Goal: Task Accomplishment & Management: Manage account settings

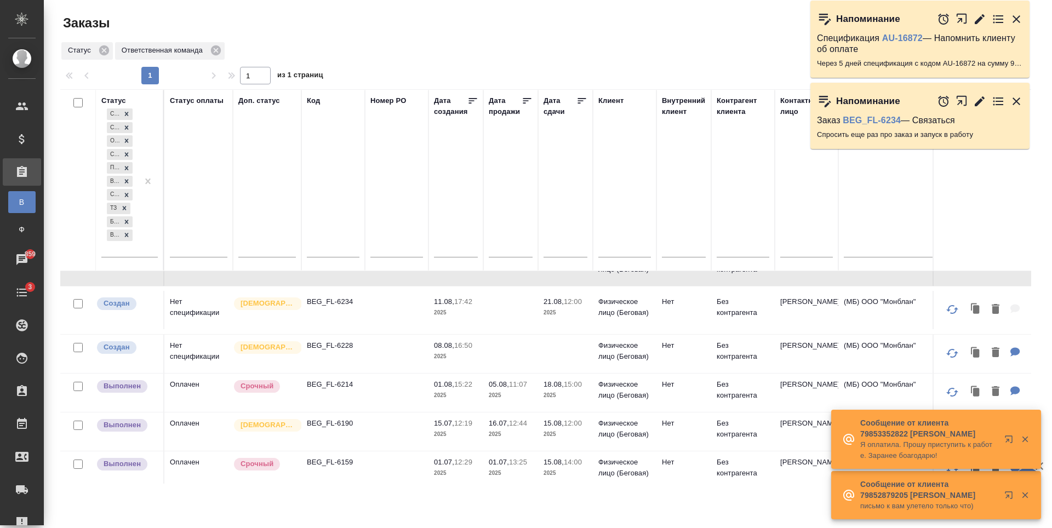
scroll to position [110, 0]
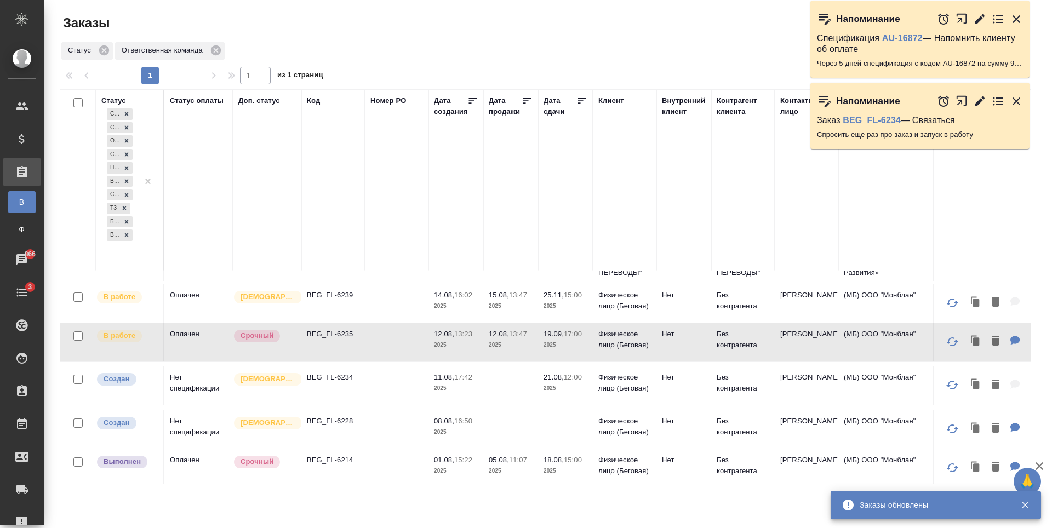
click at [587, 410] on tr "Создан Нет спецификации Святая троица BEG_FL-6234 11.08, 17:42 2025 21.08, 12:0…" at bounding box center [977, 386] width 1835 height 48
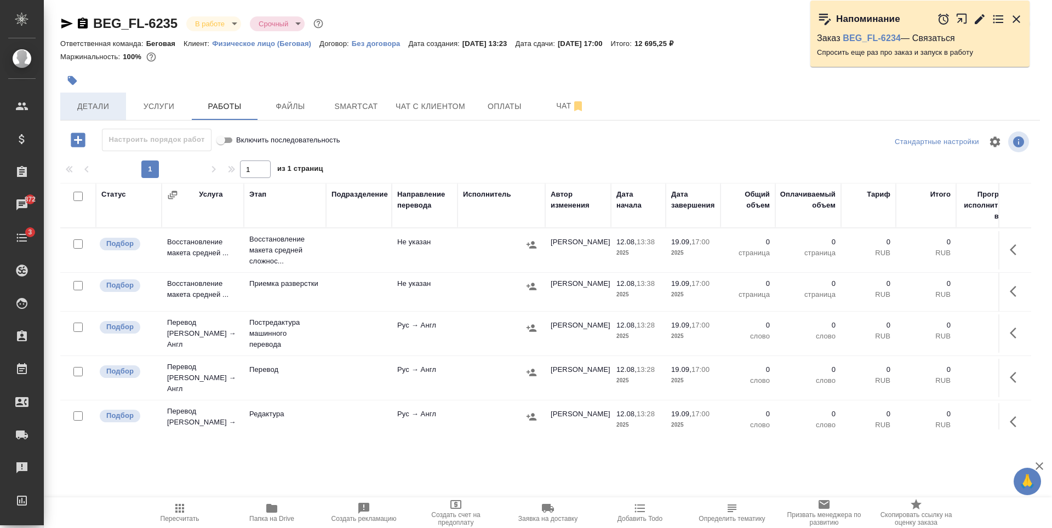
click at [124, 97] on button "Детали" at bounding box center [93, 106] width 66 height 27
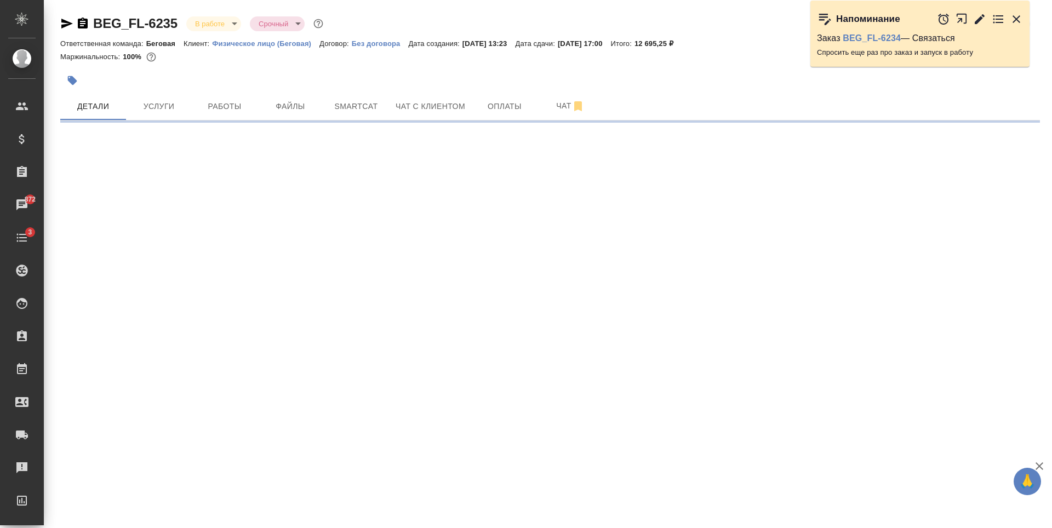
select select "RU"
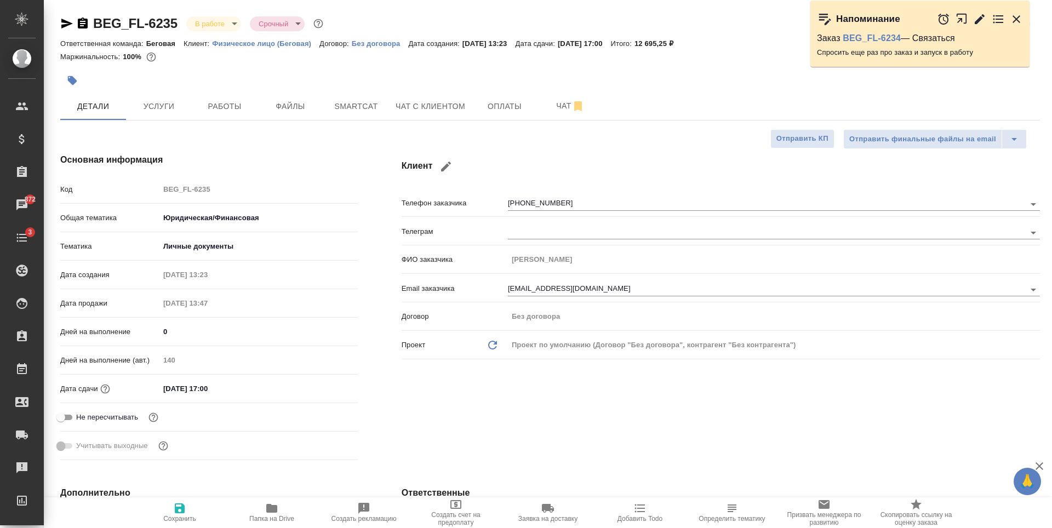
type textarea "x"
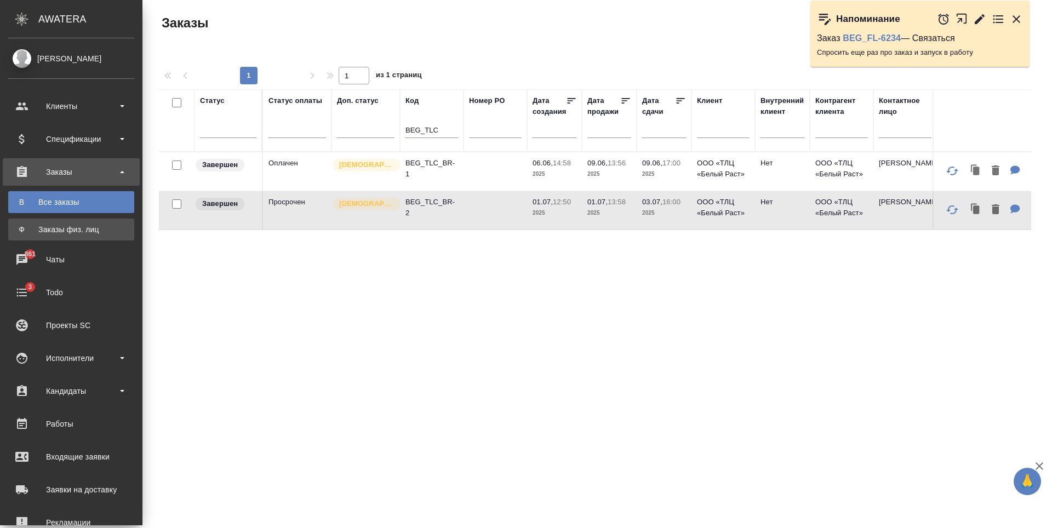
click at [65, 228] on div "Заказы физ. лиц" at bounding box center [71, 229] width 115 height 11
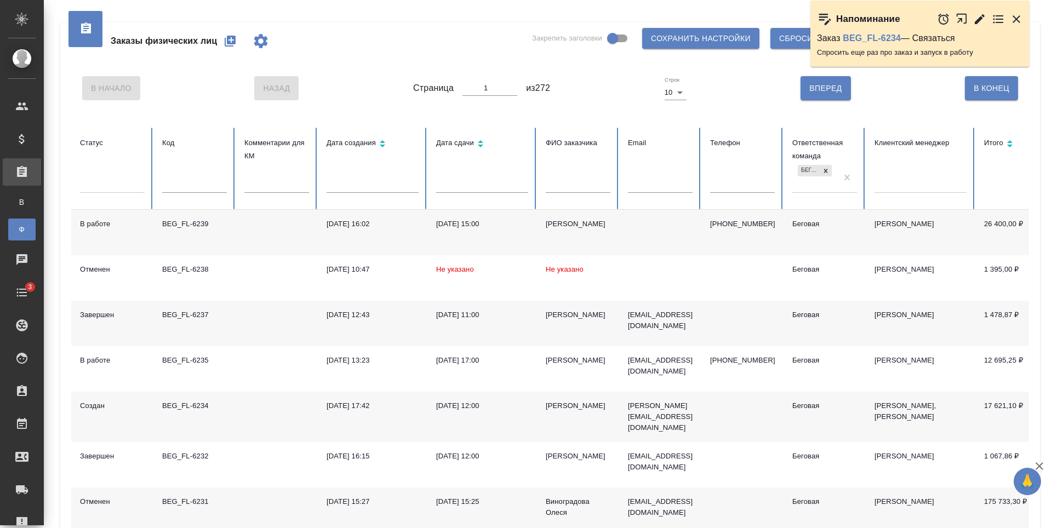
click at [230, 43] on icon "button" at bounding box center [230, 41] width 11 height 11
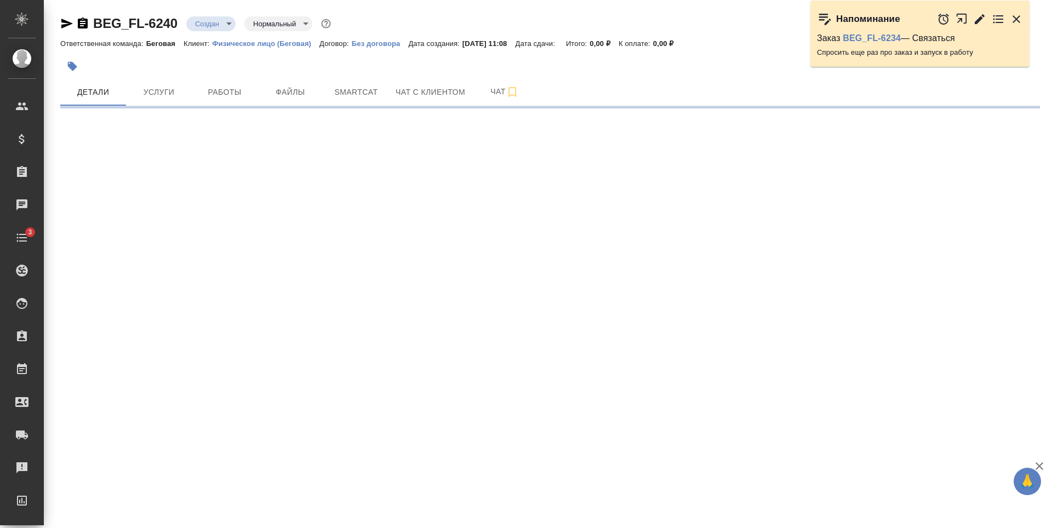
select select "RU"
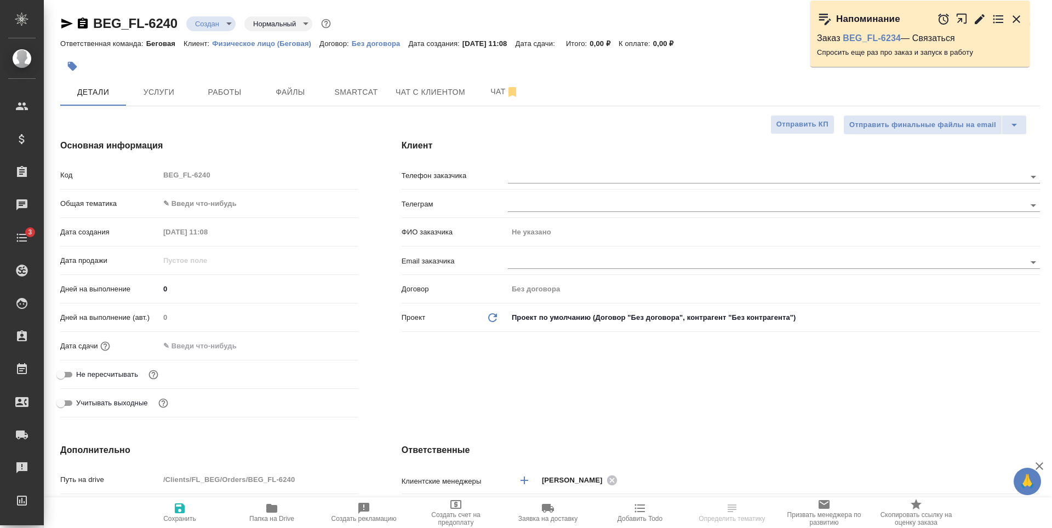
type textarea "x"
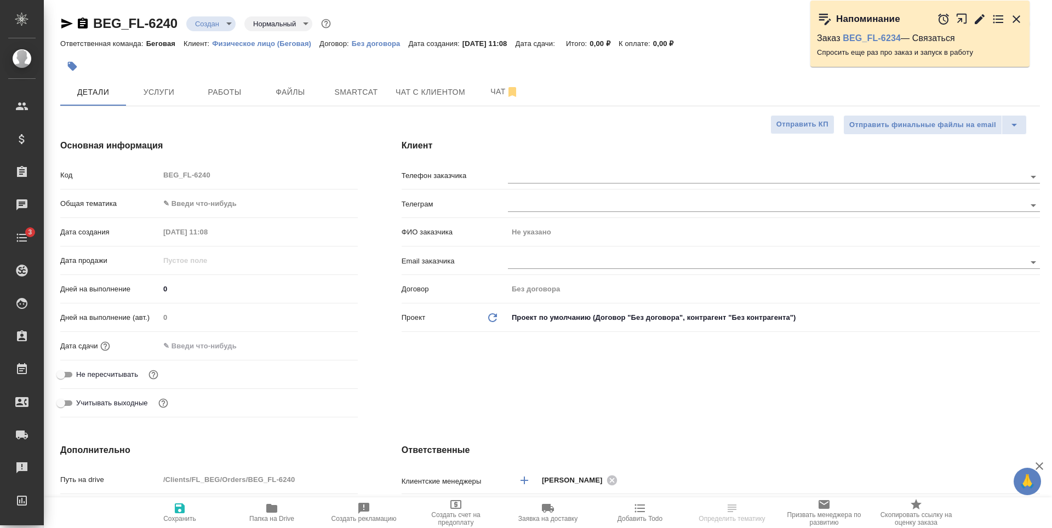
type textarea "x"
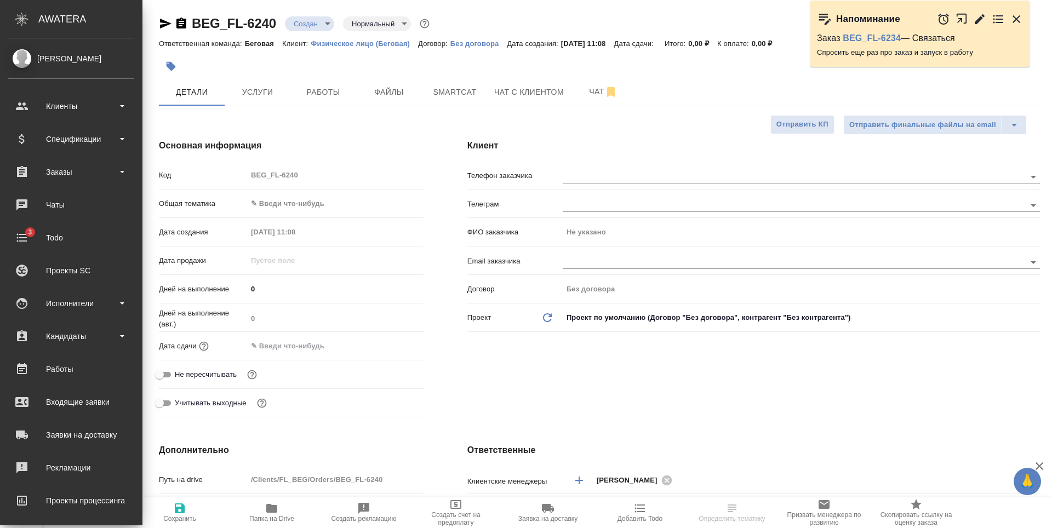
type textarea "x"
drag, startPoint x: 105, startPoint y: 170, endPoint x: 105, endPoint y: 163, distance: 7.1
click at [105, 169] on div "Заказы" at bounding box center [71, 172] width 126 height 16
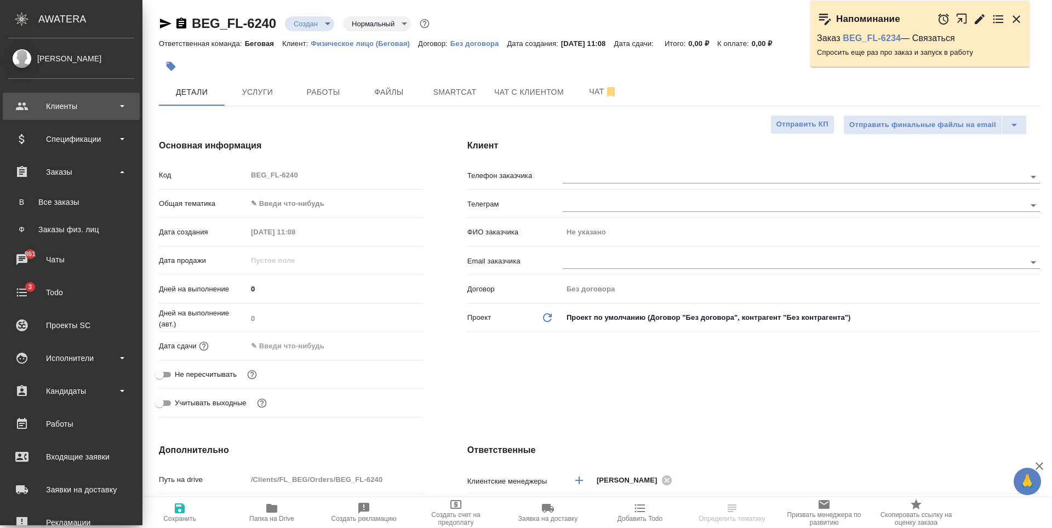
click at [104, 96] on div "Клиенты" at bounding box center [71, 106] width 137 height 27
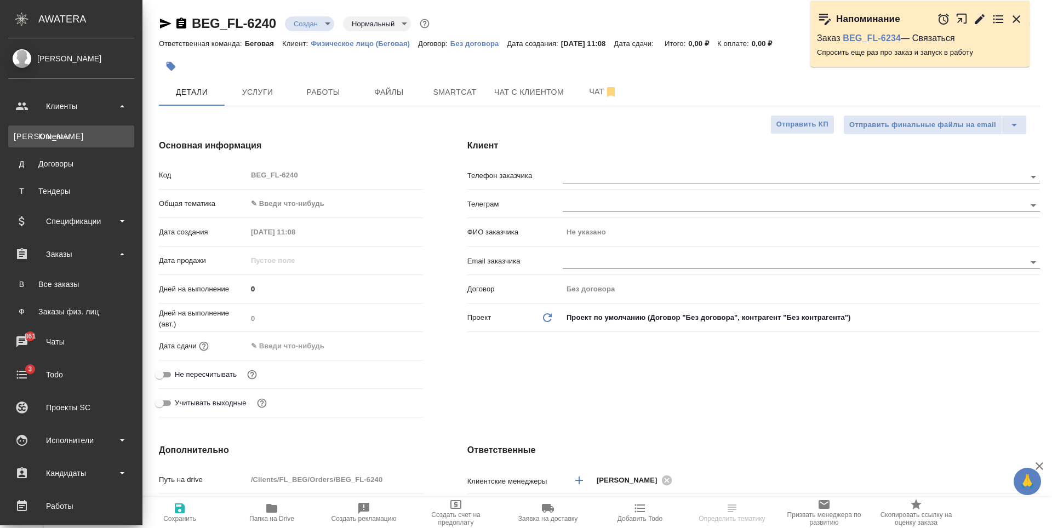
click at [86, 139] on div "Клиенты" at bounding box center [71, 136] width 115 height 11
type textarea "x"
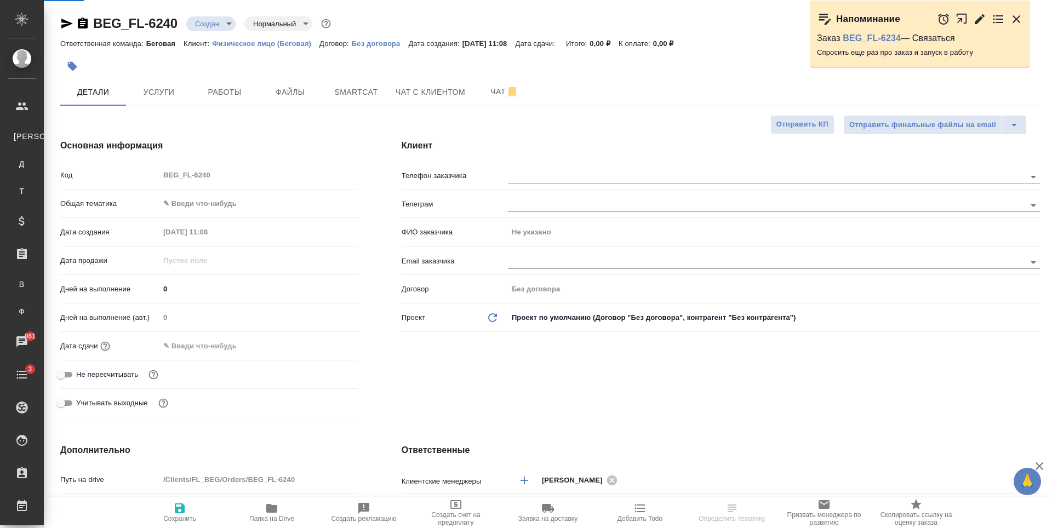
type textarea "x"
select select "RU"
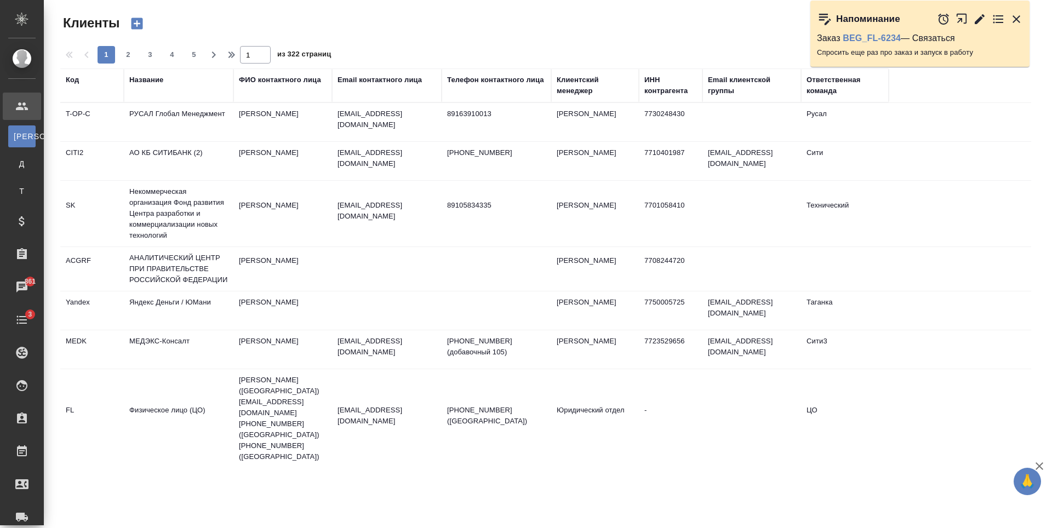
click at [149, 80] on div "Название" at bounding box center [146, 80] width 34 height 11
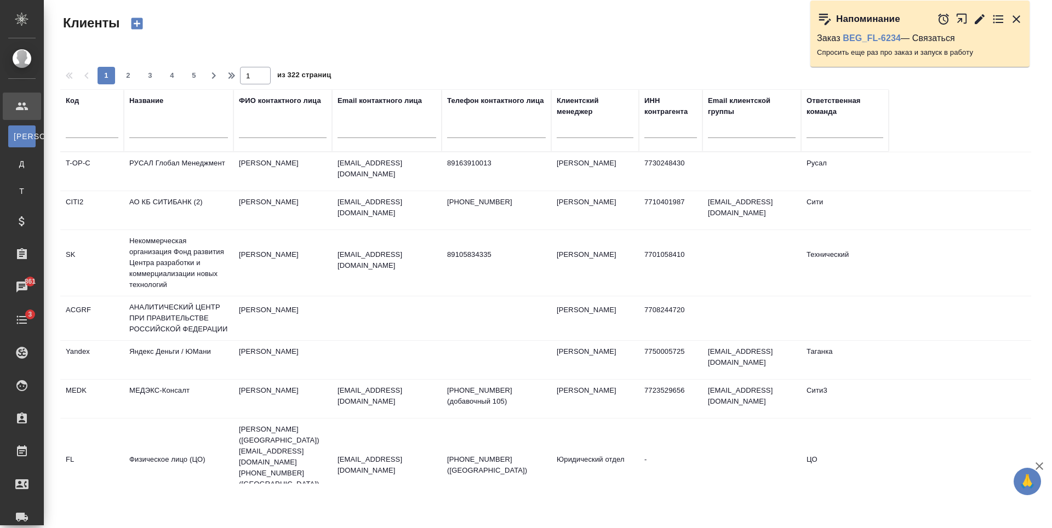
click at [168, 134] on input "text" at bounding box center [178, 131] width 99 height 14
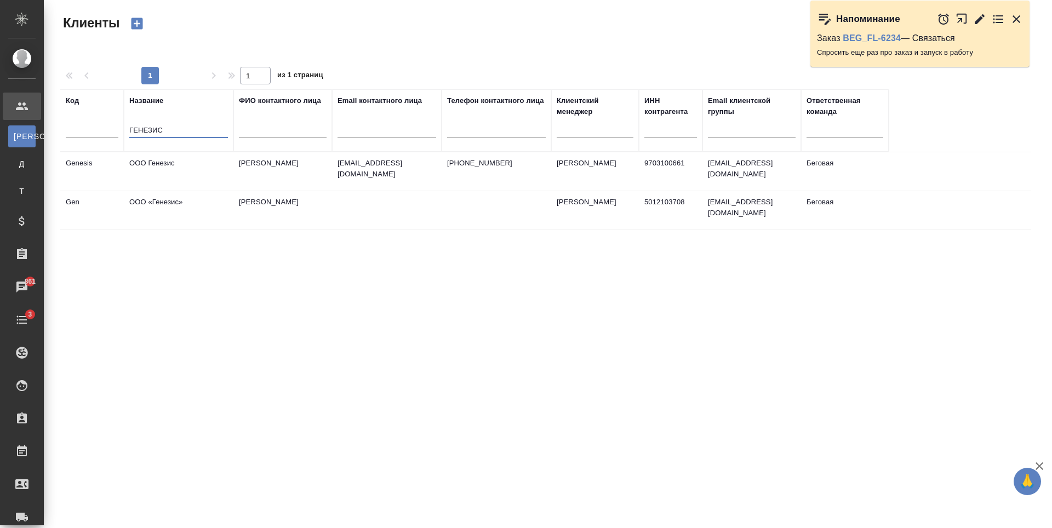
type input "ГЕНЕЗИС"
click at [327, 191] on td "Антонова Марина Юрьевна" at bounding box center [282, 171] width 99 height 38
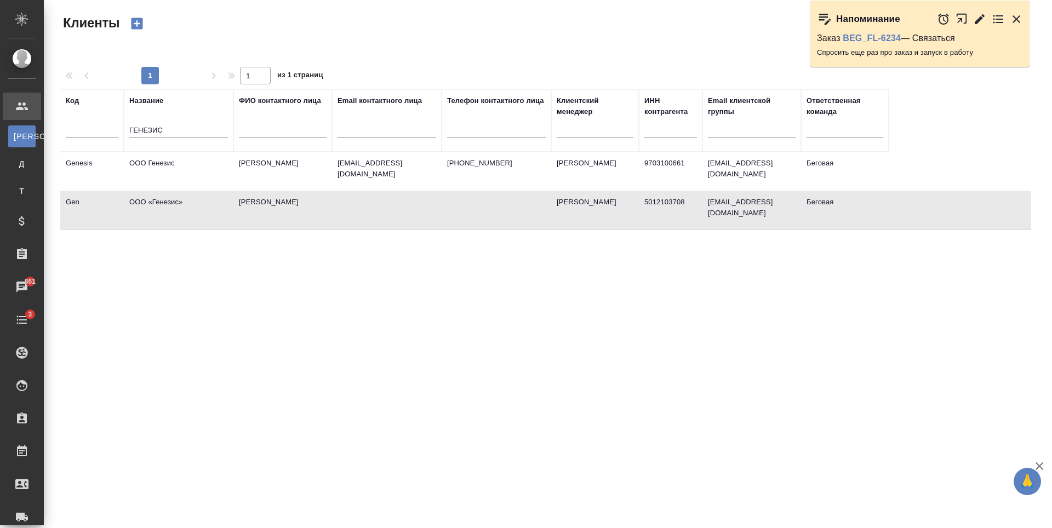
click at [327, 191] on td "Антонова Марина Юрьевна" at bounding box center [282, 171] width 99 height 38
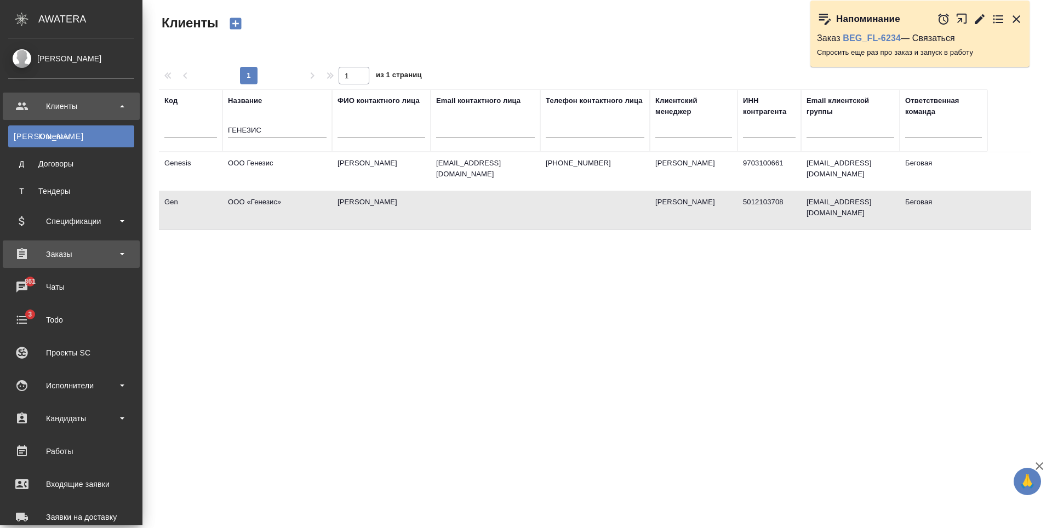
click at [91, 250] on div "Заказы" at bounding box center [71, 254] width 126 height 16
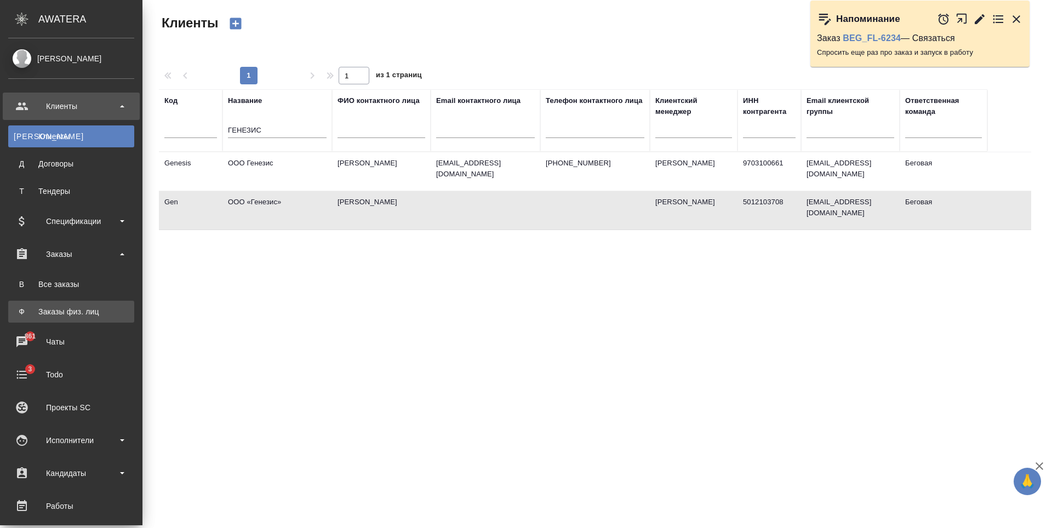
click at [96, 311] on div "Заказы физ. лиц" at bounding box center [71, 311] width 115 height 11
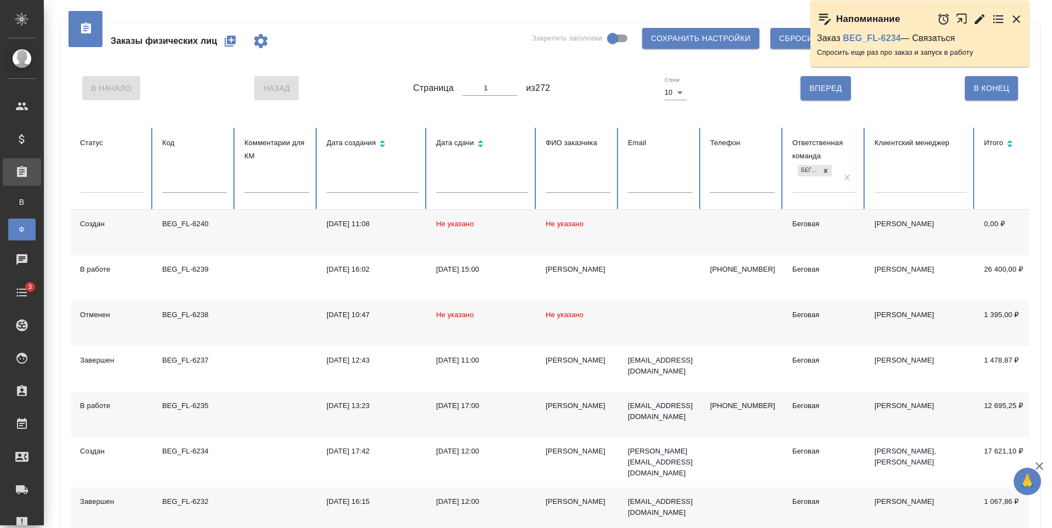
click at [233, 49] on button "button" at bounding box center [230, 41] width 26 height 26
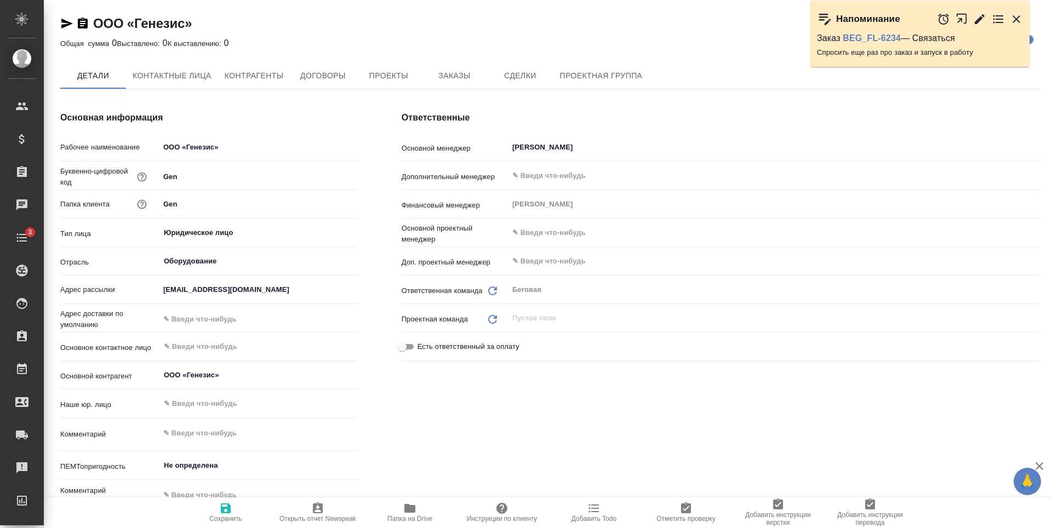
type textarea "x"
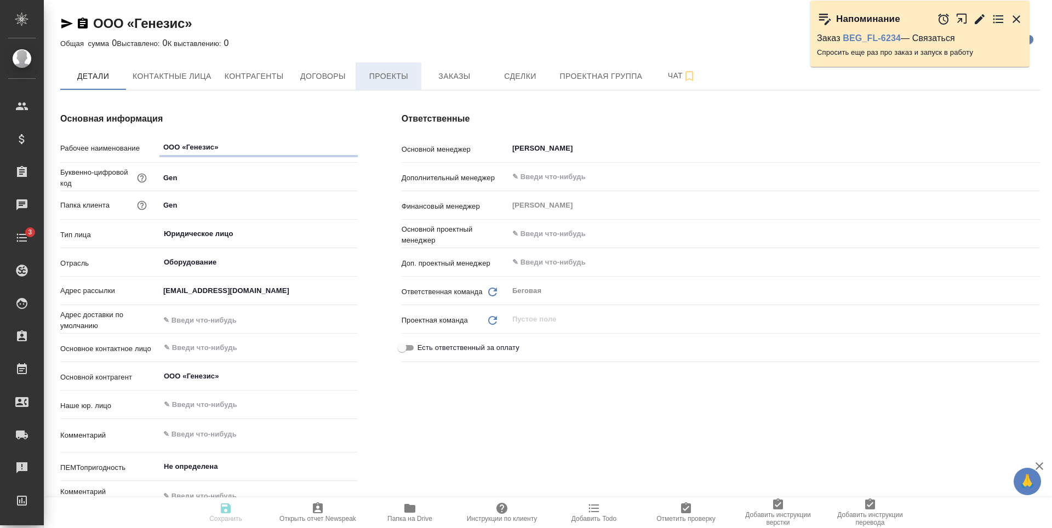
type textarea "x"
click at [440, 73] on span "Заказы" at bounding box center [454, 77] width 53 height 14
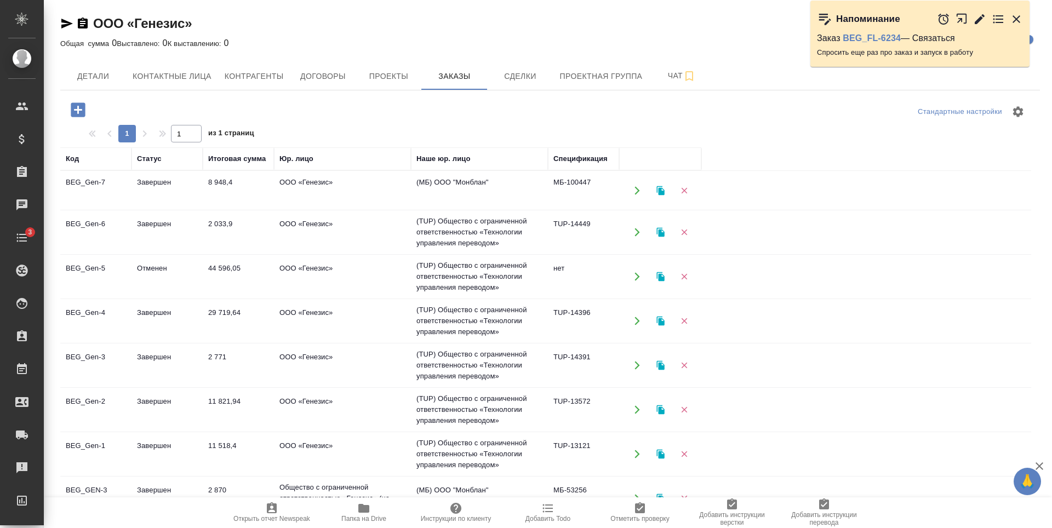
click at [78, 111] on icon "button" at bounding box center [78, 109] width 19 height 19
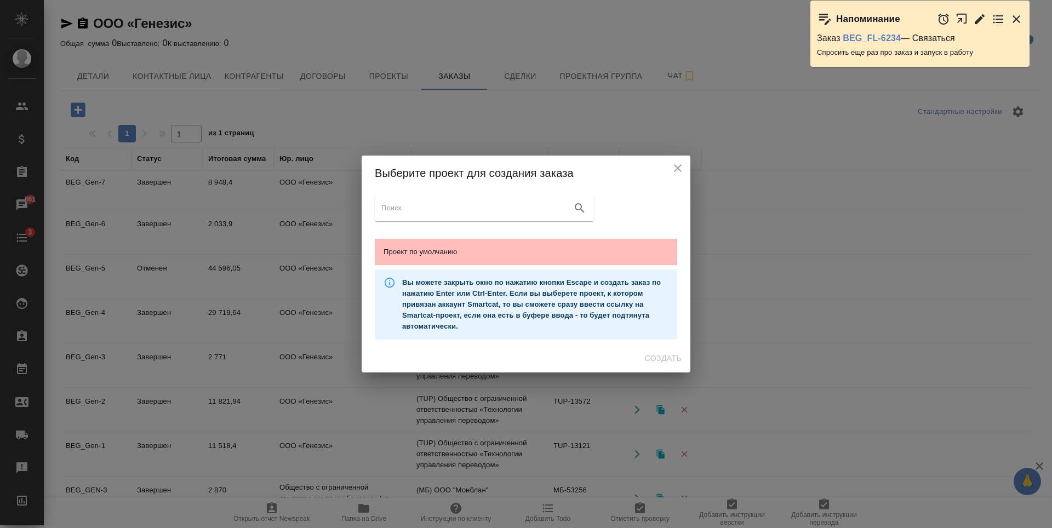
click at [538, 250] on span "Проект по умолчанию" at bounding box center [526, 252] width 285 height 11
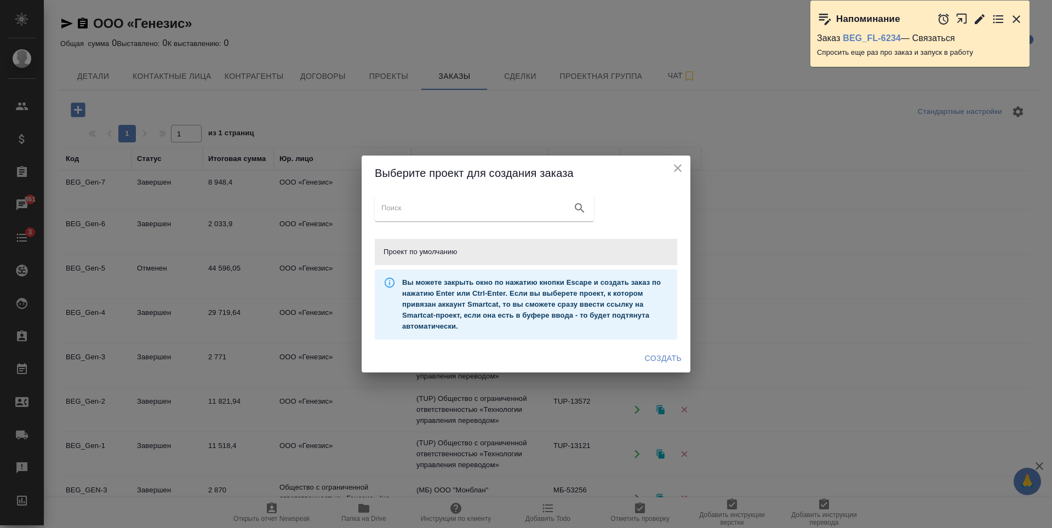
click at [678, 171] on icon "close" at bounding box center [677, 168] width 13 height 13
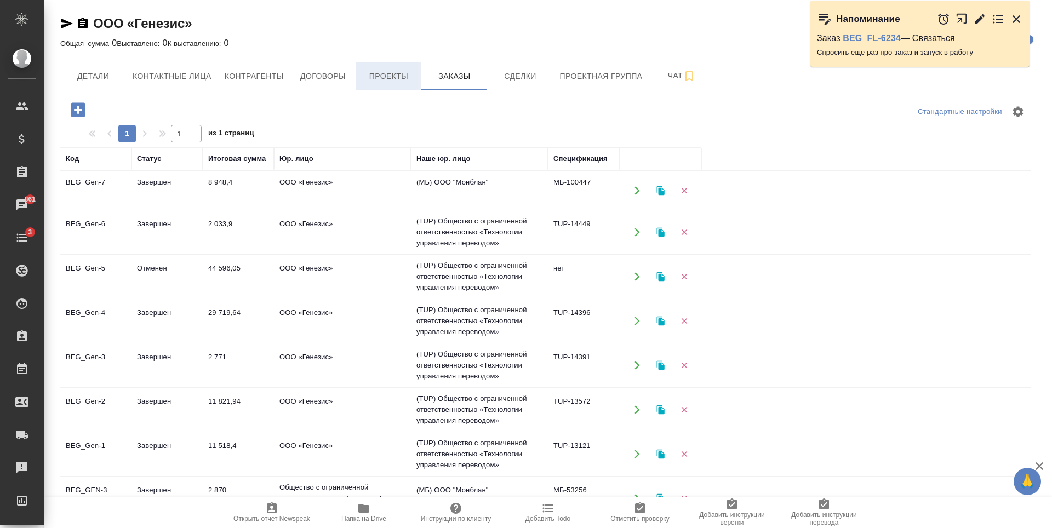
click at [364, 77] on span "Проекты" at bounding box center [388, 77] width 53 height 14
click at [319, 81] on span "Договоры" at bounding box center [322, 77] width 53 height 14
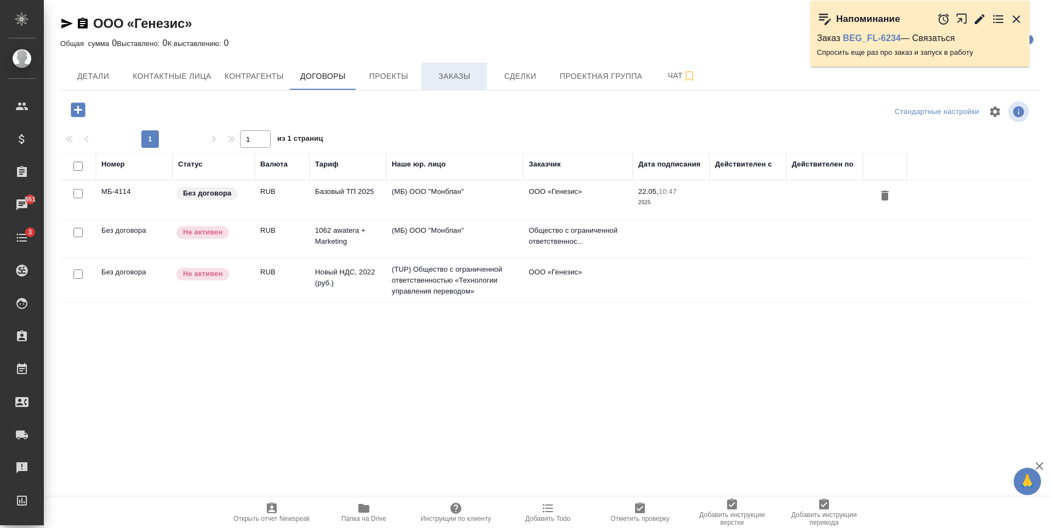
click at [461, 82] on span "Заказы" at bounding box center [454, 77] width 53 height 14
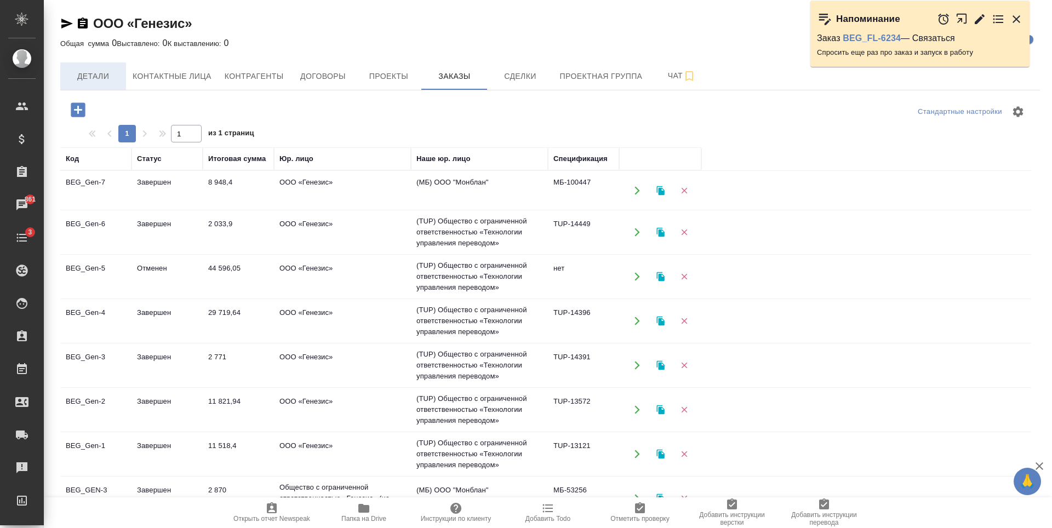
click at [108, 79] on span "Детали" at bounding box center [93, 77] width 53 height 14
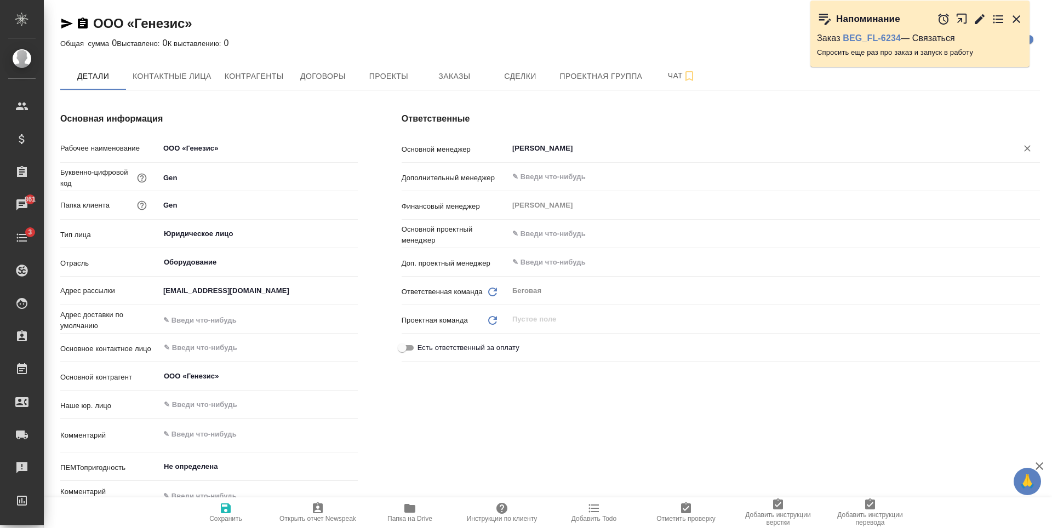
type textarea "x"
click at [167, 82] on span "Контактные лица" at bounding box center [172, 77] width 79 height 14
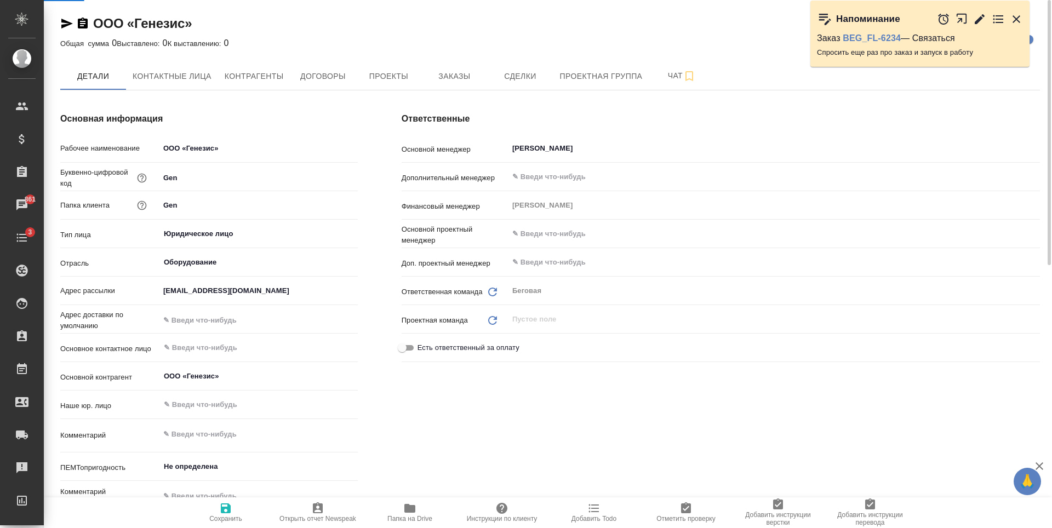
select select "RU"
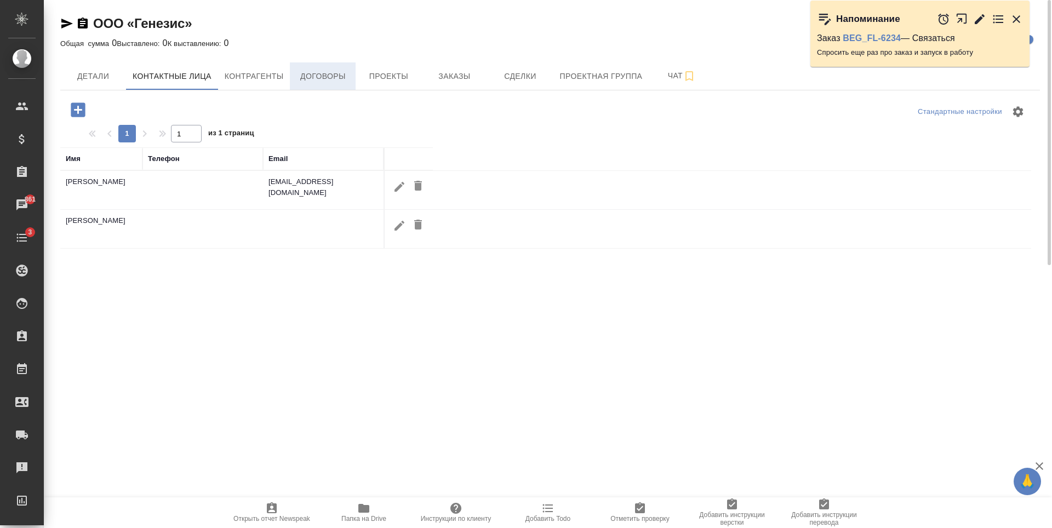
click at [327, 72] on span "Договоры" at bounding box center [322, 77] width 53 height 14
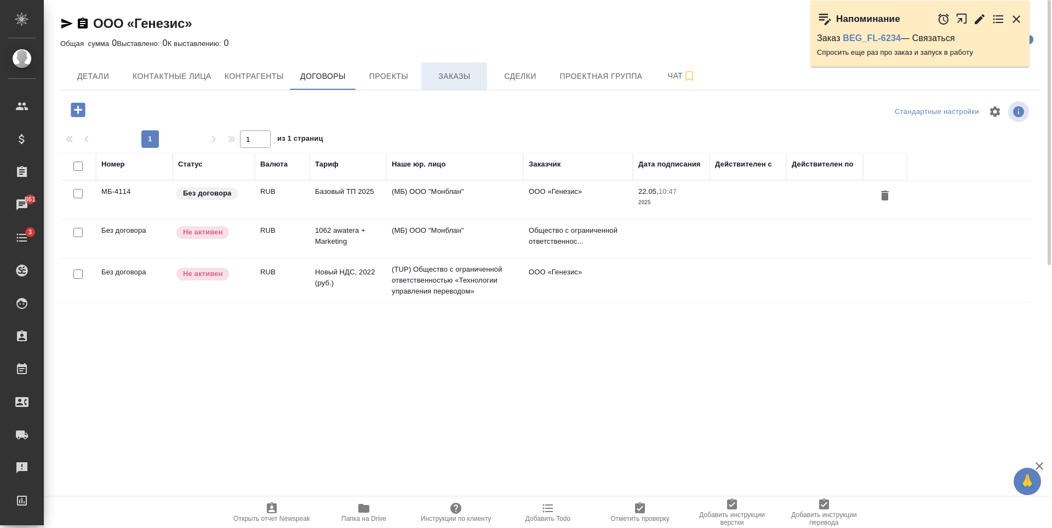
click at [466, 74] on span "Заказы" at bounding box center [454, 77] width 53 height 14
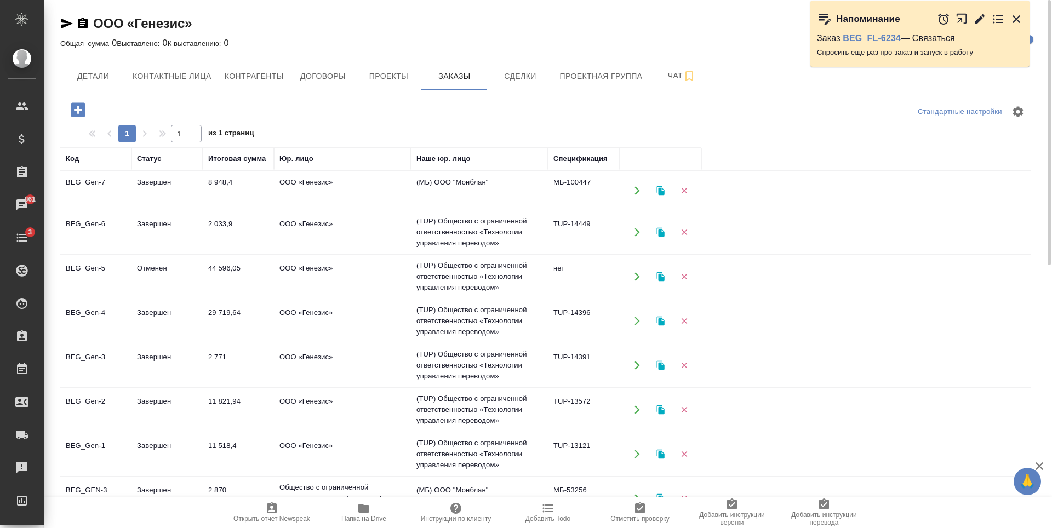
click at [378, 191] on td "ООО «Генезис»" at bounding box center [342, 191] width 137 height 38
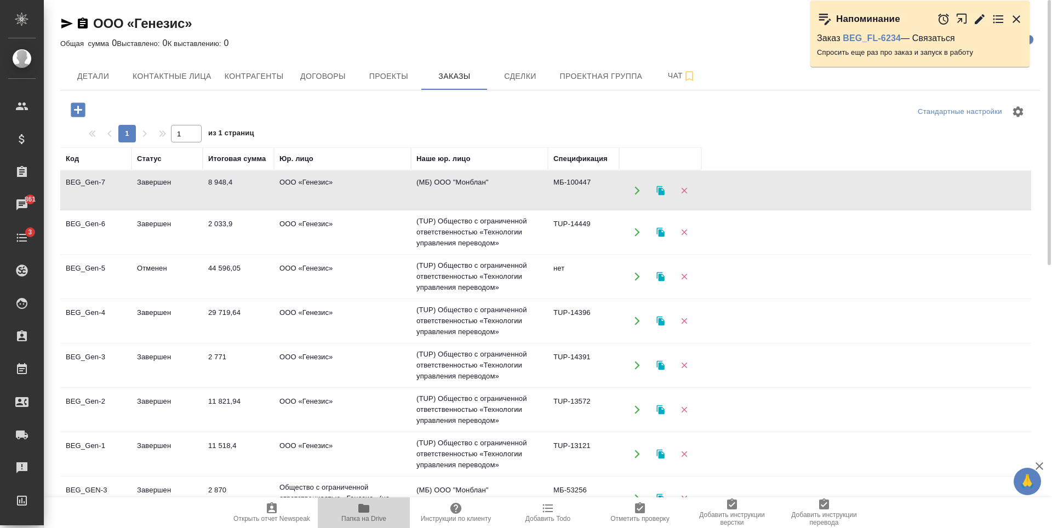
click at [374, 510] on span "Папка на Drive" at bounding box center [363, 512] width 79 height 21
click at [352, 210] on td "ООО «Генезис»" at bounding box center [342, 191] width 137 height 38
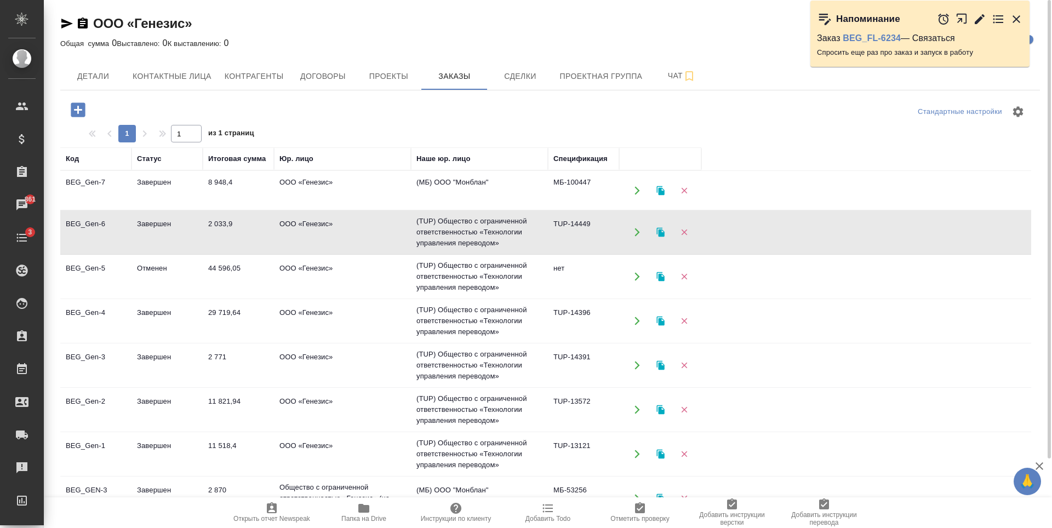
click at [352, 210] on td "ООО «Генезис»" at bounding box center [342, 191] width 137 height 38
click at [364, 210] on td "ООО «Генезис»" at bounding box center [342, 191] width 137 height 38
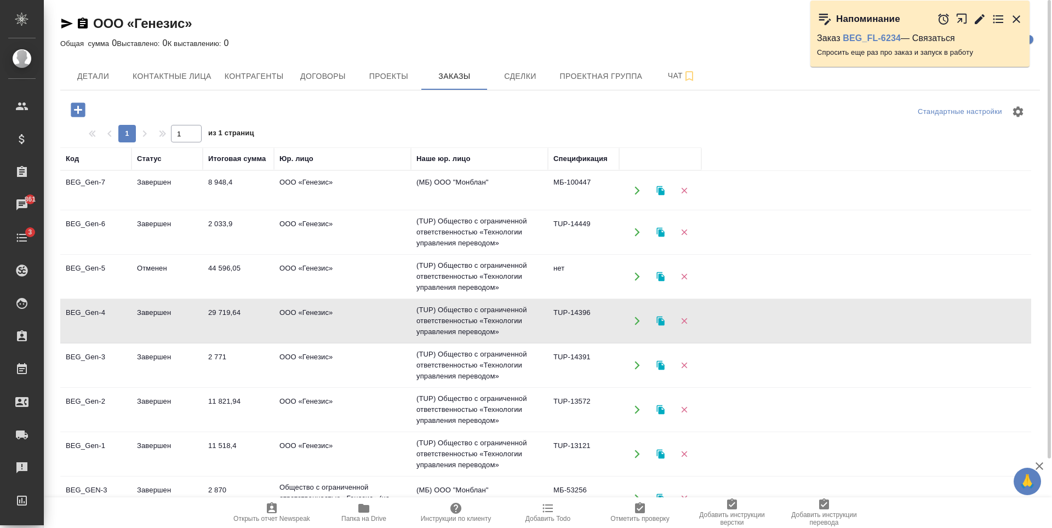
click at [364, 210] on td "ООО «Генезис»" at bounding box center [342, 191] width 137 height 38
click at [359, 210] on td "ООО «Генезис»" at bounding box center [342, 191] width 137 height 38
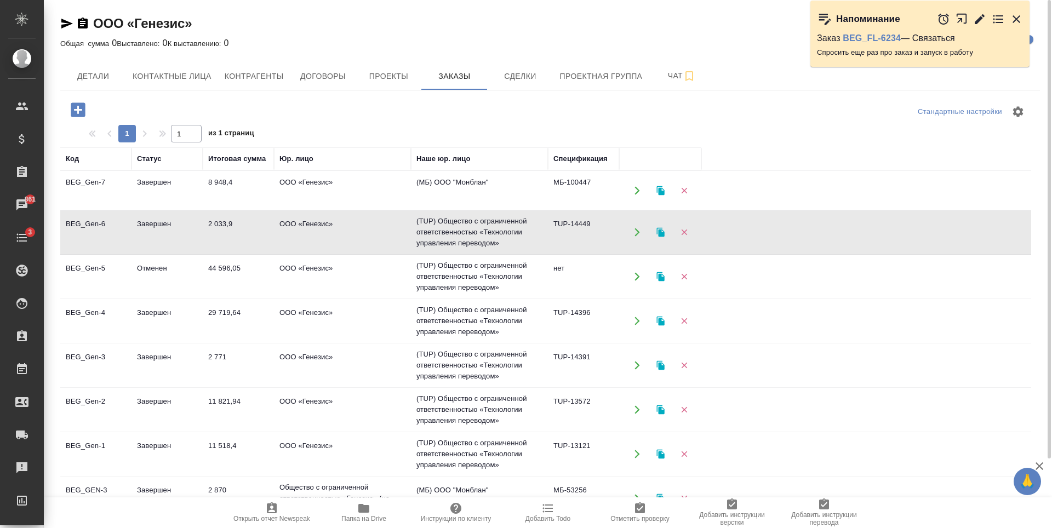
click at [367, 210] on td "ООО «Генезис»" at bounding box center [342, 191] width 137 height 38
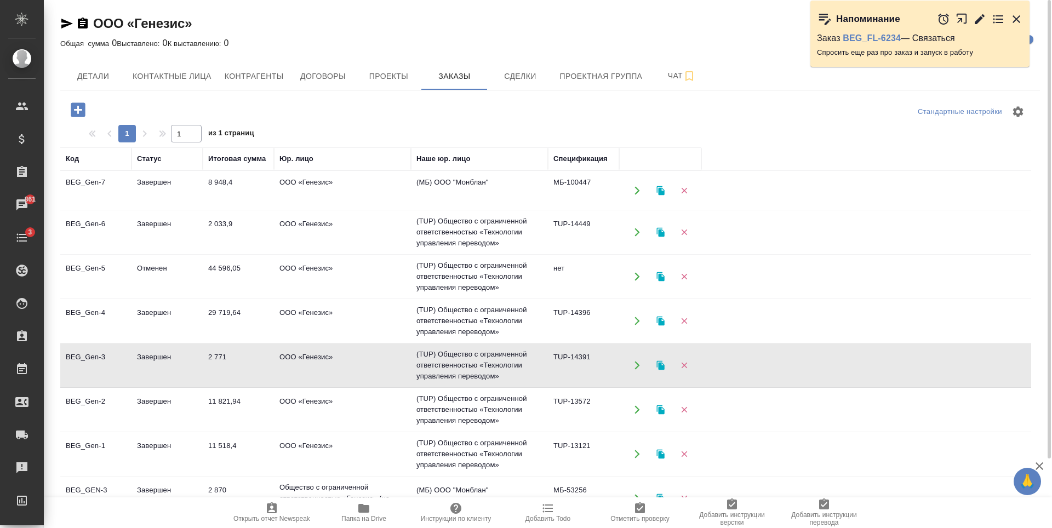
click at [367, 210] on td "ООО «Генезис»" at bounding box center [342, 191] width 137 height 38
click at [67, 16] on div "ООО «Генезис»" at bounding box center [126, 24] width 132 height 18
click at [67, 19] on icon "button" at bounding box center [66, 23] width 13 height 13
click at [103, 78] on span "Детали" at bounding box center [93, 77] width 53 height 14
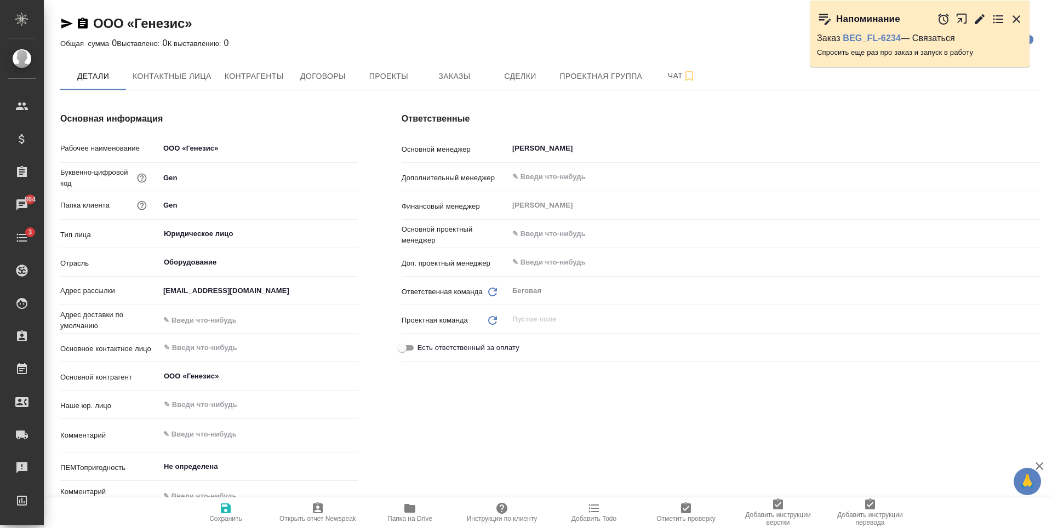
type textarea "x"
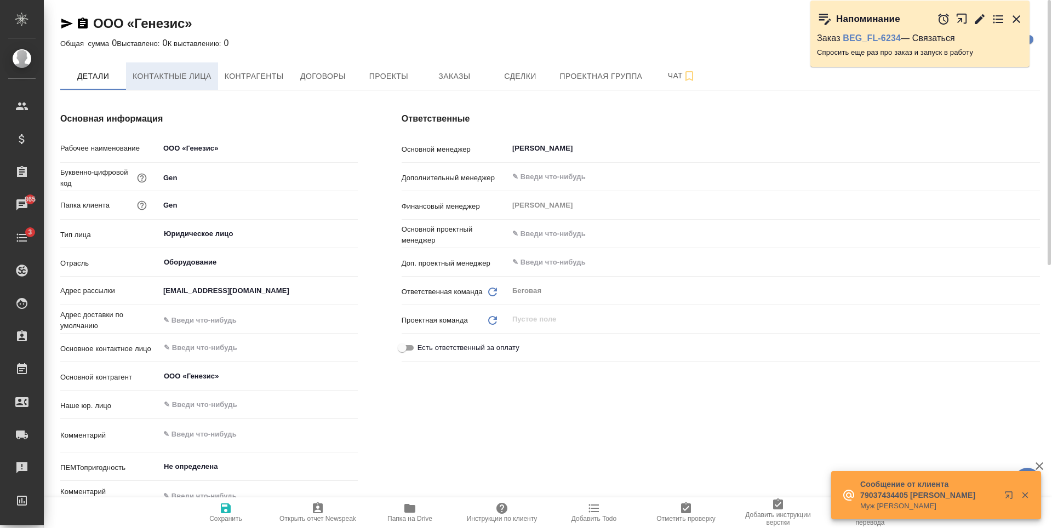
click at [141, 72] on span "Контактные лица" at bounding box center [172, 77] width 79 height 14
select select "RU"
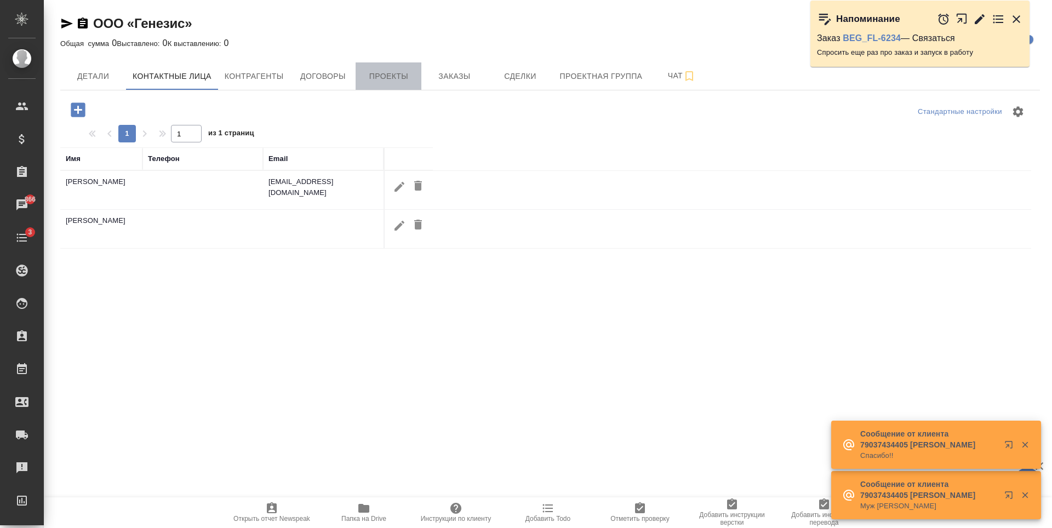
click at [395, 72] on span "Проекты" at bounding box center [388, 77] width 53 height 14
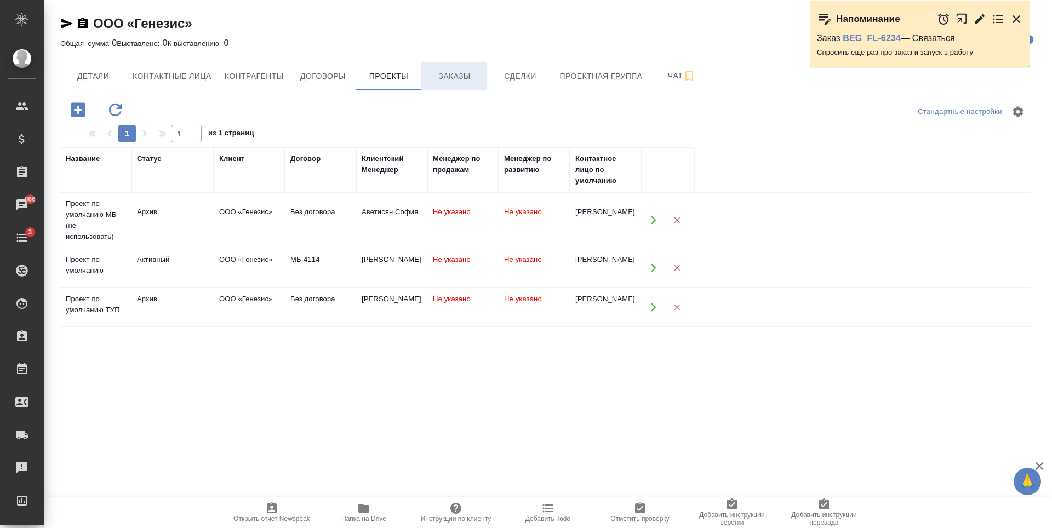
click at [449, 85] on button "Заказы" at bounding box center [454, 75] width 66 height 27
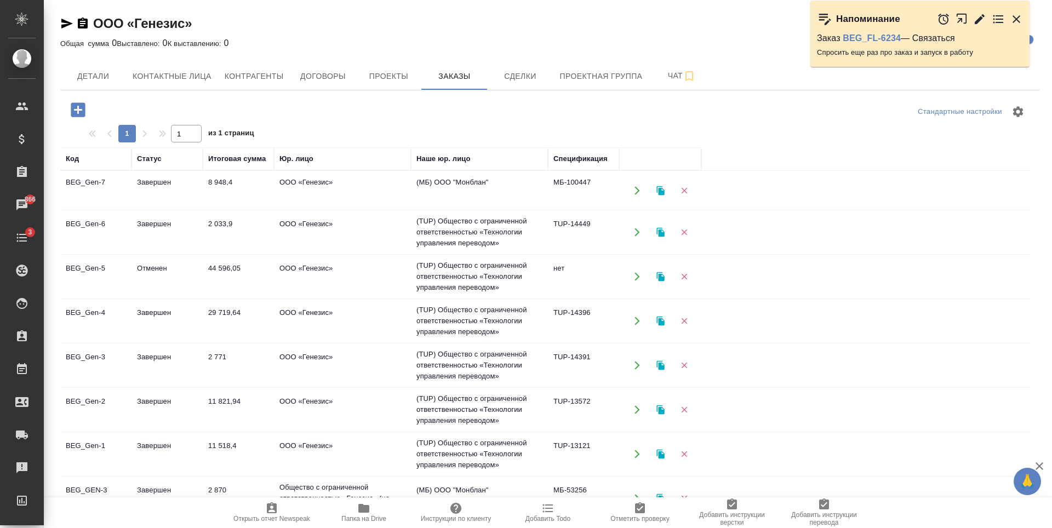
click at [550, 210] on td "TUP-14449" at bounding box center [583, 191] width 71 height 38
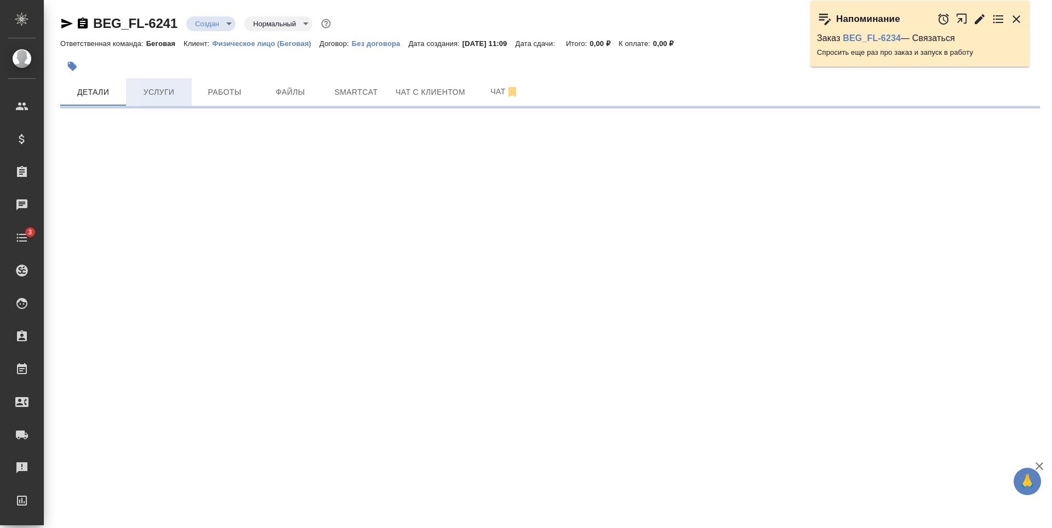
select select "RU"
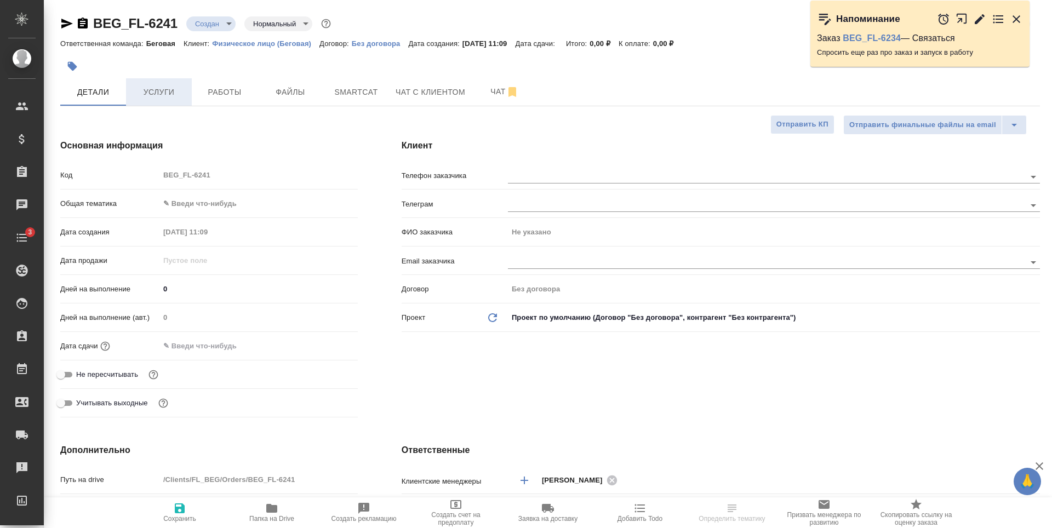
type textarea "x"
click at [168, 92] on span "Услуги" at bounding box center [159, 92] width 53 height 14
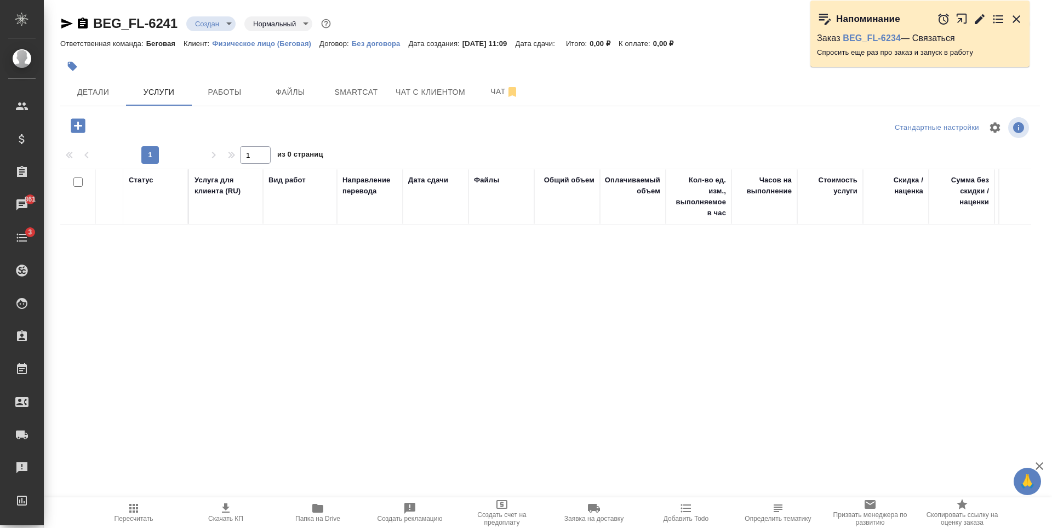
click at [87, 125] on icon "button" at bounding box center [78, 125] width 19 height 19
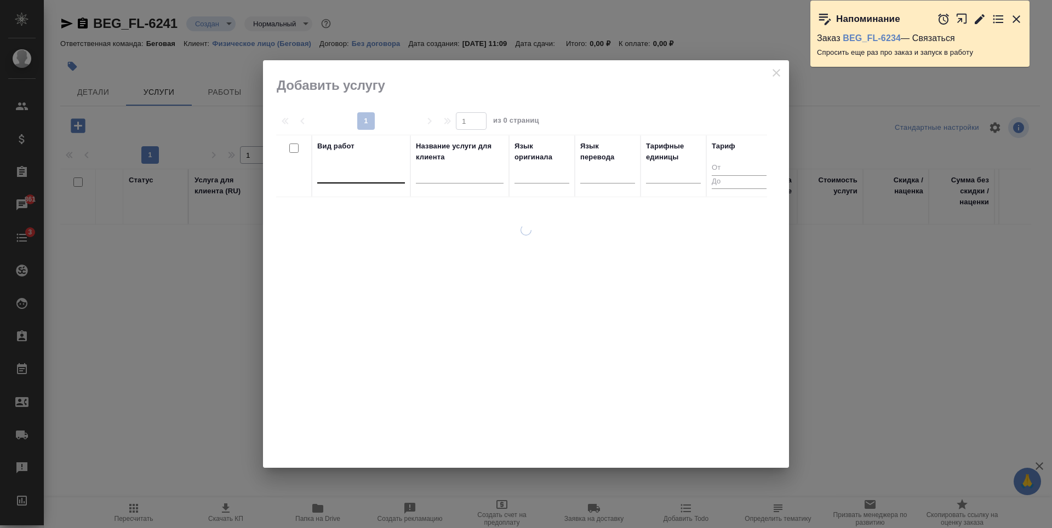
click at [381, 175] on div at bounding box center [361, 172] width 88 height 16
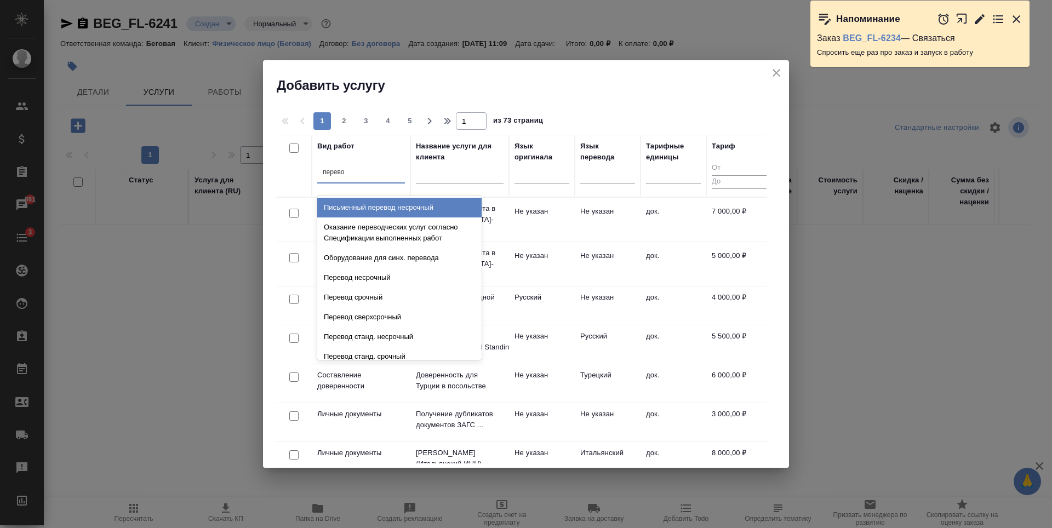
type input "перевод"
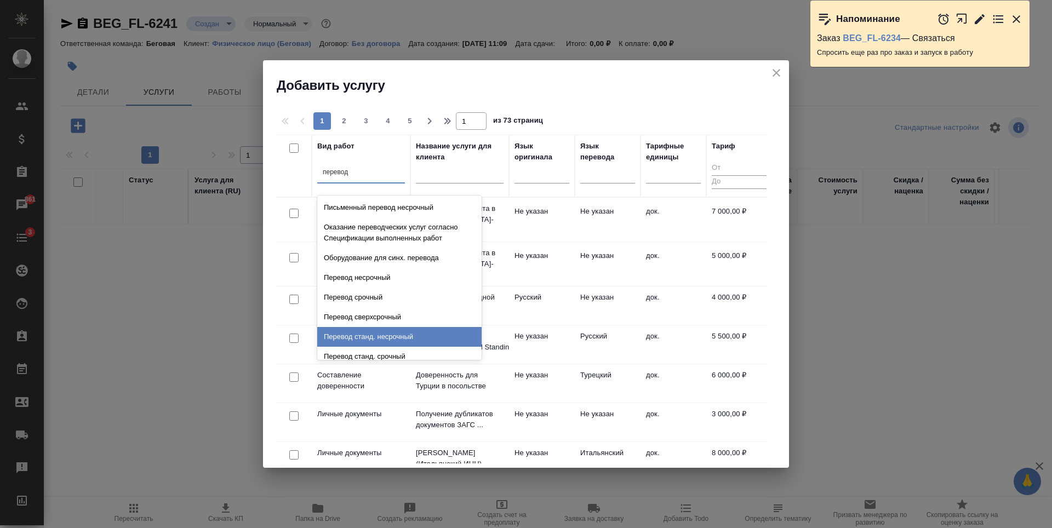
click at [417, 336] on div "Перевод станд. несрочный" at bounding box center [399, 337] width 164 height 20
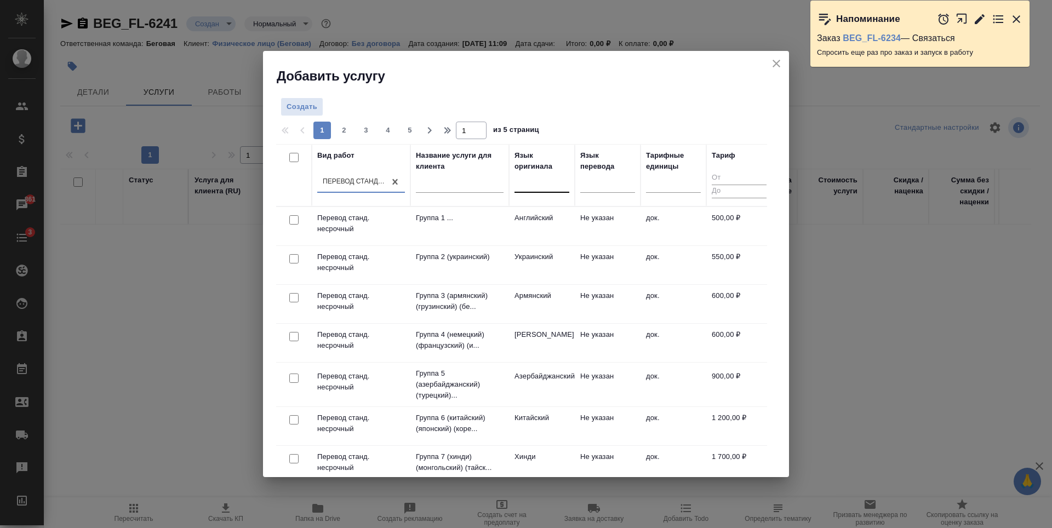
click at [555, 192] on div at bounding box center [542, 182] width 55 height 21
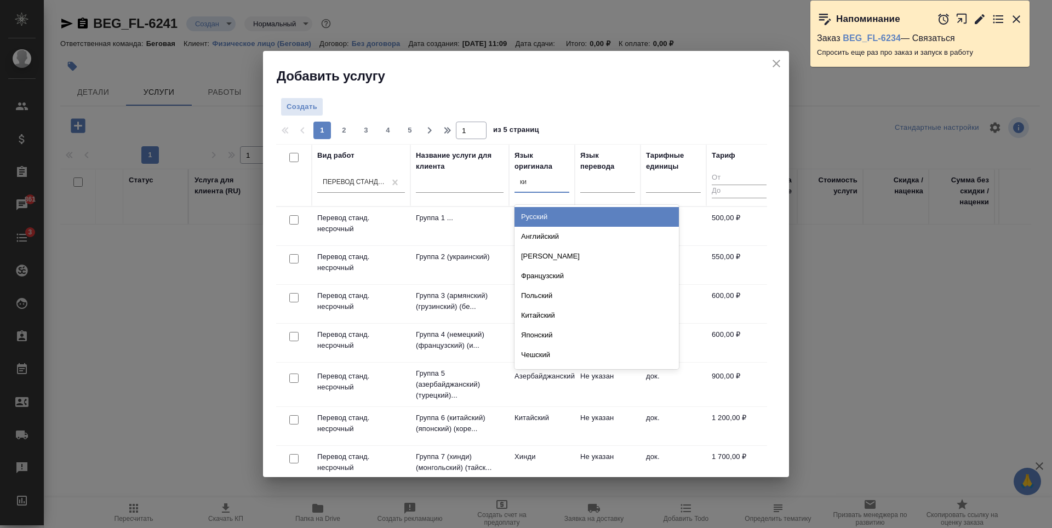
type input "кир"
click at [554, 210] on div "Киргизский" at bounding box center [597, 217] width 164 height 20
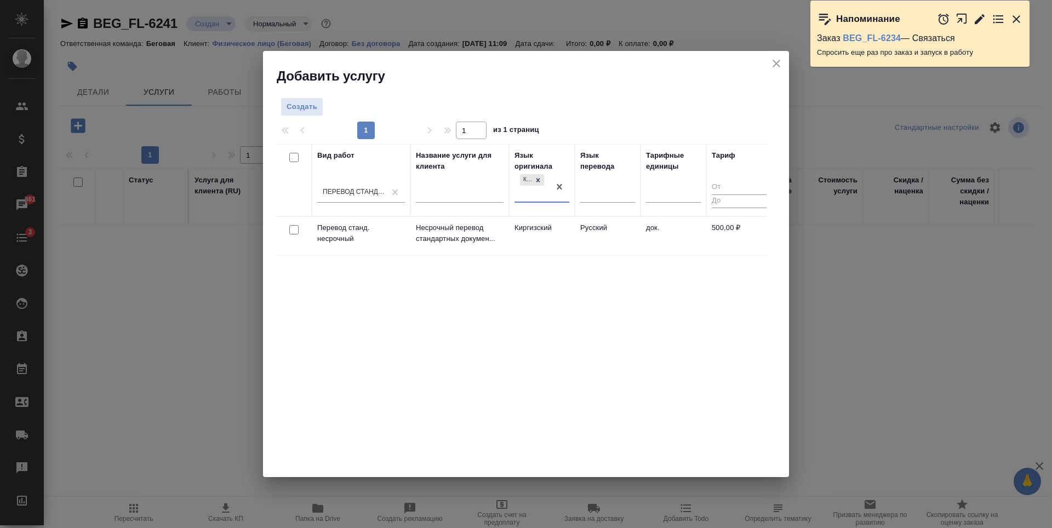
click at [617, 250] on td "Русский" at bounding box center [608, 236] width 66 height 38
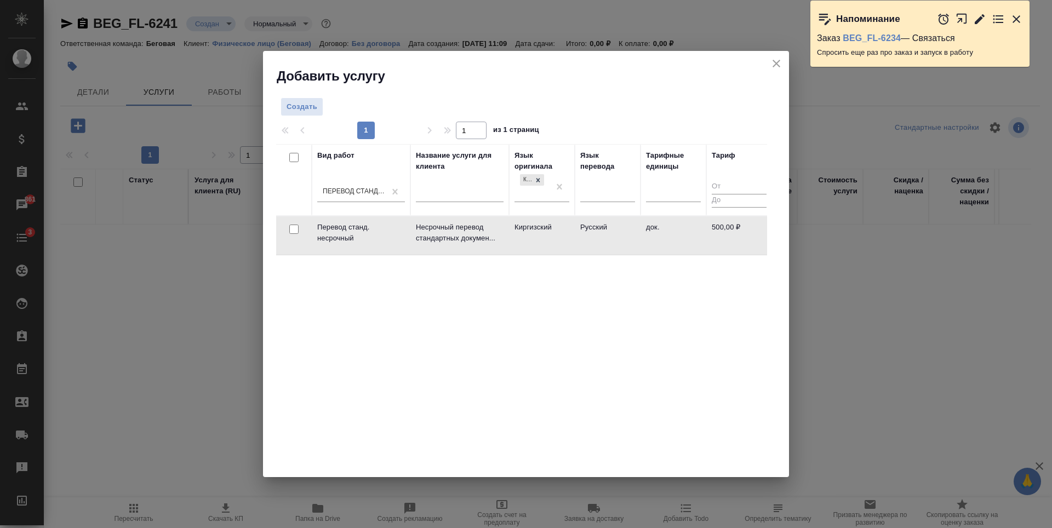
click at [617, 250] on td "Русский" at bounding box center [608, 235] width 66 height 38
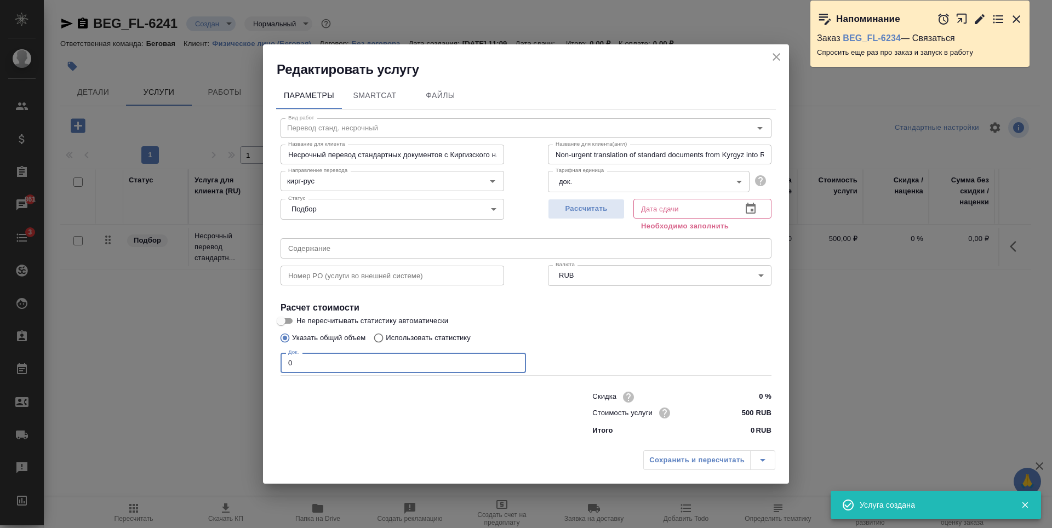
click at [355, 370] on input "0" at bounding box center [404, 363] width 246 height 20
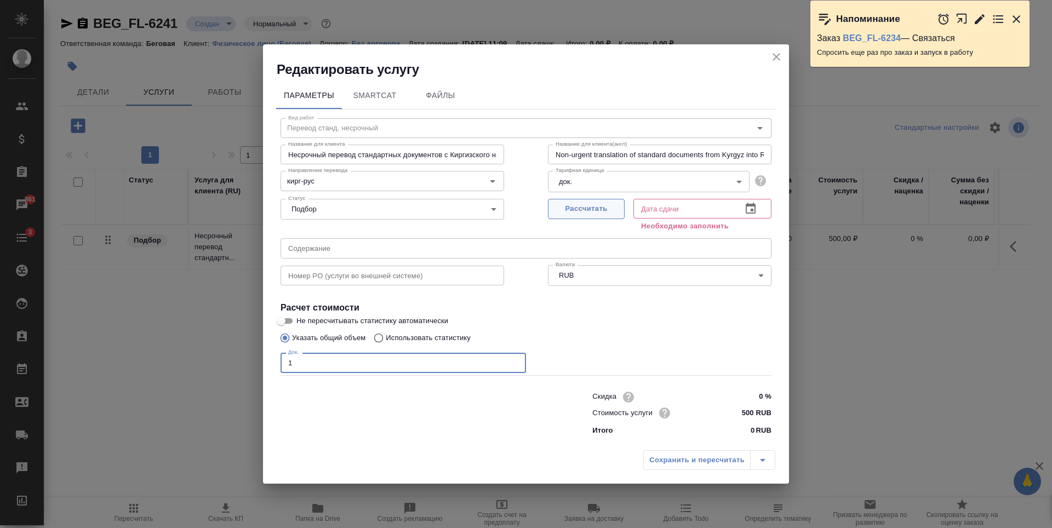
type input "1"
click at [587, 214] on span "Рассчитать" at bounding box center [586, 209] width 65 height 13
type input "19.08.2025 11:14"
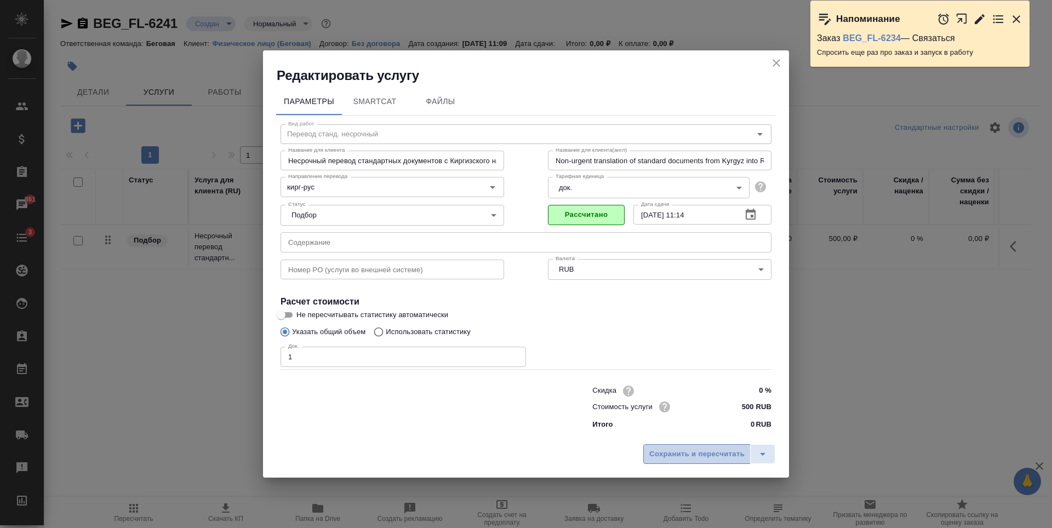
click at [697, 458] on span "Сохранить и пересчитать" at bounding box center [696, 454] width 95 height 13
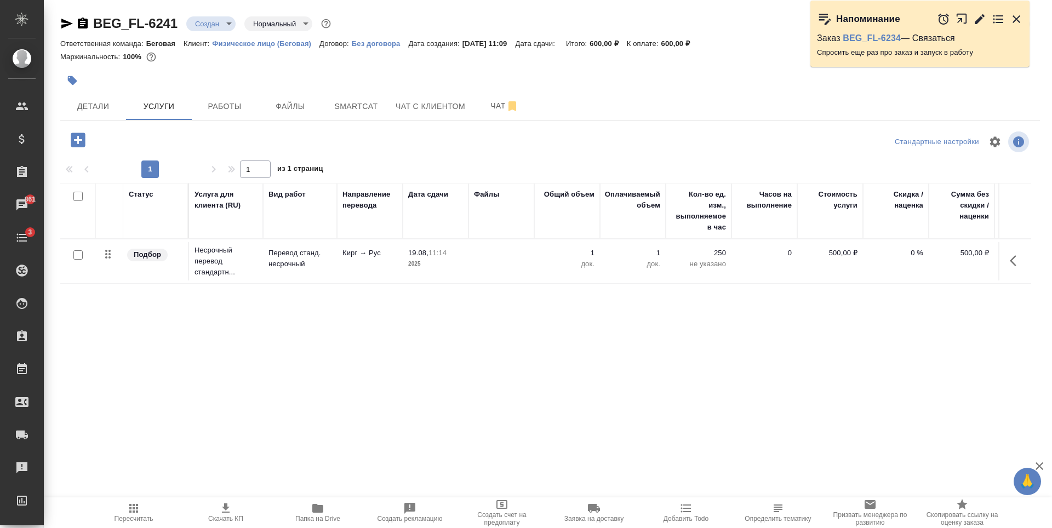
click at [74, 138] on icon "button" at bounding box center [78, 140] width 14 height 14
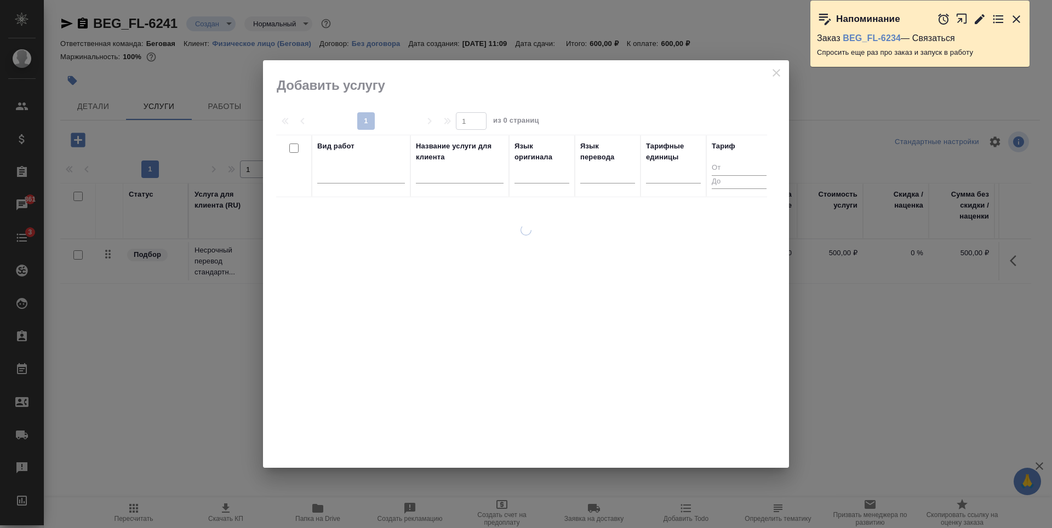
click at [371, 188] on div at bounding box center [361, 177] width 88 height 28
click at [370, 179] on div at bounding box center [361, 172] width 88 height 16
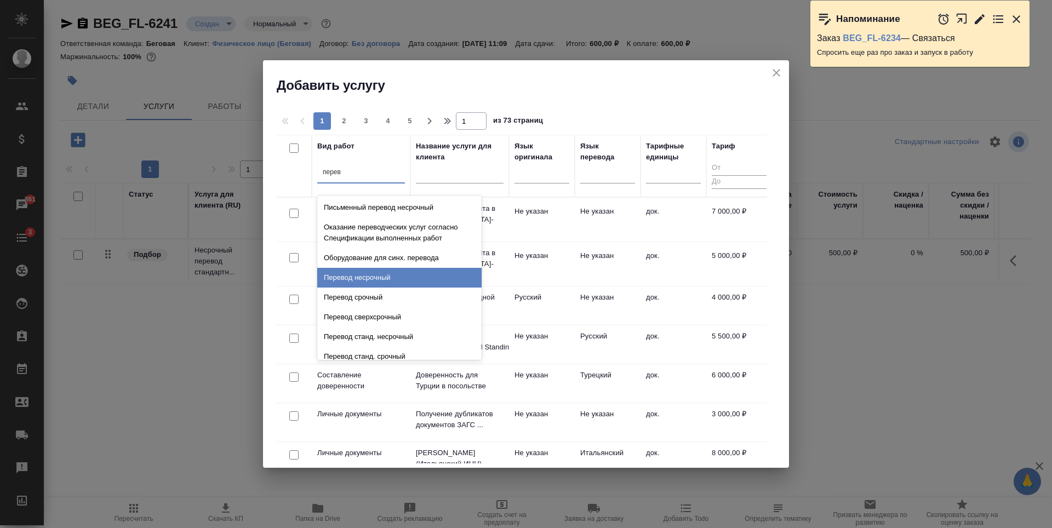
type input "перев"
click at [778, 73] on icon "close" at bounding box center [776, 72] width 13 height 13
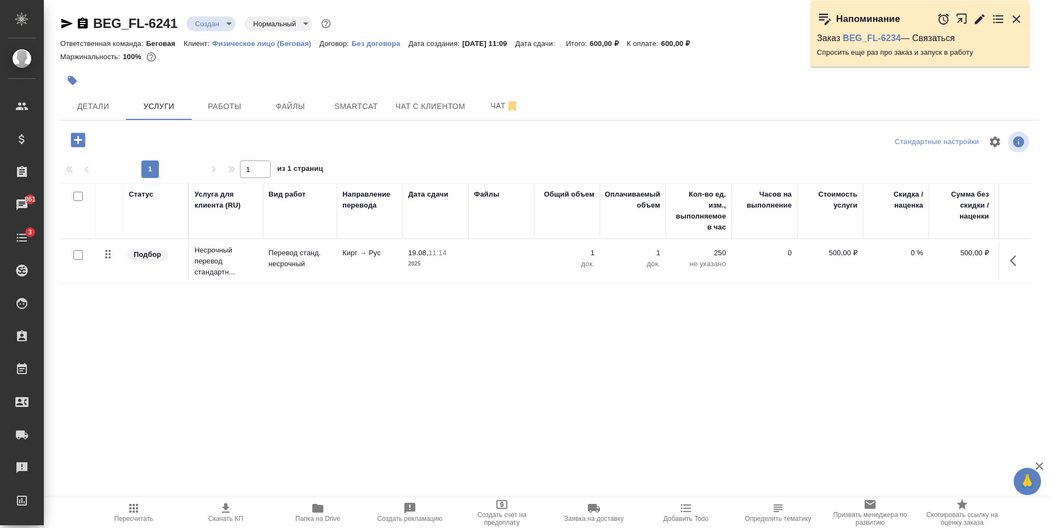
click at [480, 275] on td at bounding box center [502, 261] width 66 height 38
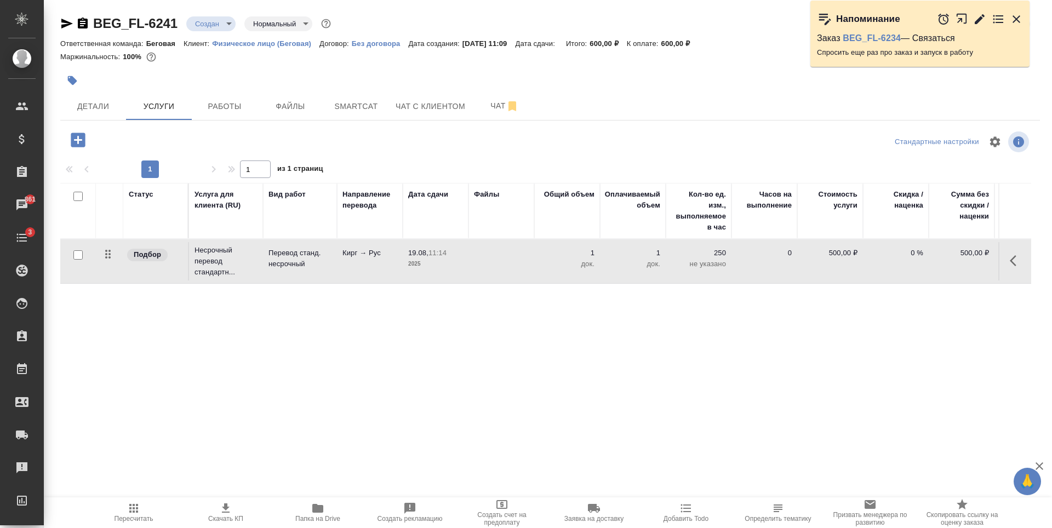
click at [480, 275] on td at bounding box center [502, 261] width 66 height 38
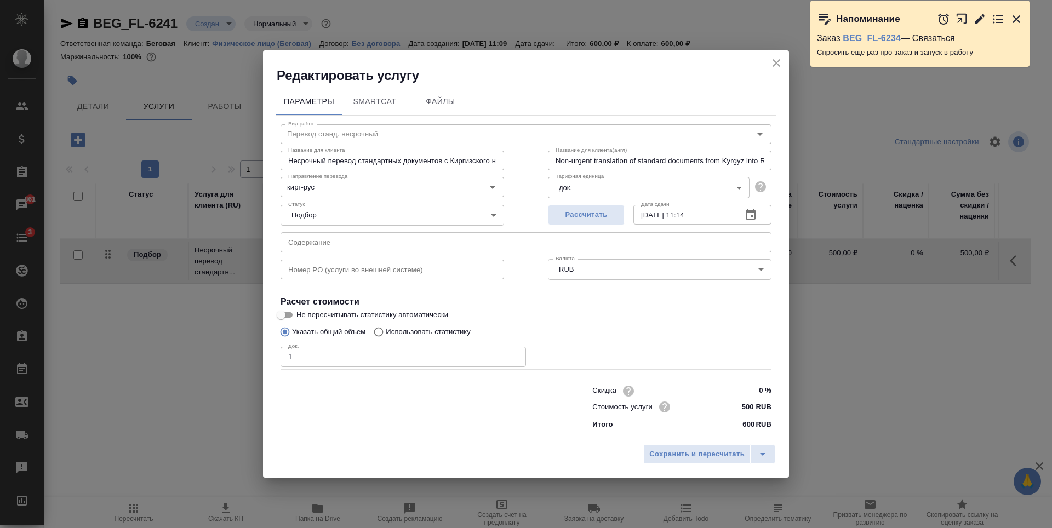
click at [326, 353] on input "1" at bounding box center [404, 357] width 246 height 20
type input "2"
click at [676, 450] on span "Сохранить и пересчитать" at bounding box center [696, 454] width 95 height 13
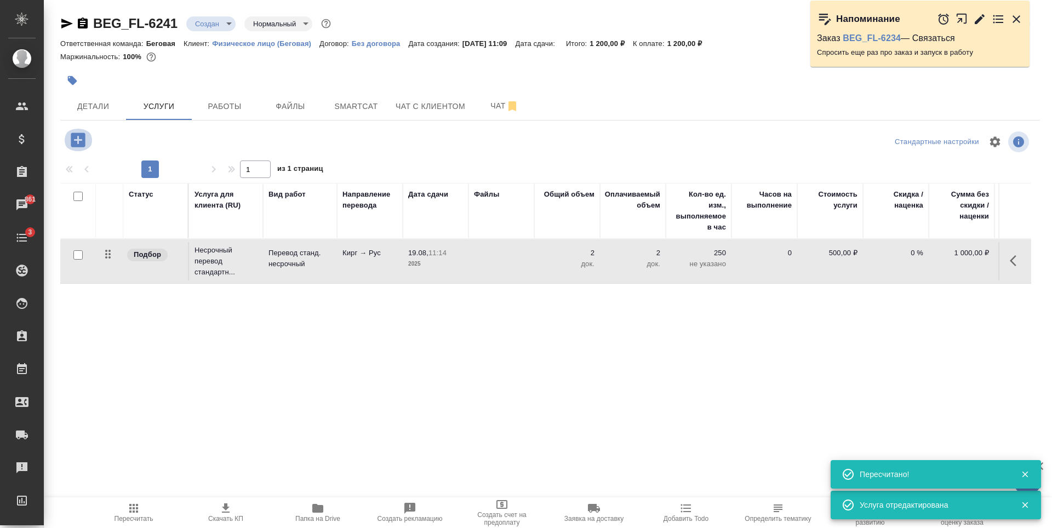
click at [75, 146] on icon "button" at bounding box center [78, 140] width 14 height 14
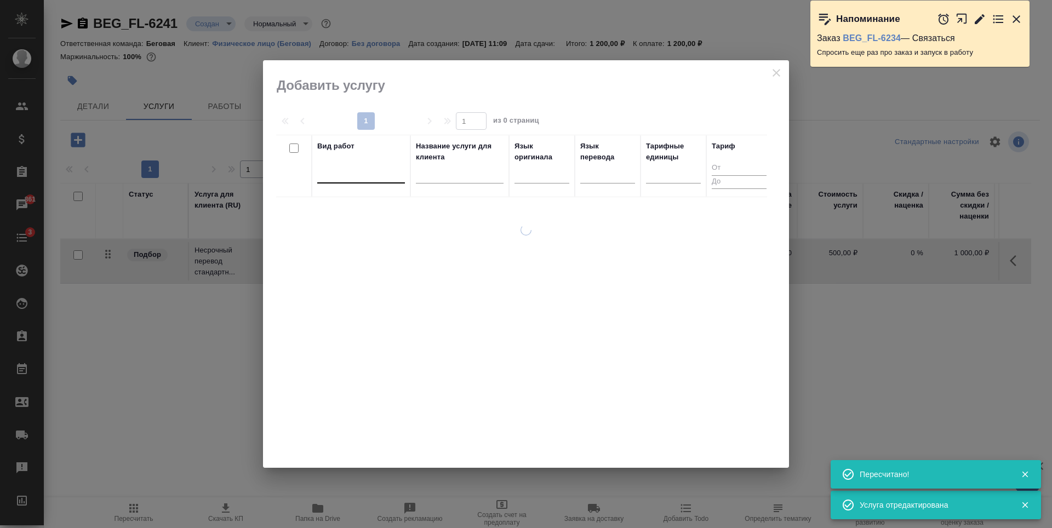
click at [374, 176] on div at bounding box center [361, 172] width 88 height 16
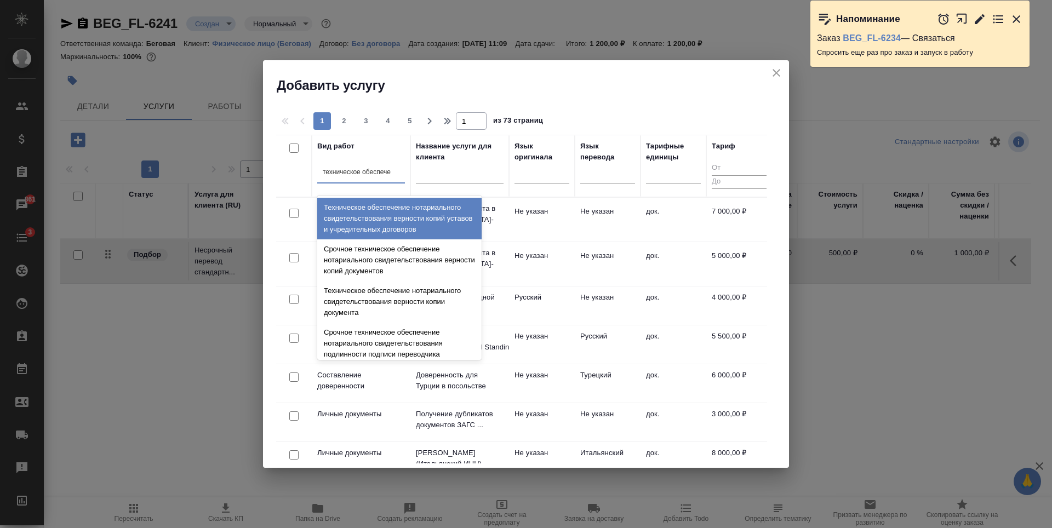
type input "техническое обеспечен"
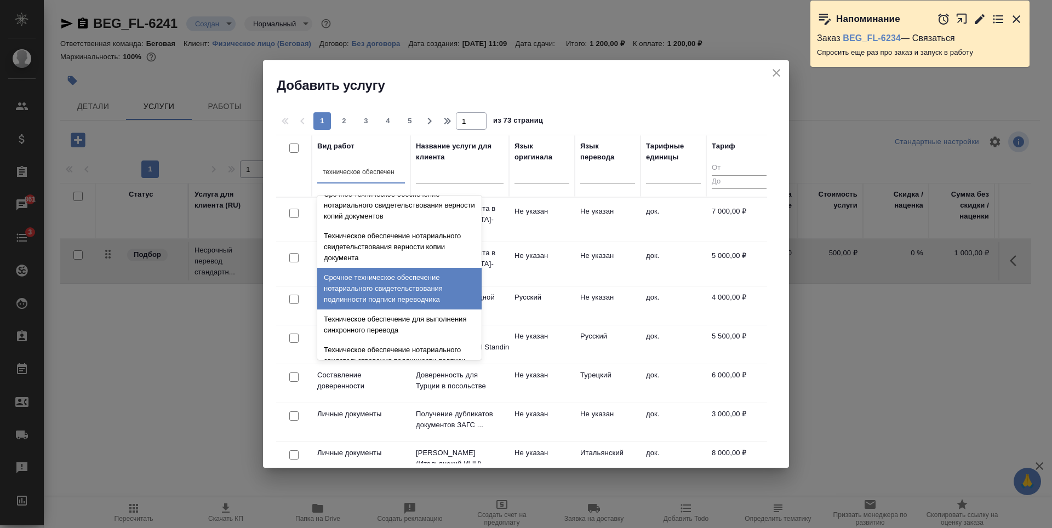
scroll to position [110, 0]
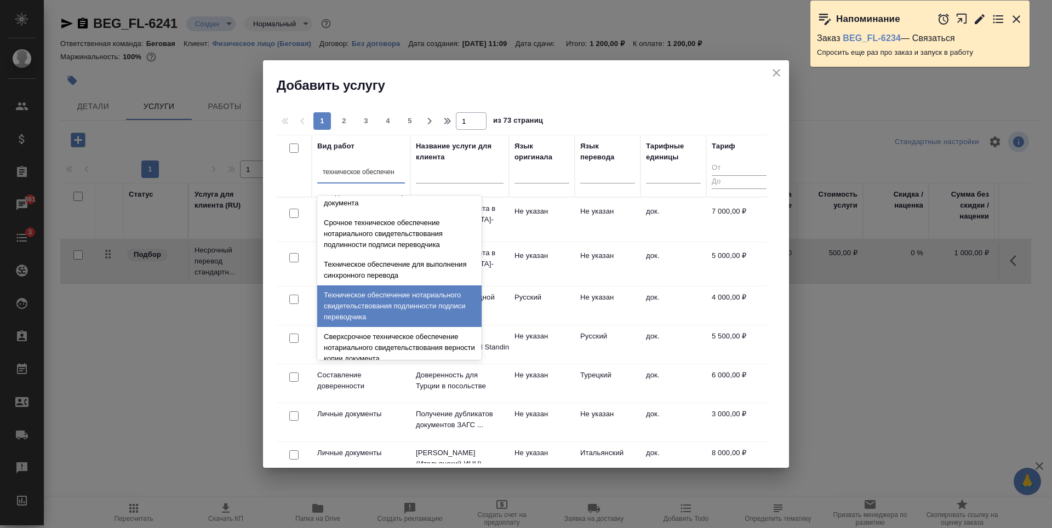
click at [406, 316] on div "Техническое обеспечение нотариального свидетельствования подлинности подписи пе…" at bounding box center [399, 307] width 164 height 42
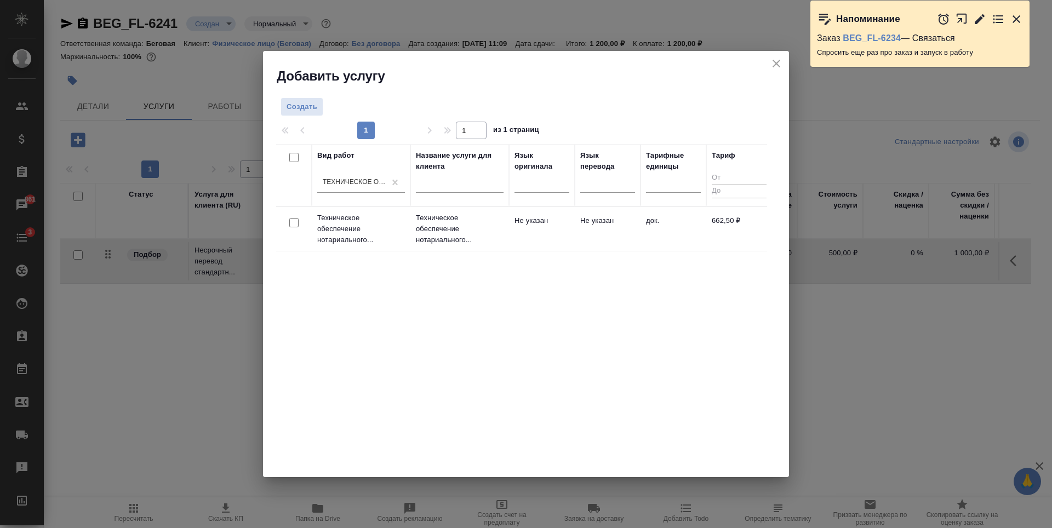
click at [679, 243] on td "док." at bounding box center [674, 229] width 66 height 38
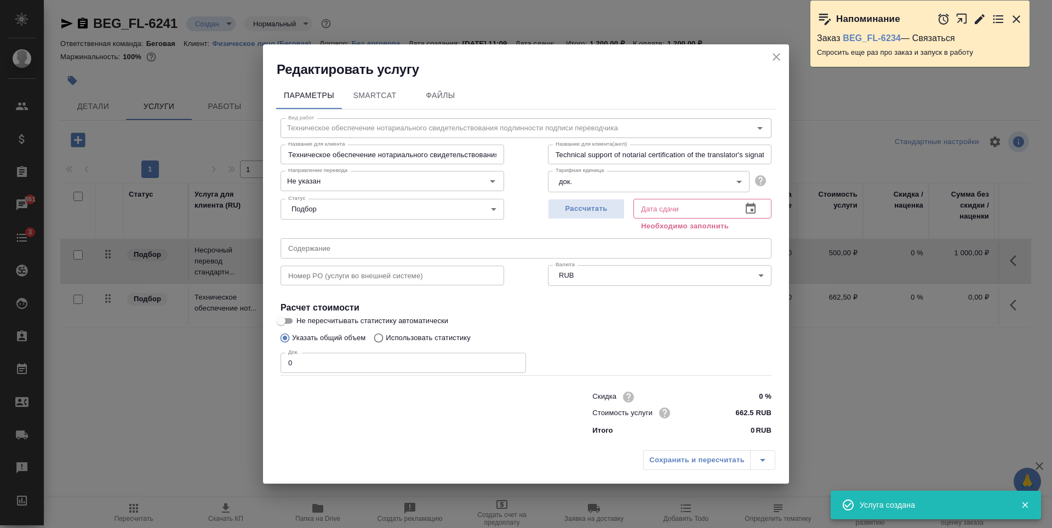
click at [374, 362] on input "0" at bounding box center [404, 363] width 246 height 20
type input "2"
click at [594, 203] on span "Рассчитать" at bounding box center [586, 209] width 65 height 13
type input "19.08.2025 11:39"
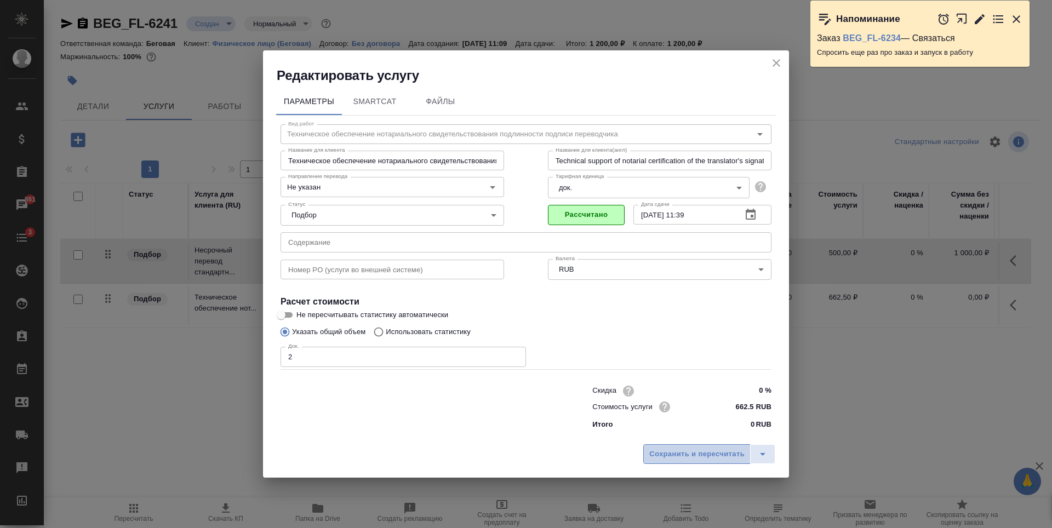
click at [698, 448] on button "Сохранить и пересчитать" at bounding box center [696, 454] width 107 height 20
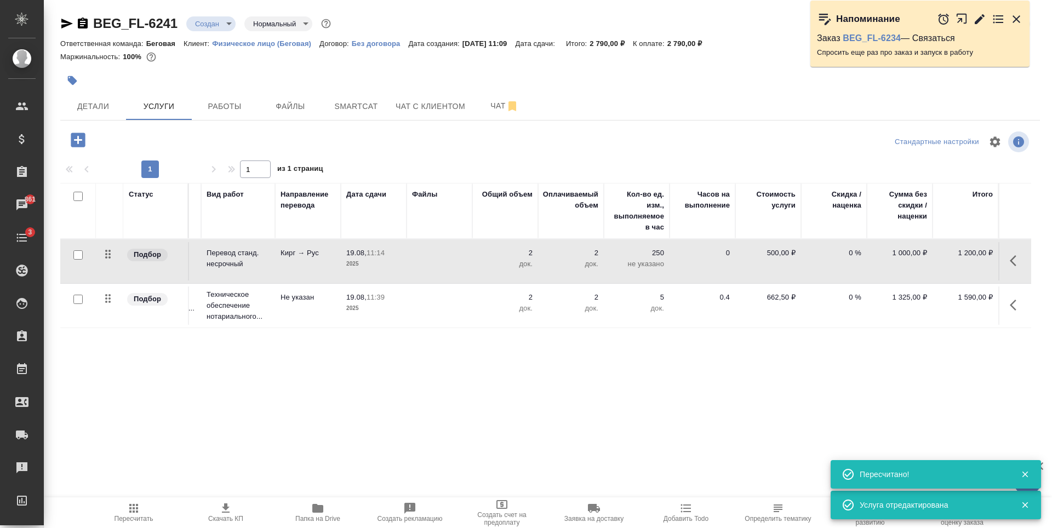
scroll to position [0, 0]
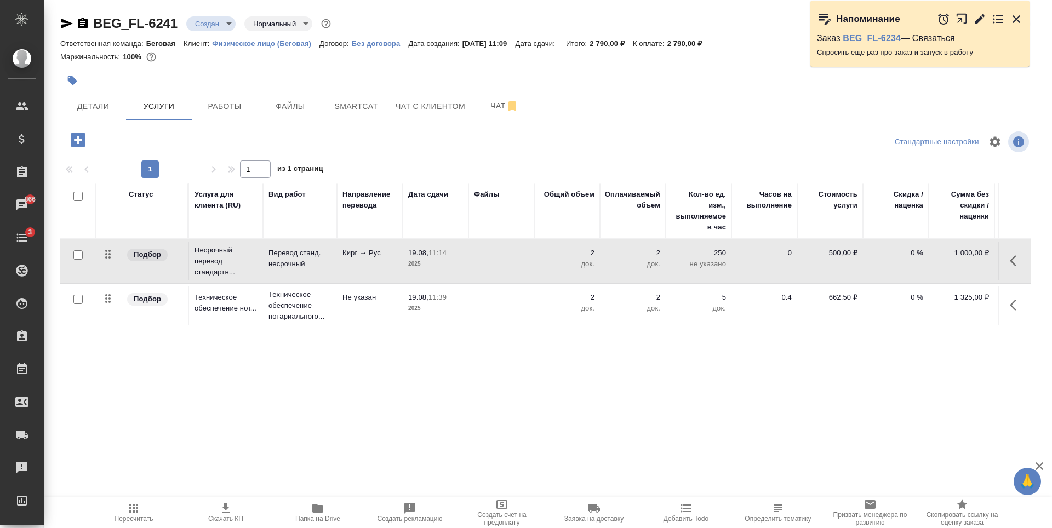
click at [528, 250] on td at bounding box center [502, 261] width 66 height 38
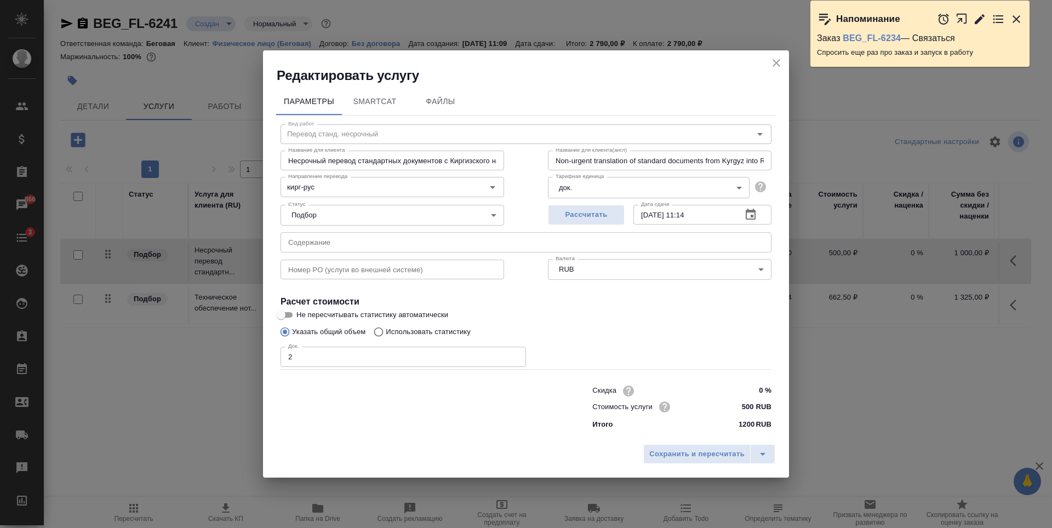
click at [777, 59] on icon "close" at bounding box center [776, 62] width 13 height 13
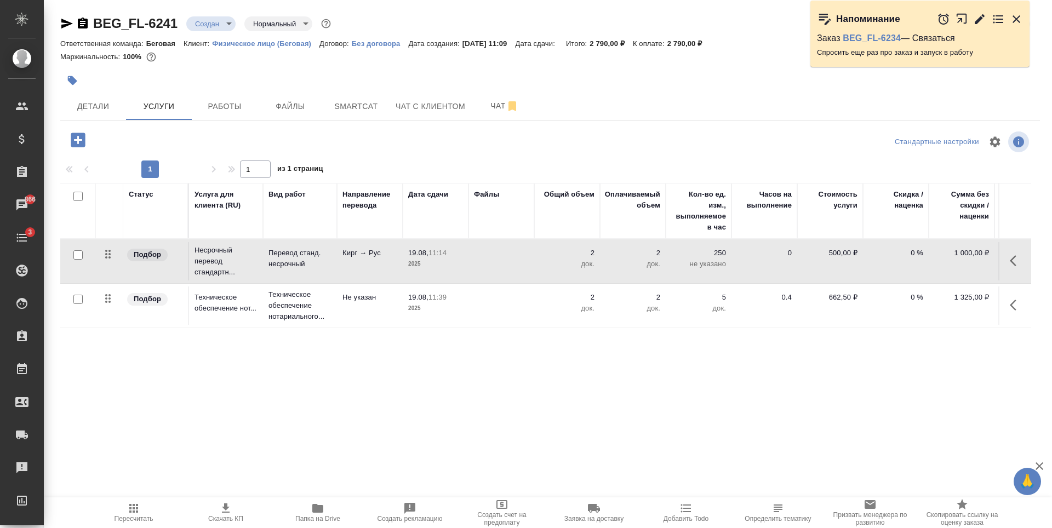
click at [79, 255] on input "checkbox" at bounding box center [77, 254] width 9 height 9
checkbox input "true"
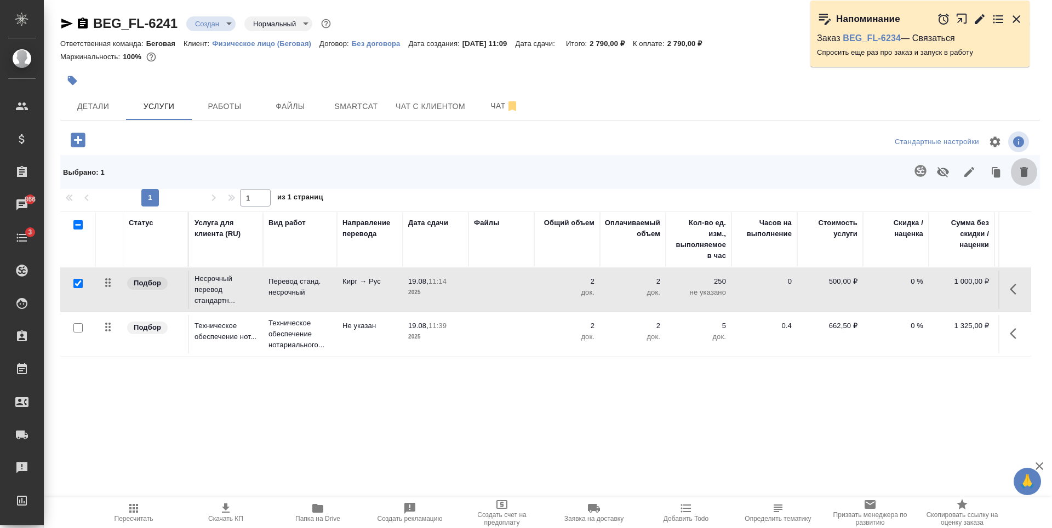
click at [1023, 174] on icon "button" at bounding box center [1024, 172] width 8 height 10
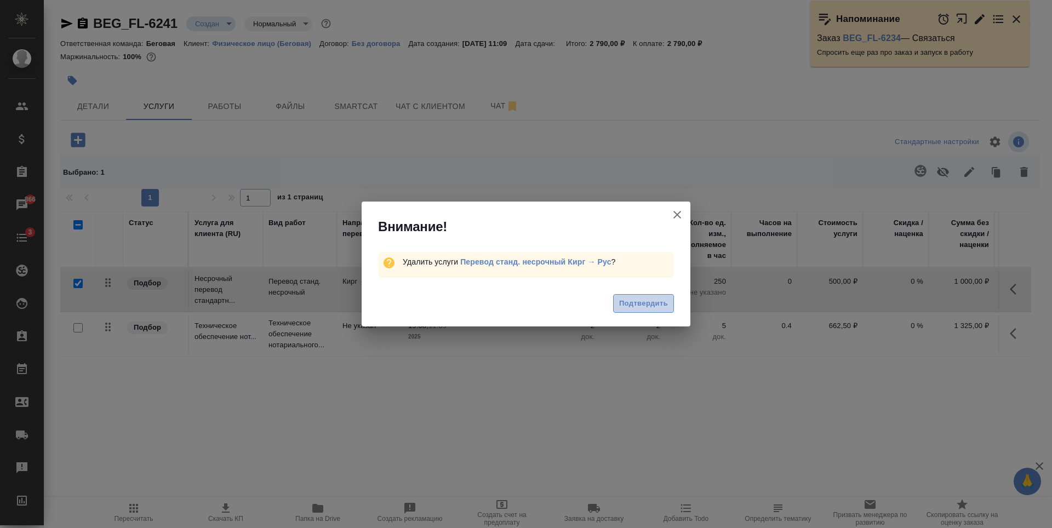
click at [640, 303] on span "Подтвердить" at bounding box center [643, 304] width 49 height 13
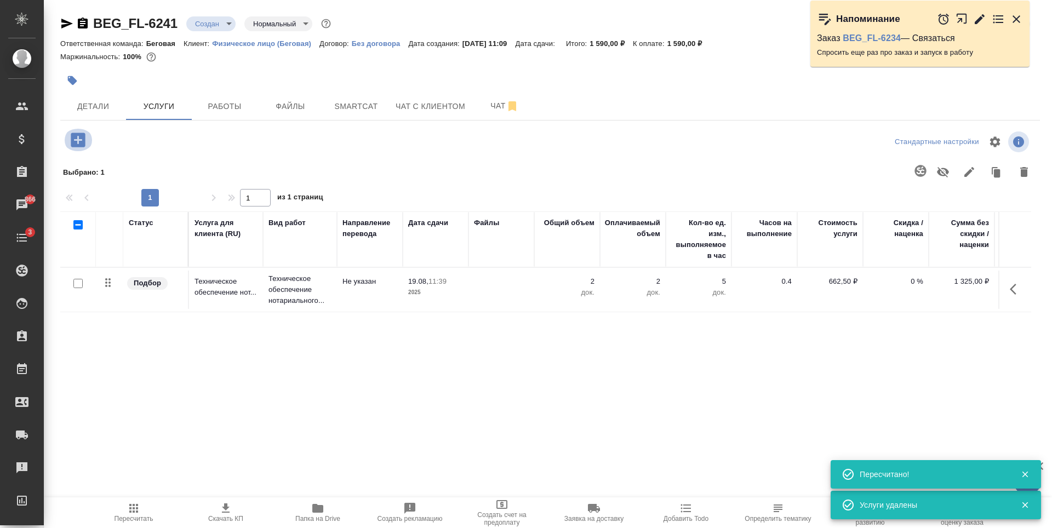
click at [81, 141] on icon "button" at bounding box center [78, 140] width 14 height 14
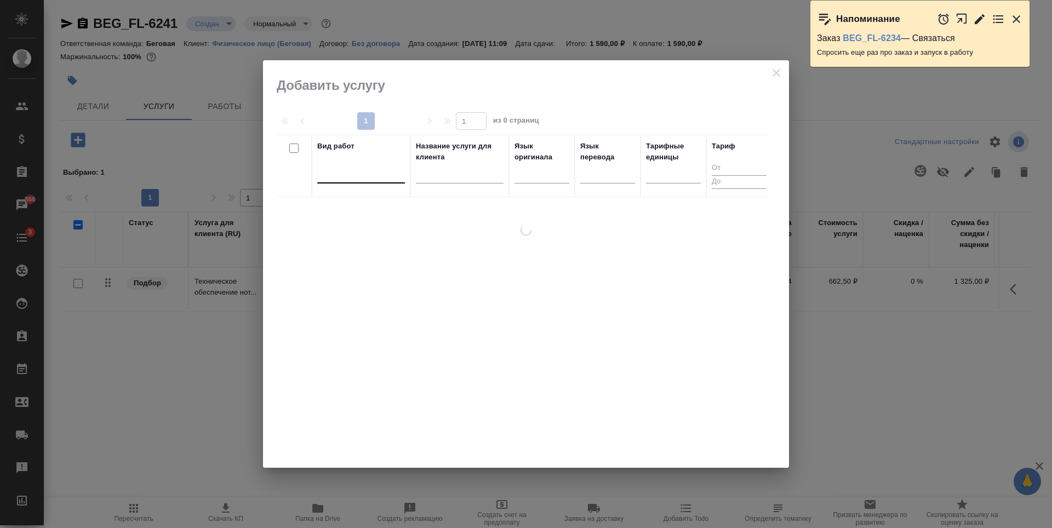
click at [372, 181] on div at bounding box center [361, 173] width 88 height 21
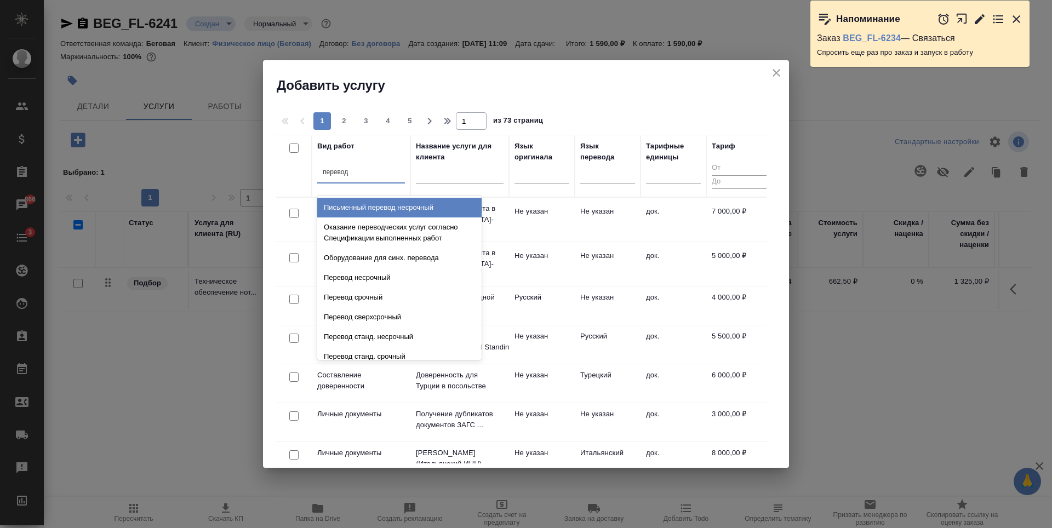
type input "перевод с"
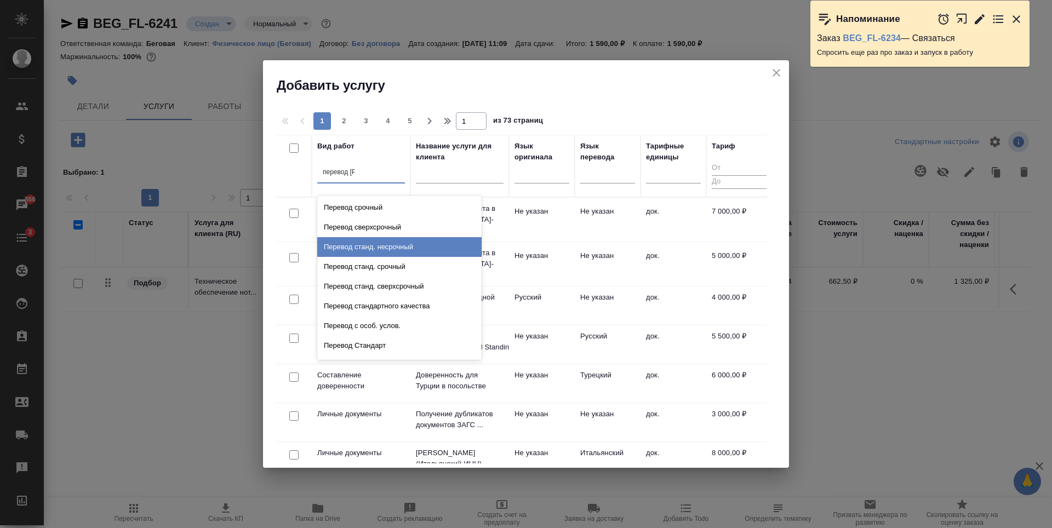
click at [413, 254] on div "Перевод станд. несрочный" at bounding box center [399, 247] width 164 height 20
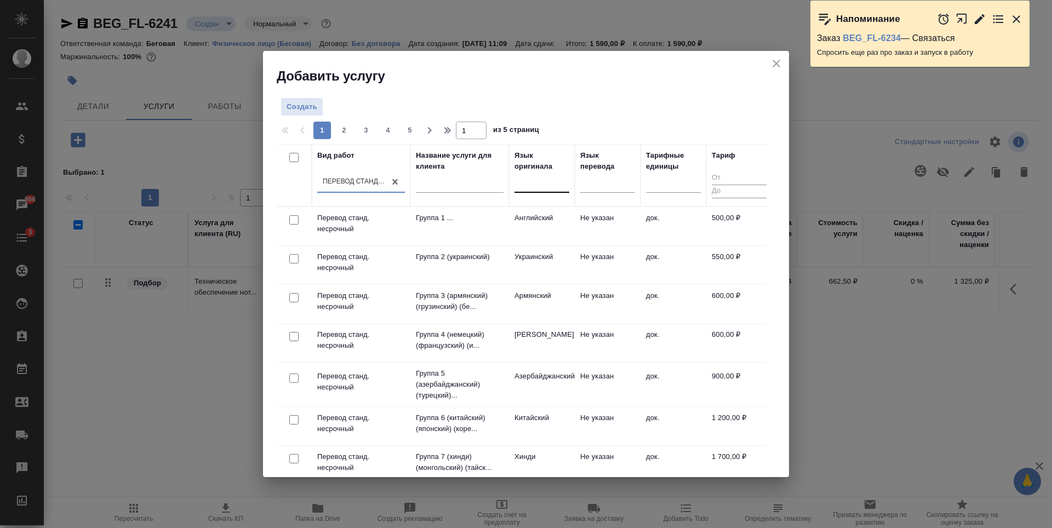
click at [549, 191] on div at bounding box center [542, 182] width 55 height 21
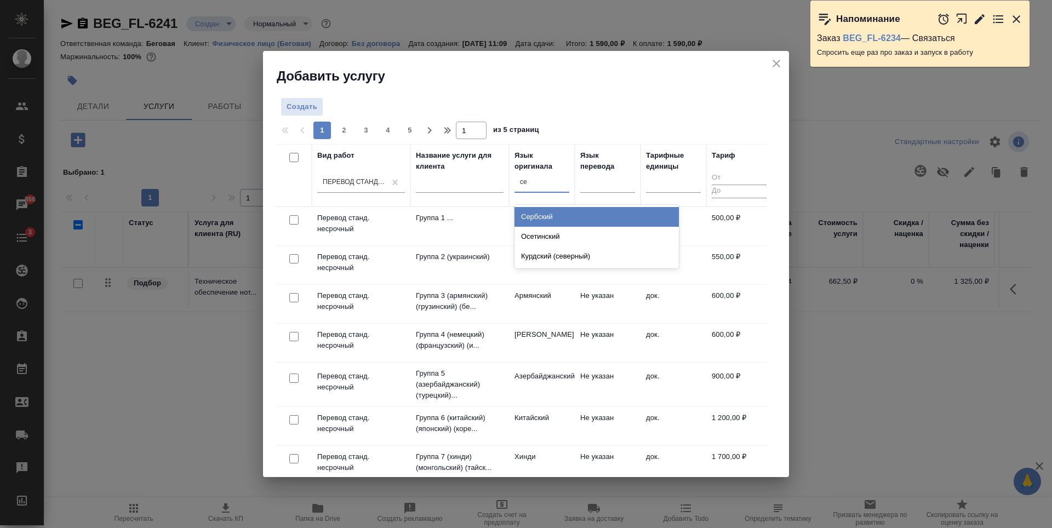
type input "сер"
click at [555, 219] on div "Сербский" at bounding box center [597, 217] width 164 height 20
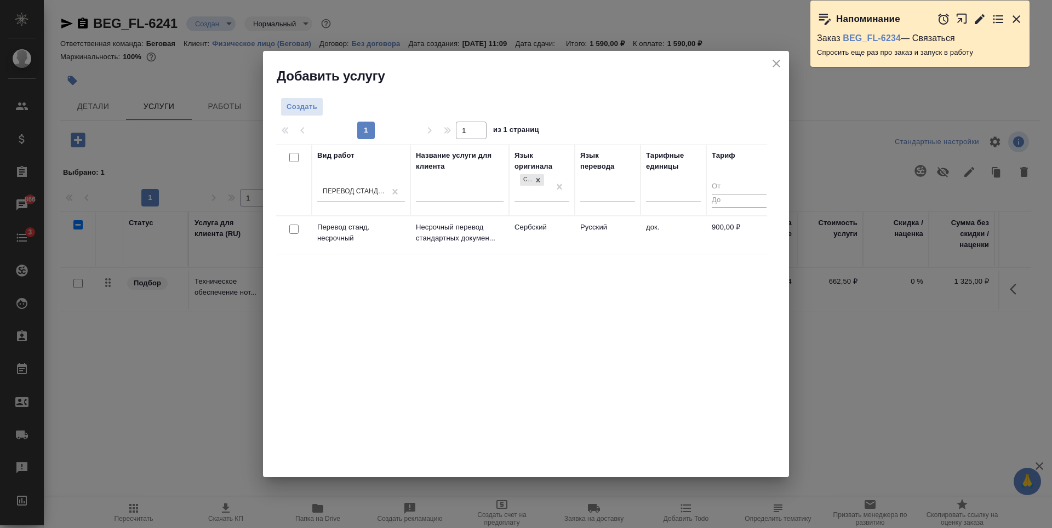
click at [613, 249] on td "Русский" at bounding box center [608, 235] width 66 height 38
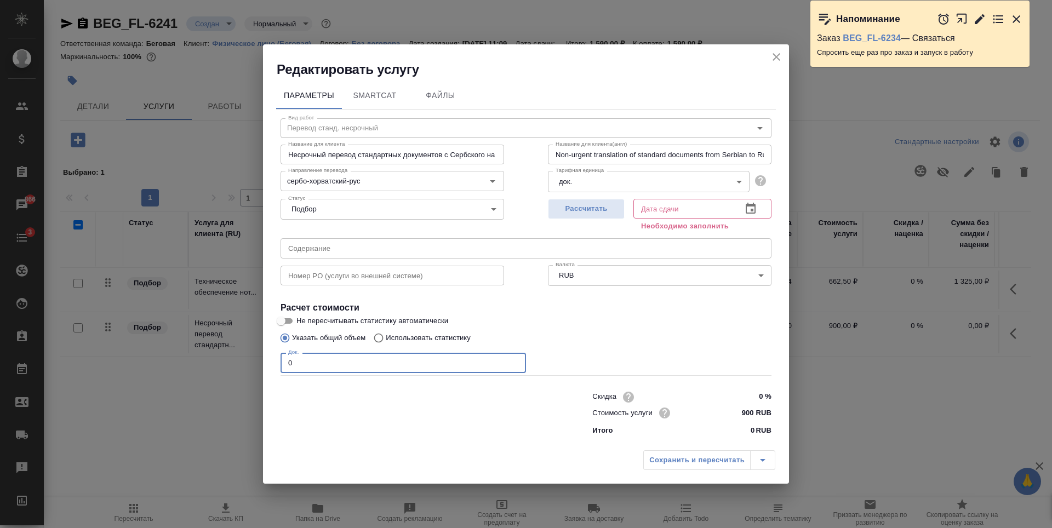
click at [358, 369] on input "0" at bounding box center [404, 363] width 246 height 20
type input "1"
click at [592, 208] on span "Рассчитать" at bounding box center [586, 209] width 65 height 13
type input "19.08.2025 11:39"
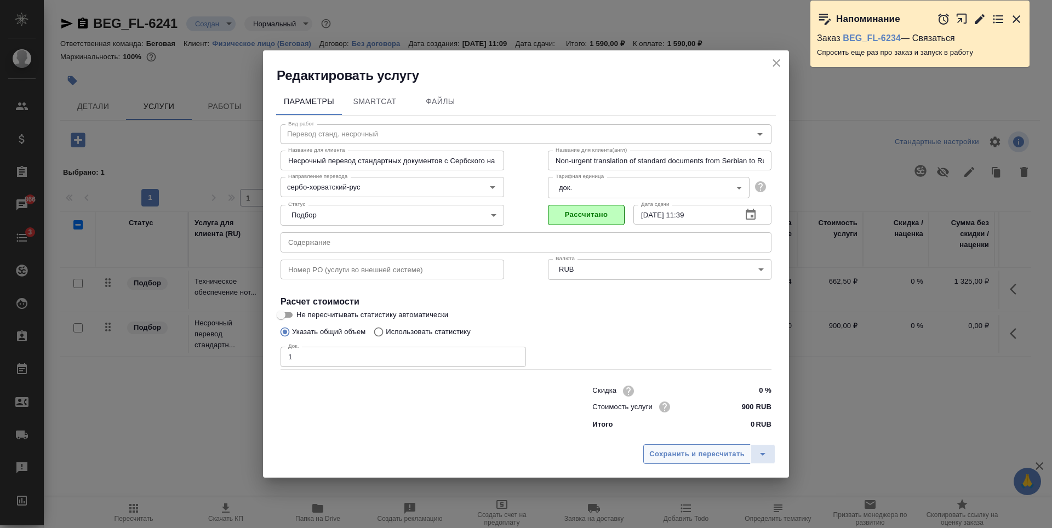
click at [698, 451] on span "Сохранить и пересчитать" at bounding box center [696, 454] width 95 height 13
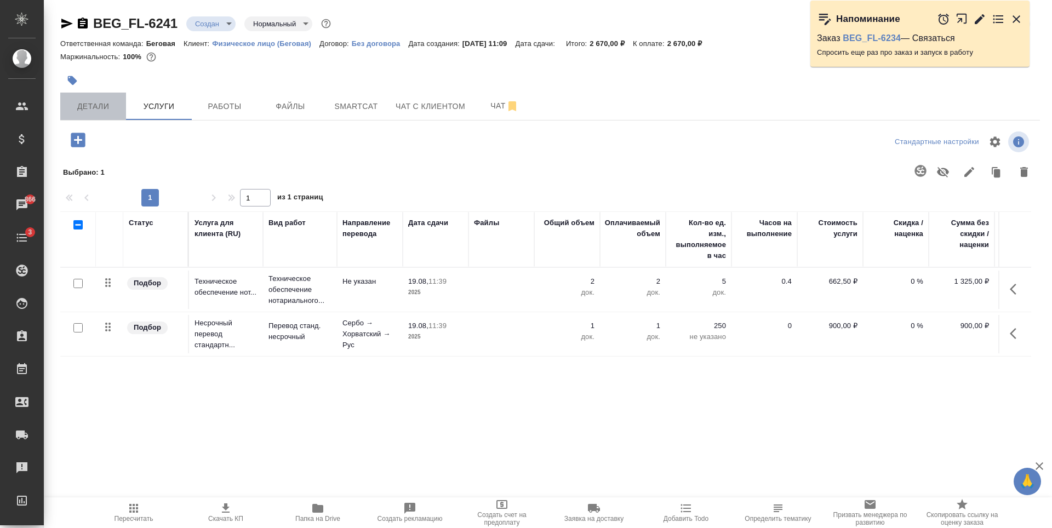
click at [94, 98] on button "Детали" at bounding box center [93, 106] width 66 height 27
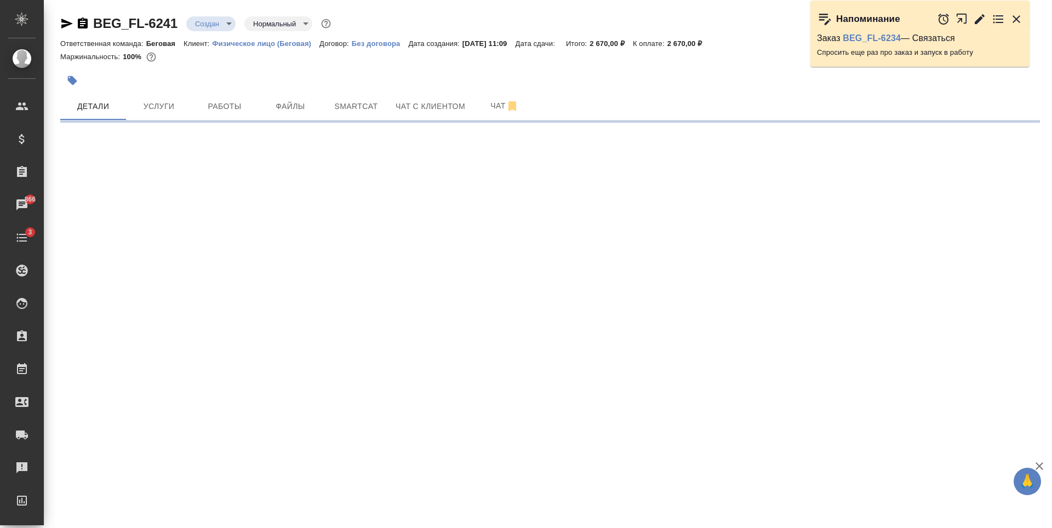
select select "RU"
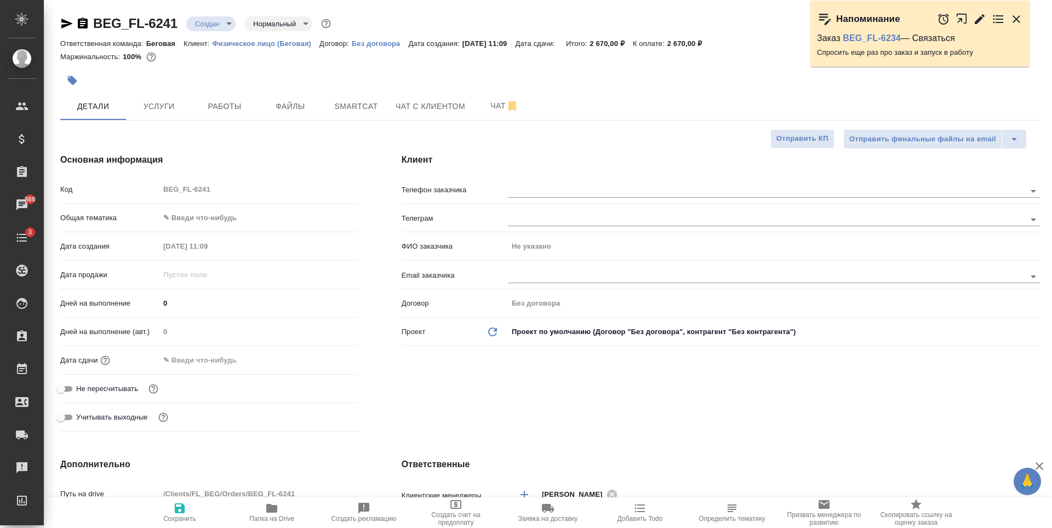
type textarea "x"
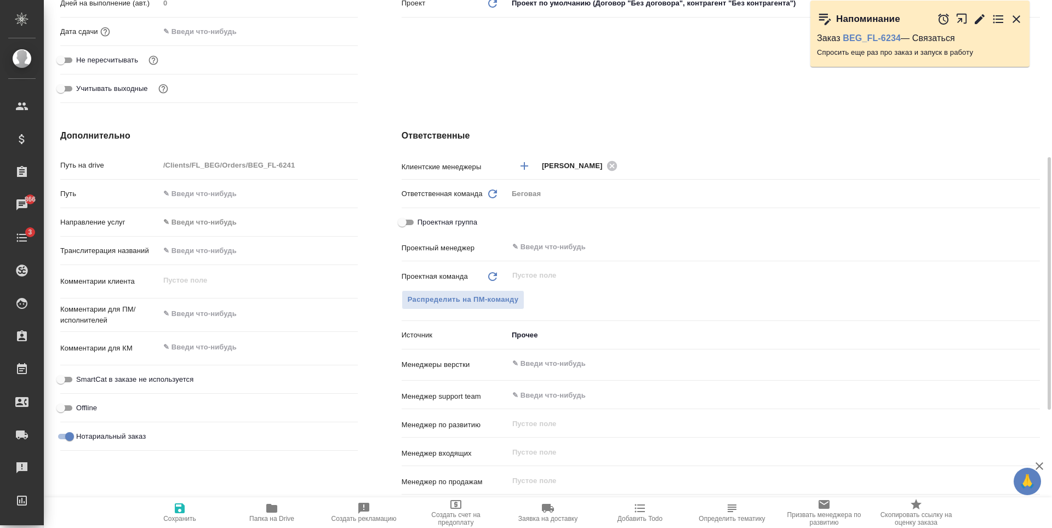
scroll to position [384, 0]
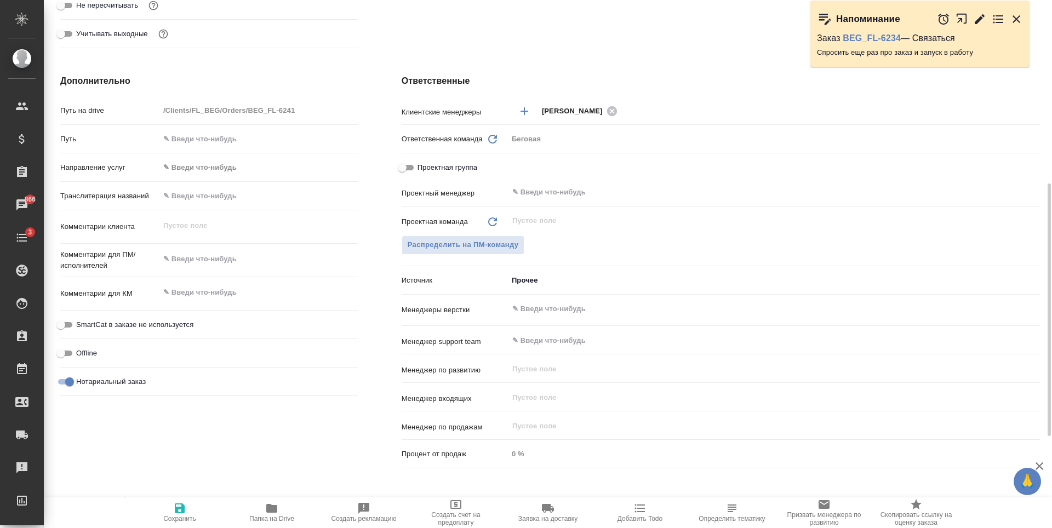
type textarea "x"
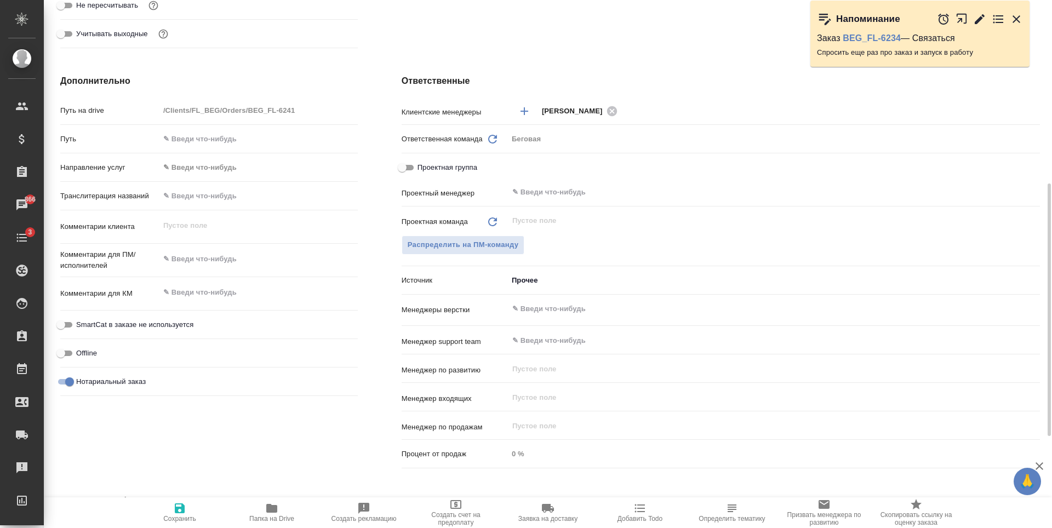
type textarea "x"
click at [227, 196] on input "text" at bounding box center [258, 196] width 198 height 16
type textarea "x"
click at [187, 253] on textarea at bounding box center [258, 259] width 198 height 19
paste textarea "Радомира Паунича"
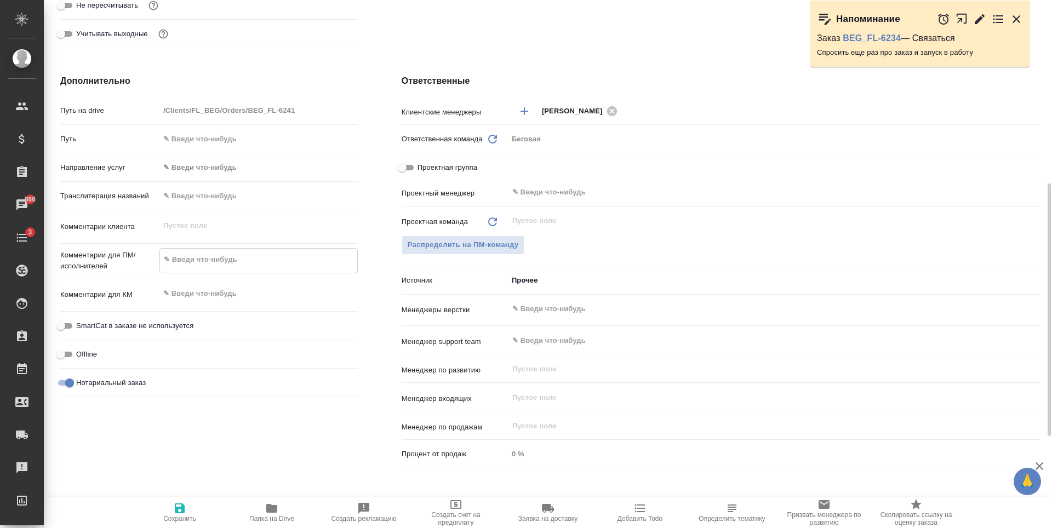
type textarea "Радомира Паунича"
type textarea "x"
click at [203, 257] on textarea "Радомира Паунича" at bounding box center [258, 259] width 197 height 19
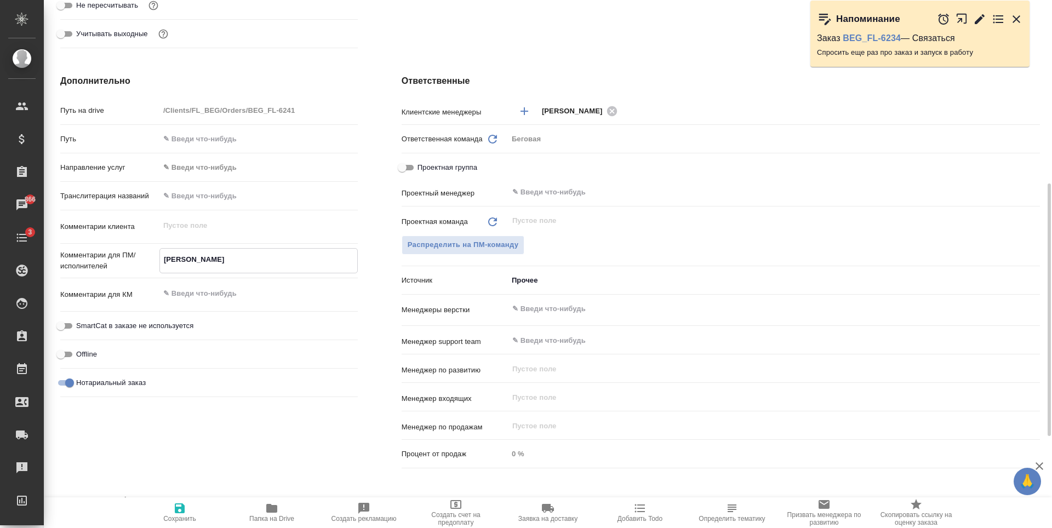
type textarea "РадомираПаунича"
type textarea "x"
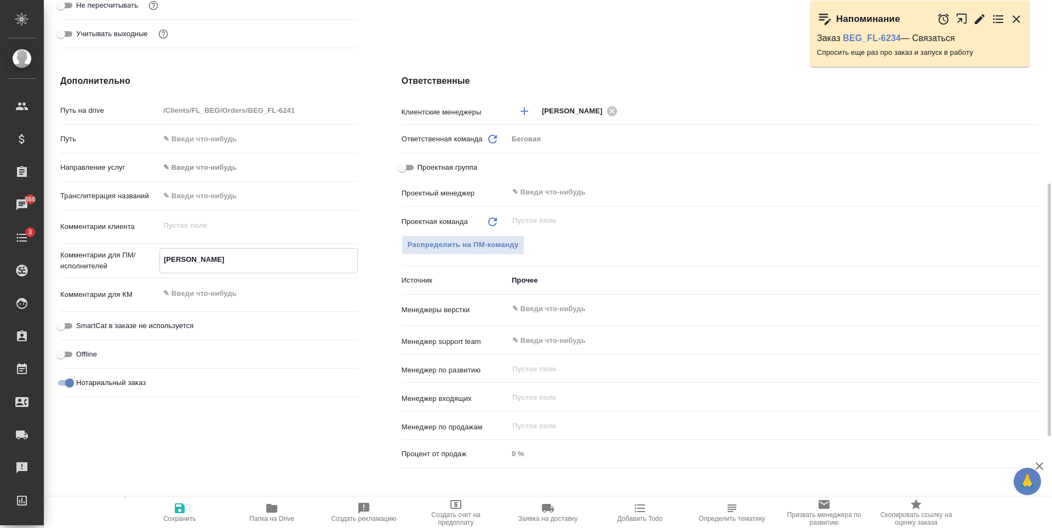
type textarea "РадомирПаунича"
type textarea "x"
type textarea "Радомир Паунича"
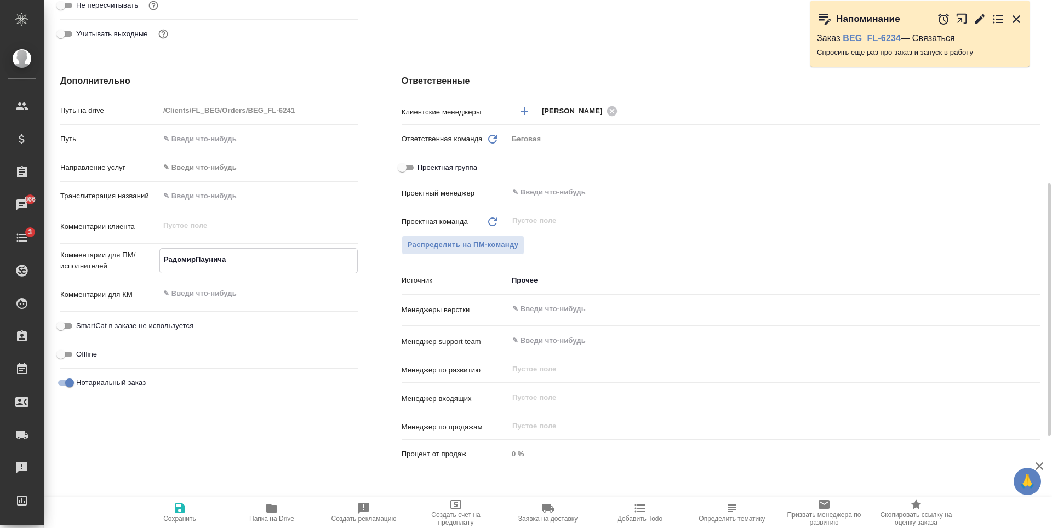
type textarea "x"
click at [283, 263] on textarea "Радомир Паунича" at bounding box center [258, 259] width 197 height 19
type textarea "x"
type textarea "Радомир Паунича"
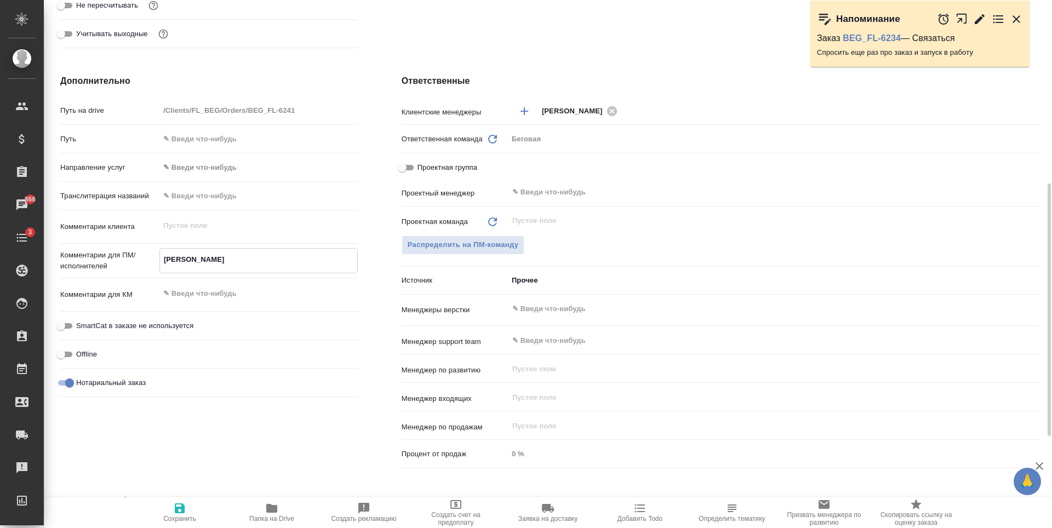
type textarea "x"
type textarea "[PERSON_NAME]"
type textarea "x"
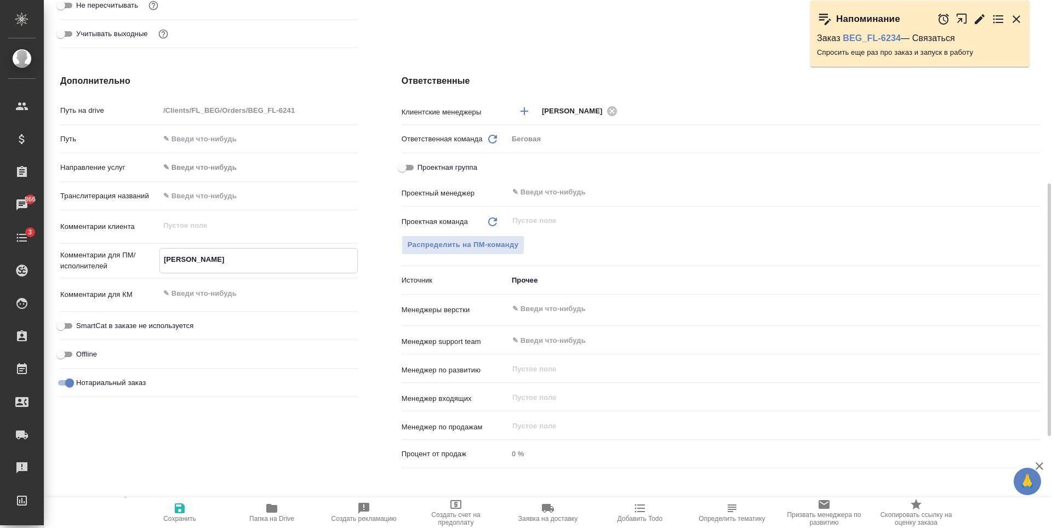
type textarea "x"
type textarea "[PERSON_NAME]"
type textarea "x"
click at [164, 514] on span "Сохранить" at bounding box center [179, 512] width 79 height 21
type textarea "x"
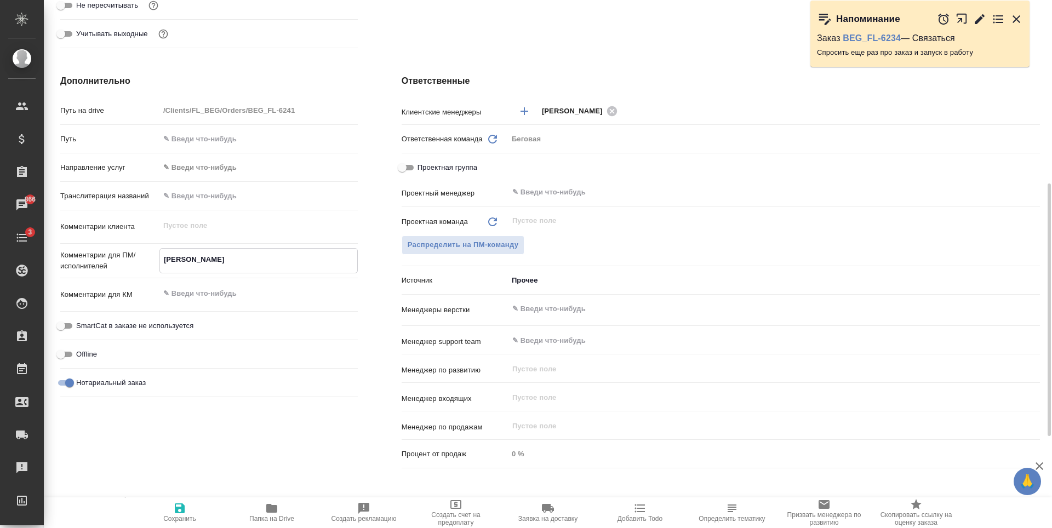
type textarea "x"
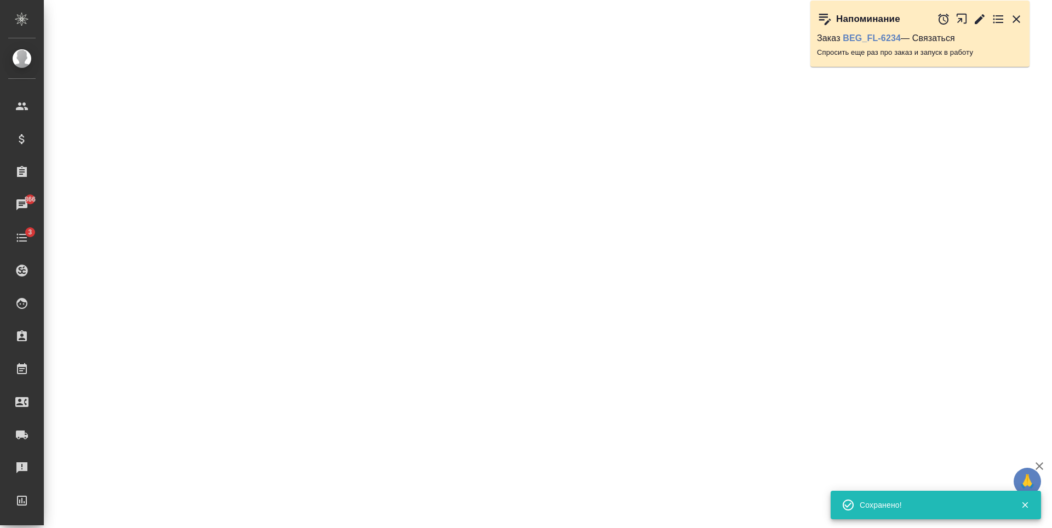
select select "RU"
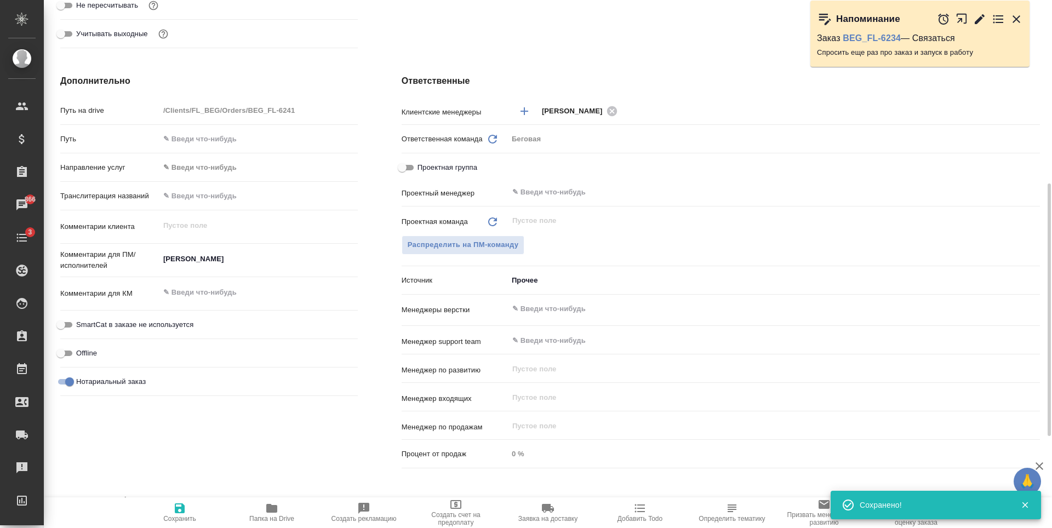
type textarea "x"
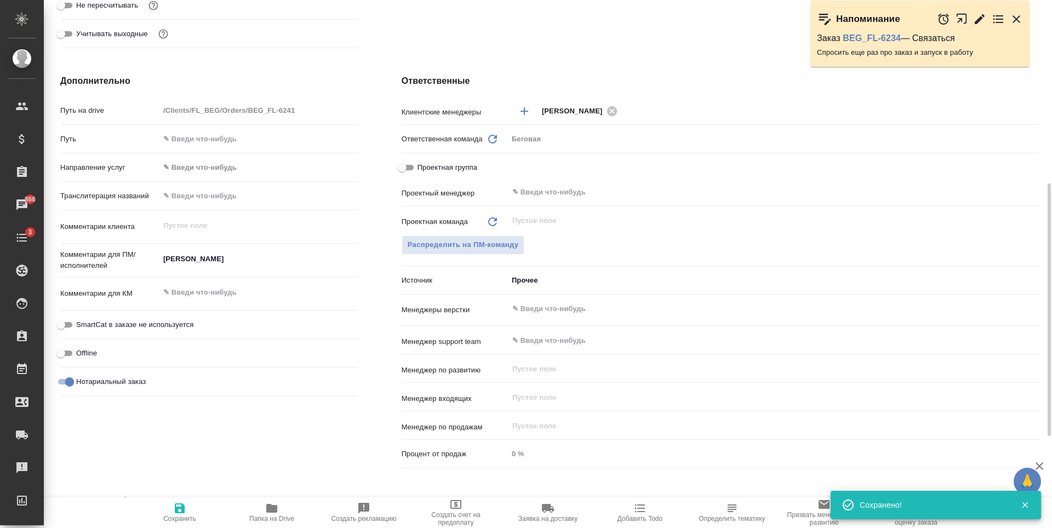
type textarea "x"
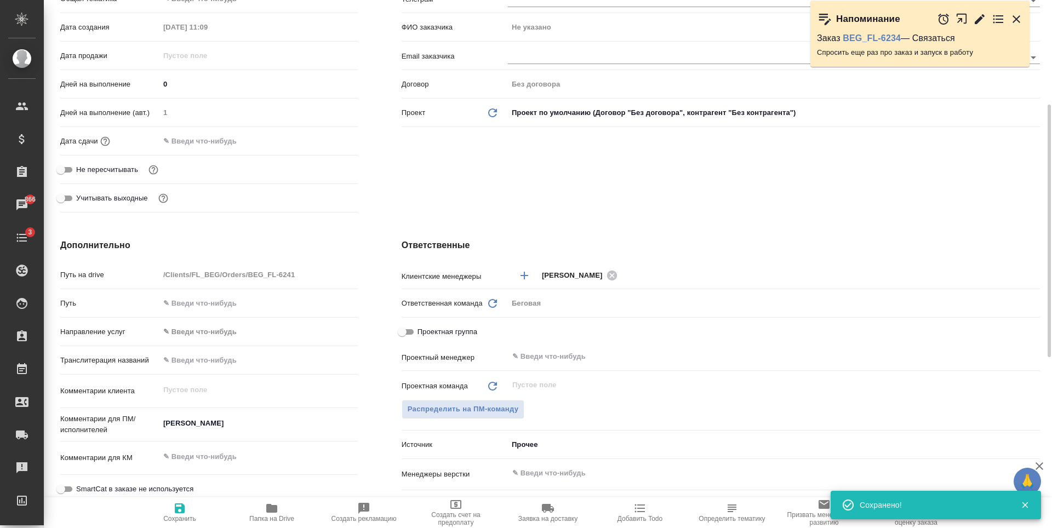
scroll to position [0, 0]
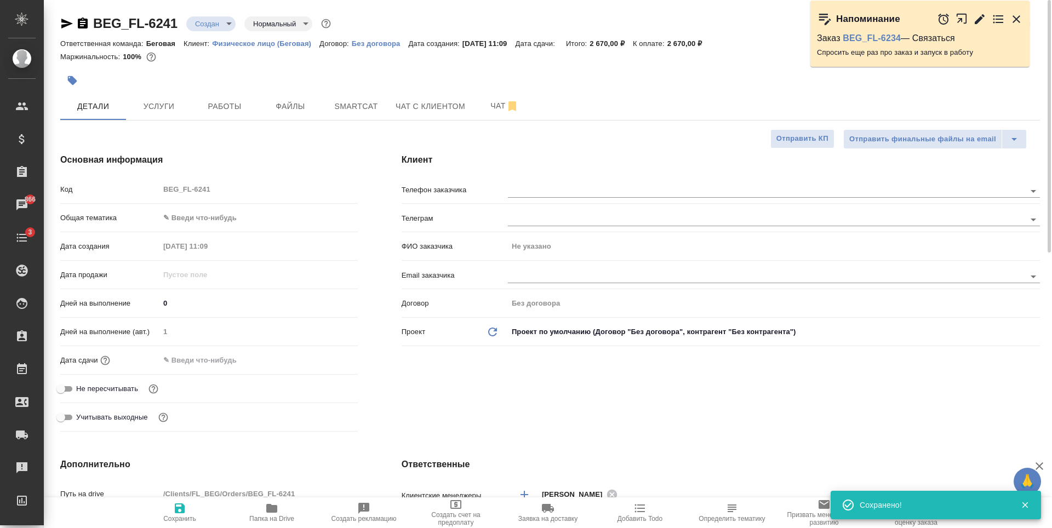
click at [204, 218] on body "🙏 .cls-1 fill:#fff; AWATERA Antonova Kristina Клиенты Спецификации Заказы 866 Ч…" at bounding box center [526, 264] width 1052 height 528
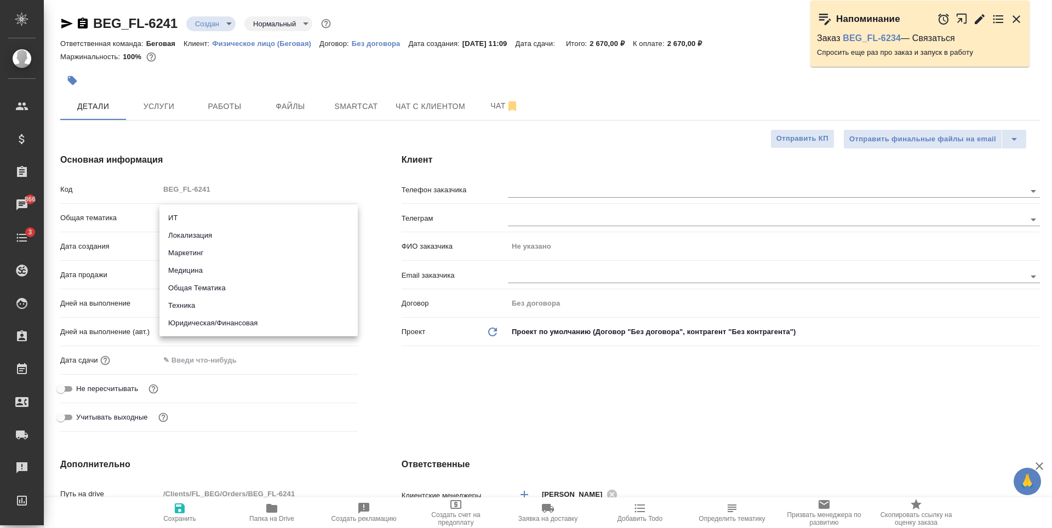
click at [218, 319] on li "Юридическая/Финансовая" at bounding box center [258, 324] width 198 height 18
type input "yr-fn"
type textarea "x"
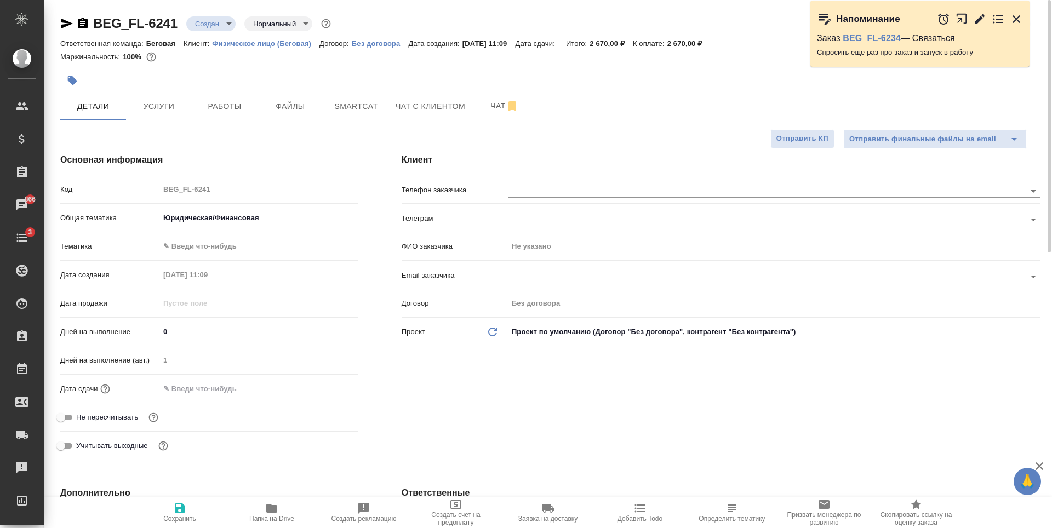
click at [226, 251] on body "🙏 .cls-1 fill:#fff; AWATERA Antonova Kristina Клиенты Спецификации Заказы 866 Ч…" at bounding box center [526, 264] width 1052 height 528
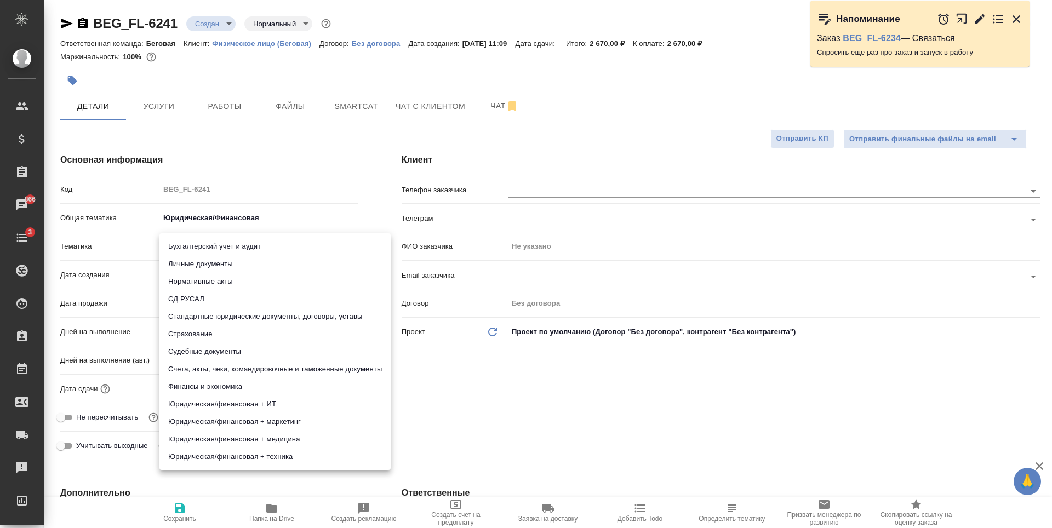
click at [243, 265] on li "Личные документы" at bounding box center [274, 264] width 231 height 18
type textarea "x"
type input "5a8b8b956a9677013d343cfe"
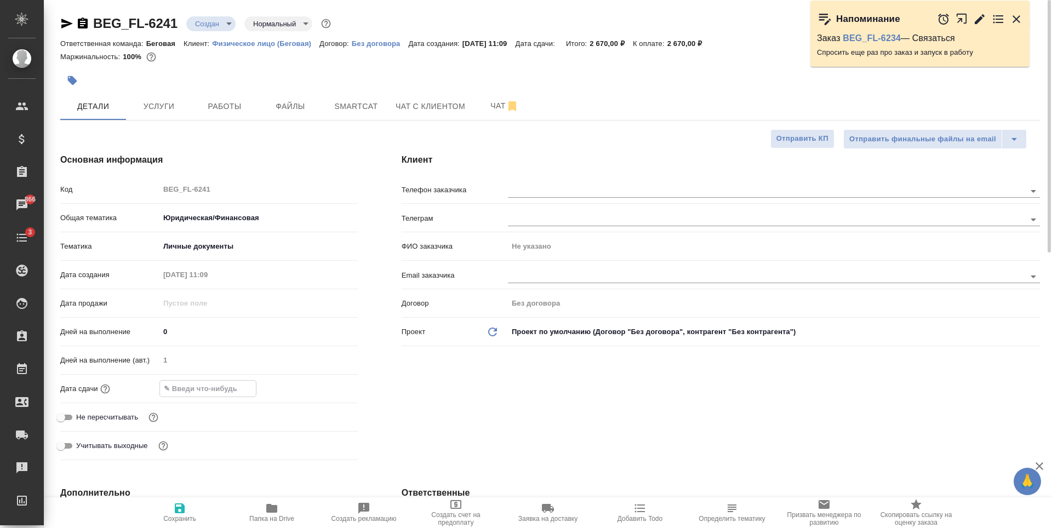
click at [221, 392] on input "text" at bounding box center [208, 389] width 96 height 16
click at [330, 392] on icon "button" at bounding box center [326, 388] width 10 height 11
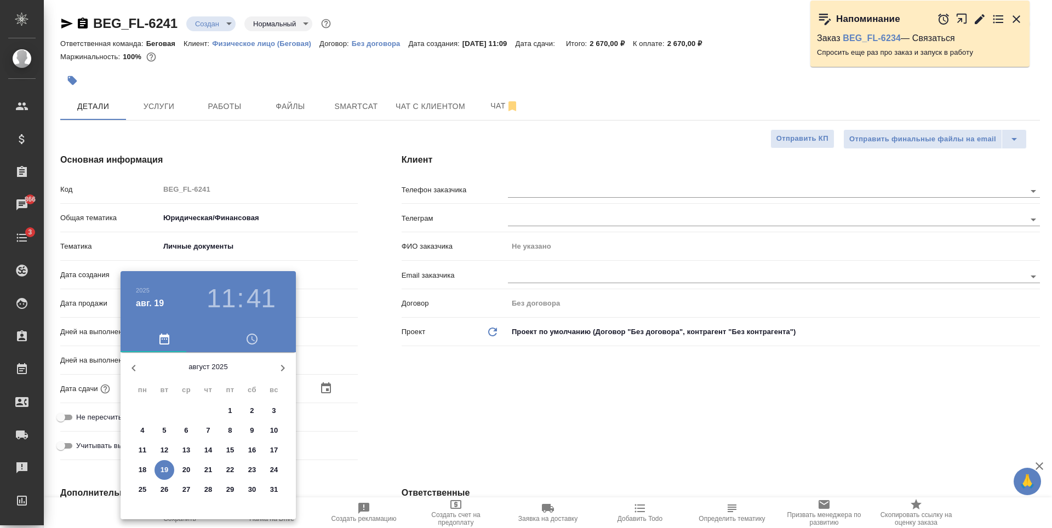
click at [190, 471] on p "20" at bounding box center [186, 470] width 8 height 11
type input "20.08.2025 11:41"
type textarea "x"
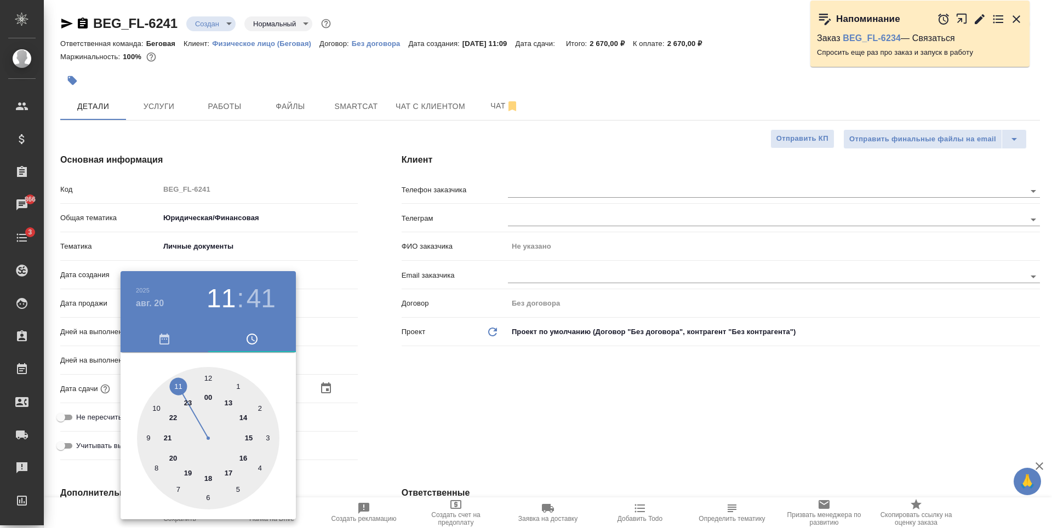
click at [207, 376] on div at bounding box center [208, 438] width 142 height 142
type input "20.08.2025 12:41"
type textarea "x"
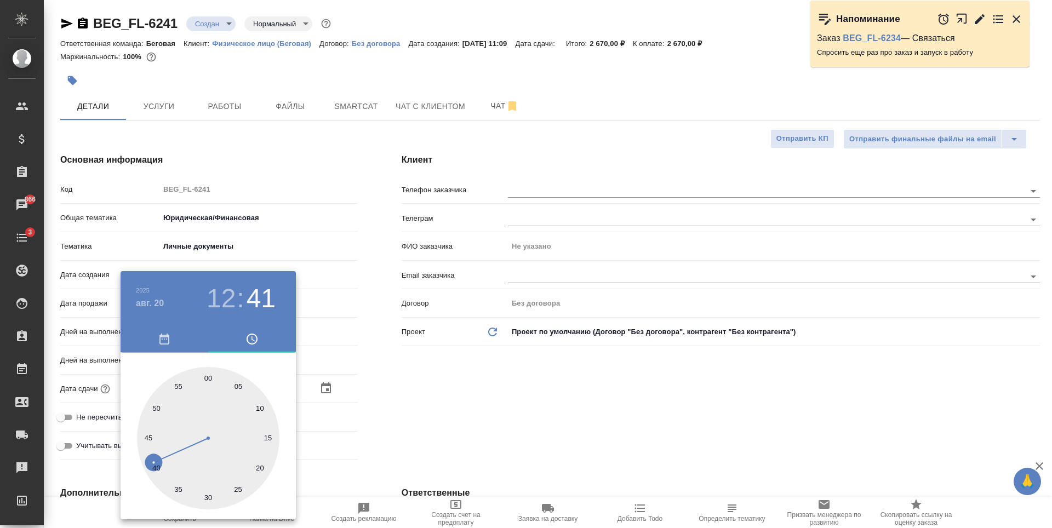
click at [206, 378] on div at bounding box center [208, 438] width 142 height 142
type input "20.08.2025 12:00"
type textarea "x"
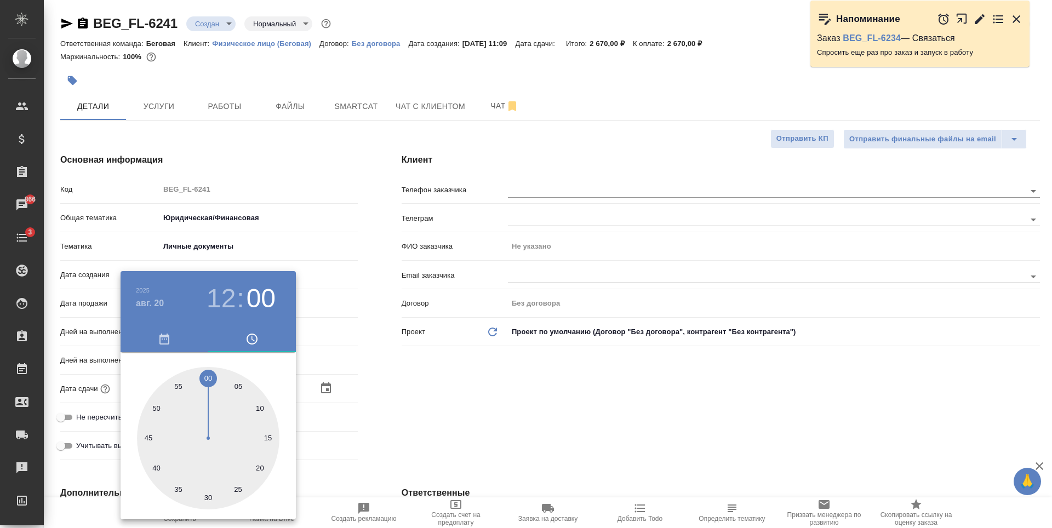
click at [329, 397] on div at bounding box center [526, 264] width 1052 height 528
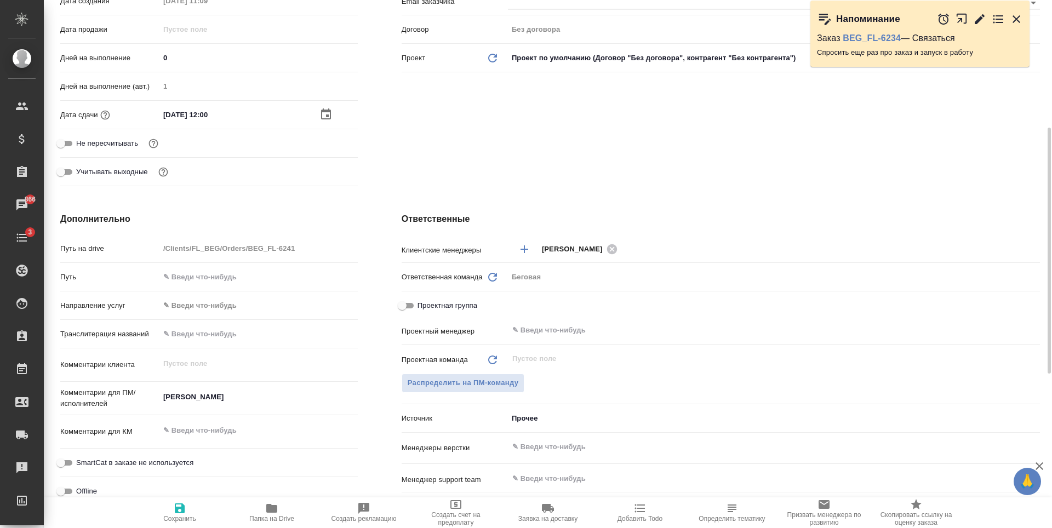
scroll to position [384, 0]
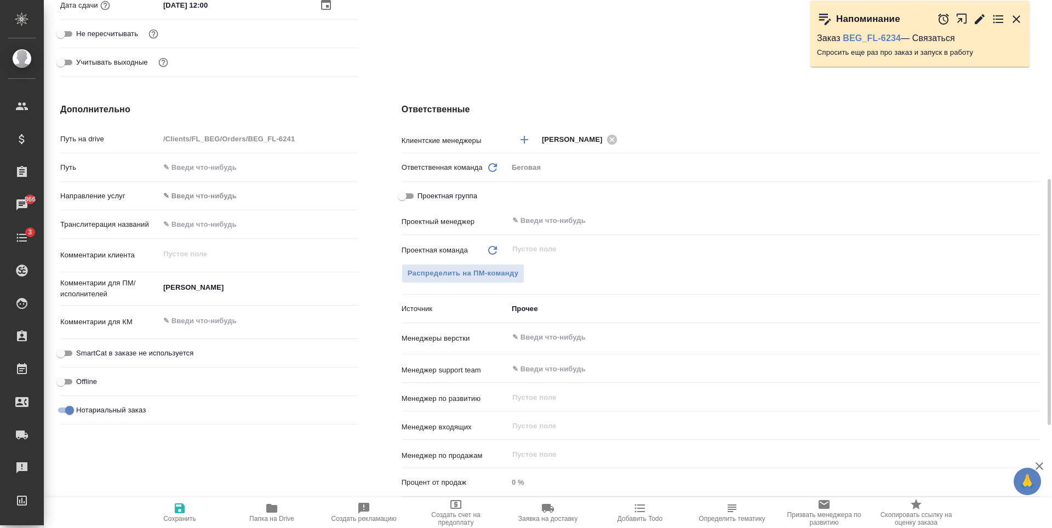
click at [186, 513] on span "Сохранить" at bounding box center [179, 512] width 79 height 21
type textarea "x"
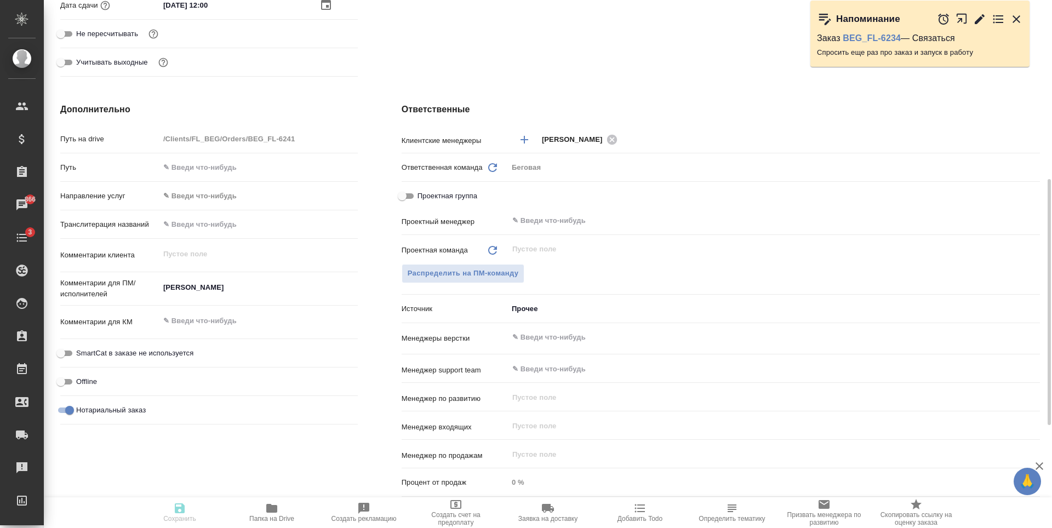
type textarea "x"
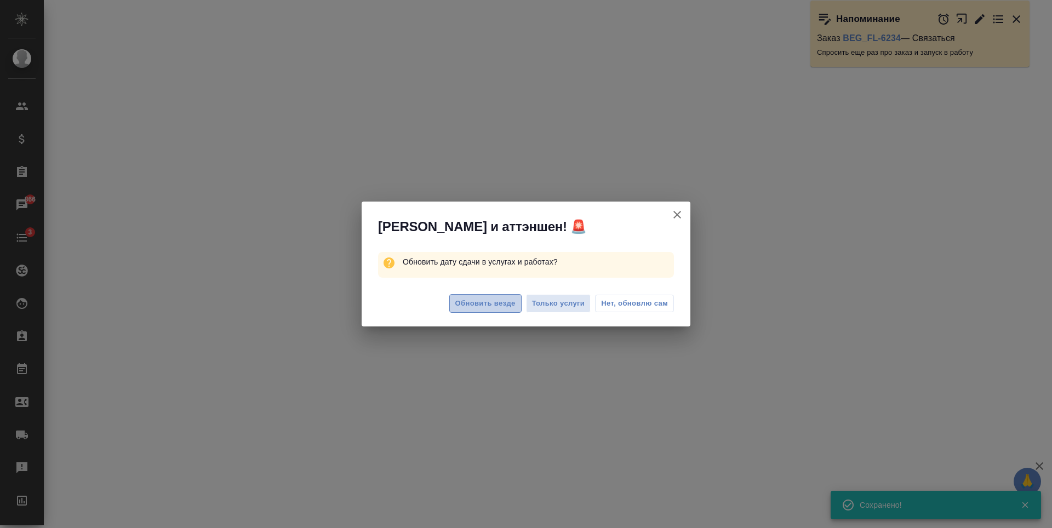
click at [498, 298] on span "Обновить везде" at bounding box center [485, 304] width 60 height 13
select select "RU"
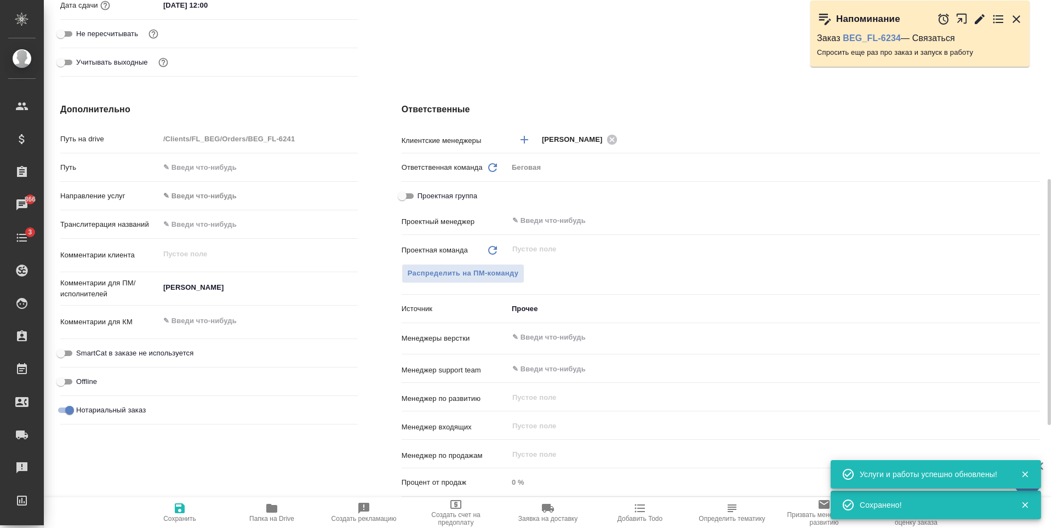
type textarea "x"
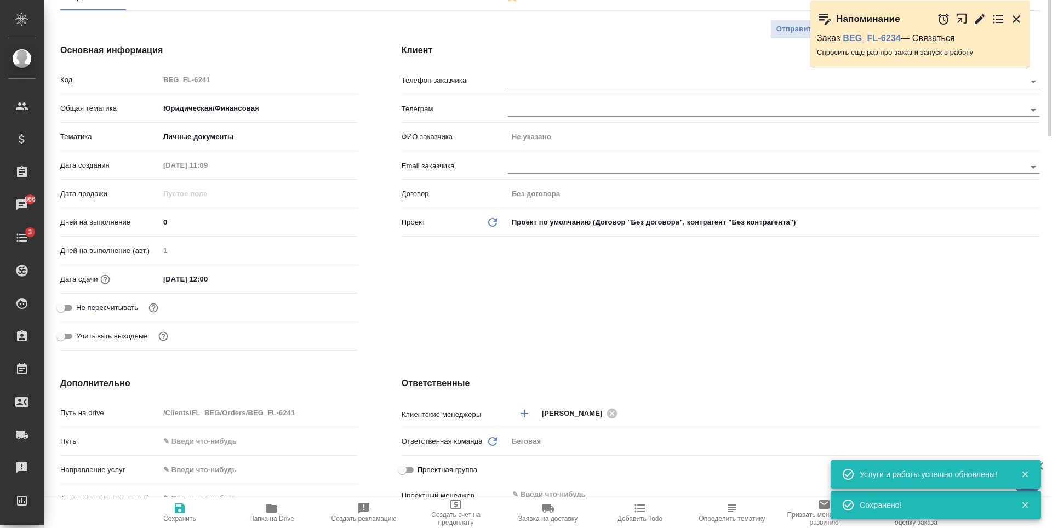
scroll to position [0, 0]
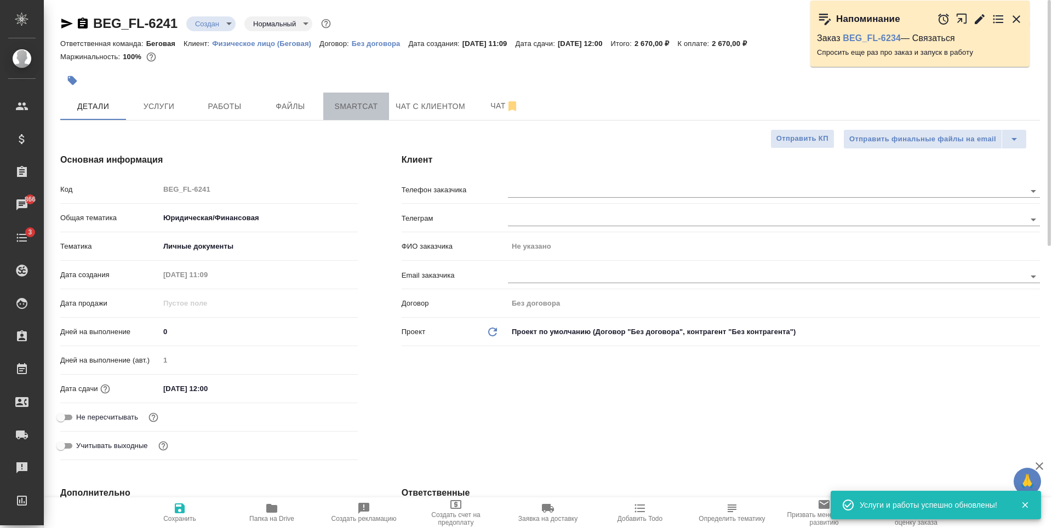
click at [374, 110] on span "Smartcat" at bounding box center [356, 107] width 53 height 14
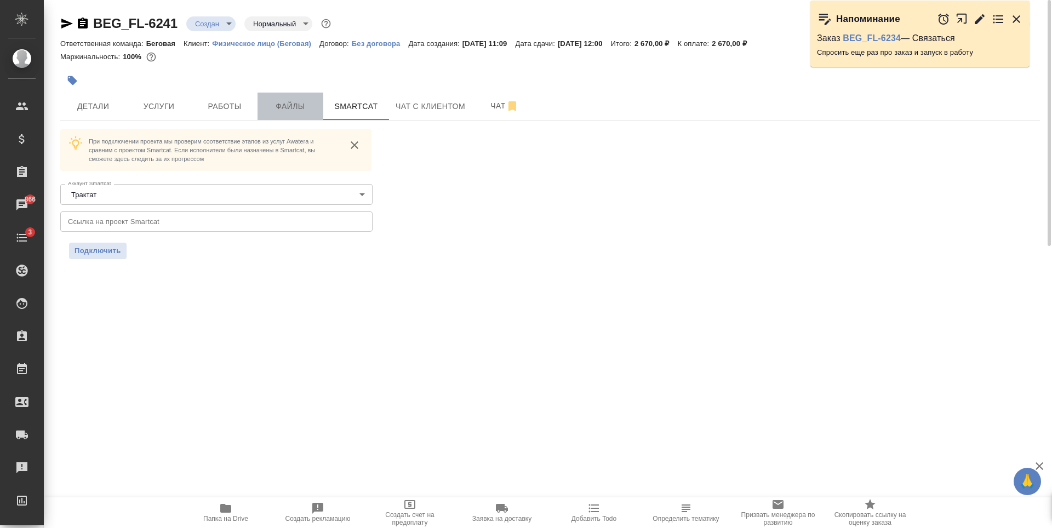
click at [300, 107] on span "Файлы" at bounding box center [290, 107] width 53 height 14
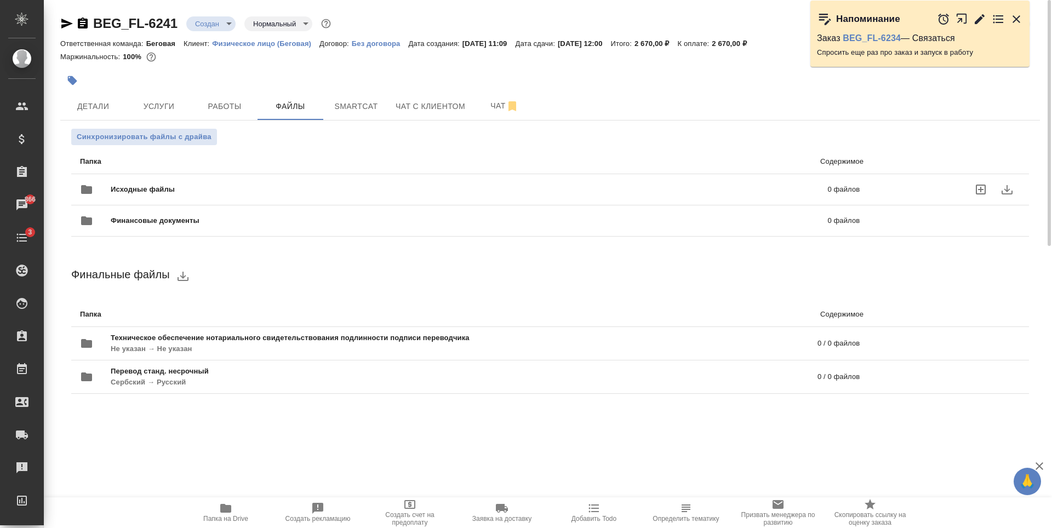
click at [261, 191] on span "Исходные файлы" at bounding box center [306, 189] width 391 height 11
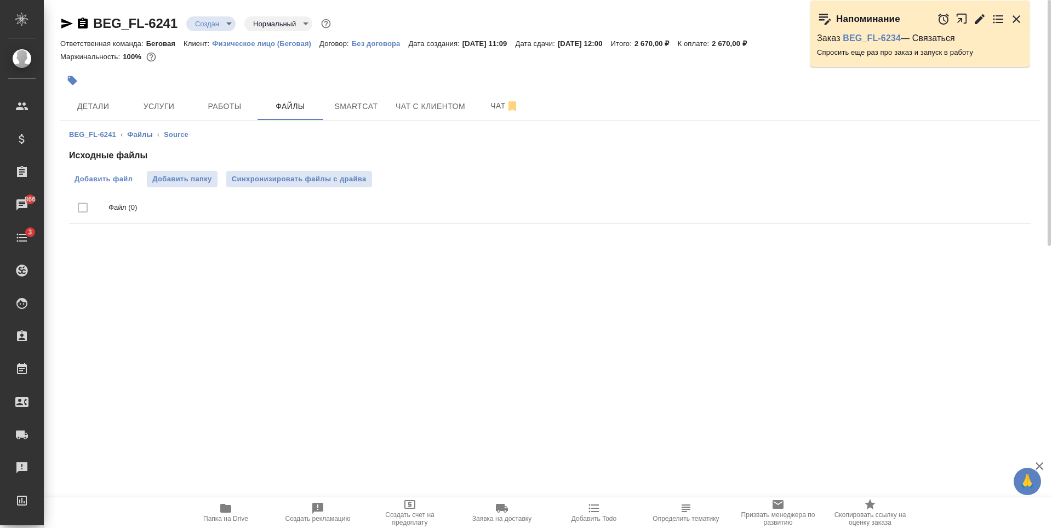
click at [125, 175] on span "Добавить файл" at bounding box center [104, 179] width 58 height 11
click at [0, 0] on input "Добавить файл" at bounding box center [0, 0] width 0 height 0
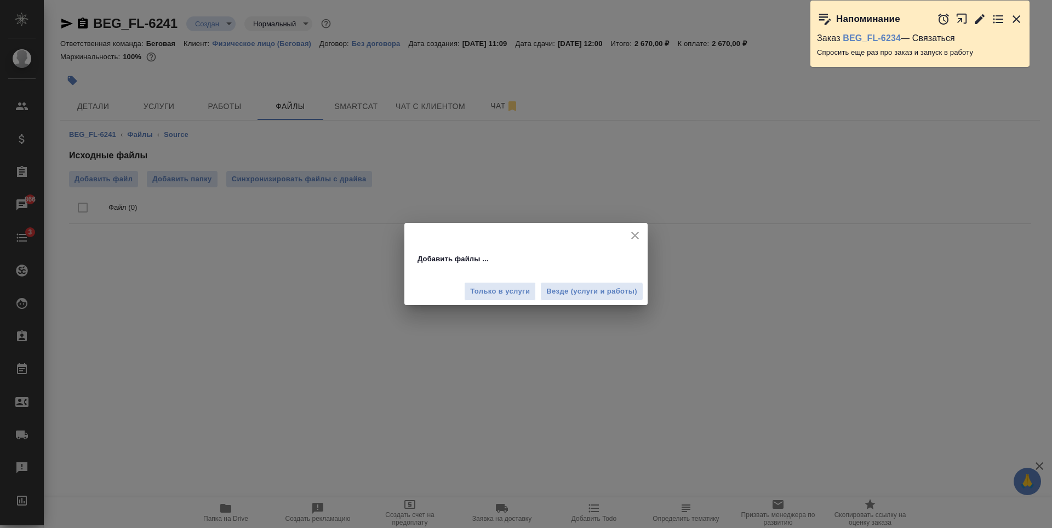
drag, startPoint x: 553, startPoint y: 289, endPoint x: 540, endPoint y: 294, distance: 14.4
click at [553, 290] on span "Везде (услуги и работы)" at bounding box center [591, 292] width 91 height 13
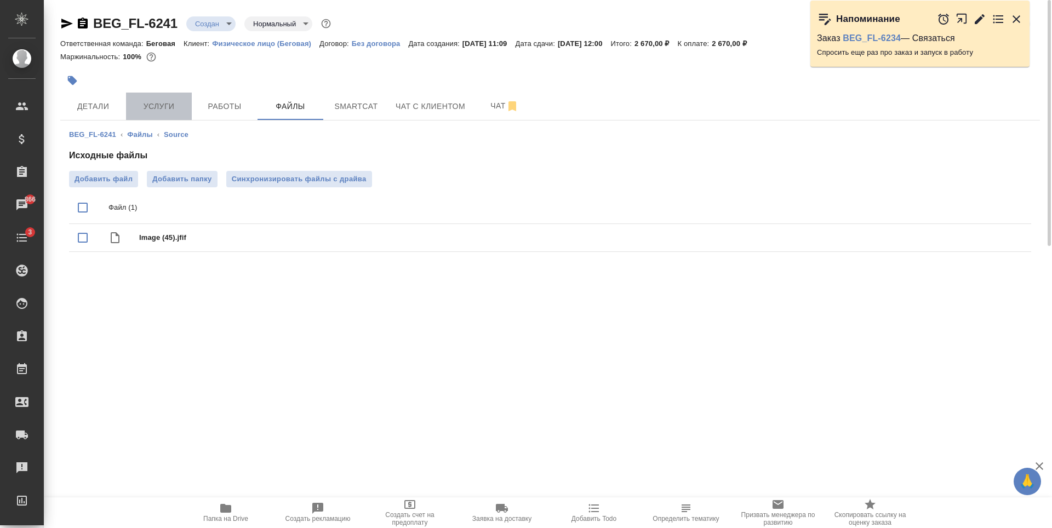
click at [127, 115] on button "Услуги" at bounding box center [159, 106] width 66 height 27
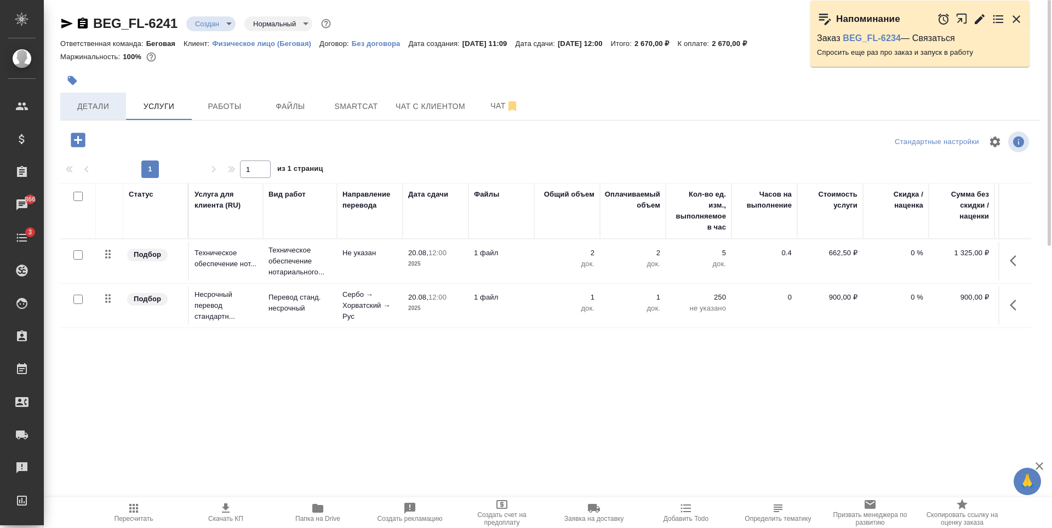
click at [116, 113] on button "Детали" at bounding box center [93, 106] width 66 height 27
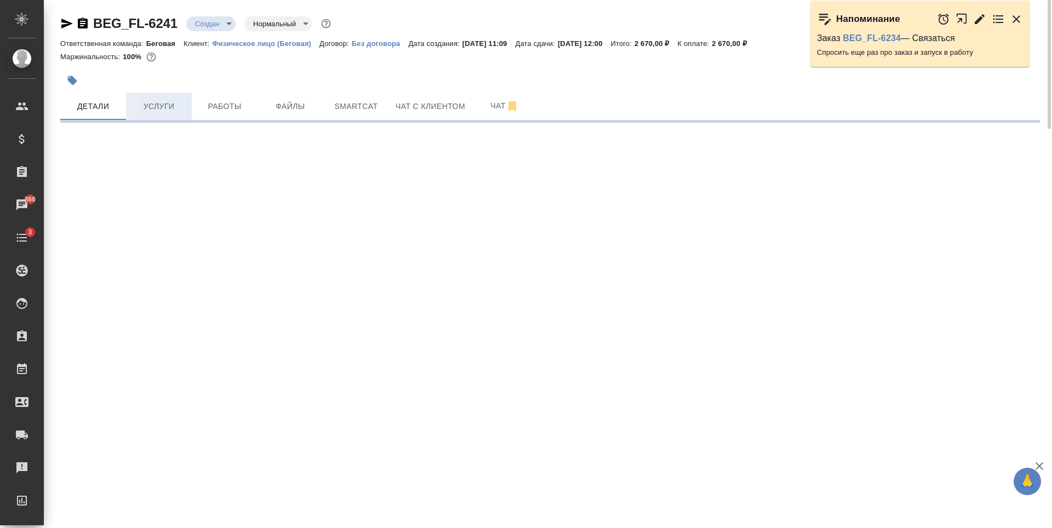
select select "RU"
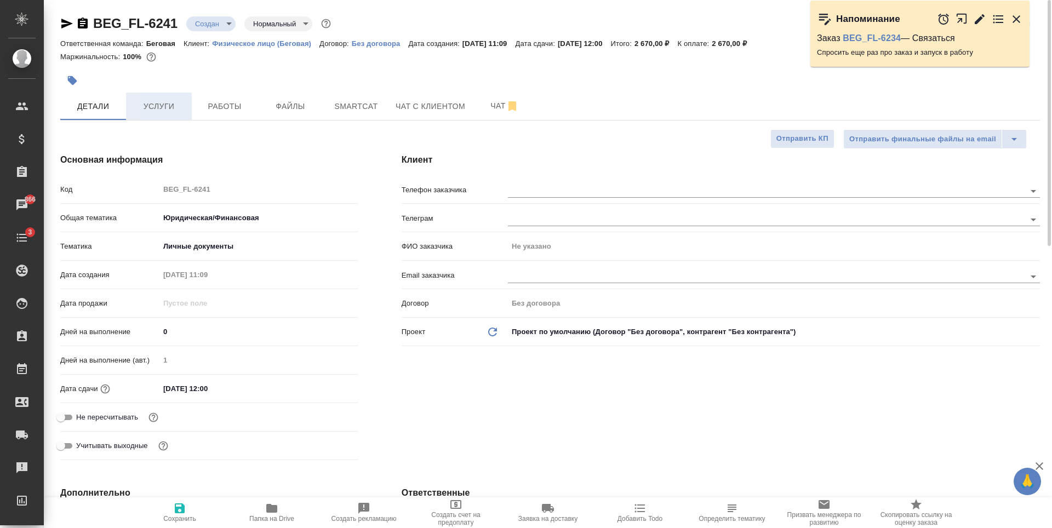
type textarea "x"
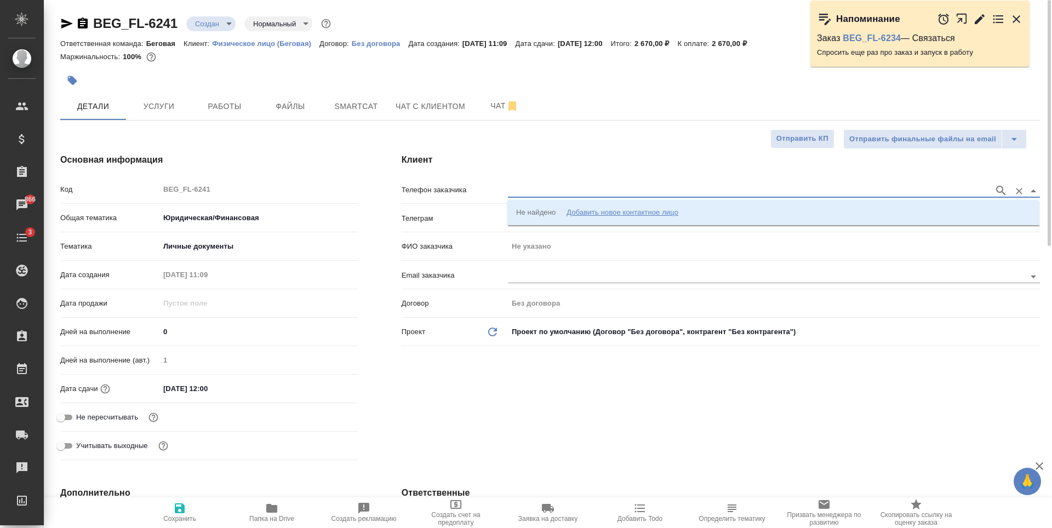
click at [598, 189] on input "text" at bounding box center [748, 190] width 481 height 13
click at [718, 213] on li "Не найдено Добавить новое контактное лицо" at bounding box center [773, 213] width 532 height 20
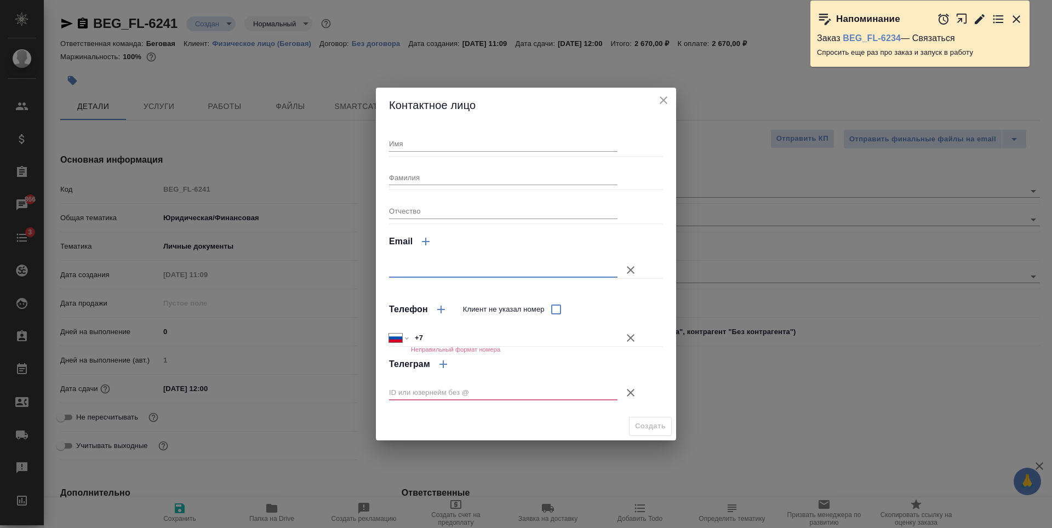
click at [454, 271] on input "text" at bounding box center [503, 269] width 229 height 15
type input "elena"
type textarea "x"
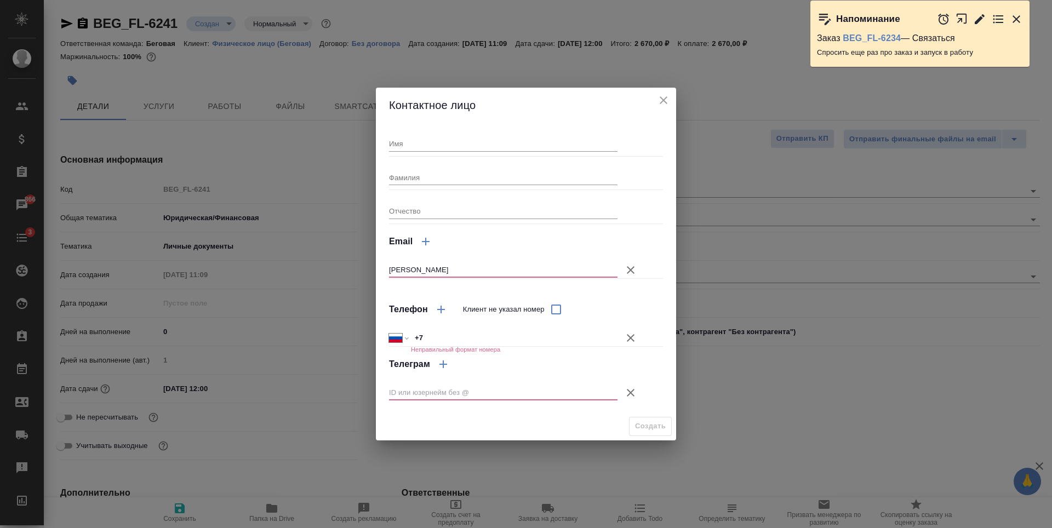
type textarea "x"
click at [634, 271] on icon "button" at bounding box center [630, 270] width 13 height 13
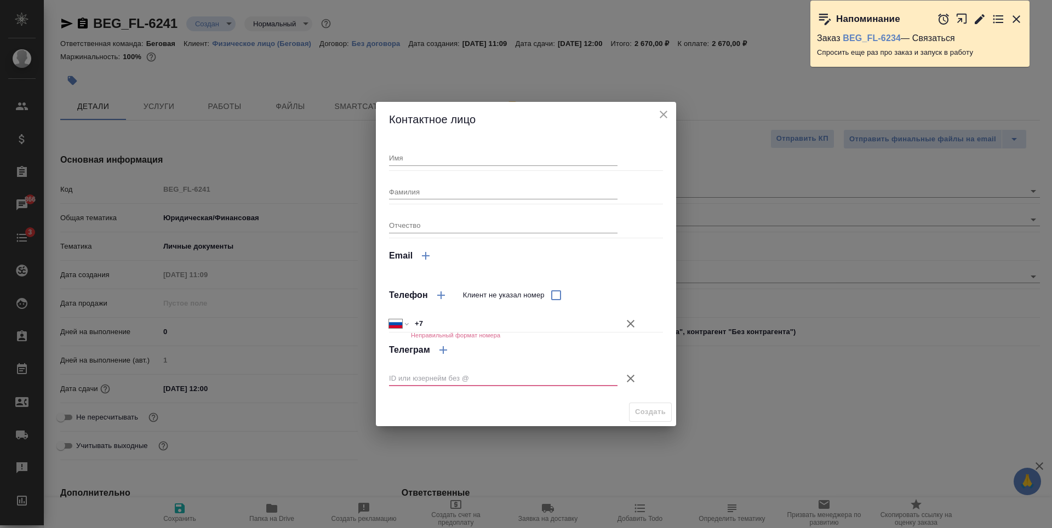
click at [424, 257] on icon "button" at bounding box center [425, 255] width 13 height 13
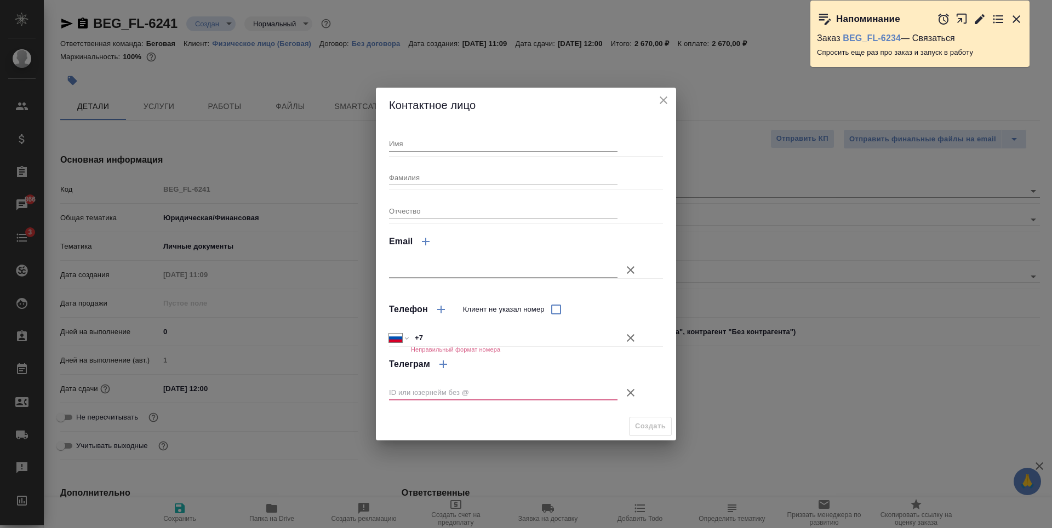
click at [444, 279] on div "Имя Фамилия Отчество Email Телефон Клиент не указал номер Международный Австрал…" at bounding box center [526, 267] width 274 height 281
click at [446, 271] on input "text" at bounding box center [503, 269] width 229 height 15
paste input "Elena.Eremina@multonpartners.com"
type input "Elena.Eremina@multonpartners.com"
click at [637, 338] on icon "button" at bounding box center [630, 338] width 13 height 13
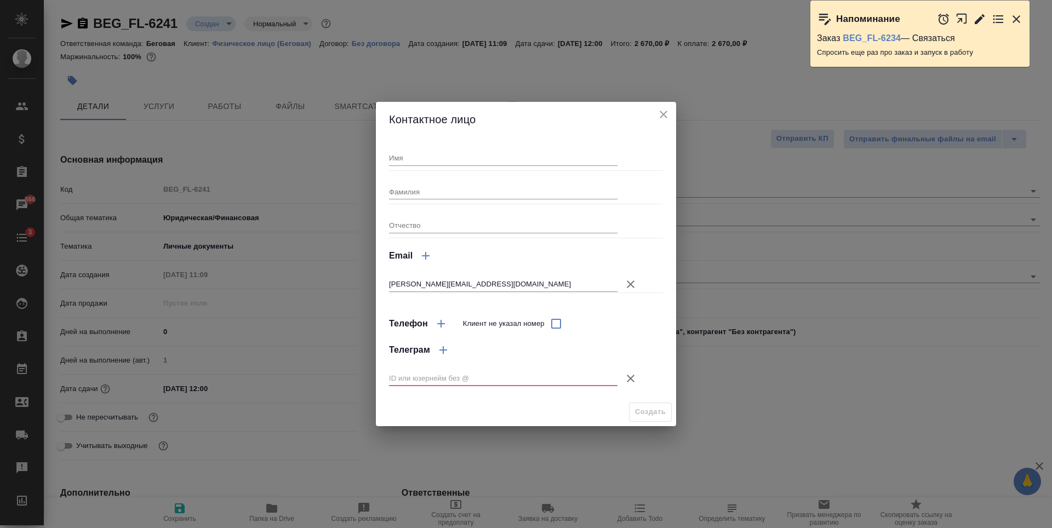
click at [626, 377] on icon "button" at bounding box center [630, 378] width 13 height 13
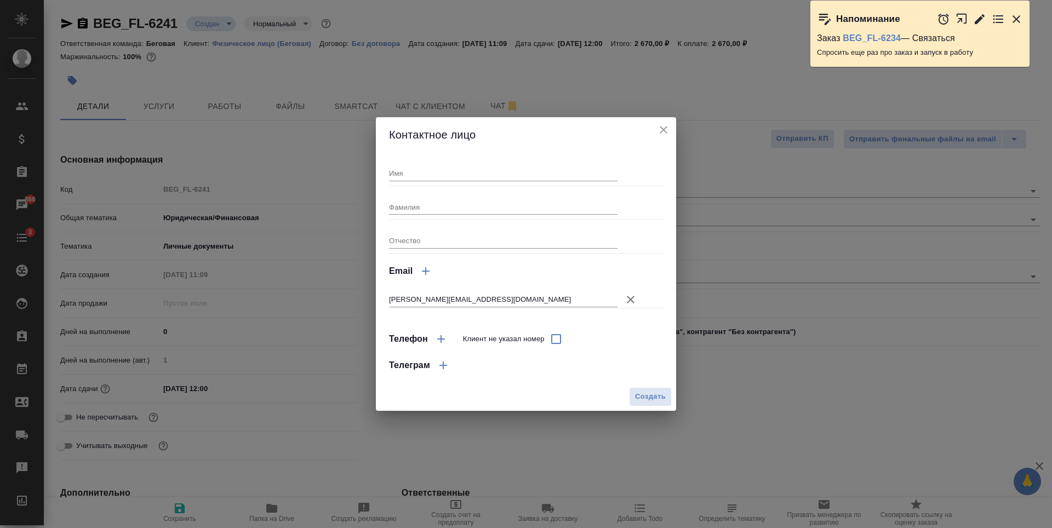
click at [510, 156] on div "Имя Фамилия Отчество Email Elena.Eremina@multonpartners.com Телефон Клиент не у…" at bounding box center [526, 267] width 300 height 230
click at [528, 167] on input "Имя" at bounding box center [503, 173] width 229 height 15
type input "Елена"
click at [513, 204] on input "Фамилия" at bounding box center [503, 206] width 229 height 15
type input "Еремина"
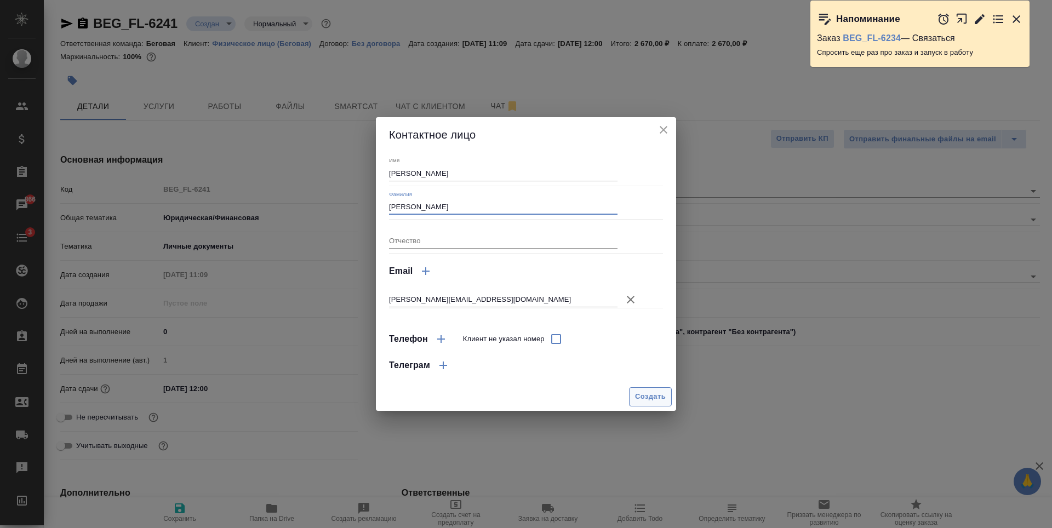
click at [652, 404] on button "Создать" at bounding box center [650, 396] width 43 height 19
type textarea "x"
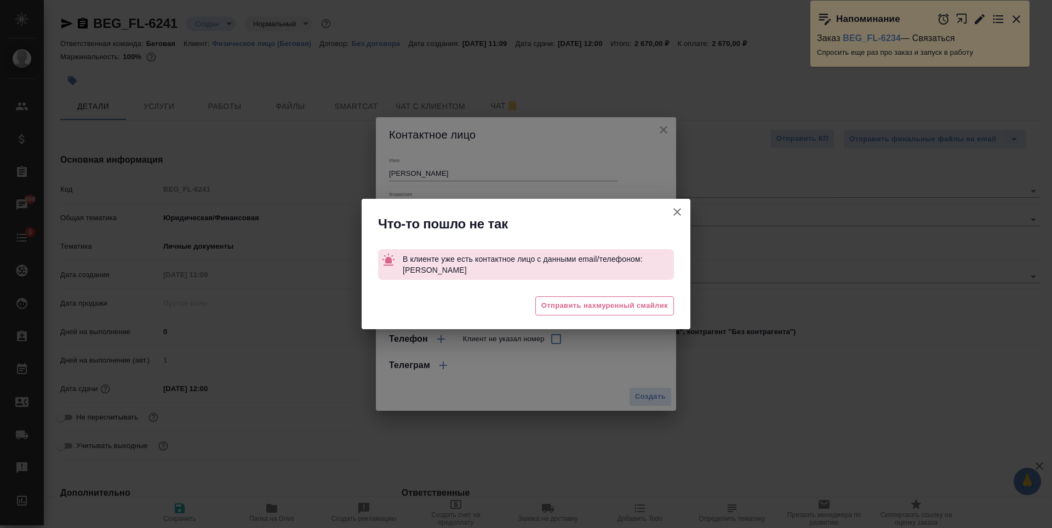
click at [684, 208] on button "Клиент не указал номер" at bounding box center [677, 212] width 26 height 26
type textarea "x"
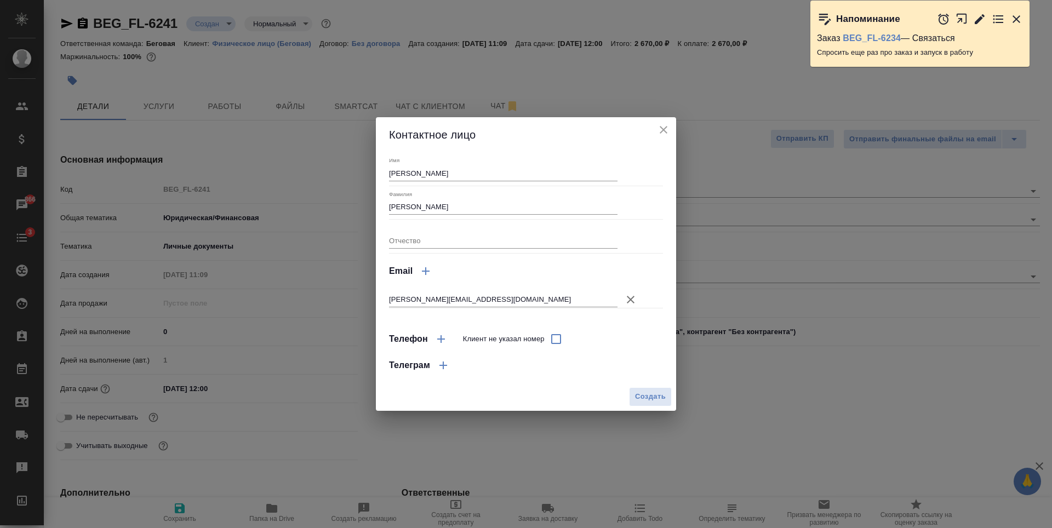
click at [587, 204] on input "Еремина" at bounding box center [503, 206] width 229 height 15
drag, startPoint x: 575, startPoint y: 205, endPoint x: 370, endPoint y: 209, distance: 205.0
click at [370, 209] on div "Контактное лицо Имя Елена Фамилия Еремина Отчество Email Elena.Eremina@multonpa…" at bounding box center [526, 264] width 1052 height 528
click at [509, 182] on div "Имя Елена Фамилия Отчество Email Elena.Eremina@multonpartners.com Телефон Клиен…" at bounding box center [526, 267] width 274 height 221
click at [500, 175] on input "Елена" at bounding box center [503, 173] width 229 height 15
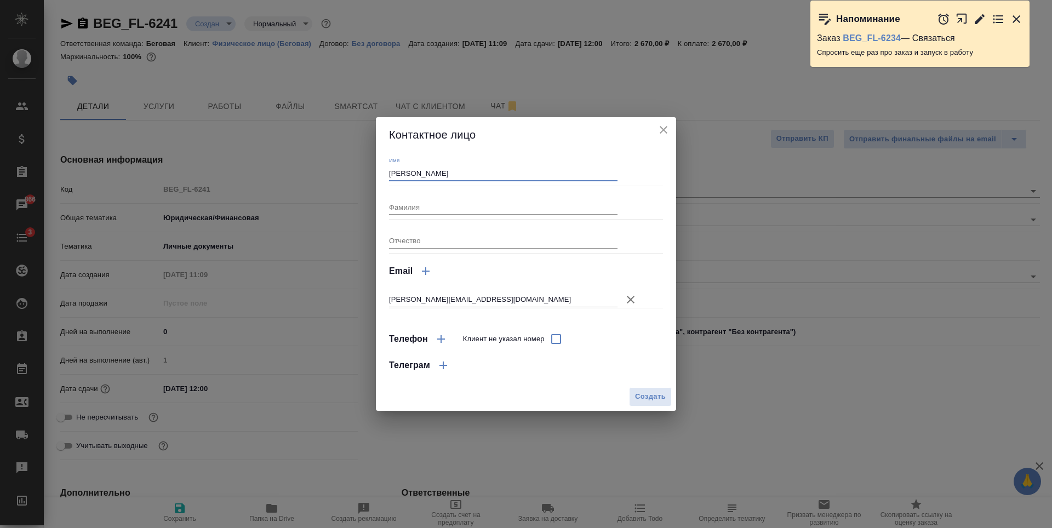
drag, startPoint x: 463, startPoint y: 174, endPoint x: 373, endPoint y: 172, distance: 89.4
click at [373, 172] on div "Контактное лицо Имя Елена Фамилия Отчество Email Elena.Eremina@multonpartners.c…" at bounding box center [526, 264] width 1052 height 528
click at [643, 391] on span "Создать" at bounding box center [650, 397] width 31 height 13
type textarea "x"
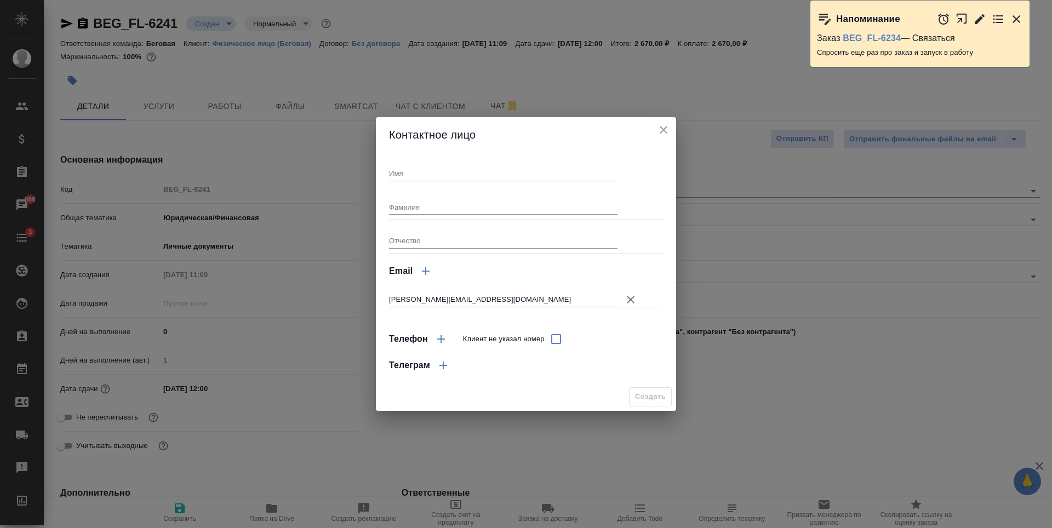
type textarea "x"
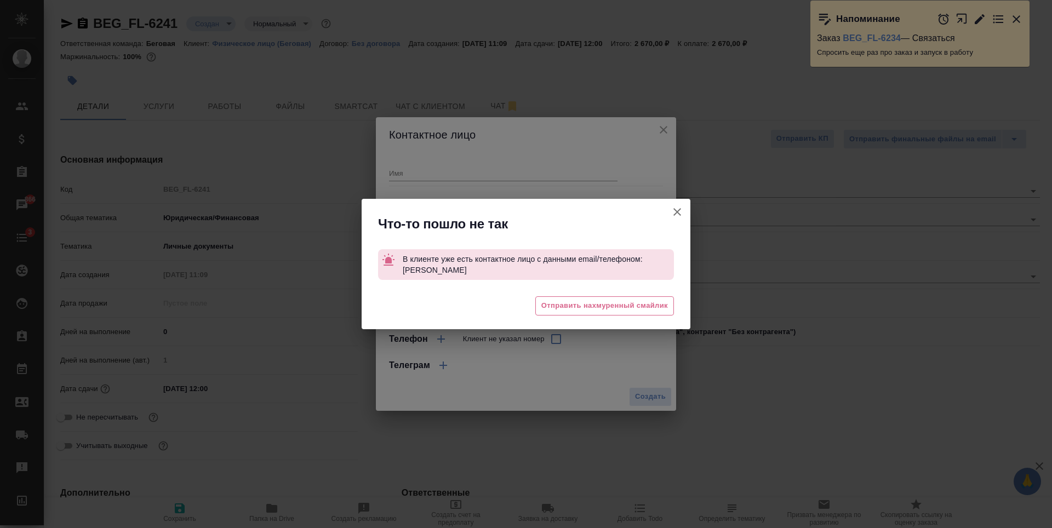
click at [683, 222] on button "Клиент не указал номер" at bounding box center [677, 212] width 26 height 26
type textarea "x"
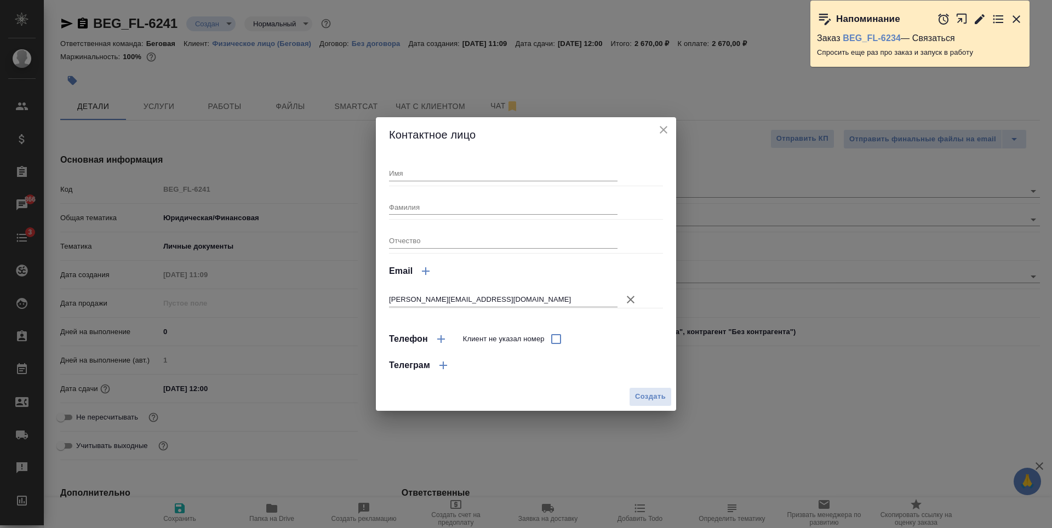
click at [667, 130] on icon "close" at bounding box center [663, 129] width 13 height 13
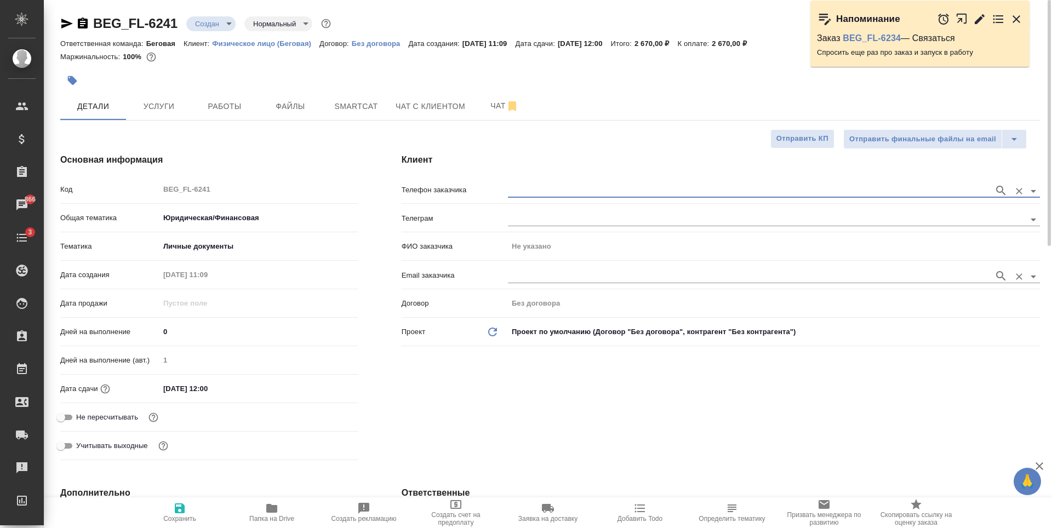
click at [518, 272] on input "text" at bounding box center [748, 276] width 481 height 13
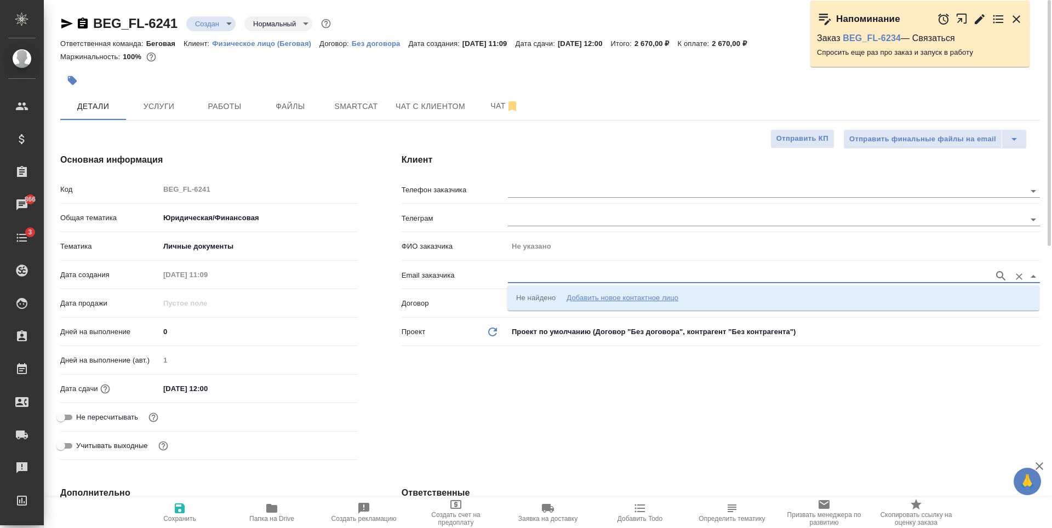
type input "Elena.Eremina@multonpartners.com"
click at [999, 276] on icon "button" at bounding box center [1001, 276] width 13 height 13
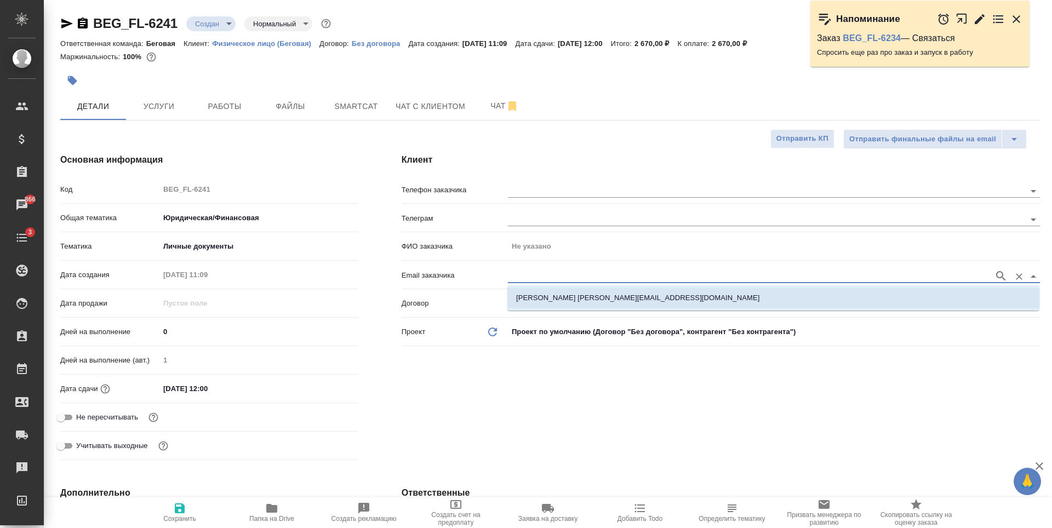
click at [540, 295] on p "Ерёмина Елена elena.eremina@multonpartners.com" at bounding box center [637, 298] width 243 height 11
type input "[PERSON_NAME]"
type input "Ерёмина Елена elena.eremina@multonpartners.com"
type textarea "x"
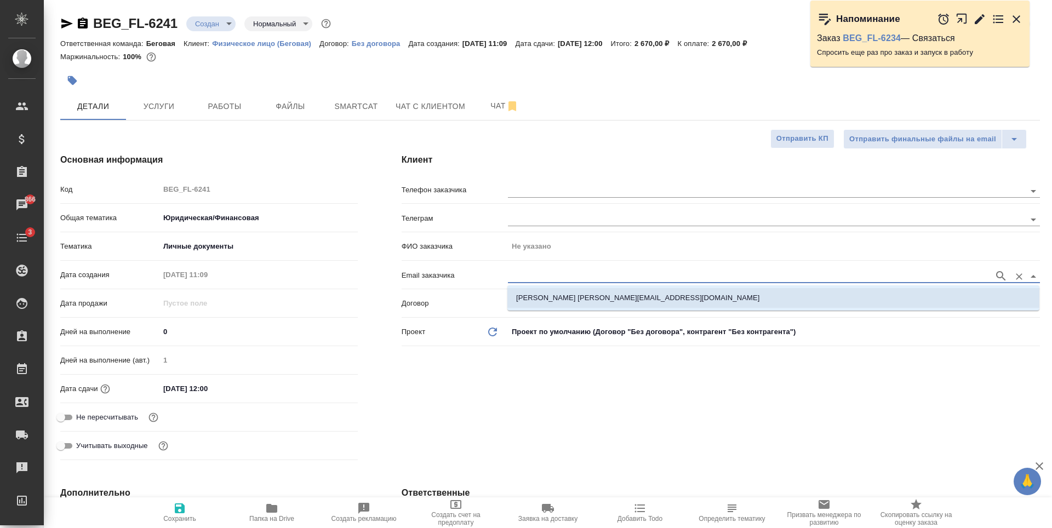
type textarea "x"
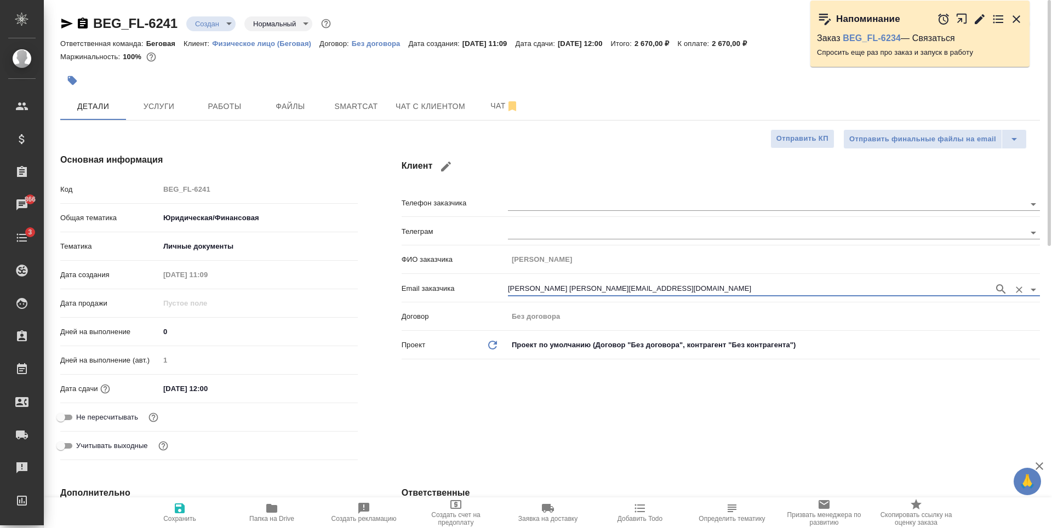
click at [167, 505] on span "Сохранить" at bounding box center [179, 512] width 79 height 21
type textarea "x"
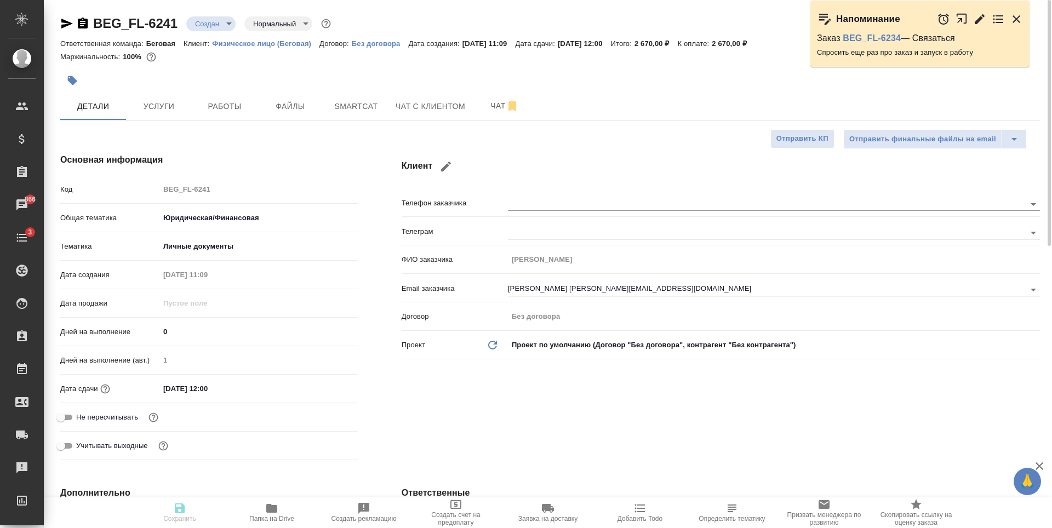
type textarea "x"
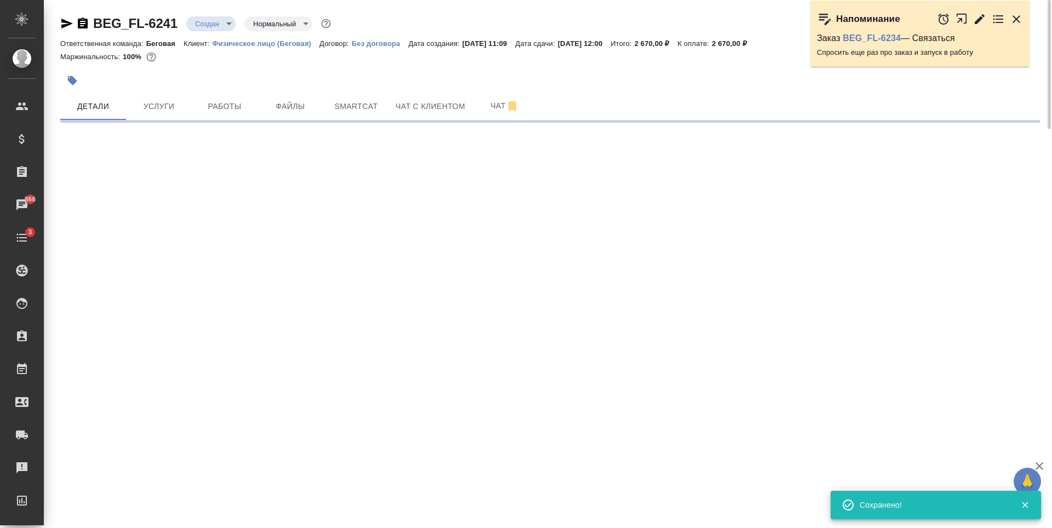
type input "holyTrinity"
select select "RU"
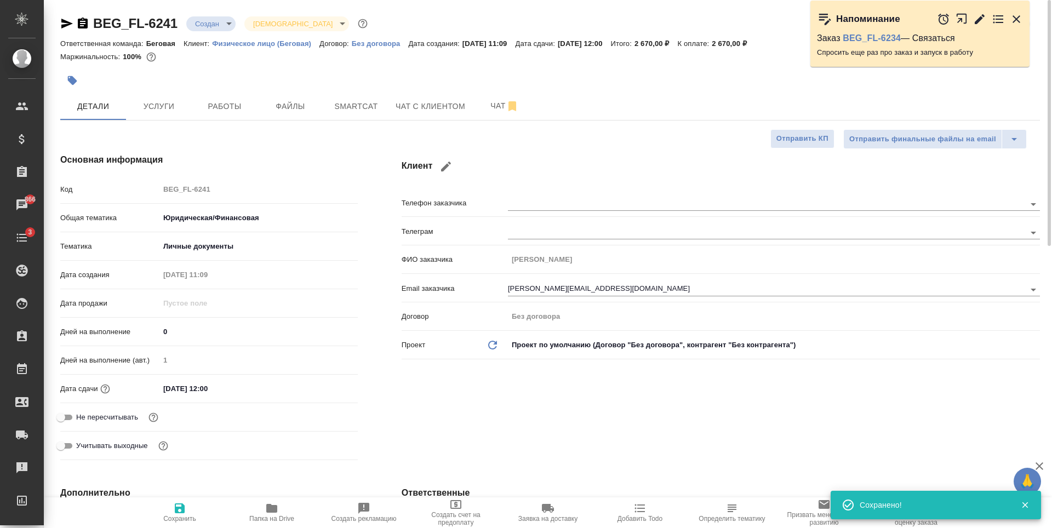
type textarea "x"
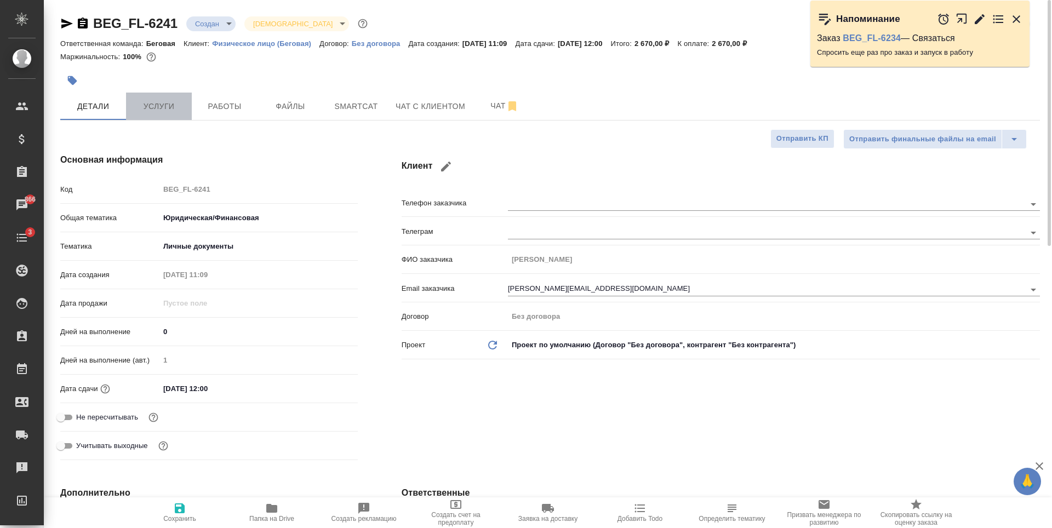
click at [184, 116] on button "Услуги" at bounding box center [159, 106] width 66 height 27
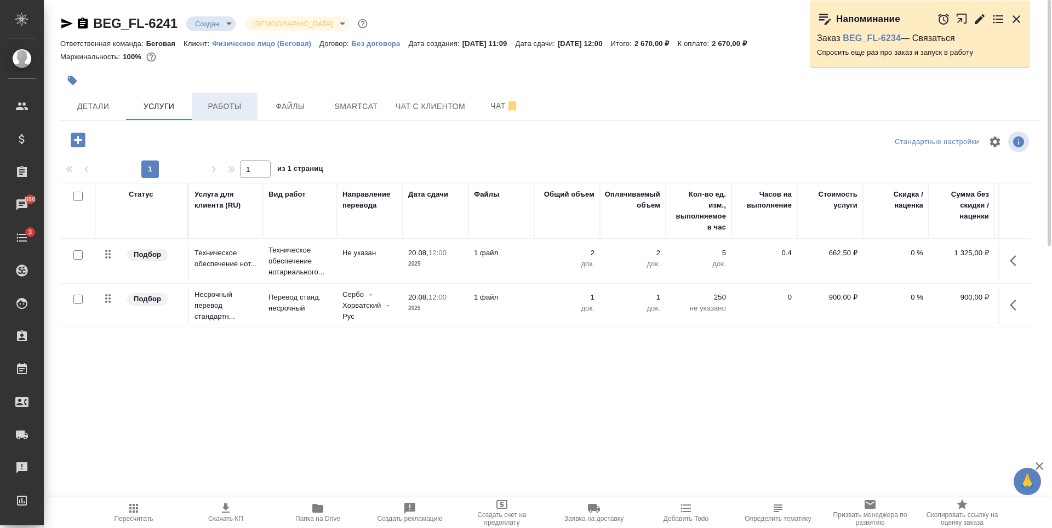
click at [238, 107] on span "Работы" at bounding box center [224, 107] width 53 height 14
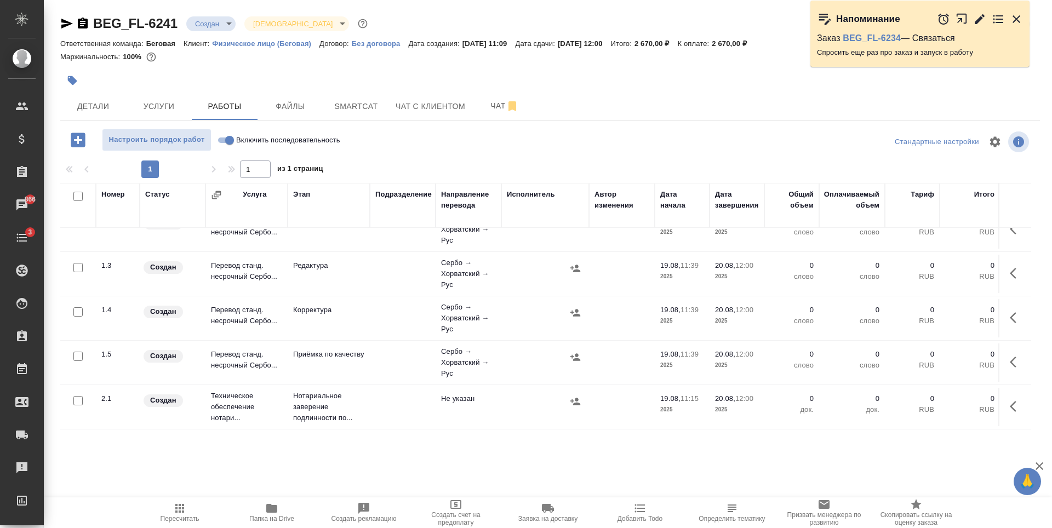
scroll to position [19, 0]
click at [77, 361] on input "checkbox" at bounding box center [77, 358] width 9 height 9
checkbox input "true"
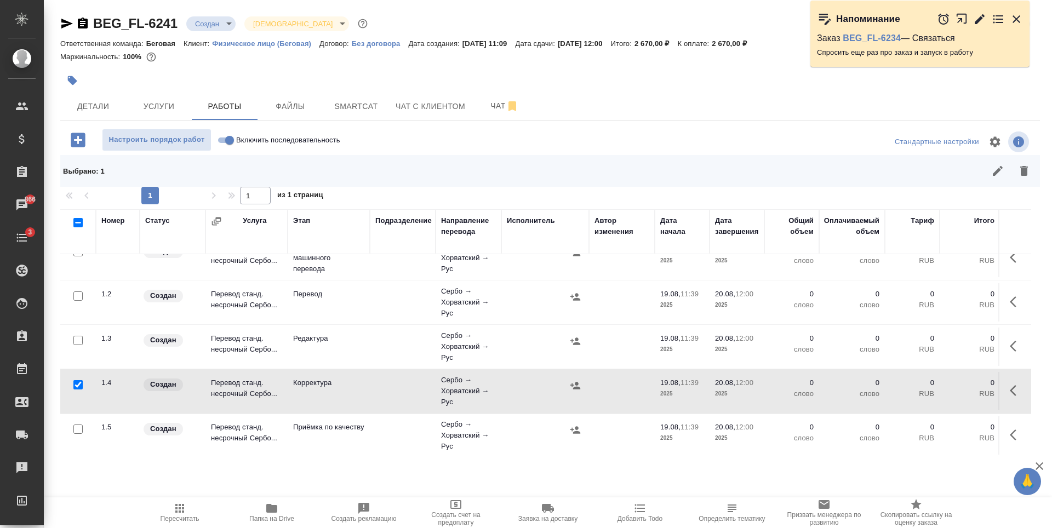
click at [77, 339] on input "checkbox" at bounding box center [77, 340] width 9 height 9
checkbox input "true"
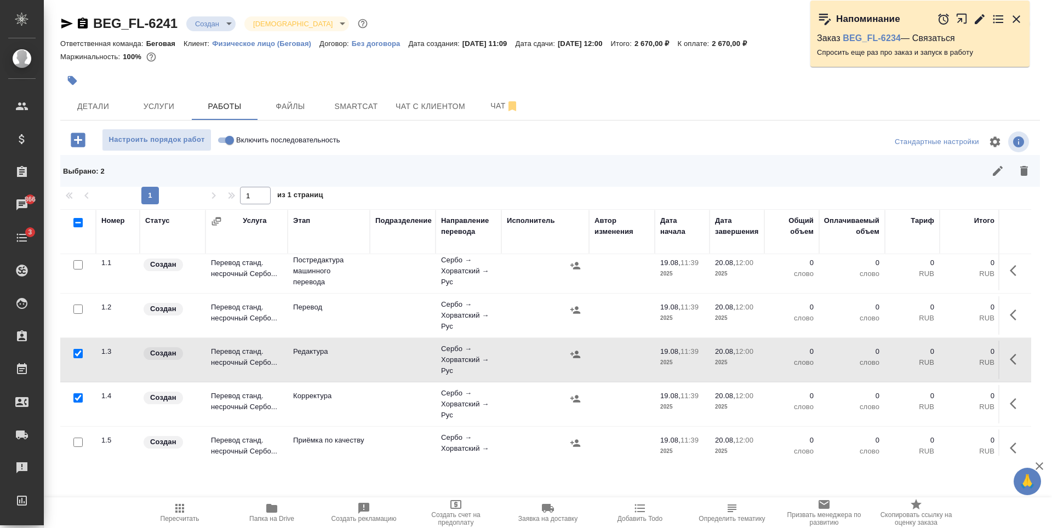
scroll to position [0, 0]
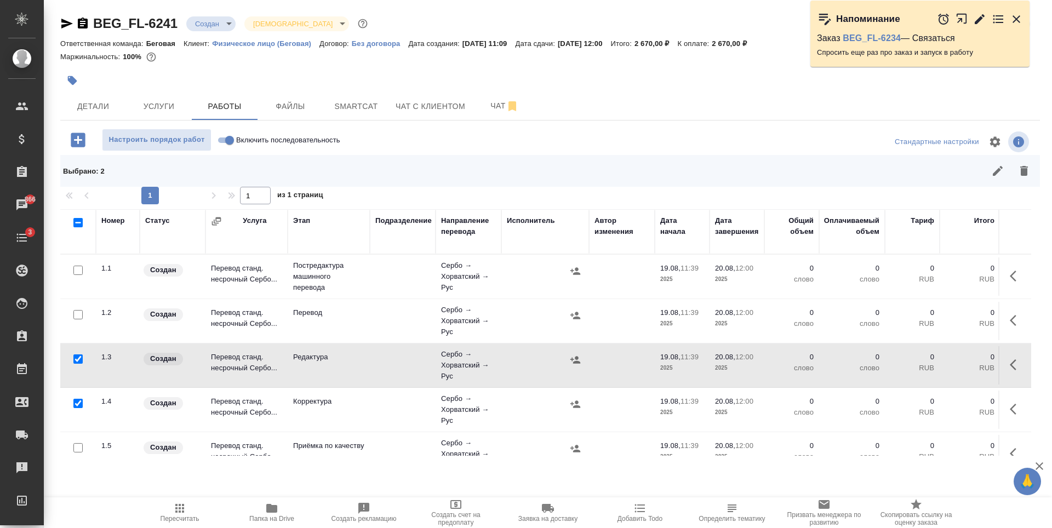
click at [80, 270] on input "checkbox" at bounding box center [77, 270] width 9 height 9
checkbox input "true"
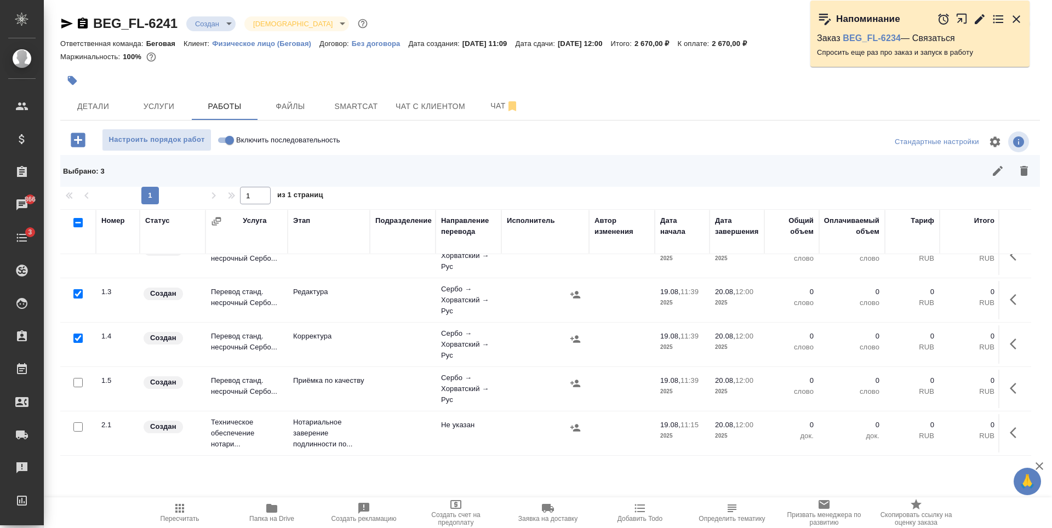
scroll to position [73, 0]
click at [1023, 172] on icon "button" at bounding box center [1024, 171] width 8 height 10
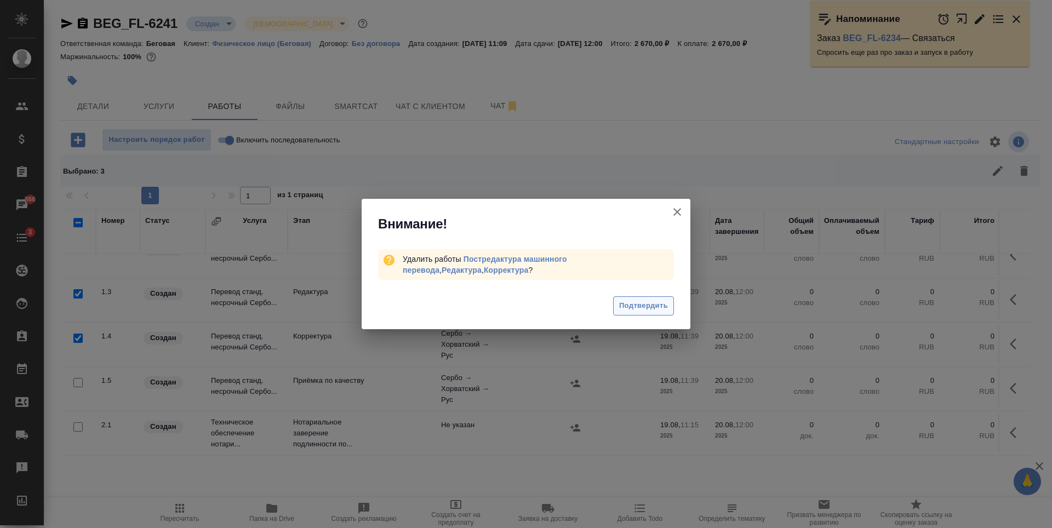
click at [648, 306] on span "Подтвердить" at bounding box center [643, 306] width 49 height 13
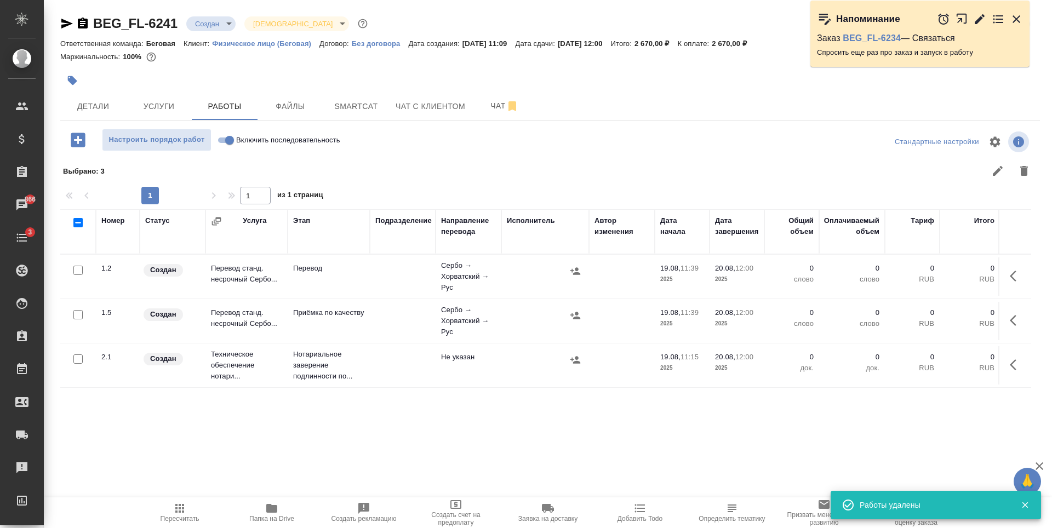
scroll to position [0, 0]
click at [163, 105] on span "Услуги" at bounding box center [159, 107] width 53 height 14
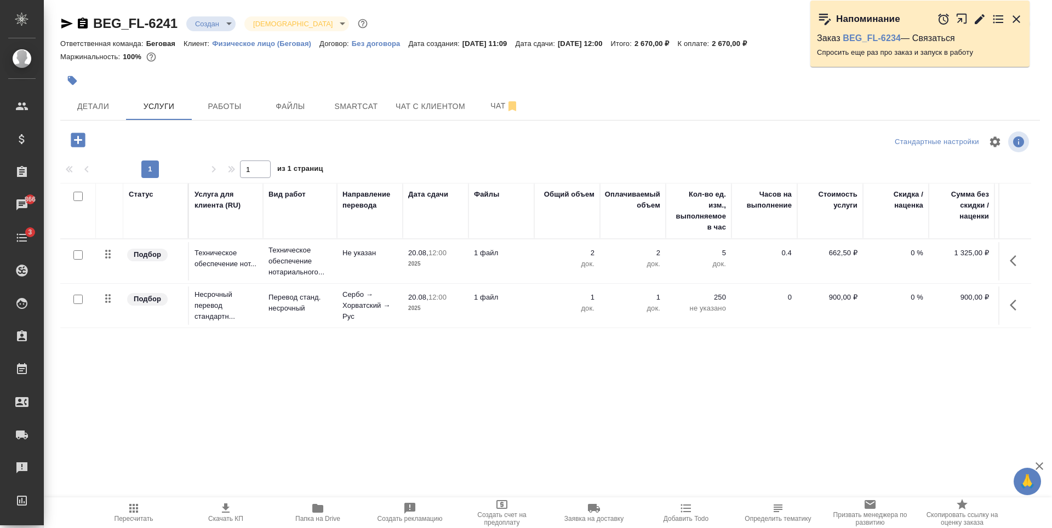
click at [225, 517] on span "Скачать КП" at bounding box center [225, 519] width 35 height 8
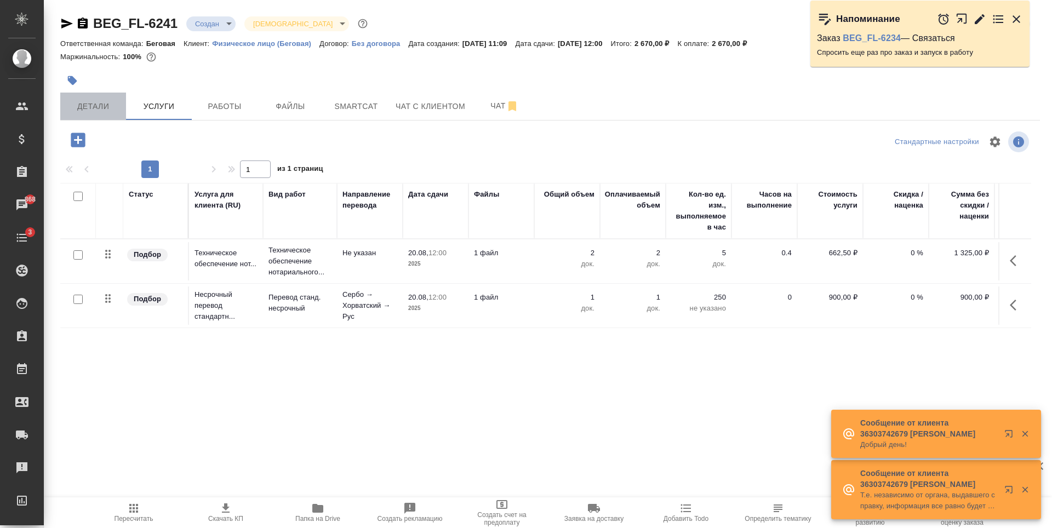
click at [93, 106] on span "Детали" at bounding box center [93, 107] width 53 height 14
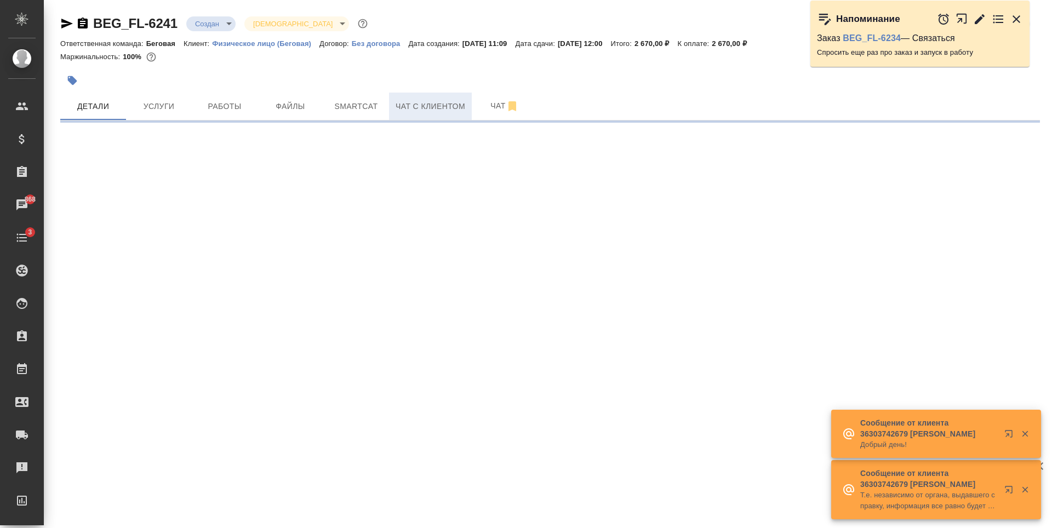
select select "RU"
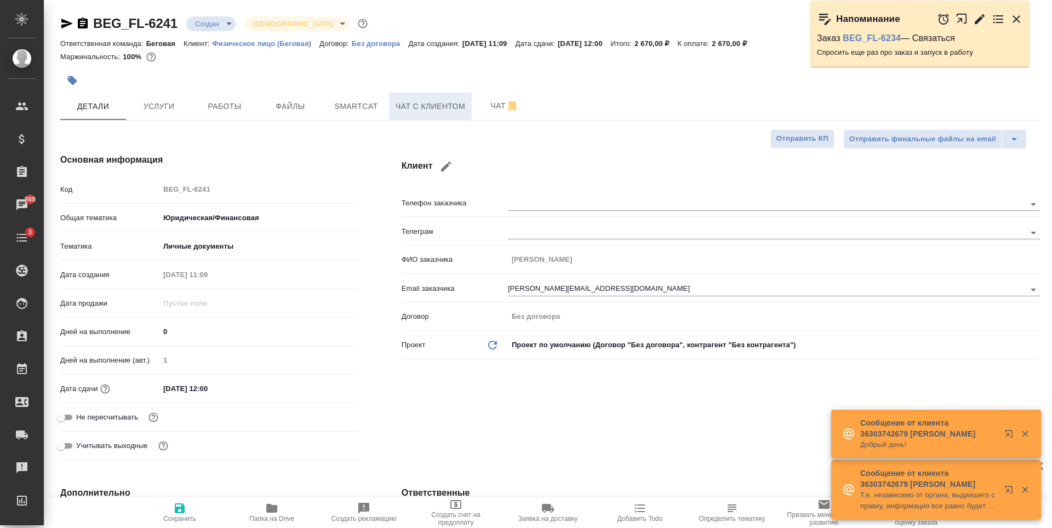
type textarea "x"
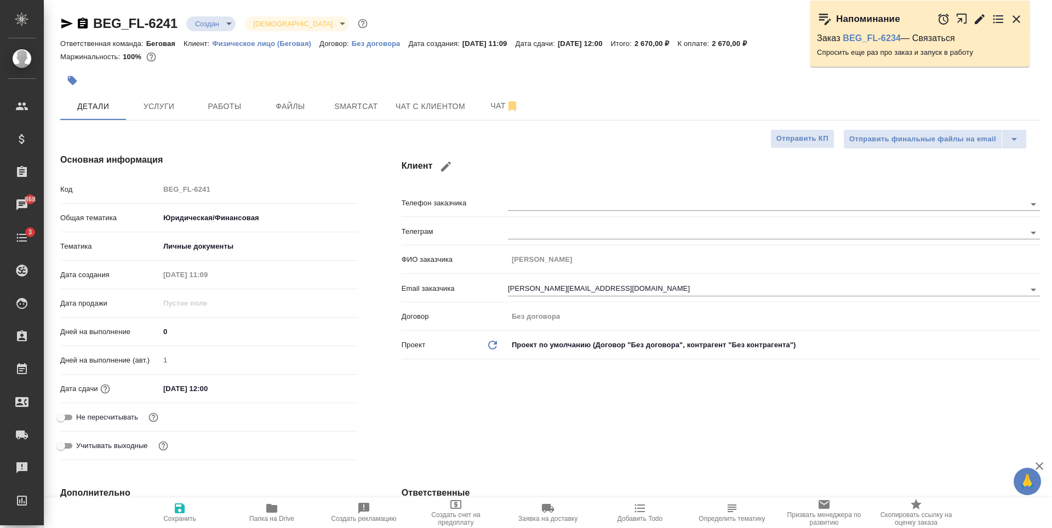
scroll to position [55, 0]
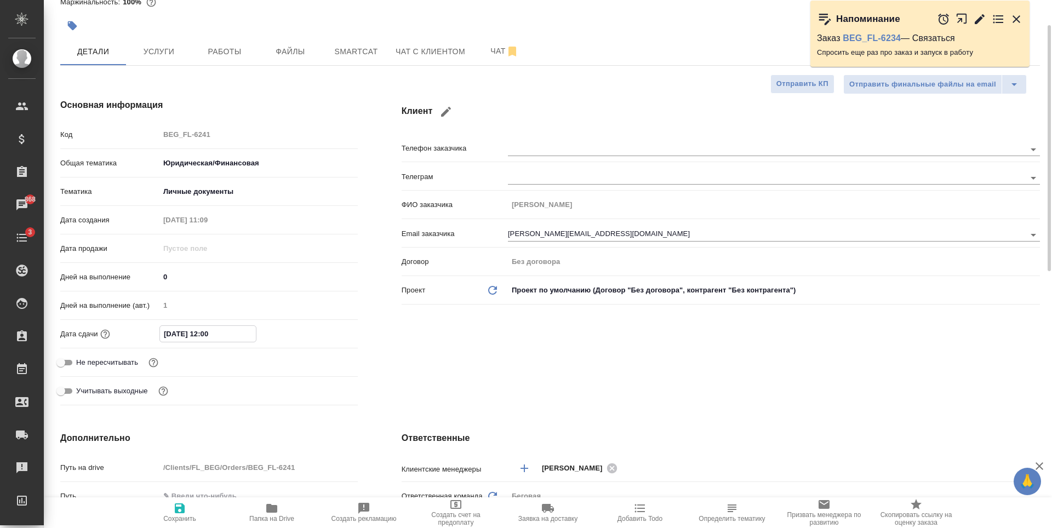
click at [256, 338] on input "20.08.2025 12:00" at bounding box center [208, 334] width 96 height 16
click at [329, 334] on icon "button" at bounding box center [325, 333] width 13 height 13
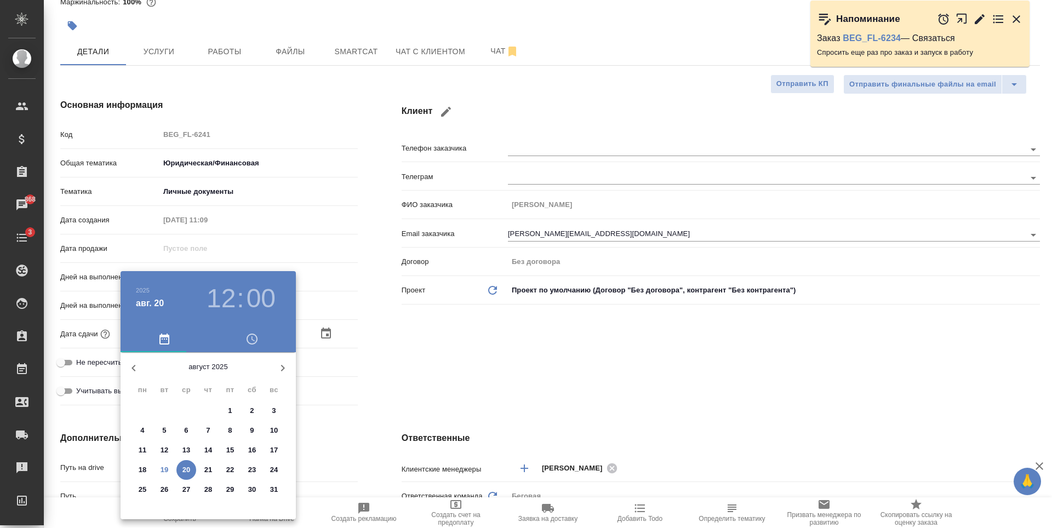
click at [257, 332] on button "button" at bounding box center [252, 339] width 88 height 26
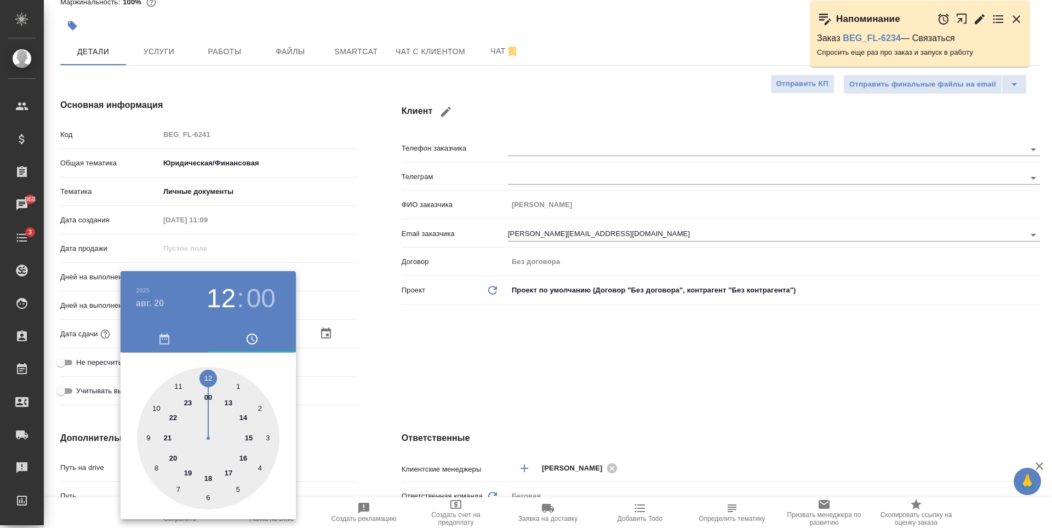
click at [179, 387] on div at bounding box center [208, 438] width 142 height 142
type input "20.08.2025 11:00"
type textarea "x"
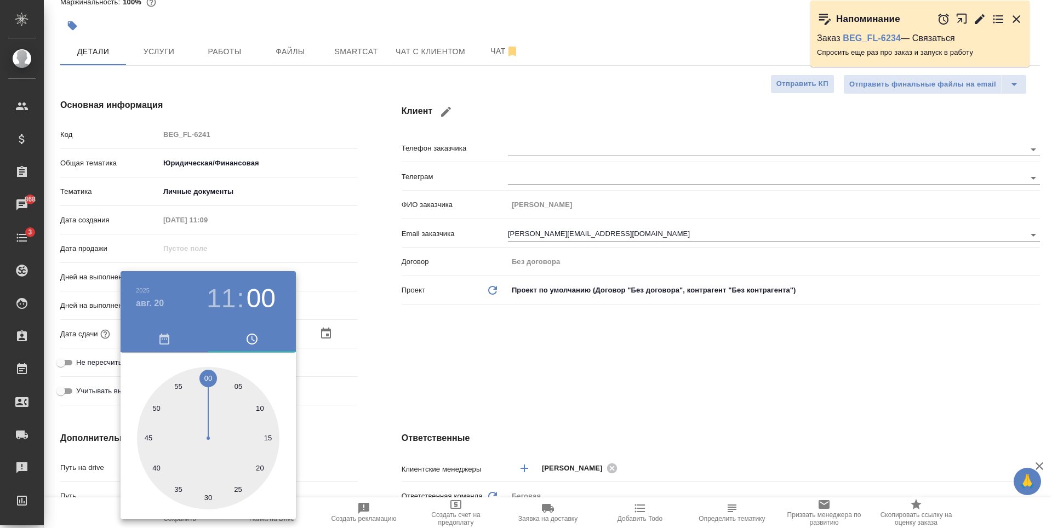
click at [209, 383] on div at bounding box center [208, 438] width 142 height 142
type textarea "x"
click at [340, 369] on div at bounding box center [526, 264] width 1052 height 528
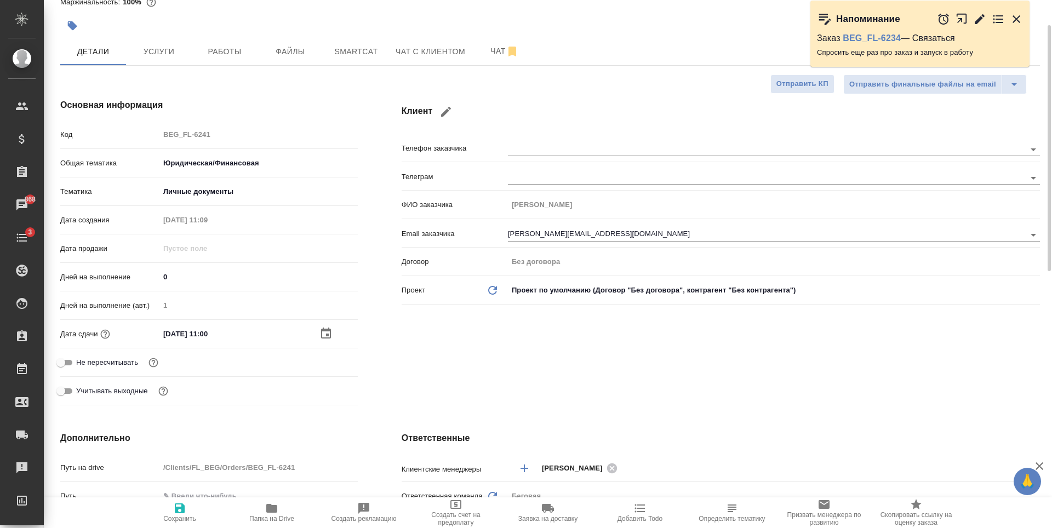
click at [192, 518] on span "Сохранить" at bounding box center [179, 519] width 33 height 8
type textarea "x"
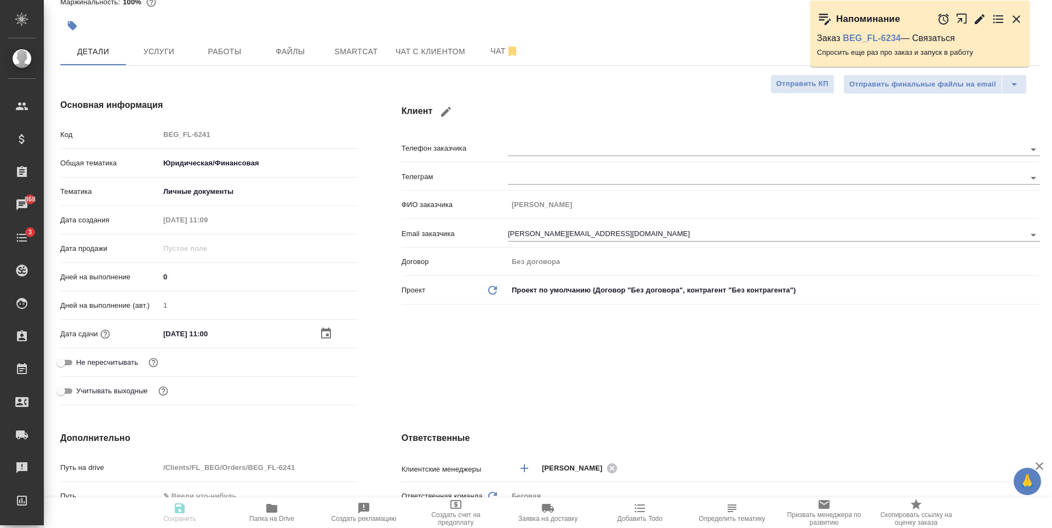
type textarea "x"
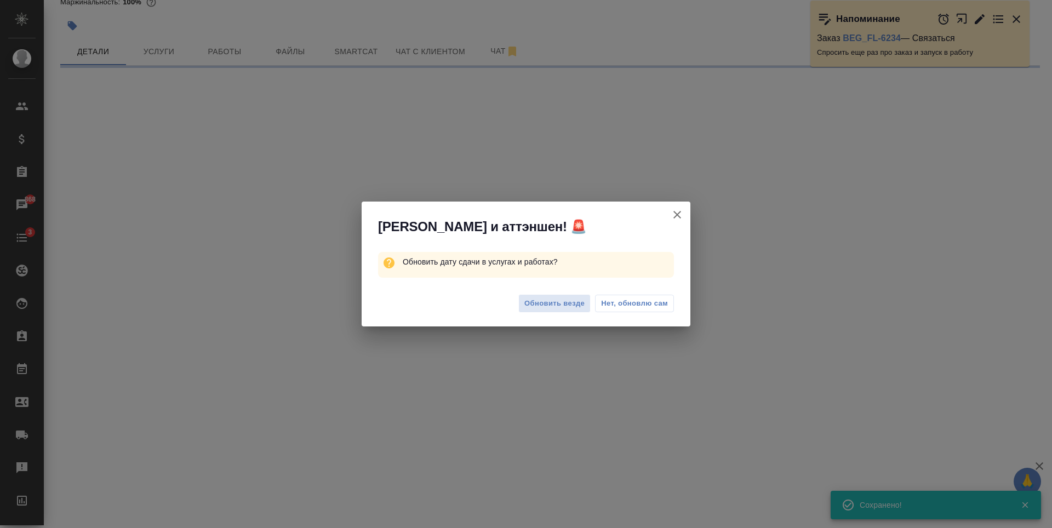
click at [581, 293] on div "Обновить везде Нет, обновлю сам" at bounding box center [526, 305] width 329 height 44
click at [581, 300] on span "Обновить везде" at bounding box center [554, 304] width 60 height 13
select select "RU"
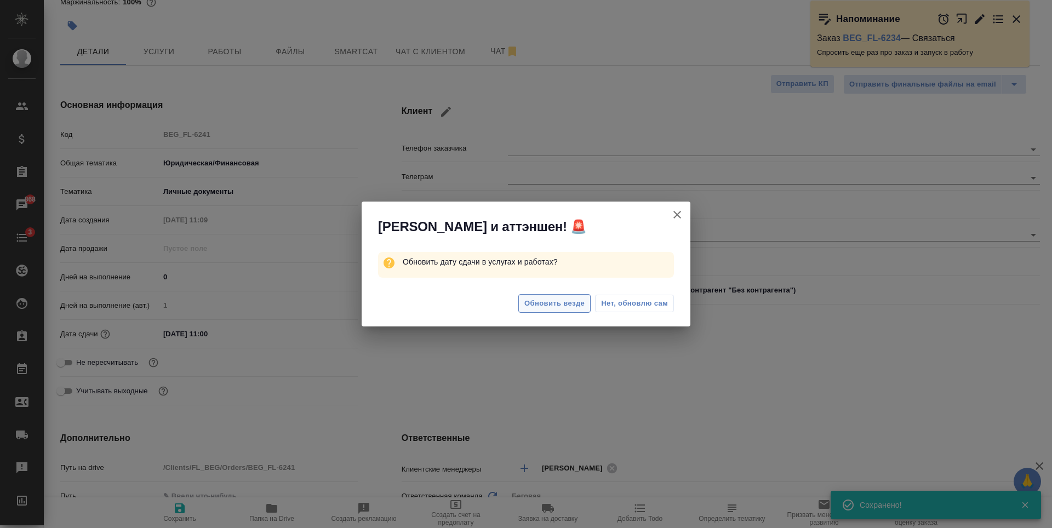
type textarea "x"
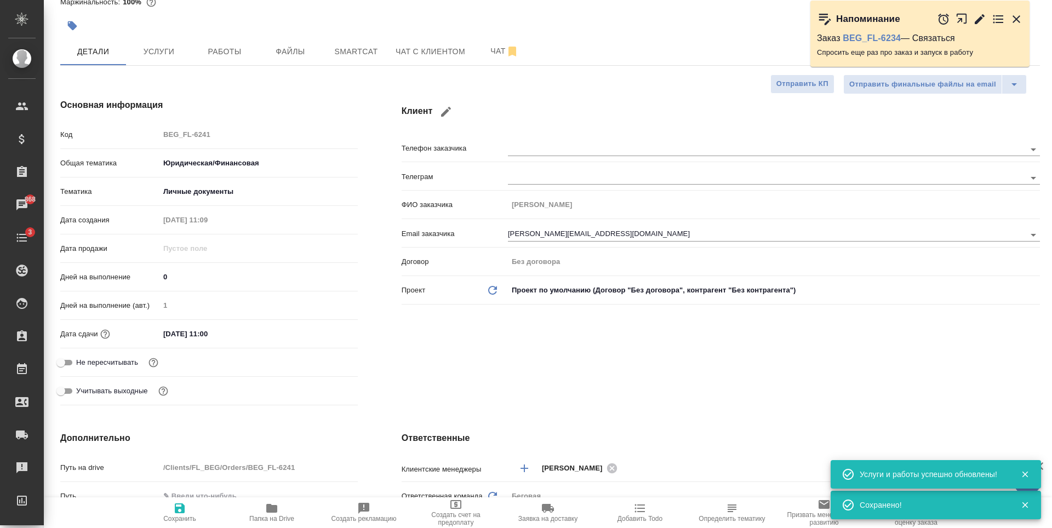
click at [532, 303] on div at bounding box center [526, 293] width 329 height 25
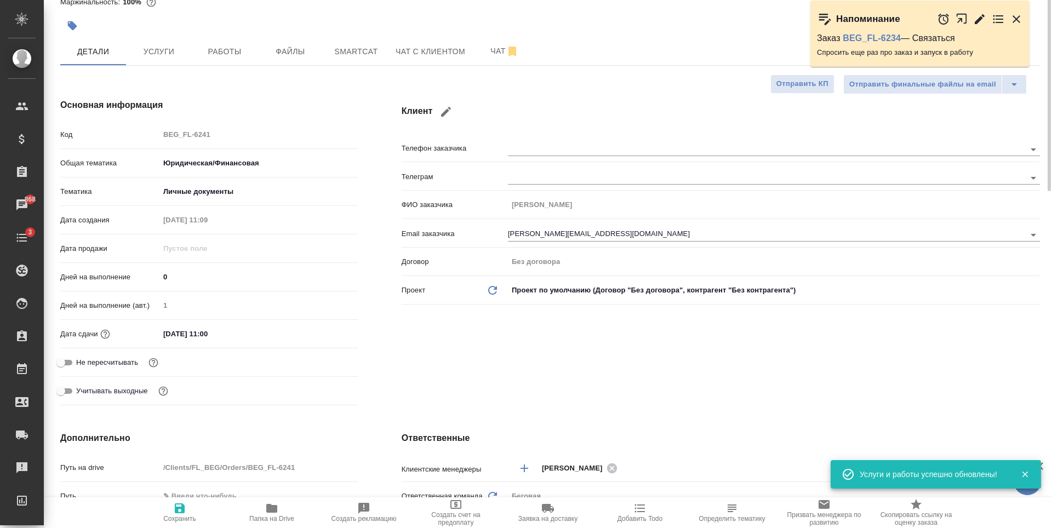
scroll to position [0, 0]
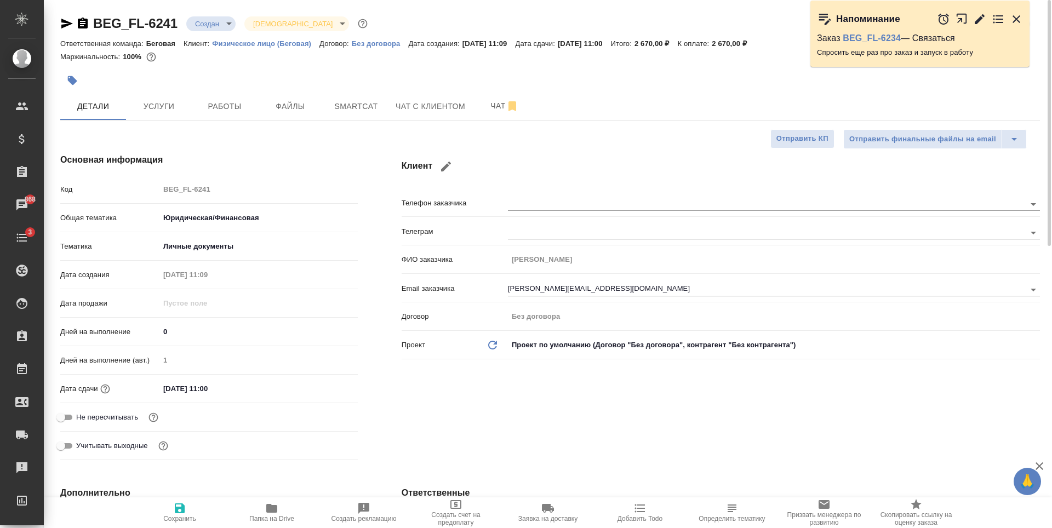
type textarea "x"
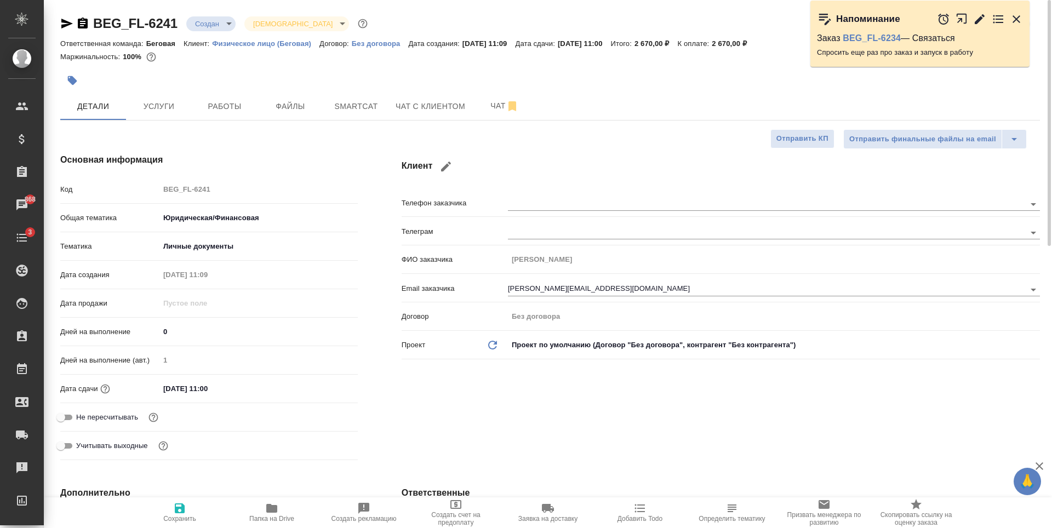
type textarea "x"
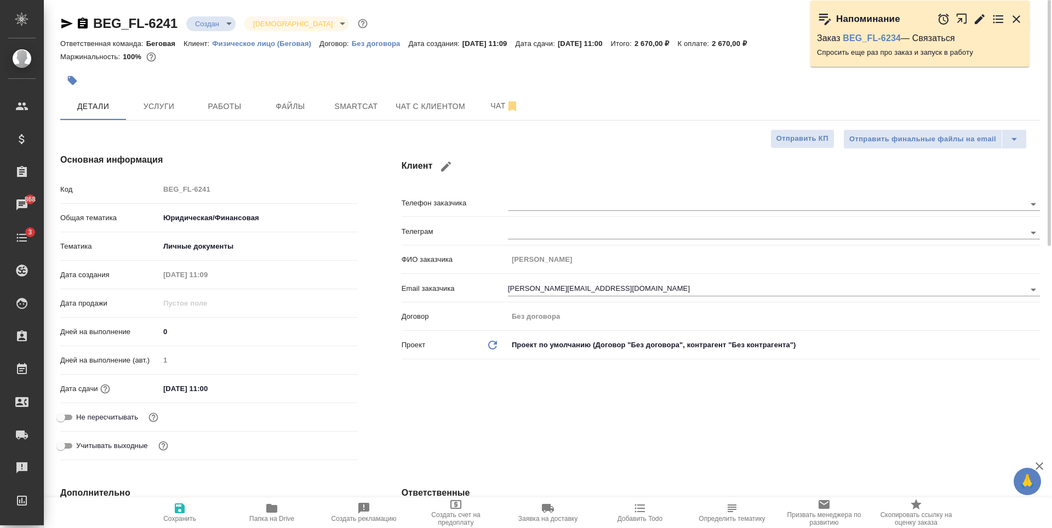
type textarea "x"
click at [183, 20] on div "BEG_FL-6241 Создан new Святая троица holyTrinity" at bounding box center [215, 24] width 310 height 18
type textarea "x"
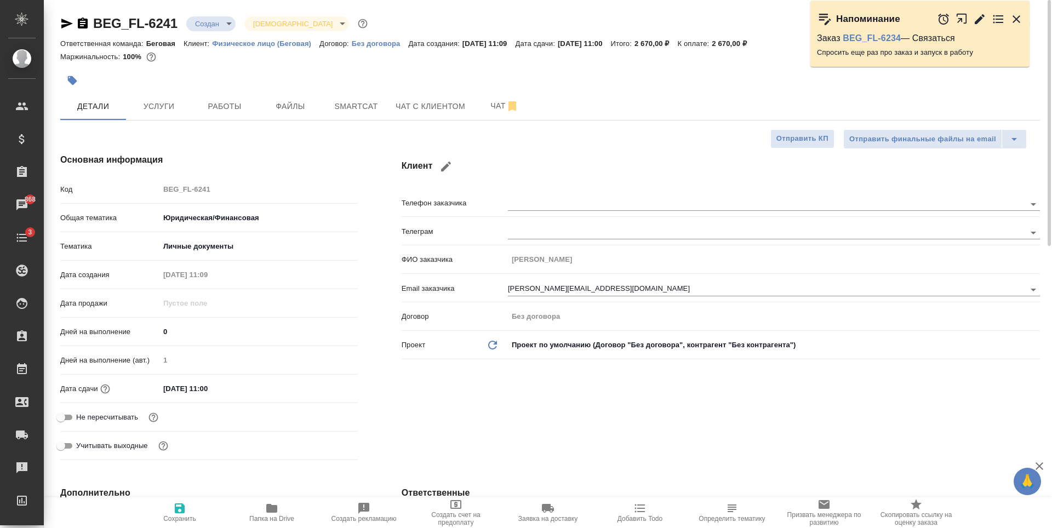
type textarea "x"
click at [168, 114] on button "Услуги" at bounding box center [159, 106] width 66 height 27
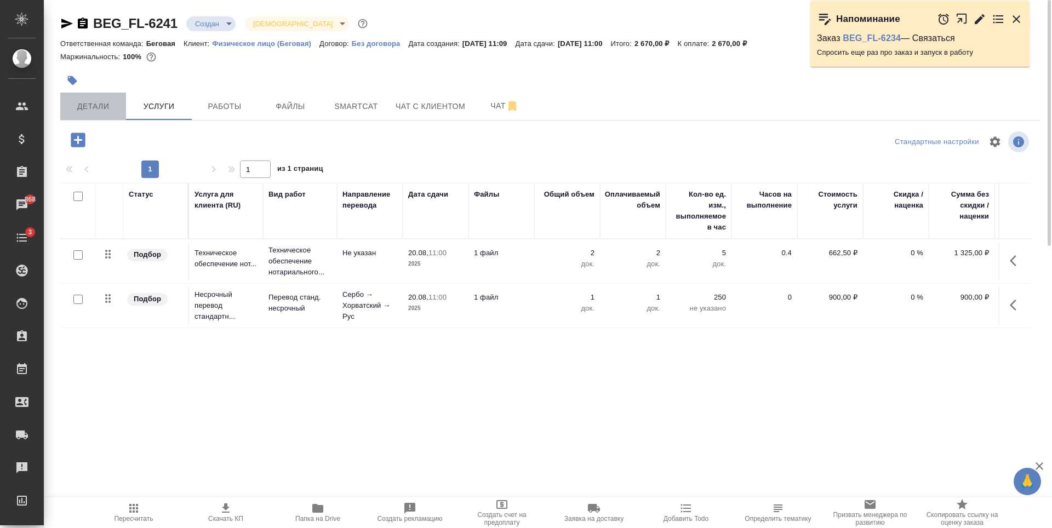
click at [108, 106] on span "Детали" at bounding box center [93, 107] width 53 height 14
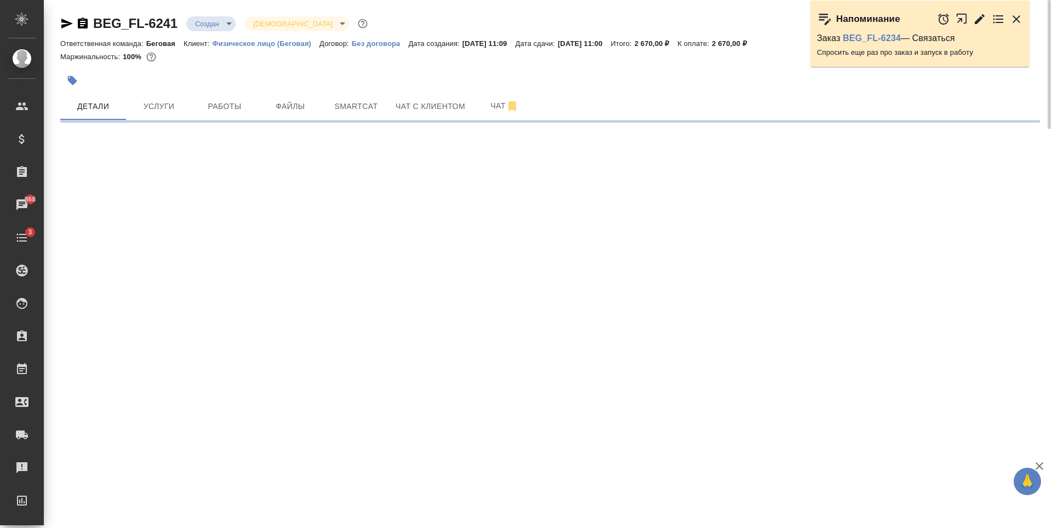
select select "RU"
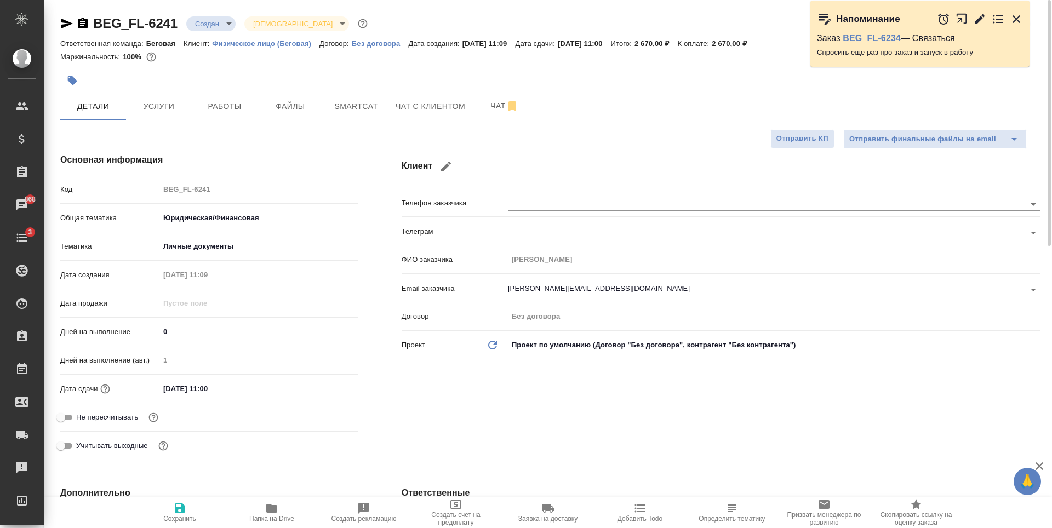
type textarea "x"
click at [161, 107] on span "Услуги" at bounding box center [159, 107] width 53 height 14
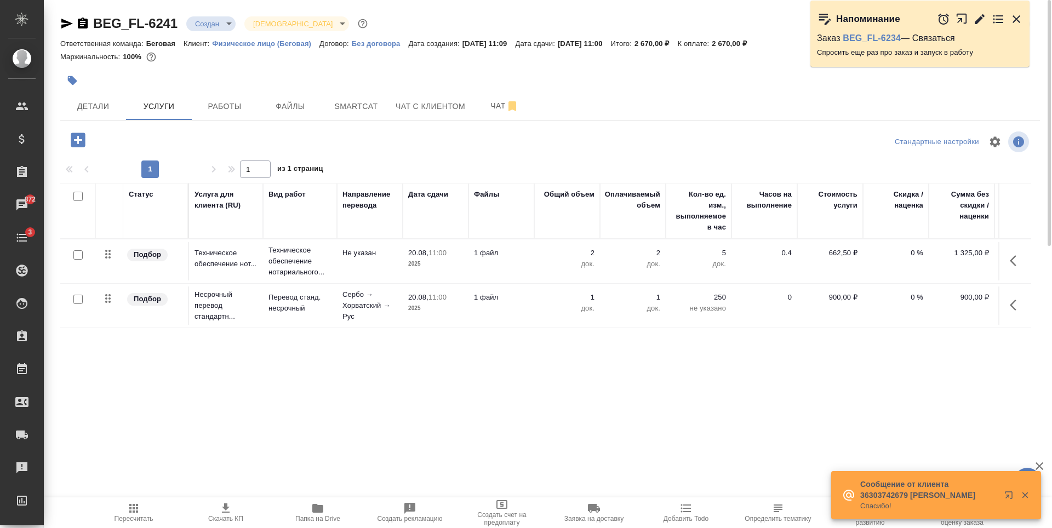
click at [392, 273] on td "Не указан" at bounding box center [370, 261] width 66 height 38
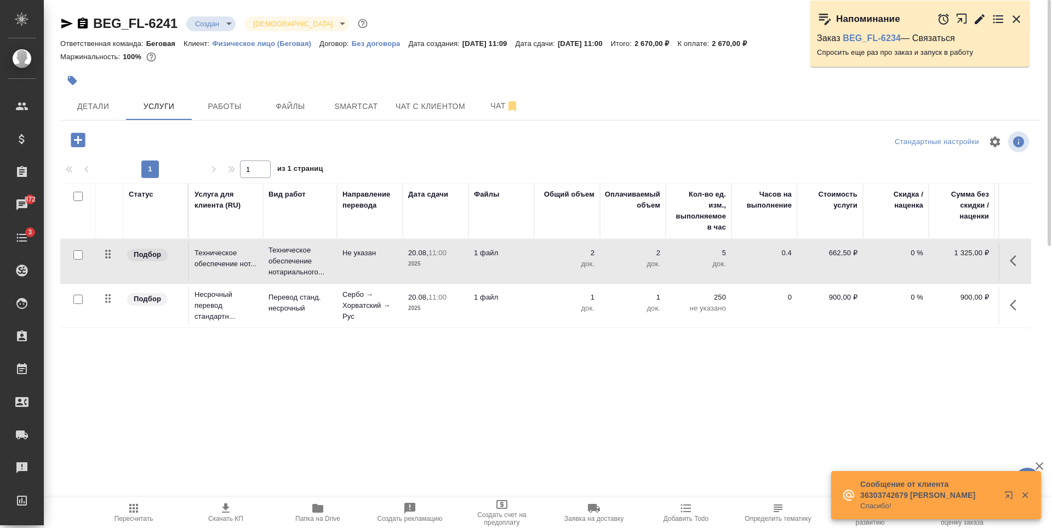
click at [392, 273] on td "Не указан" at bounding box center [370, 261] width 66 height 38
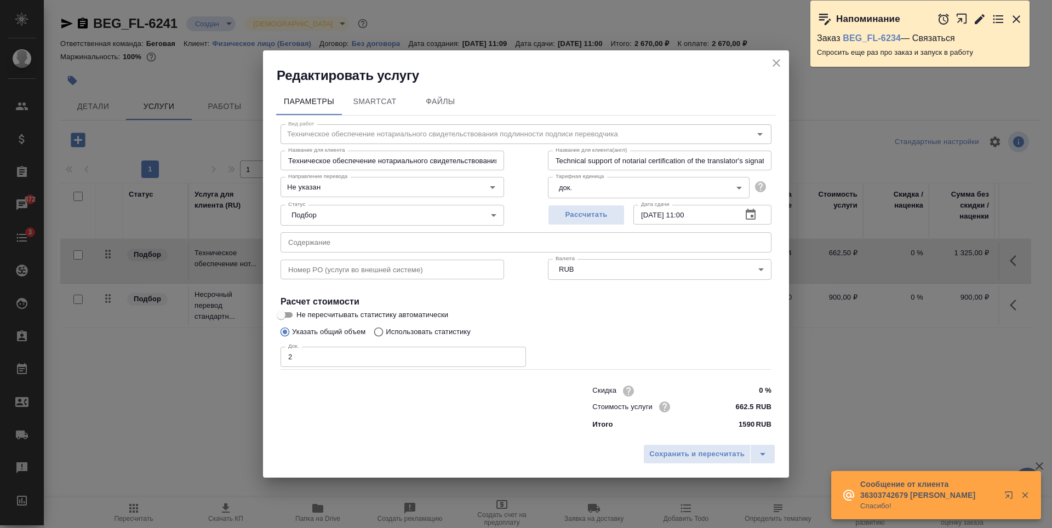
click at [772, 66] on icon "close" at bounding box center [776, 62] width 13 height 13
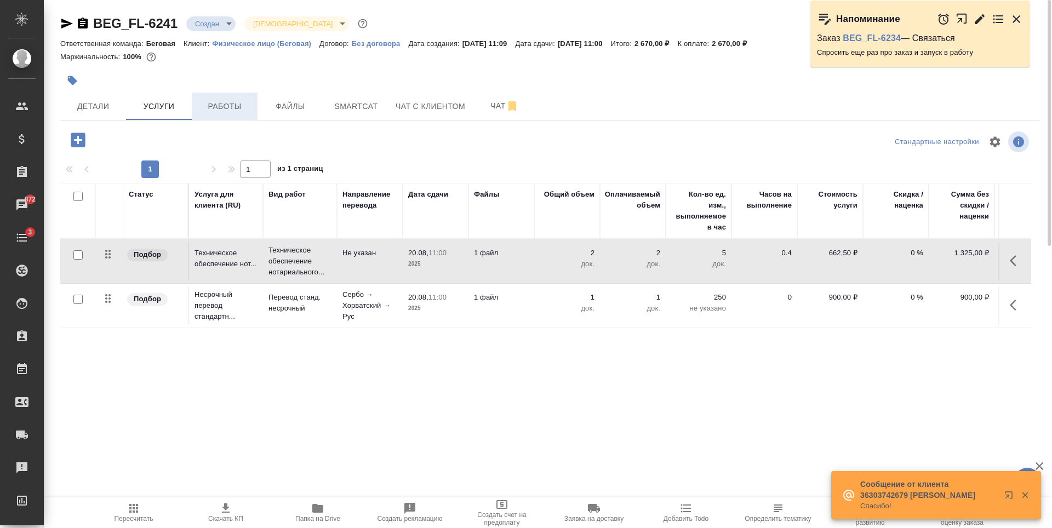
click at [207, 103] on span "Работы" at bounding box center [224, 107] width 53 height 14
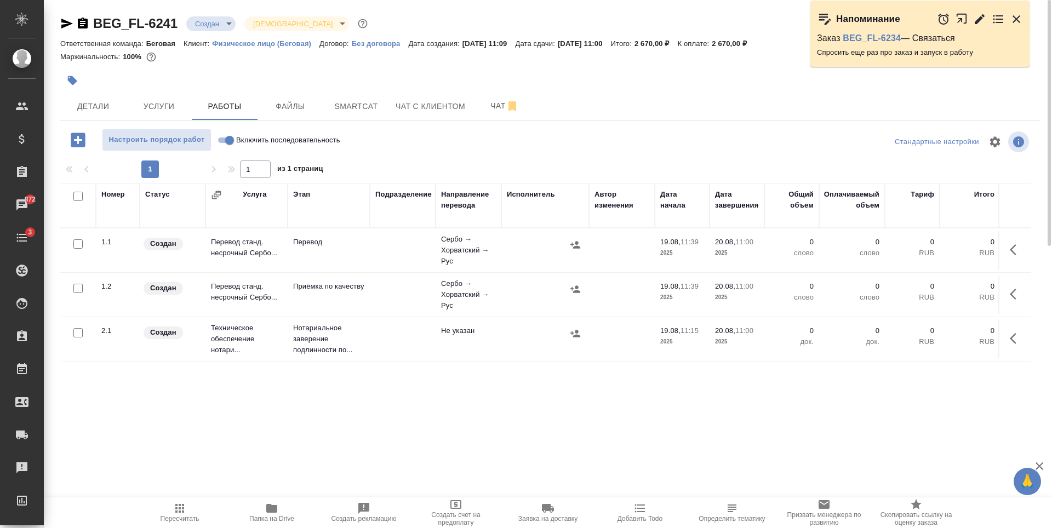
click at [391, 258] on td at bounding box center [403, 250] width 66 height 38
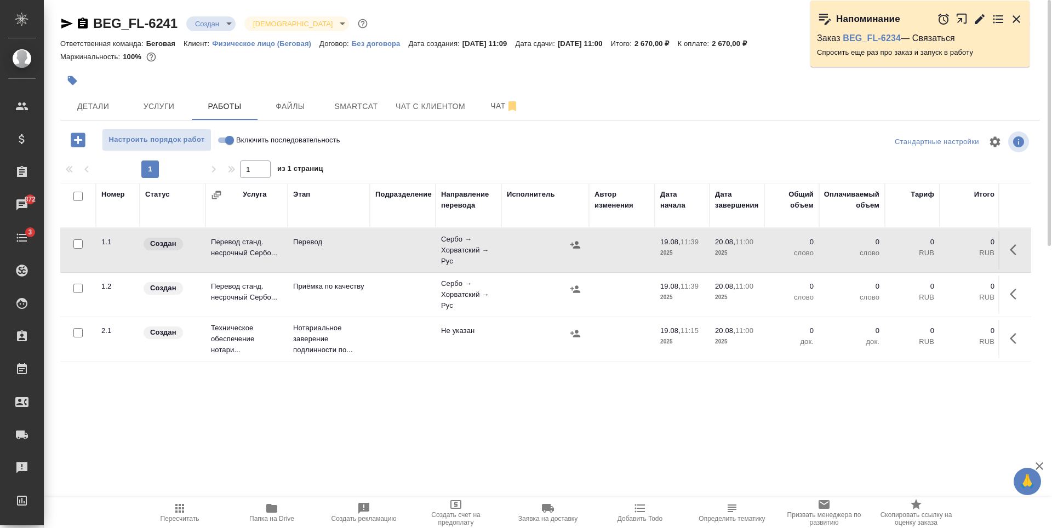
click at [391, 258] on td at bounding box center [403, 250] width 66 height 38
click at [101, 103] on span "Детали" at bounding box center [93, 107] width 53 height 14
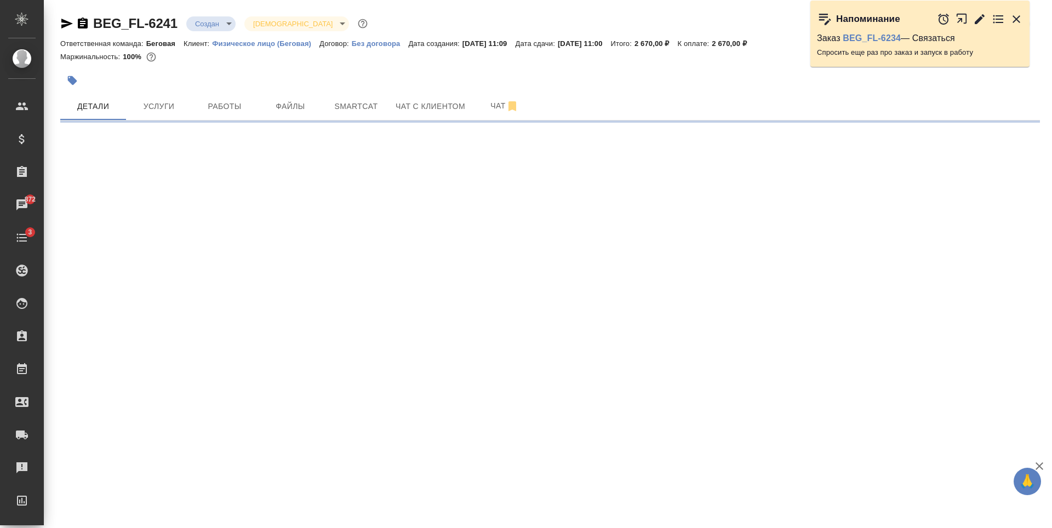
select select "RU"
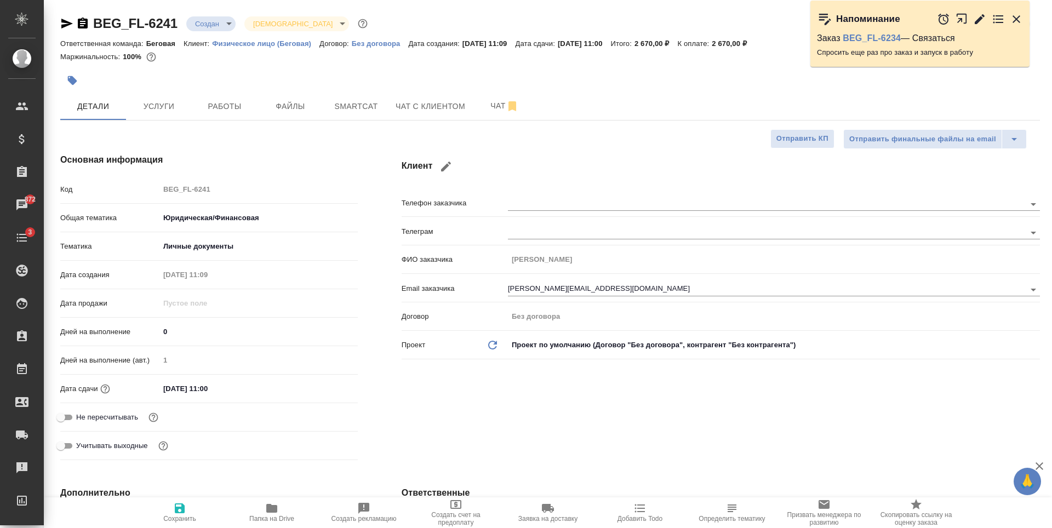
type textarea "x"
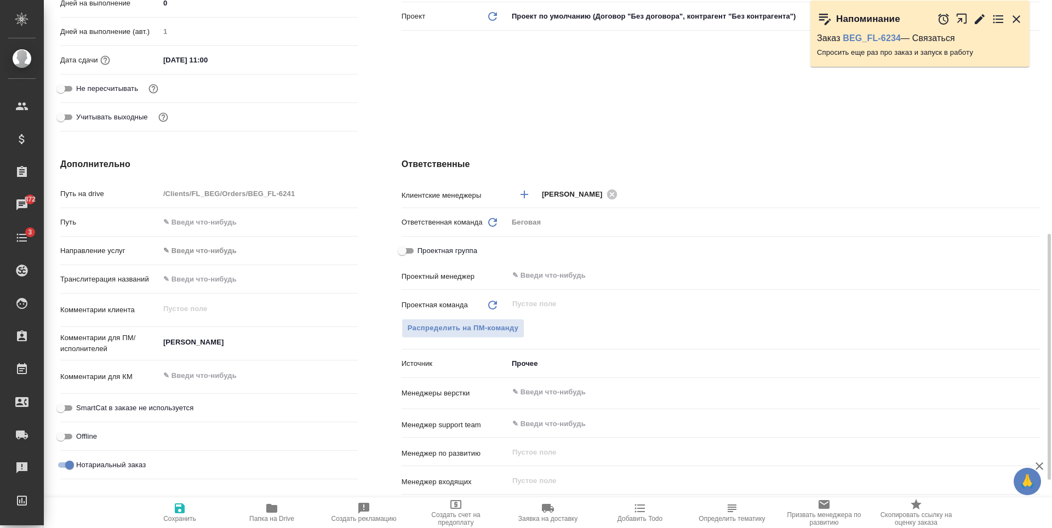
scroll to position [384, 0]
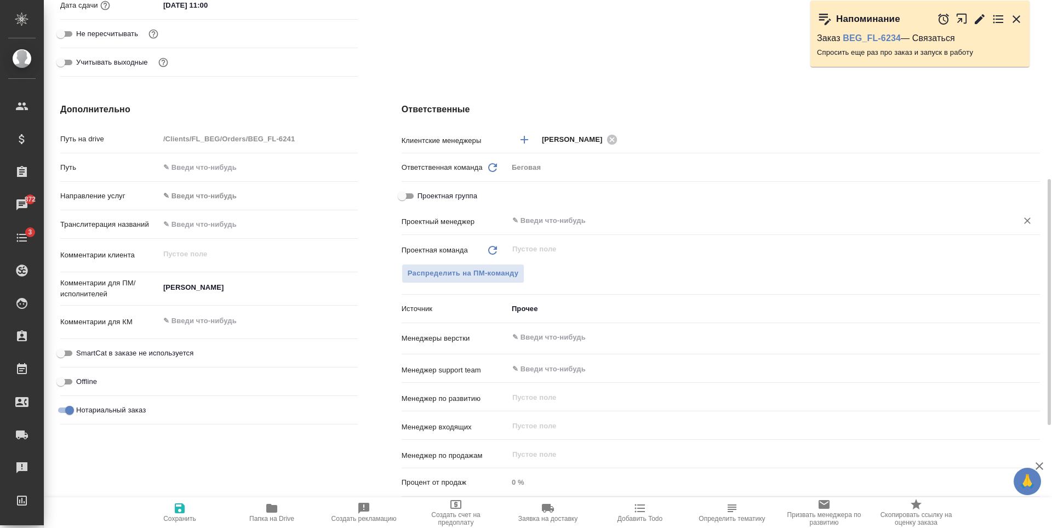
click at [573, 218] on input "text" at bounding box center [755, 220] width 489 height 13
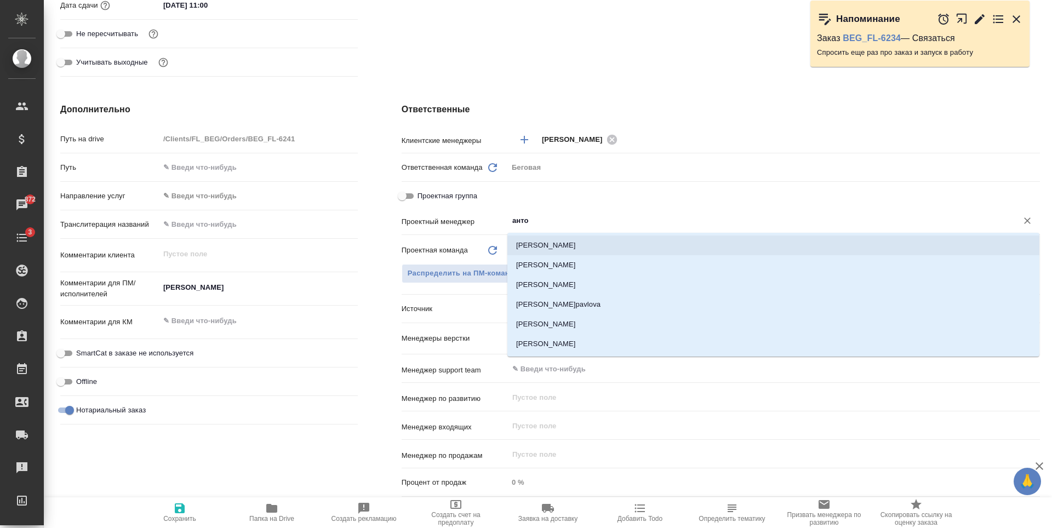
click at [568, 246] on li "[PERSON_NAME]" at bounding box center [773, 246] width 532 height 20
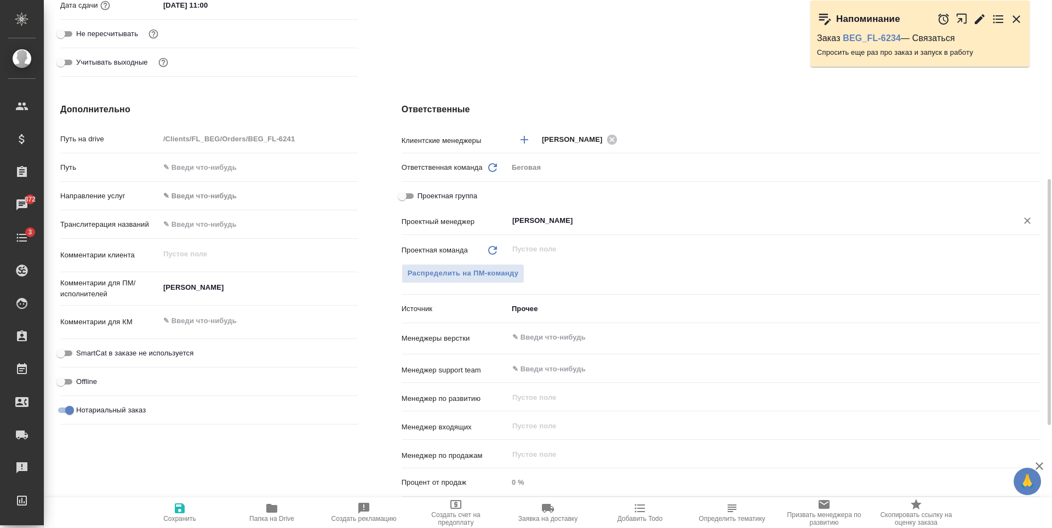
click at [186, 523] on button "Сохранить" at bounding box center [180, 513] width 92 height 31
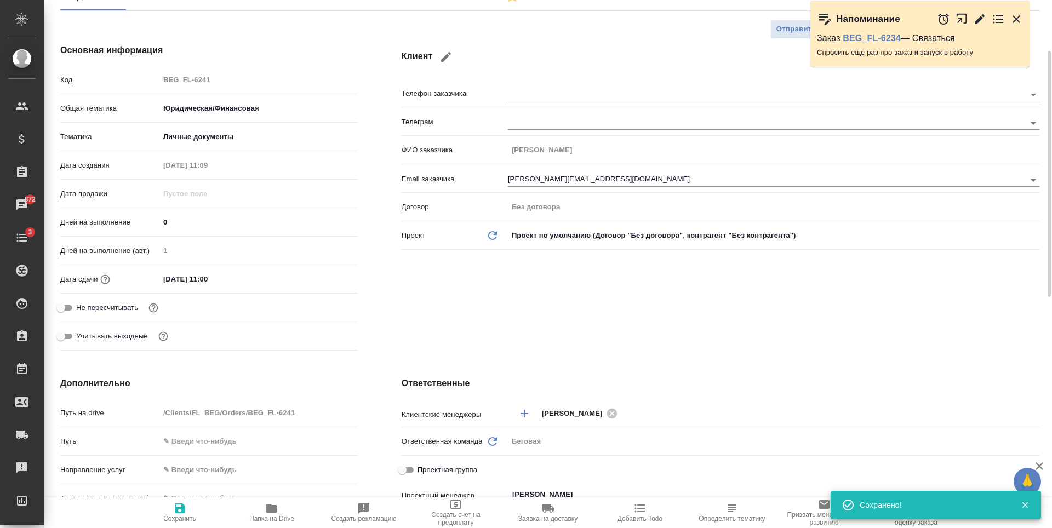
scroll to position [0, 0]
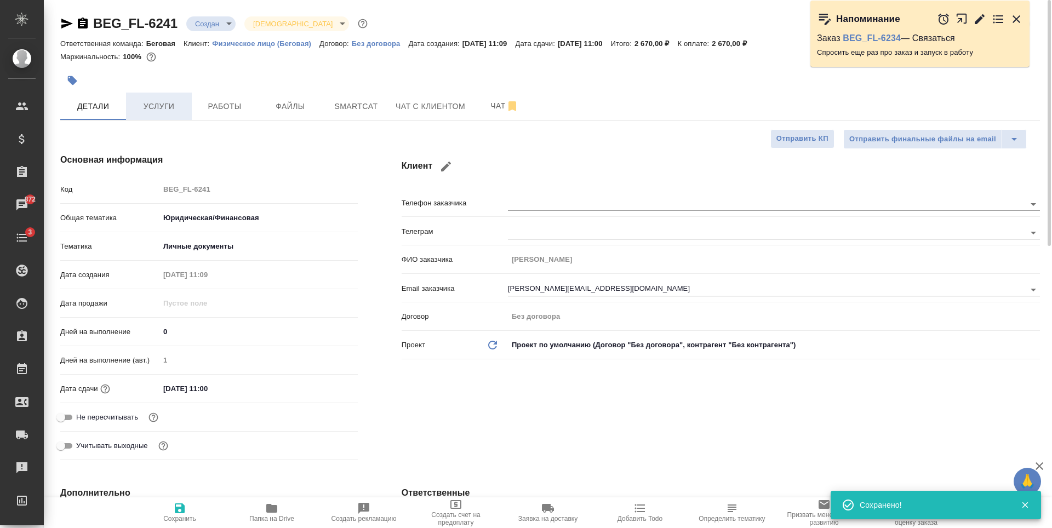
click at [172, 94] on button "Услуги" at bounding box center [159, 106] width 66 height 27
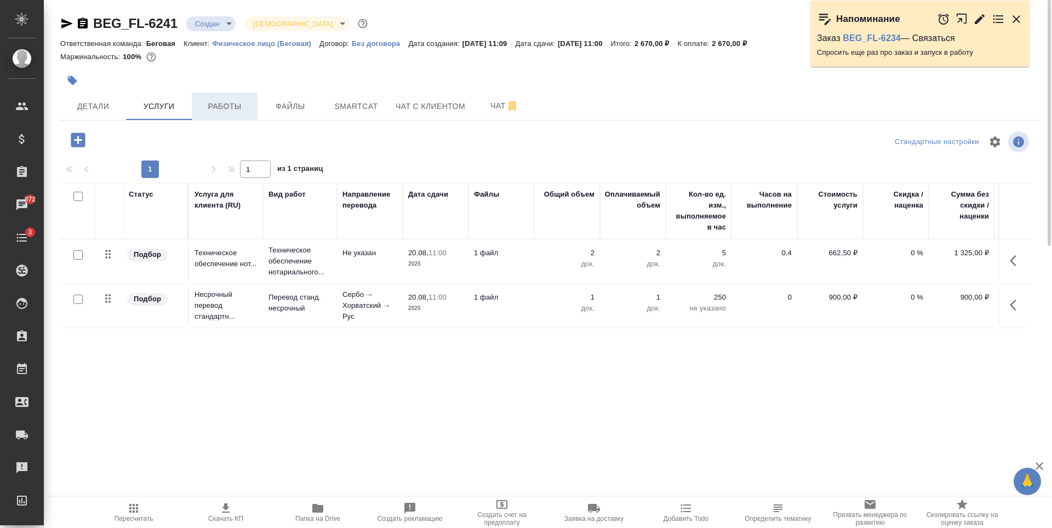
click at [232, 108] on span "Работы" at bounding box center [224, 107] width 53 height 14
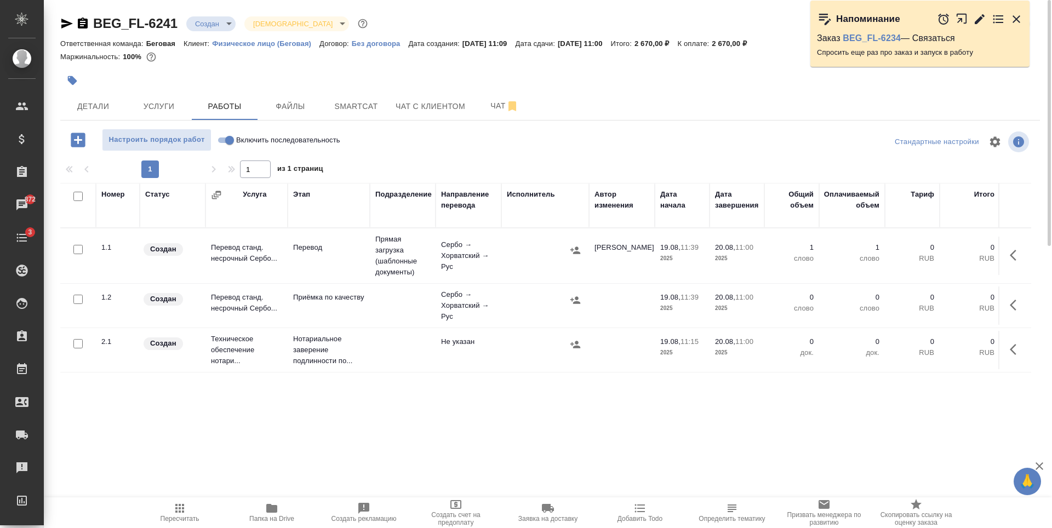
click at [512, 307] on div at bounding box center [545, 300] width 77 height 16
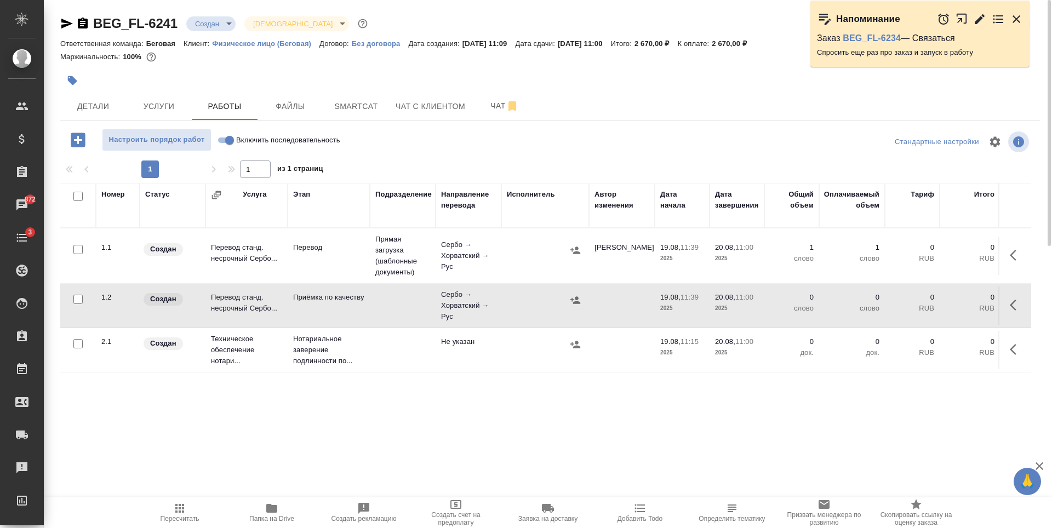
click at [224, 25] on body "🙏 .cls-1 fill:#fff; AWATERA Antonova Kristina Клиенты Спецификации Заказы 872 Ч…" at bounding box center [526, 264] width 1052 height 528
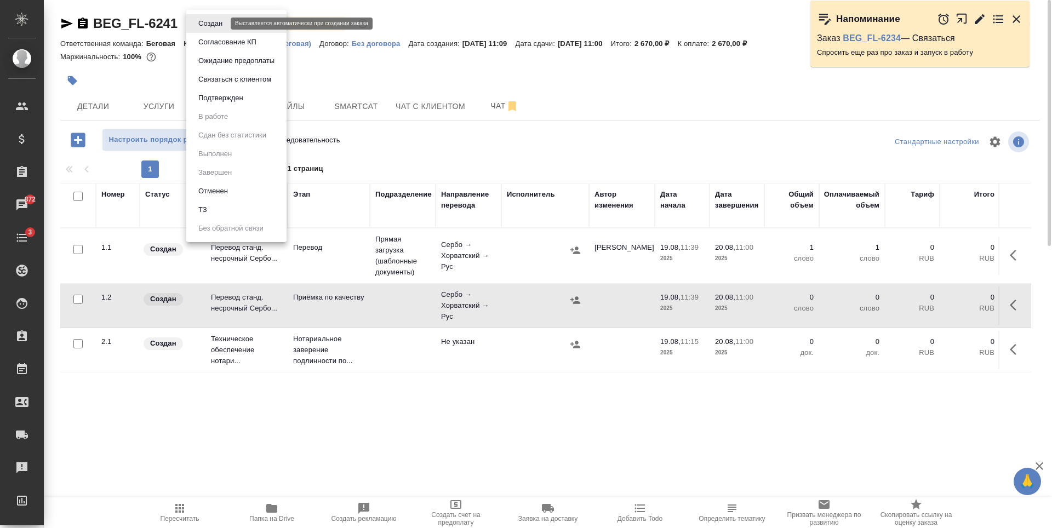
click at [207, 25] on button "Создан" at bounding box center [210, 24] width 31 height 12
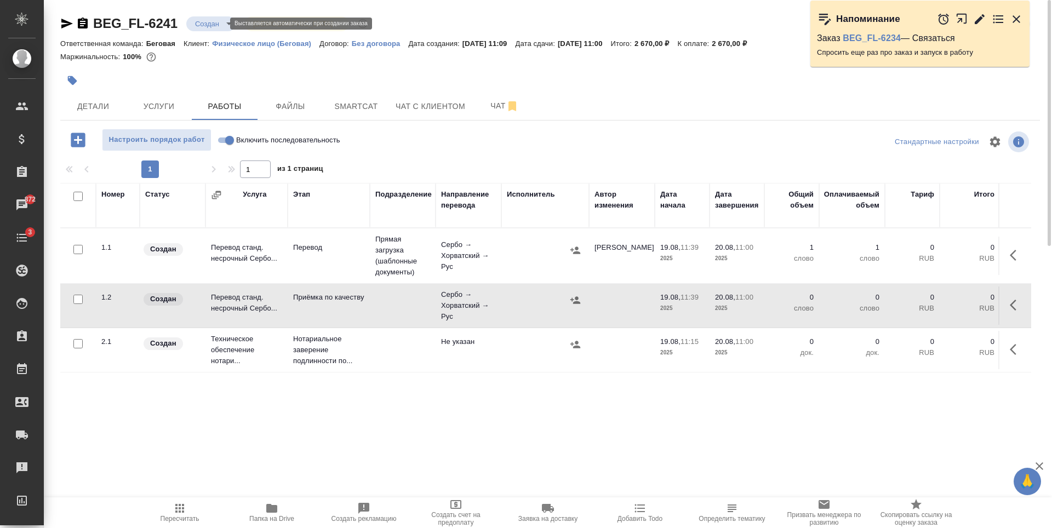
click at [207, 25] on body "🙏 .cls-1 fill:#fff; AWATERA Antonova Kristina Клиенты Спецификации Заказы 872 Ч…" at bounding box center [526, 264] width 1052 height 528
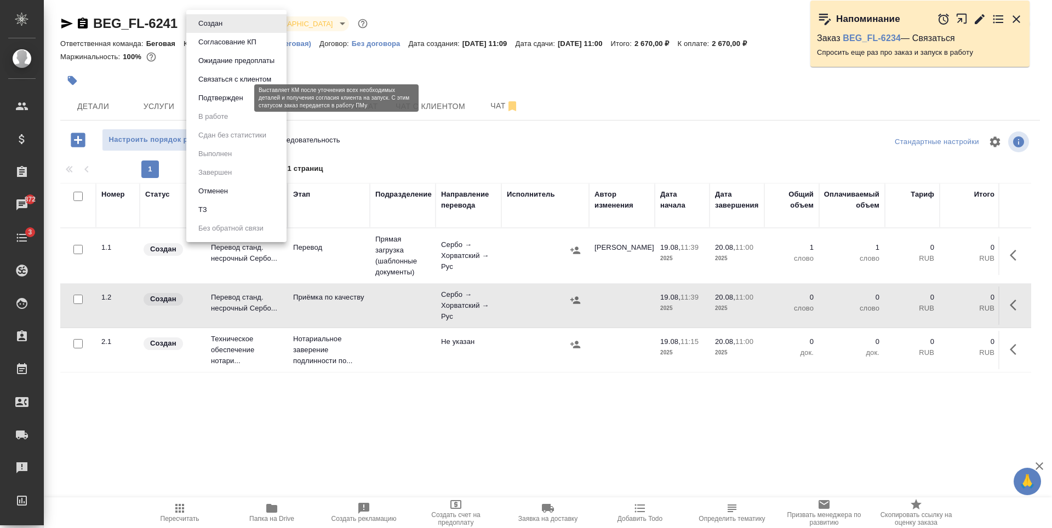
click at [235, 96] on button "Подтвержден" at bounding box center [221, 98] width 52 height 12
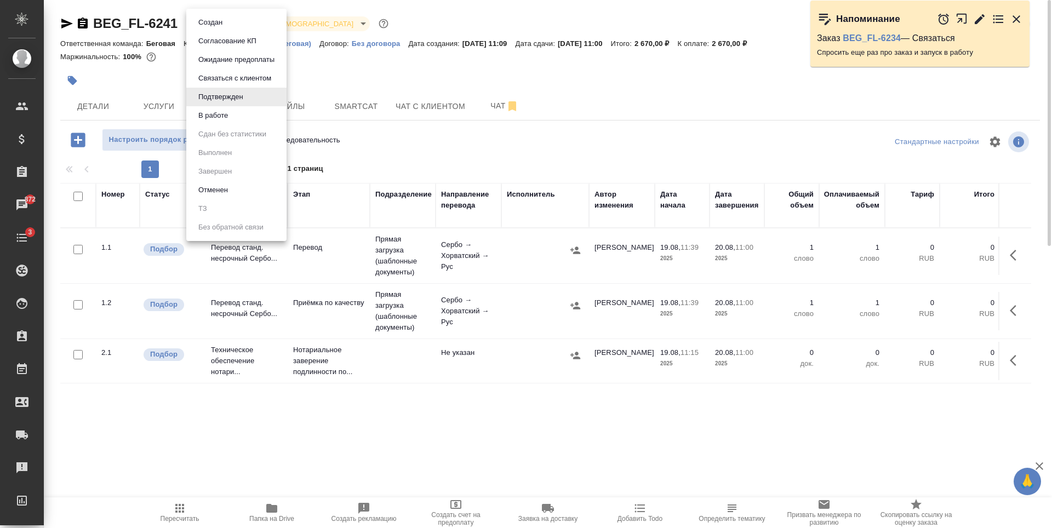
click at [241, 28] on body "🙏 .cls-1 fill:#fff; AWATERA Antonova Kristina Клиенты Спецификации Заказы 872 Ч…" at bounding box center [526, 264] width 1052 height 528
click at [352, 61] on div at bounding box center [526, 264] width 1052 height 528
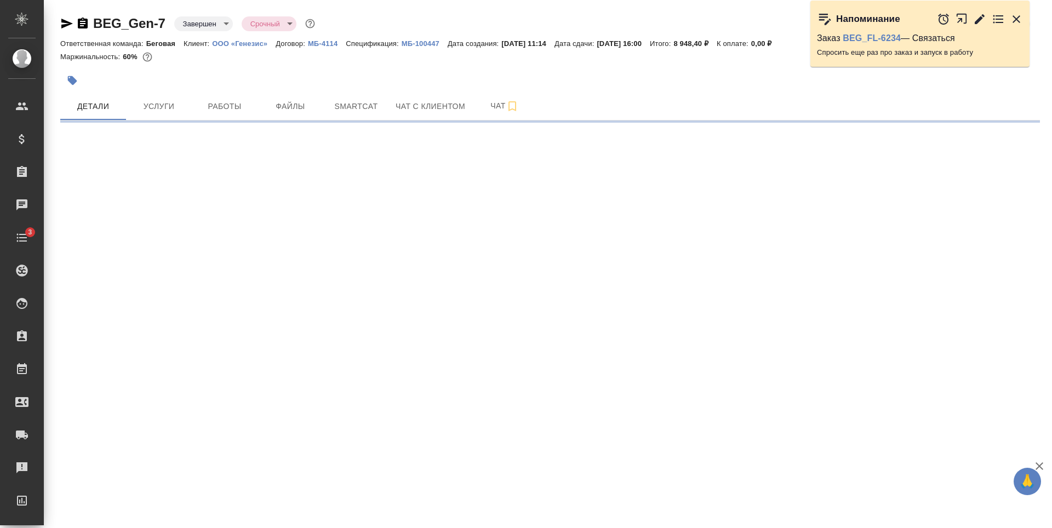
select select "RU"
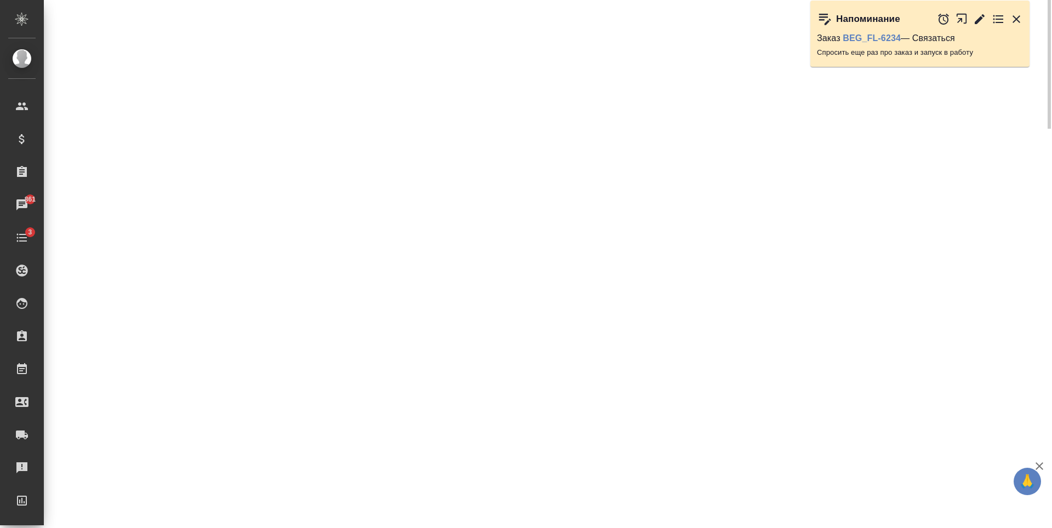
scroll to position [111, 0]
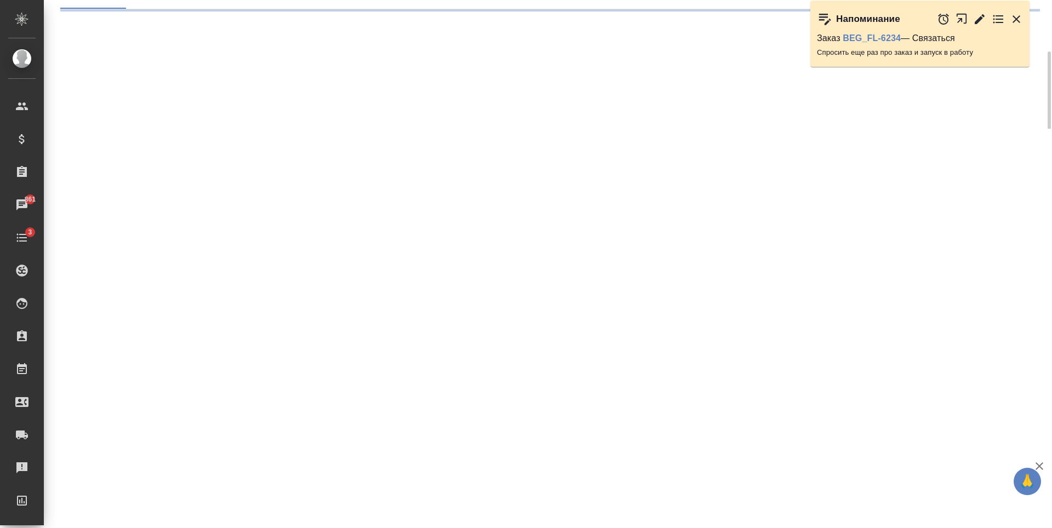
select select "RU"
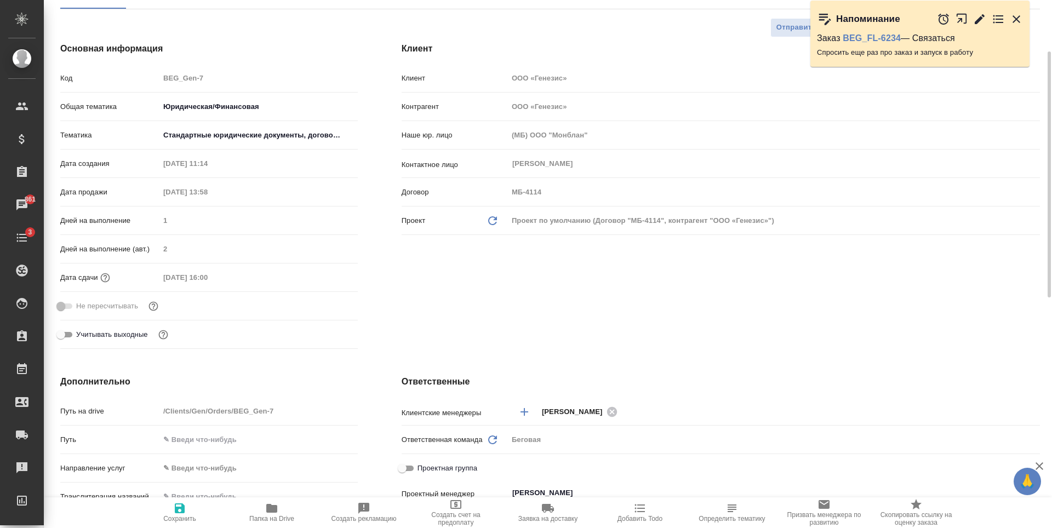
type textarea "x"
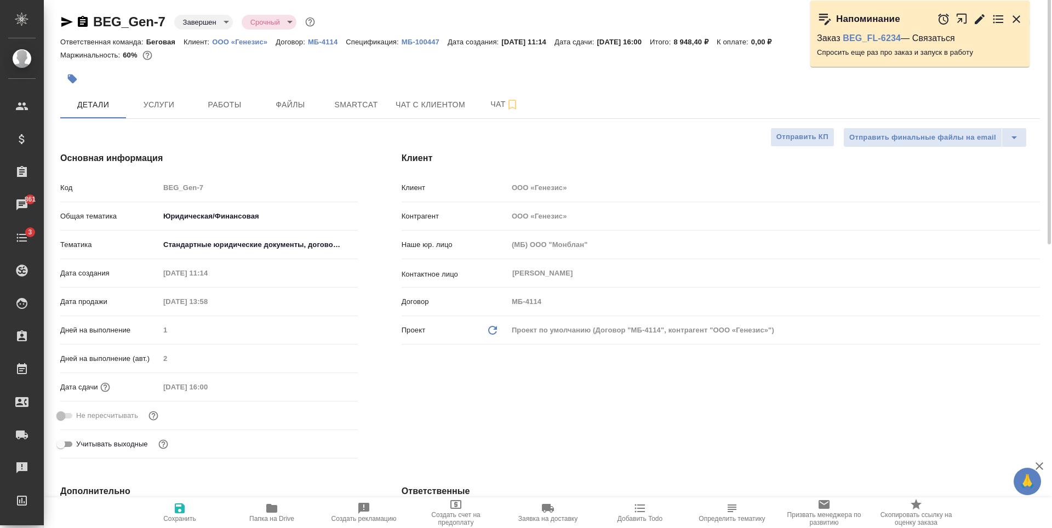
scroll to position [0, 0]
click at [311, 42] on p "МБ-4114" at bounding box center [327, 43] width 38 height 8
type textarea "x"
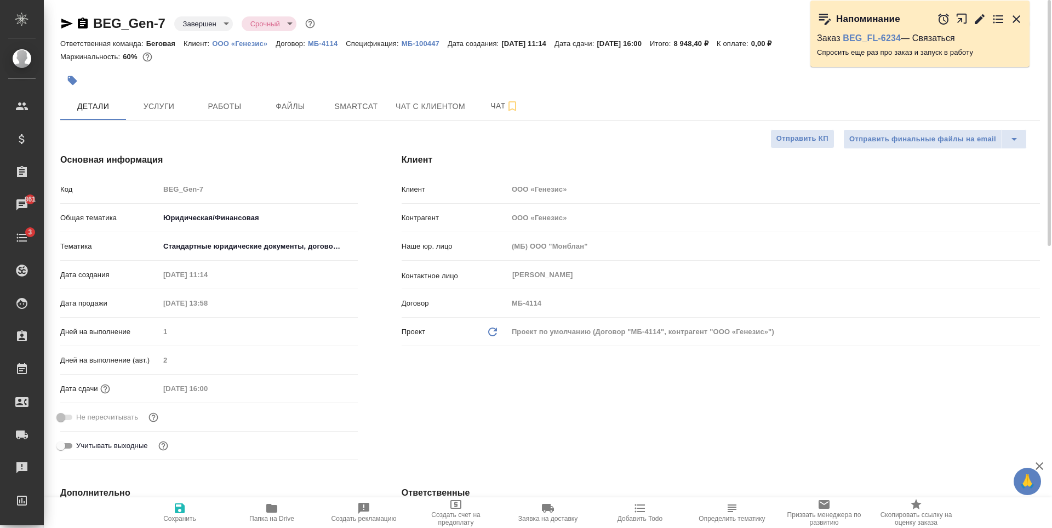
type textarea "x"
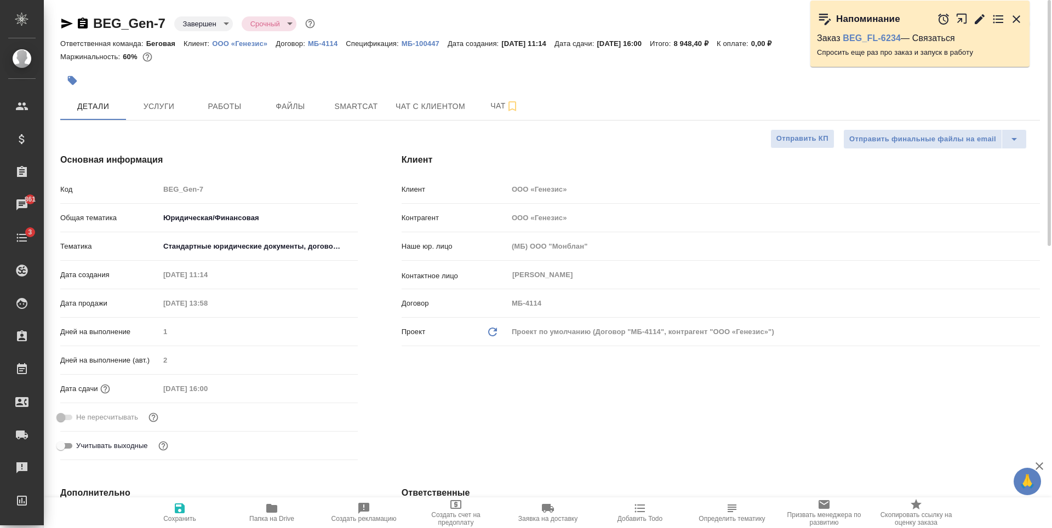
type textarea "x"
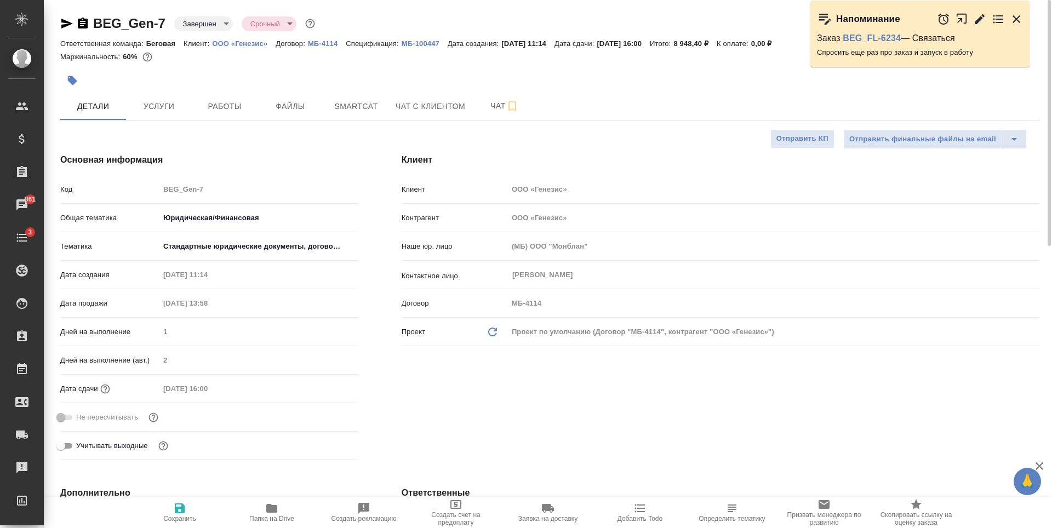
type textarea "x"
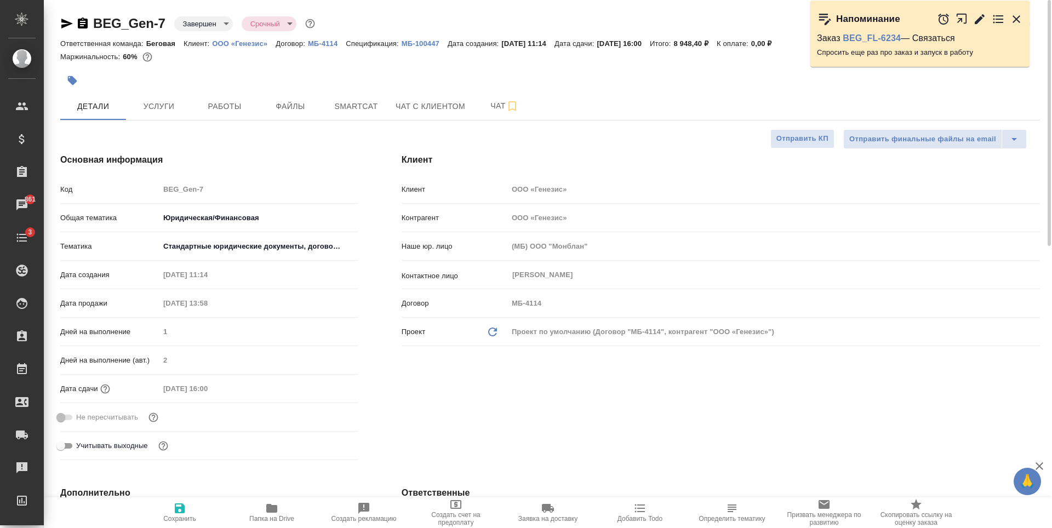
type textarea "x"
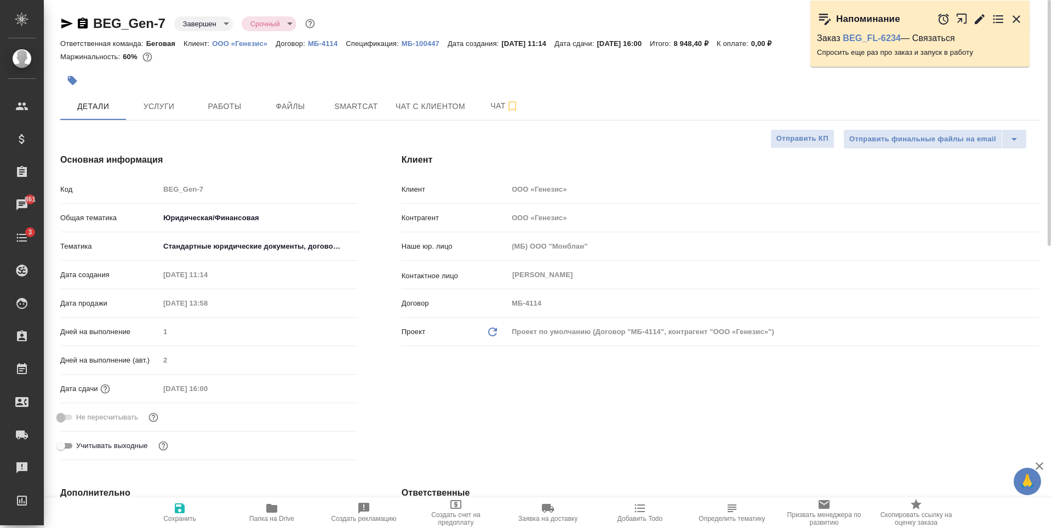
type textarea "x"
click at [1019, 19] on icon "button" at bounding box center [1016, 19] width 13 height 13
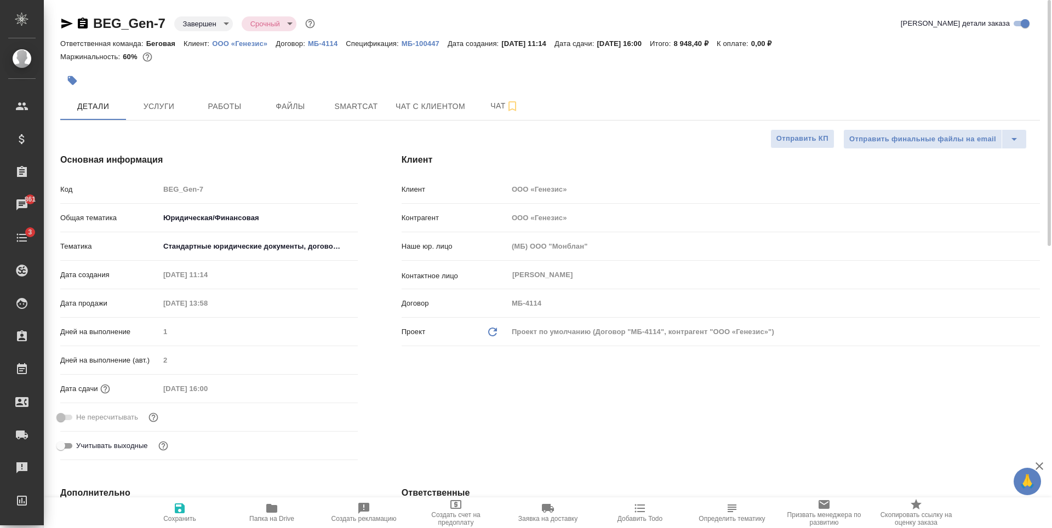
type textarea "x"
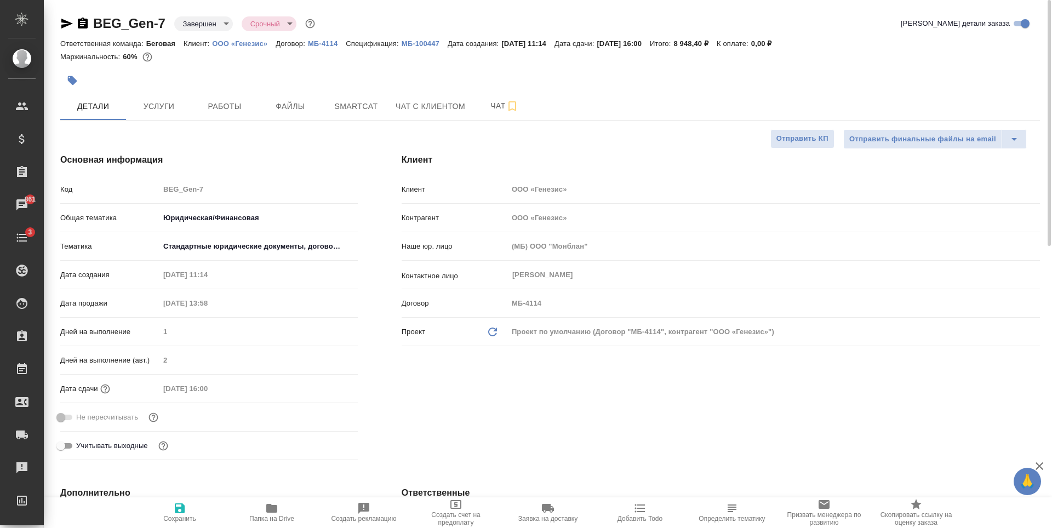
type textarea "x"
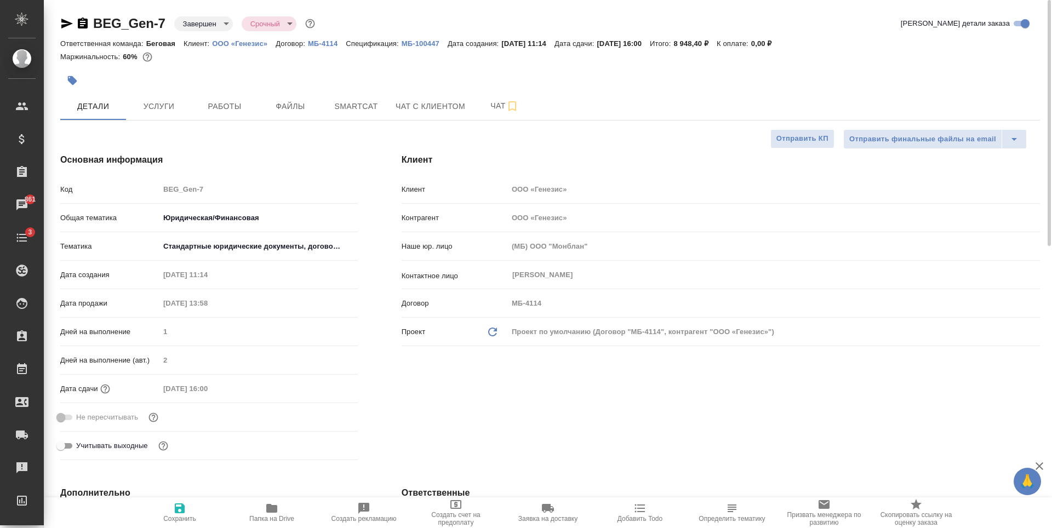
type textarea "x"
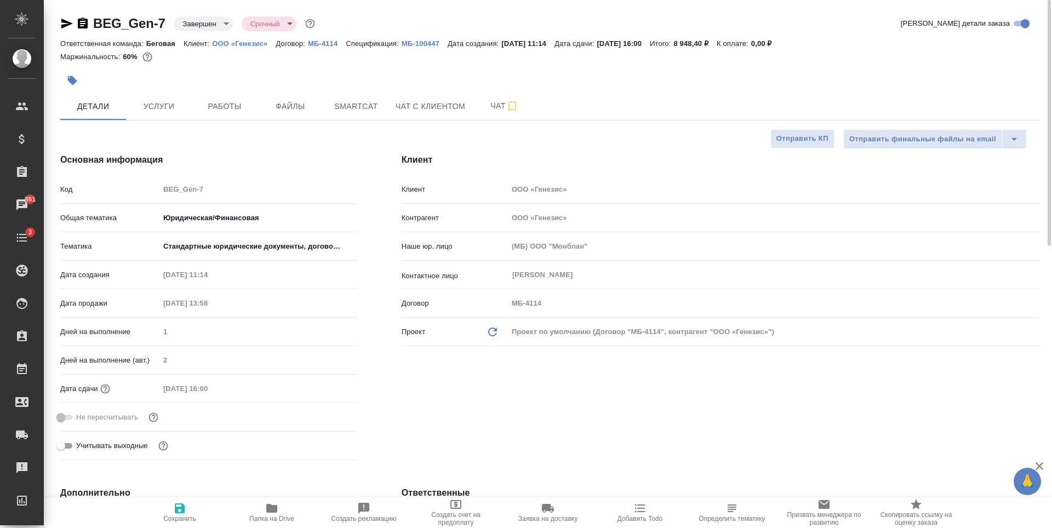
type textarea "x"
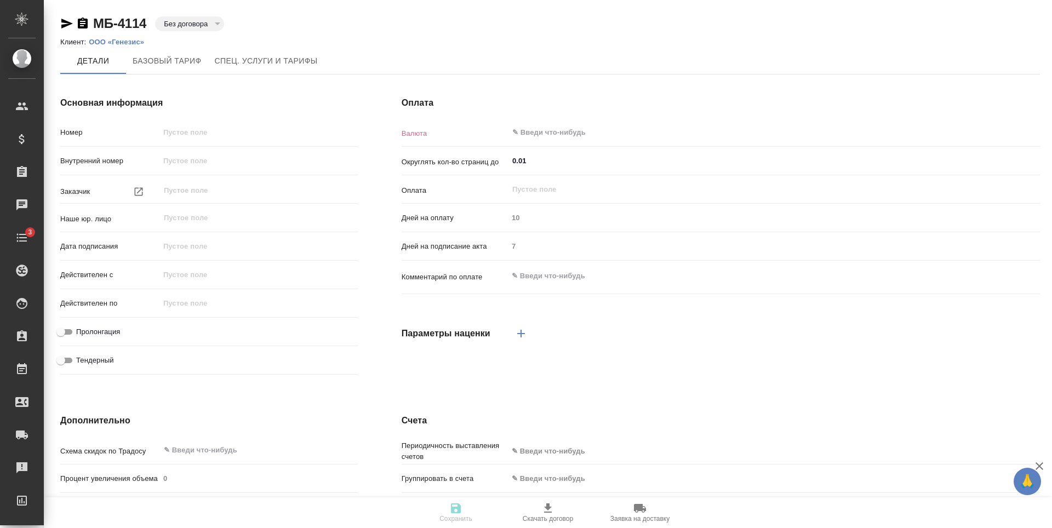
type input "МБ-4114"
type input "ООО «Генезис»"
type input "(МБ) ООО "Монблан""
type input "[DATE] 10:47"
type input "RUB"
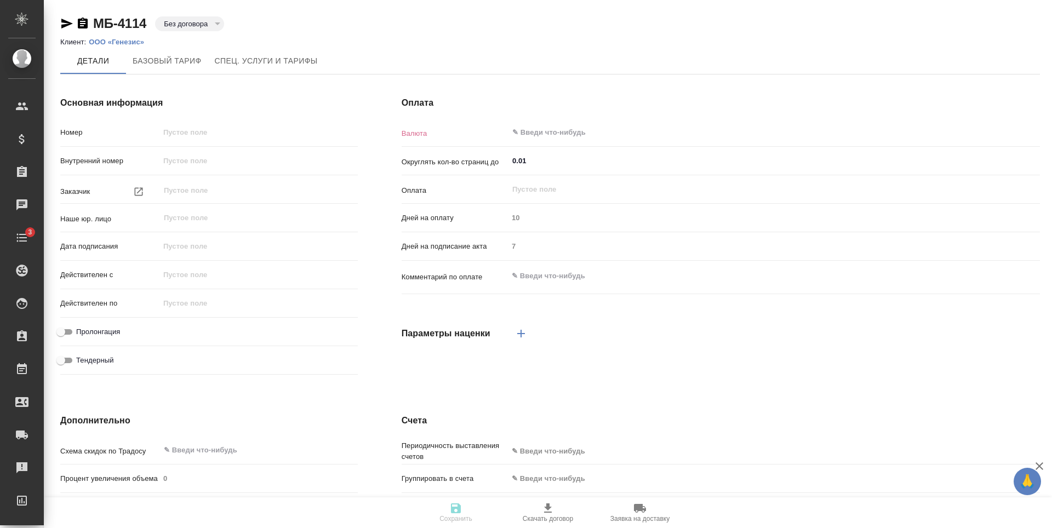
type input "После выставления счета"
type input "Базовый ТП 2025"
type input "russian2"
type input "basic"
type input "manual"
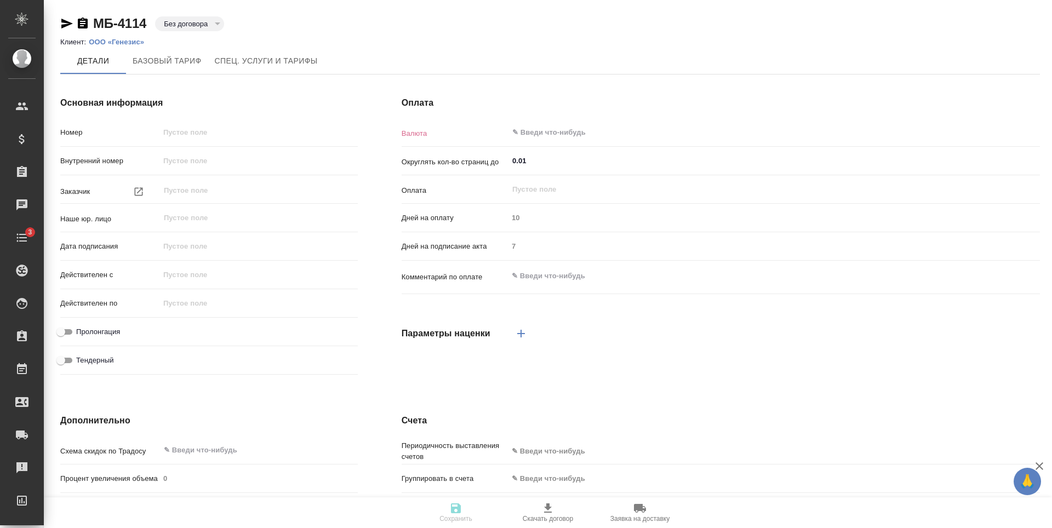
type input "client"
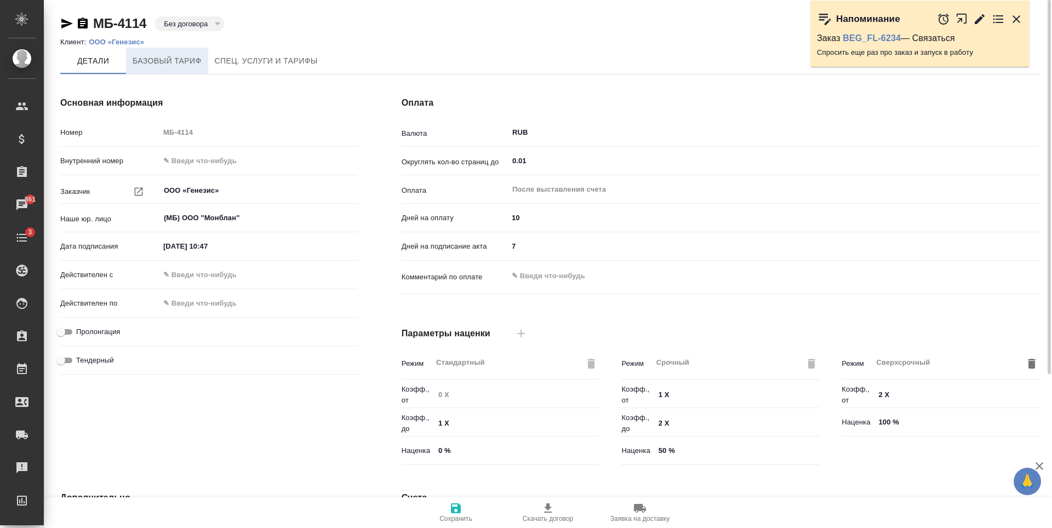
click at [191, 56] on span "Базовый тариф" at bounding box center [167, 61] width 69 height 14
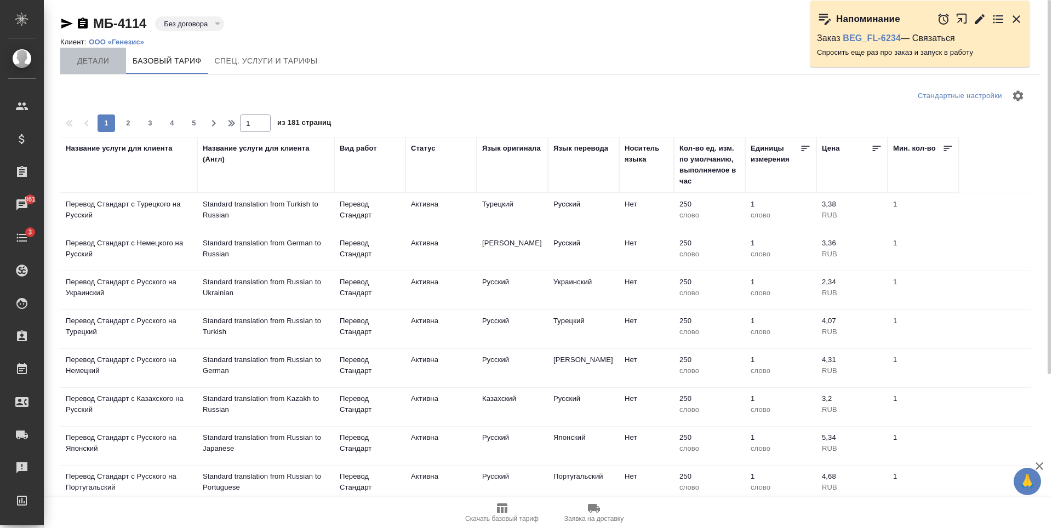
click at [102, 63] on span "Детали" at bounding box center [93, 61] width 53 height 14
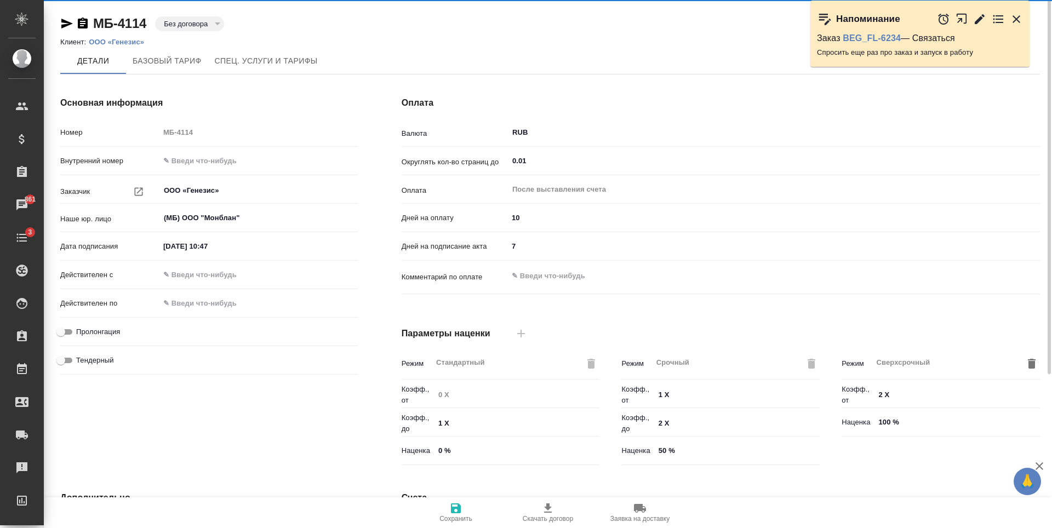
type input "Базовый ТП 2025"
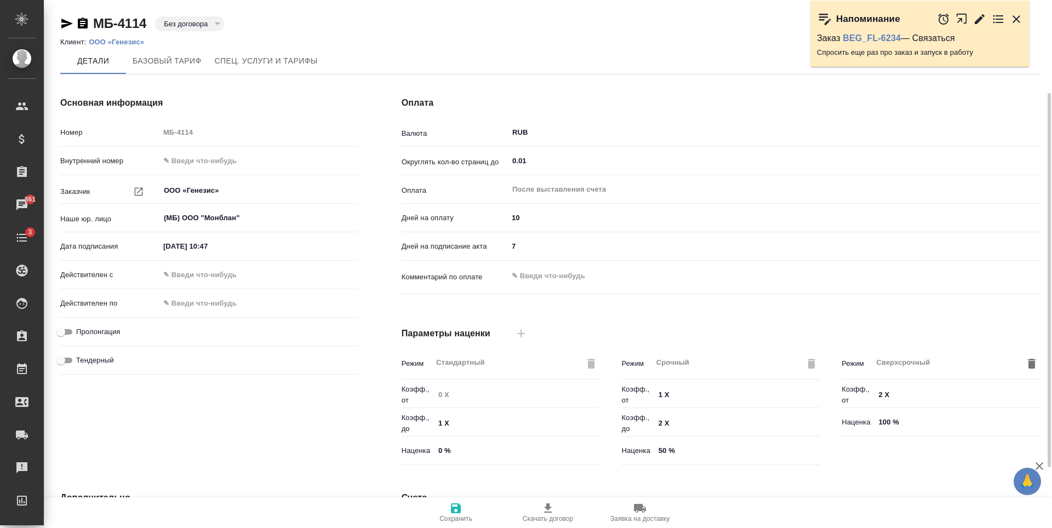
scroll to position [217, 0]
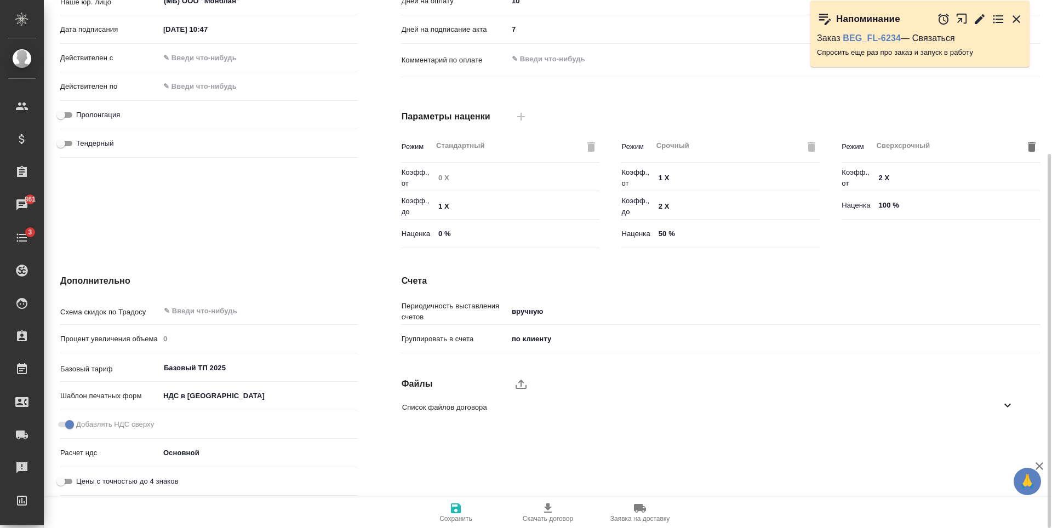
click at [467, 408] on span "Список файлов договора" at bounding box center [701, 407] width 599 height 11
click at [816, 408] on span "Список файлов договора" at bounding box center [701, 407] width 599 height 11
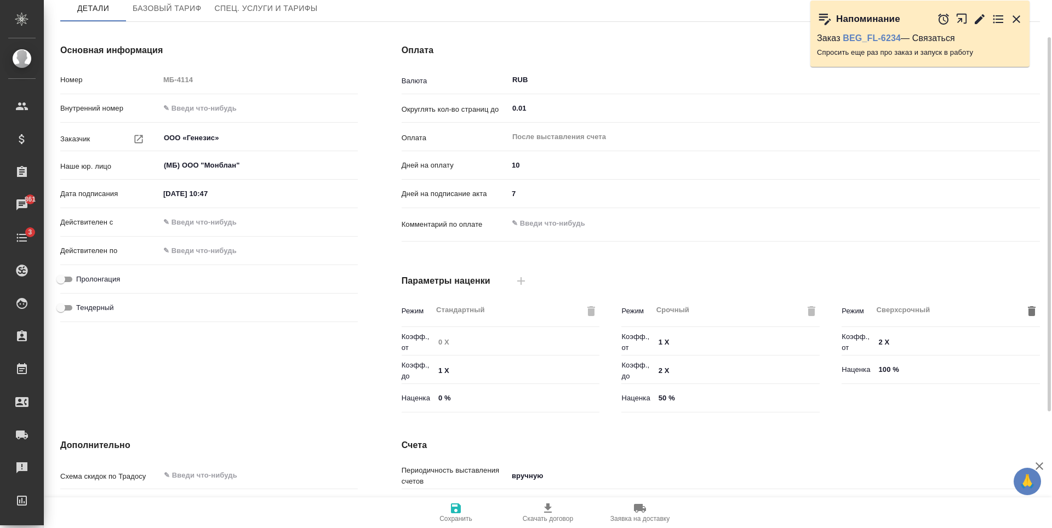
scroll to position [0, 0]
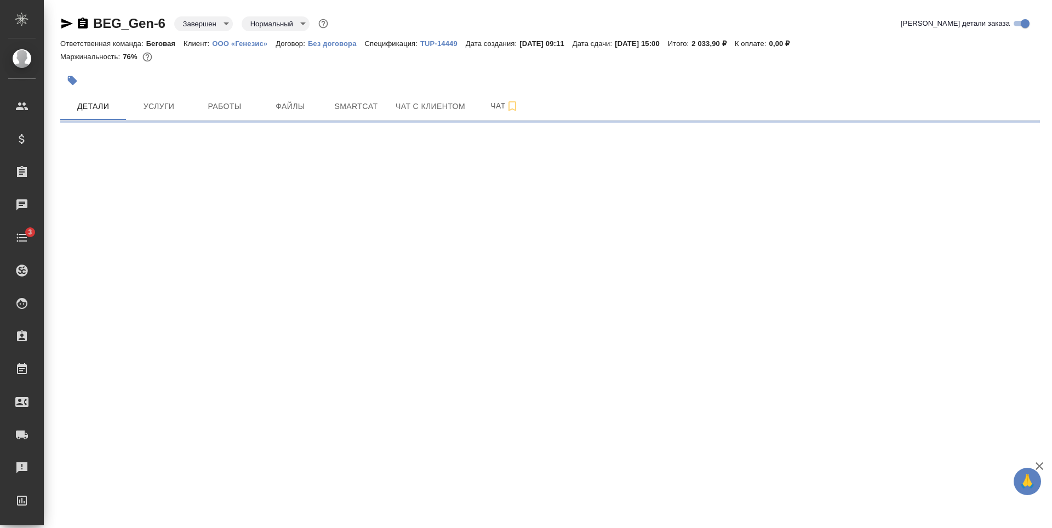
select select "RU"
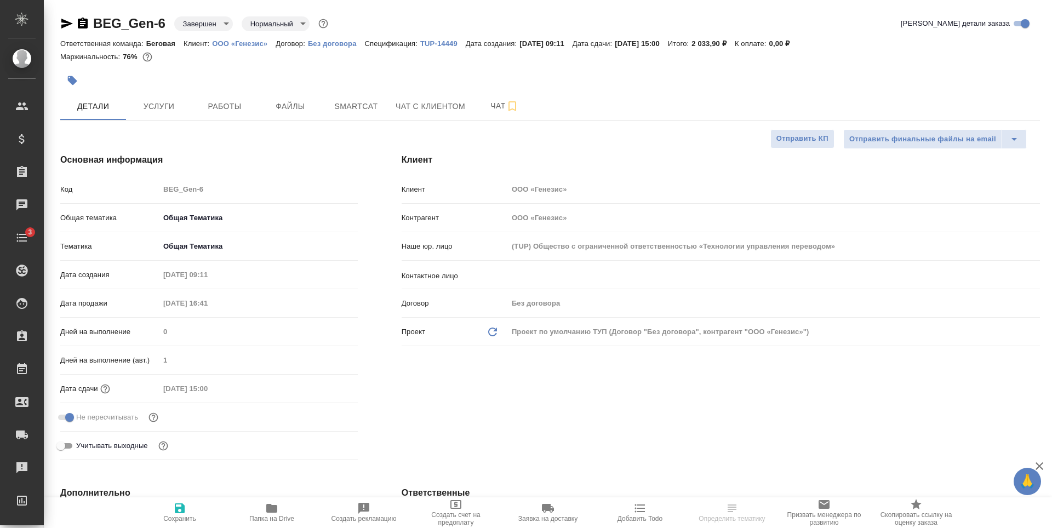
type textarea "x"
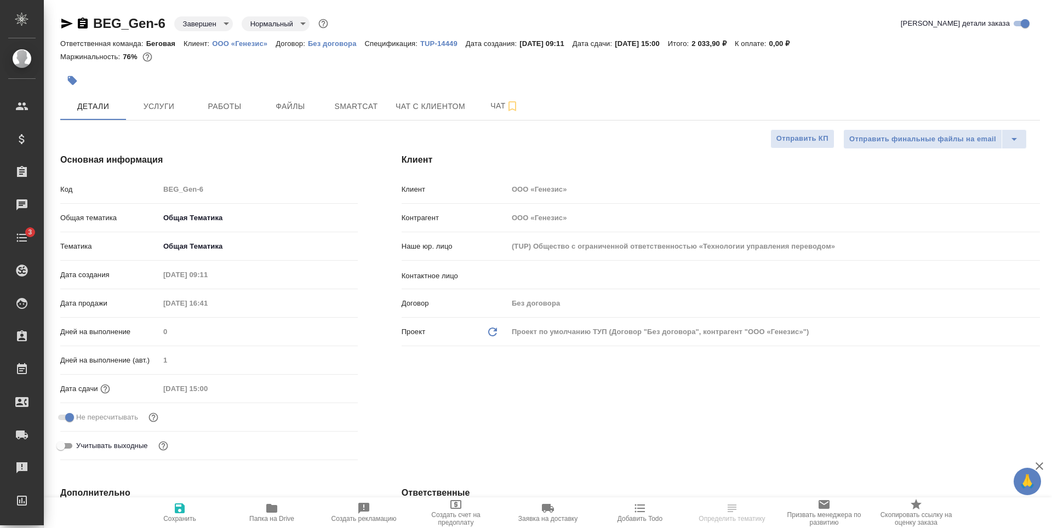
type textarea "x"
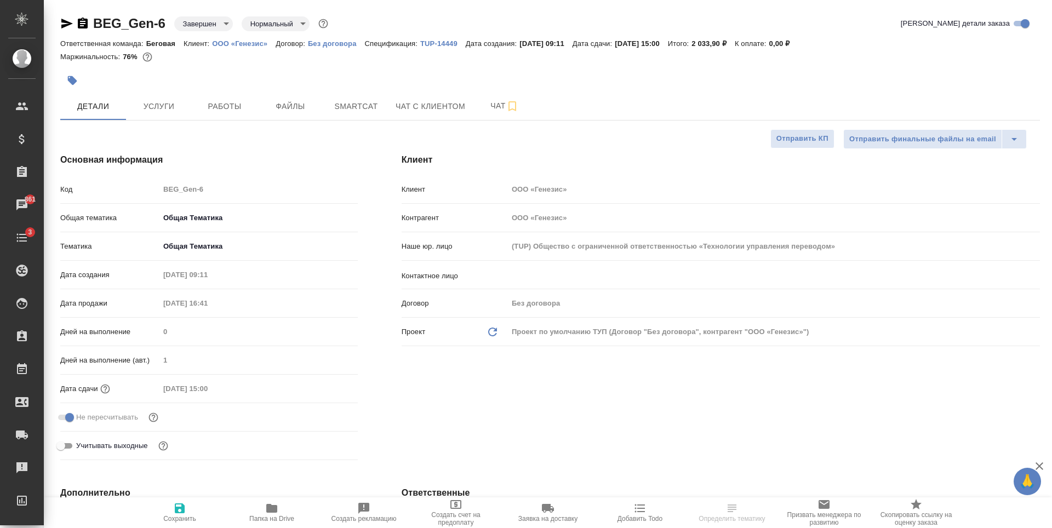
type textarea "x"
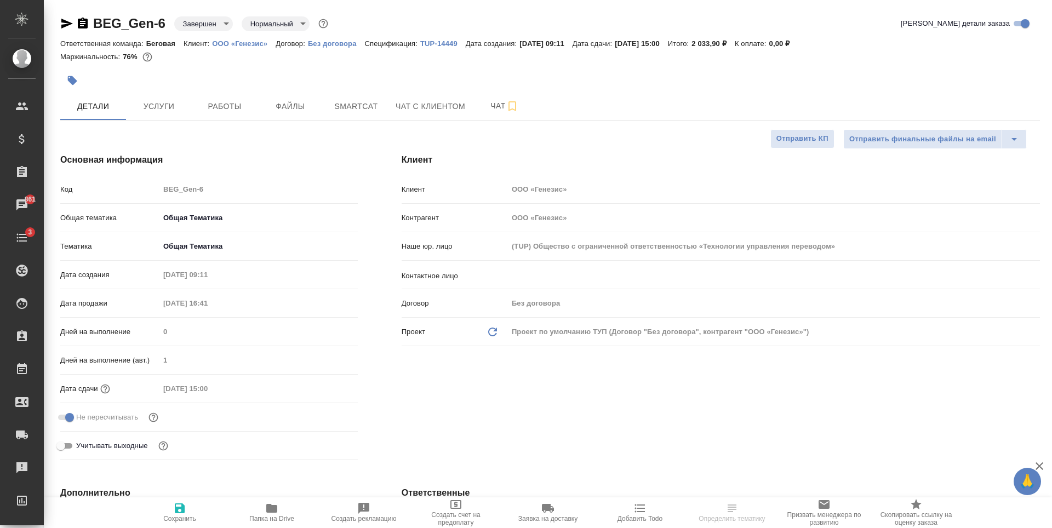
select select "RU"
type textarea "x"
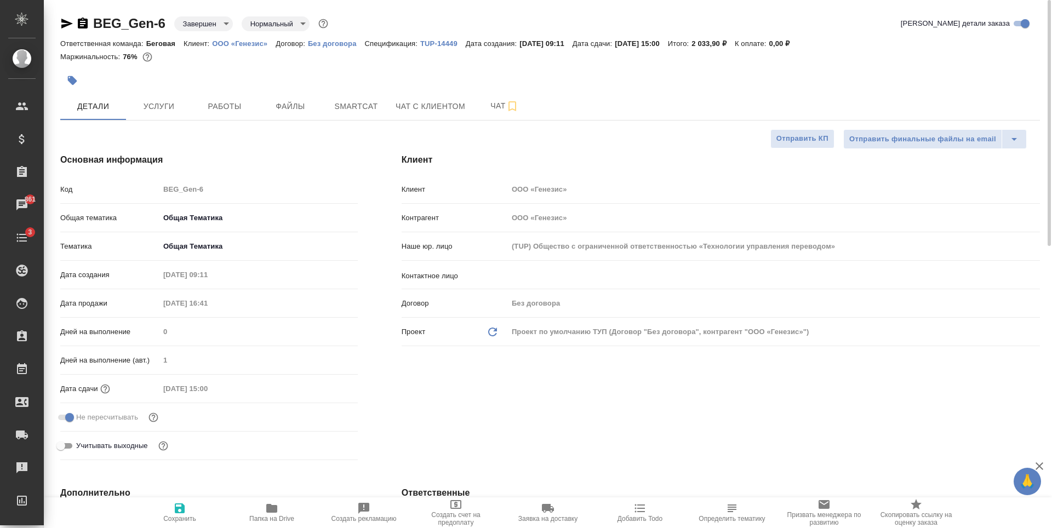
type textarea "x"
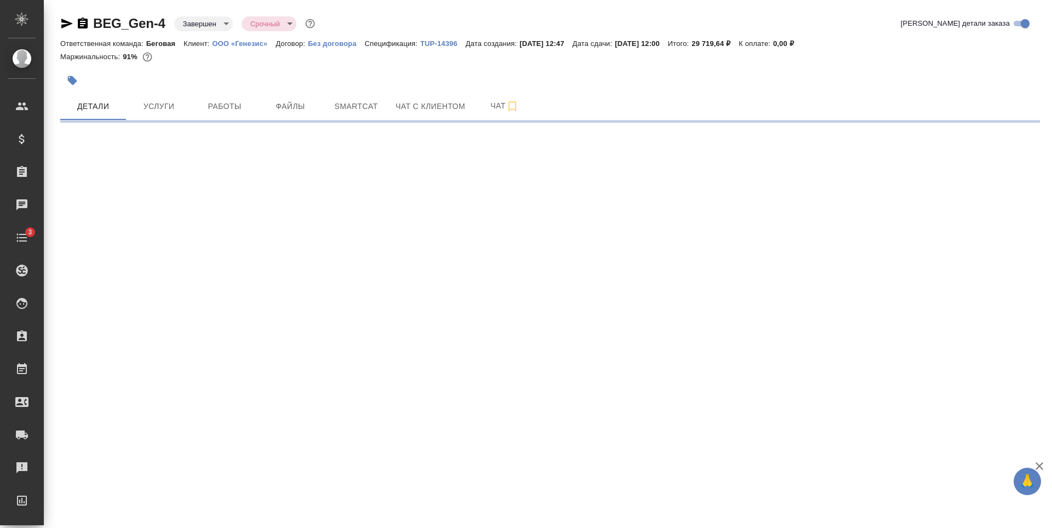
select select "RU"
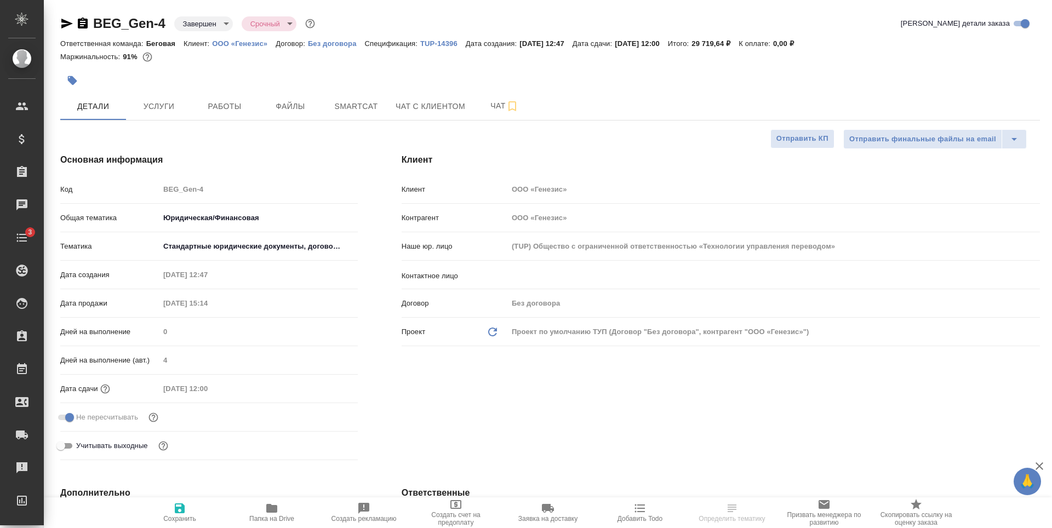
type textarea "x"
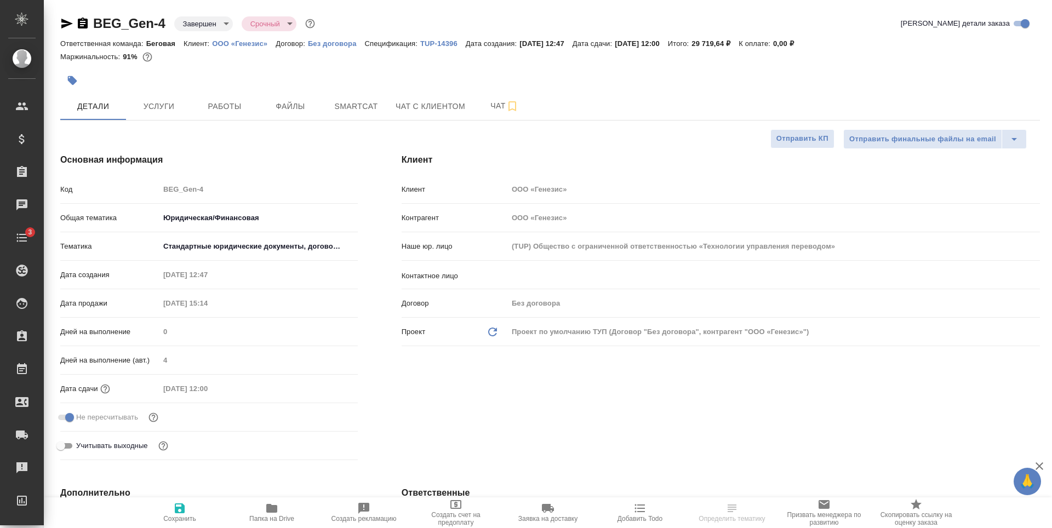
type textarea "x"
click at [167, 111] on span "Услуги" at bounding box center [159, 107] width 53 height 14
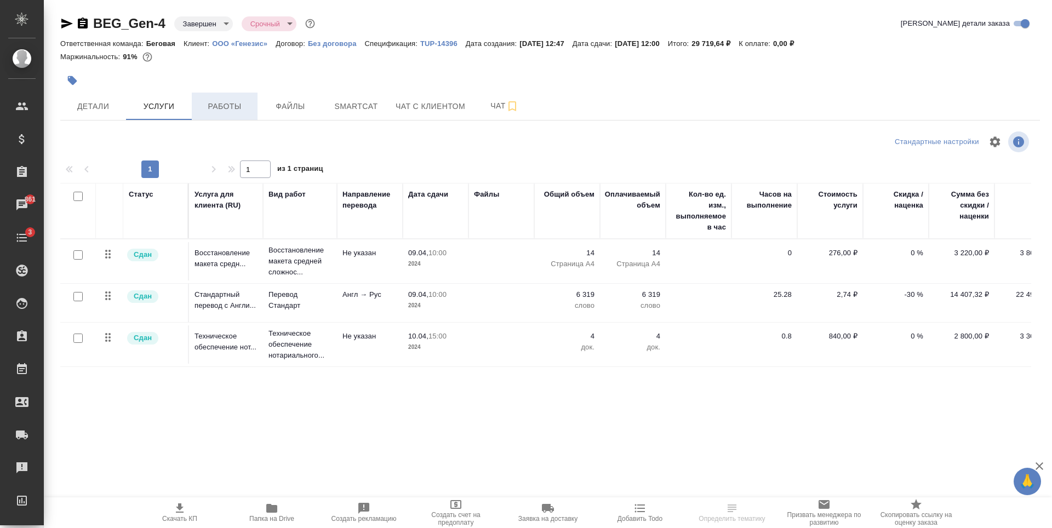
click at [222, 109] on span "Работы" at bounding box center [224, 107] width 53 height 14
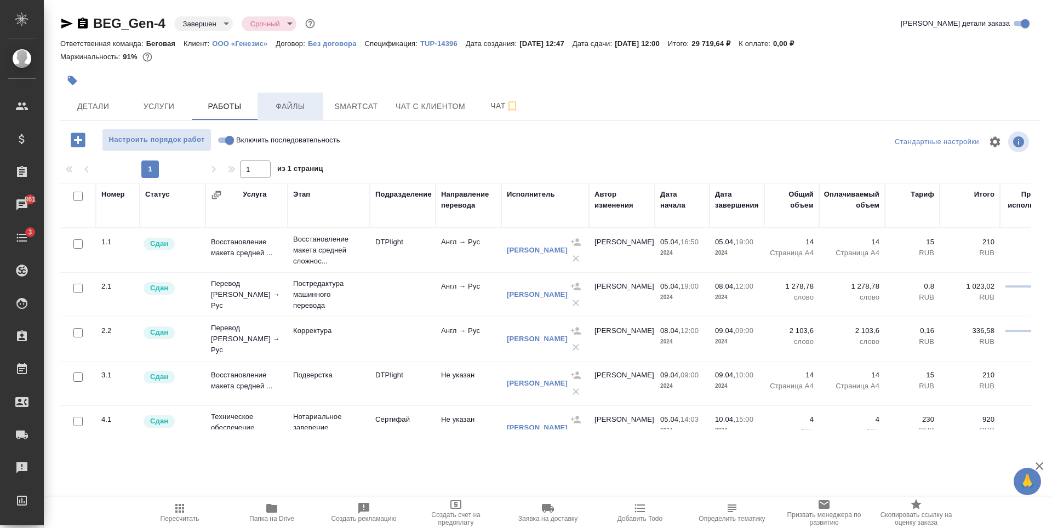
click at [297, 93] on button "Файлы" at bounding box center [291, 106] width 66 height 27
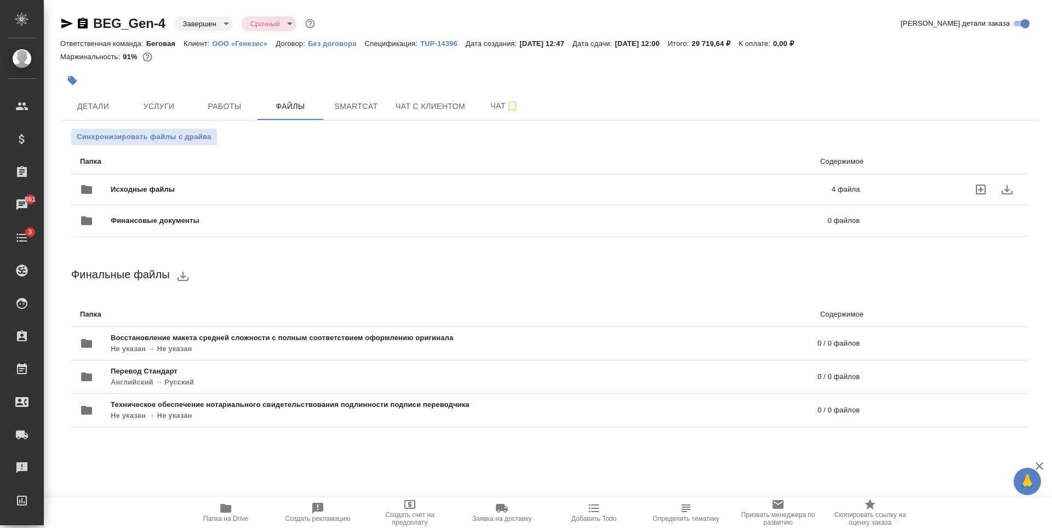
click at [250, 183] on div "Исходные файлы 4 файла" at bounding box center [470, 189] width 780 height 26
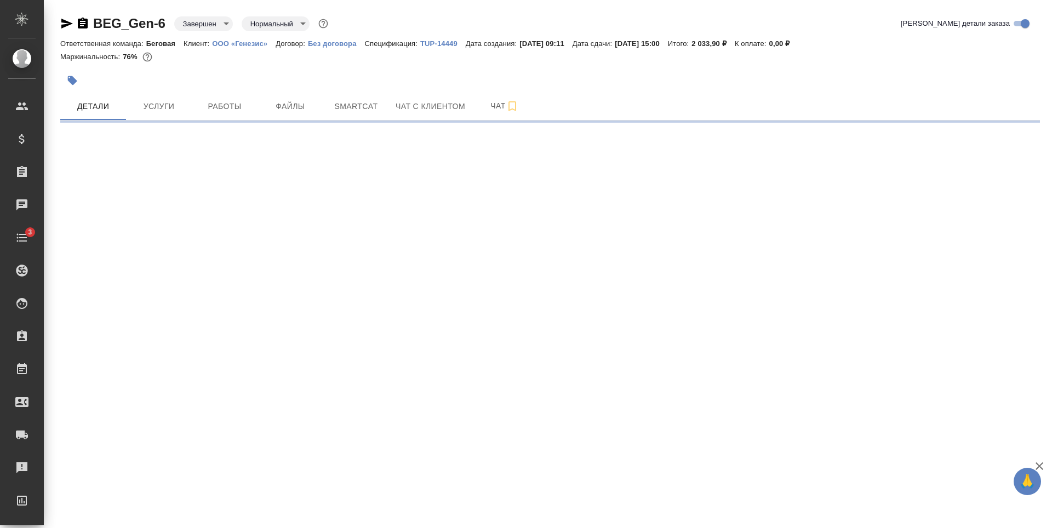
select select "RU"
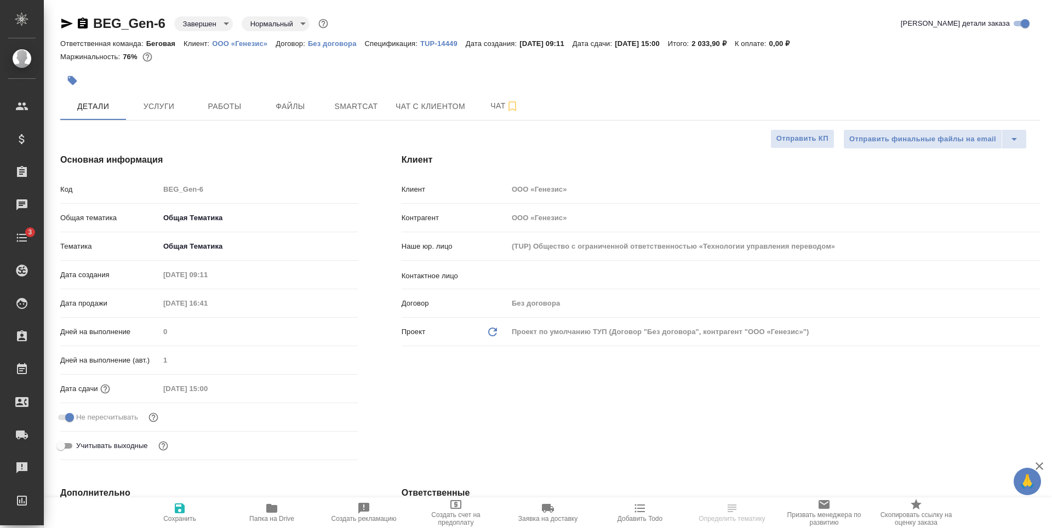
type textarea "x"
click at [308, 109] on span "Файлы" at bounding box center [290, 107] width 53 height 14
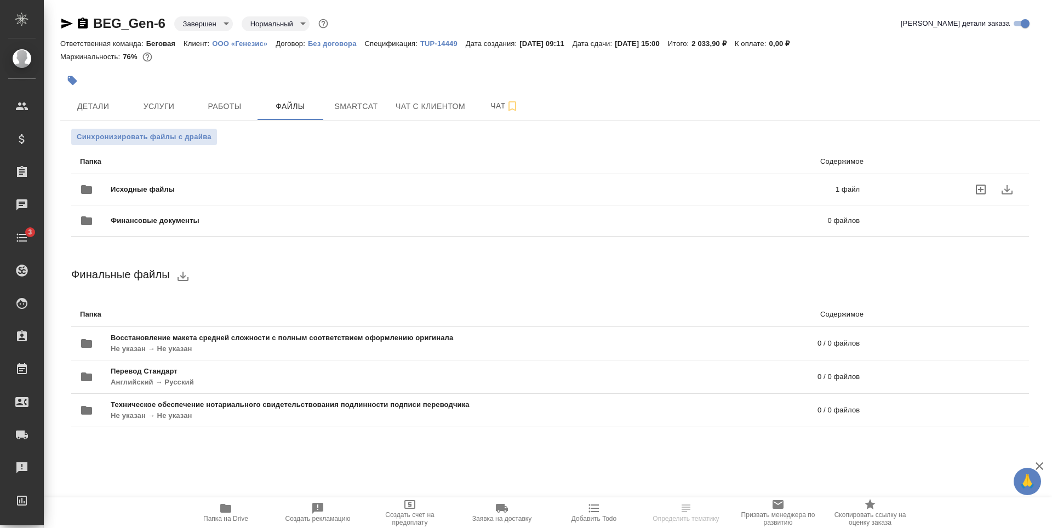
click at [322, 174] on div "Исходные файлы 1 файл" at bounding box center [470, 190] width 802 height 48
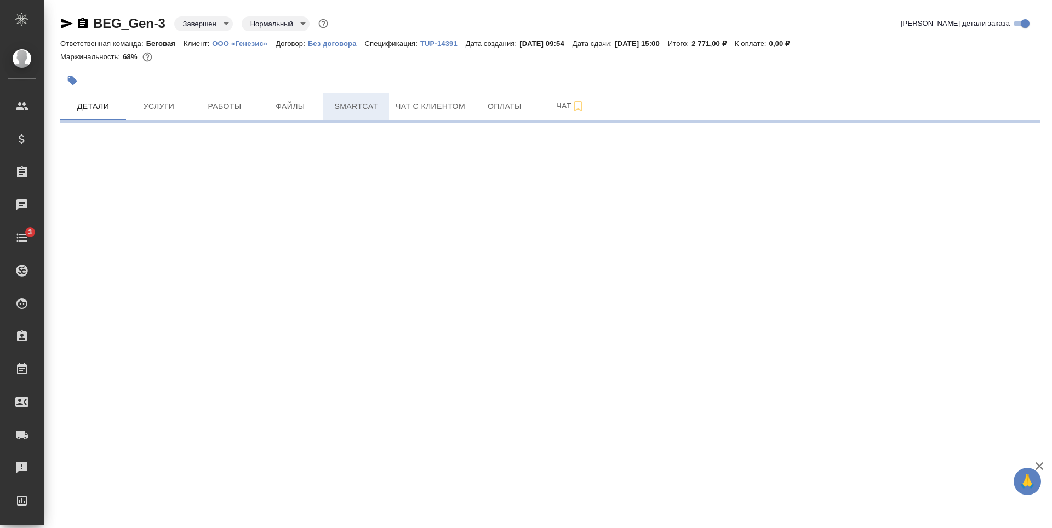
select select "RU"
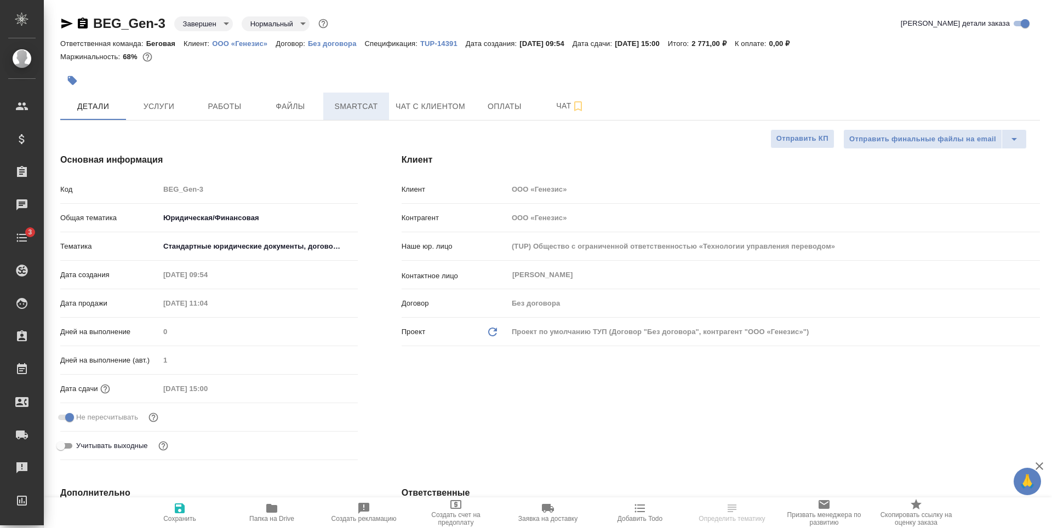
type textarea "x"
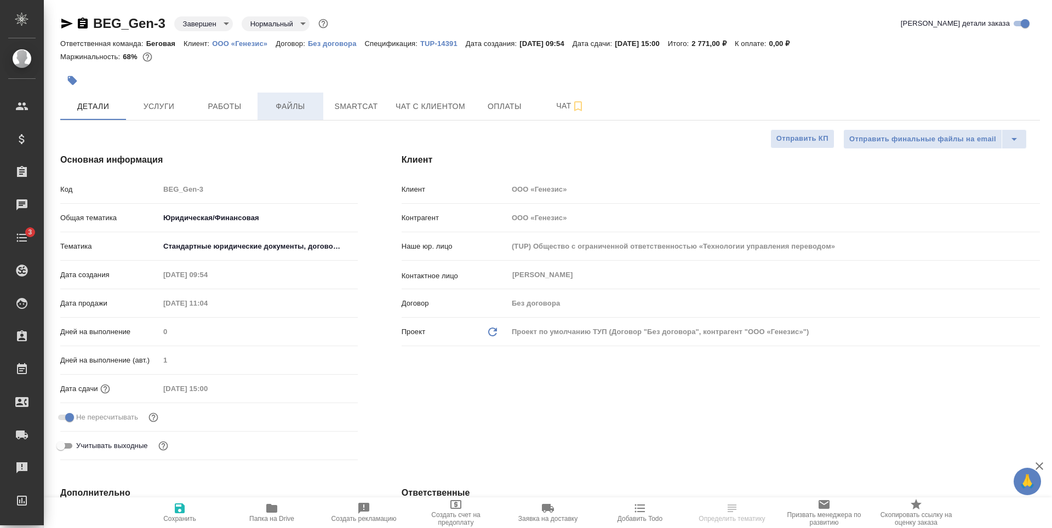
type textarea "x"
click at [297, 108] on span "Файлы" at bounding box center [290, 107] width 53 height 14
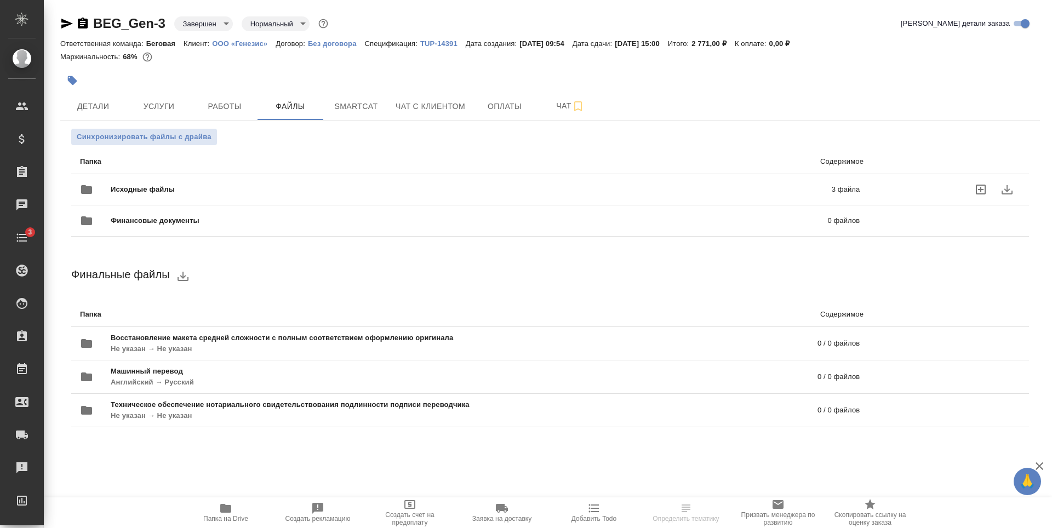
click at [354, 189] on span "Исходные файлы" at bounding box center [307, 189] width 392 height 11
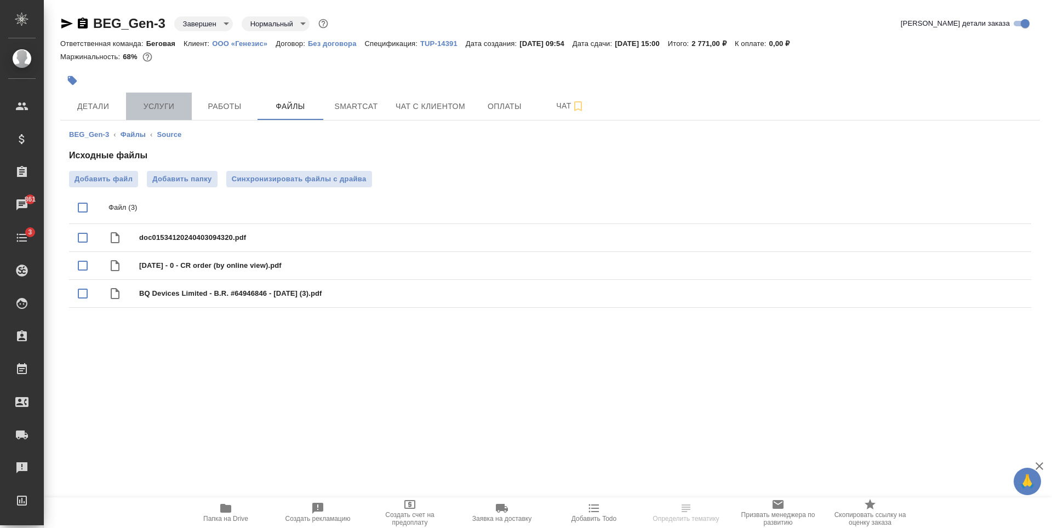
click at [168, 114] on button "Услуги" at bounding box center [159, 106] width 66 height 27
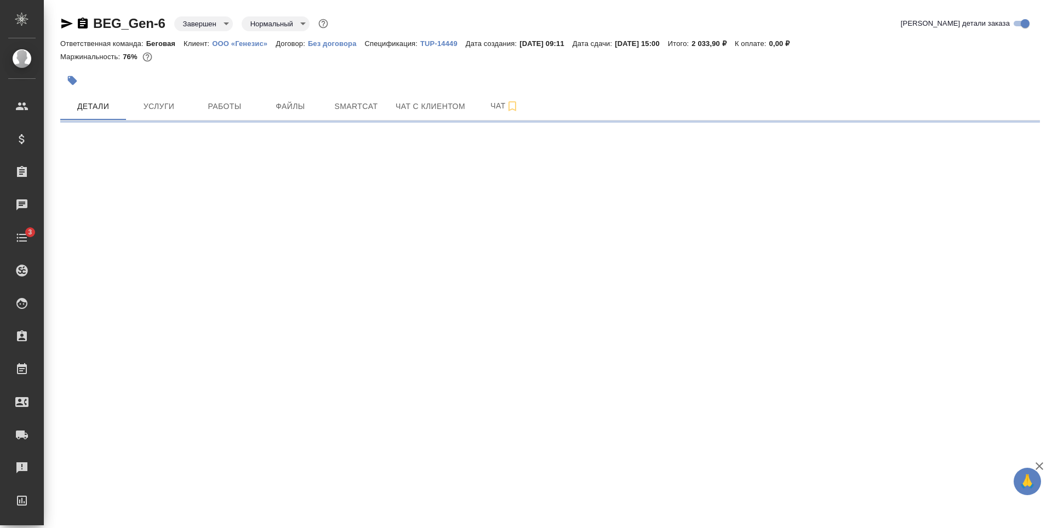
select select "RU"
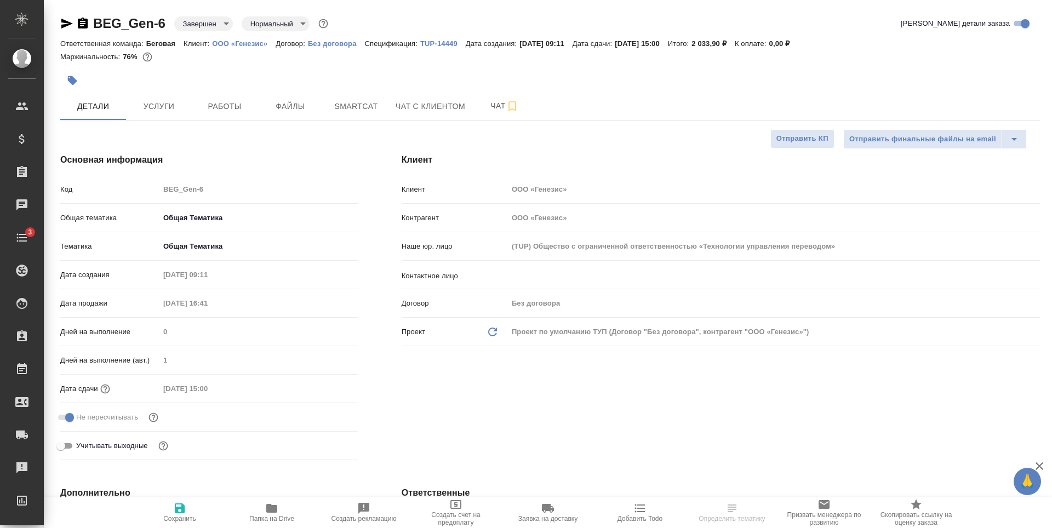
type textarea "x"
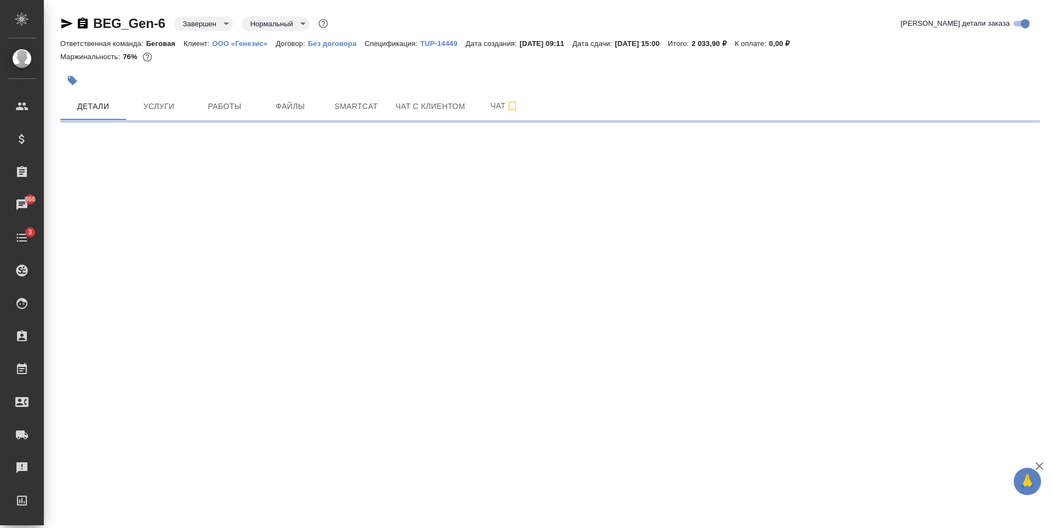
select select "RU"
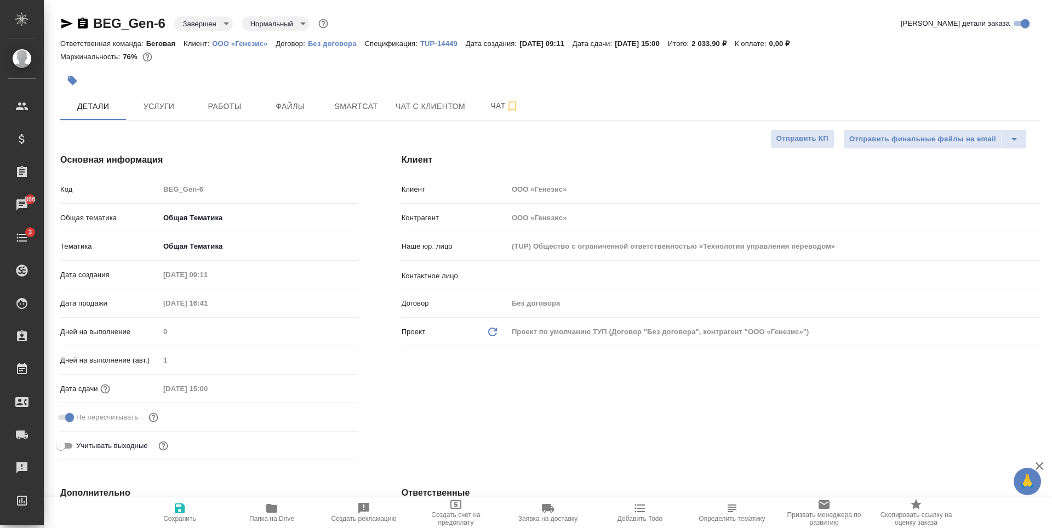
type textarea "x"
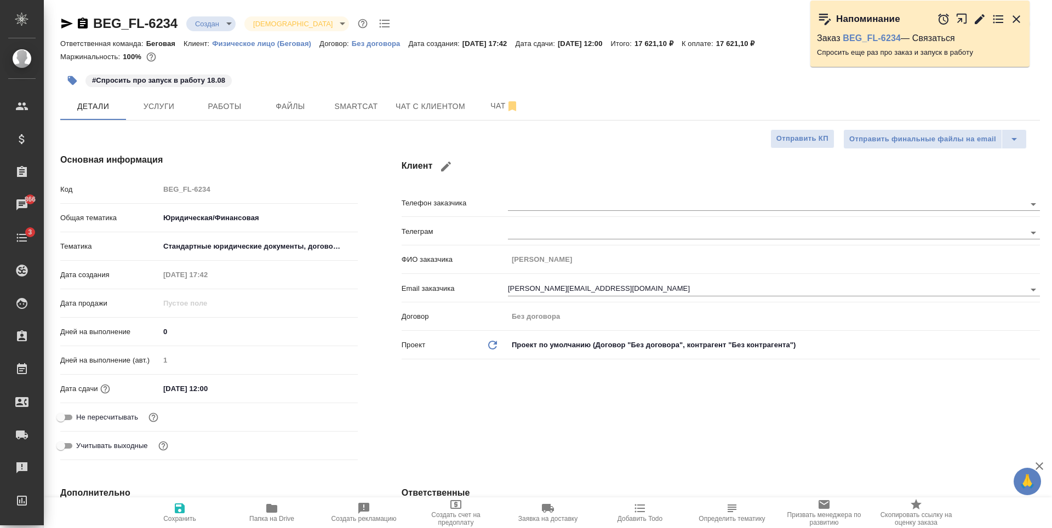
select select "RU"
click at [177, 108] on span "Услуги" at bounding box center [159, 107] width 53 height 14
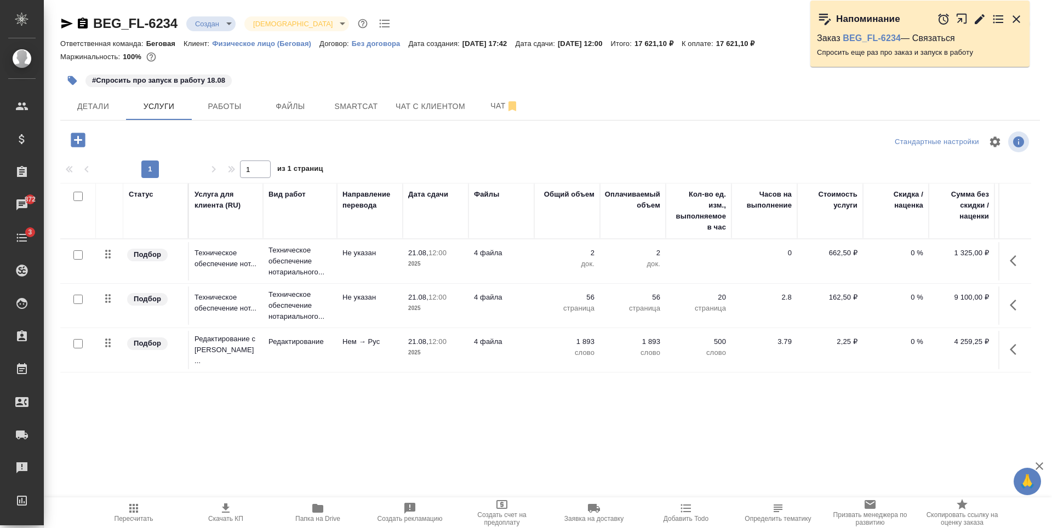
click at [358, 155] on div at bounding box center [550, 157] width 980 height 5
click at [97, 107] on span "Детали" at bounding box center [93, 107] width 53 height 14
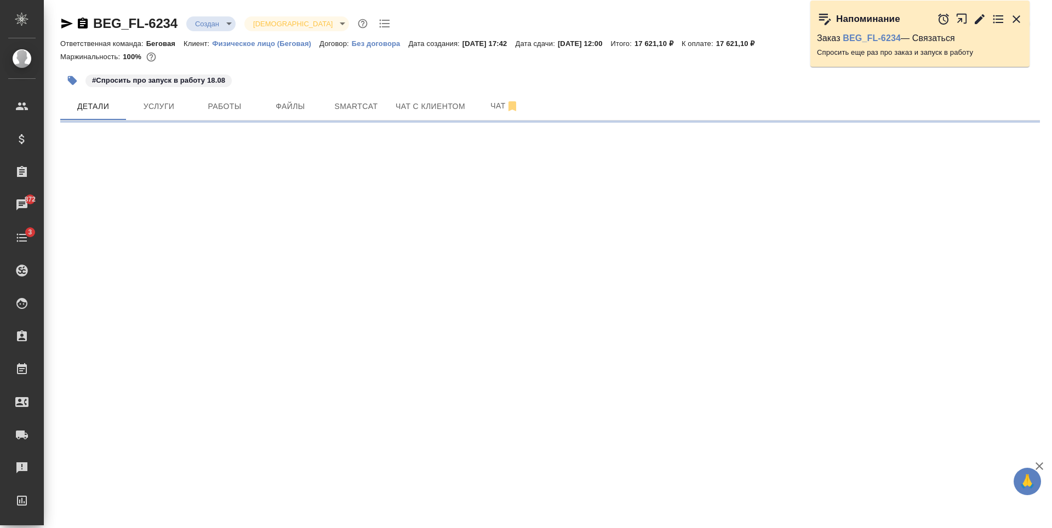
select select "RU"
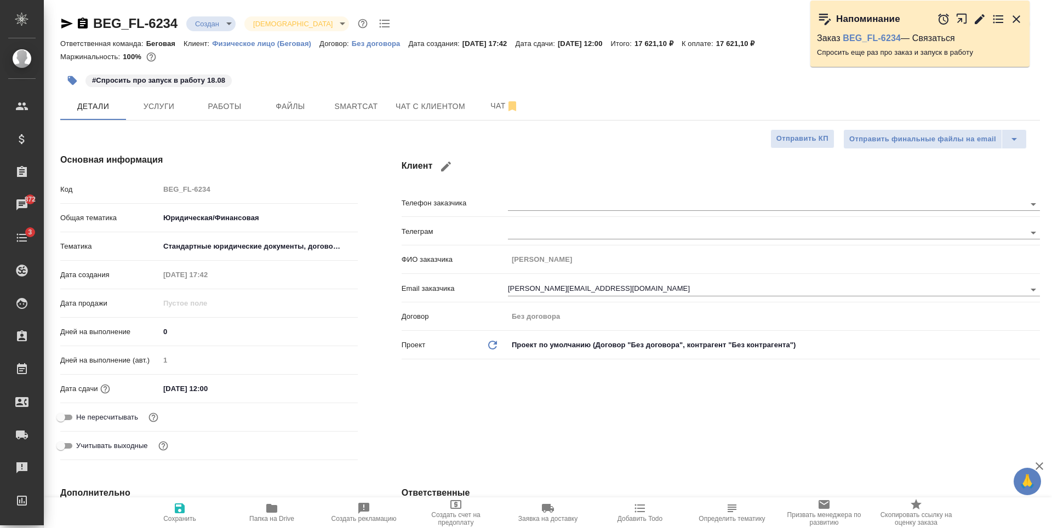
type textarea "x"
click at [350, 109] on span "Smartcat" at bounding box center [356, 107] width 53 height 14
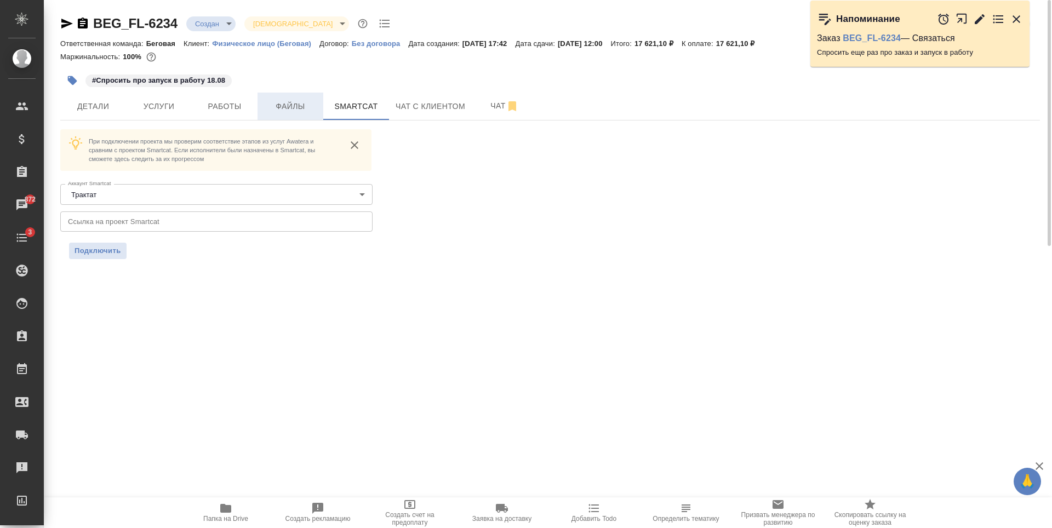
click at [307, 112] on span "Файлы" at bounding box center [290, 107] width 53 height 14
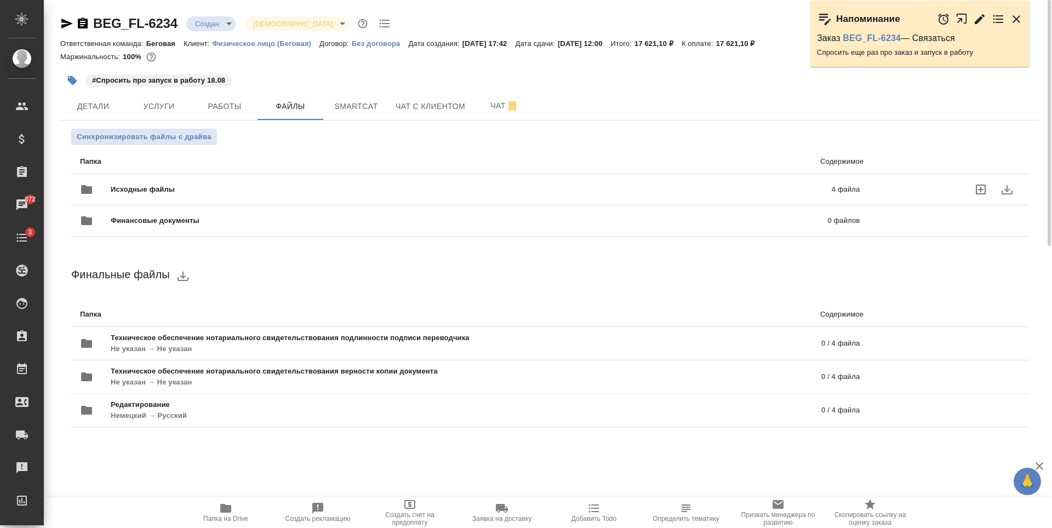
click at [293, 192] on span "Исходные файлы" at bounding box center [307, 189] width 392 height 11
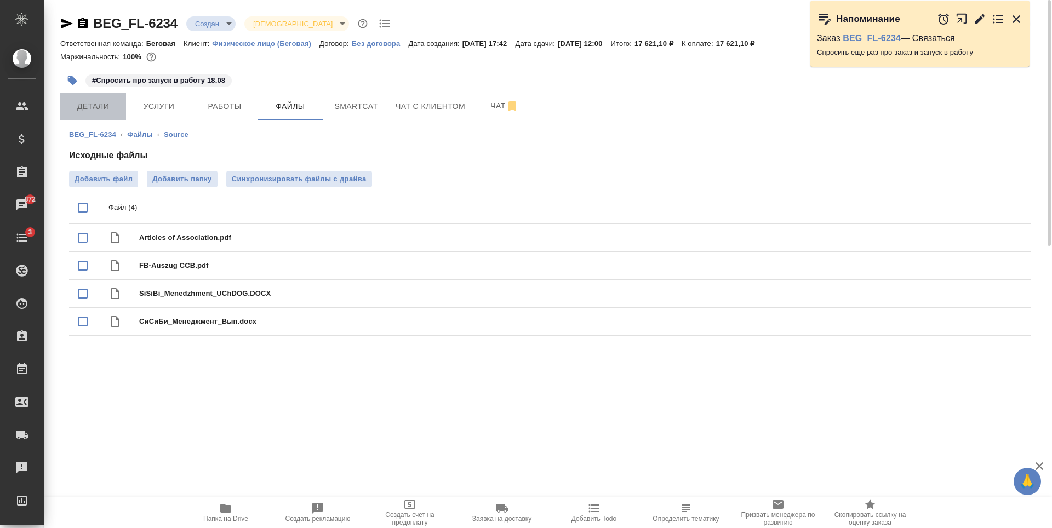
click at [95, 107] on span "Детали" at bounding box center [93, 107] width 53 height 14
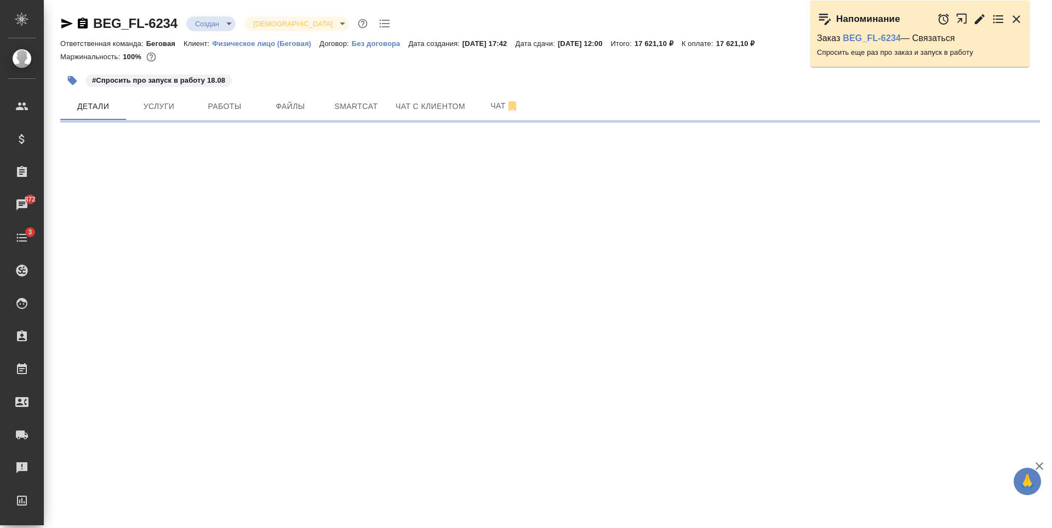
select select "RU"
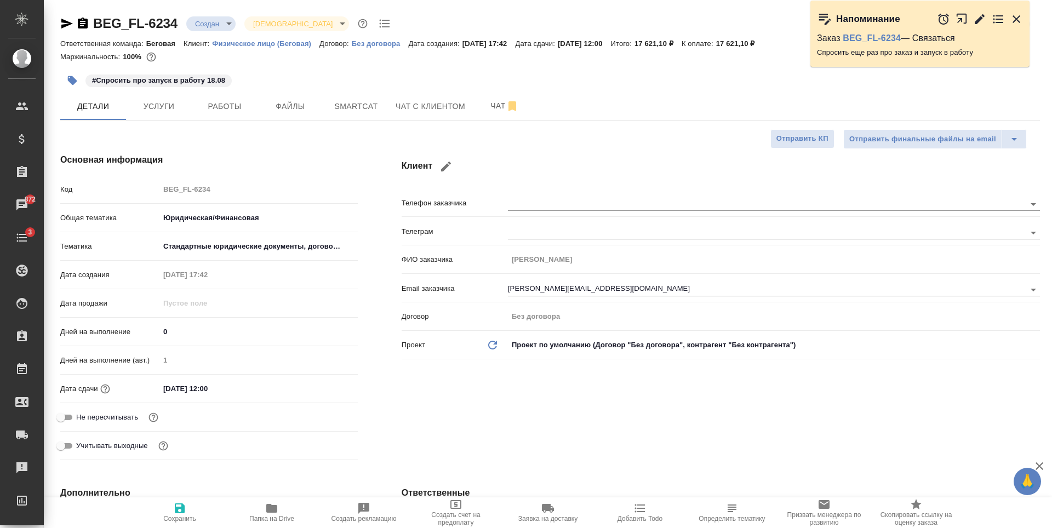
type textarea "x"
click at [68, 24] on icon "button" at bounding box center [67, 24] width 12 height 10
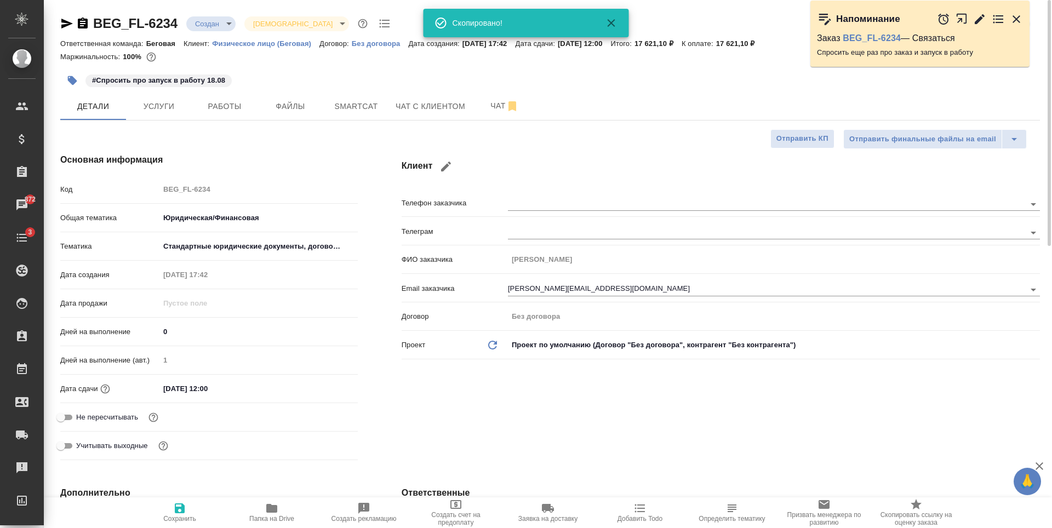
type textarea "x"
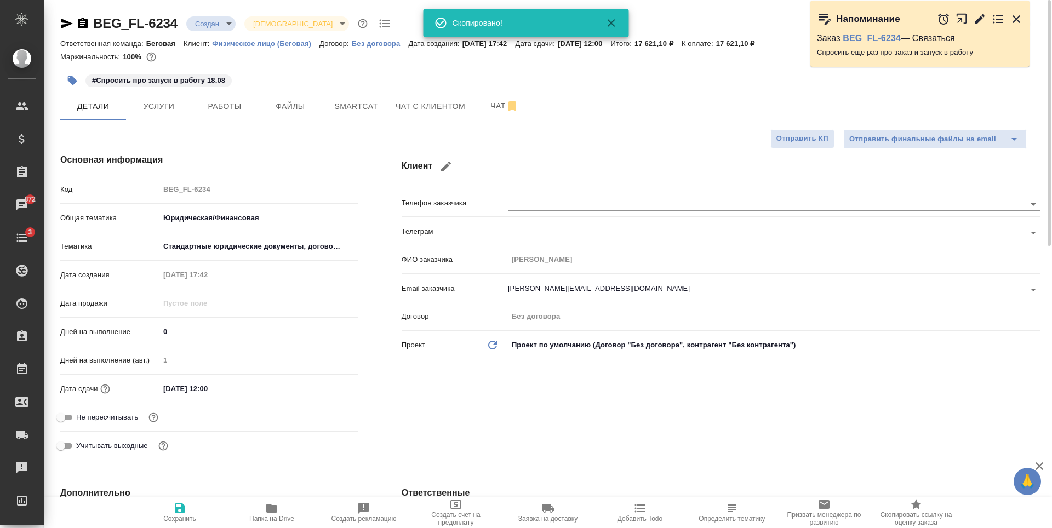
type textarea "x"
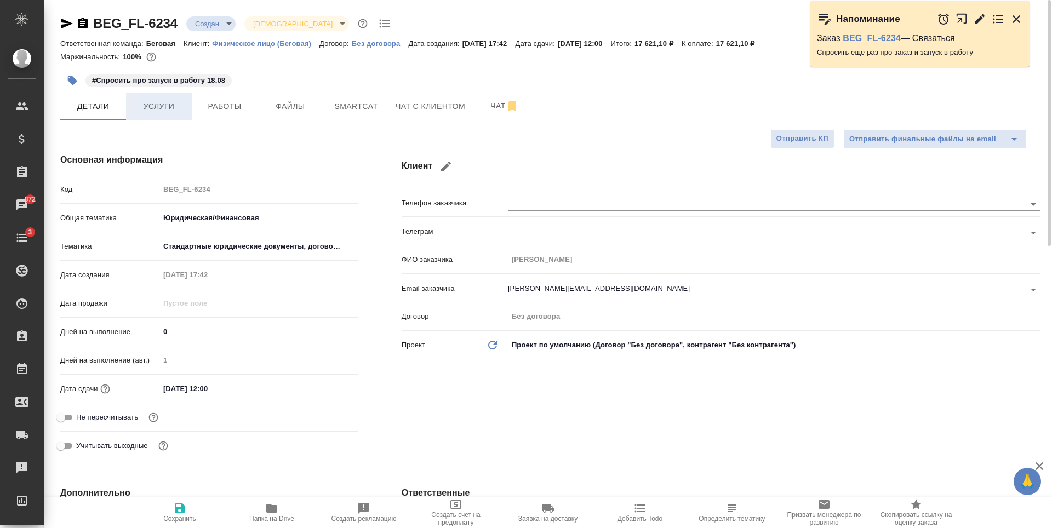
click at [156, 98] on button "Услуги" at bounding box center [159, 106] width 66 height 27
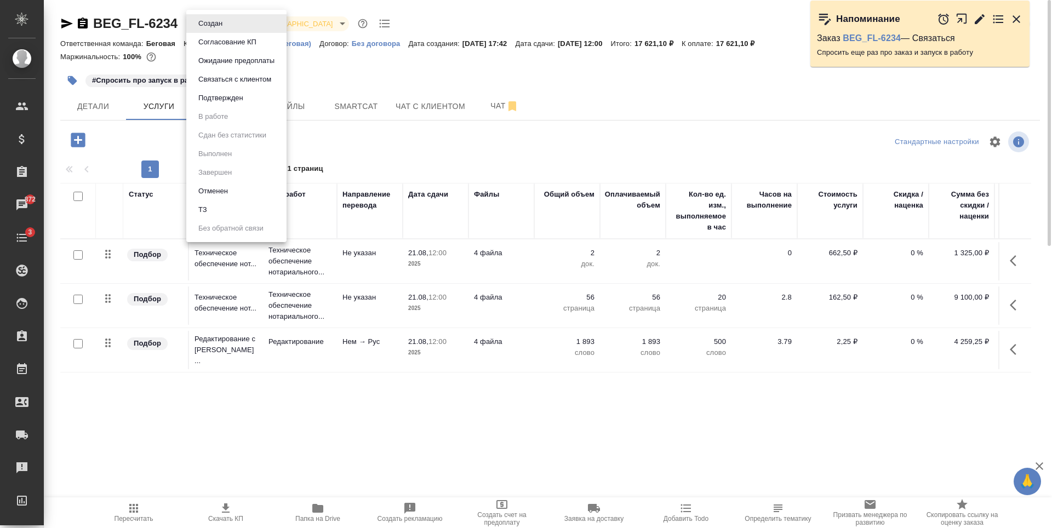
click at [220, 27] on body "🙏 .cls-1 fill:#fff; AWATERA Antonova Kristina Клиенты Спецификации Заказы 872 Ч…" at bounding box center [526, 264] width 1052 height 528
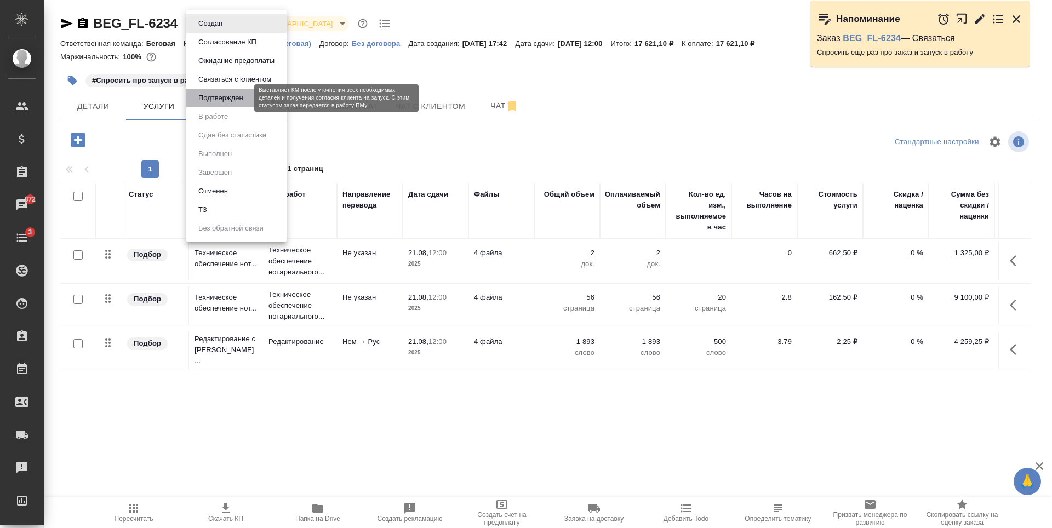
click at [243, 104] on button "Подтвержден" at bounding box center [221, 98] width 52 height 12
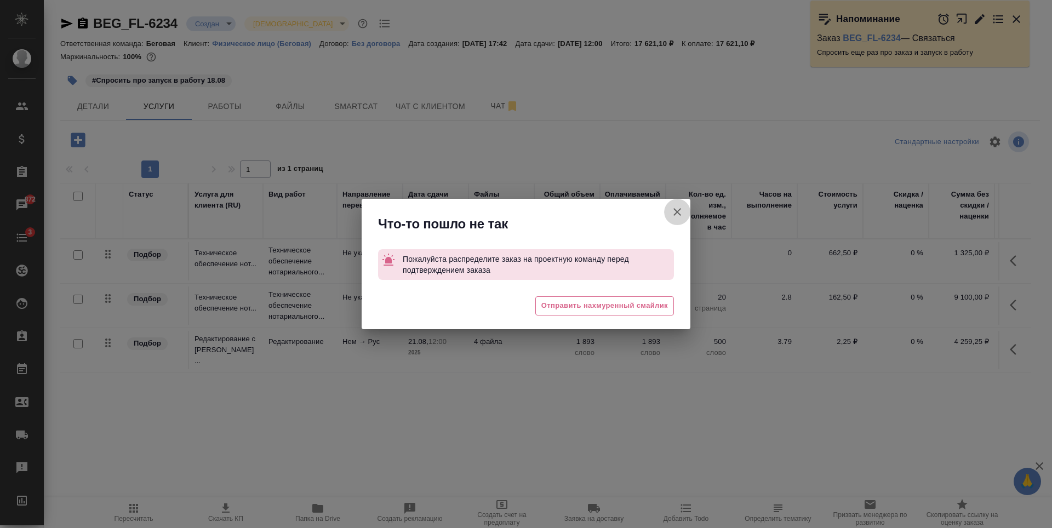
click at [684, 204] on button "[PERSON_NAME] детали заказа" at bounding box center [677, 212] width 26 height 26
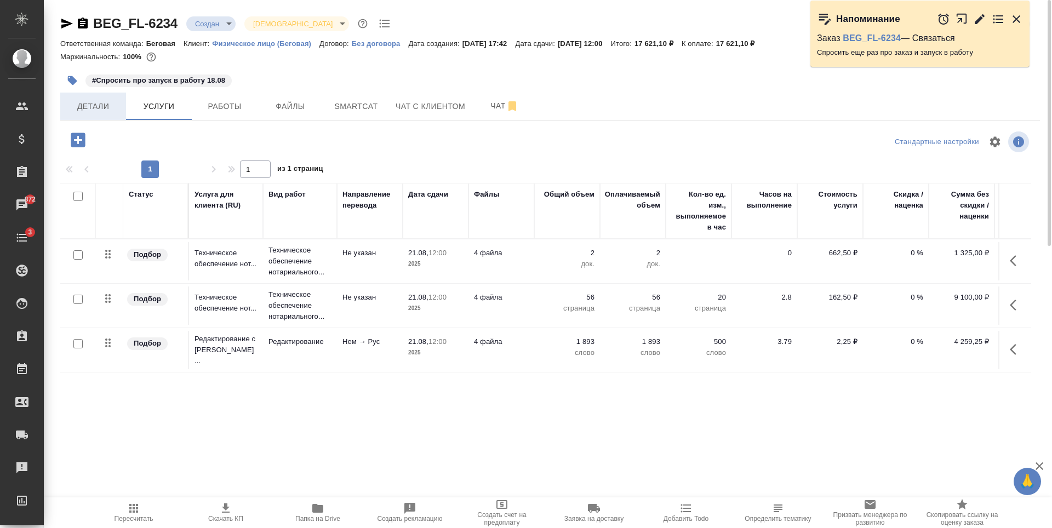
click at [109, 100] on span "Детали" at bounding box center [93, 107] width 53 height 14
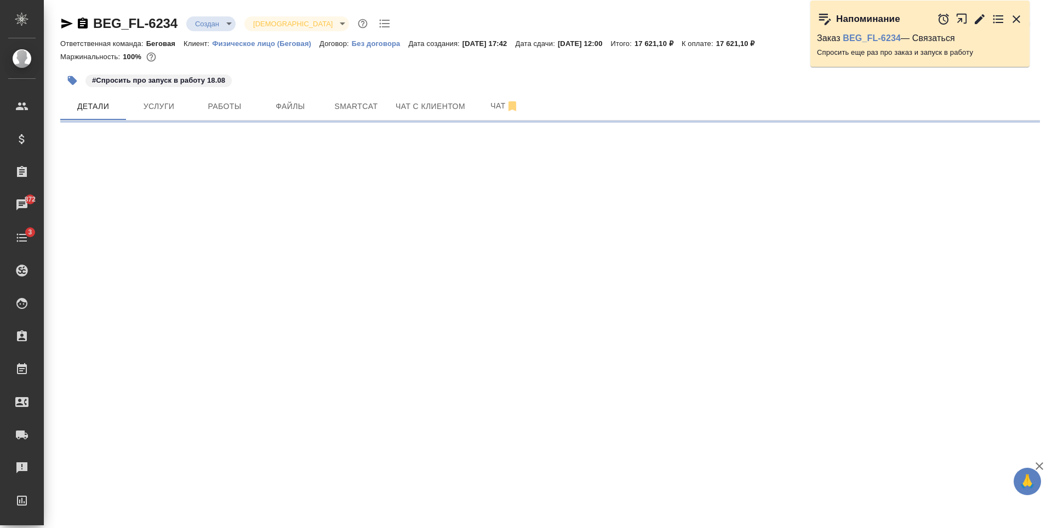
select select "RU"
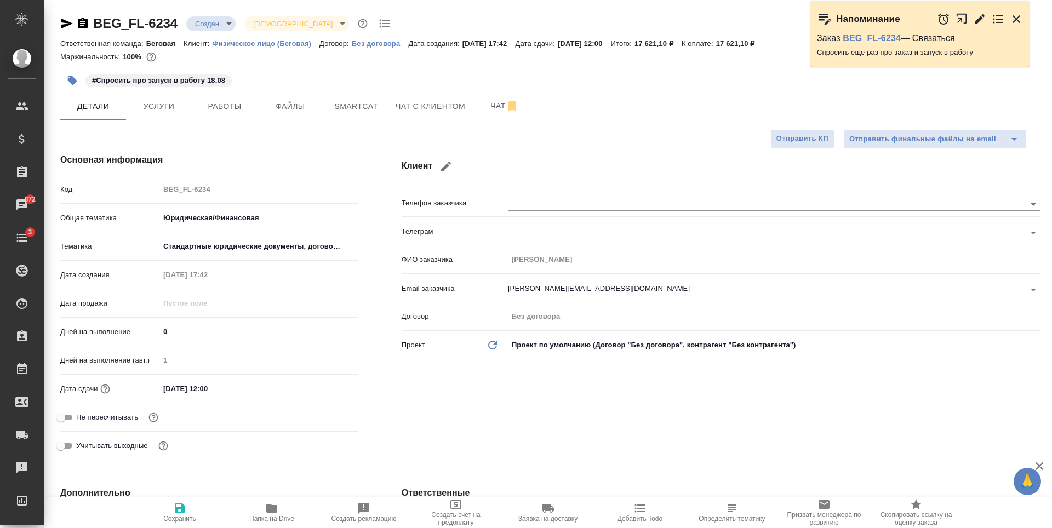
type textarea "x"
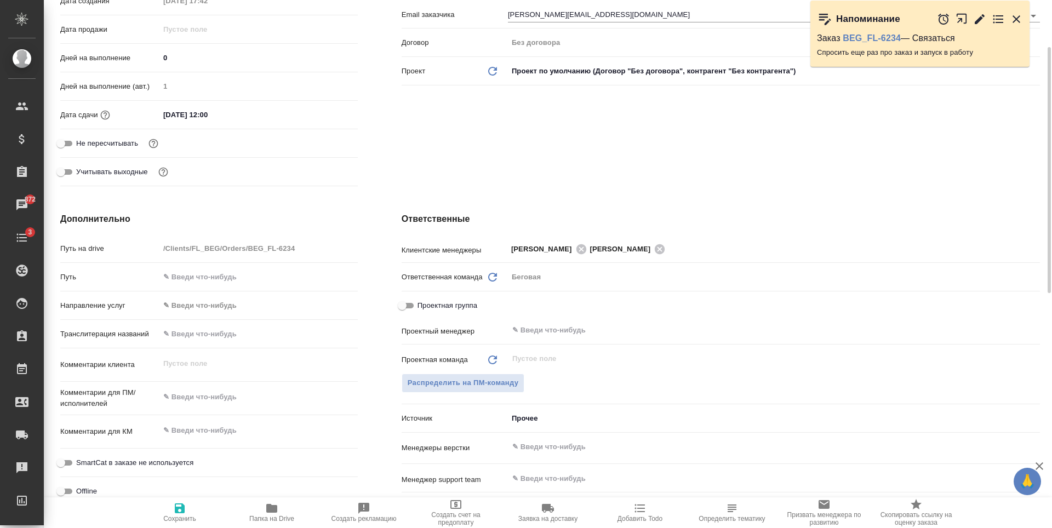
scroll to position [329, 0]
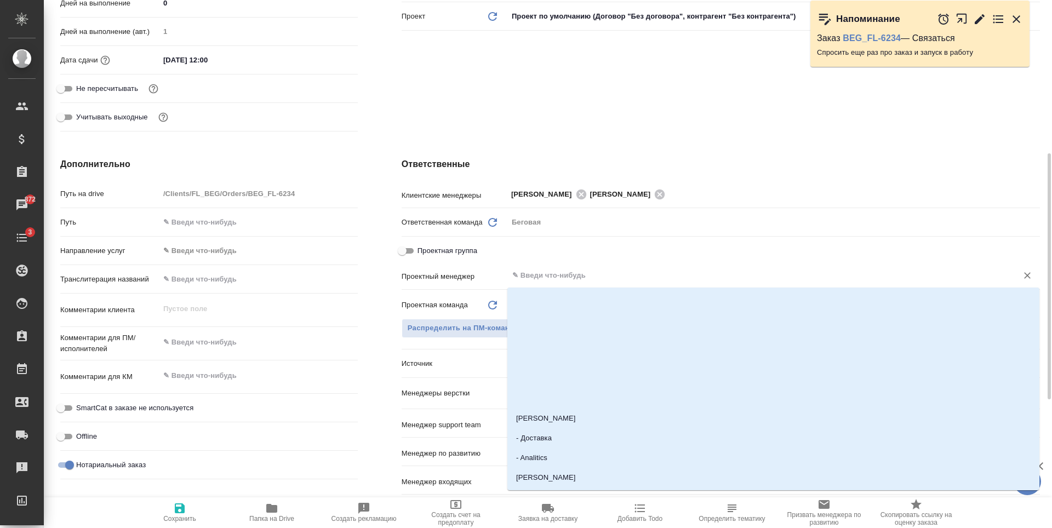
click at [533, 271] on input "text" at bounding box center [755, 275] width 489 height 13
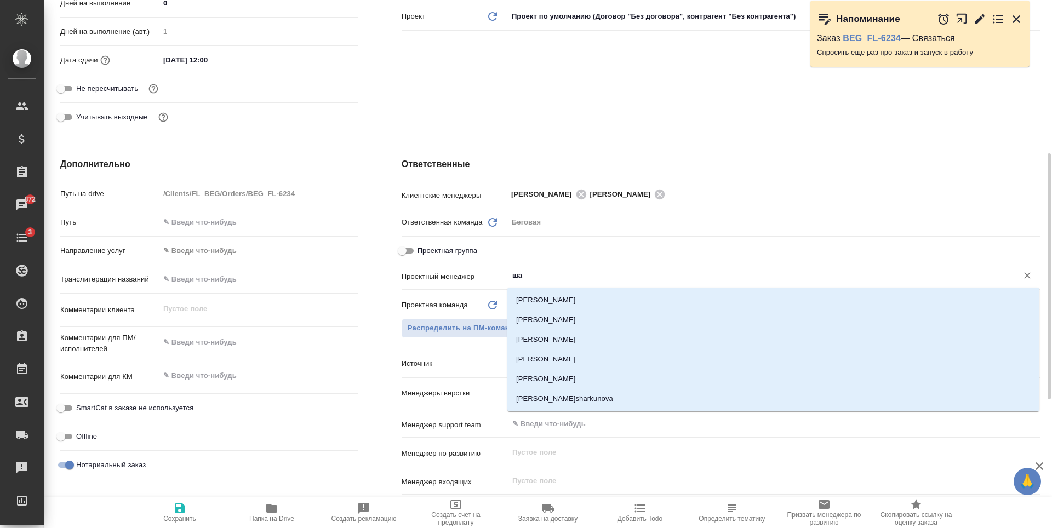
type input "ш"
type textarea "x"
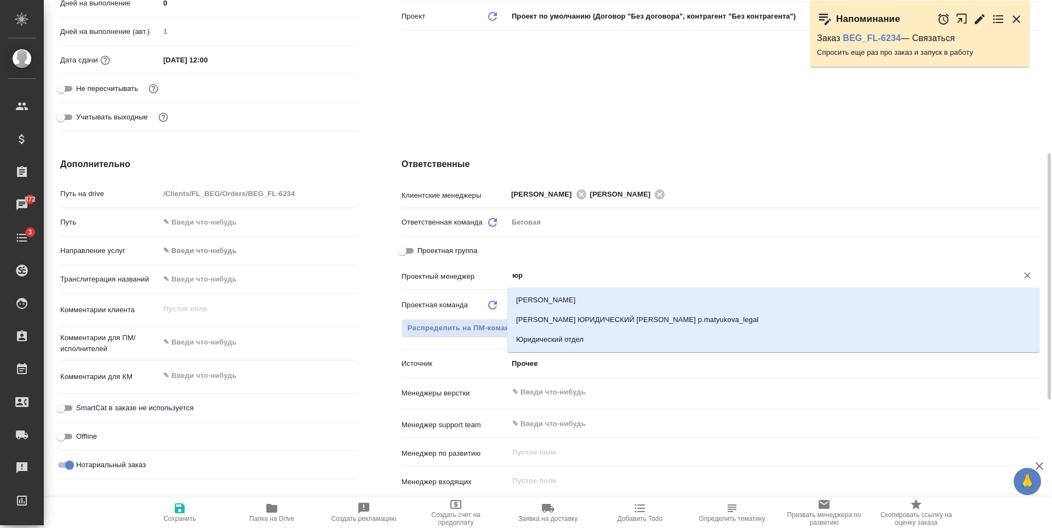
type input "ю"
type textarea "x"
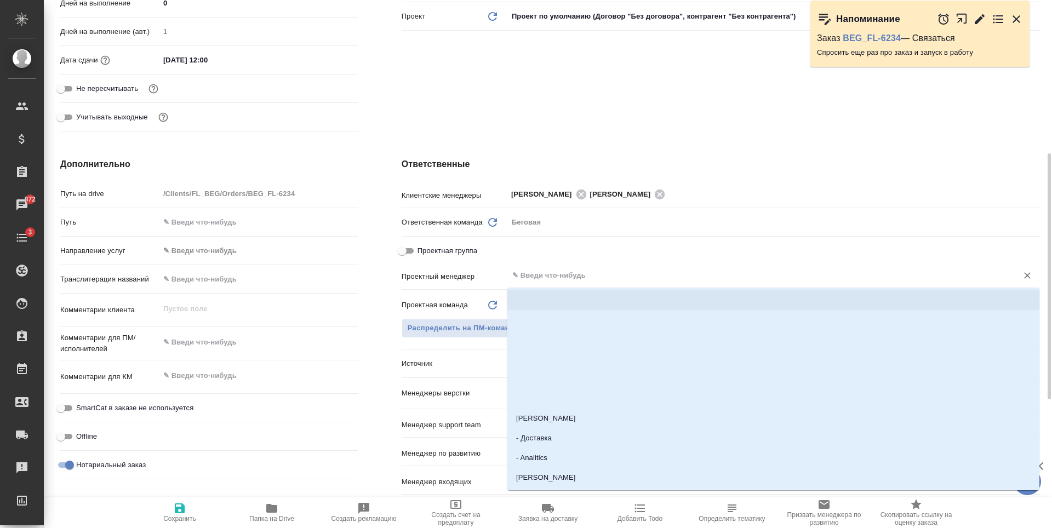
click at [430, 303] on p "Проектная команда" at bounding box center [435, 305] width 66 height 11
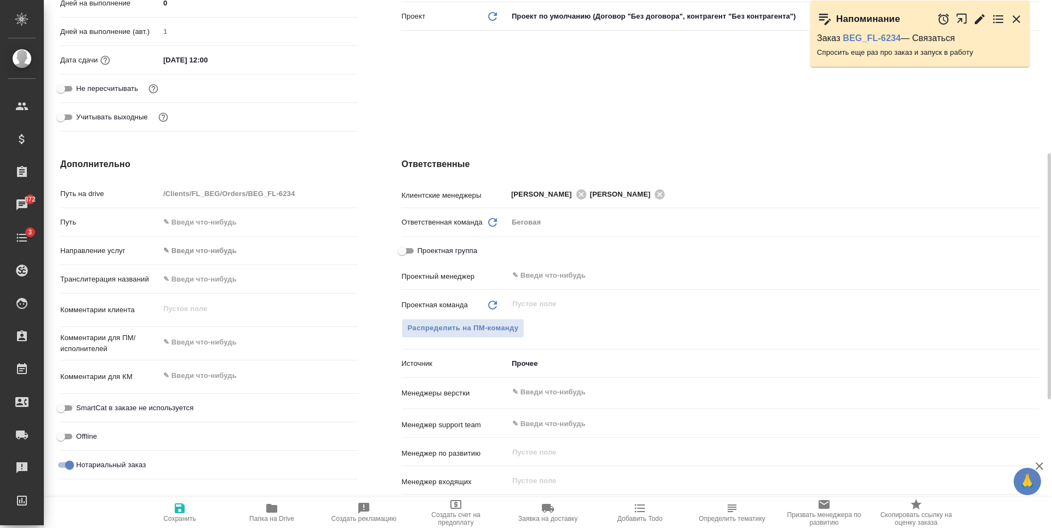
click at [574, 296] on div "​" at bounding box center [774, 304] width 532 height 20
click at [496, 325] on span "Распределить на ПМ-команду" at bounding box center [463, 328] width 111 height 13
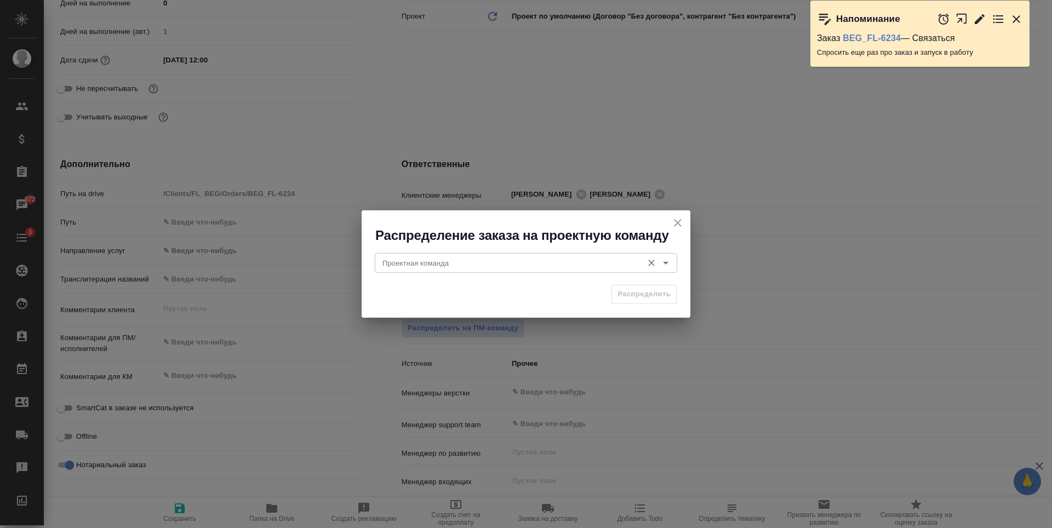
click at [505, 262] on input "Проектная команда" at bounding box center [507, 262] width 259 height 13
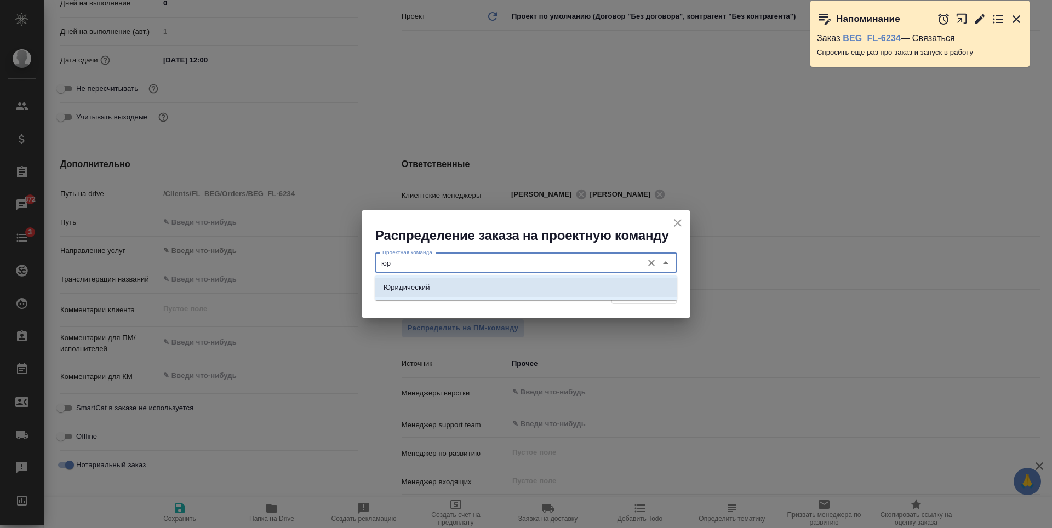
click at [497, 287] on li "Юридический" at bounding box center [526, 288] width 303 height 20
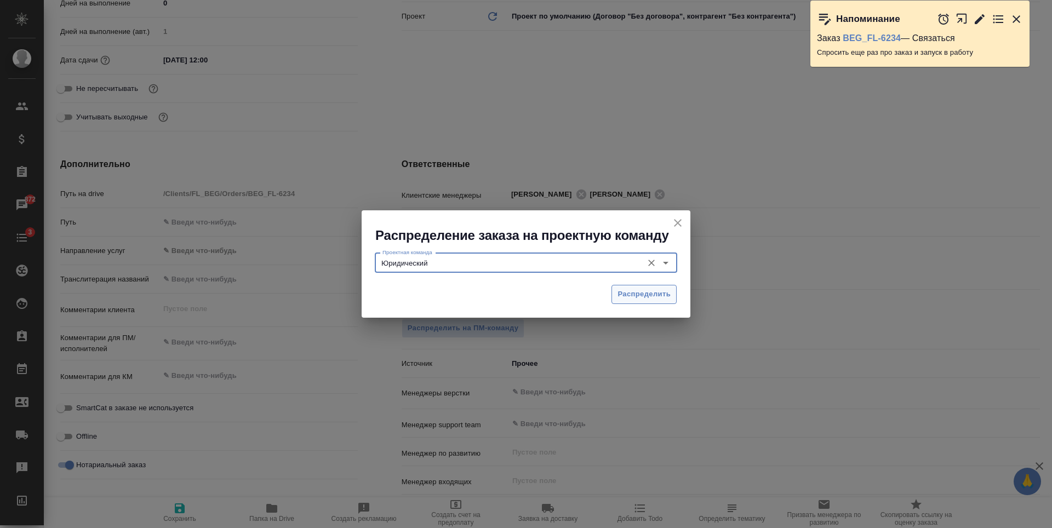
type input "Юридический"
click at [650, 292] on span "Распределить" at bounding box center [644, 294] width 53 height 13
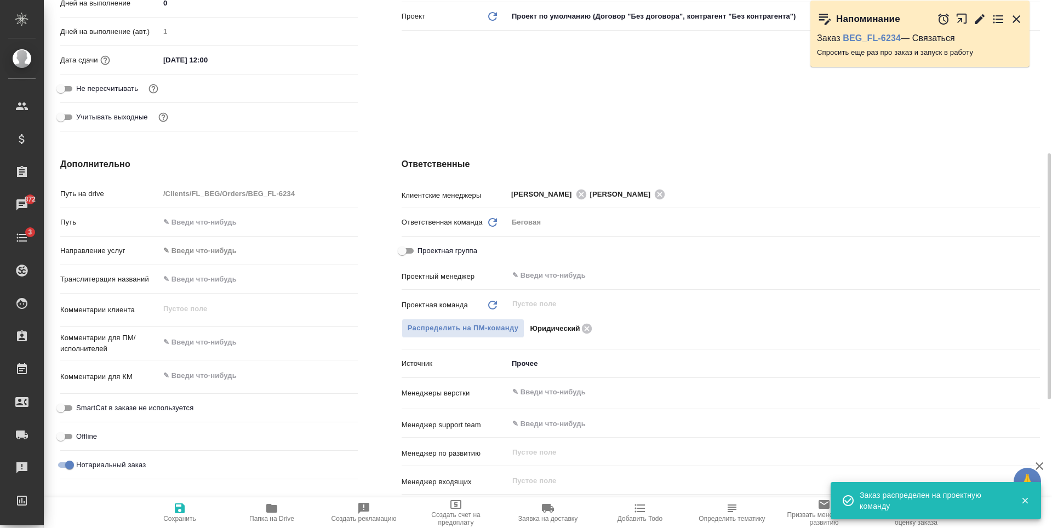
type textarea "x"
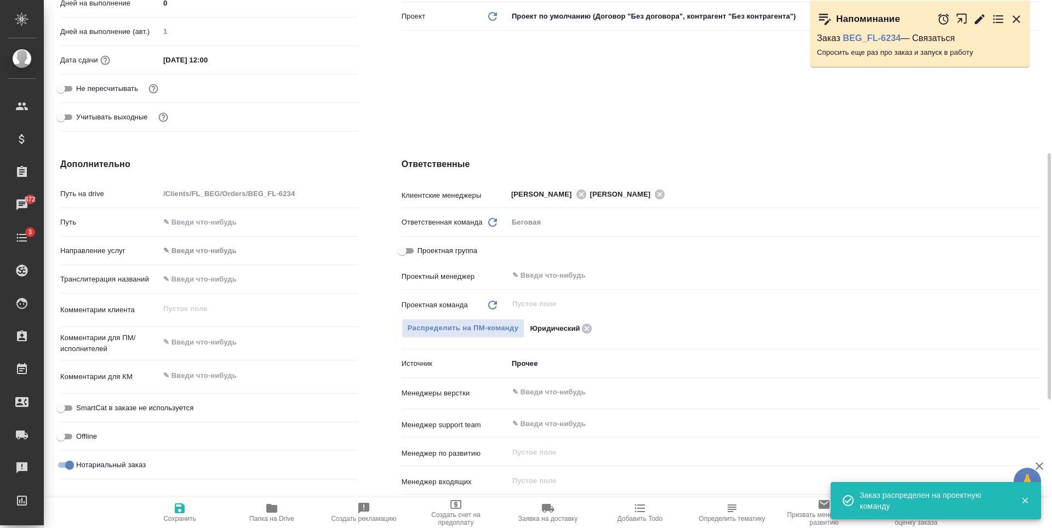
type textarea "x"
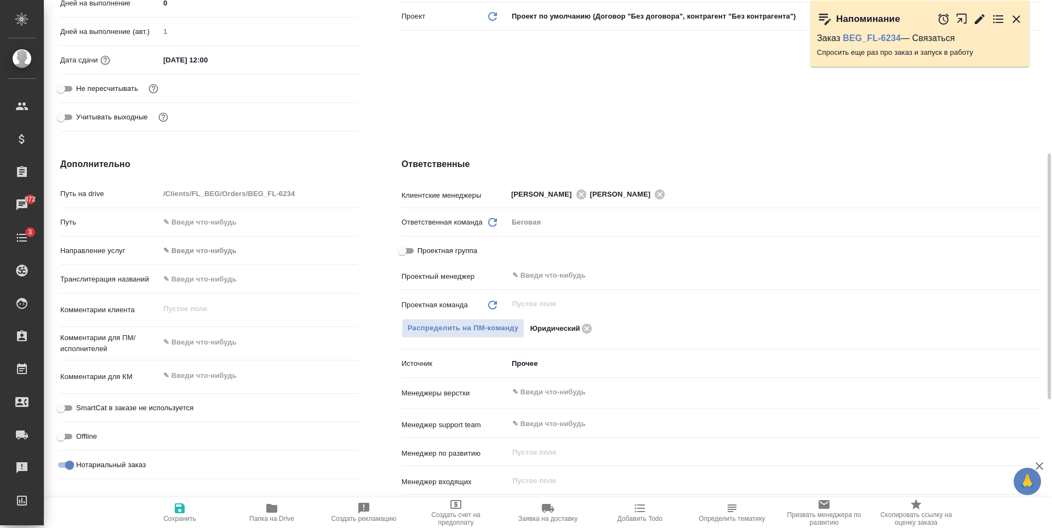
type textarea "x"
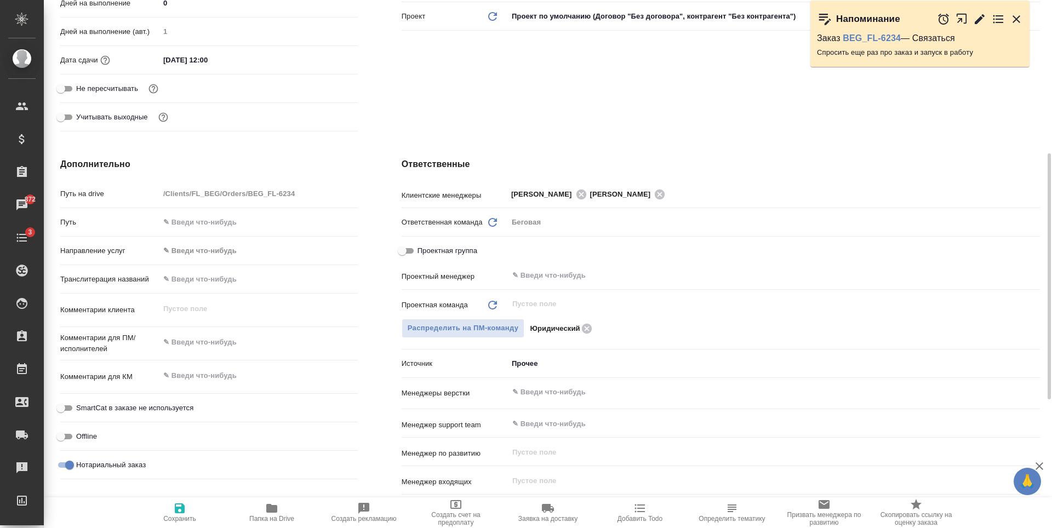
type textarea "x"
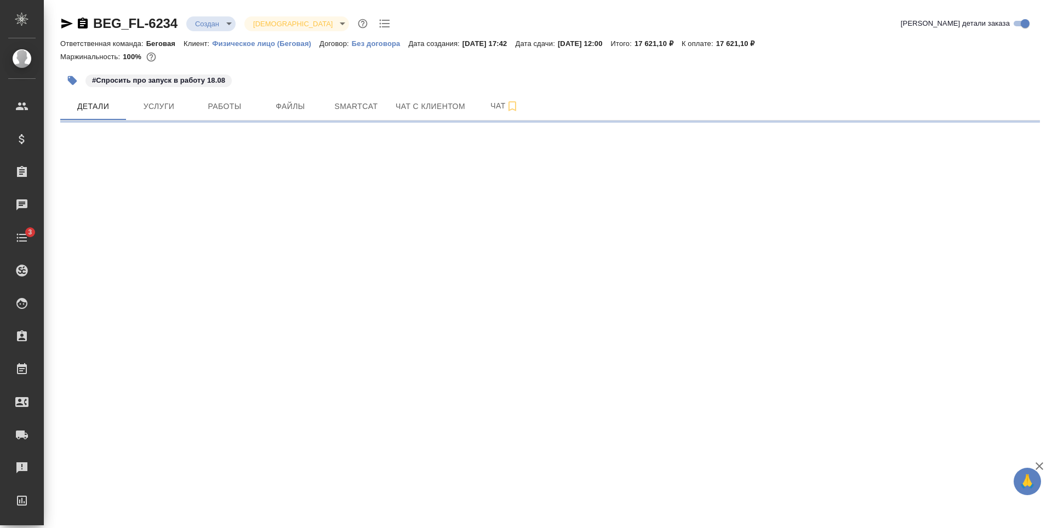
select select "RU"
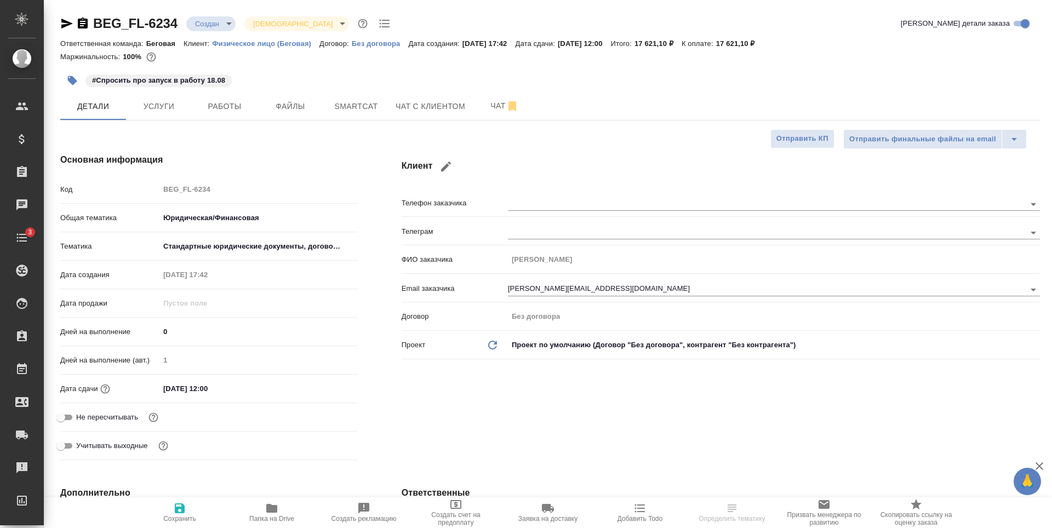
type textarea "x"
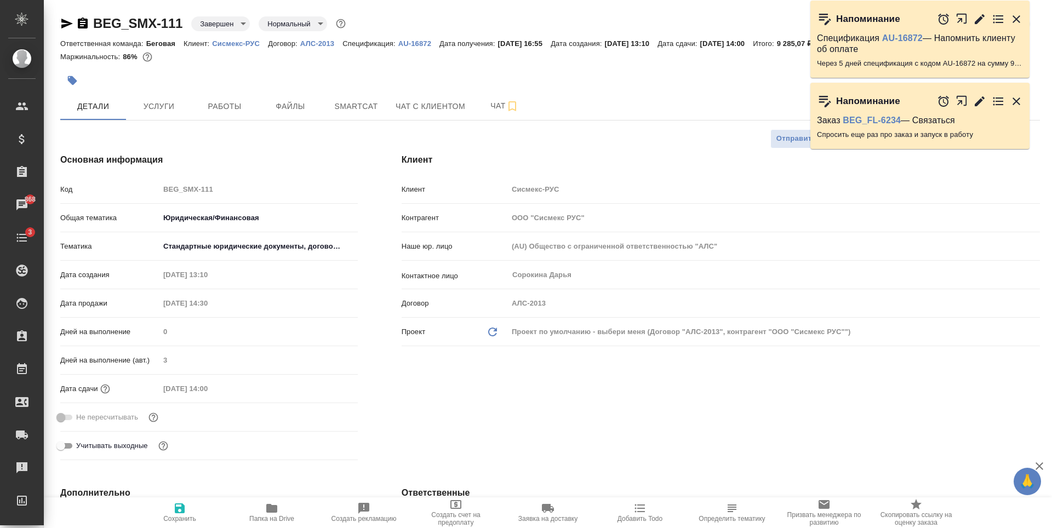
select select "RU"
click at [452, 516] on span "Создать счет на предоплату" at bounding box center [455, 518] width 79 height 15
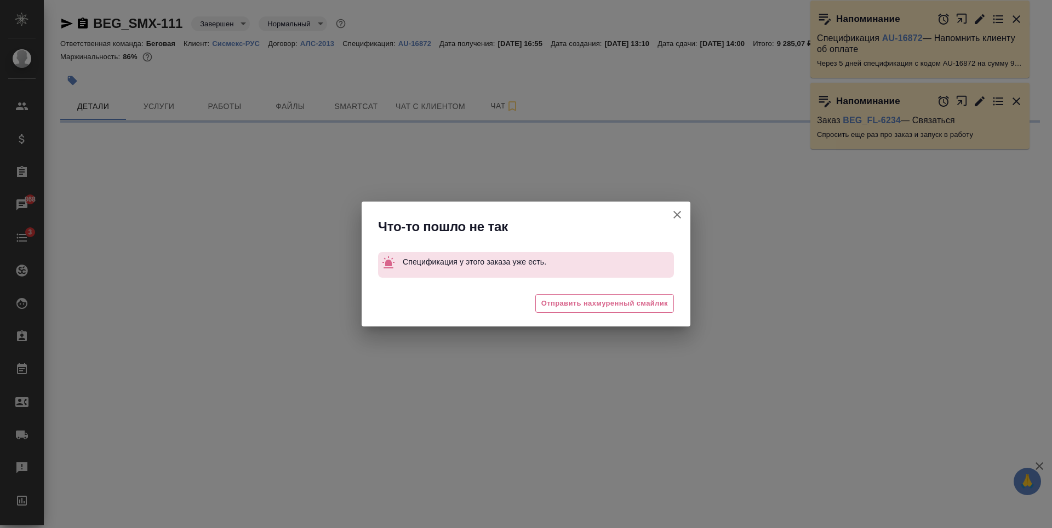
select select "RU"
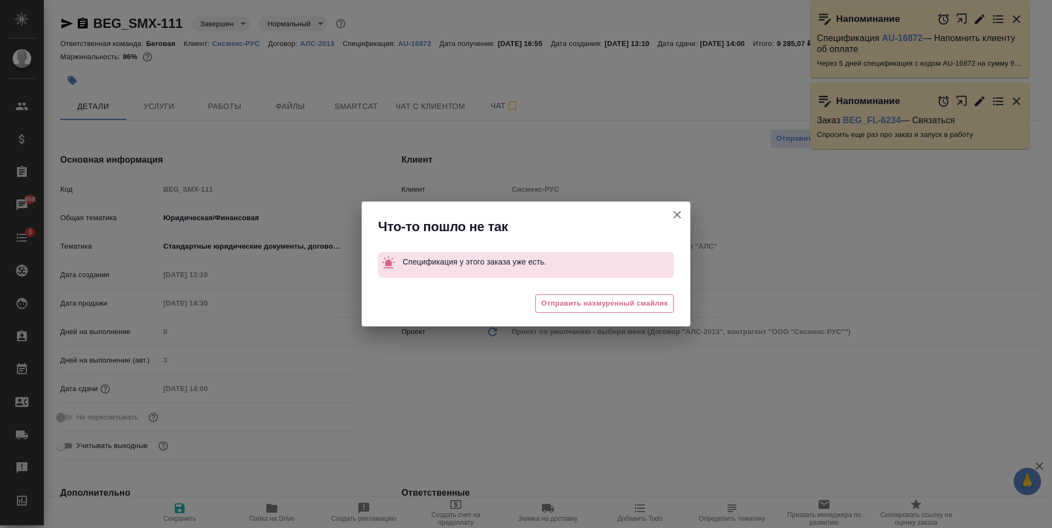
type textarea "x"
click at [678, 219] on icon "button" at bounding box center [677, 214] width 13 height 13
type textarea "x"
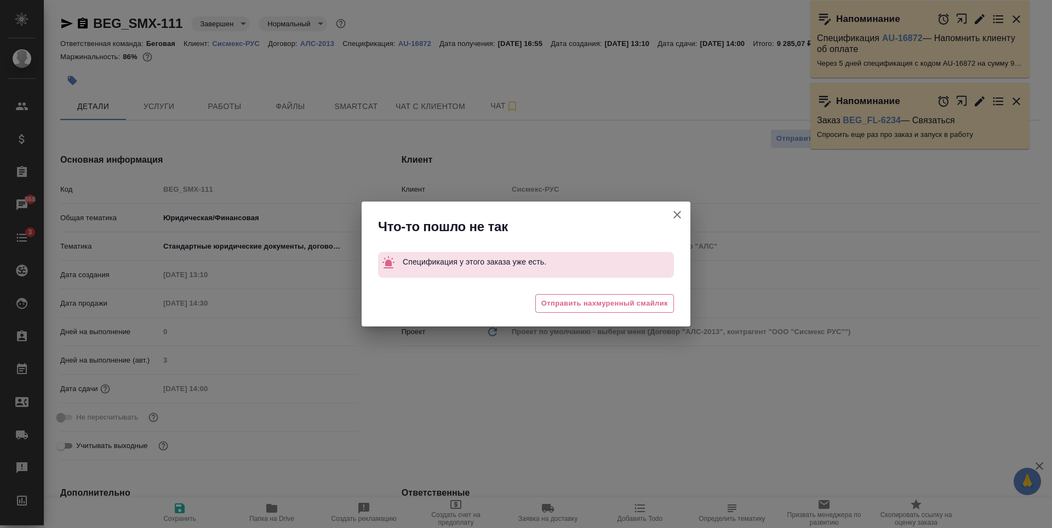
type textarea "x"
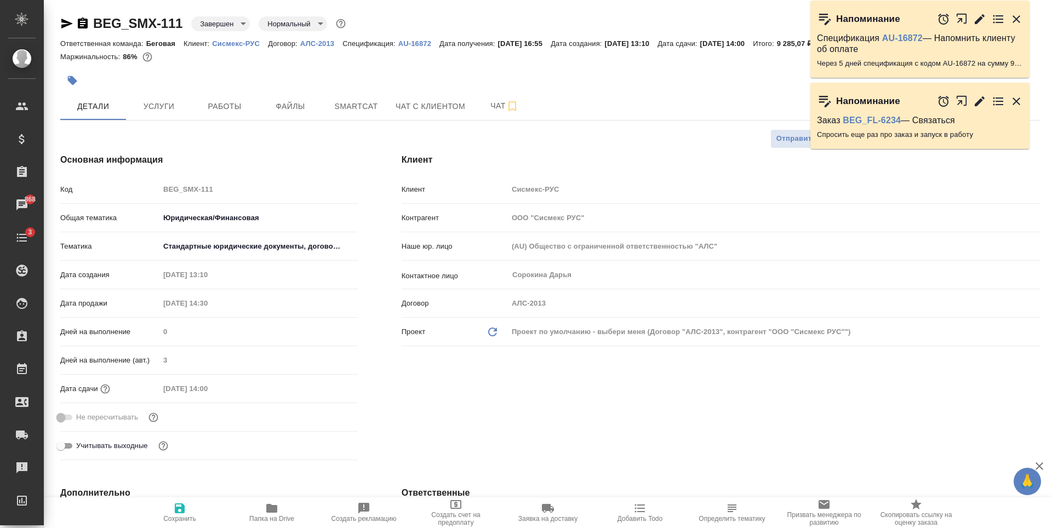
click at [318, 42] on p "АЛС-2013" at bounding box center [321, 43] width 42 height 8
type textarea "x"
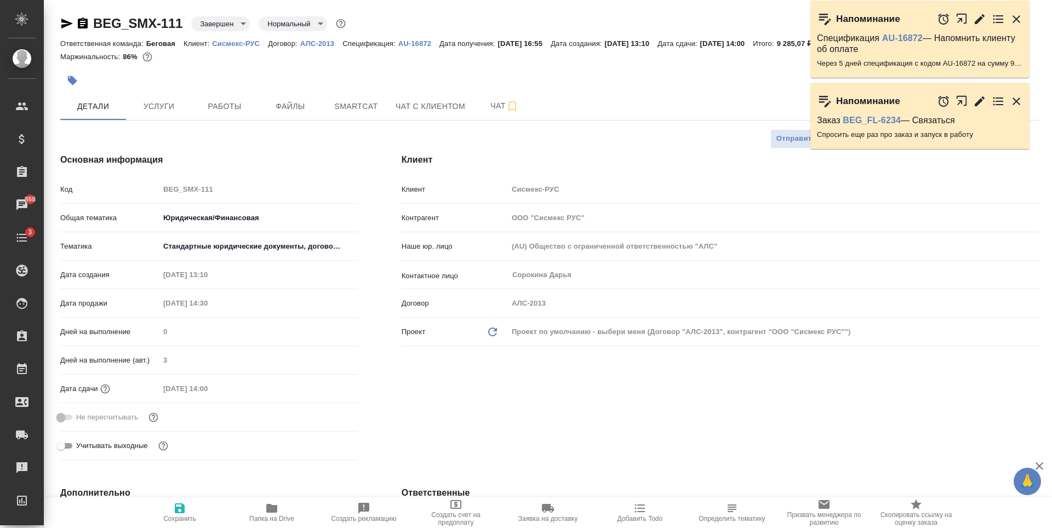
type textarea "x"
click at [415, 42] on p "AU-16872" at bounding box center [418, 43] width 41 height 8
type textarea "x"
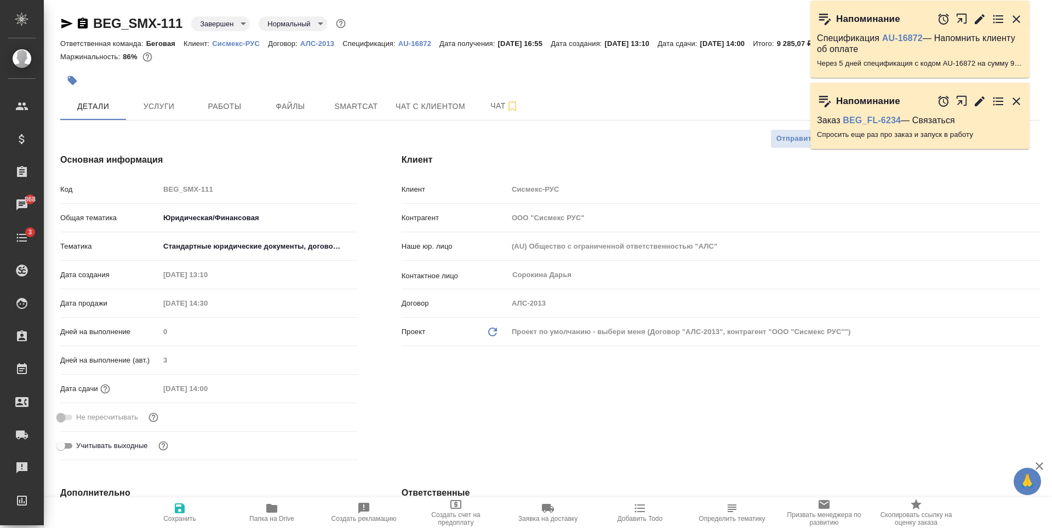
type textarea "x"
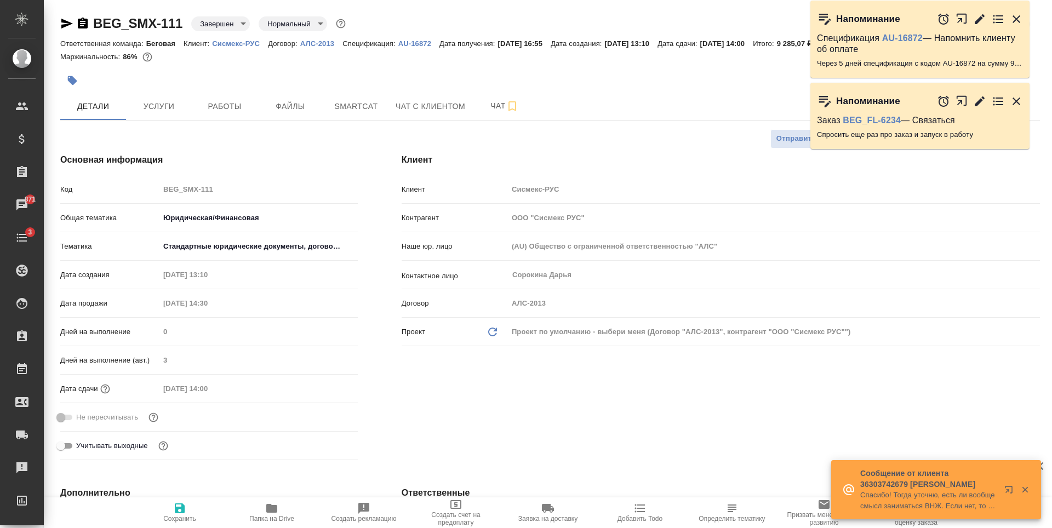
type textarea "x"
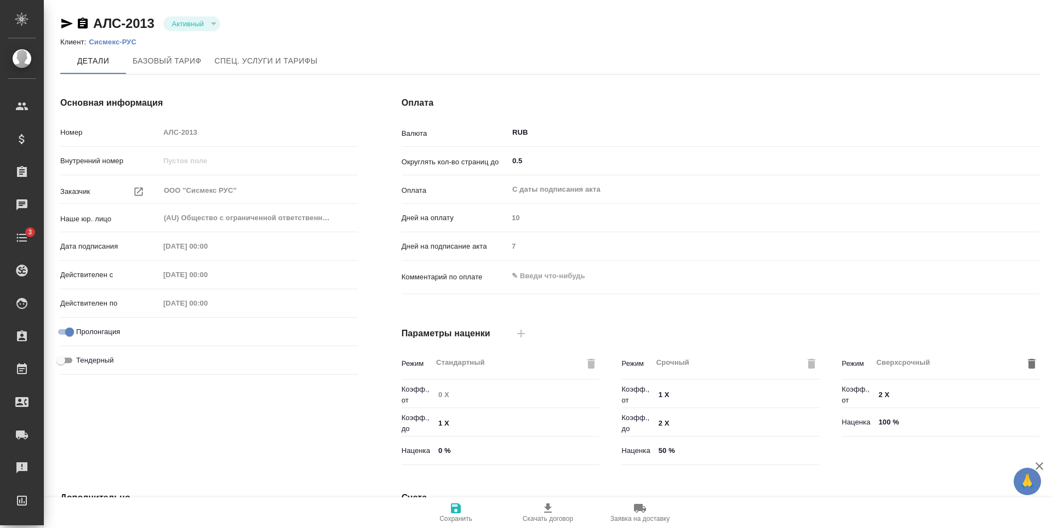
type input "Стандартный шаблон - [PHONE_NUMBER] - ВЫБЕРИ МЕНЯ!"
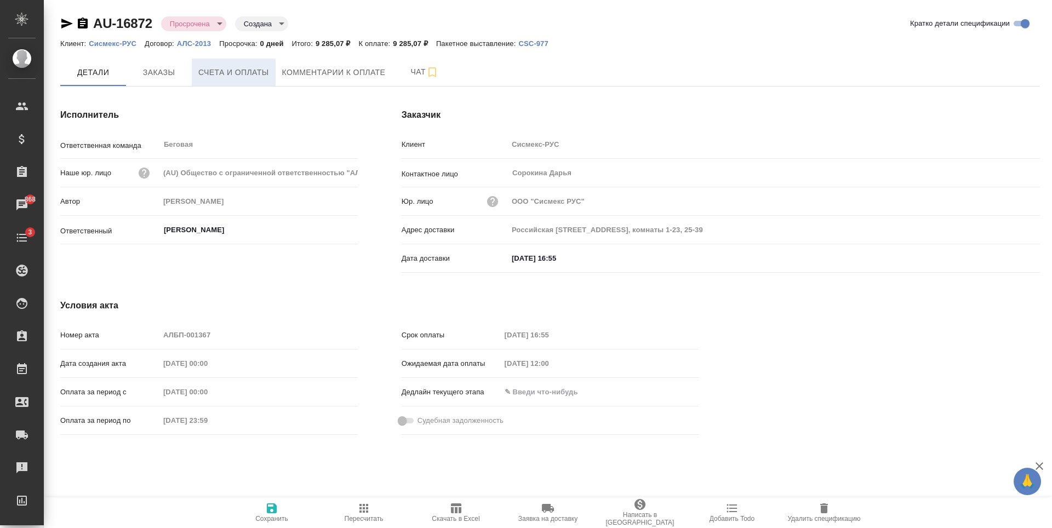
click at [222, 74] on span "Счета и оплаты" at bounding box center [233, 73] width 71 height 14
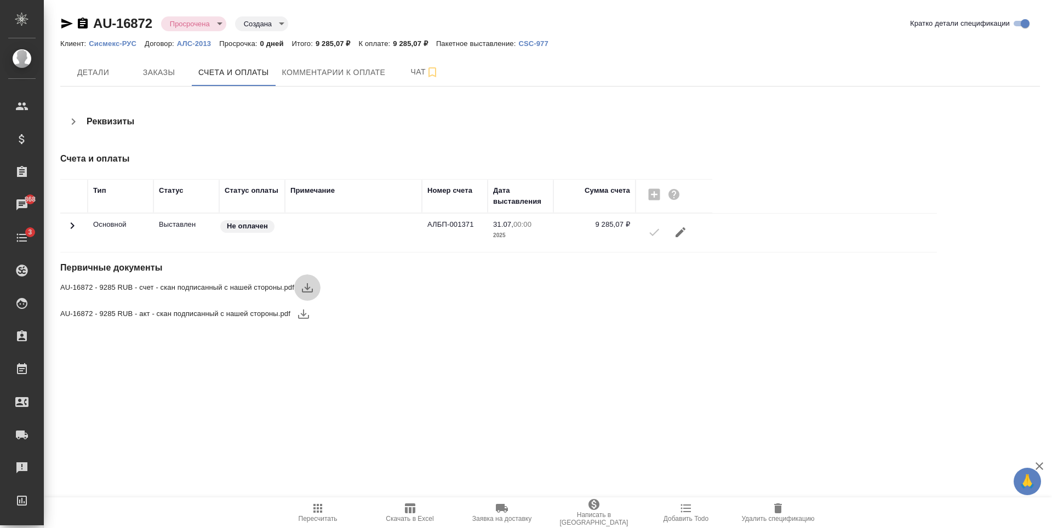
click at [307, 292] on icon "button" at bounding box center [307, 287] width 11 height 9
click at [306, 316] on icon "button" at bounding box center [303, 313] width 13 height 13
click at [152, 66] on span "Заказы" at bounding box center [159, 73] width 53 height 14
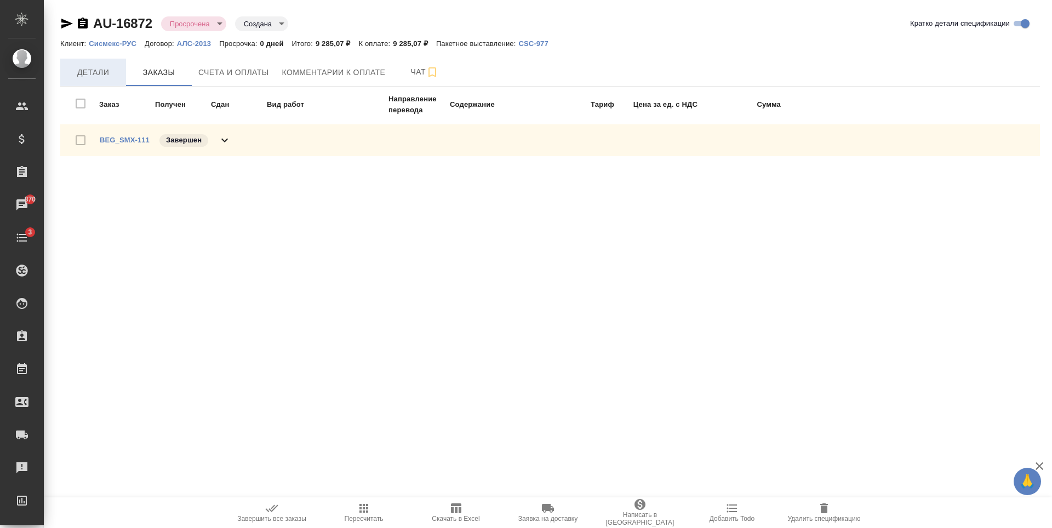
click at [100, 85] on button "Детали" at bounding box center [93, 72] width 66 height 27
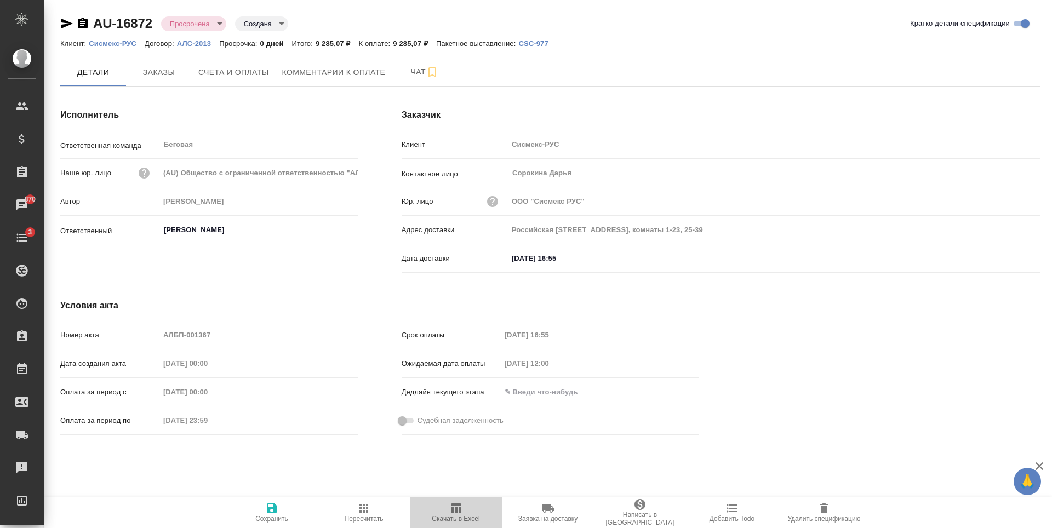
click at [465, 505] on span "Скачать в Excel" at bounding box center [455, 512] width 79 height 21
click at [152, 71] on span "Заказы" at bounding box center [159, 73] width 53 height 14
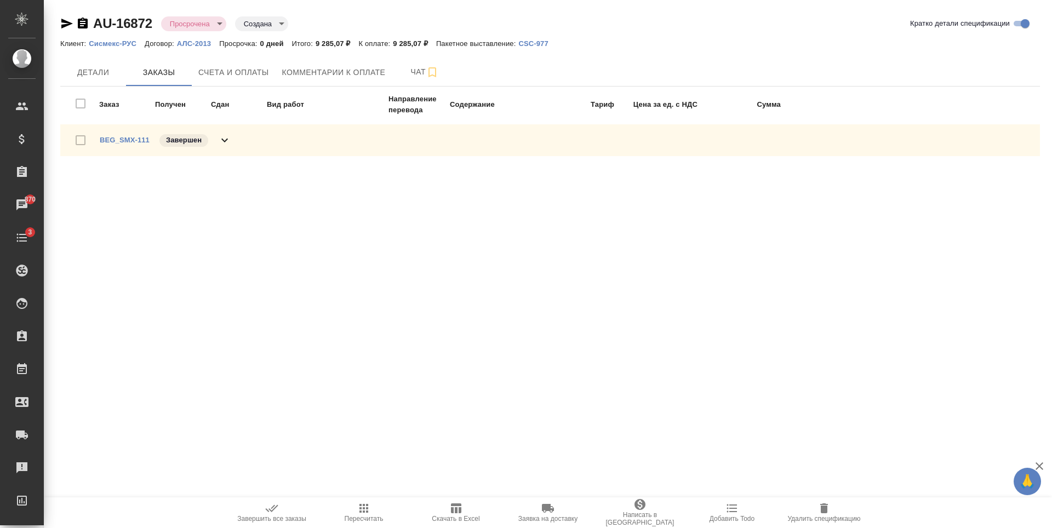
click at [222, 140] on icon at bounding box center [224, 141] width 7 height 4
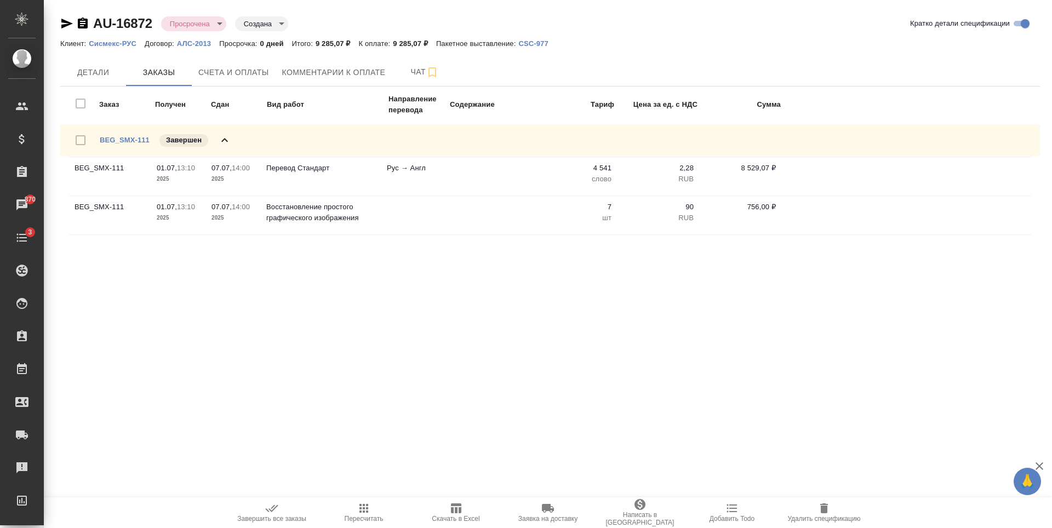
click at [223, 140] on icon at bounding box center [224, 140] width 7 height 4
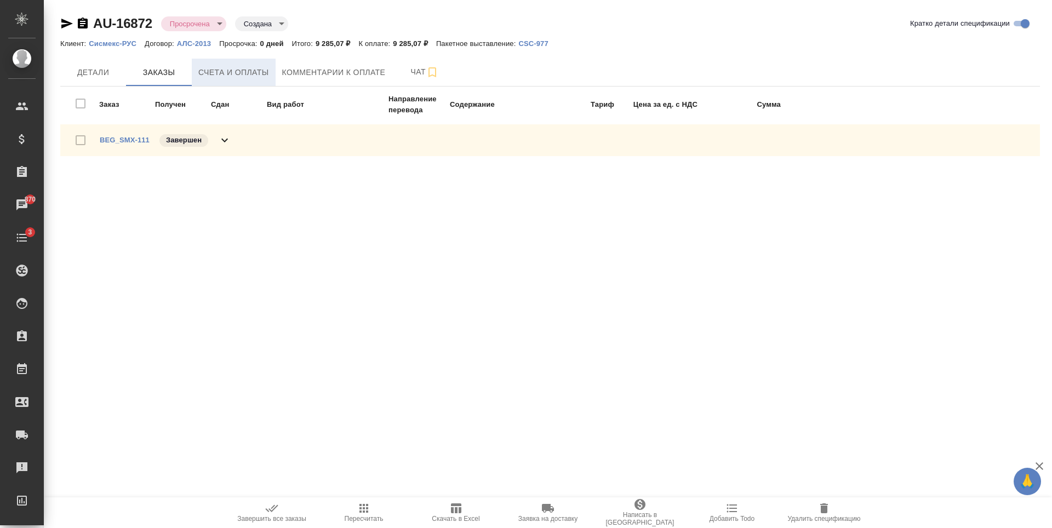
click at [248, 69] on span "Счета и оплаты" at bounding box center [233, 73] width 71 height 14
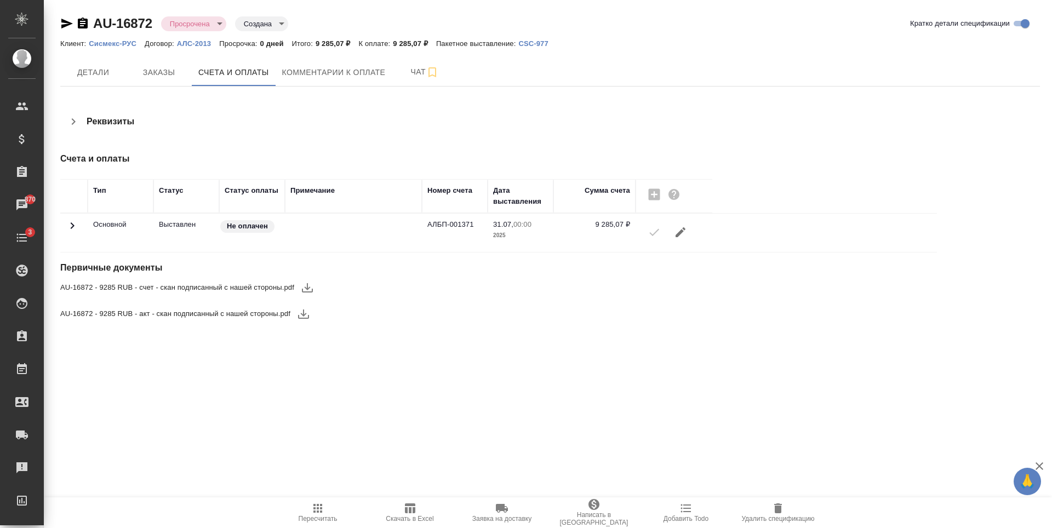
click at [332, 233] on td at bounding box center [353, 233] width 137 height 38
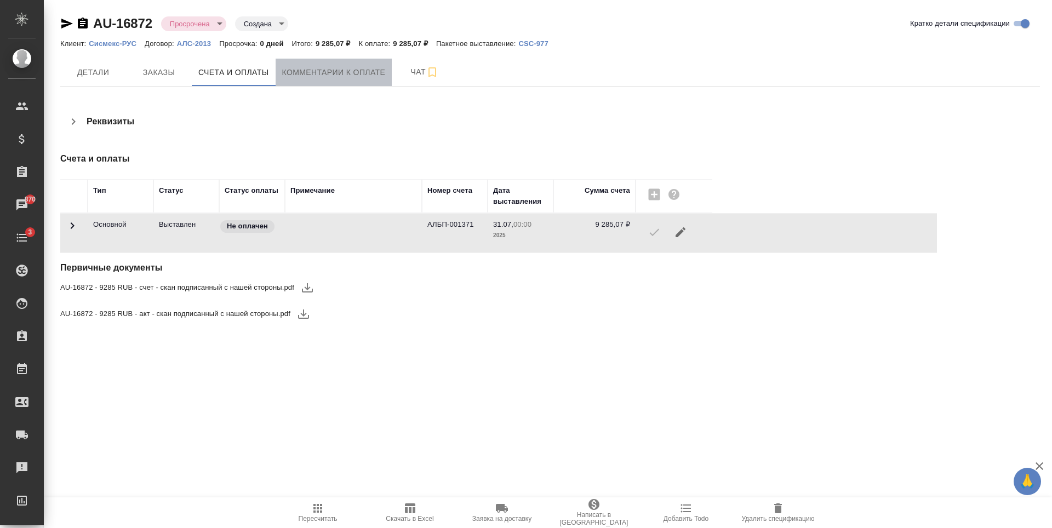
click at [339, 71] on span "Комментарии к оплате" at bounding box center [334, 73] width 104 height 14
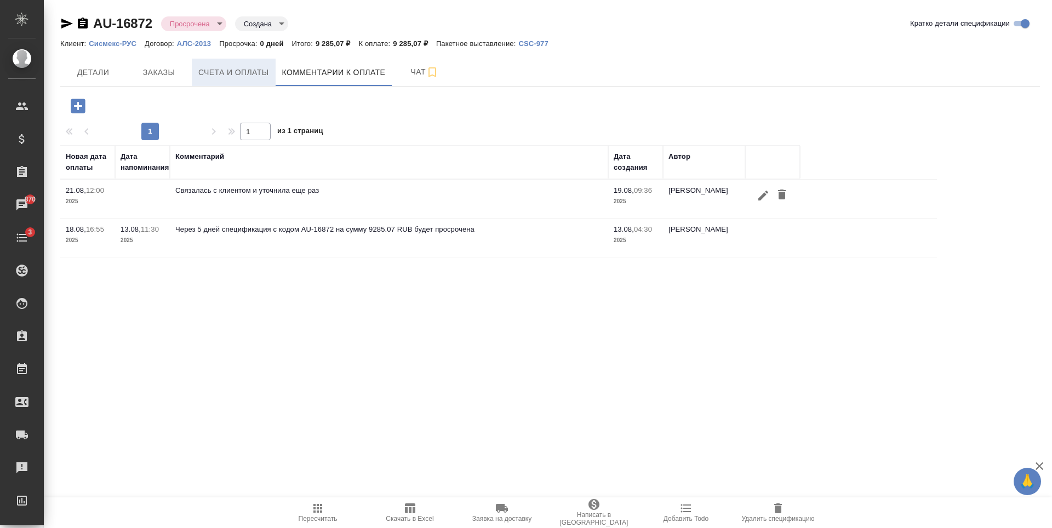
click at [245, 70] on span "Счета и оплаты" at bounding box center [233, 73] width 71 height 14
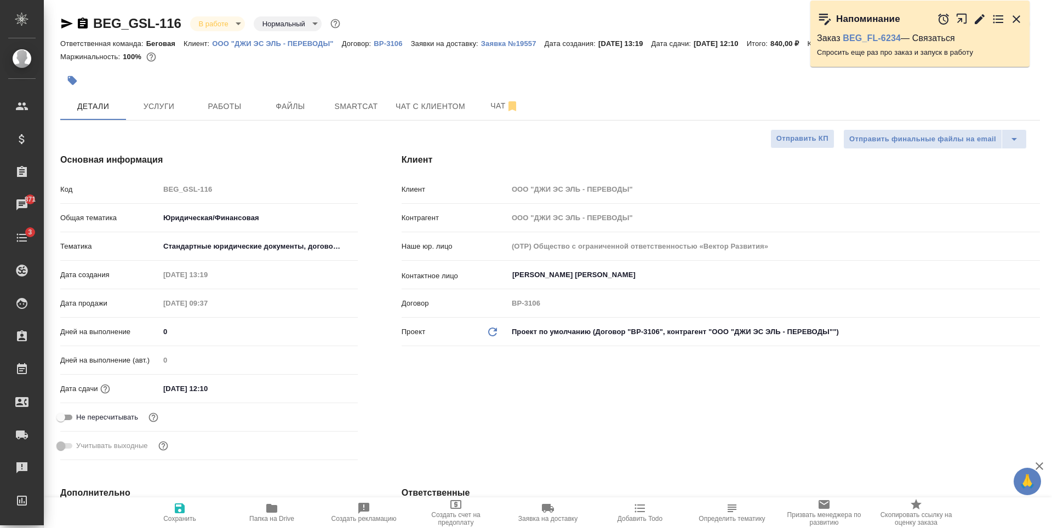
select select "RU"
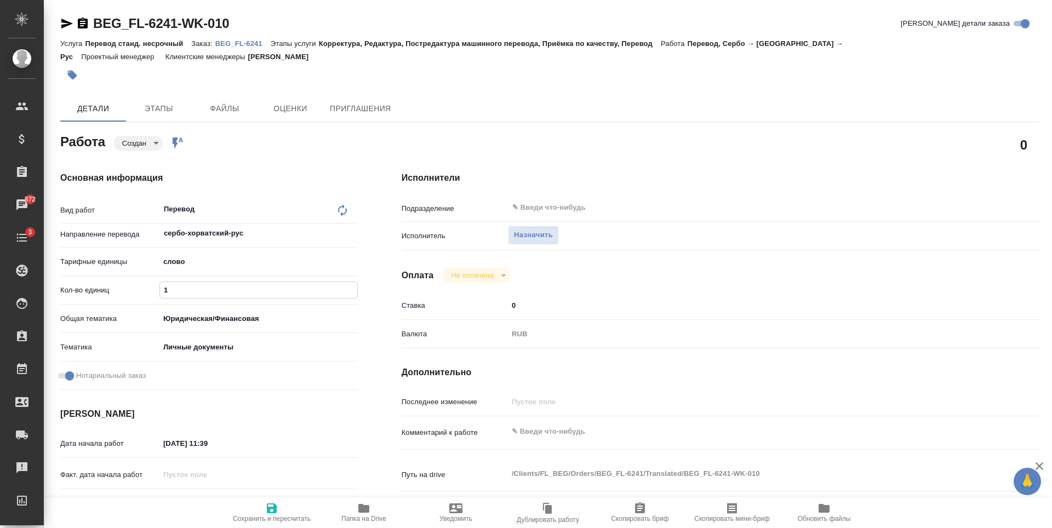
type input "1"
click at [289, 511] on span "Сохранить и пересчитать" at bounding box center [271, 512] width 79 height 21
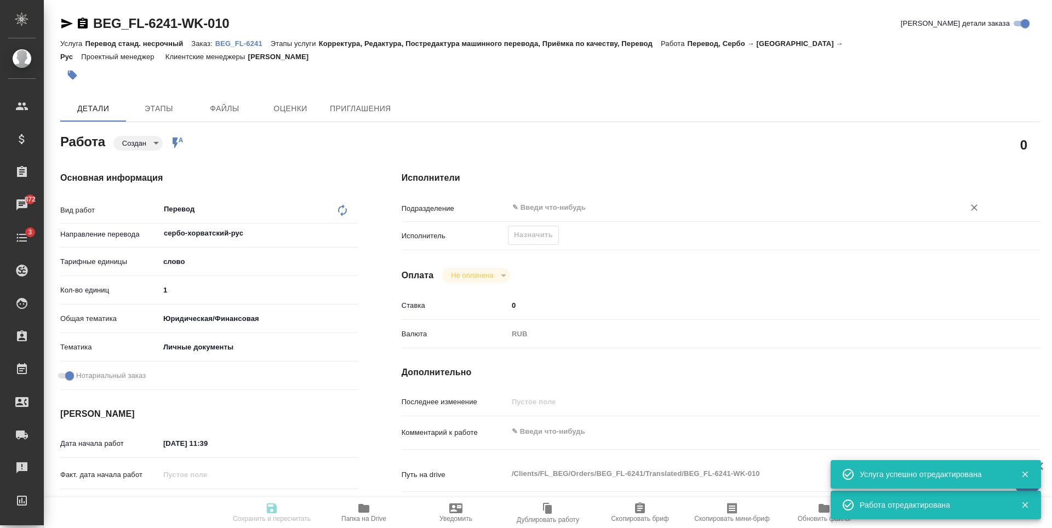
type input "created"
type input "сербо-хорватский-рус"
type input "5a8b1489cc6b4906c91bfd90"
type input "1"
type input "yr-fn"
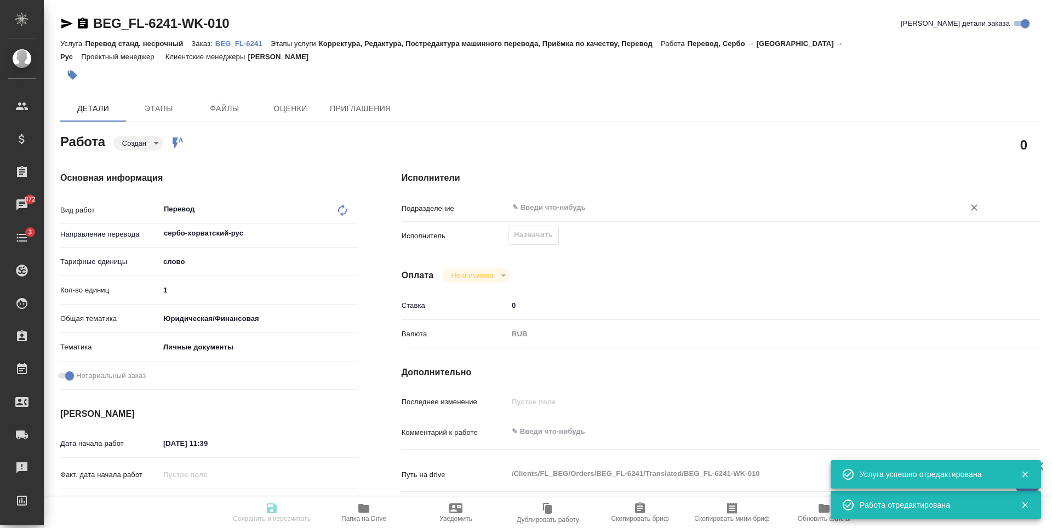
type input "5a8b8b956a9677013d343cfe"
checkbox input "true"
type input "[DATE] 11:39"
type input "[DATE] 11:00"
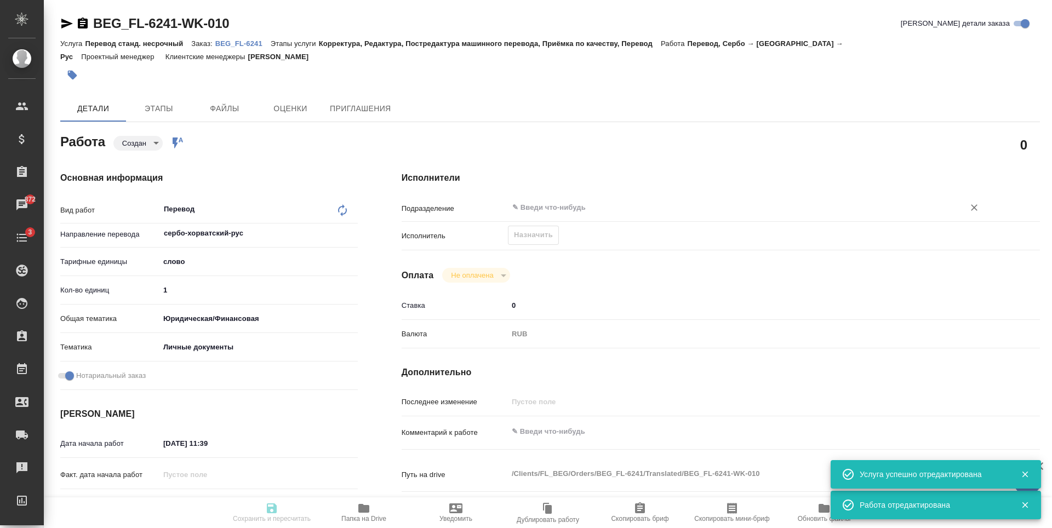
type input "notPayed"
type input "0"
type input "RUB"
type input "[PERSON_NAME]"
type input "BEG_FL-6241"
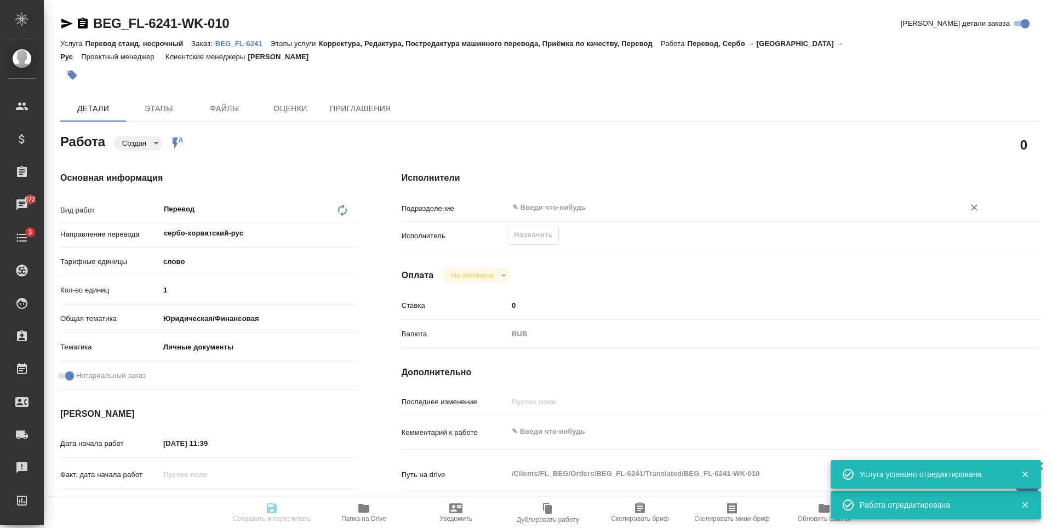
type input "Перевод станд. несрочный"
type input "Корректура, Редактура, Постредактура машинного перевода, Приёмка по качеству, П…"
type input "[PERSON_NAME]"
type input "/Clients/FL_BEG/Orders/BEG_FL-6241"
click at [580, 204] on input "text" at bounding box center [729, 207] width 436 height 13
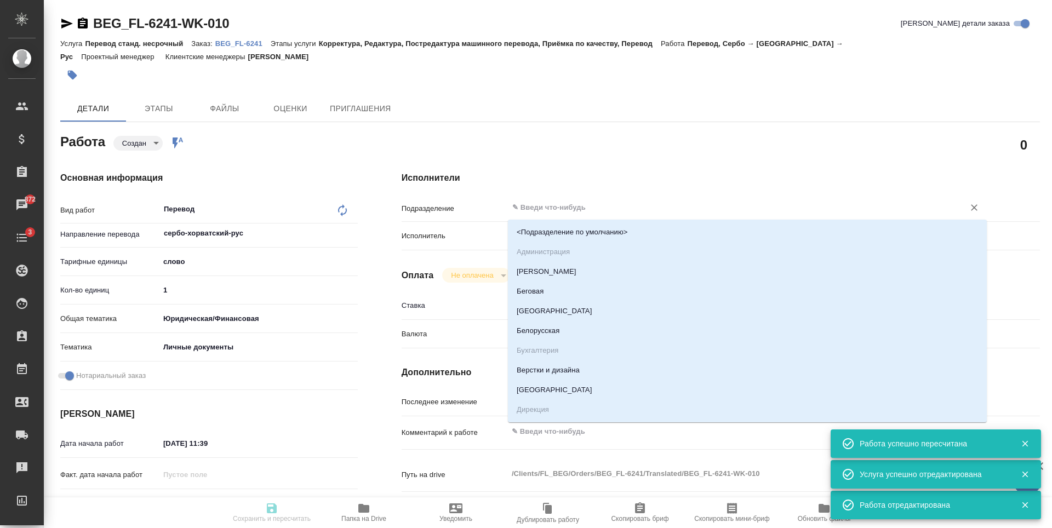
type input "created"
type input "сербо-хорватский-рус"
type input "5a8b1489cc6b4906c91bfd90"
type input "1"
type input "yr-fn"
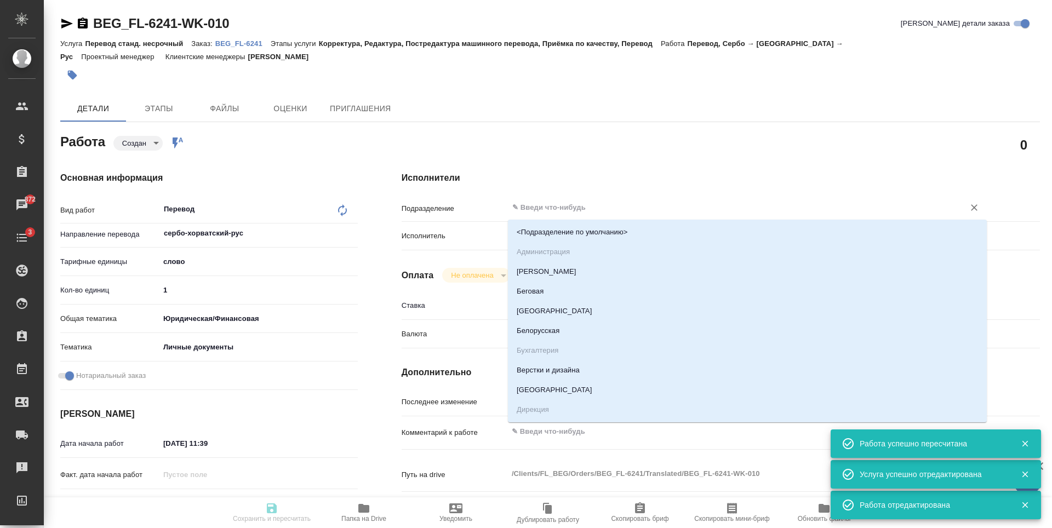
type input "5a8b8b956a9677013d343cfe"
checkbox input "true"
type input "[DATE] 11:39"
type input "[DATE] 11:00"
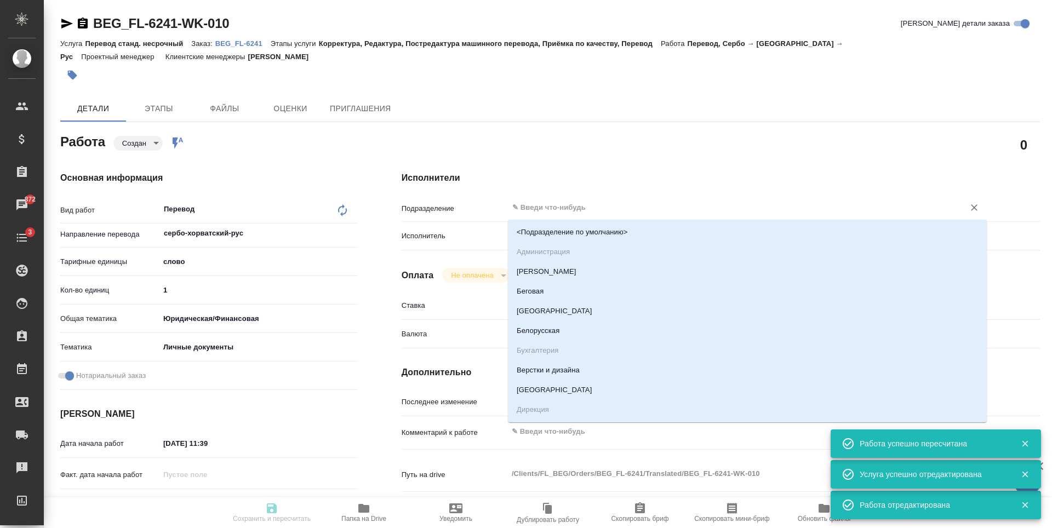
type input "notPayed"
type input "0"
type input "RUB"
type input "[PERSON_NAME]"
type input "BEG_FL-6241"
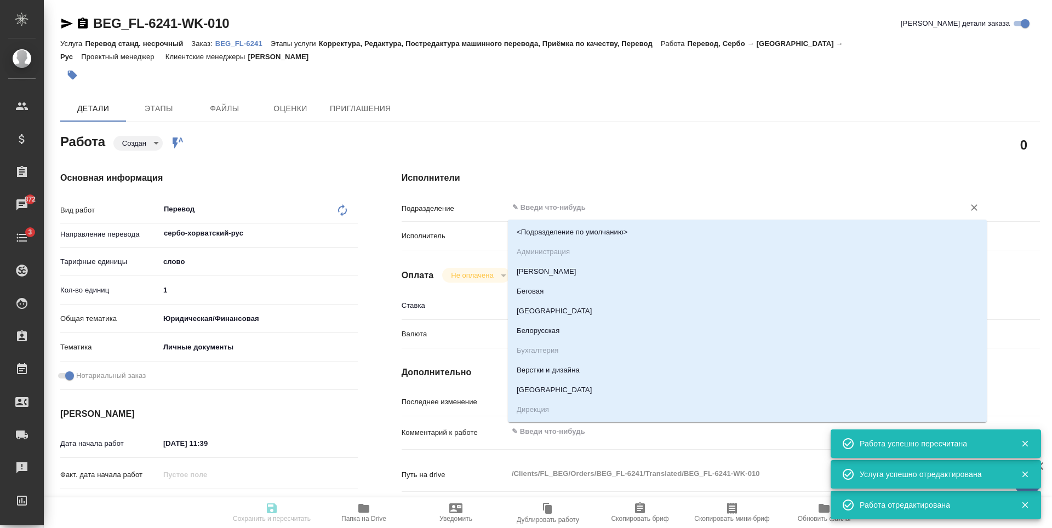
type input "Перевод станд. несрочный"
type input "Корректура, Редактура, Постредактура машинного перевода, Приёмка по качеству, П…"
type input "[PERSON_NAME]"
type input "/Clients/FL_BEG/Orders/BEG_FL-6241"
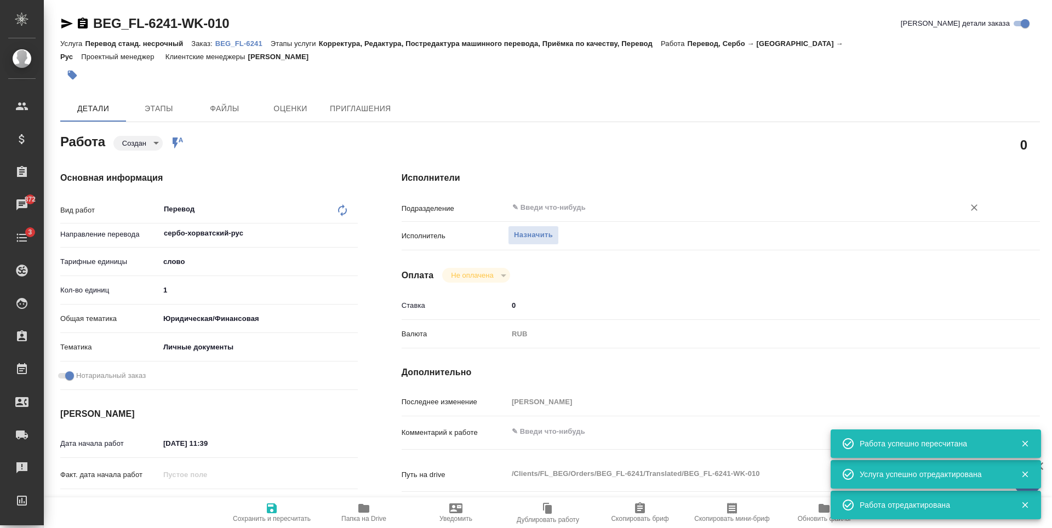
click at [580, 204] on input "text" at bounding box center [729, 207] width 436 height 13
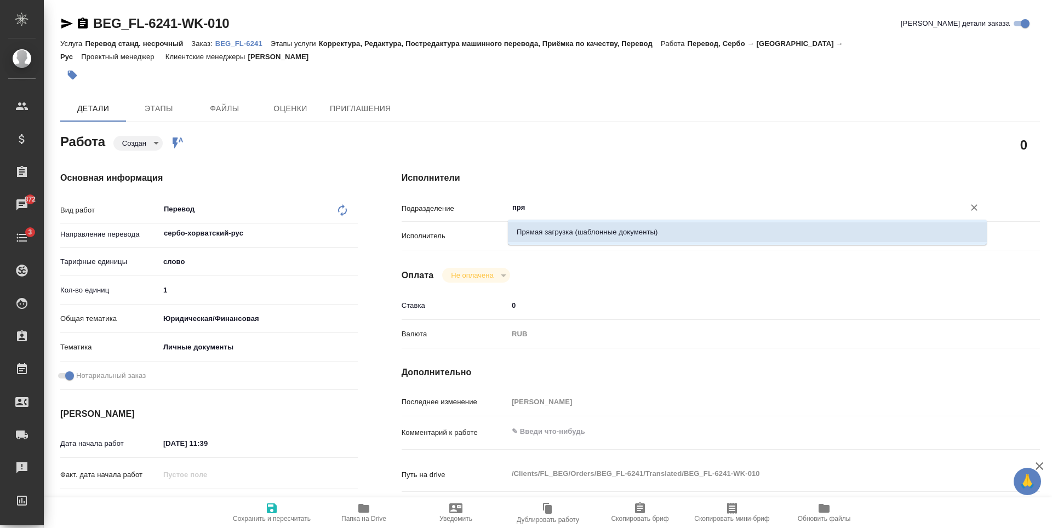
click at [576, 230] on li "Прямая загрузка (шаблонные документы)" at bounding box center [747, 232] width 479 height 20
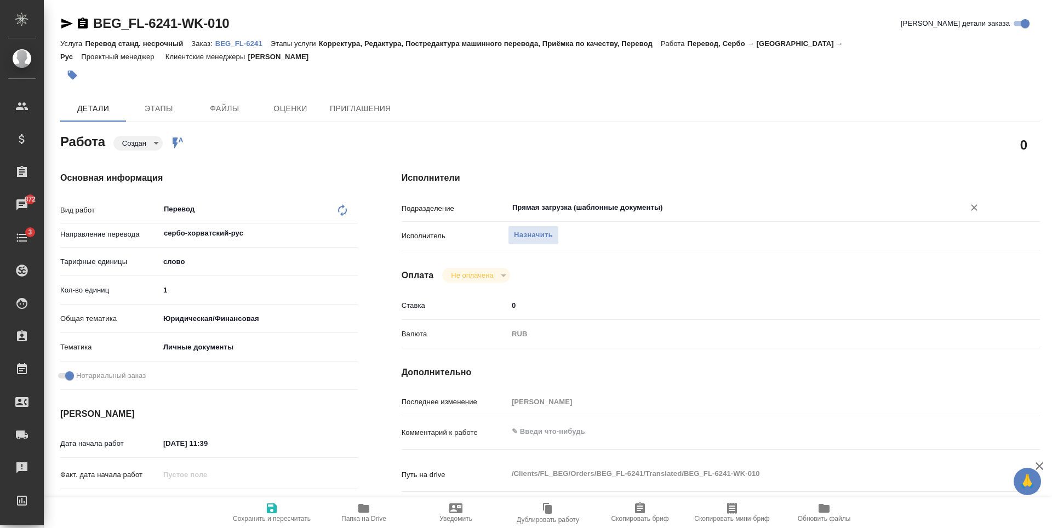
type input "Прямая загрузка (шаблонные документы)"
click at [276, 501] on button "Сохранить и пересчитать" at bounding box center [272, 513] width 92 height 31
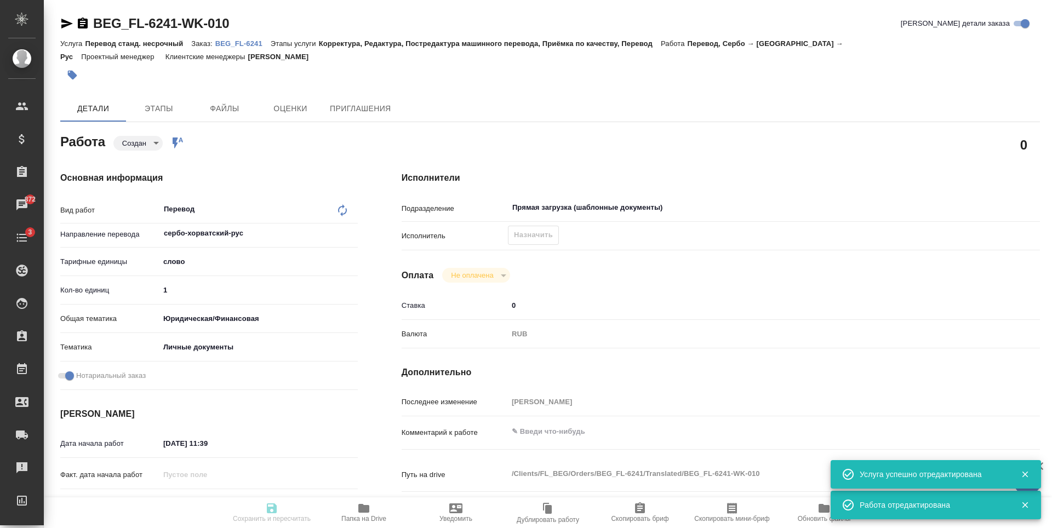
type input "created"
type input "сербо-хорватский-рус"
type input "5a8b1489cc6b4906c91bfd90"
type input "1"
type input "yr-fn"
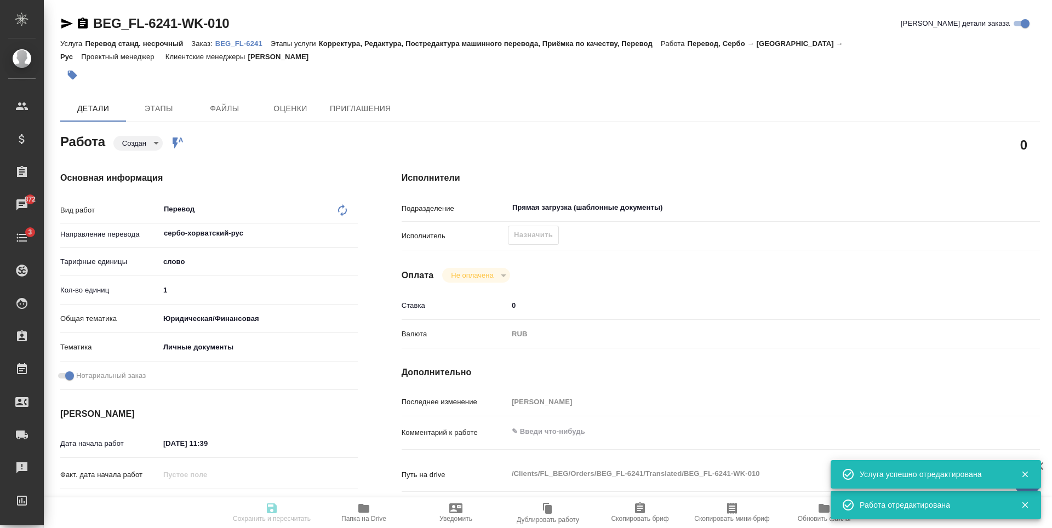
type input "5a8b8b956a9677013d343cfe"
checkbox input "true"
type input "19.08.2025 11:39"
type input "20.08.2025 11:00"
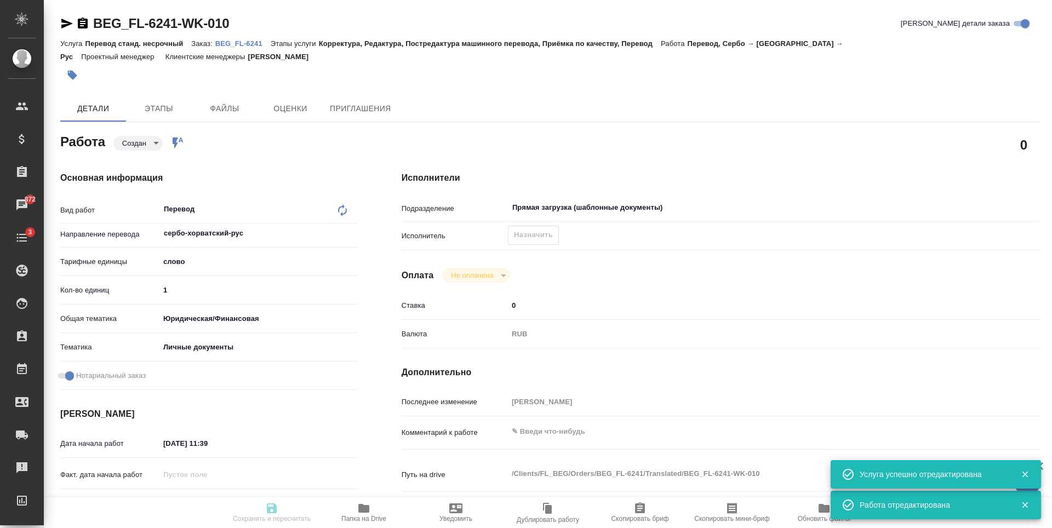
type input "Прямая загрузка (шаблонные документы)"
type input "notPayed"
type input "0"
type input "RUB"
type input "[PERSON_NAME]"
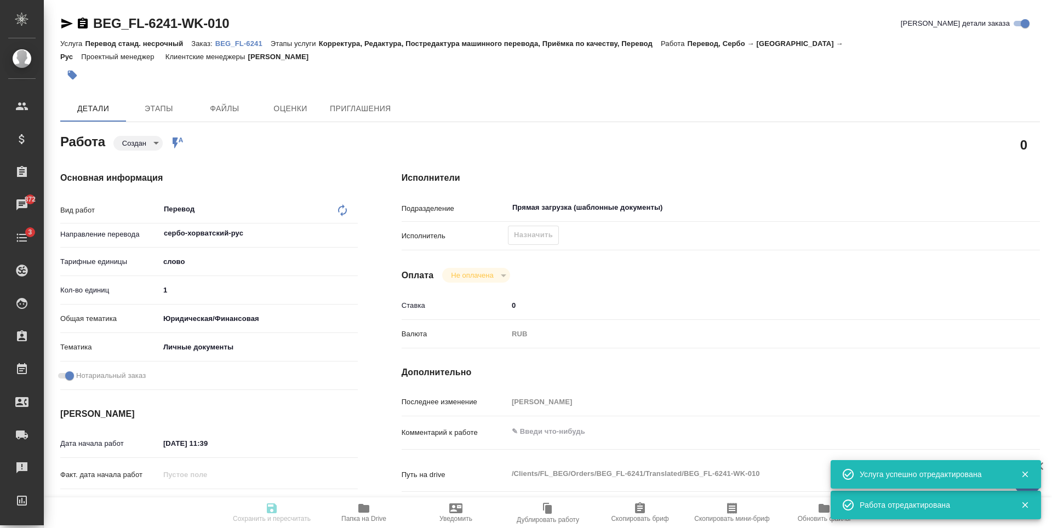
type input "BEG_FL-6241"
type input "Перевод станд. несрочный"
type input "Корректура, Редактура, Постредактура машинного перевода, Приёмка по качеству, П…"
type input "[PERSON_NAME]"
type input "/Clients/FL_BEG/Orders/BEG_FL-6241"
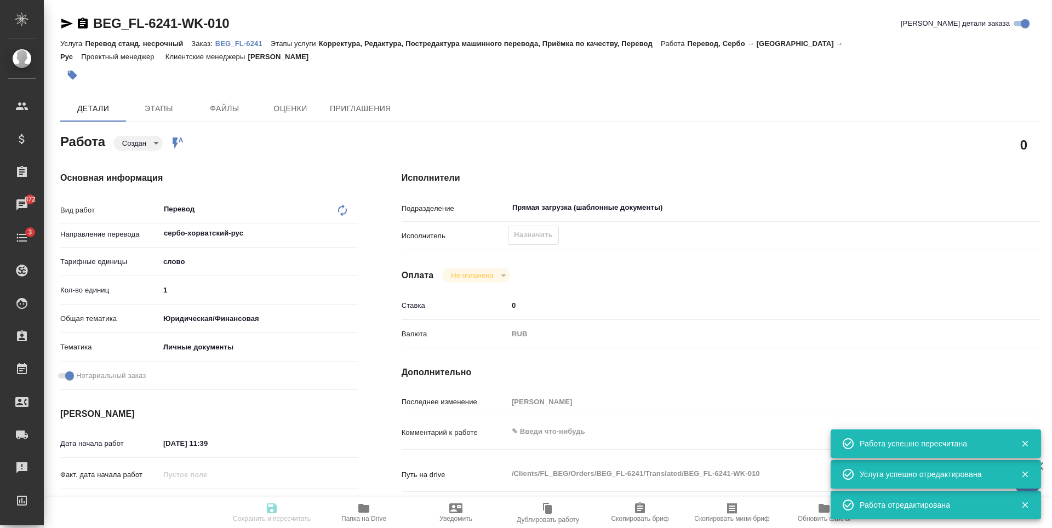
type input "created"
type input "сербо-хорватский-рус"
type input "5a8b1489cc6b4906c91bfd90"
type input "1"
type input "yr-fn"
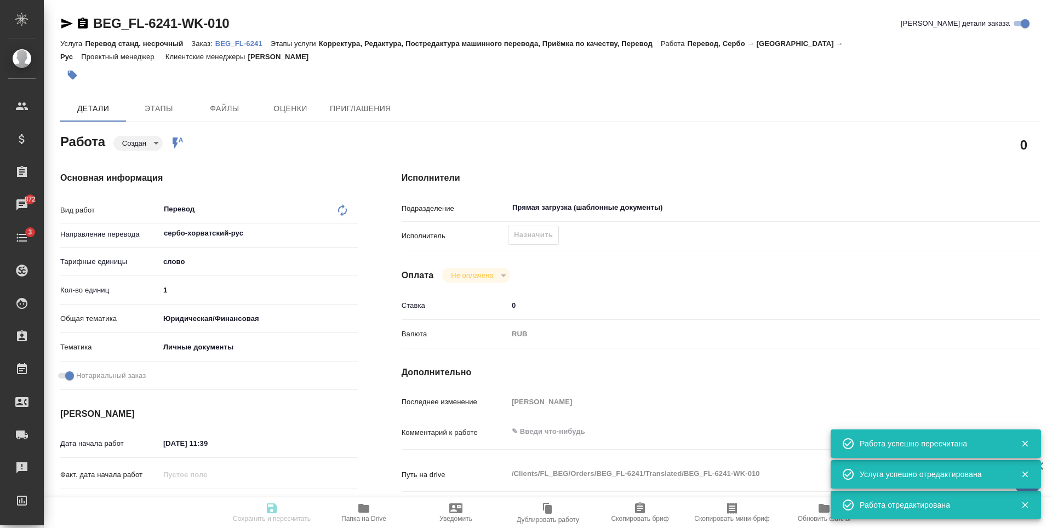
type input "5a8b8b956a9677013d343cfe"
checkbox input "true"
type input "19.08.2025 11:39"
type input "20.08.2025 11:00"
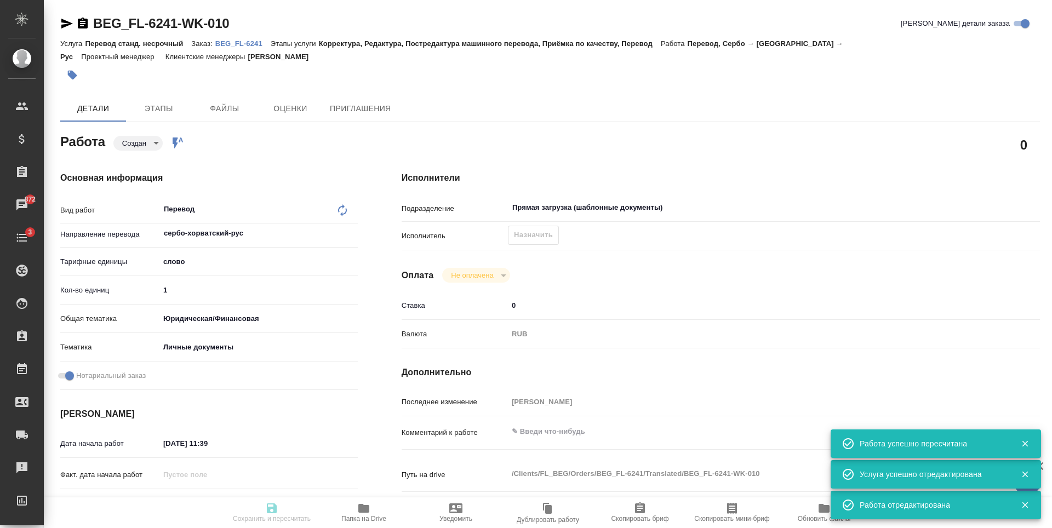
type input "Прямая загрузка (шаблонные документы)"
type input "notPayed"
type input "0"
type input "RUB"
type input "[PERSON_NAME]"
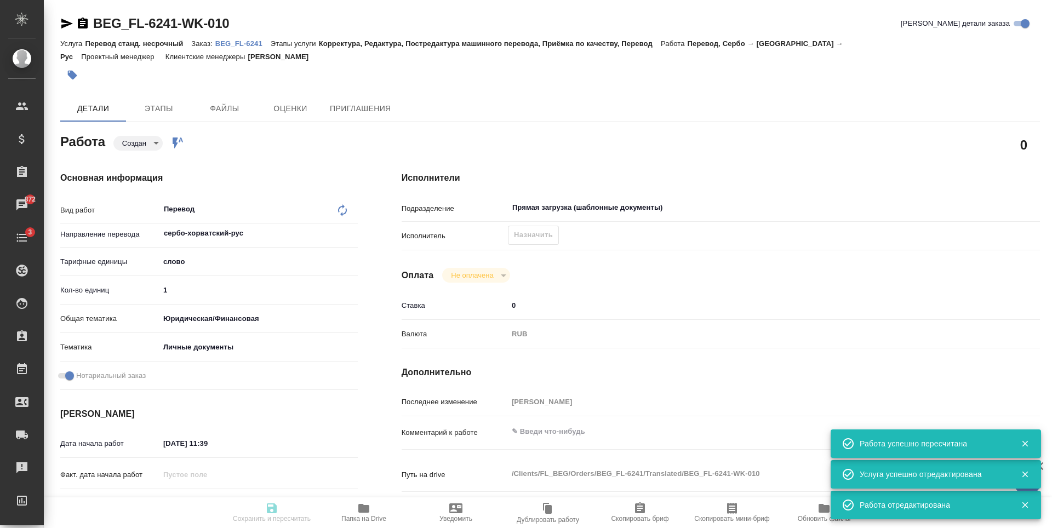
type input "BEG_FL-6241"
type input "Перевод станд. несрочный"
type input "Корректура, Редактура, Постредактура машинного перевода, Приёмка по качеству, П…"
type input "[PERSON_NAME]"
type input "/Clients/FL_BEG/Orders/BEG_FL-6241"
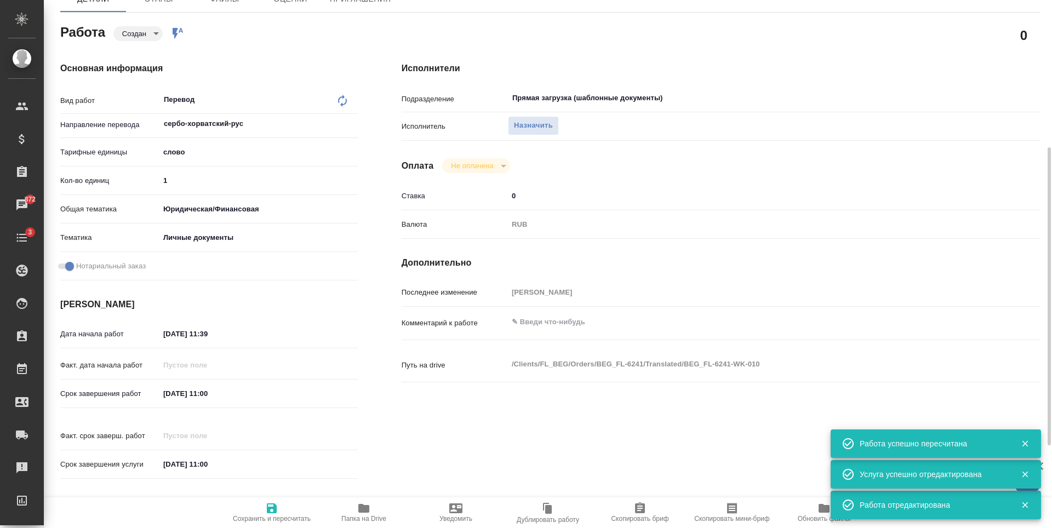
scroll to position [164, 0]
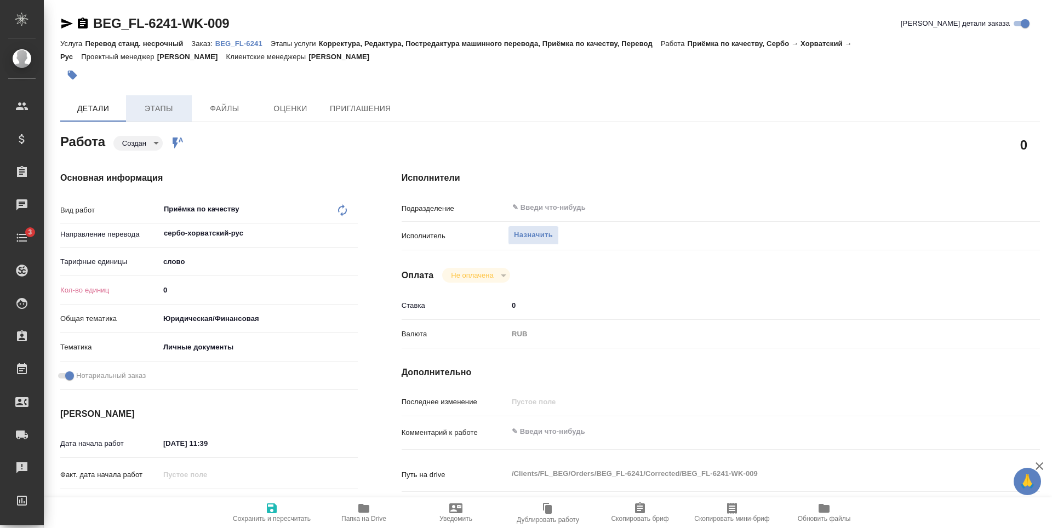
type textarea "x"
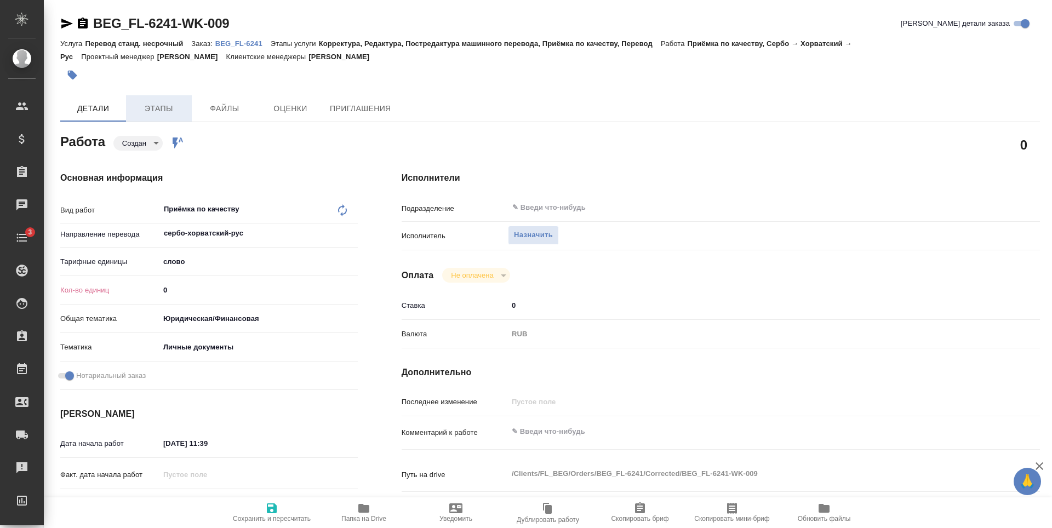
type textarea "x"
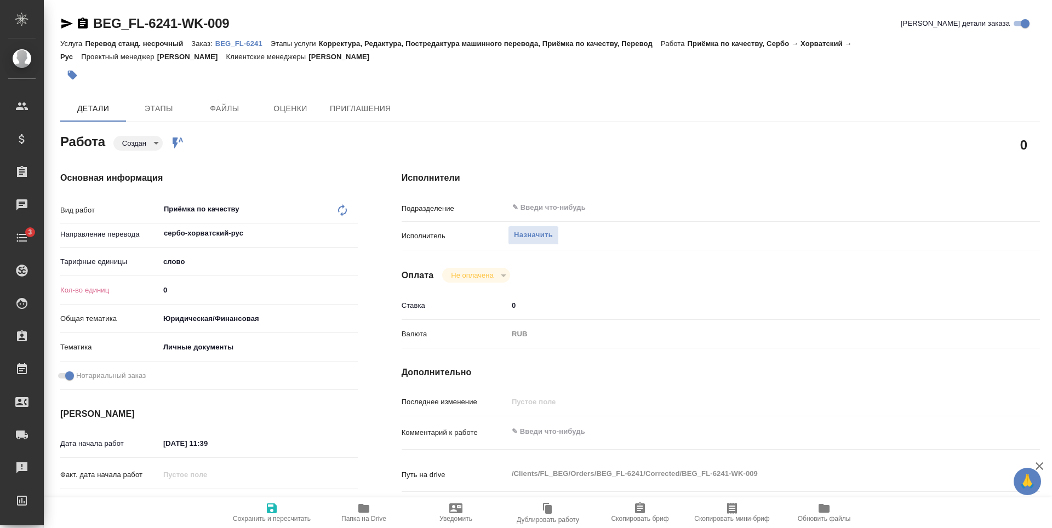
type textarea "x"
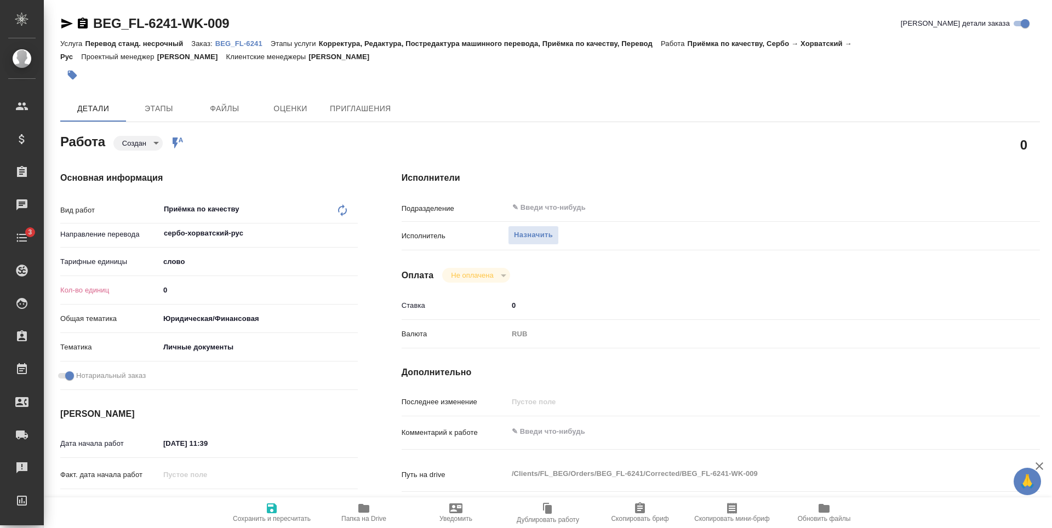
click at [184, 290] on input "0" at bounding box center [258, 290] width 198 height 16
type textarea "x"
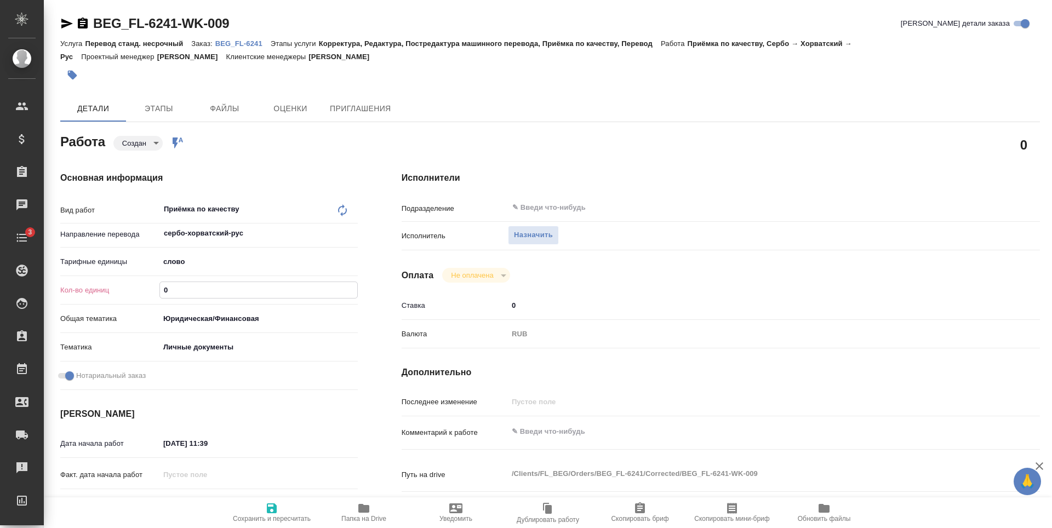
type textarea "x"
type input "1"
type textarea "x"
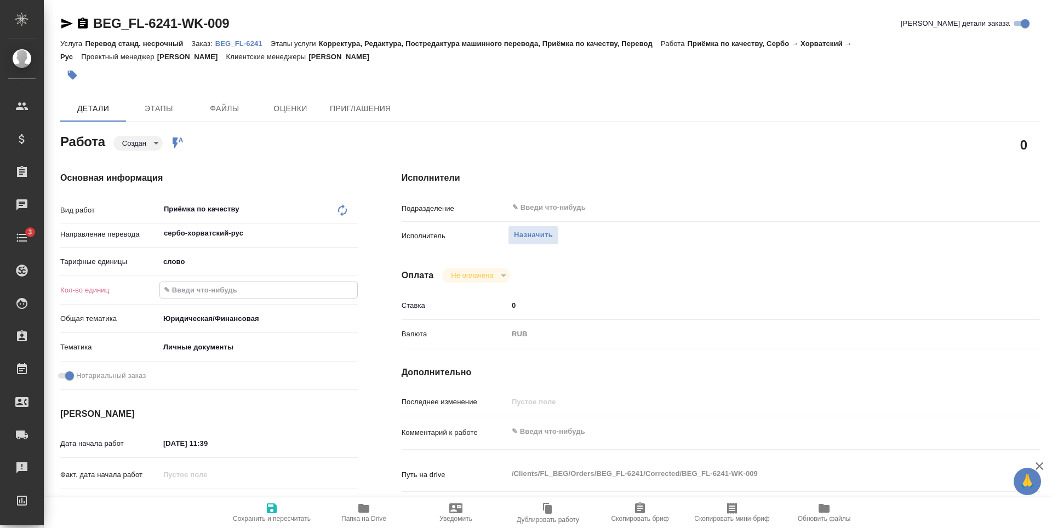
type textarea "x"
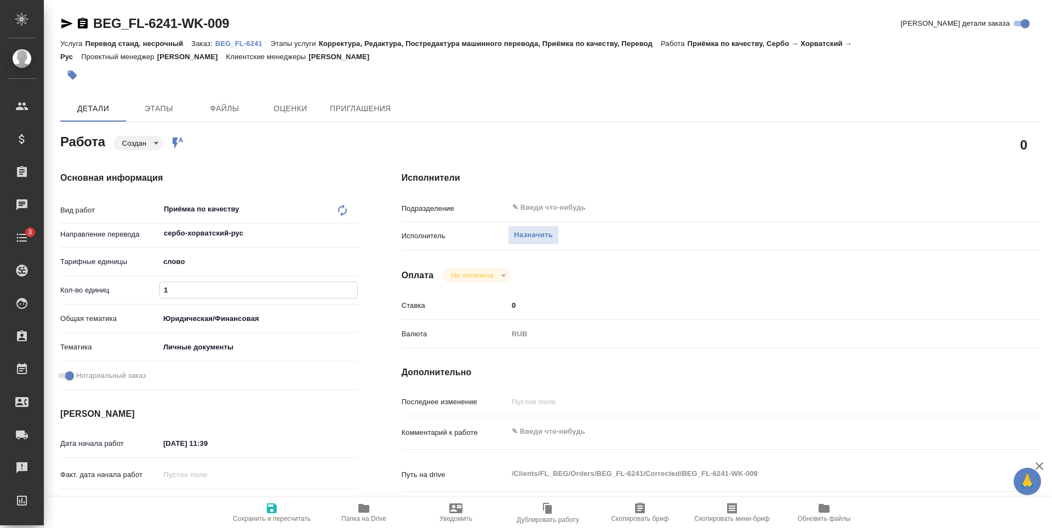
type textarea "x"
type input "1"
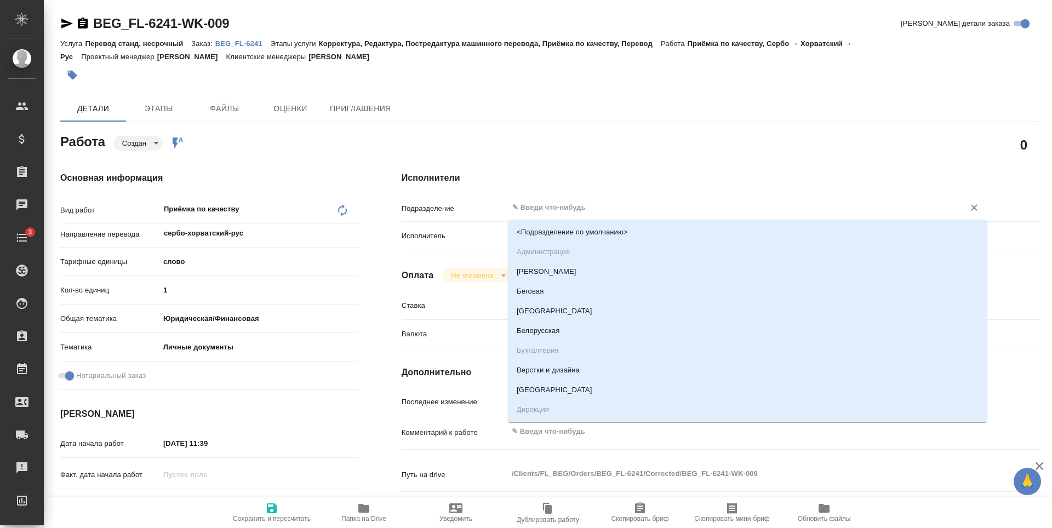
click at [558, 205] on input "text" at bounding box center [729, 207] width 436 height 13
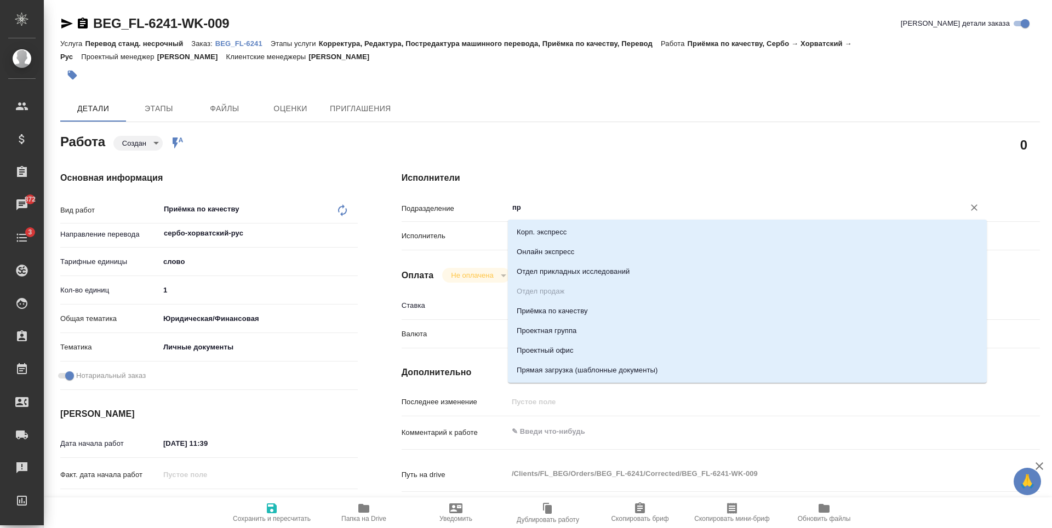
type input "пря"
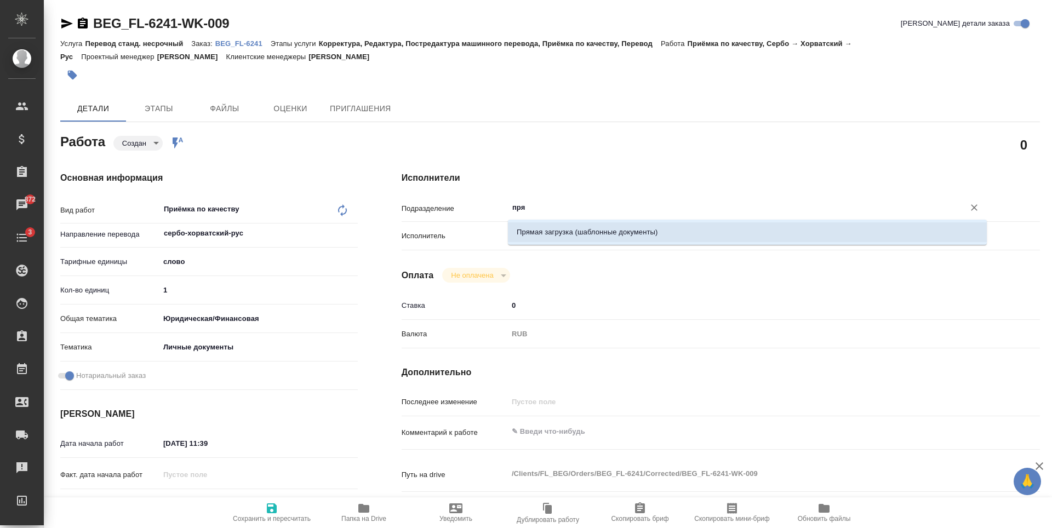
click at [575, 232] on li "Прямая загрузка (шаблонные документы)" at bounding box center [747, 232] width 479 height 20
type textarea "x"
type input "Прямая загрузка (шаблонные документы)"
type textarea "x"
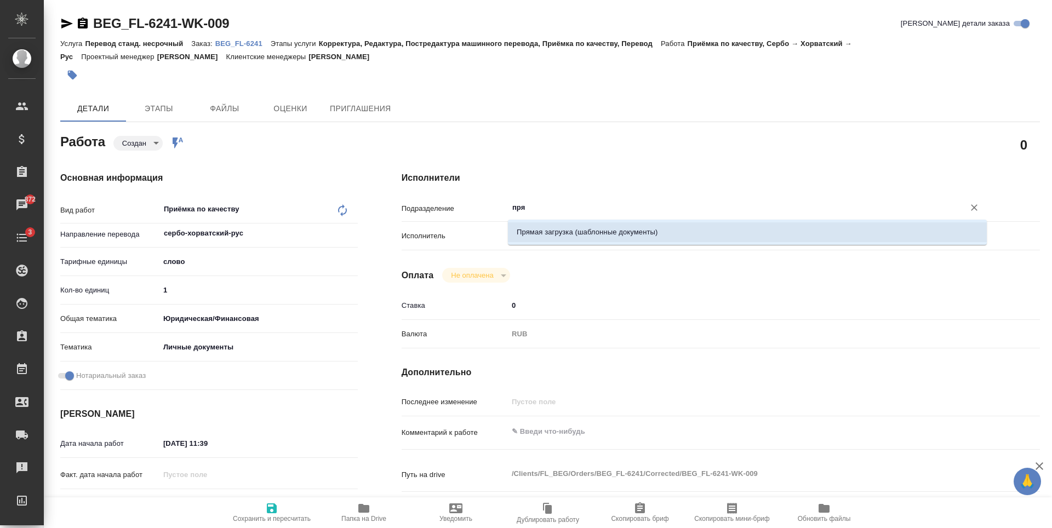
type textarea "x"
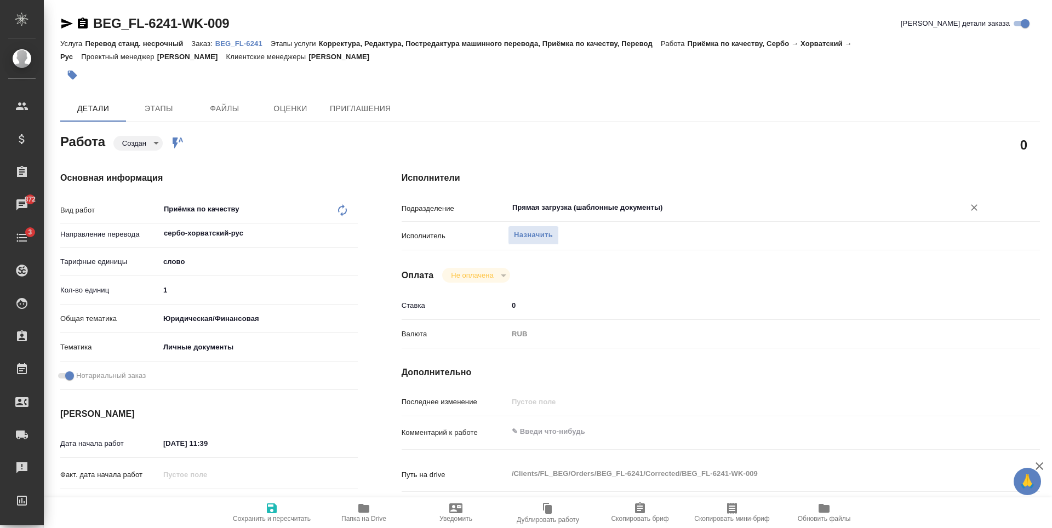
type input "Прямая загрузка (шаблонные документы)"
click at [269, 517] on span "Сохранить и пересчитать" at bounding box center [272, 519] width 78 height 8
type textarea "x"
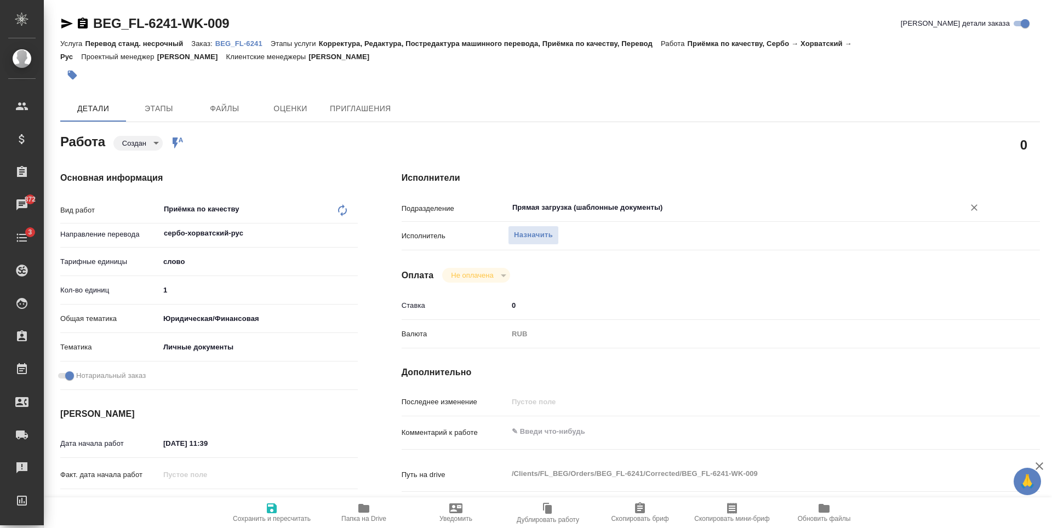
type textarea "x"
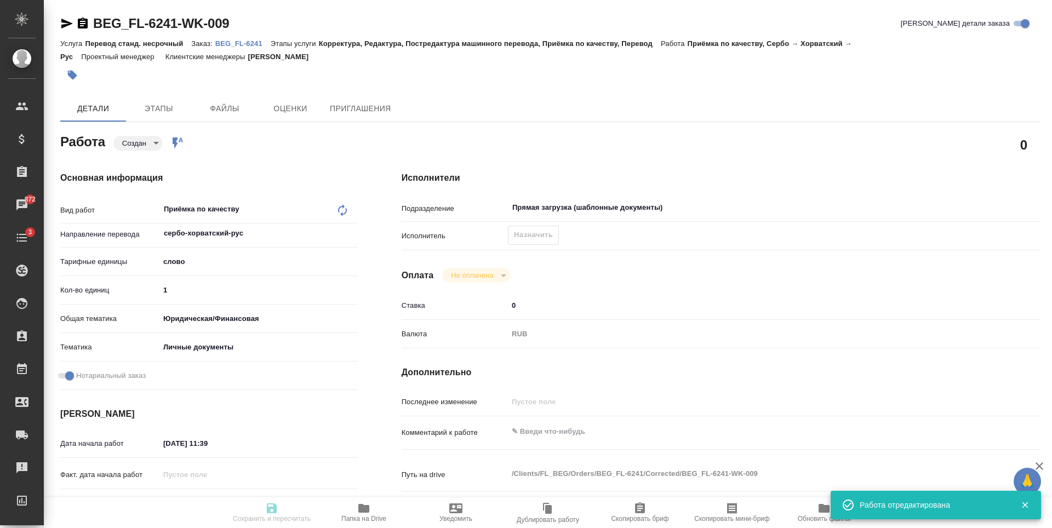
type textarea "x"
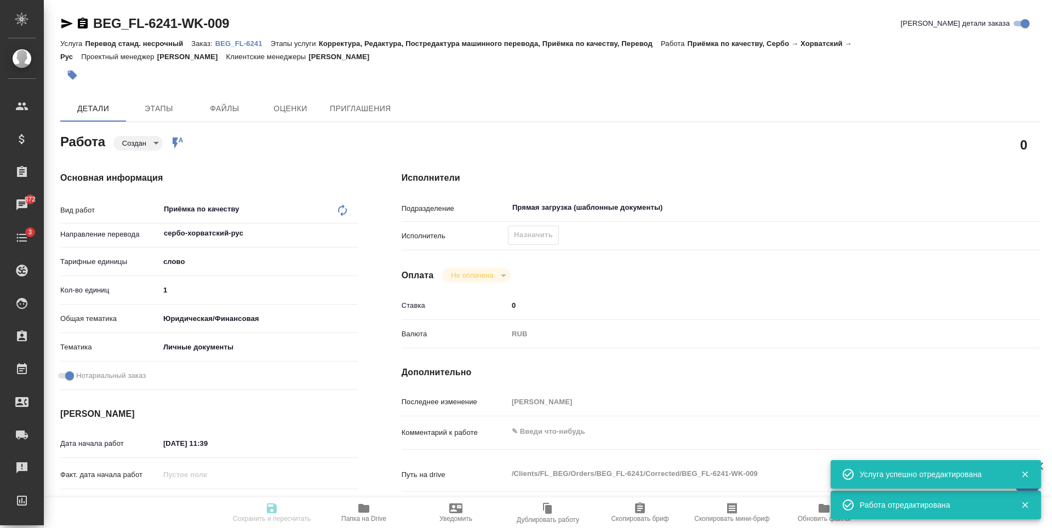
type input "created"
type textarea "Приёмка по качеству"
type textarea "x"
type input "сербо-хорватский-рус"
type input "5a8b1489cc6b4906c91bfd90"
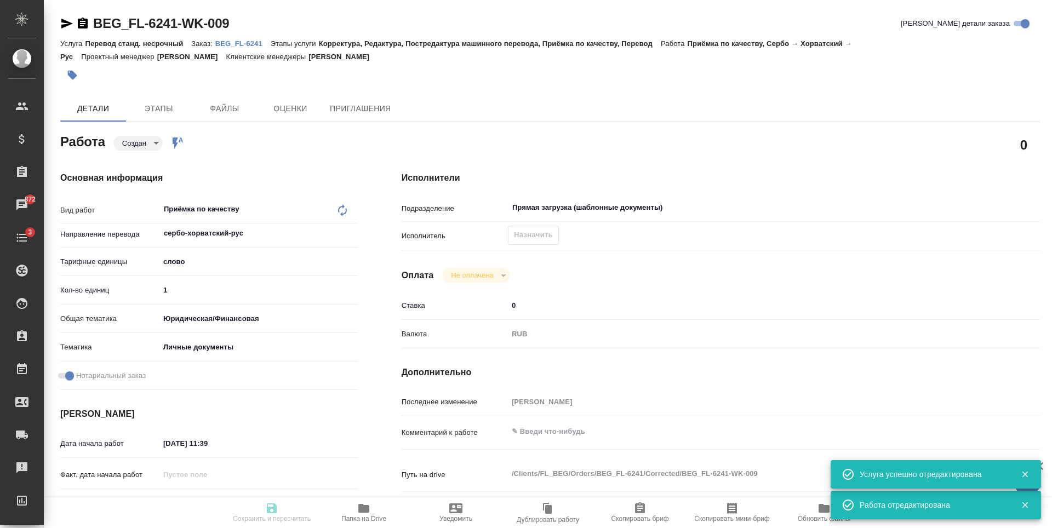
type input "1"
type input "yr-fn"
type input "5a8b8b956a9677013d343cfe"
checkbox input "true"
type input "[DATE] 11:39"
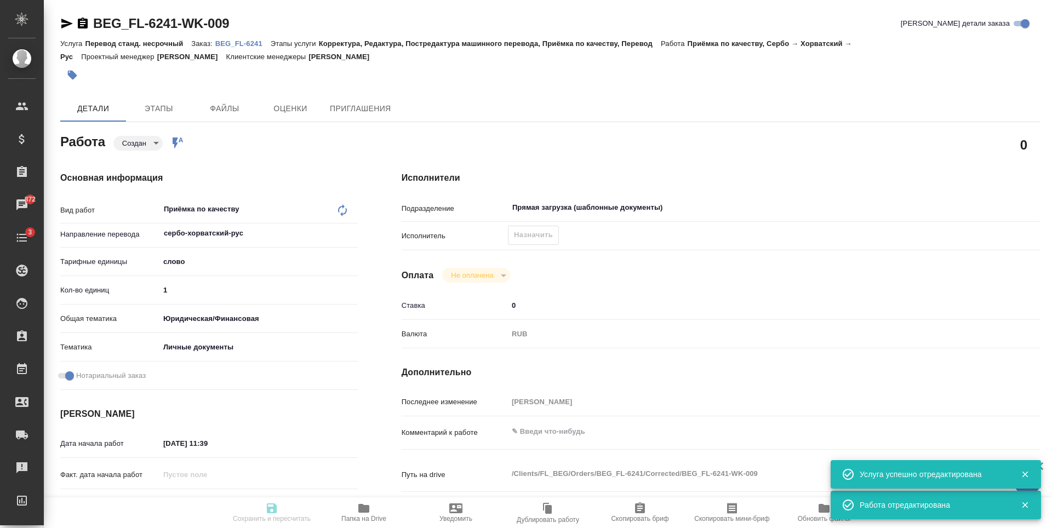
type input "[DATE] 11:00"
type input "Прямая загрузка (шаблонные документы)"
type input "notPayed"
type input "0"
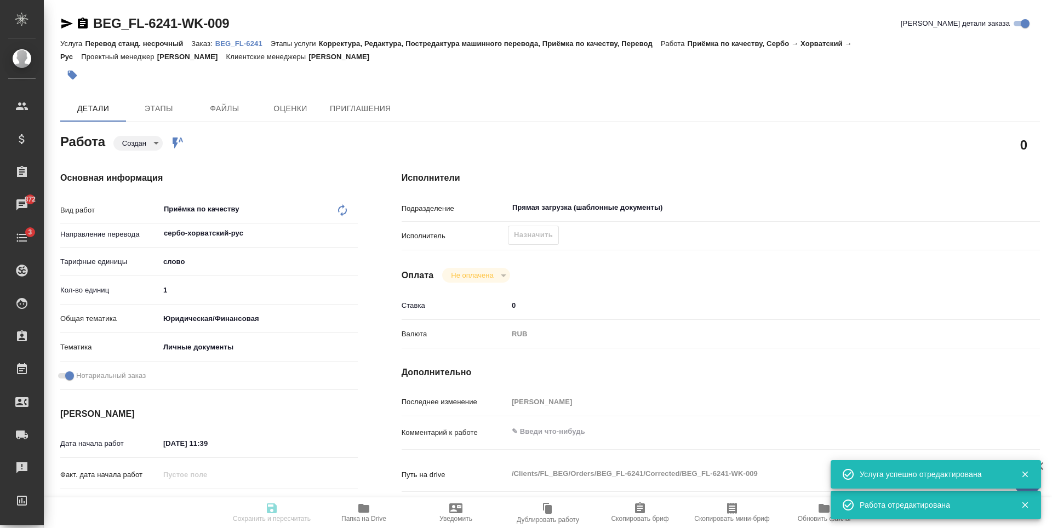
type input "RUB"
type input "[PERSON_NAME]"
type textarea "x"
type textarea "/Clients/FL_BEG/Orders/BEG_FL-6241/Corrected/BEG_FL-6241-WK-009"
type textarea "x"
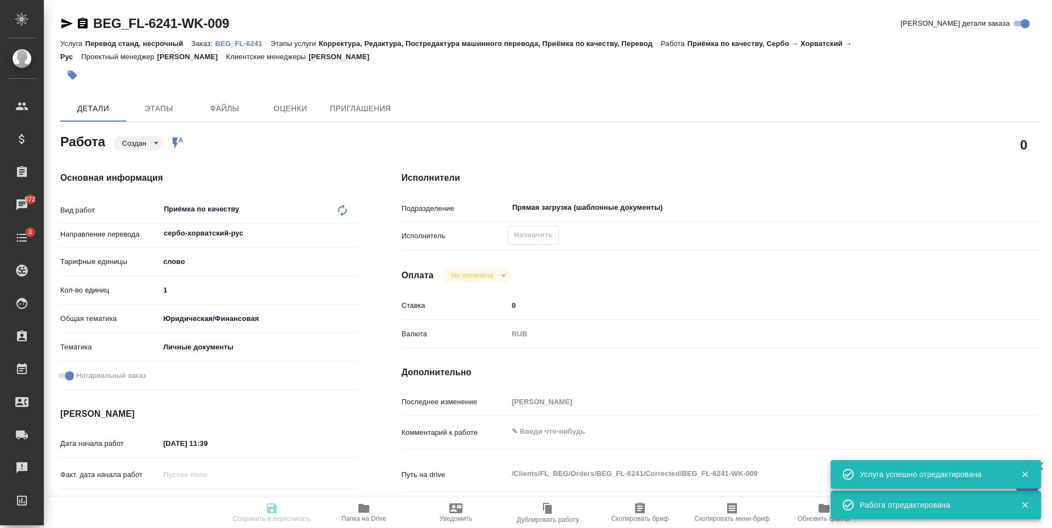
type input "BEG_FL-6241"
type input "Перевод станд. несрочный"
type input "Корректура, Редактура, Постредактура машинного перевода, Приёмка по качеству, П…"
type input "[PERSON_NAME]"
type input "/Clients/FL_BEG/Orders/BEG_FL-6241"
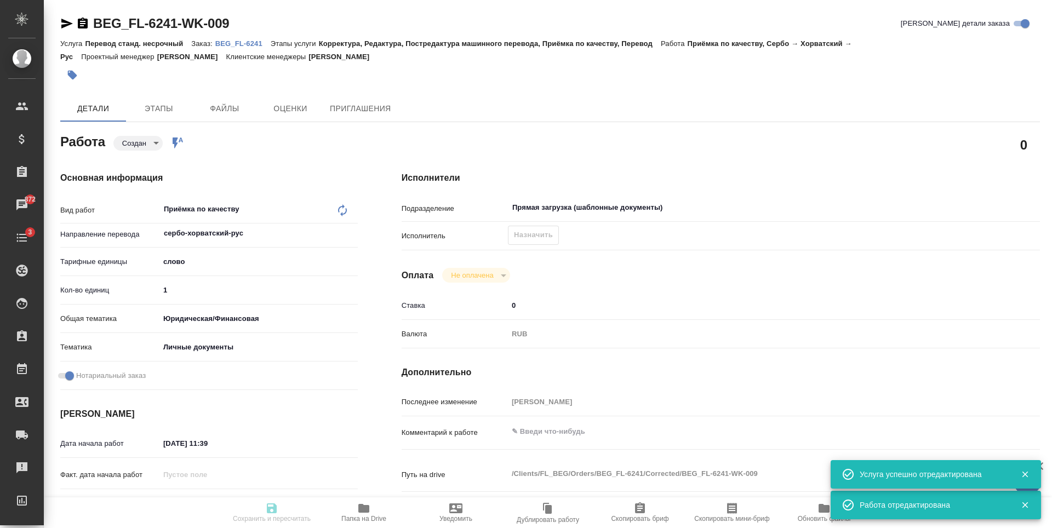
type textarea "x"
type textarea "[PERSON_NAME]"
type textarea "x"
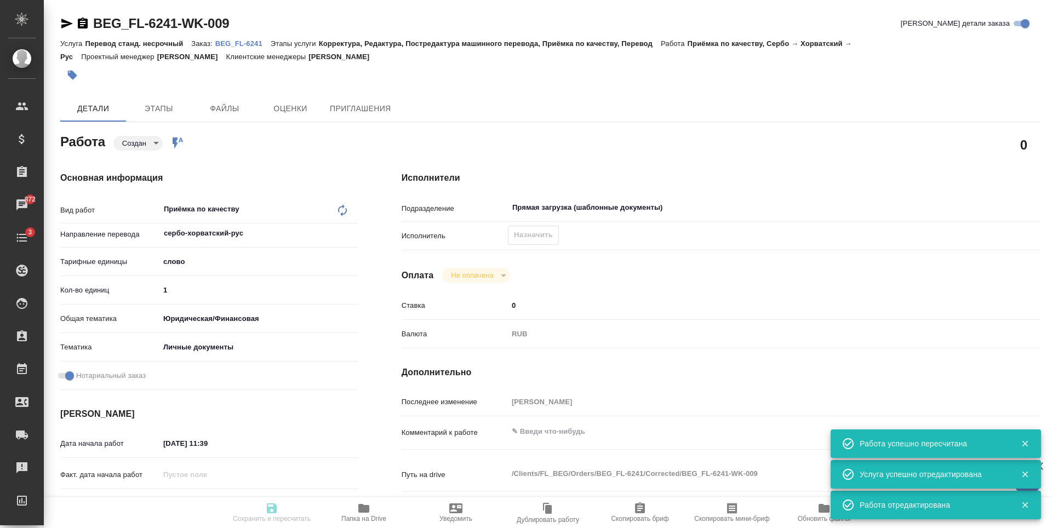
type textarea "x"
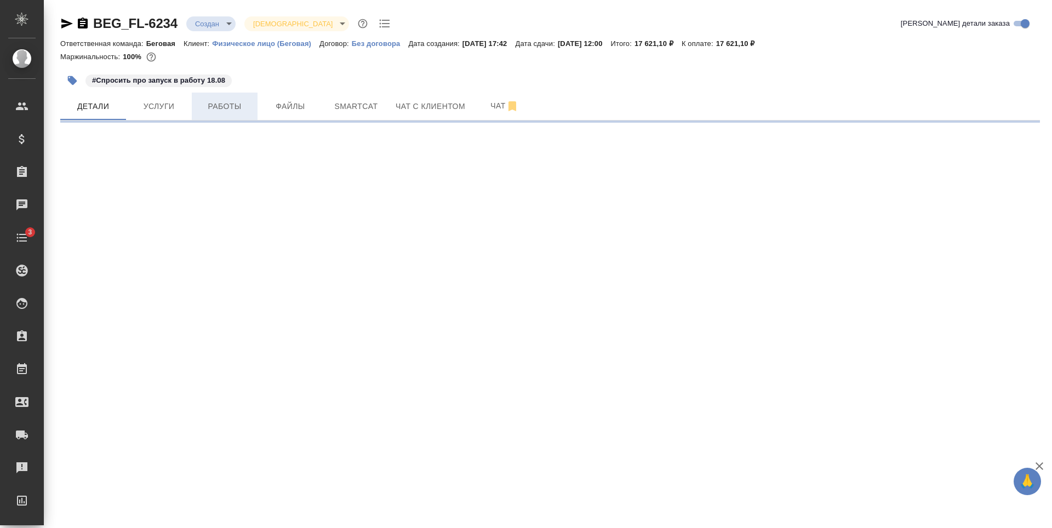
select select "RU"
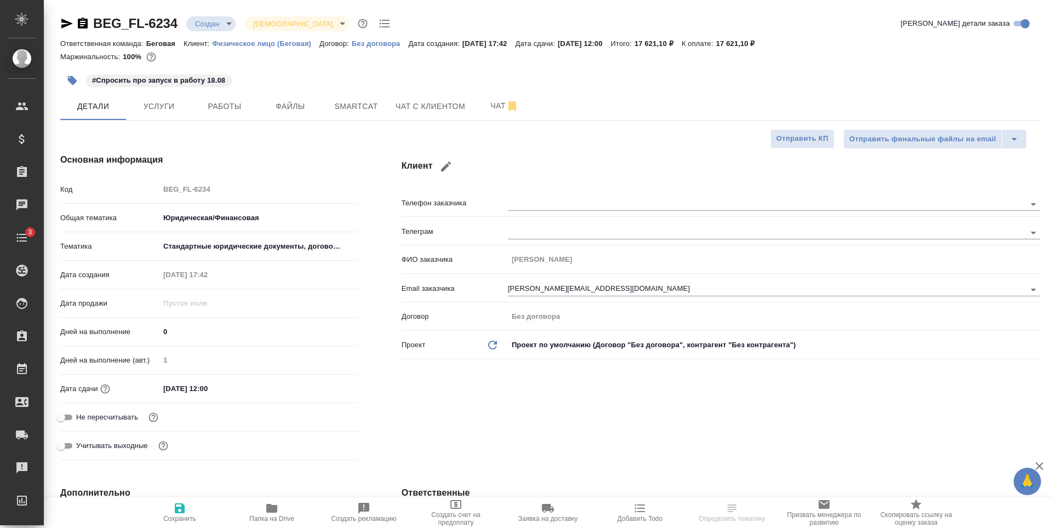
type textarea "x"
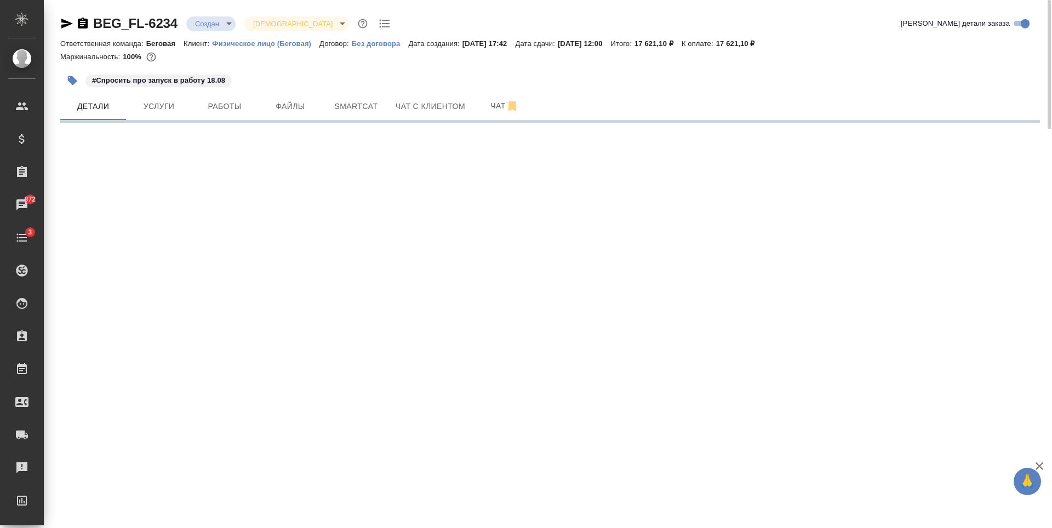
select select "RU"
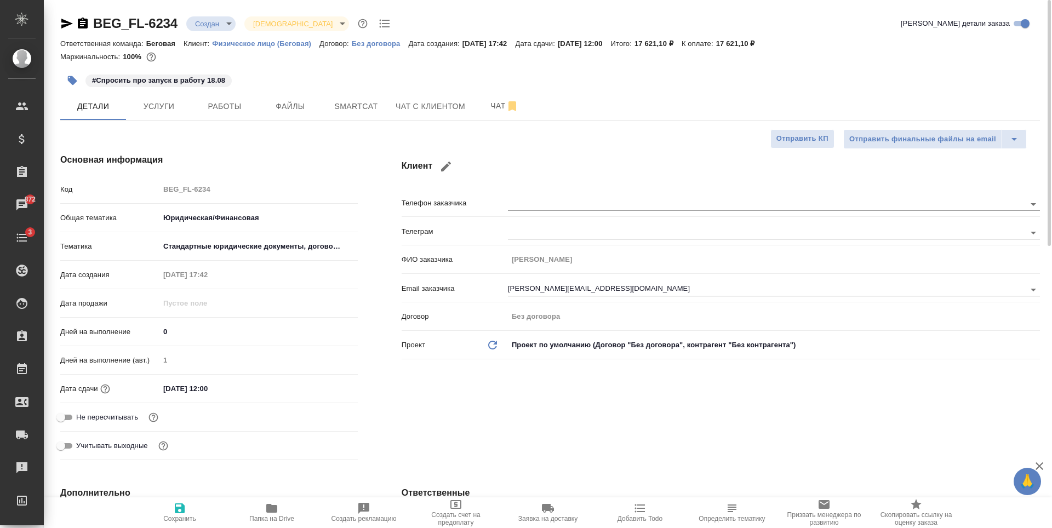
type textarea "x"
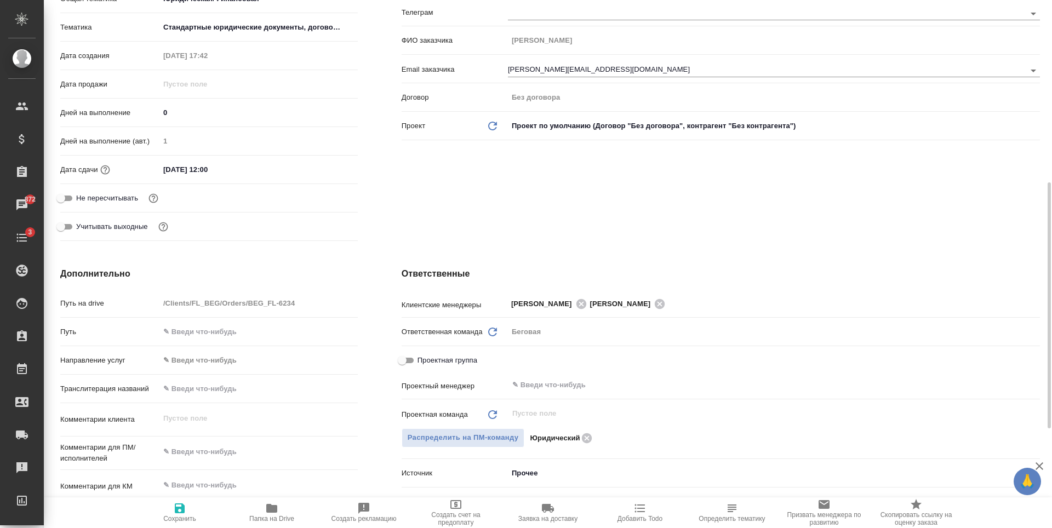
scroll to position [384, 0]
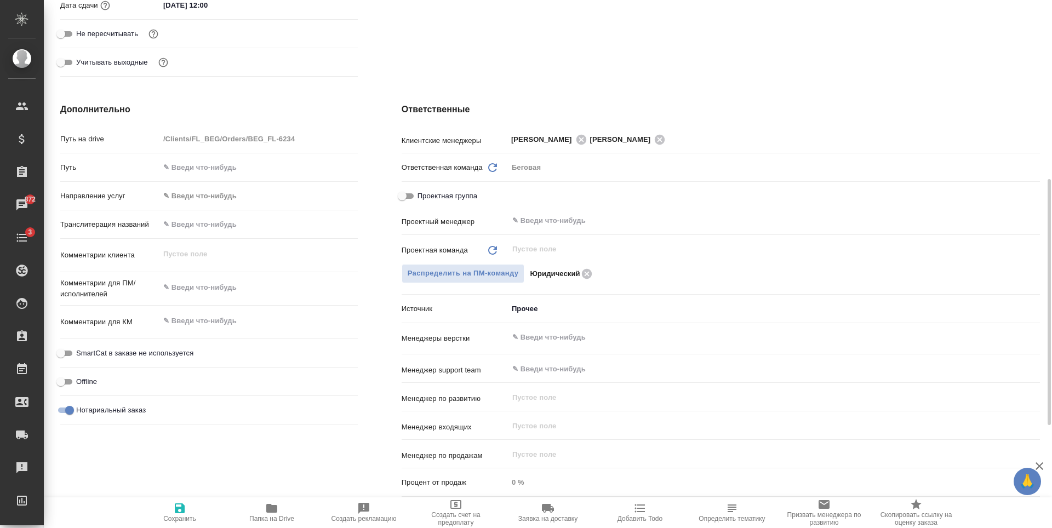
type textarea "x"
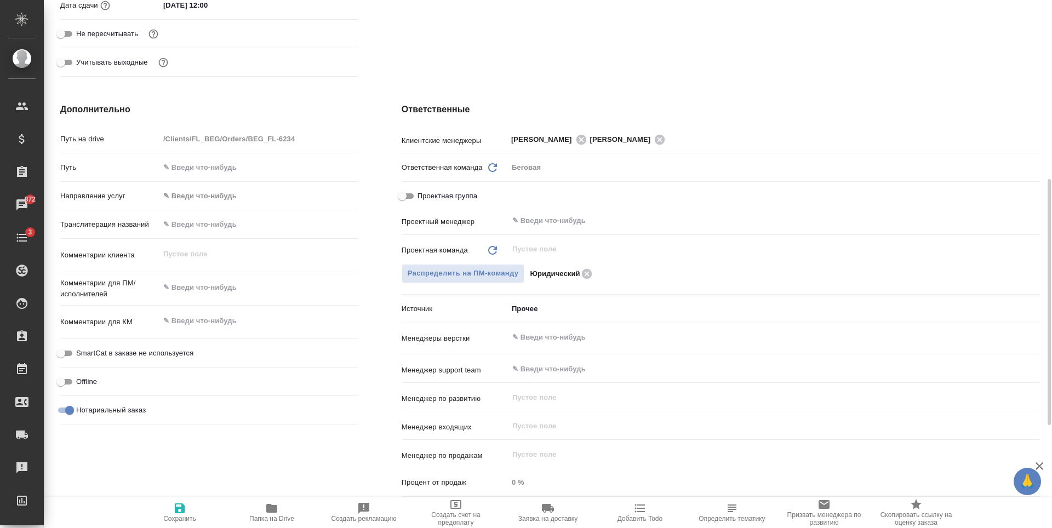
type textarea "x"
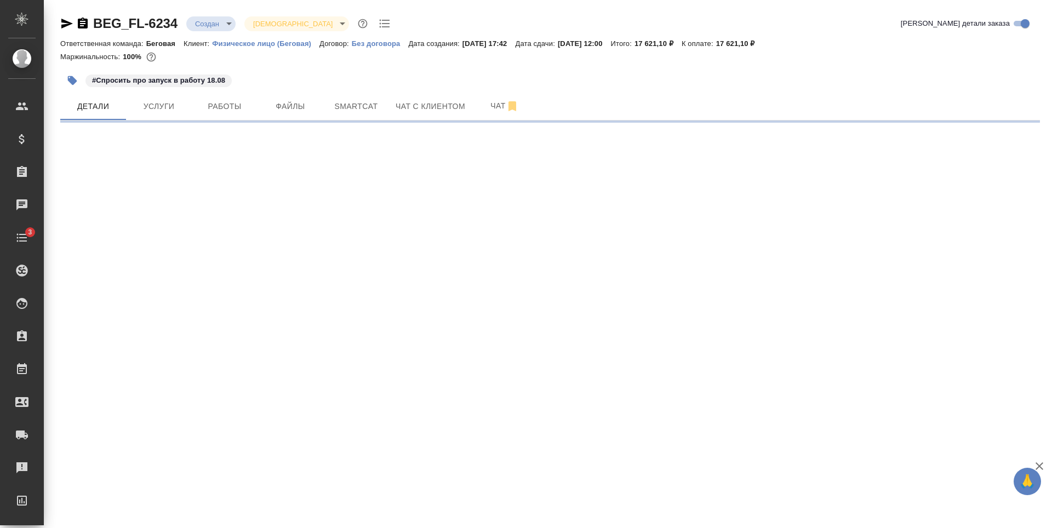
select select "RU"
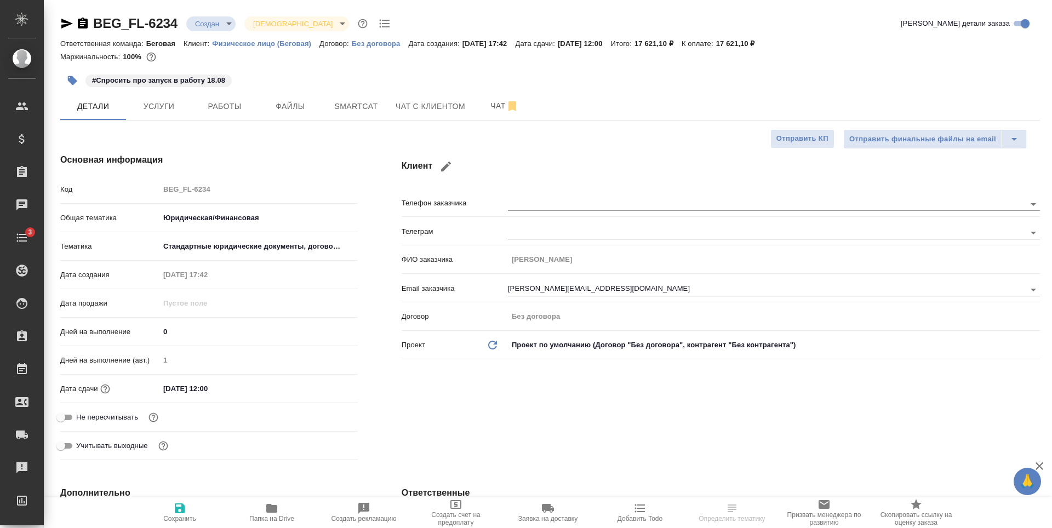
type textarea "x"
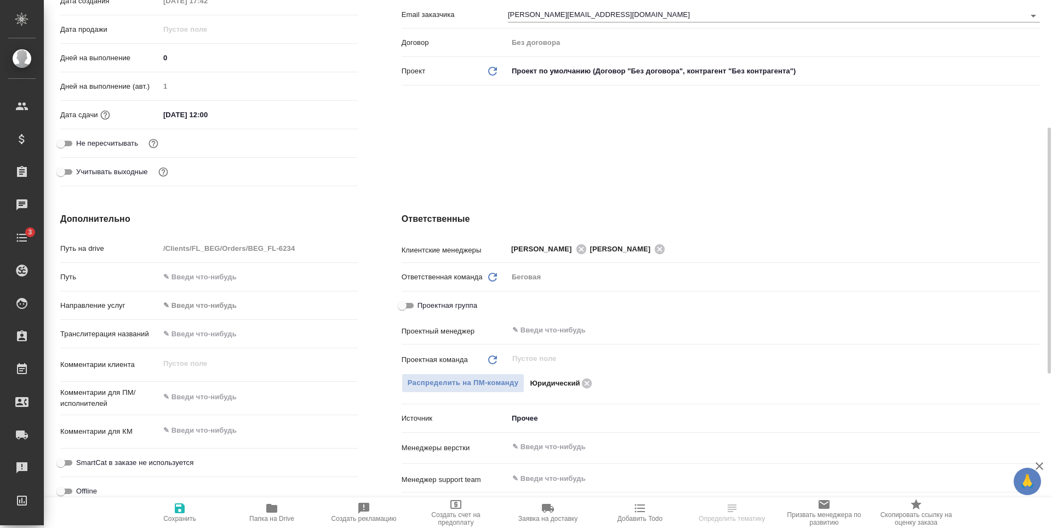
type textarea "x"
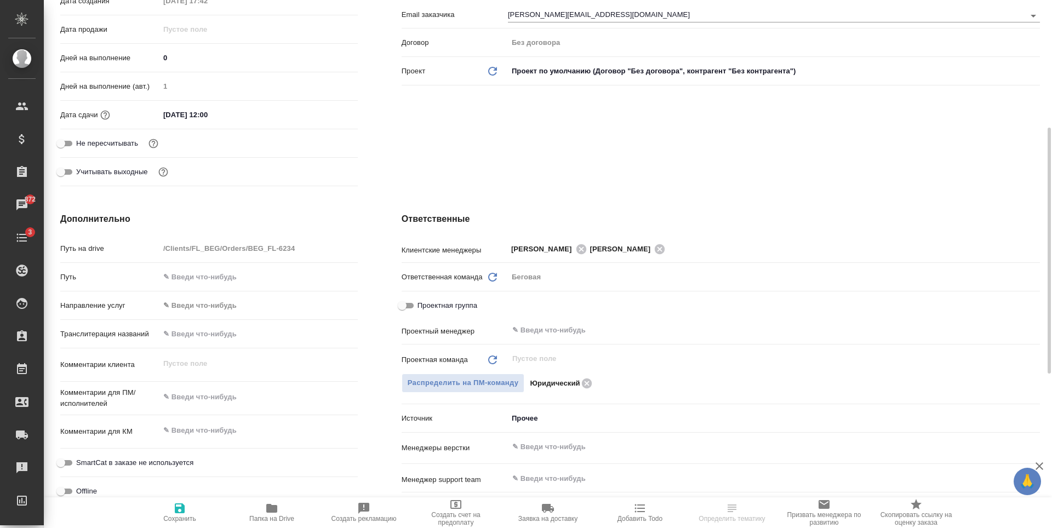
type textarea "x"
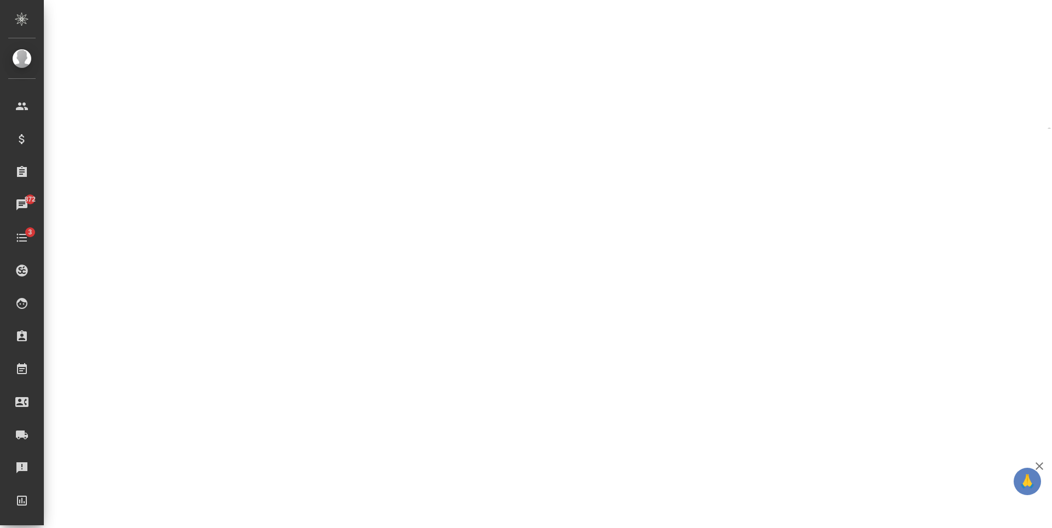
select select "RU"
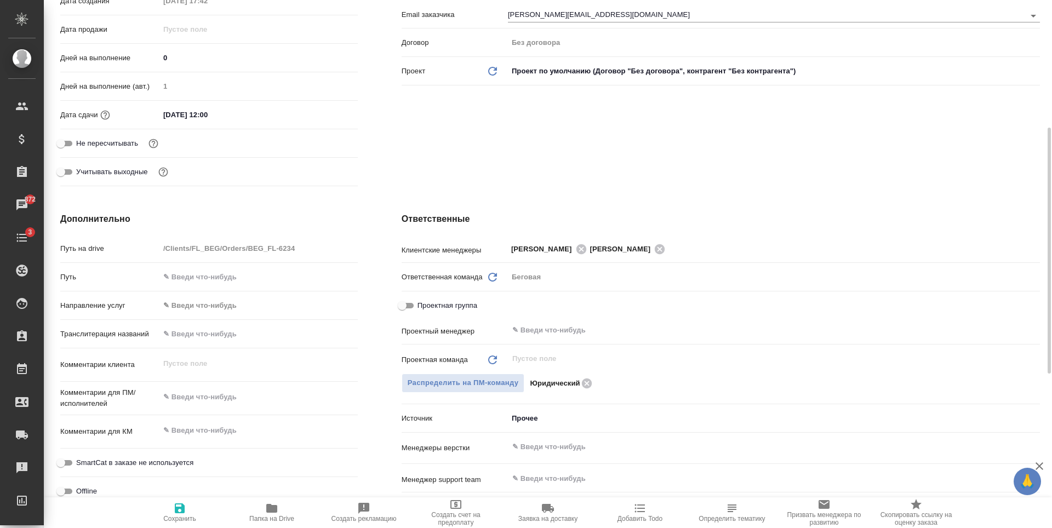
type textarea "x"
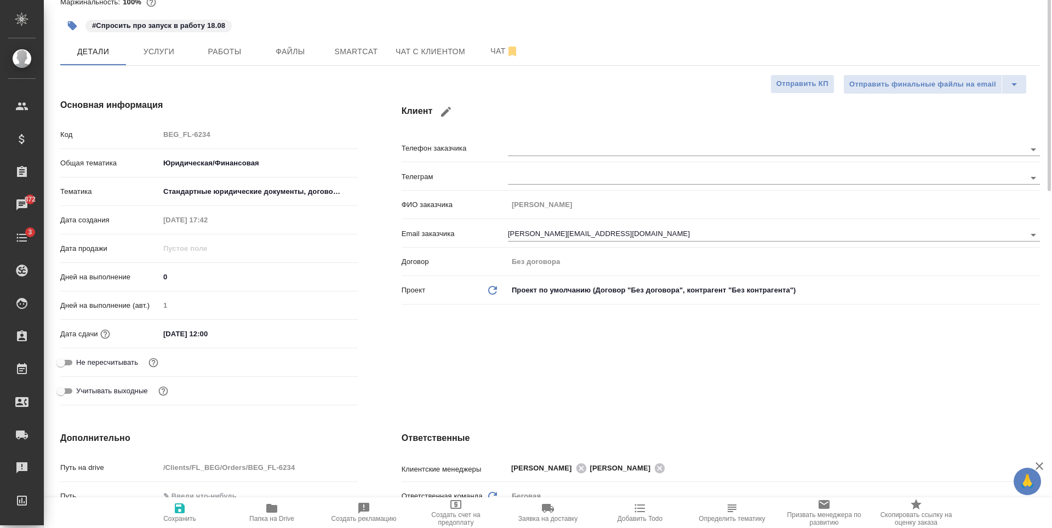
scroll to position [0, 0]
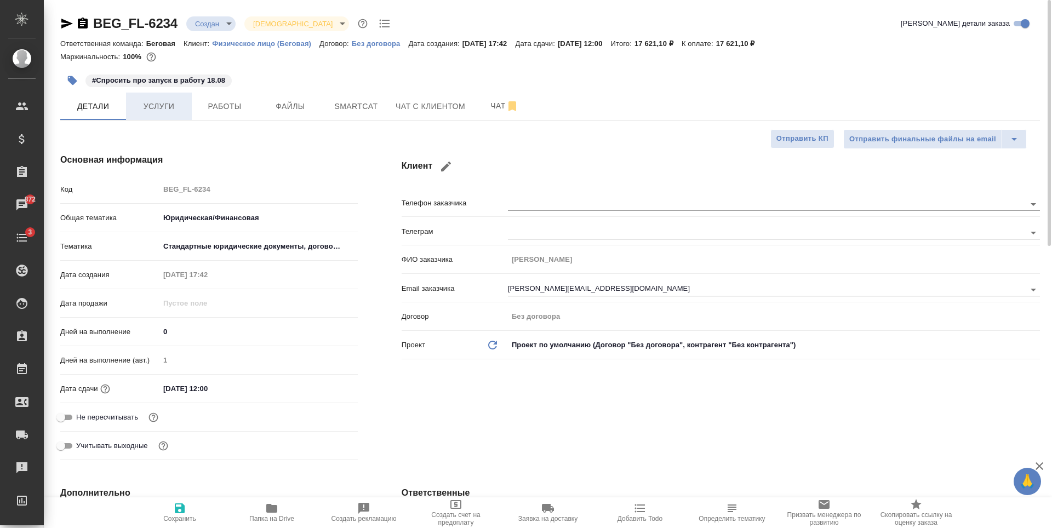
click at [175, 110] on span "Услуги" at bounding box center [159, 107] width 53 height 14
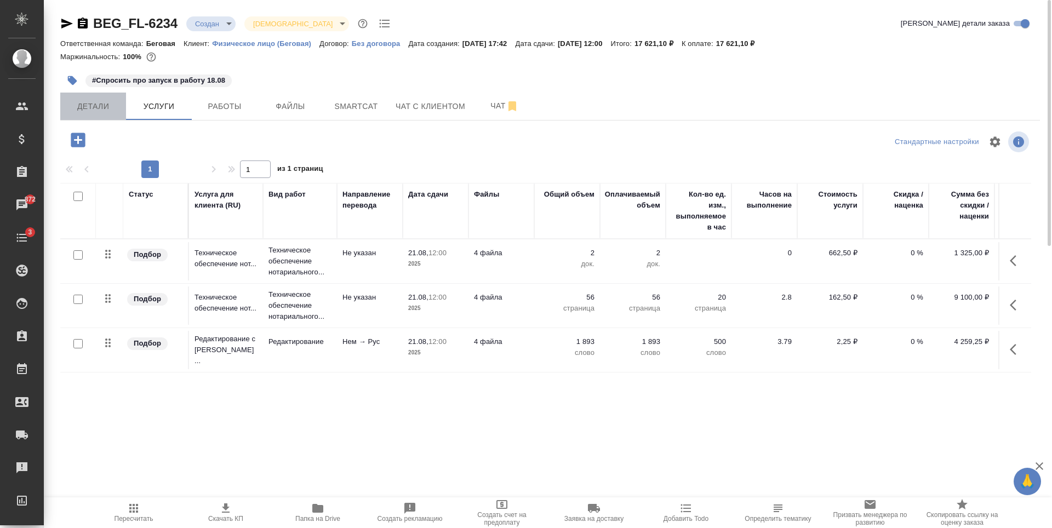
click at [95, 109] on span "Детали" at bounding box center [93, 107] width 53 height 14
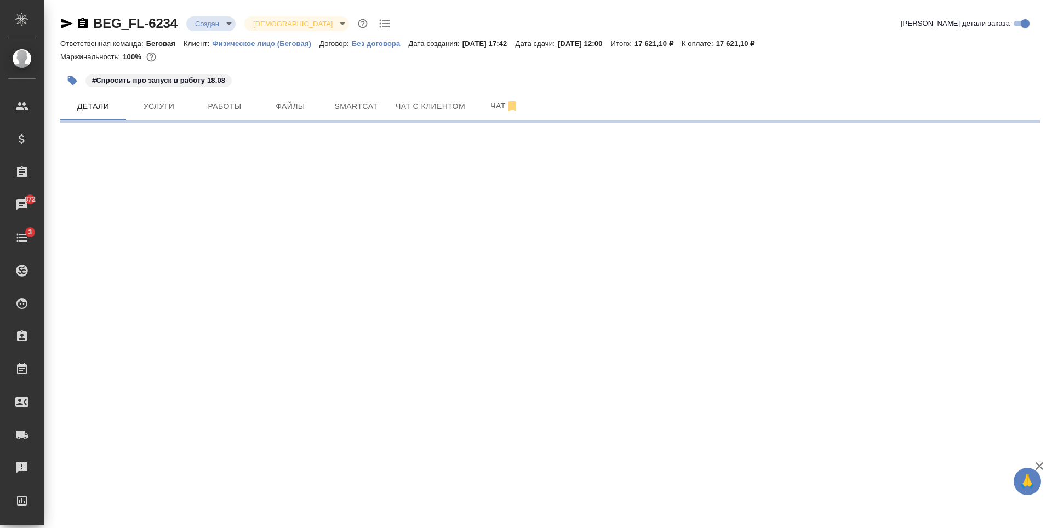
select select "RU"
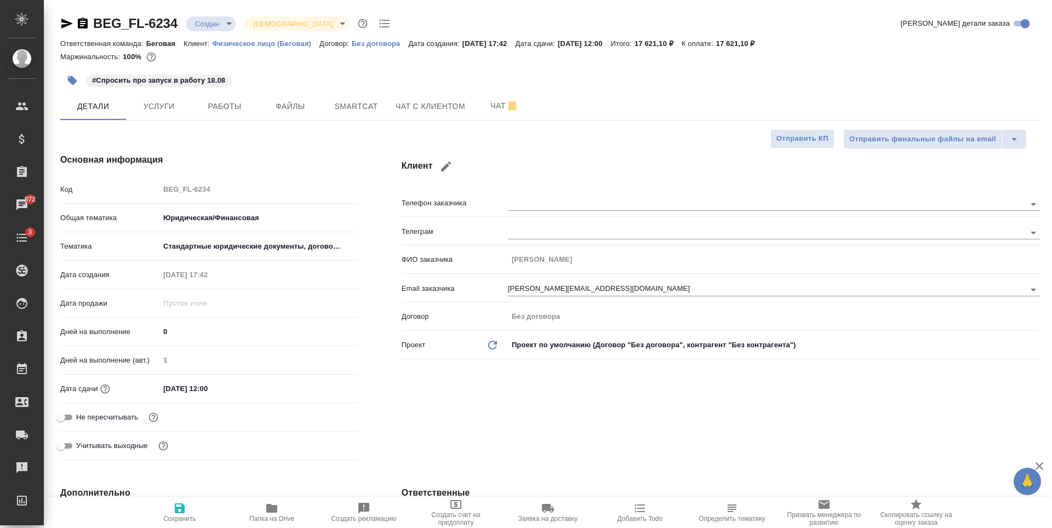
type textarea "x"
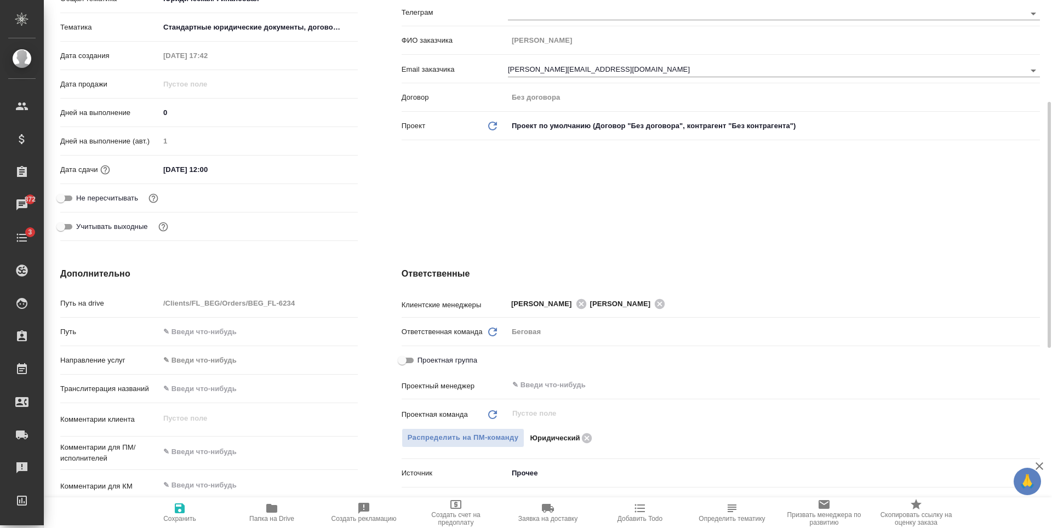
scroll to position [274, 0]
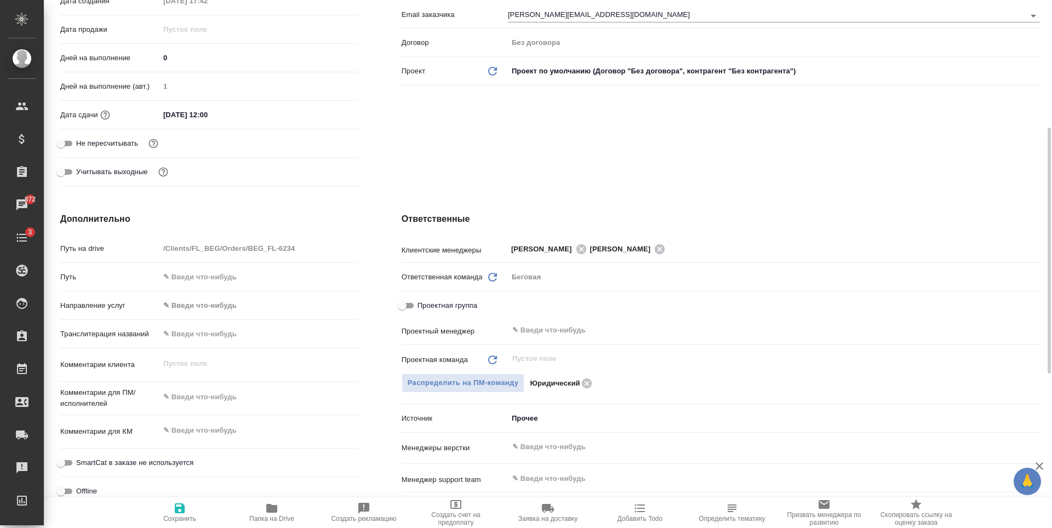
type textarea "x"
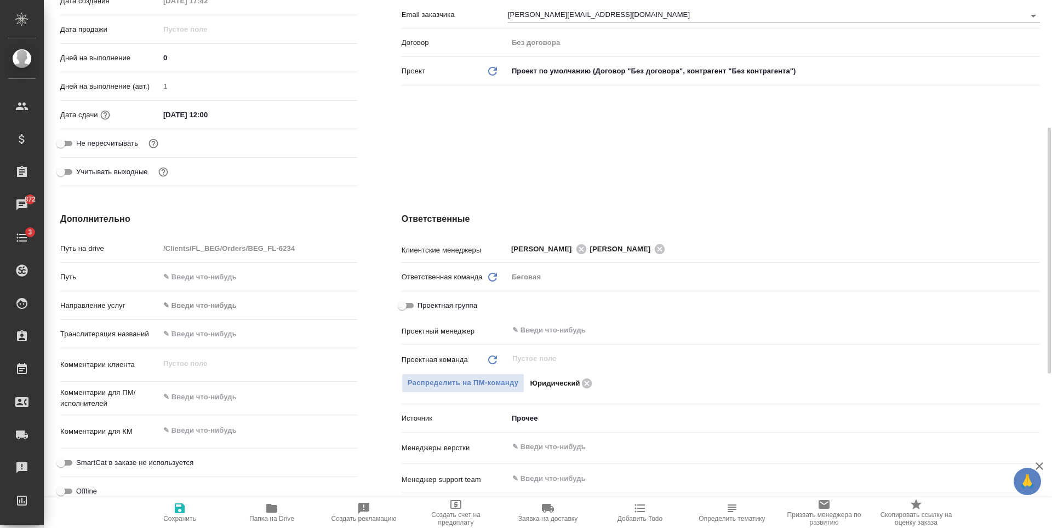
type textarea "x"
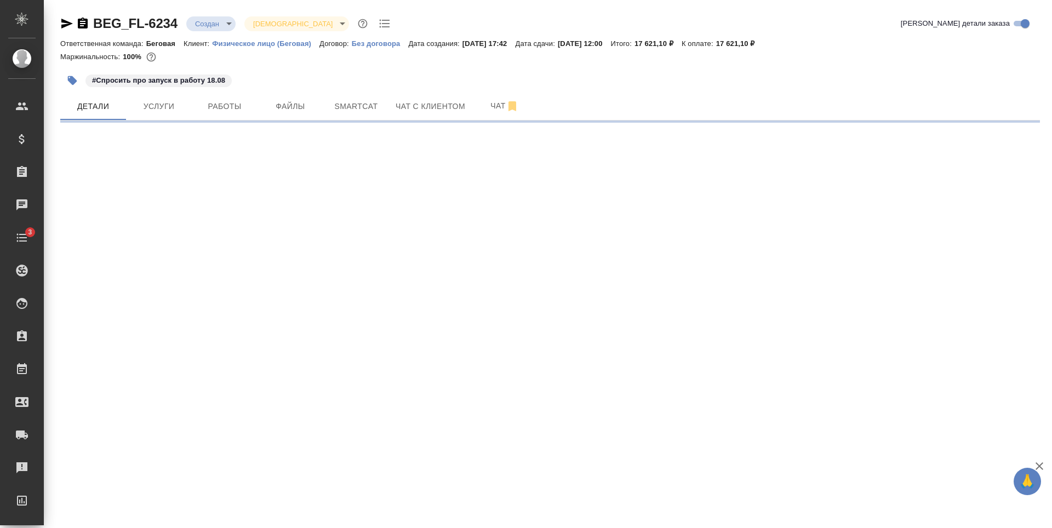
select select "RU"
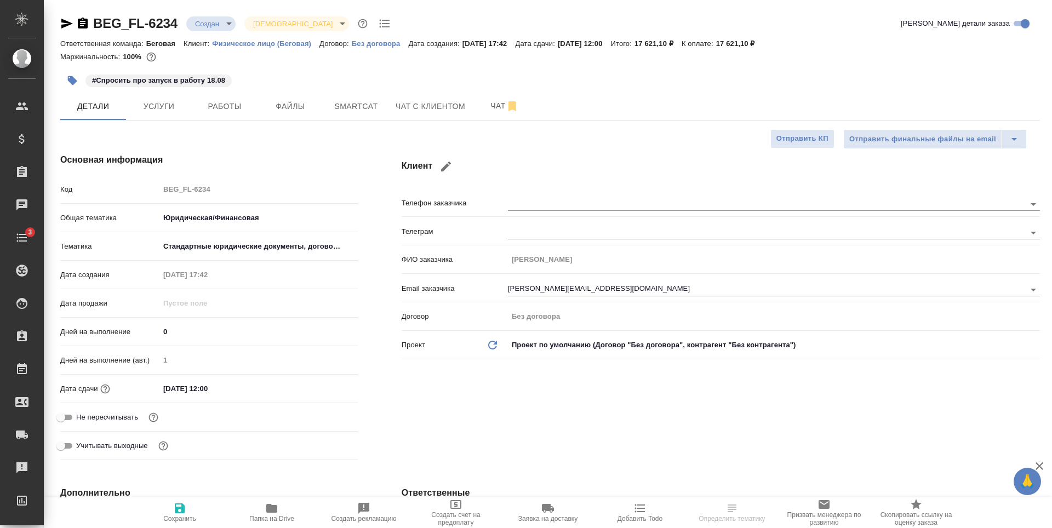
type textarea "x"
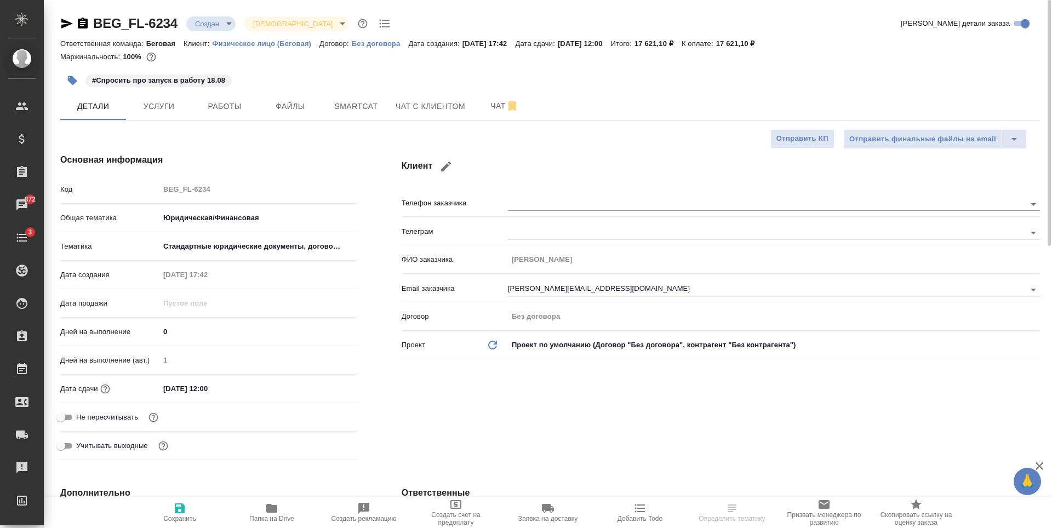
type textarea "x"
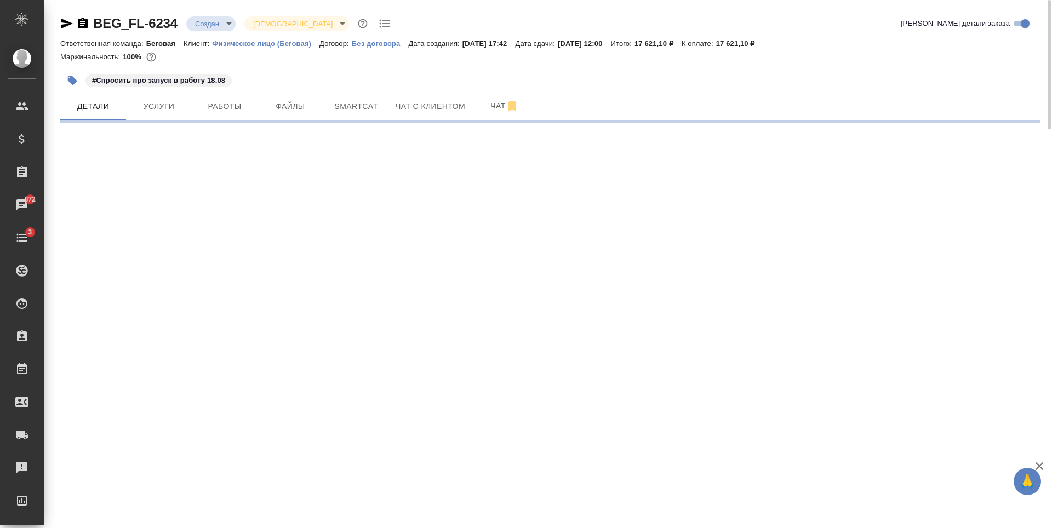
select select "RU"
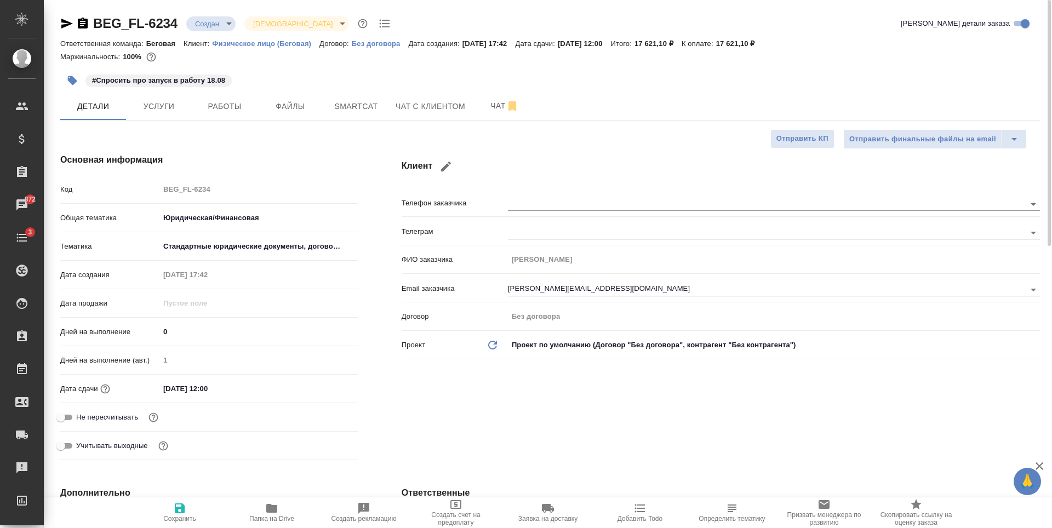
type textarea "x"
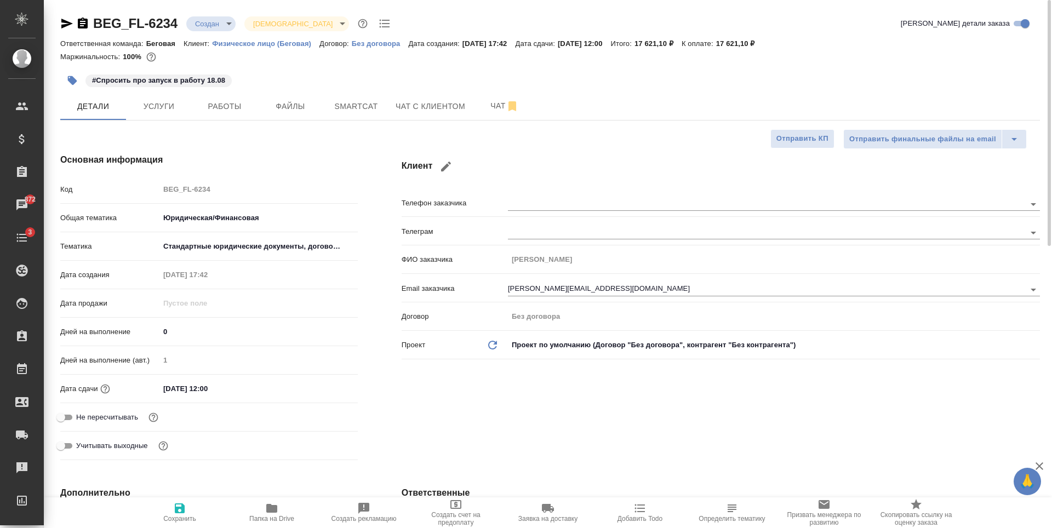
type textarea "x"
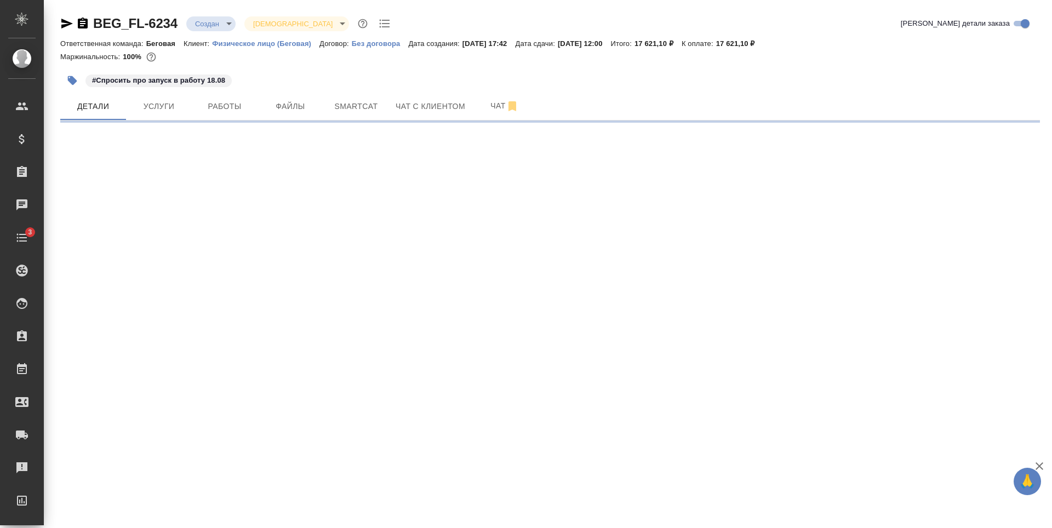
select select "RU"
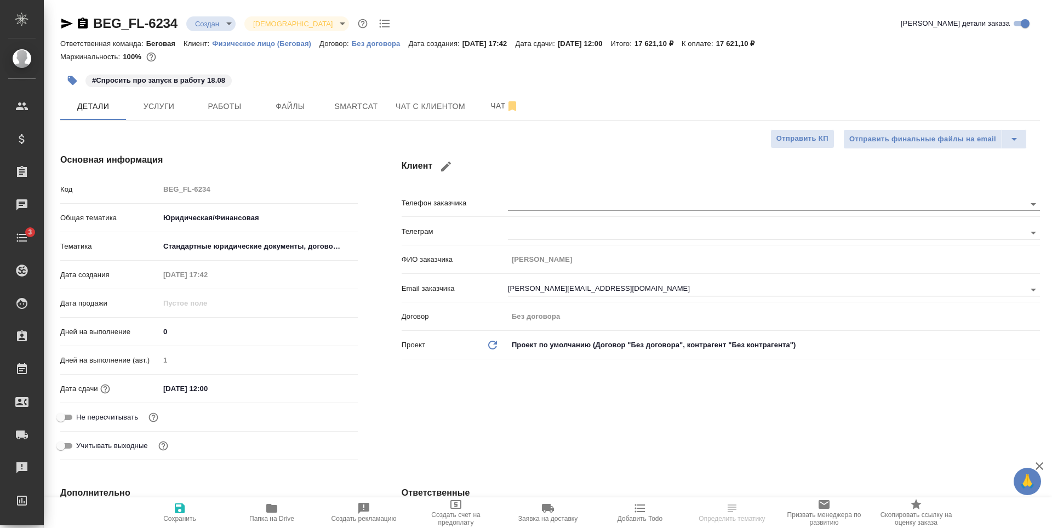
type textarea "x"
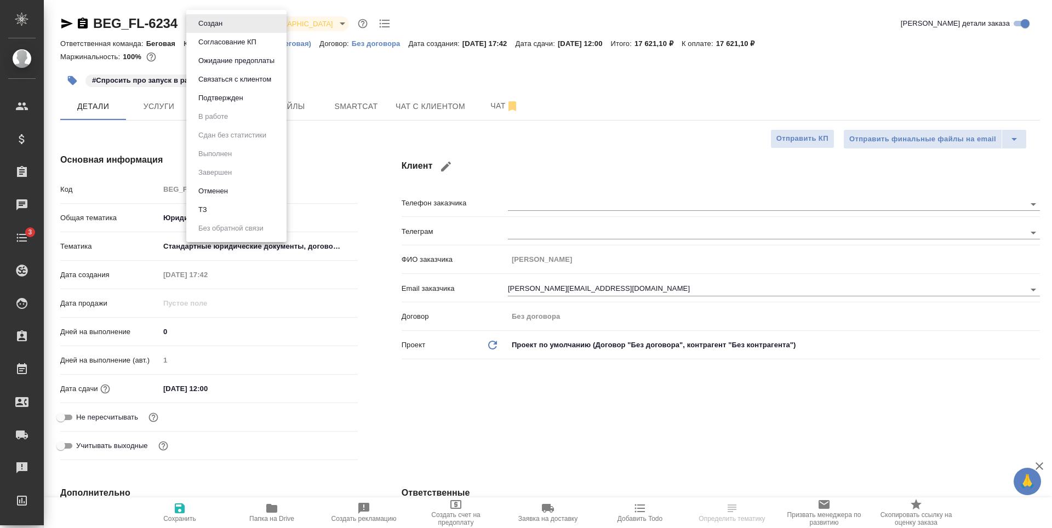
click at [223, 26] on body "🙏 .cls-1 fill:#fff; AWATERA [PERSON_NAME] Спецификации Заказы Чаты 3 Todo Проек…" at bounding box center [526, 264] width 1052 height 528
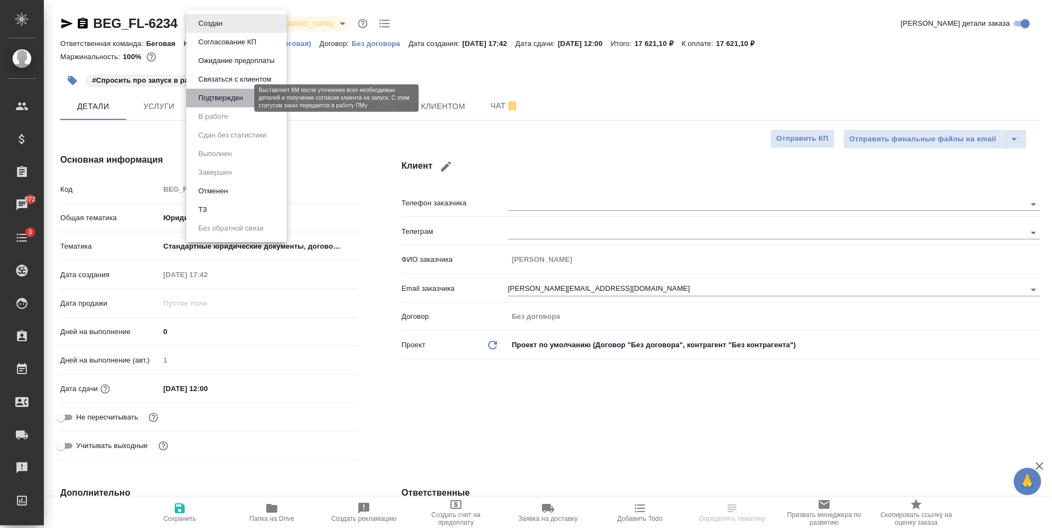
click at [224, 101] on button "Подтвержден" at bounding box center [221, 98] width 52 height 12
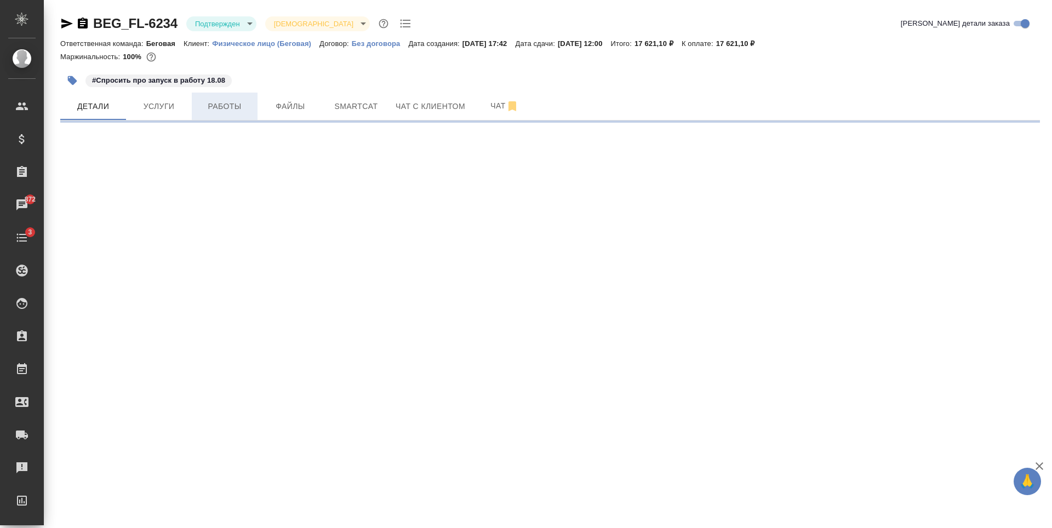
select select "RU"
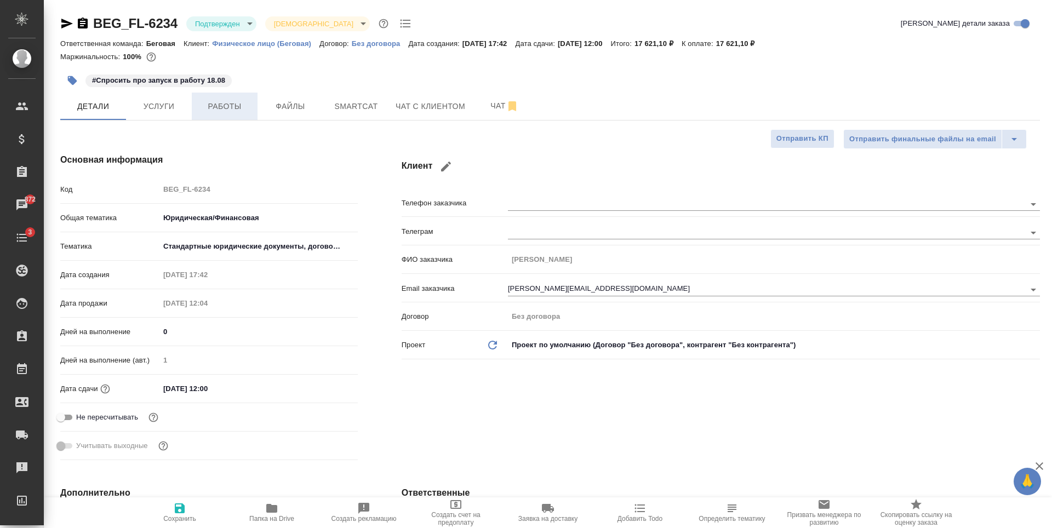
type textarea "x"
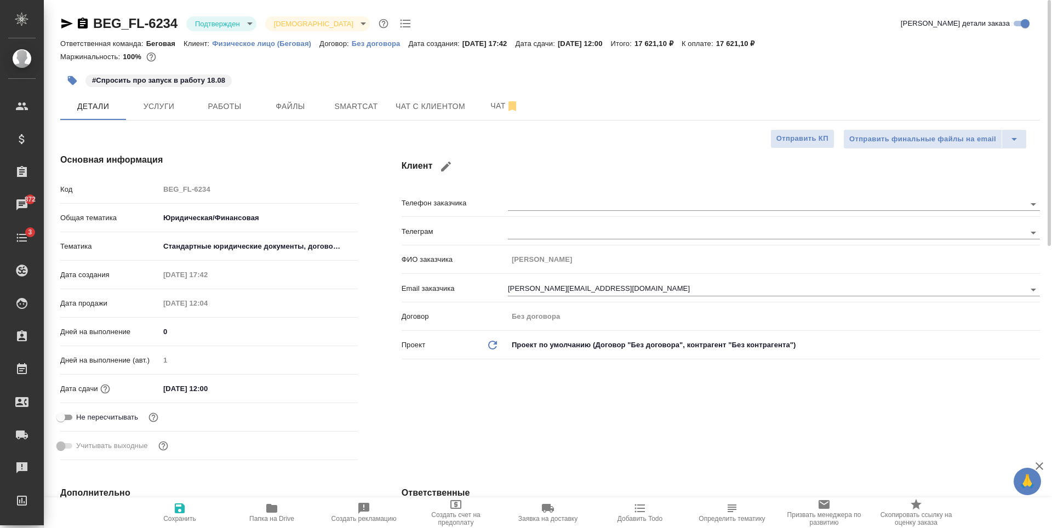
type textarea "x"
click at [211, 77] on p "#Спросить про запуск в работу 18.08" at bounding box center [158, 80] width 133 height 11
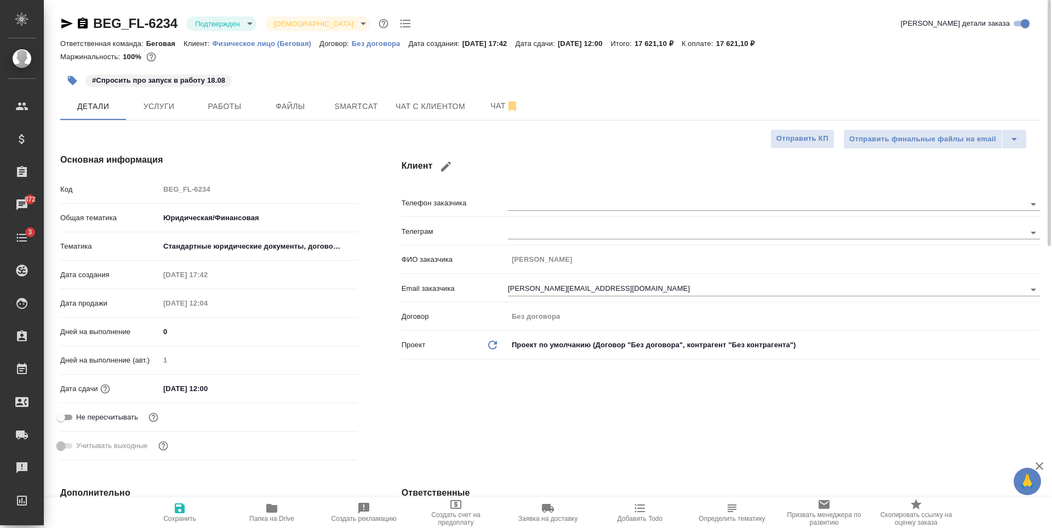
click at [72, 80] on icon "button" at bounding box center [72, 80] width 9 height 9
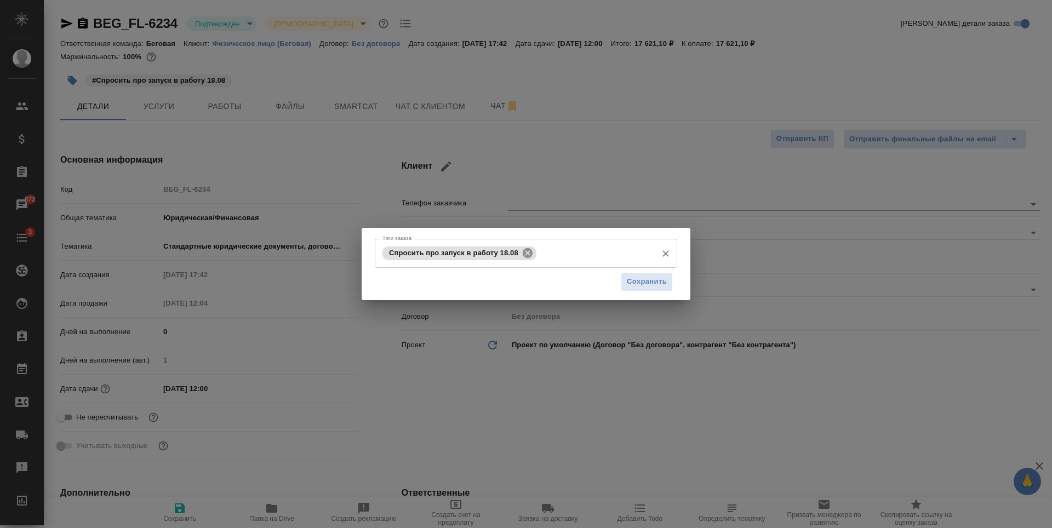
click at [528, 252] on icon at bounding box center [528, 253] width 10 height 10
click at [648, 284] on span "Сохранить" at bounding box center [647, 282] width 40 height 13
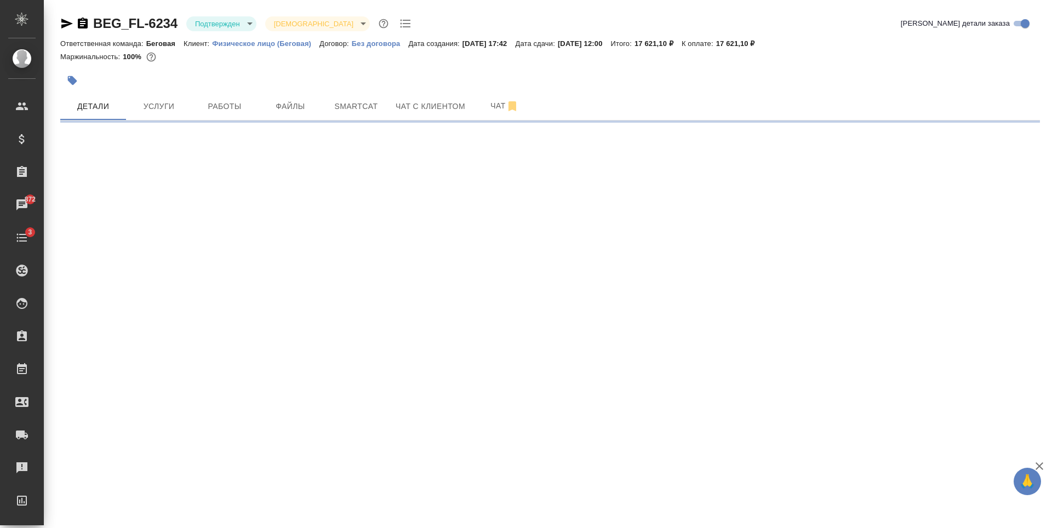
select select "RU"
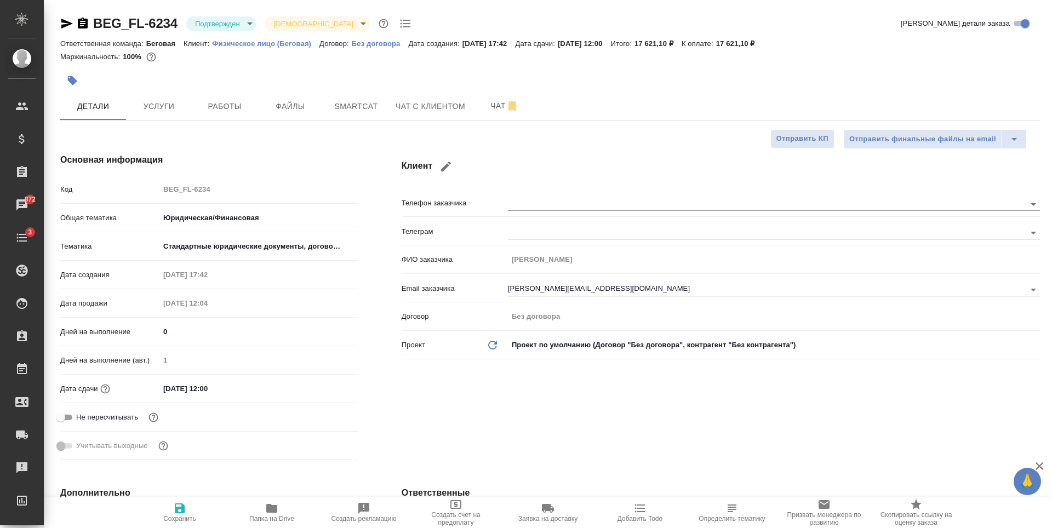
type textarea "x"
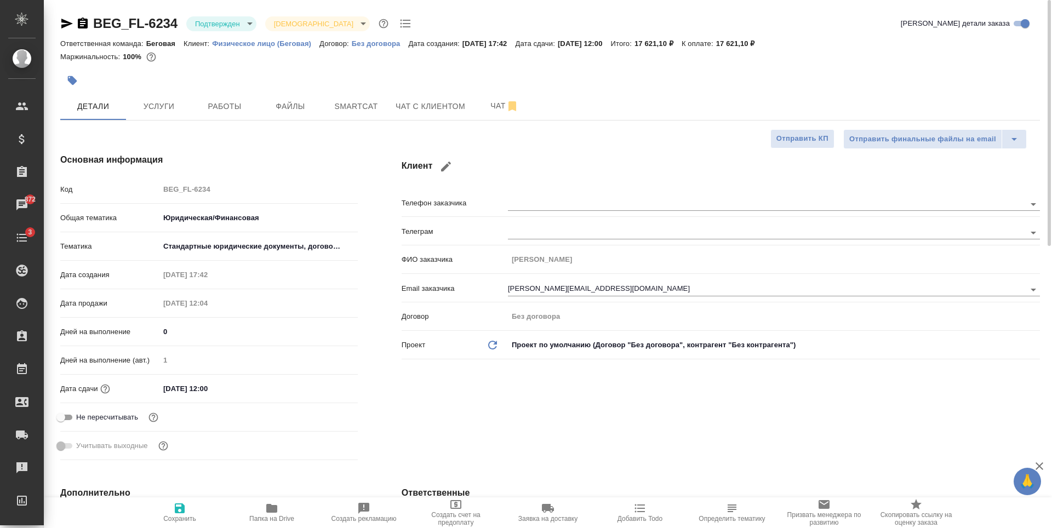
type textarea "x"
click at [215, 384] on input "21.08.2025 12:00" at bounding box center [207, 389] width 96 height 16
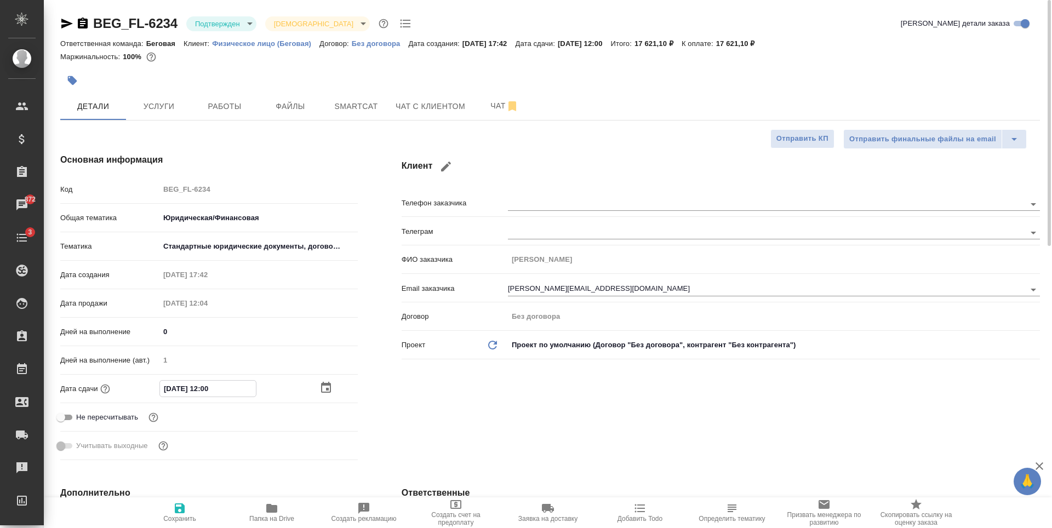
click at [334, 383] on div at bounding box center [338, 387] width 38 height 13
click at [332, 383] on icon "button" at bounding box center [325, 388] width 13 height 13
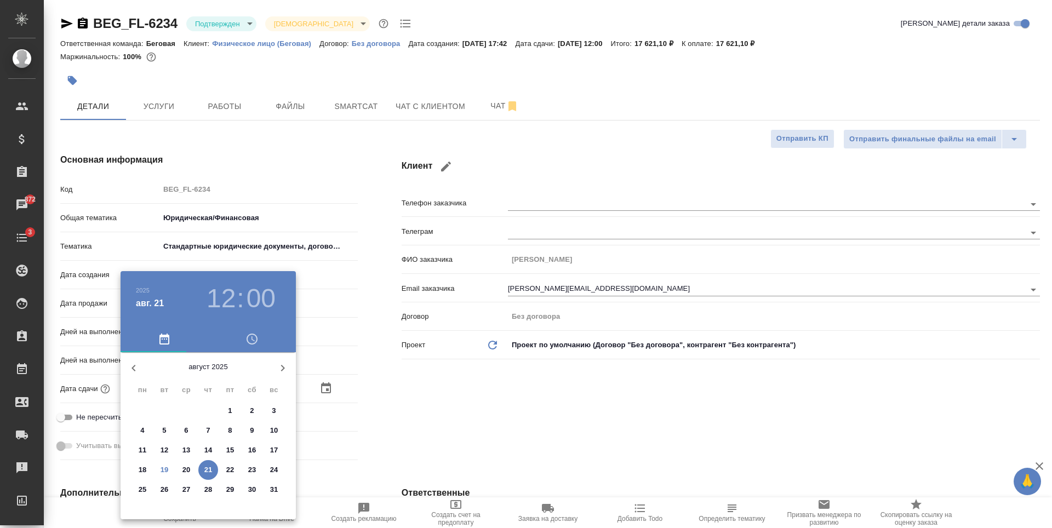
type textarea "x"
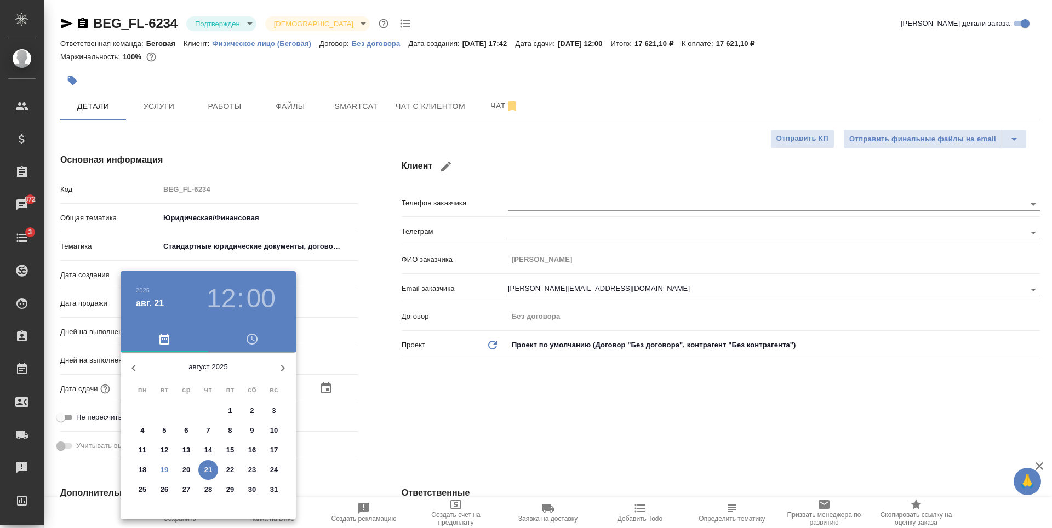
type textarea "x"
click at [442, 425] on div at bounding box center [526, 264] width 1052 height 528
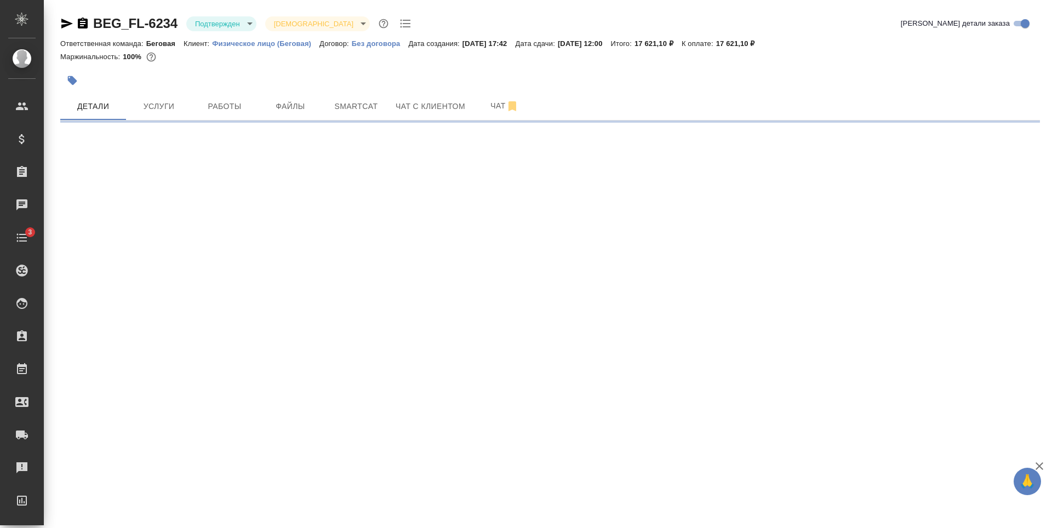
select select "RU"
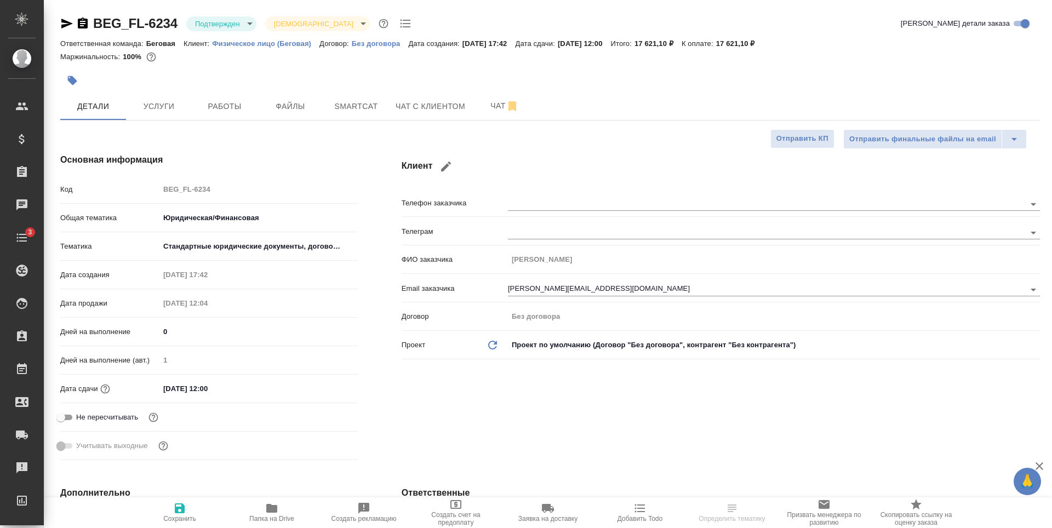
type textarea "x"
click at [162, 96] on button "Услуги" at bounding box center [159, 106] width 66 height 27
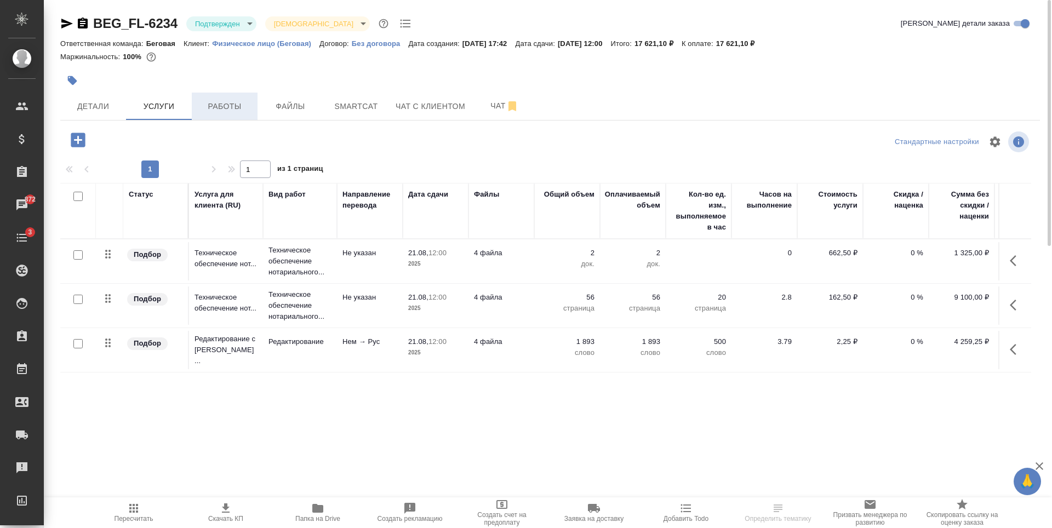
click at [231, 104] on span "Работы" at bounding box center [224, 107] width 53 height 14
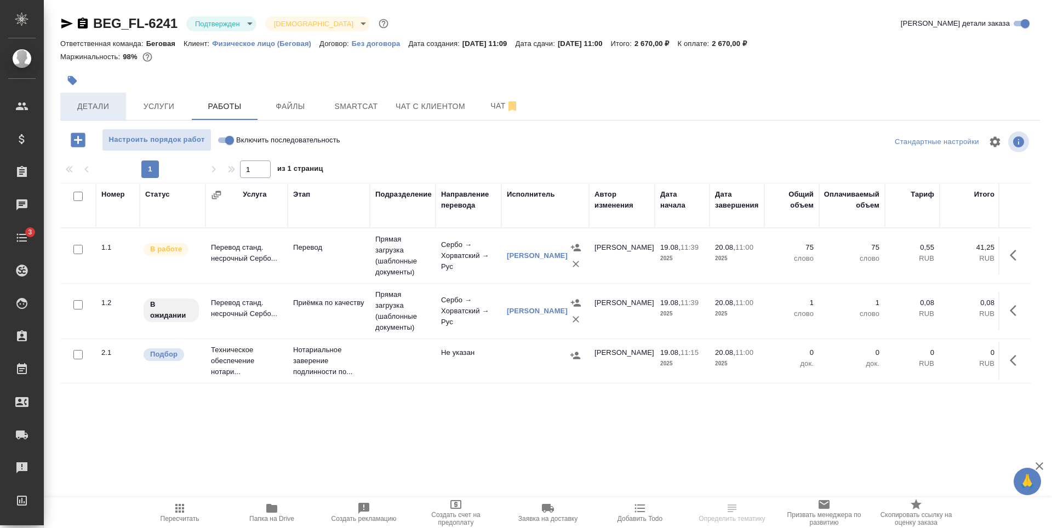
click at [105, 107] on span "Детали" at bounding box center [93, 107] width 53 height 14
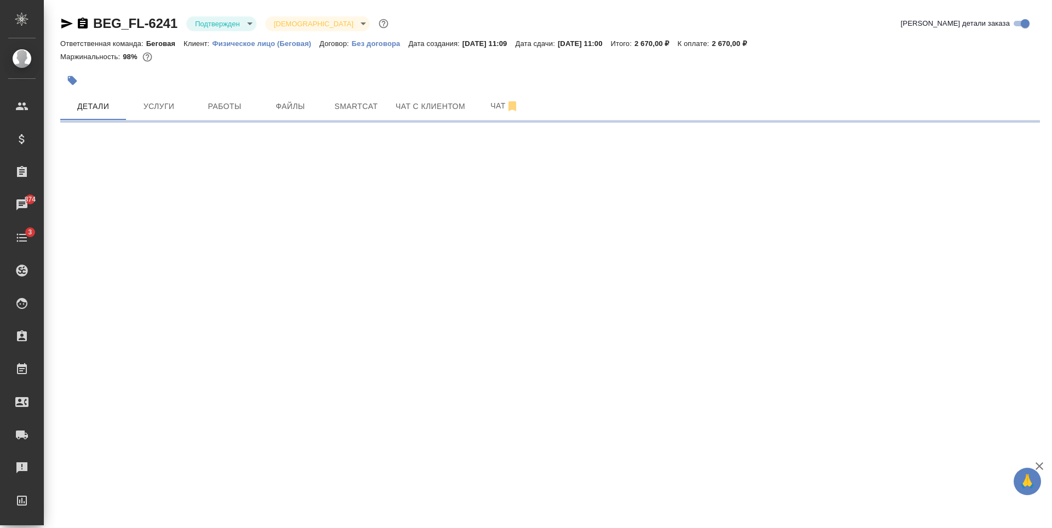
select select "RU"
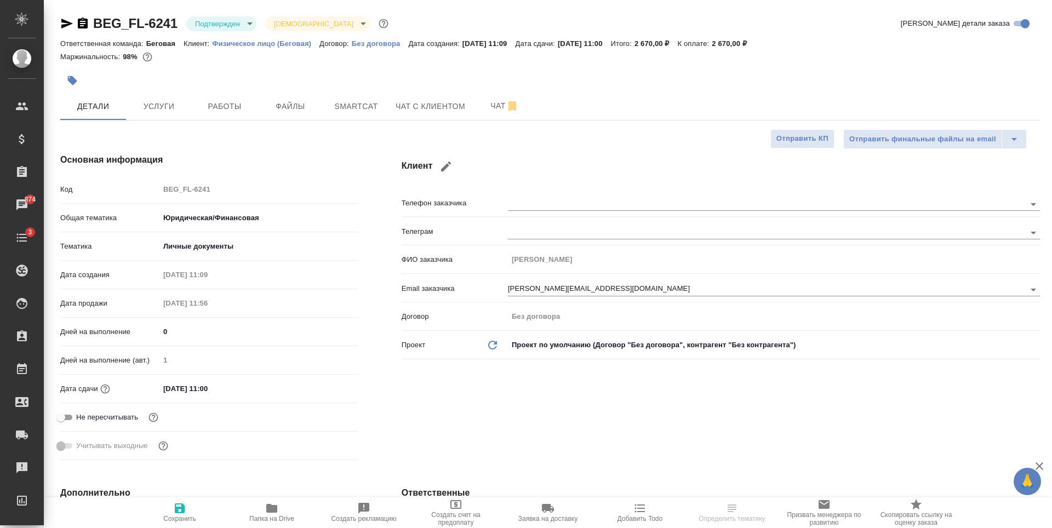
type textarea "x"
click at [226, 110] on span "Работы" at bounding box center [224, 107] width 53 height 14
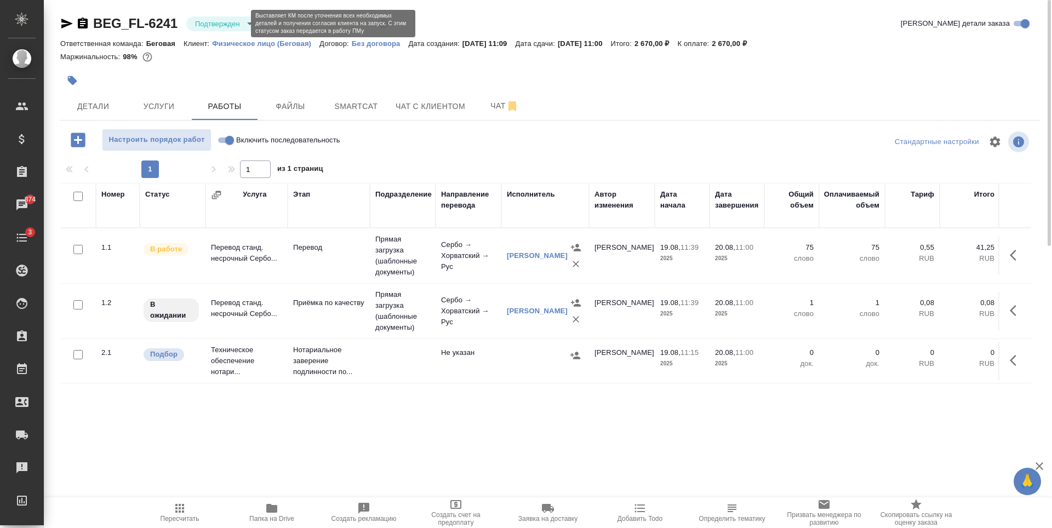
click at [239, 26] on body "🙏 .cls-1 fill:#fff; AWATERA [PERSON_NAME] Спецификации Заказы 874 Чаты 3 Todo П…" at bounding box center [526, 264] width 1052 height 528
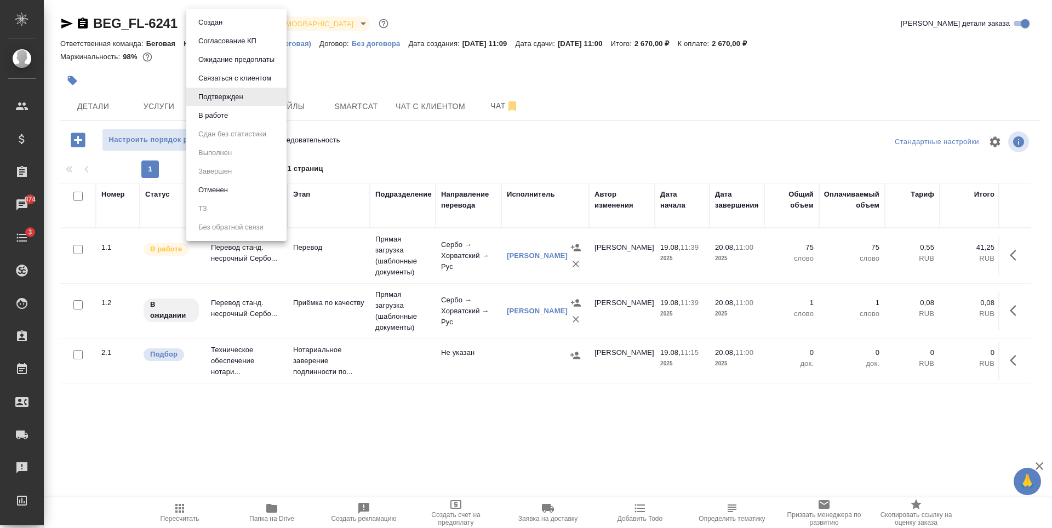
click at [242, 119] on li "В работе" at bounding box center [236, 115] width 100 height 19
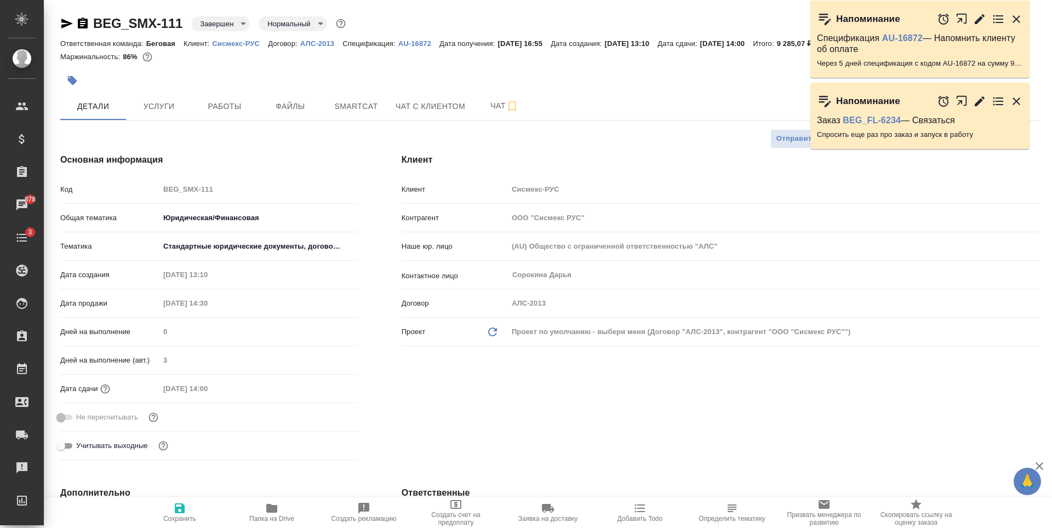
select select "RU"
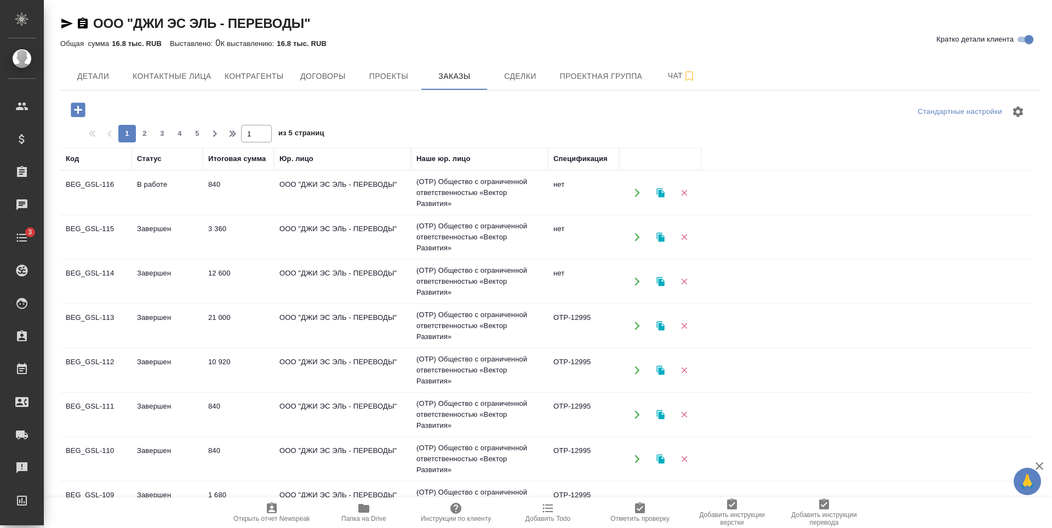
click at [255, 203] on td "840" at bounding box center [238, 193] width 71 height 38
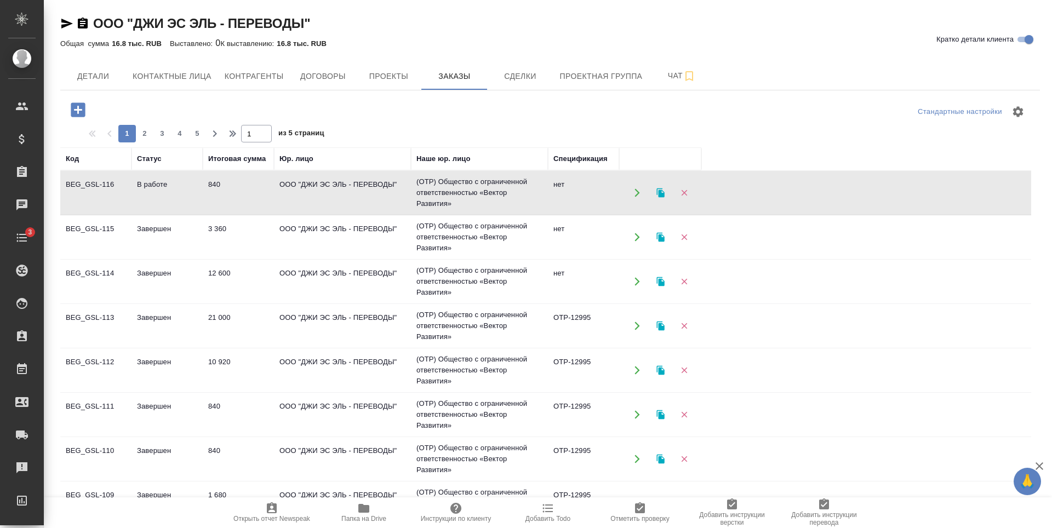
click at [255, 203] on td "840" at bounding box center [238, 193] width 71 height 38
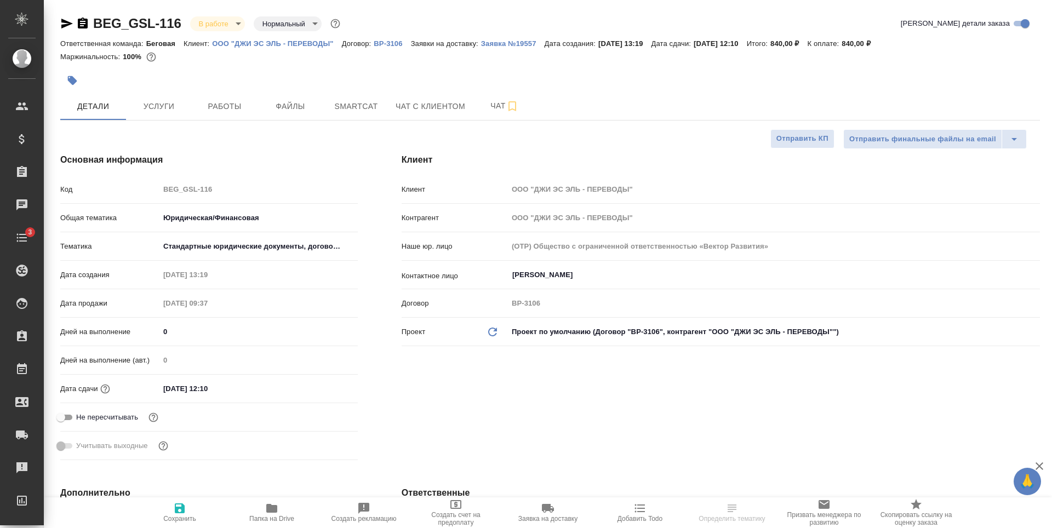
select select "RU"
click at [159, 112] on span "Услуги" at bounding box center [159, 107] width 53 height 14
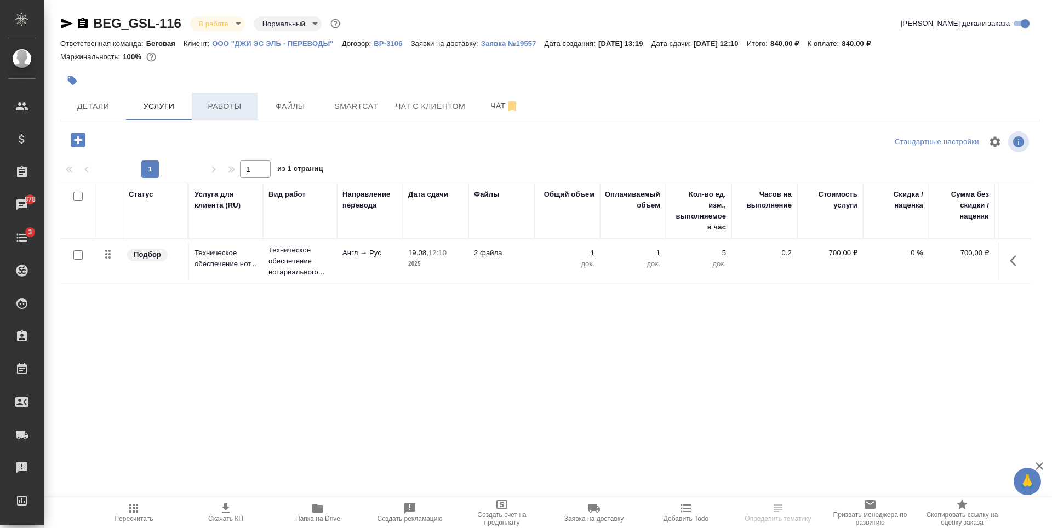
click at [214, 102] on span "Работы" at bounding box center [224, 107] width 53 height 14
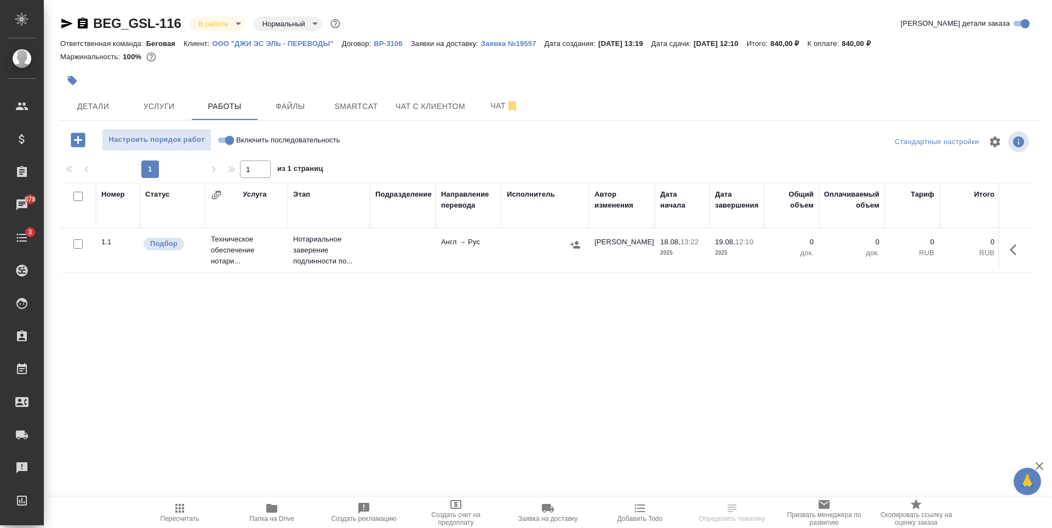
click at [522, 252] on div at bounding box center [545, 245] width 77 height 16
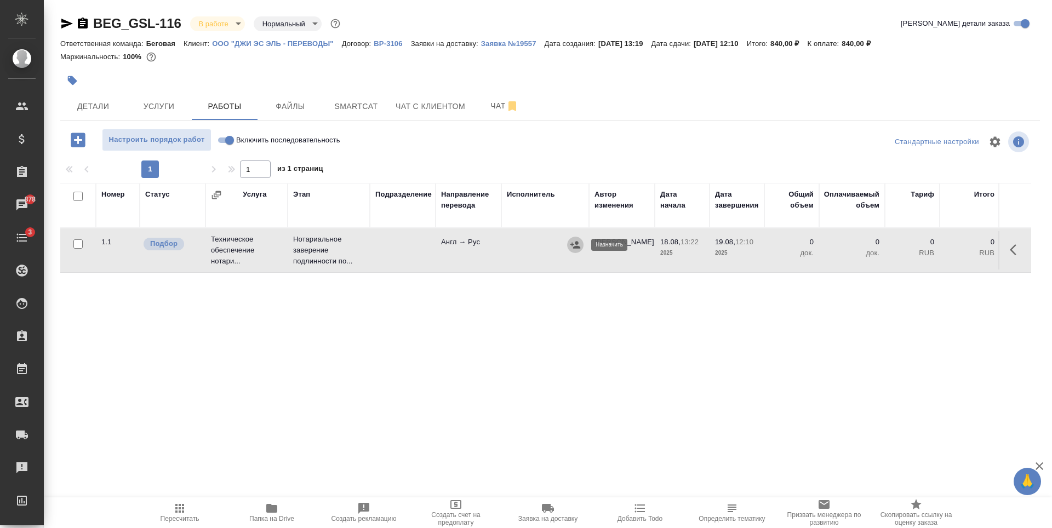
click at [574, 247] on icon "button" at bounding box center [575, 244] width 11 height 11
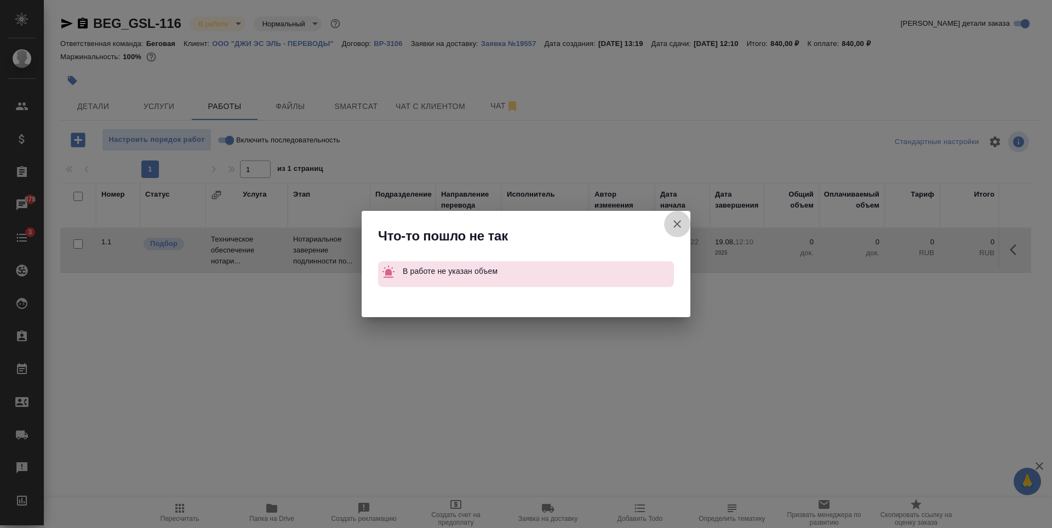
click at [682, 224] on icon "button" at bounding box center [677, 224] width 13 height 13
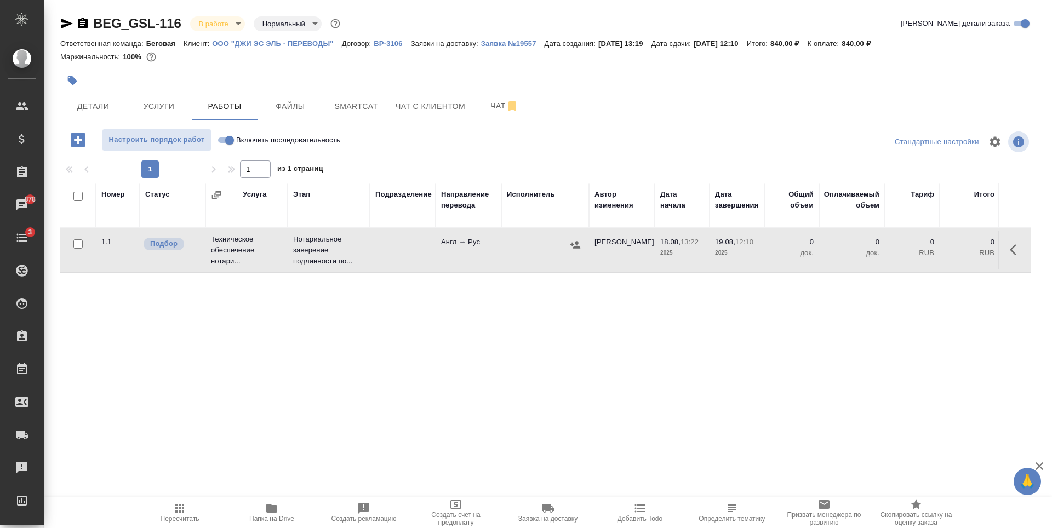
click at [404, 265] on td at bounding box center [403, 250] width 66 height 38
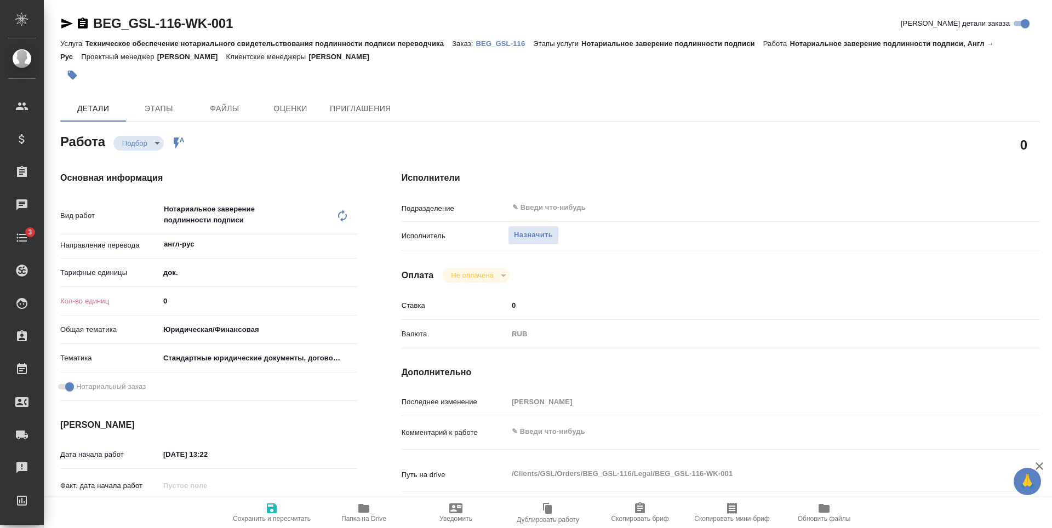
type textarea "x"
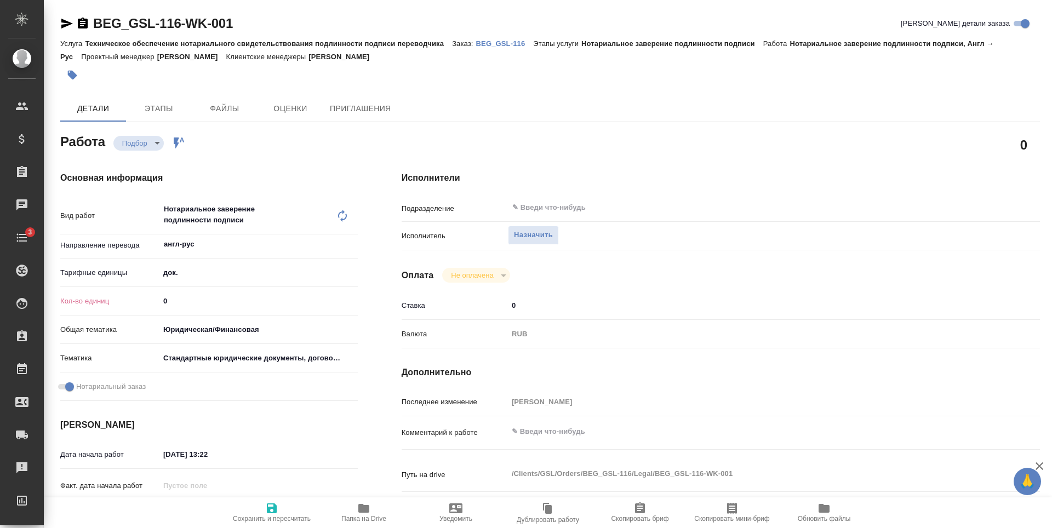
type textarea "x"
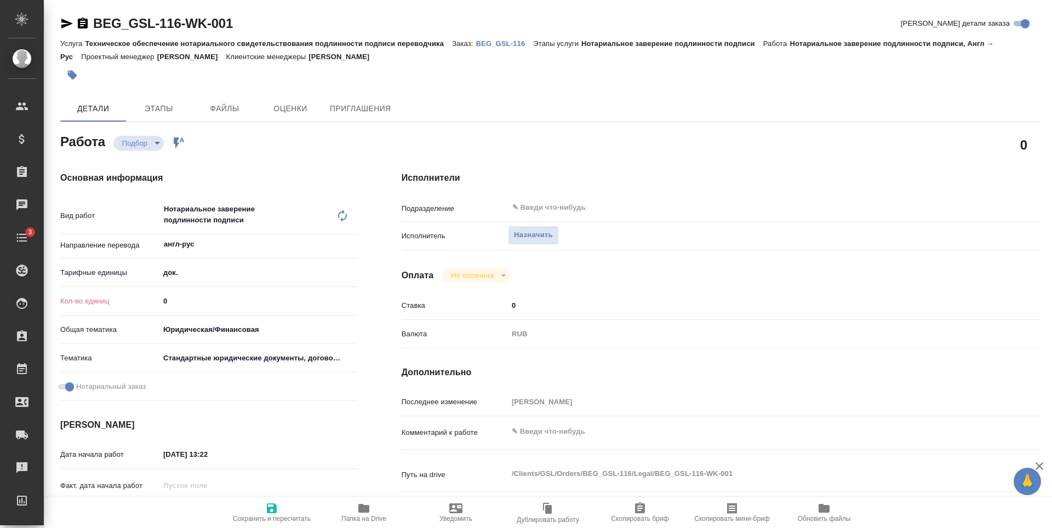
type textarea "x"
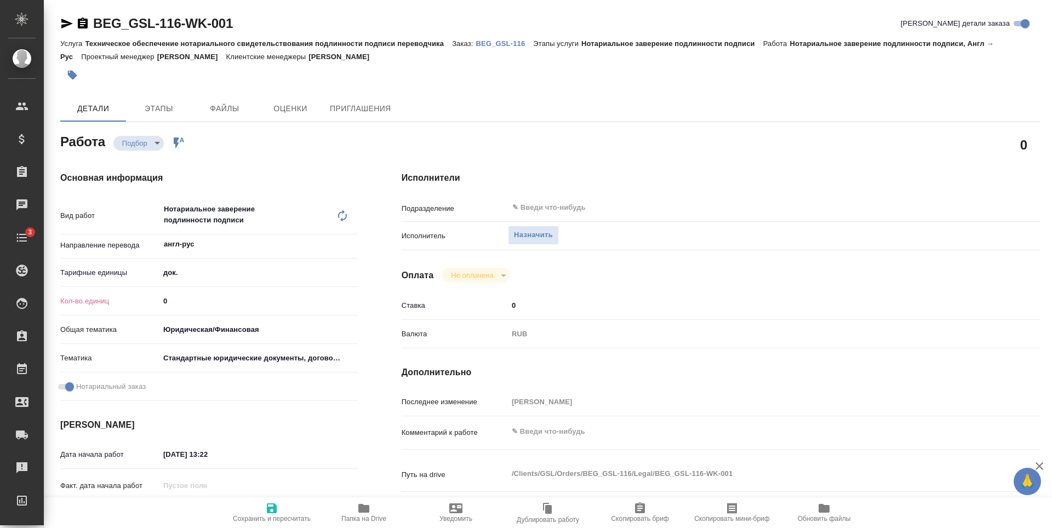
click at [185, 298] on input "0" at bounding box center [258, 301] width 198 height 16
type textarea "x"
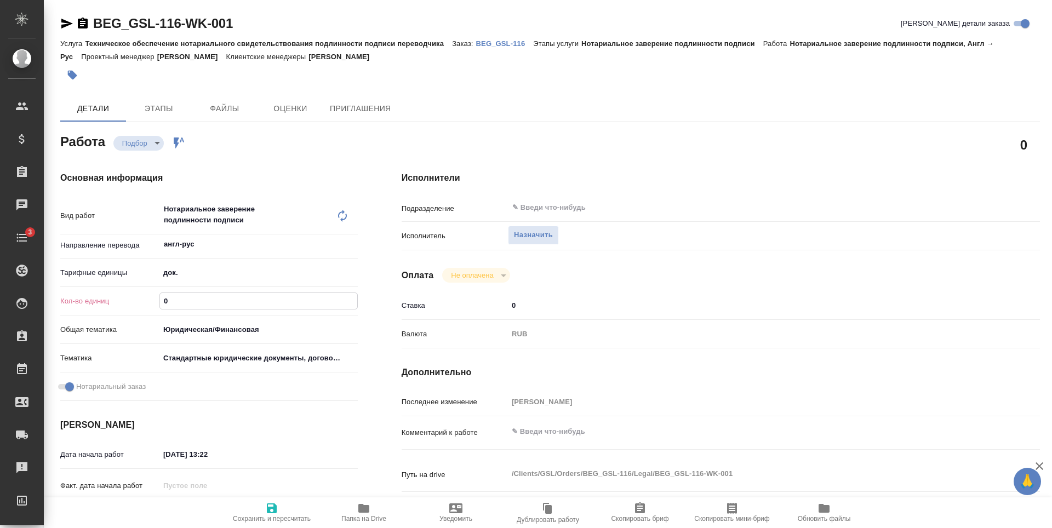
type textarea "x"
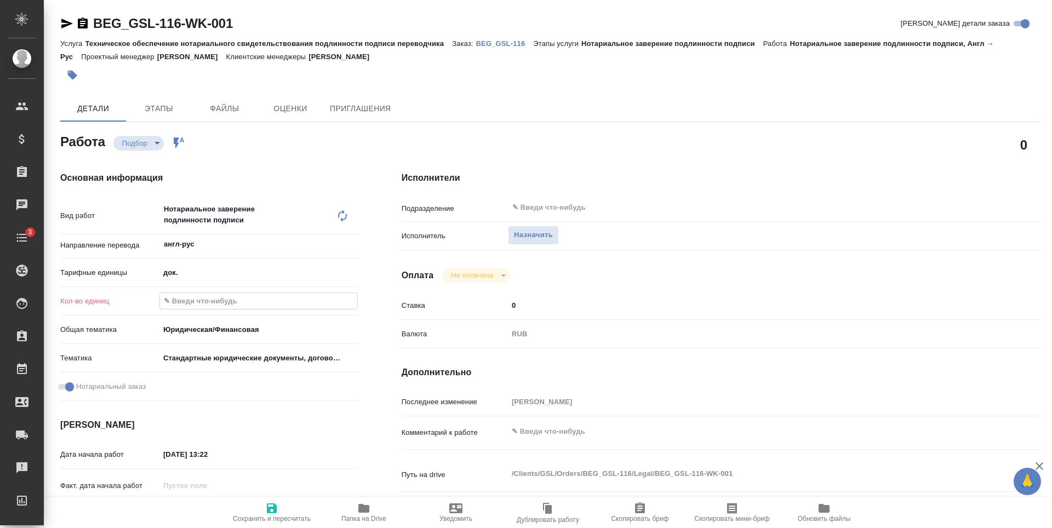
type textarea "x"
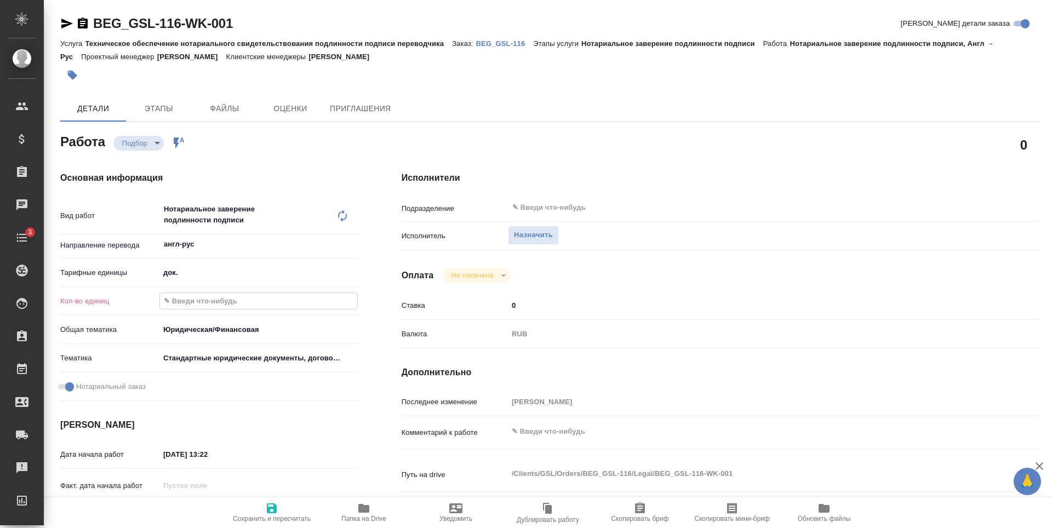
type textarea "x"
type input "1"
type textarea "x"
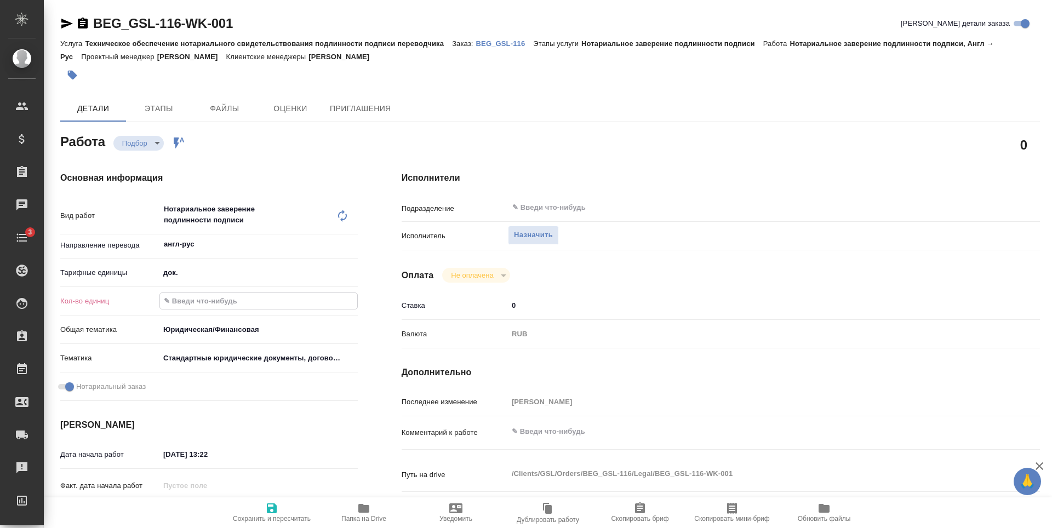
type textarea "x"
type input "1"
click at [543, 229] on span "Назначить" at bounding box center [533, 235] width 39 height 13
type textarea "x"
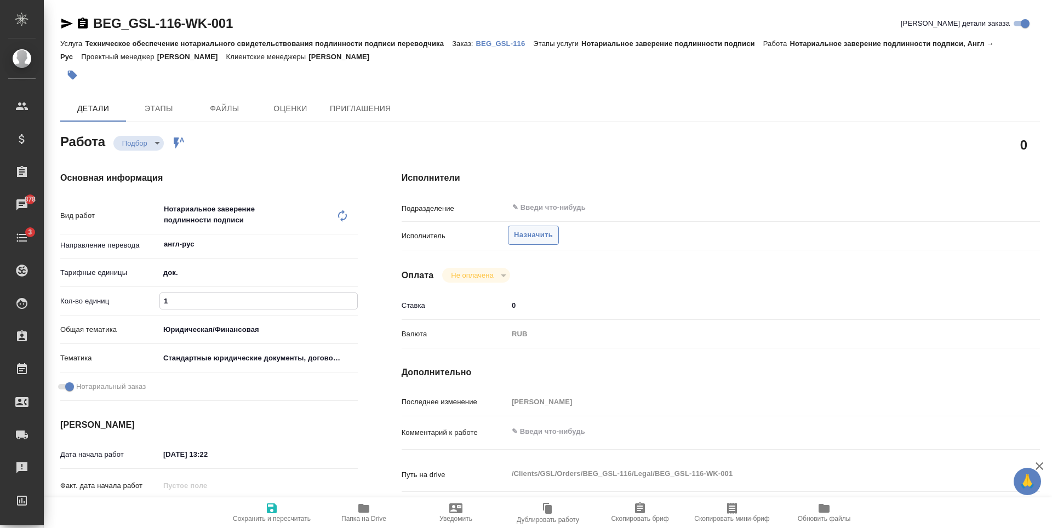
type textarea "x"
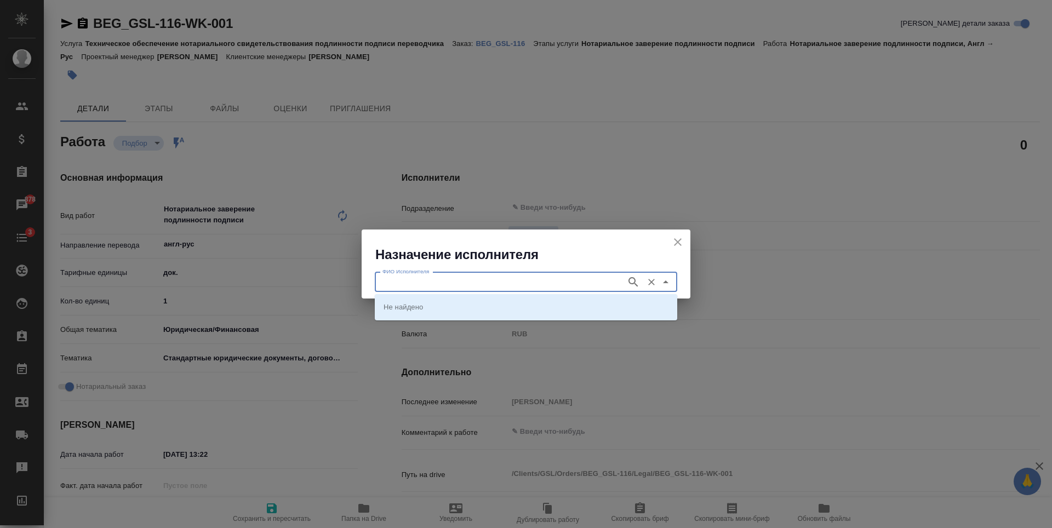
click at [539, 286] on input "ФИО Исполнителя" at bounding box center [499, 282] width 243 height 13
type input "шишенков"
click at [629, 281] on icon "button" at bounding box center [633, 281] width 9 height 9
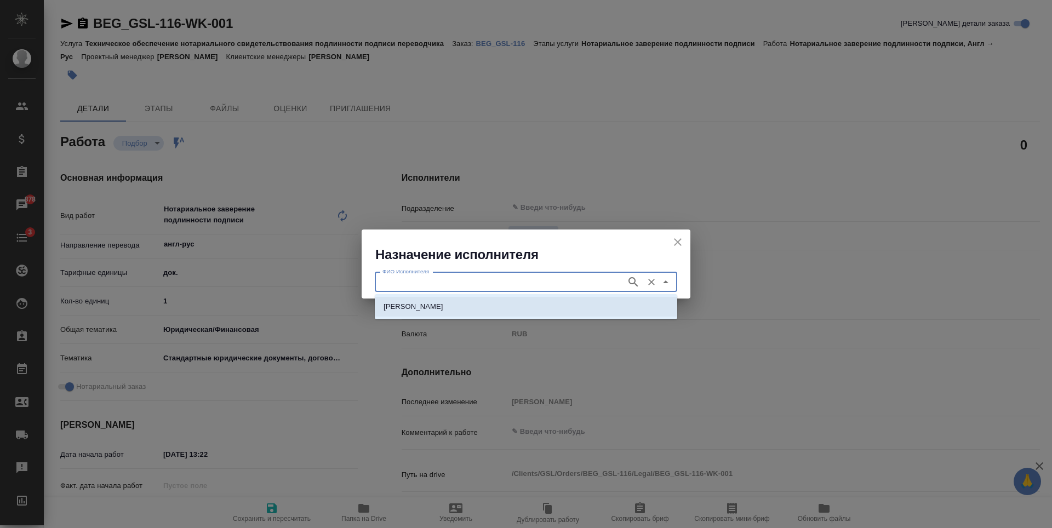
click at [564, 310] on li "[PERSON_NAME]" at bounding box center [526, 307] width 303 height 20
type input "[PERSON_NAME]"
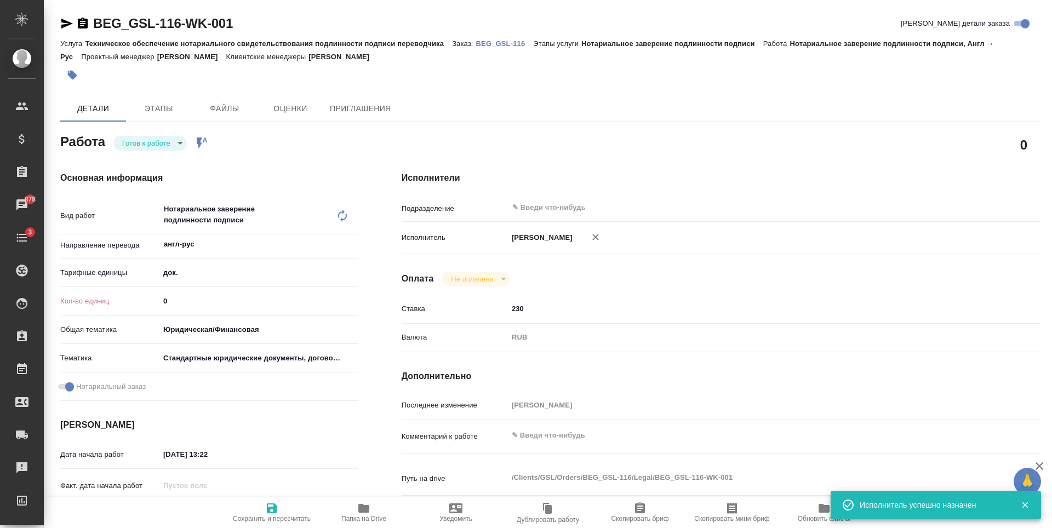
type textarea "x"
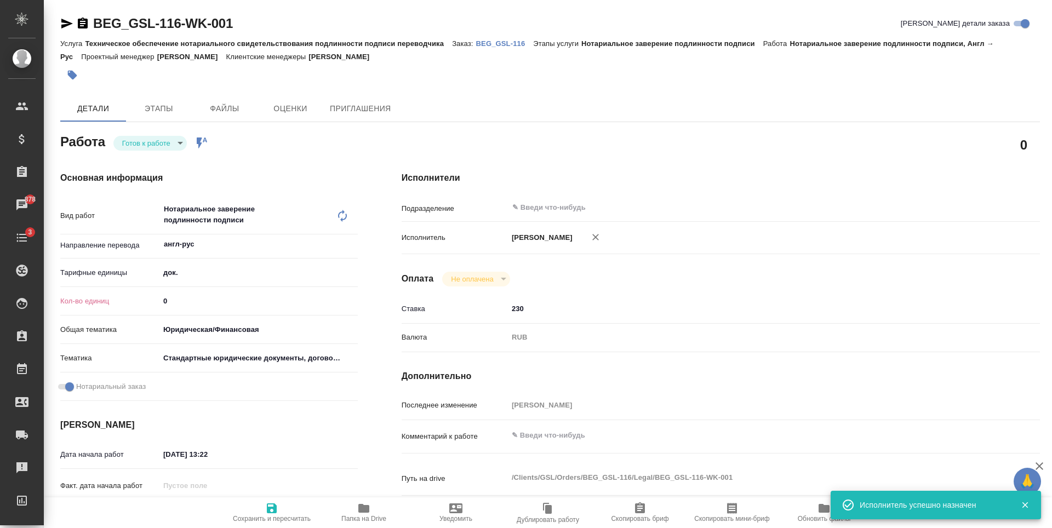
type textarea "x"
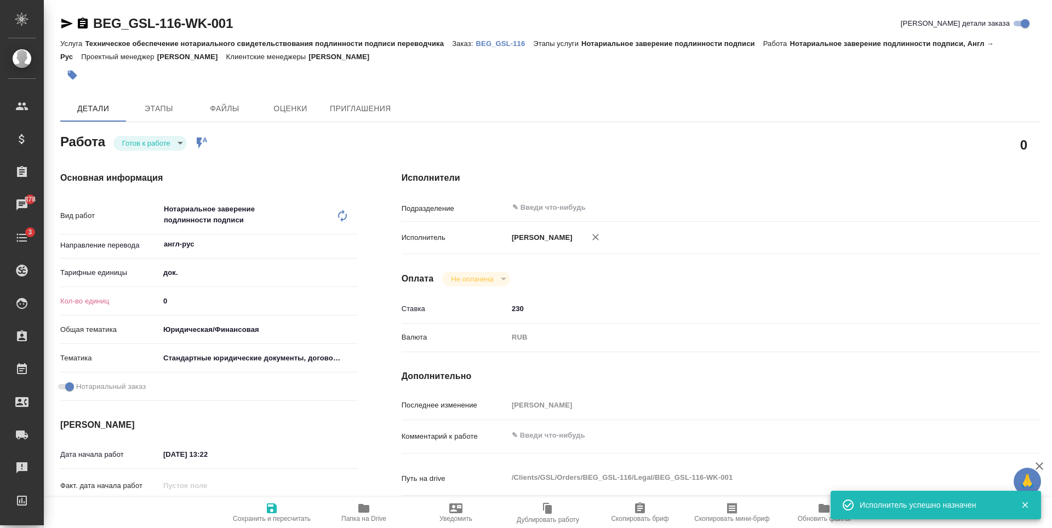
click at [209, 309] on input "0" at bounding box center [258, 301] width 198 height 16
type textarea "x"
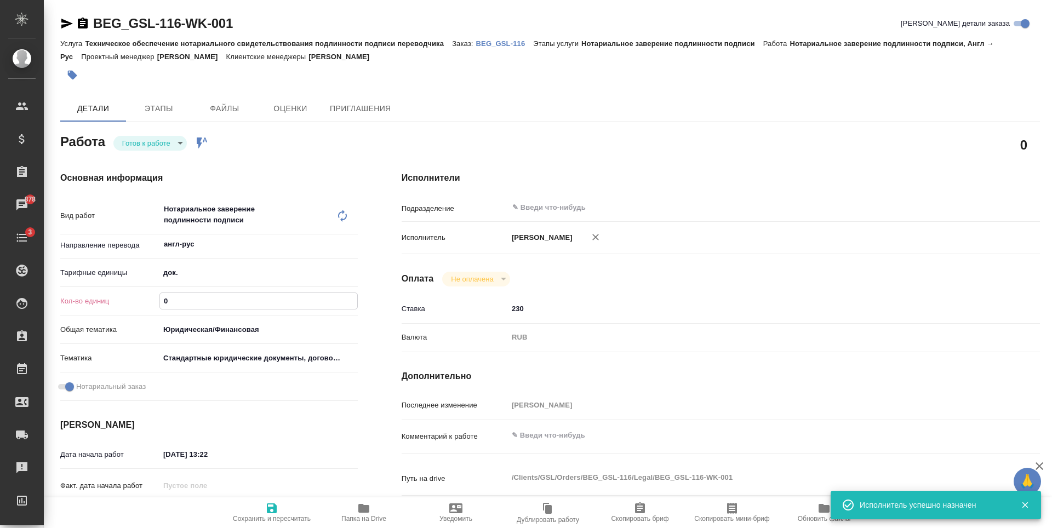
type textarea "x"
type input "1"
type textarea "x"
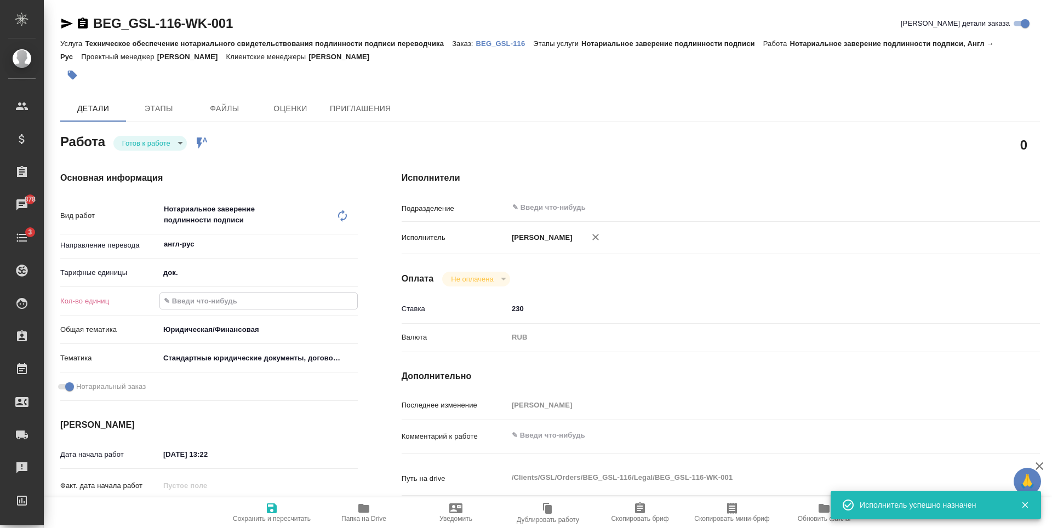
type textarea "x"
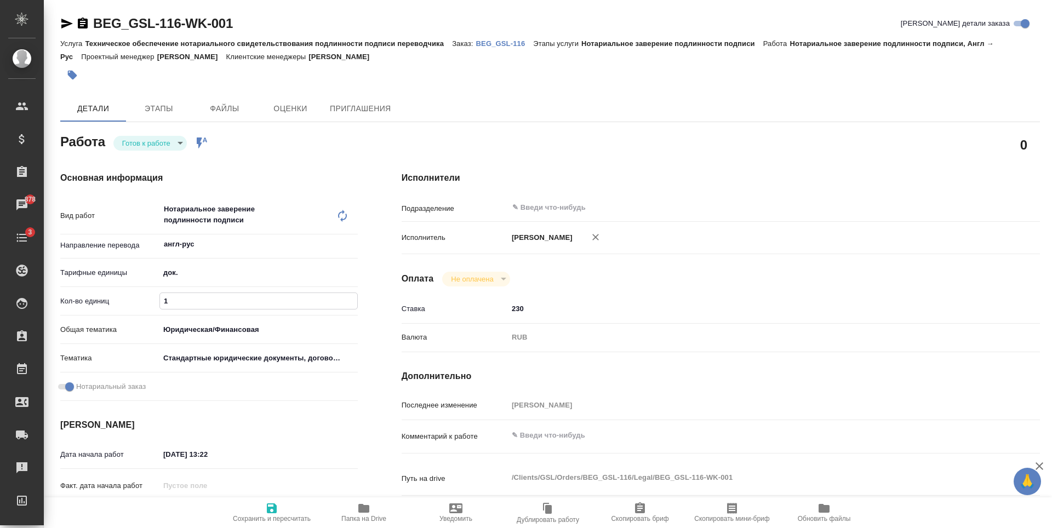
type input "1"
click at [270, 503] on icon "button" at bounding box center [271, 508] width 13 height 13
type textarea "x"
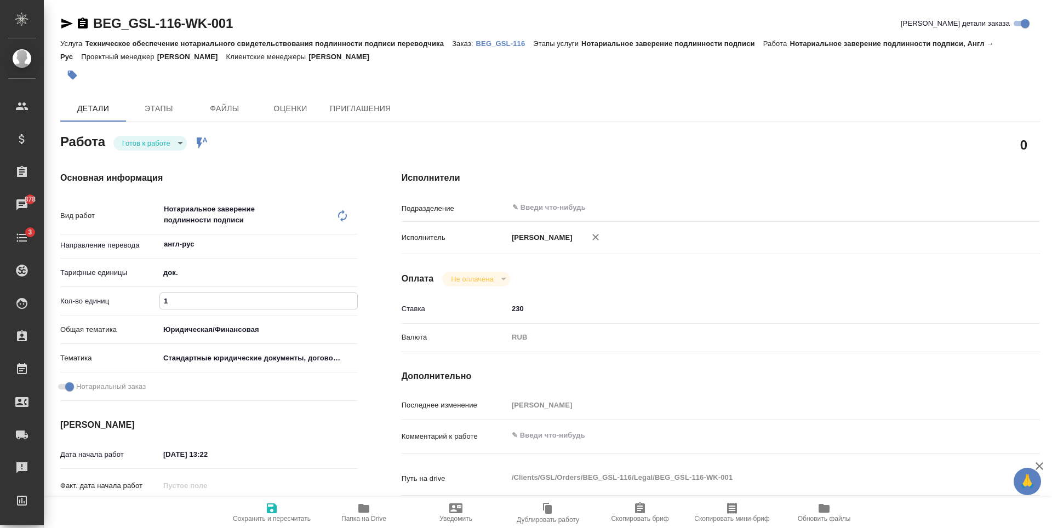
type textarea "x"
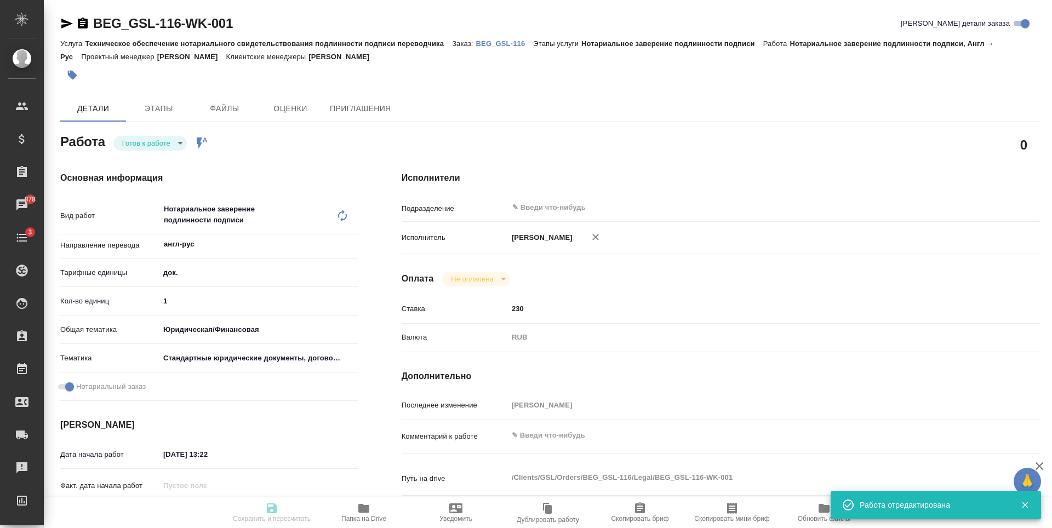
type input "readyForWork"
type textarea "Нотариальное заверение подлинности подписи"
type textarea "x"
type input "англ-рус"
type input "5a8b1489cc6b4906c91bfd8b"
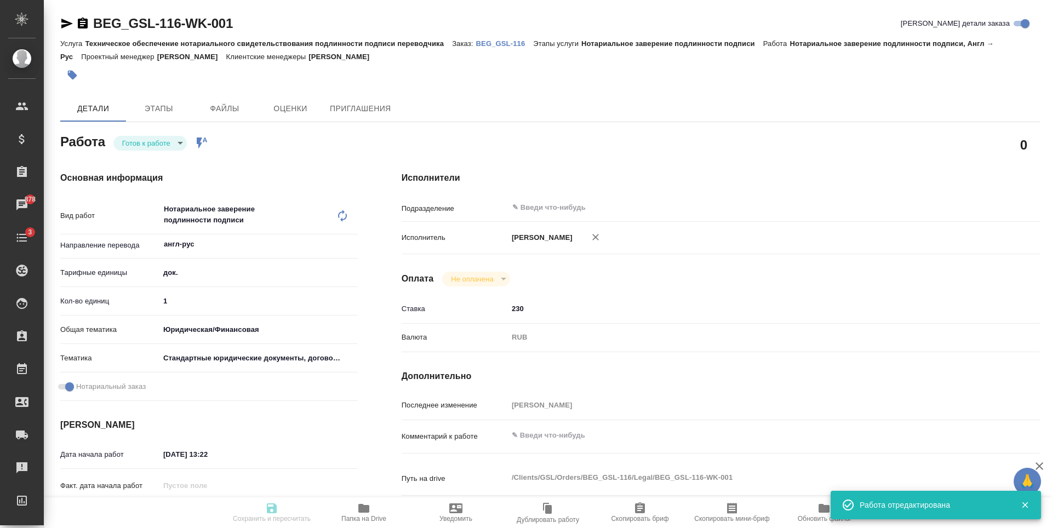
type input "1"
type input "yr-fn"
type input "5f647205b73bc97568ca66bf"
checkbox input "true"
type input "18.08.2025 13:22"
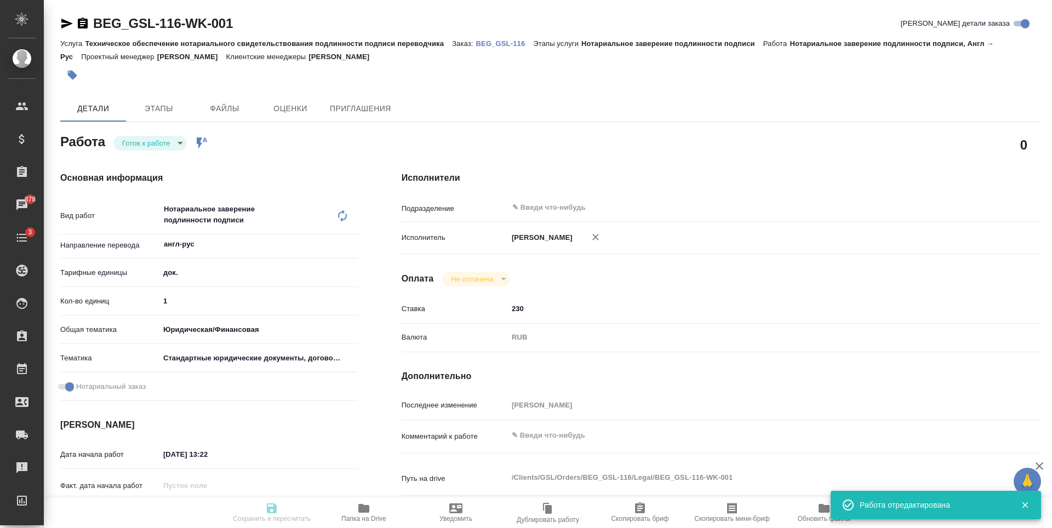
type input "19.08.2025 12:10"
type input "notPayed"
type input "230"
type input "RUB"
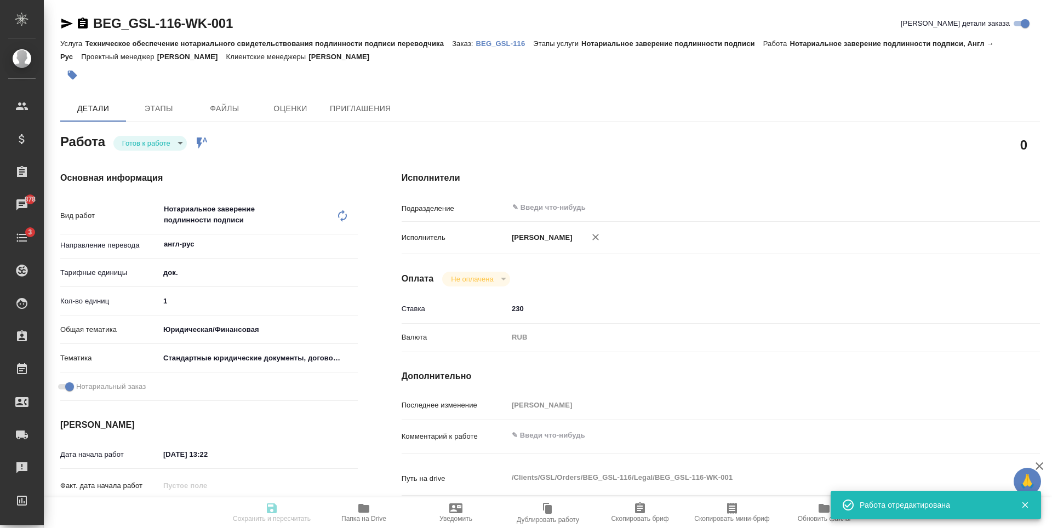
type input "[PERSON_NAME]"
type textarea "x"
type textarea "/Clients/GSL/Orders/BEG_GSL-116/Legal/BEG_GSL-116-WK-001"
type textarea "x"
type input "BEG_GSL-116"
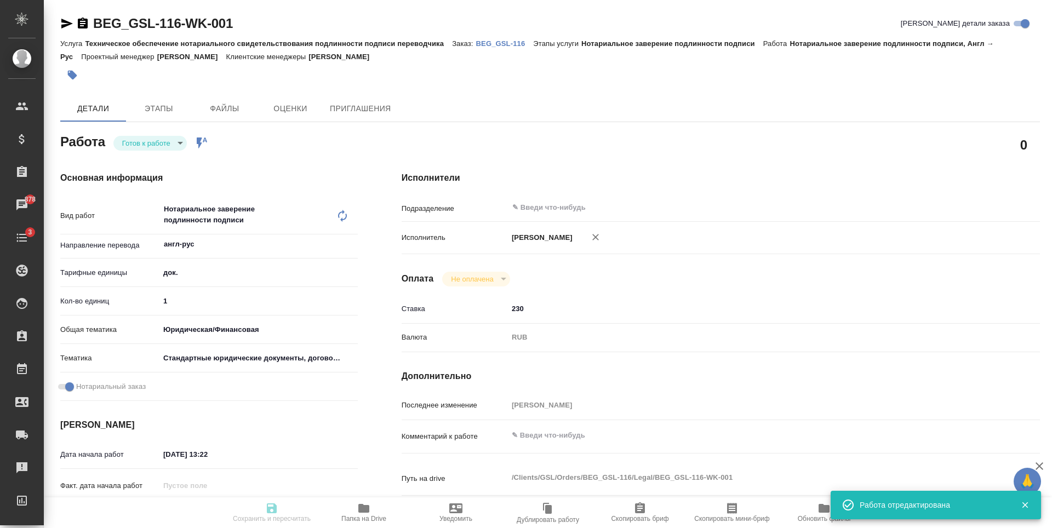
type input "Техническое обеспечение нотариального свидетельствования подлинности подписи пе…"
type input "Нотариальное заверение подлинности подписи"
type input "[PERSON_NAME]"
type input "/Clients/GSL/Orders/BEG_GSL-116"
type textarea "x"
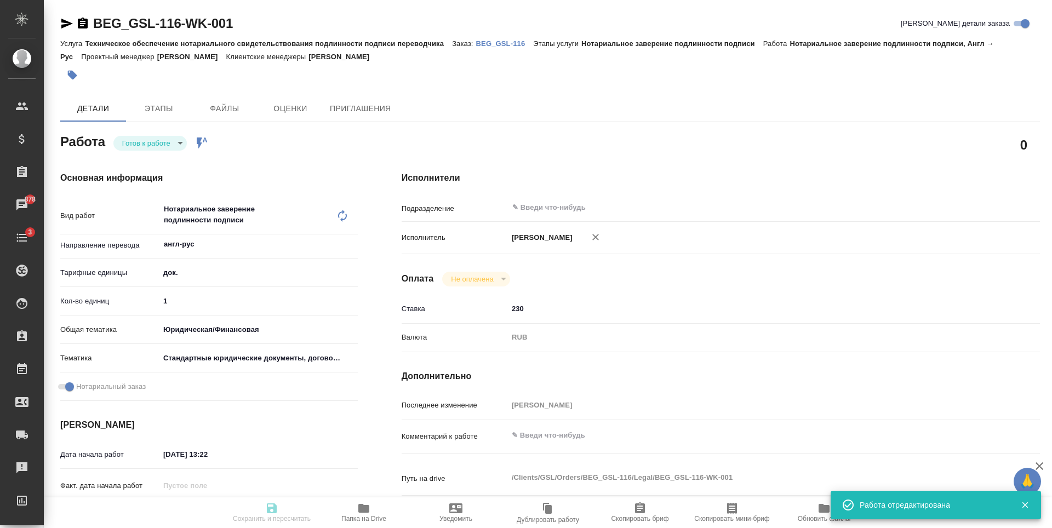
type textarea "x"
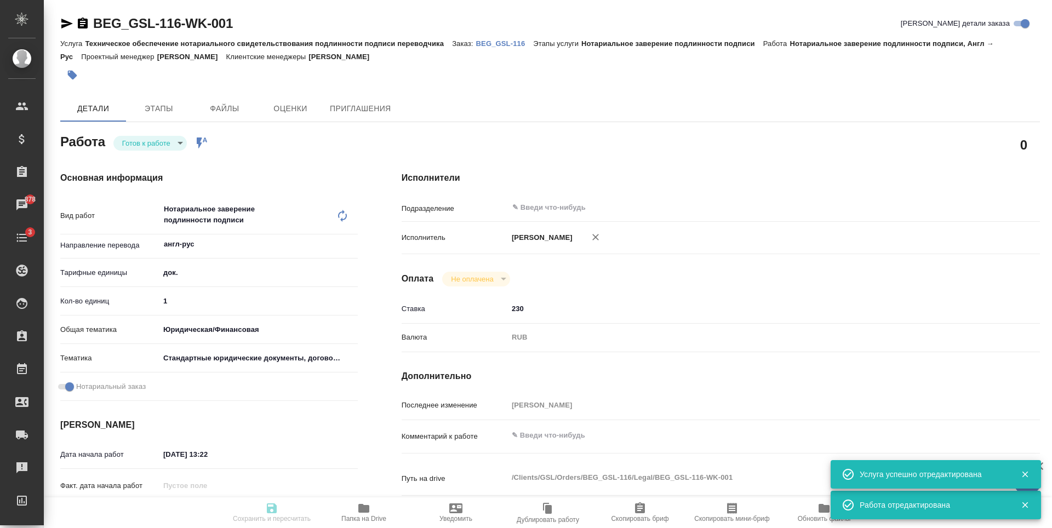
type textarea "x"
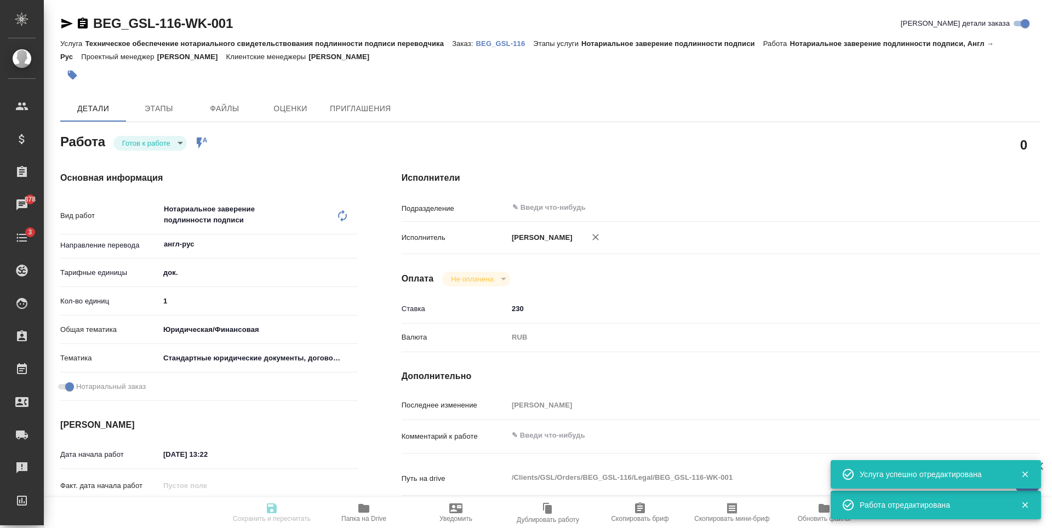
type textarea "x"
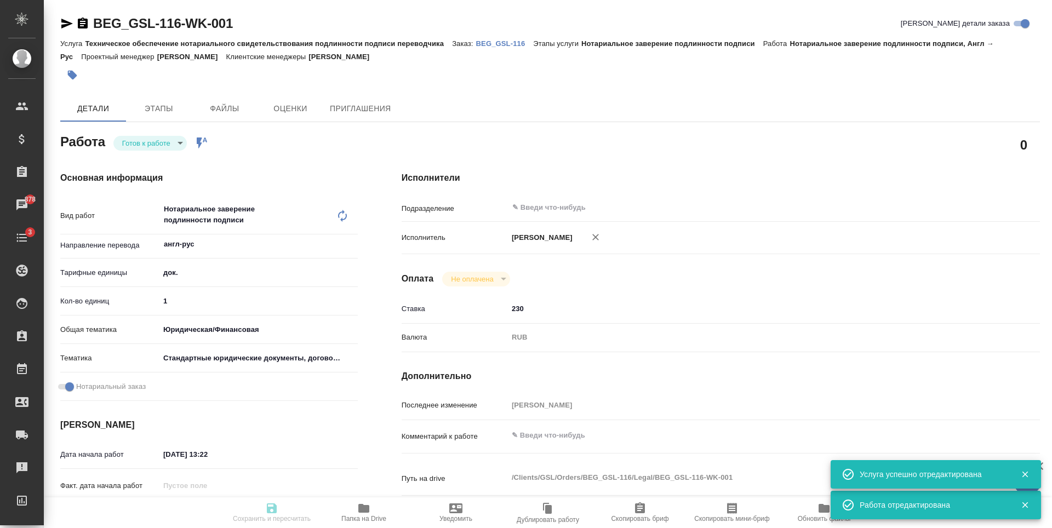
type textarea "x"
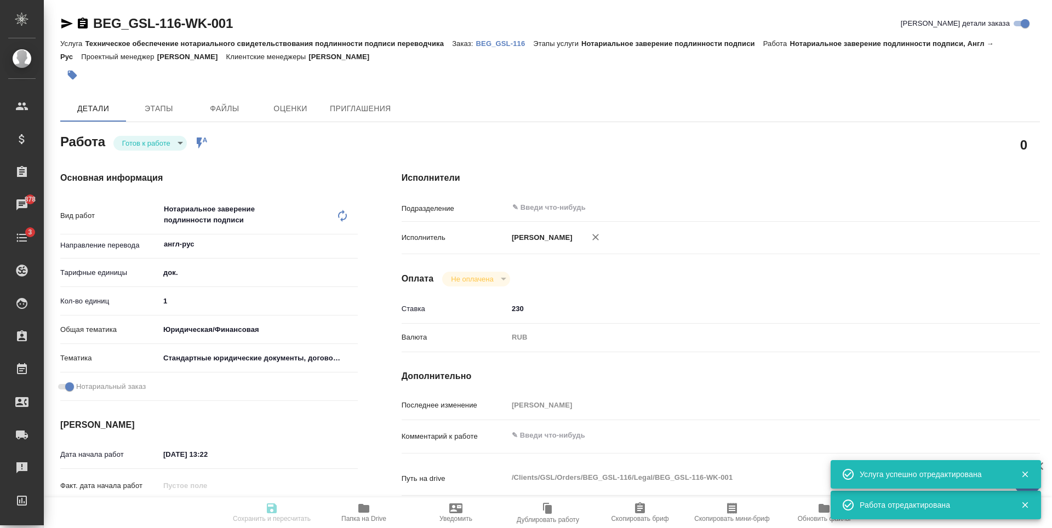
type textarea "x"
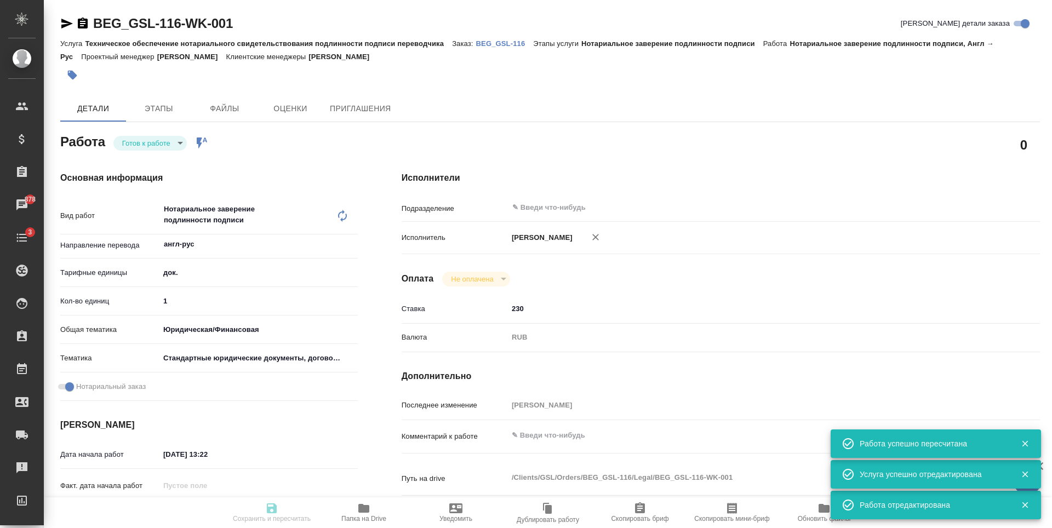
type input "readyForWork"
type textarea "Нотариальное заверение подлинности подписи"
type textarea "x"
type input "англ-рус"
type input "5a8b1489cc6b4906c91bfd8b"
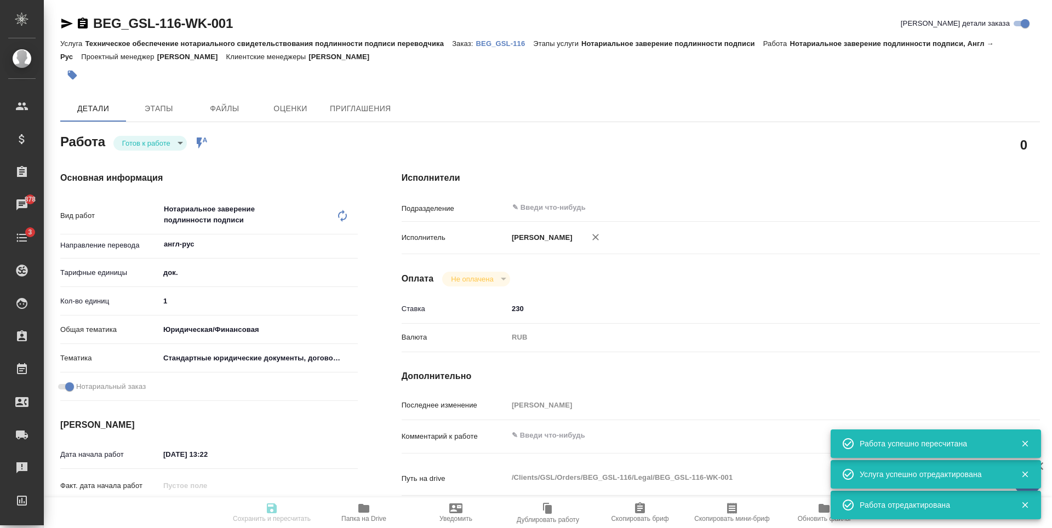
type input "1"
type input "yr-fn"
type input "5f647205b73bc97568ca66bf"
checkbox input "true"
type input "18.08.2025 13:22"
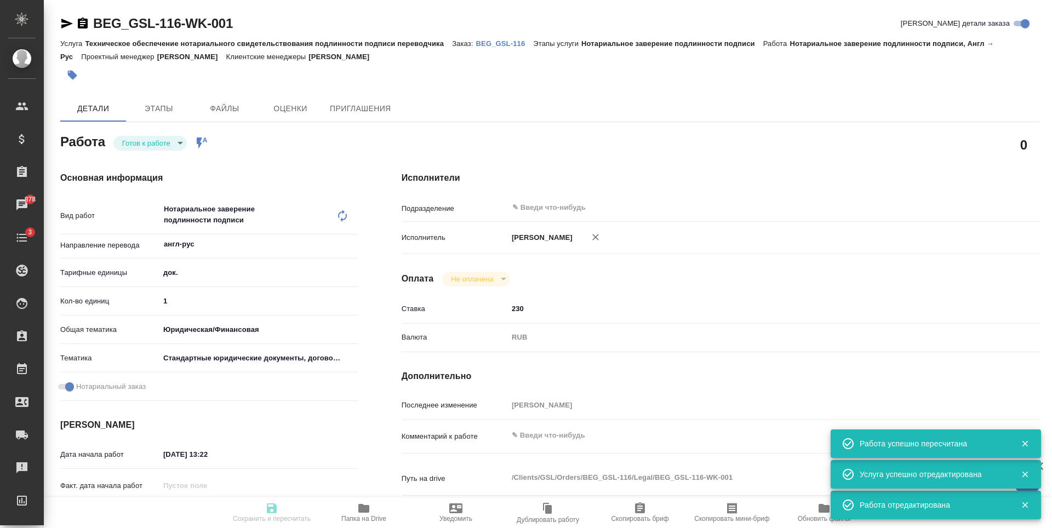
type input "19.08.2025 12:10"
type input "notPayed"
type input "230"
type input "RUB"
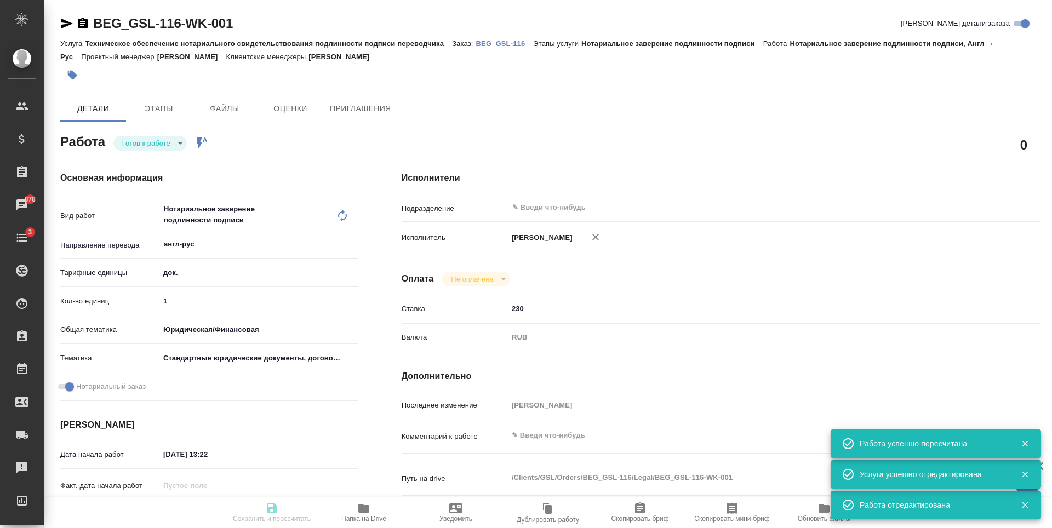
type input "[PERSON_NAME]"
type textarea "x"
type textarea "/Clients/GSL/Orders/BEG_GSL-116/Legal/BEG_GSL-116-WK-001"
type textarea "x"
type input "BEG_GSL-116"
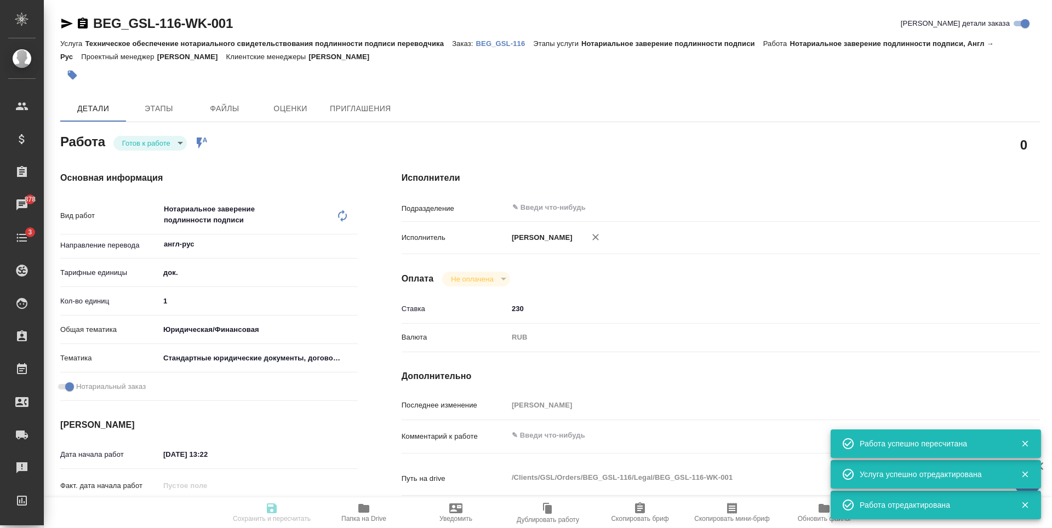
type input "Техническое обеспечение нотариального свидетельствования подлинности подписи пе…"
type input "Нотариальное заверение подлинности подписи"
type input "[PERSON_NAME]"
type input "/Clients/GSL/Orders/BEG_GSL-116"
type textarea "x"
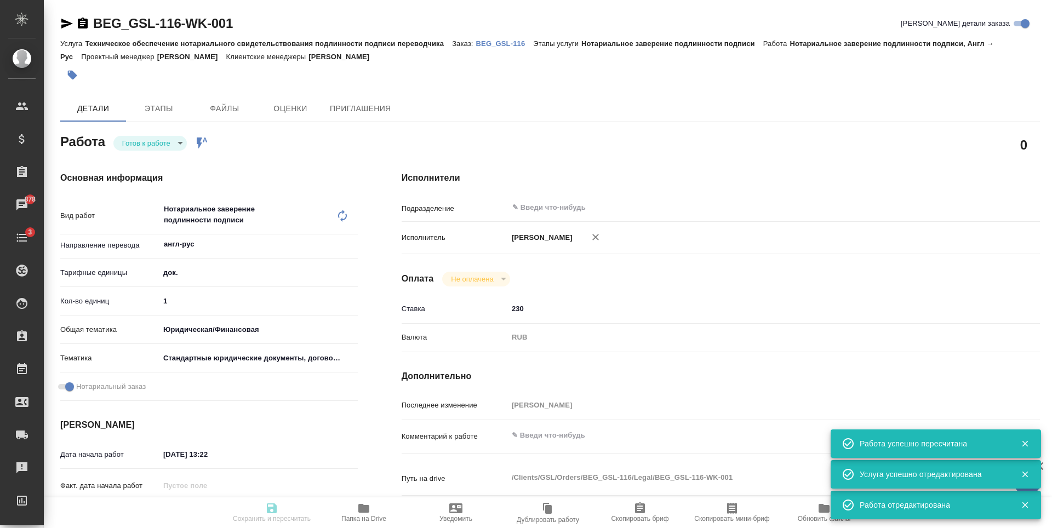
type textarea "x"
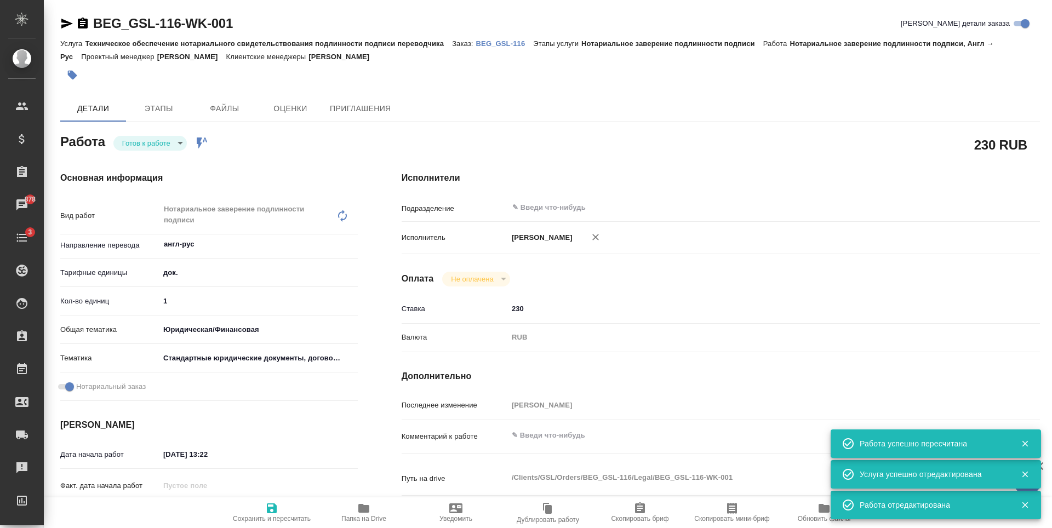
type textarea "x"
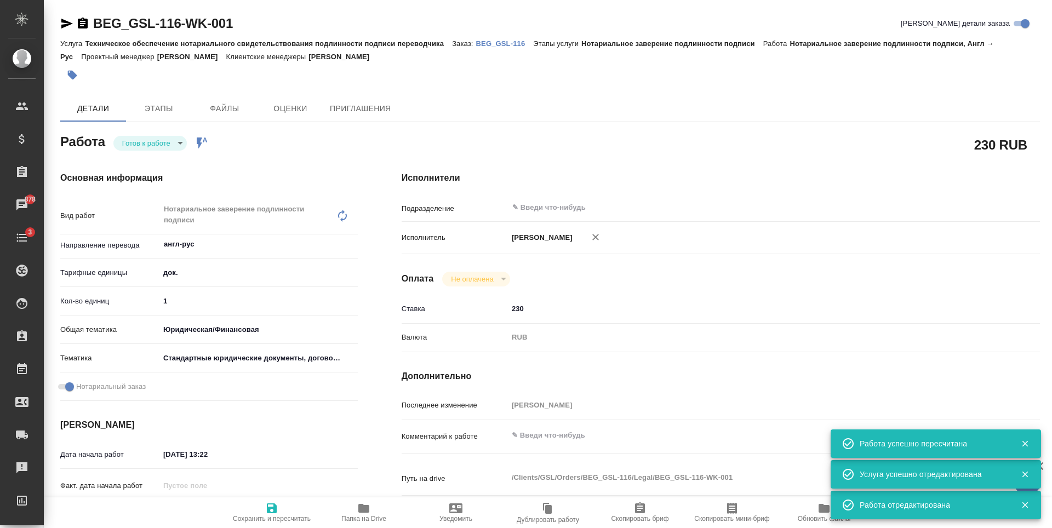
type textarea "x"
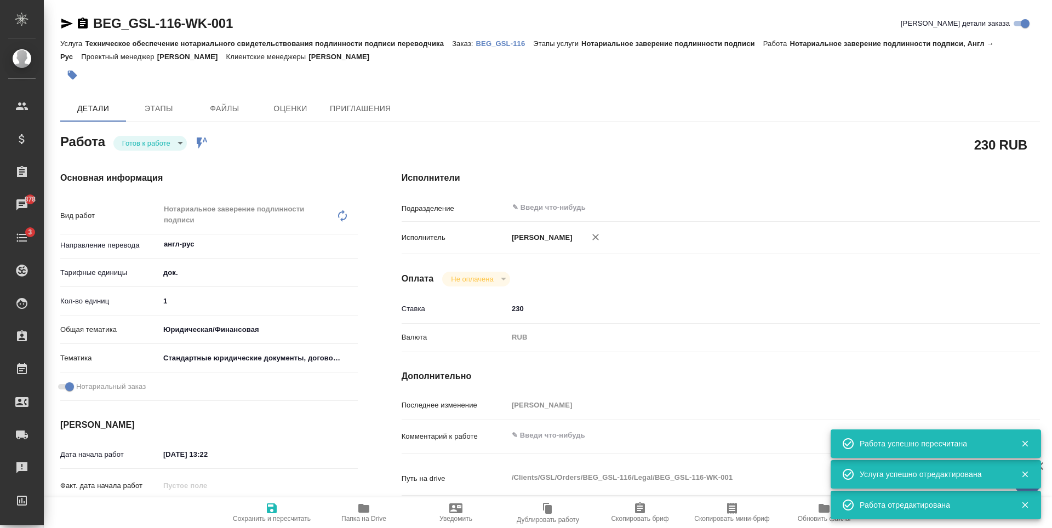
type textarea "x"
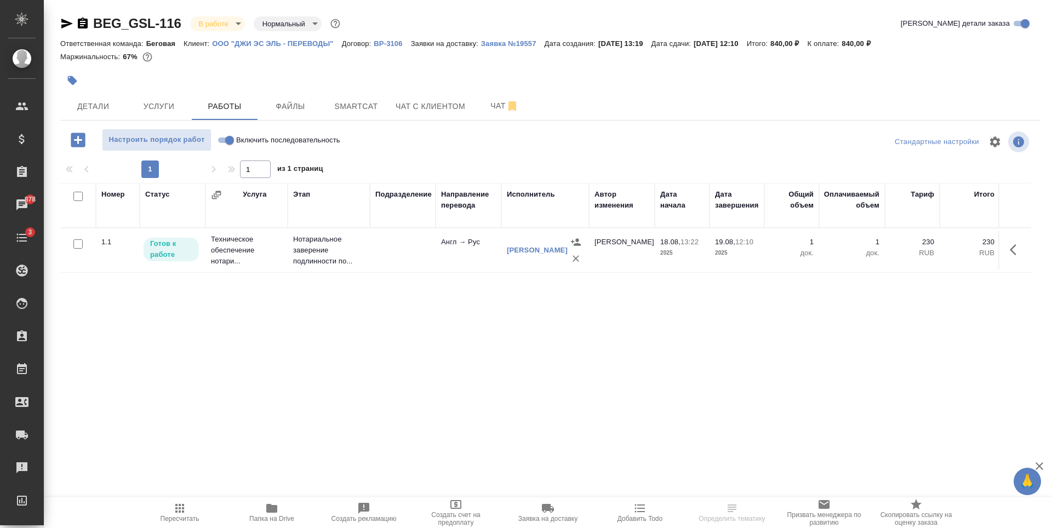
click at [238, 22] on body "🙏 .cls-1 fill:#fff; AWATERA [PERSON_NAME] Спецификации Заказы 878 Чаты 3 Todo П…" at bounding box center [526, 264] width 1052 height 528
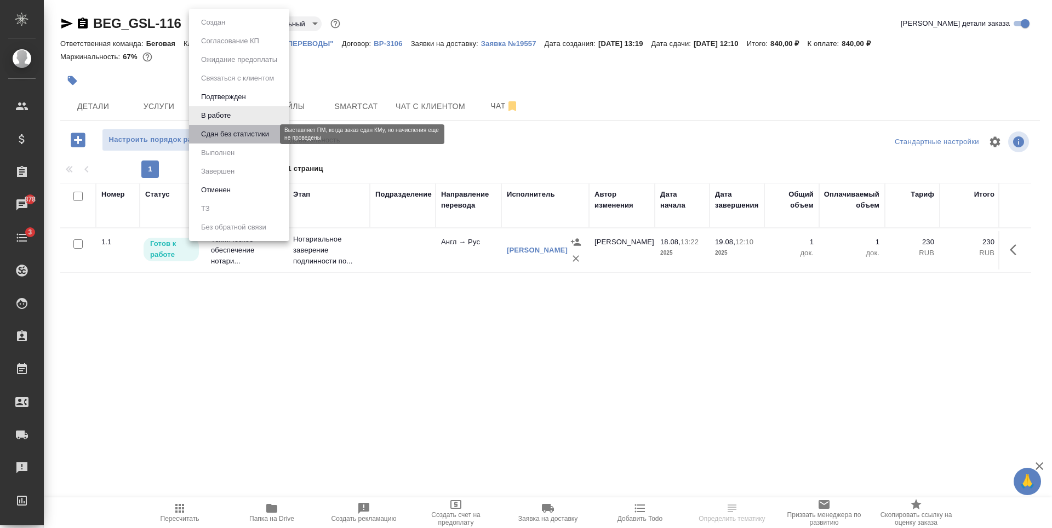
click at [254, 134] on button "Сдан без статистики" at bounding box center [235, 134] width 75 height 12
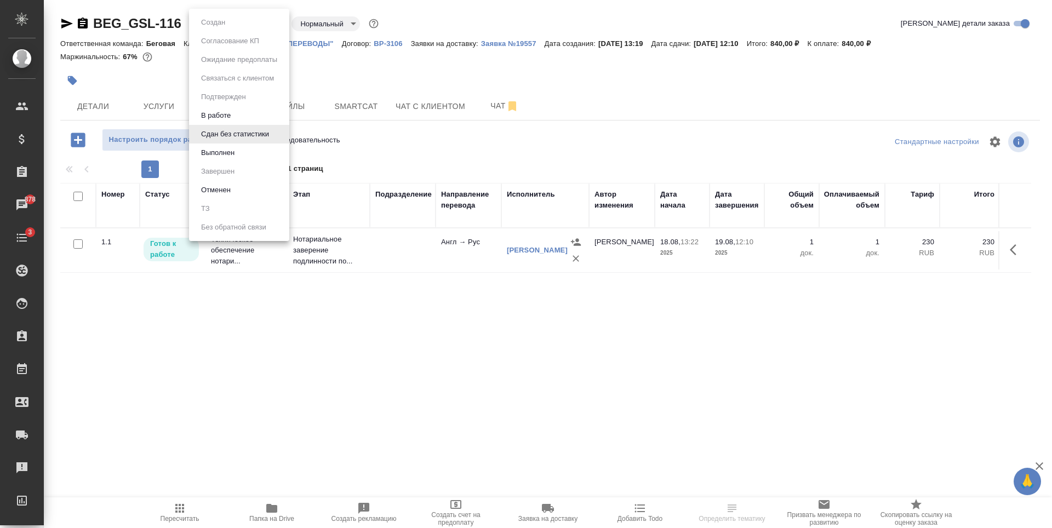
click at [218, 27] on body "🙏 .cls-1 fill:#fff; AWATERA [PERSON_NAME] Спецификации Заказы 878 Чаты 3 Todo П…" at bounding box center [526, 264] width 1052 height 528
click at [235, 157] on button "Выполнен" at bounding box center [218, 153] width 40 height 12
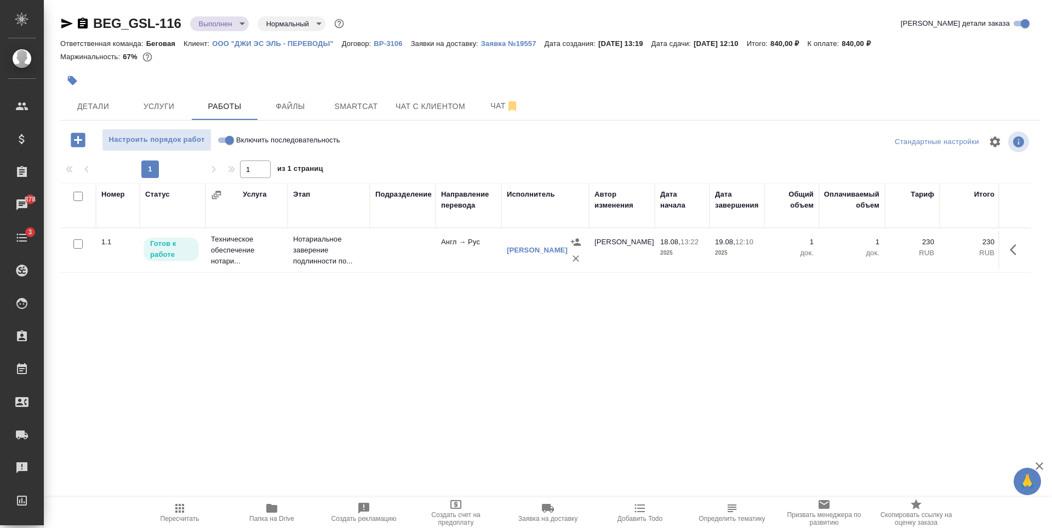
click at [411, 267] on td at bounding box center [403, 250] width 66 height 38
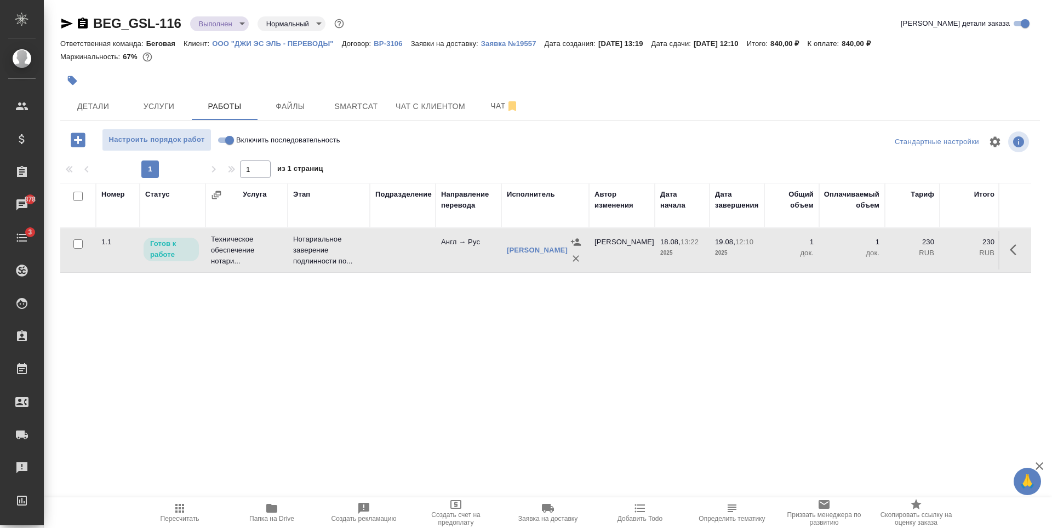
click at [411, 267] on td at bounding box center [403, 250] width 66 height 38
click at [239, 17] on body "🙏 .cls-1 fill:#fff; AWATERA [PERSON_NAME] Спецификации Заказы 878 Чаты 3 Todo П…" at bounding box center [526, 264] width 1052 height 528
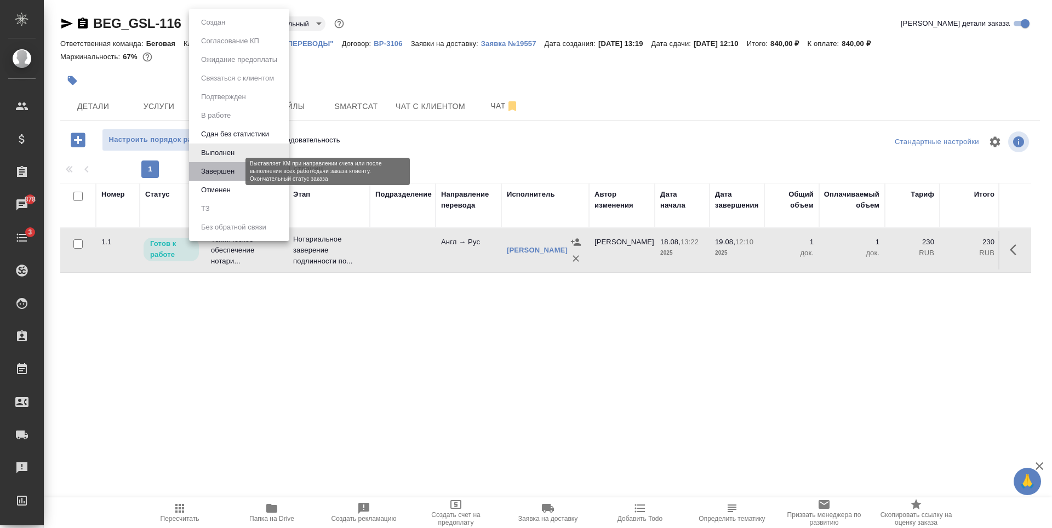
click at [234, 170] on button "Завершен" at bounding box center [218, 172] width 40 height 12
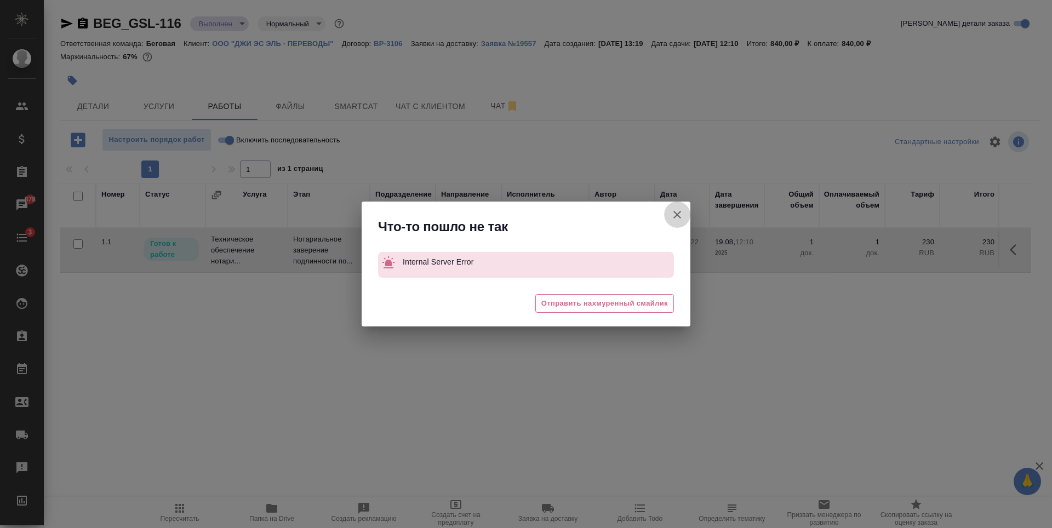
click at [684, 215] on button "Группировать работы по услугам" at bounding box center [677, 215] width 26 height 26
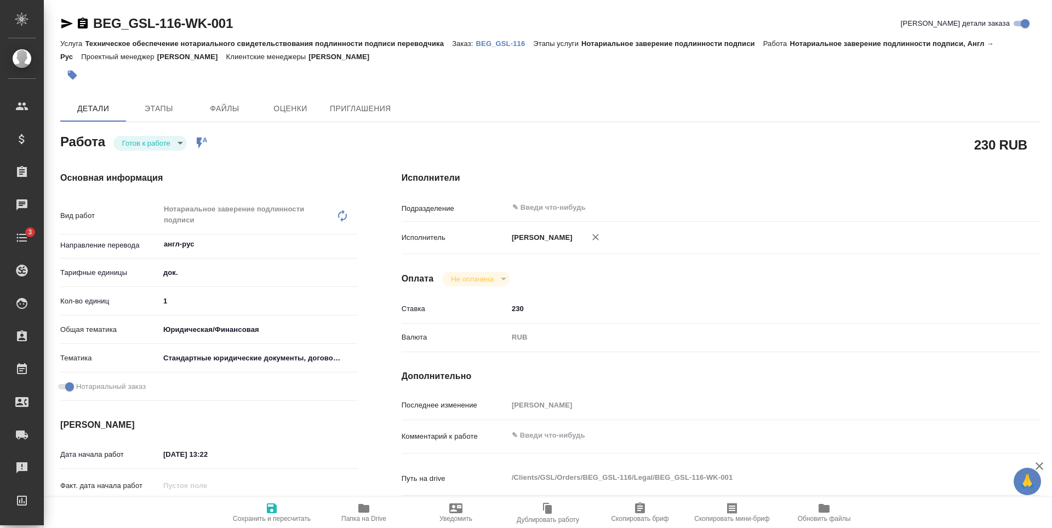
type textarea "x"
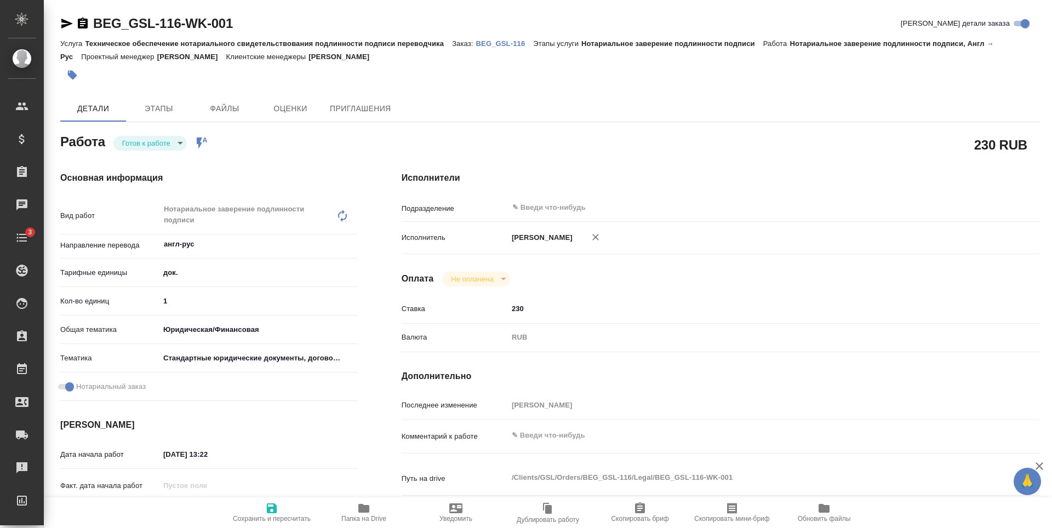
type textarea "x"
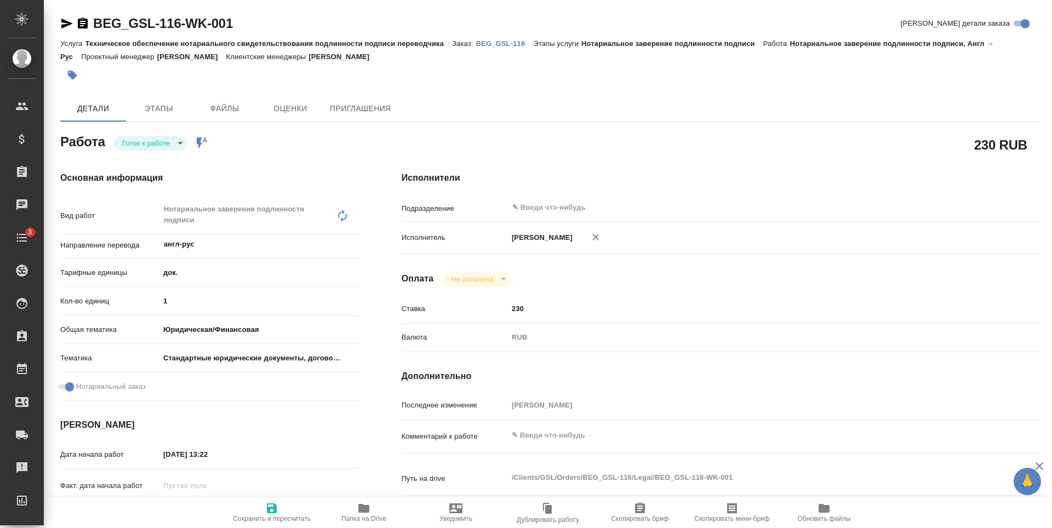
type textarea "x"
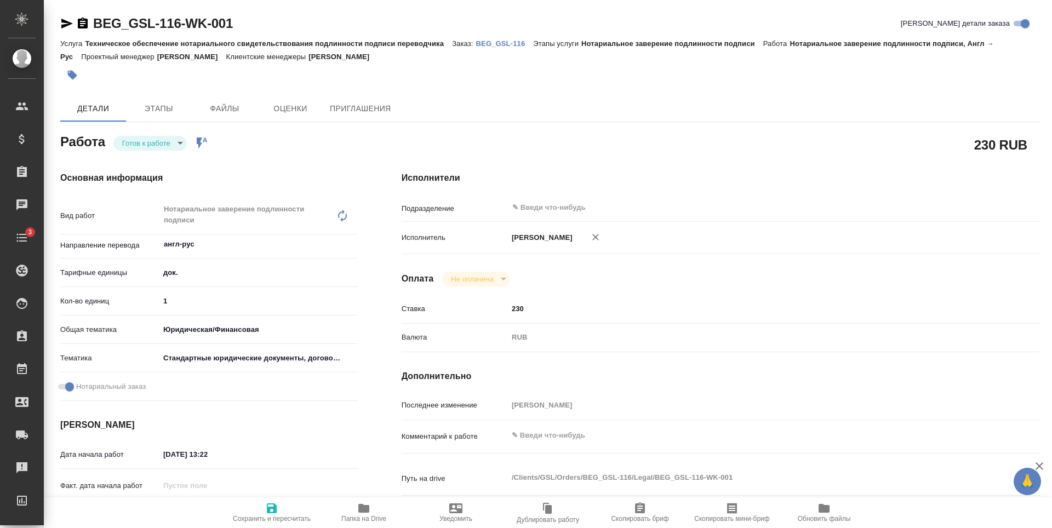
click at [181, 145] on body "🙏 .cls-1 fill:#fff; AWATERA Antonova Kristina Клиенты Спецификации Заказы Чаты …" at bounding box center [526, 264] width 1052 height 528
type textarea "x"
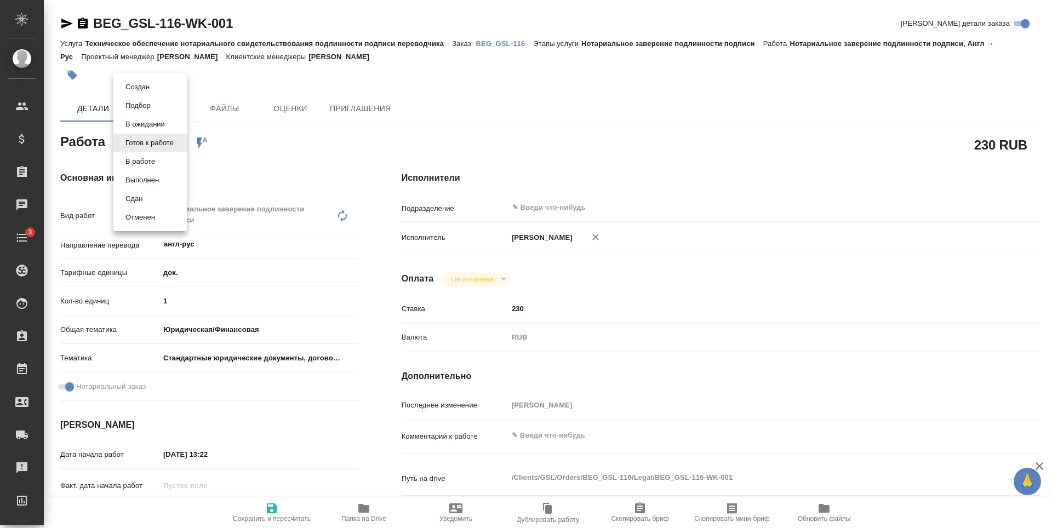
type textarea "x"
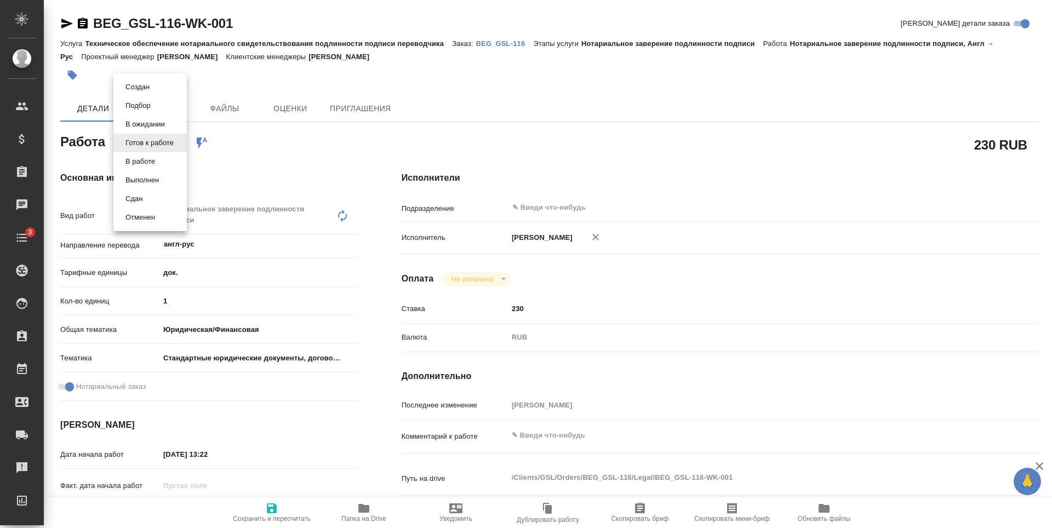
type textarea "x"
click at [161, 194] on li "Сдан" at bounding box center [149, 199] width 73 height 19
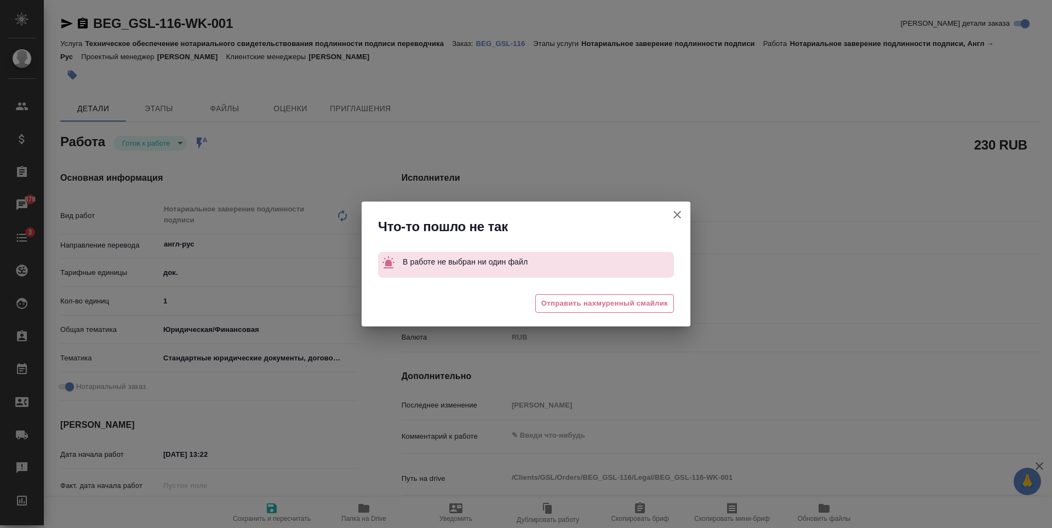
type textarea "x"
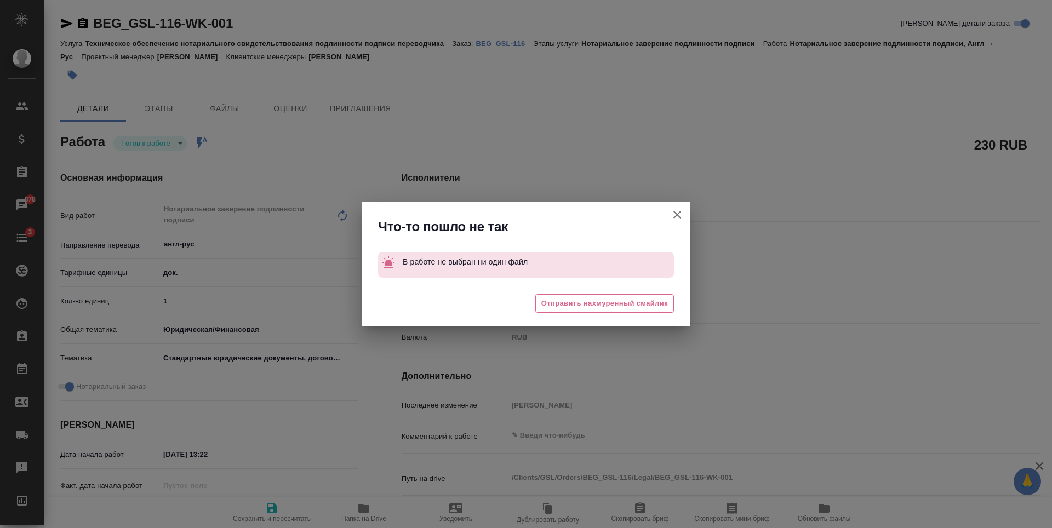
type textarea "x"
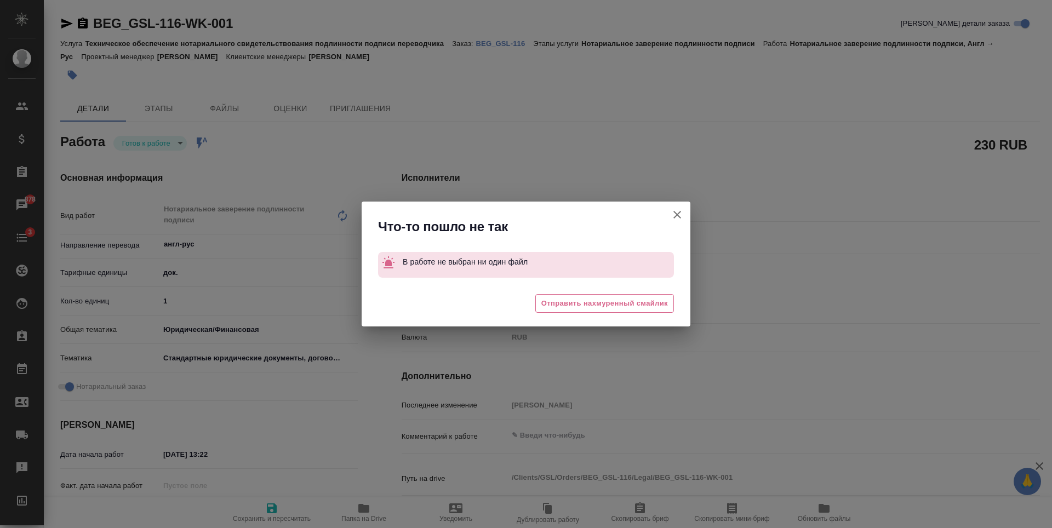
type textarea "x"
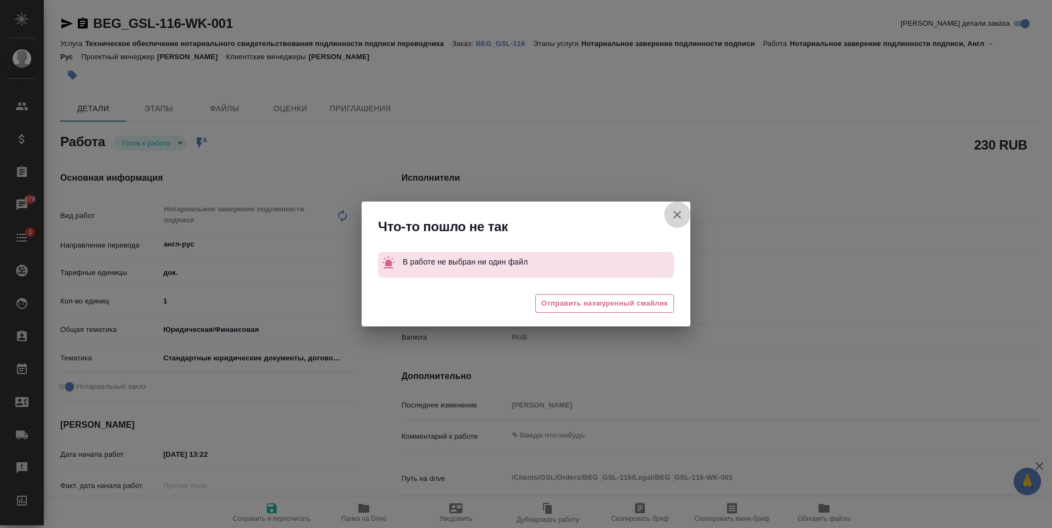
click at [675, 214] on icon "button" at bounding box center [677, 214] width 13 height 13
type textarea "x"
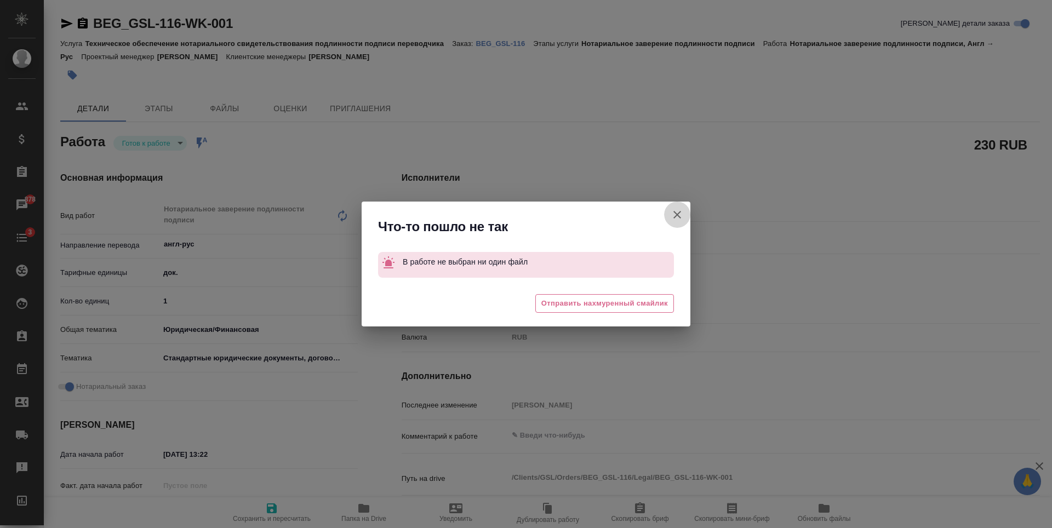
type textarea "x"
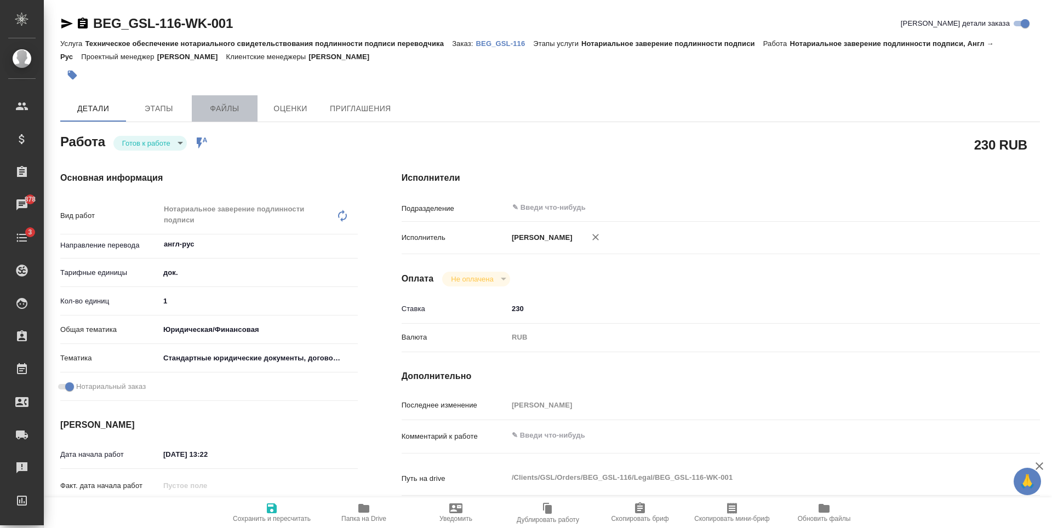
click at [236, 110] on span "Файлы" at bounding box center [224, 109] width 53 height 14
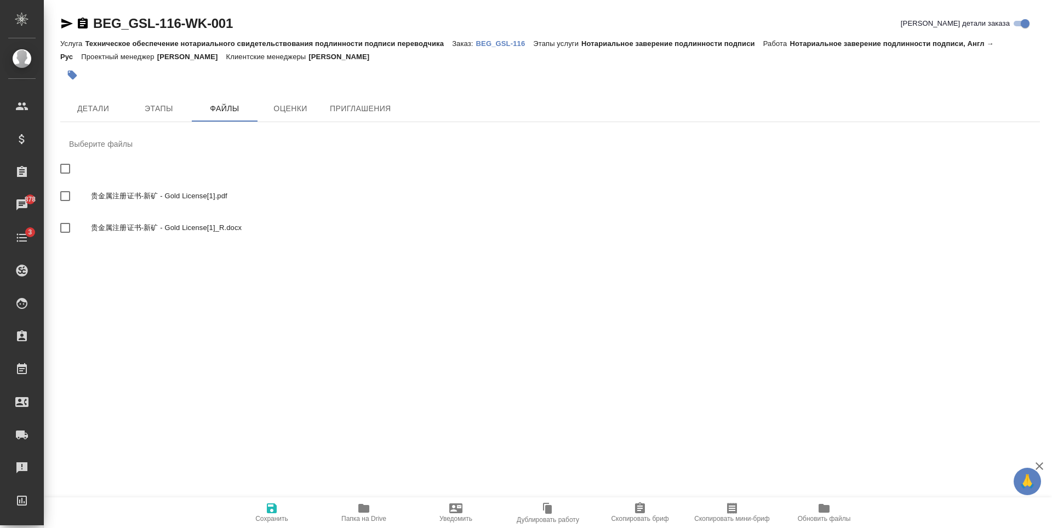
click at [67, 198] on input "checkbox" at bounding box center [65, 196] width 23 height 23
checkbox input "true"
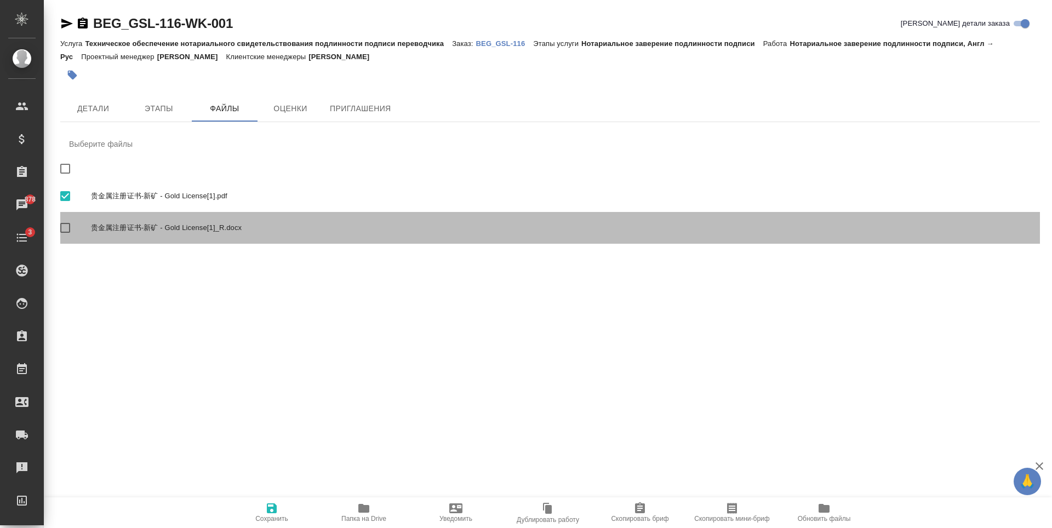
click at [64, 227] on input "checkbox" at bounding box center [65, 227] width 23 height 23
checkbox input "true"
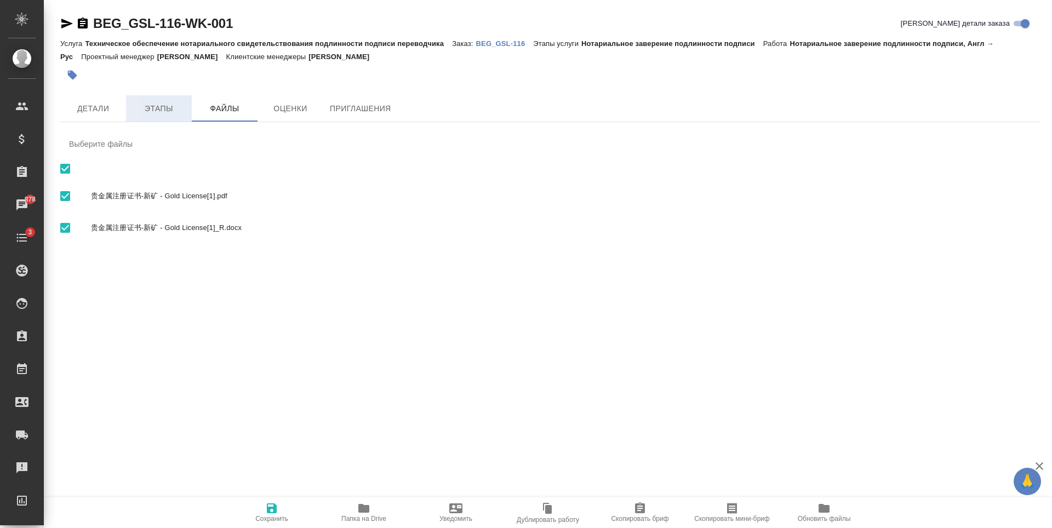
click at [160, 106] on span "Этапы" at bounding box center [159, 109] width 53 height 14
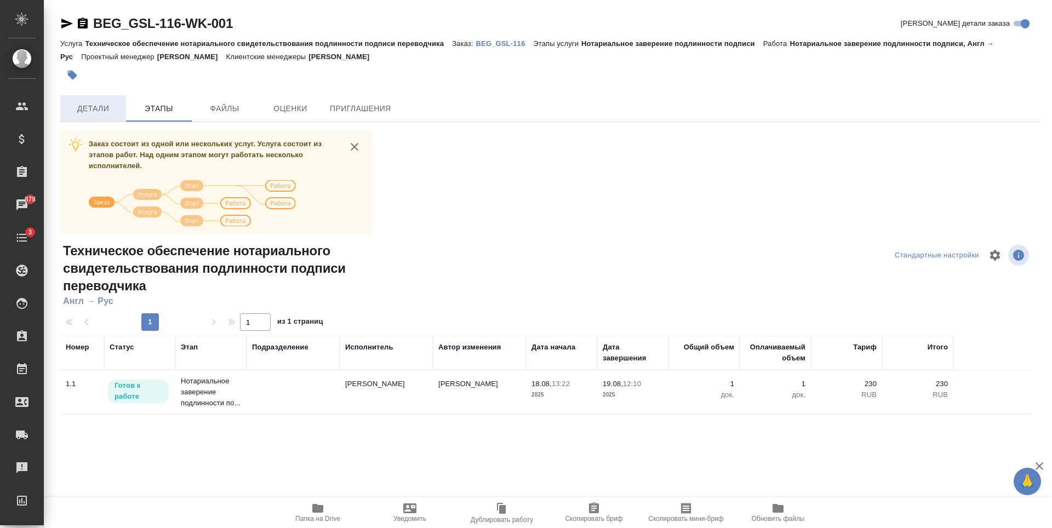
click at [102, 112] on span "Детали" at bounding box center [93, 109] width 53 height 14
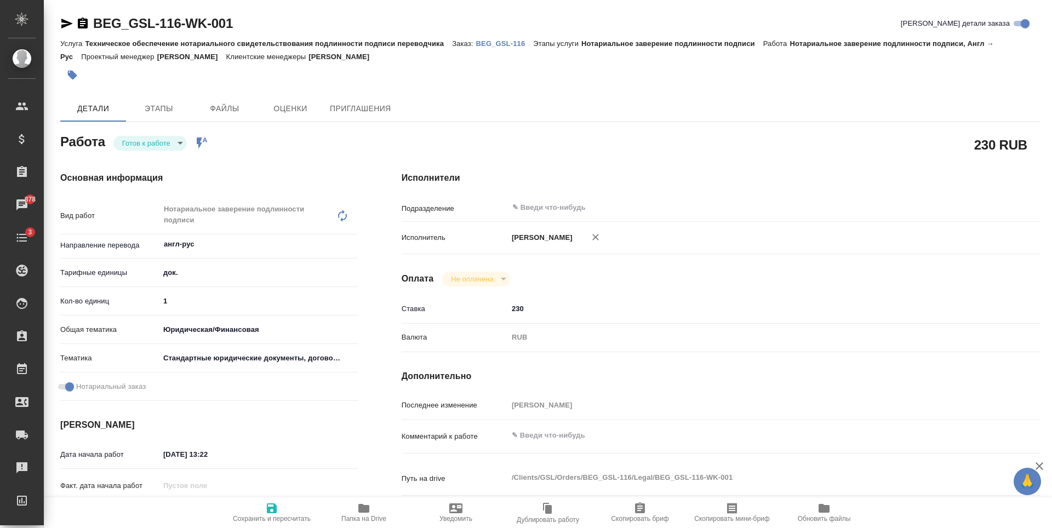
type textarea "x"
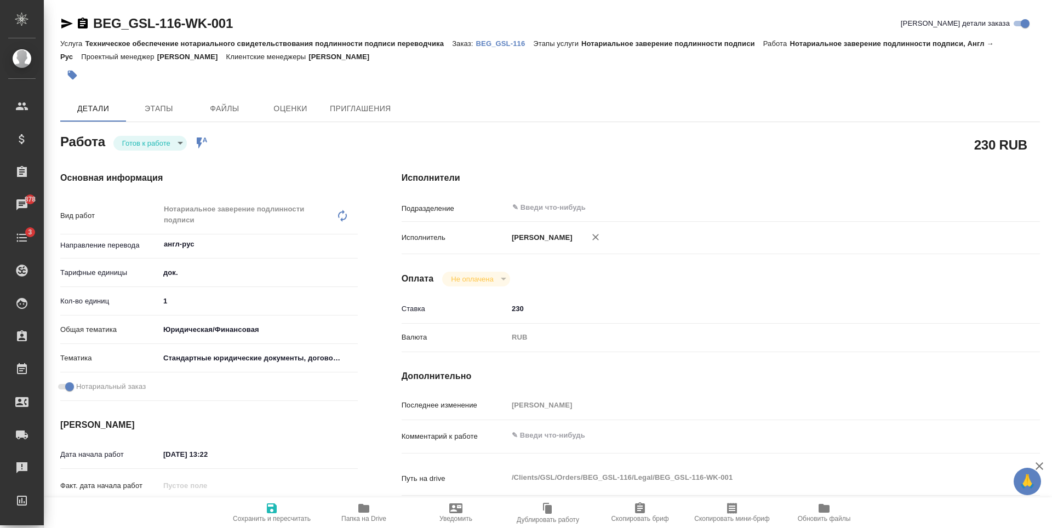
type textarea "x"
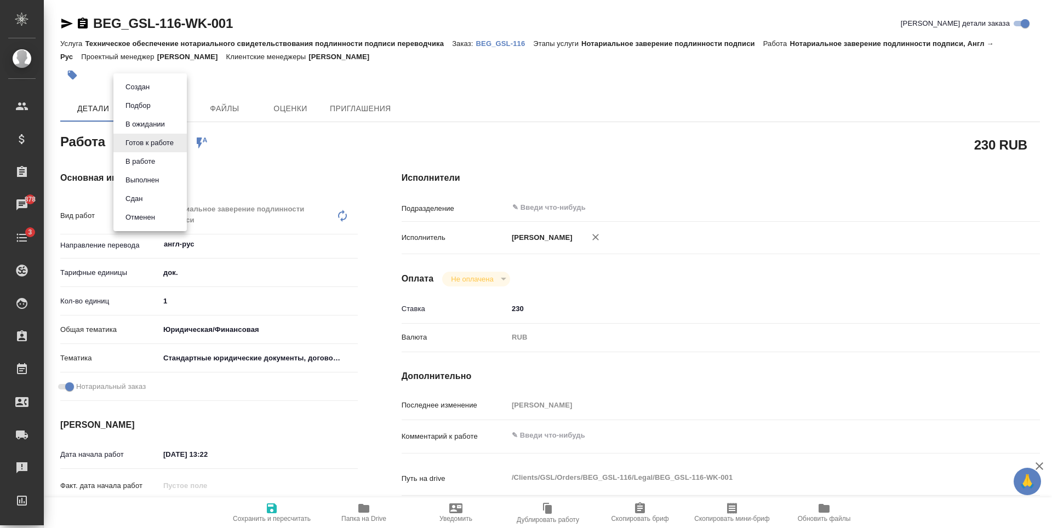
click at [176, 142] on body "🙏 .cls-1 fill:#fff; AWATERA Antonova Kristina Клиенты Спецификации Заказы 878 Ч…" at bounding box center [526, 264] width 1052 height 528
type textarea "x"
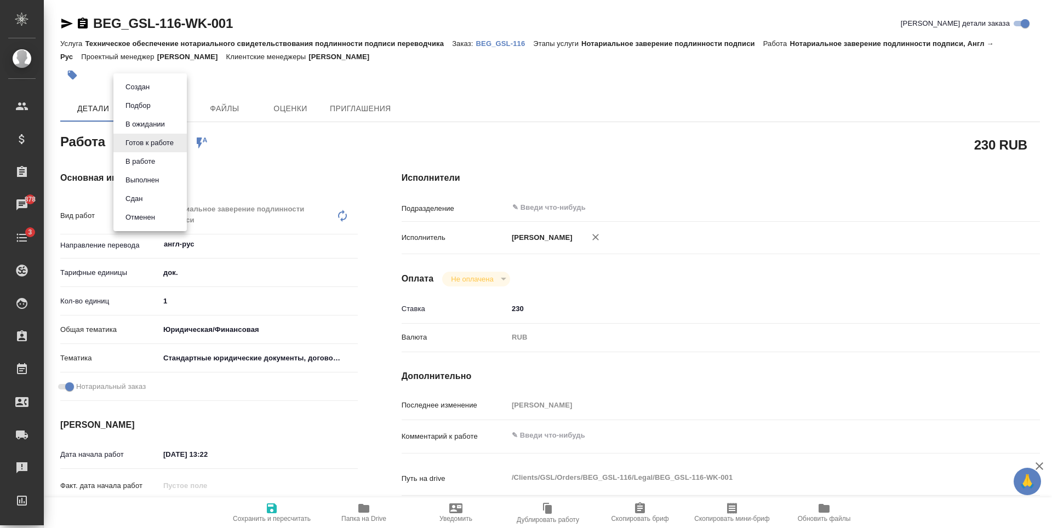
type textarea "x"
click at [168, 177] on li "Выполнен" at bounding box center [149, 180] width 73 height 19
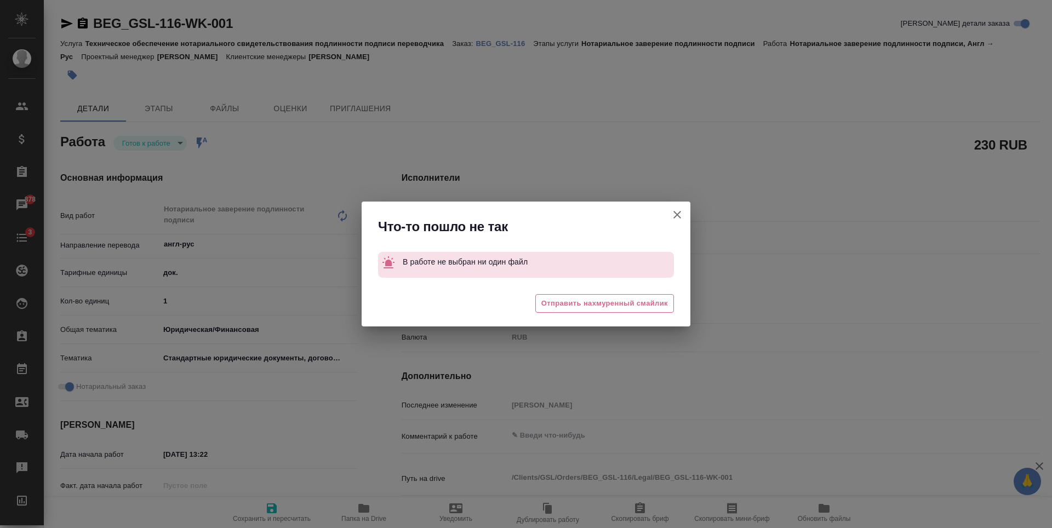
type textarea "x"
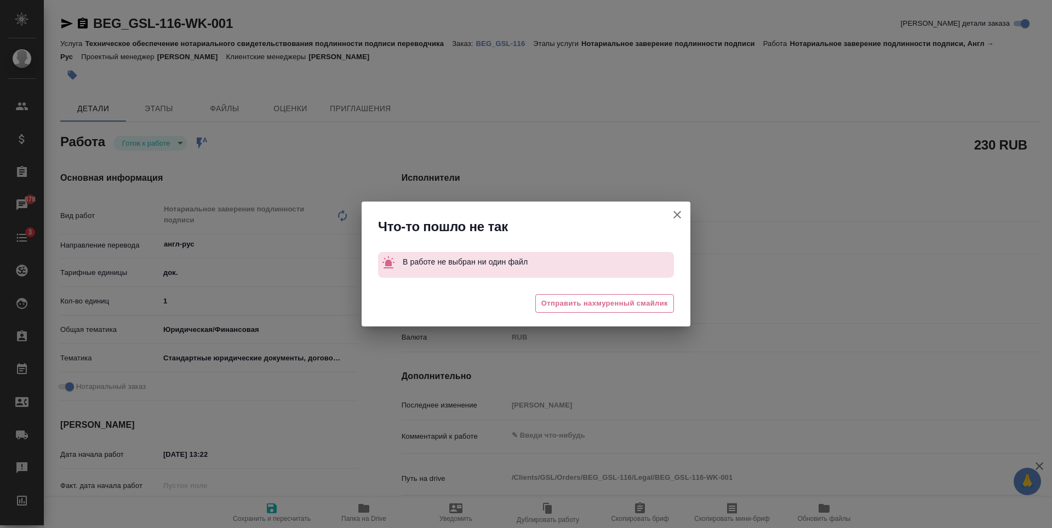
type textarea "x"
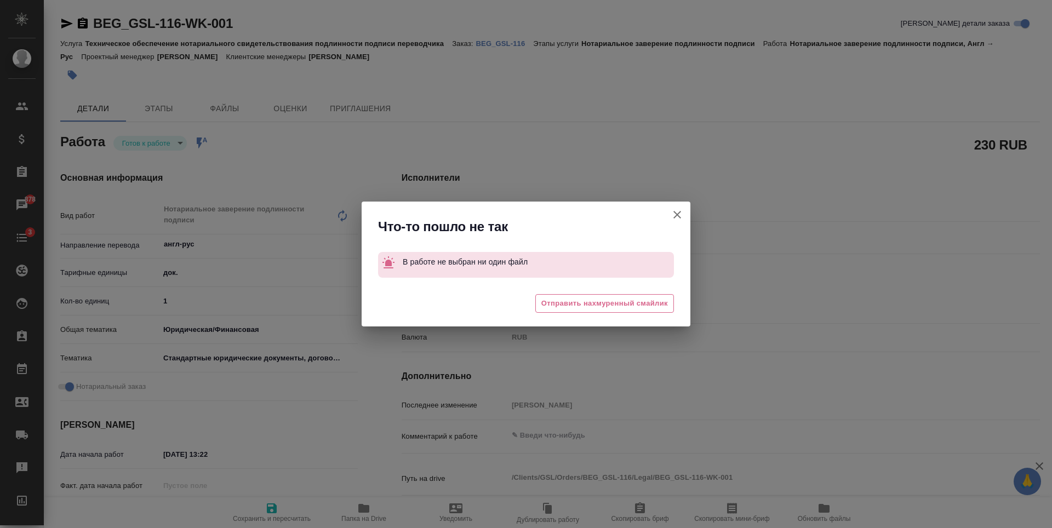
type textarea "x"
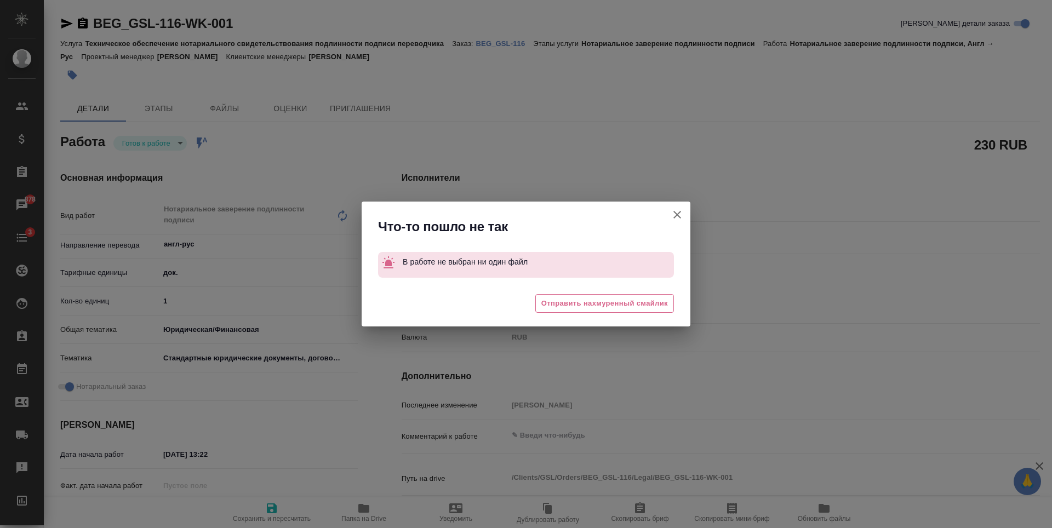
click at [672, 218] on icon "button" at bounding box center [677, 214] width 13 height 13
type textarea "x"
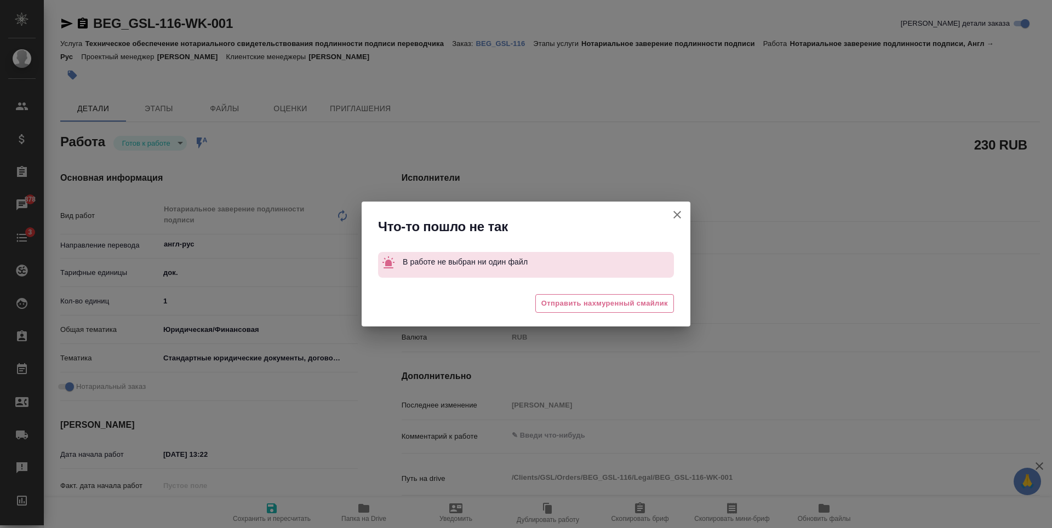
type textarea "x"
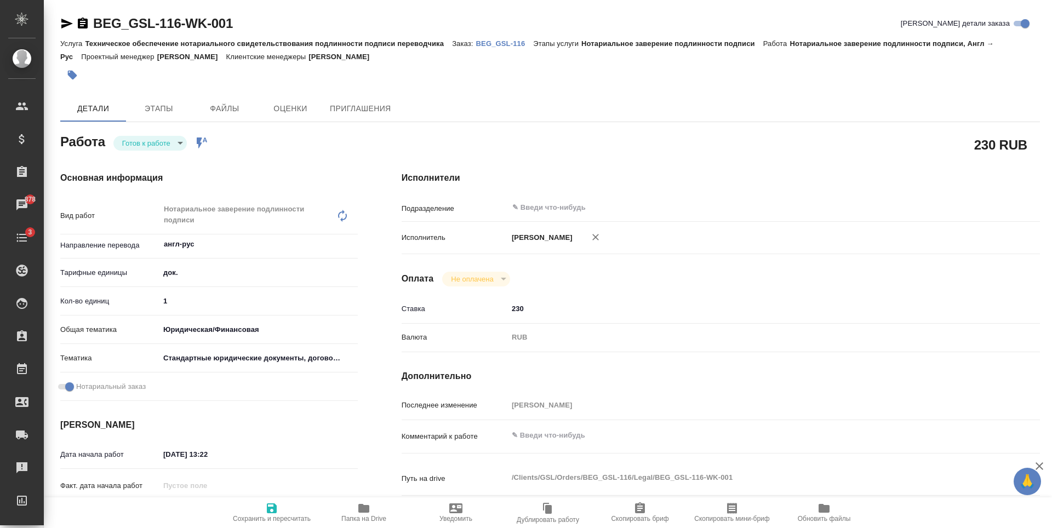
type textarea "x"
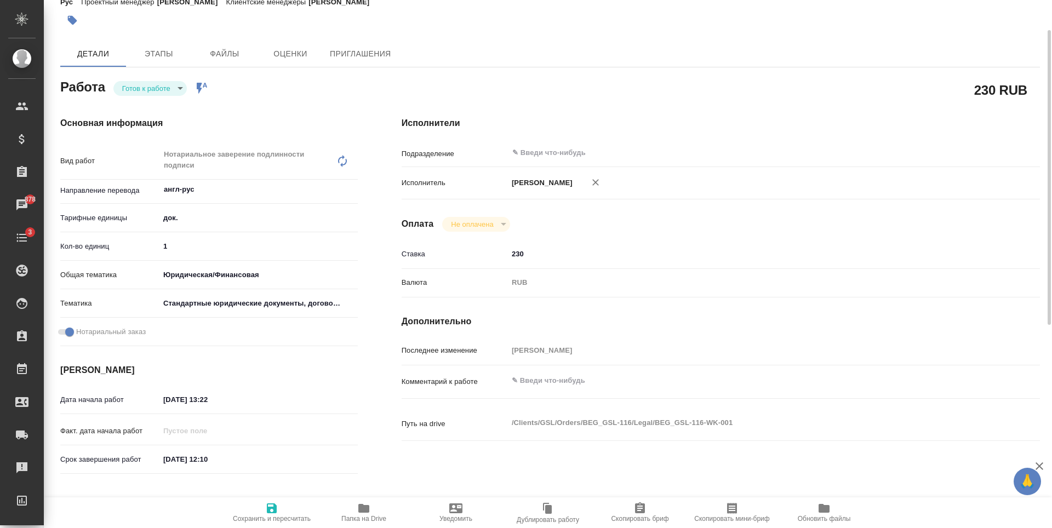
scroll to position [110, 0]
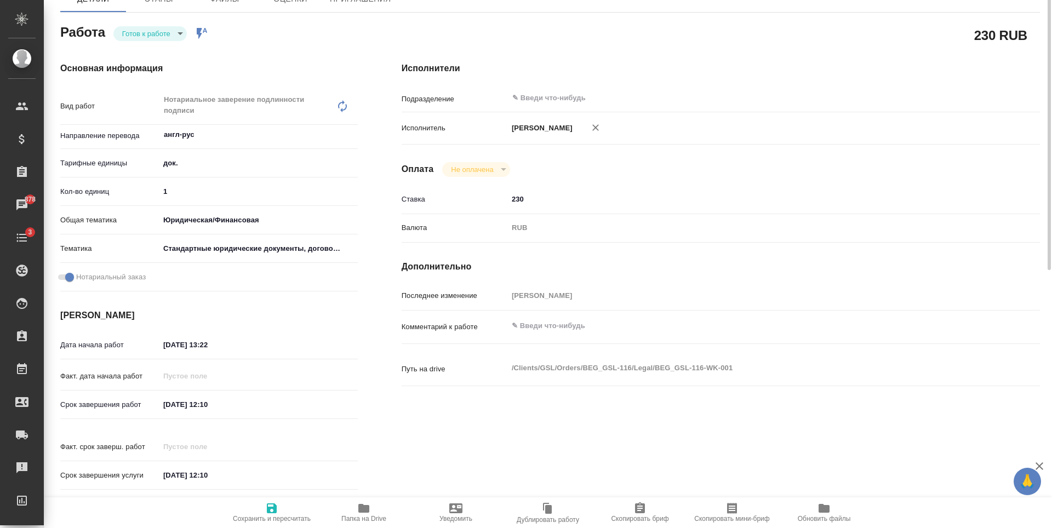
type textarea "x"
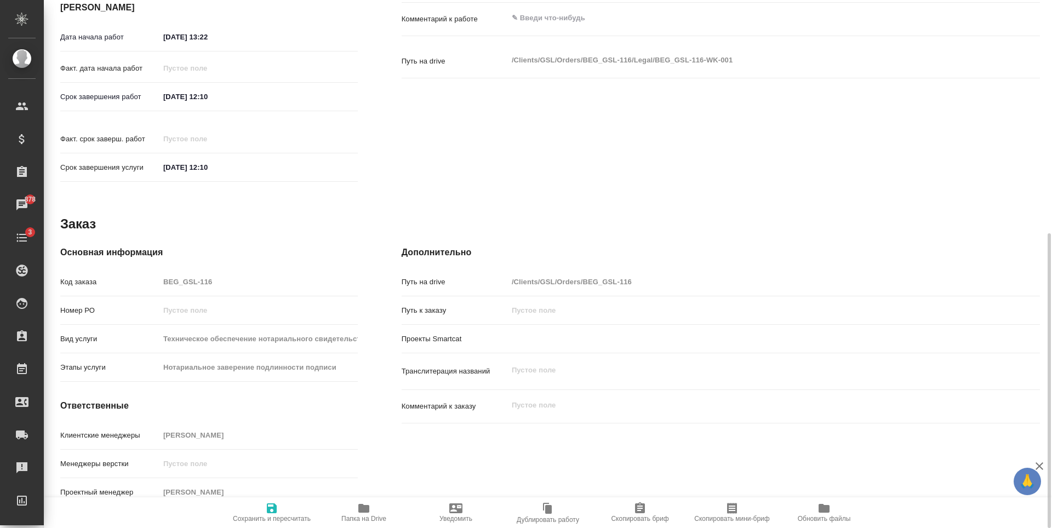
scroll to position [198, 0]
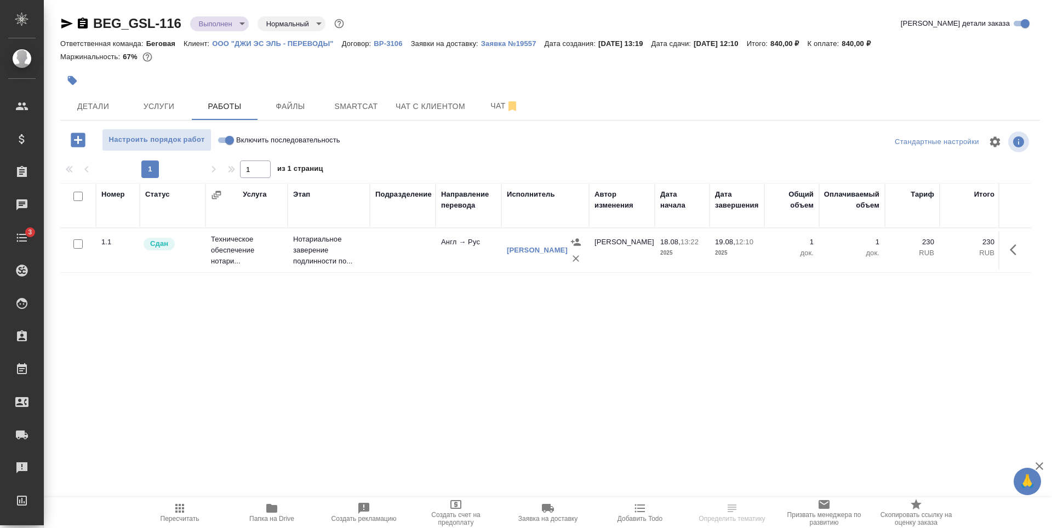
click at [236, 19] on body "🙏 .cls-1 fill:#fff; AWATERA [PERSON_NAME] Спецификации Заказы Чаты 3 Todo Проек…" at bounding box center [526, 264] width 1052 height 528
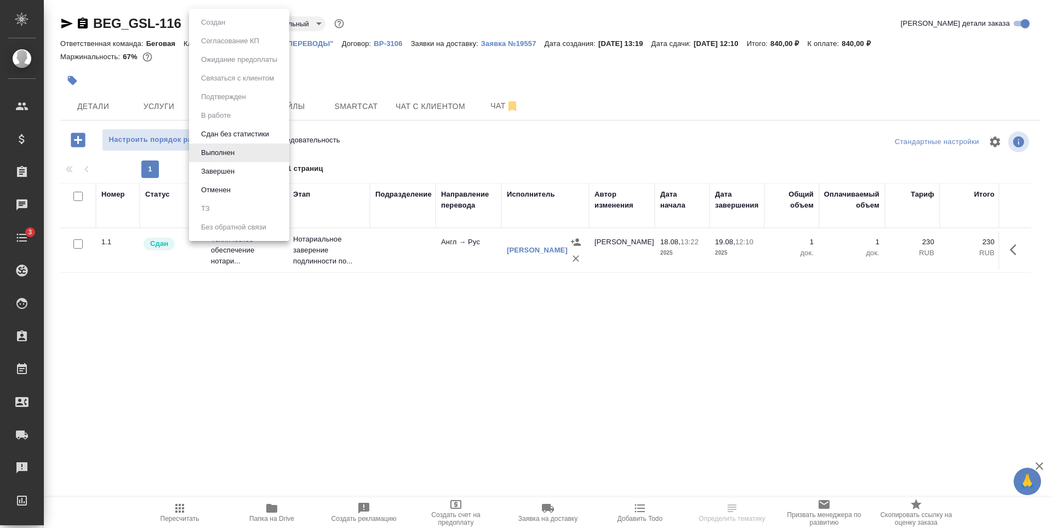
click at [242, 170] on li "Завершен" at bounding box center [239, 171] width 100 height 19
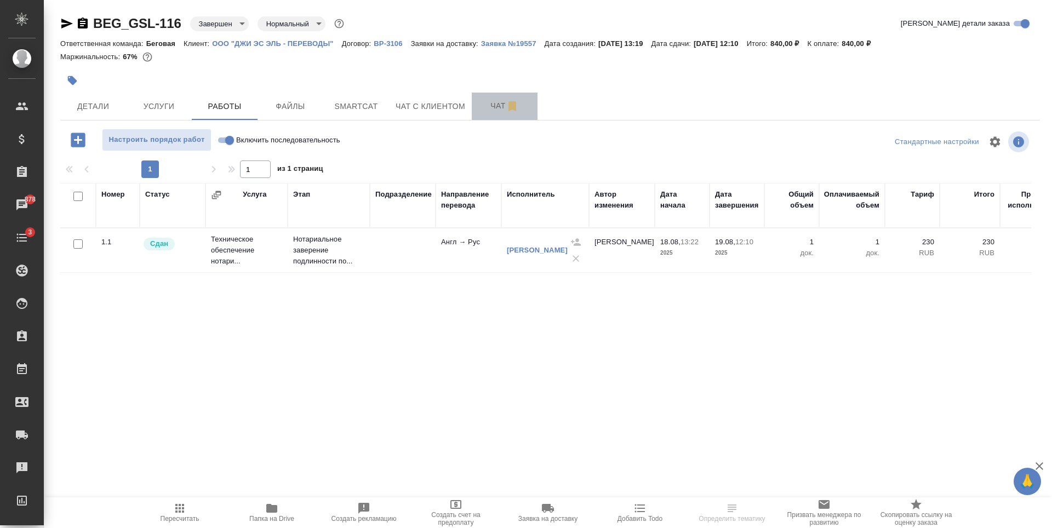
click at [504, 105] on span "Чат" at bounding box center [504, 106] width 53 height 14
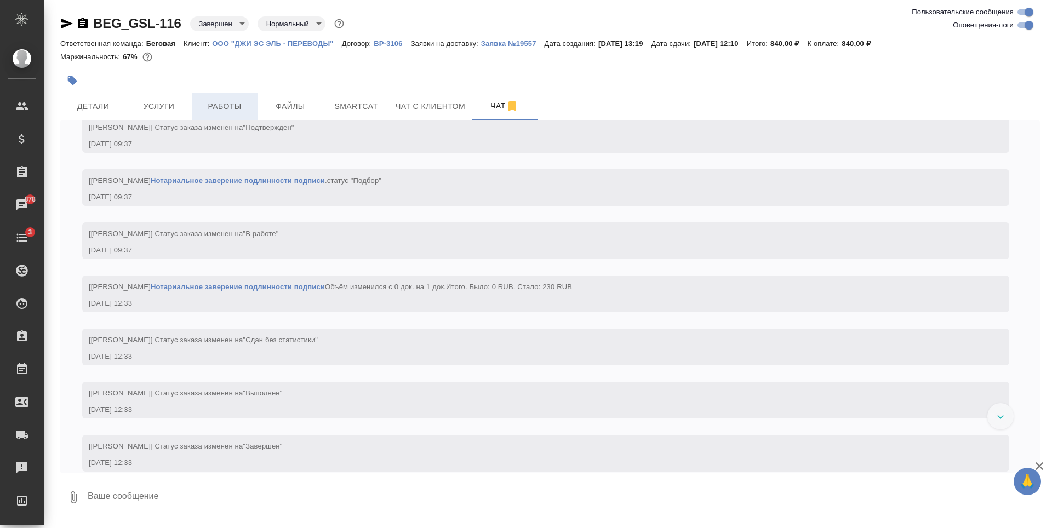
scroll to position [286, 0]
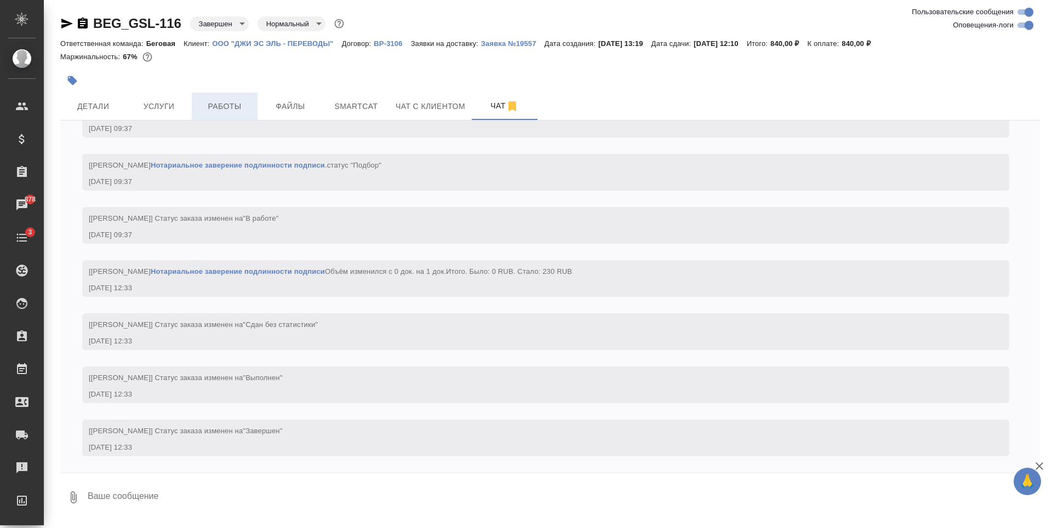
click at [229, 105] on span "Работы" at bounding box center [224, 107] width 53 height 14
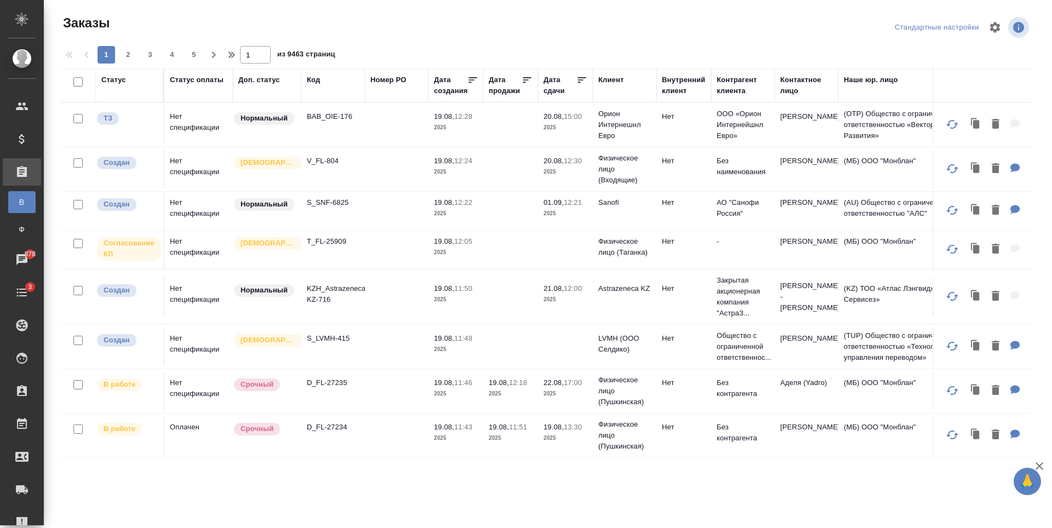
click at [123, 81] on div "Статус" at bounding box center [113, 80] width 25 height 11
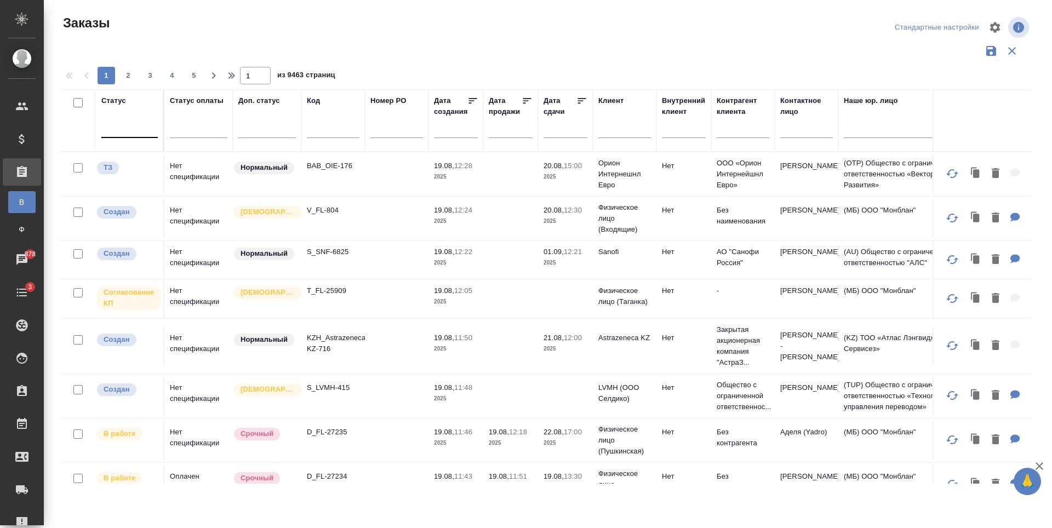
click at [102, 135] on div at bounding box center [129, 127] width 56 height 16
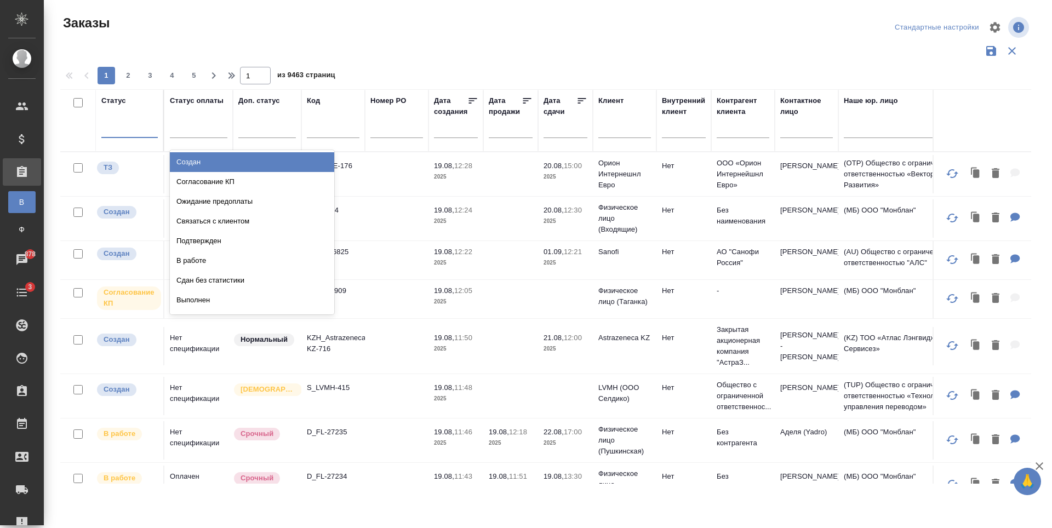
click at [265, 164] on div "Создан" at bounding box center [252, 162] width 164 height 20
click at [129, 133] on div at bounding box center [129, 127] width 56 height 16
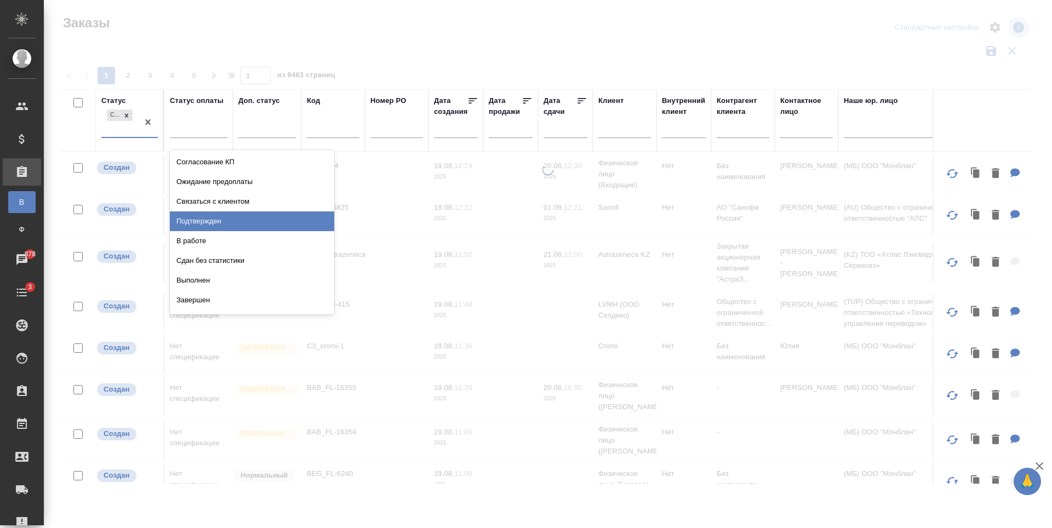
click at [217, 222] on div "Подтвержден" at bounding box center [252, 222] width 164 height 20
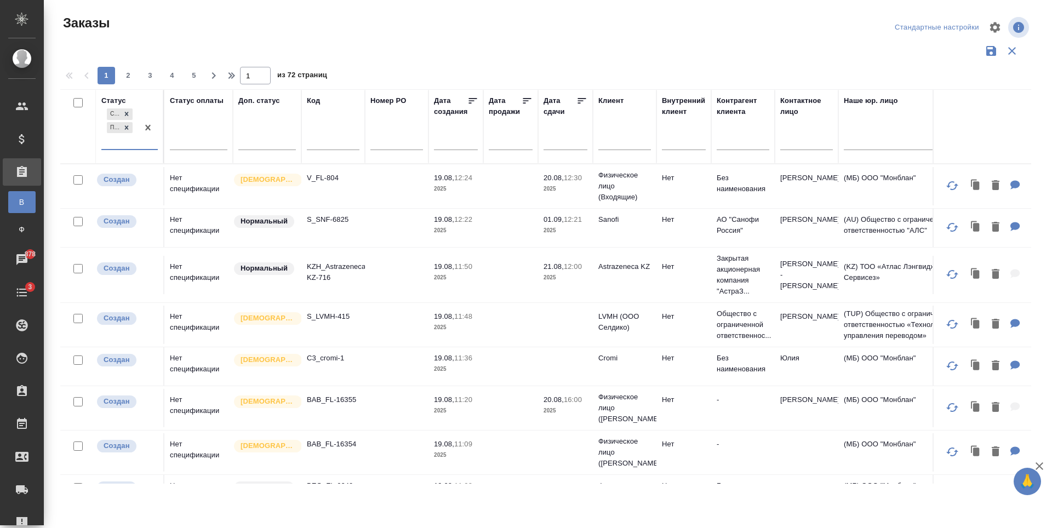
click at [124, 141] on div "Создан Подтвержден" at bounding box center [119, 127] width 37 height 43
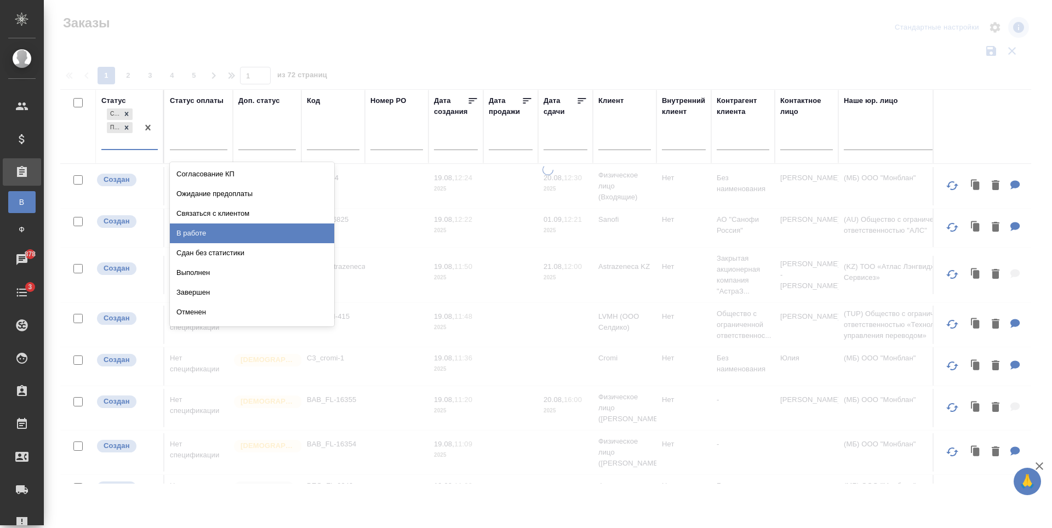
click at [208, 236] on div "В работе" at bounding box center [252, 234] width 164 height 20
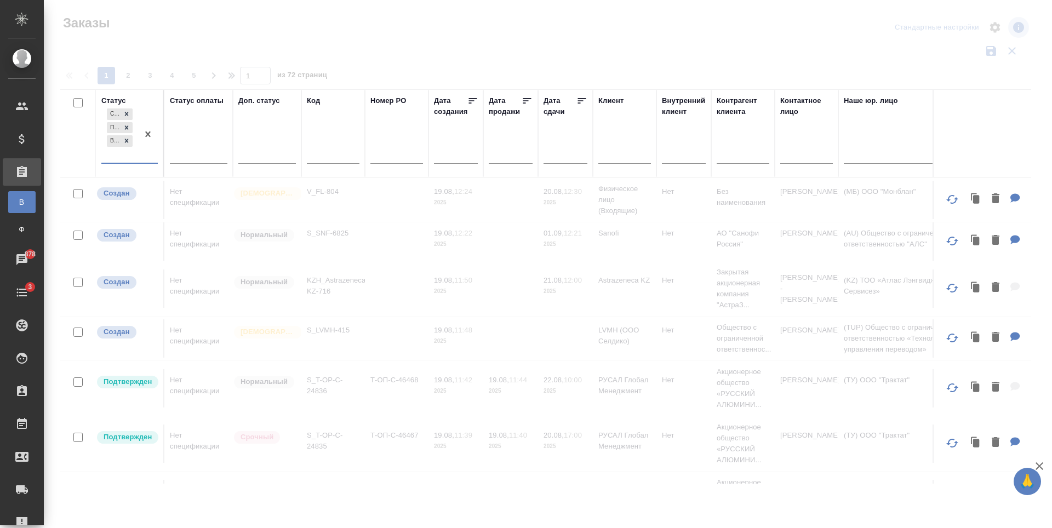
click at [116, 152] on div "Создан Подтвержден В работе" at bounding box center [119, 134] width 37 height 56
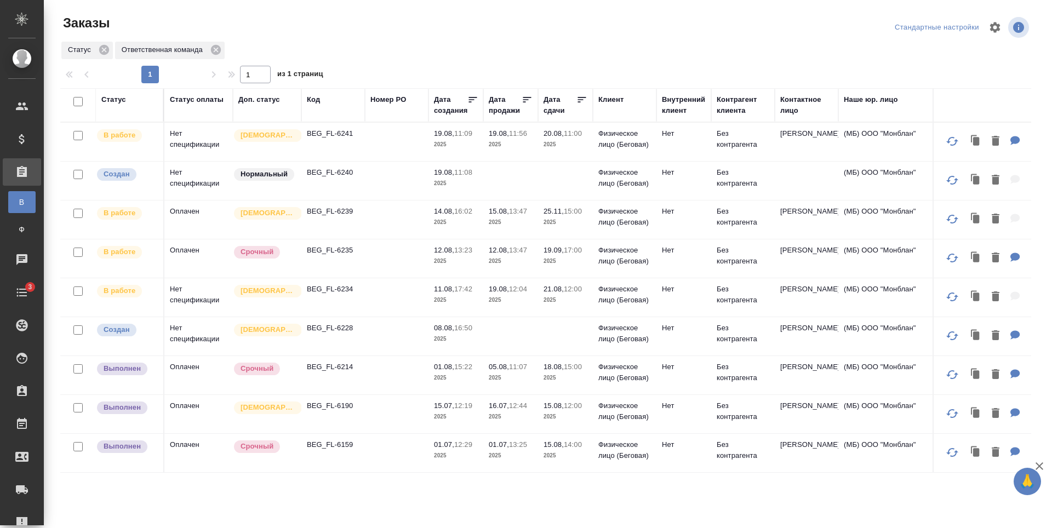
click at [395, 161] on td at bounding box center [397, 142] width 64 height 38
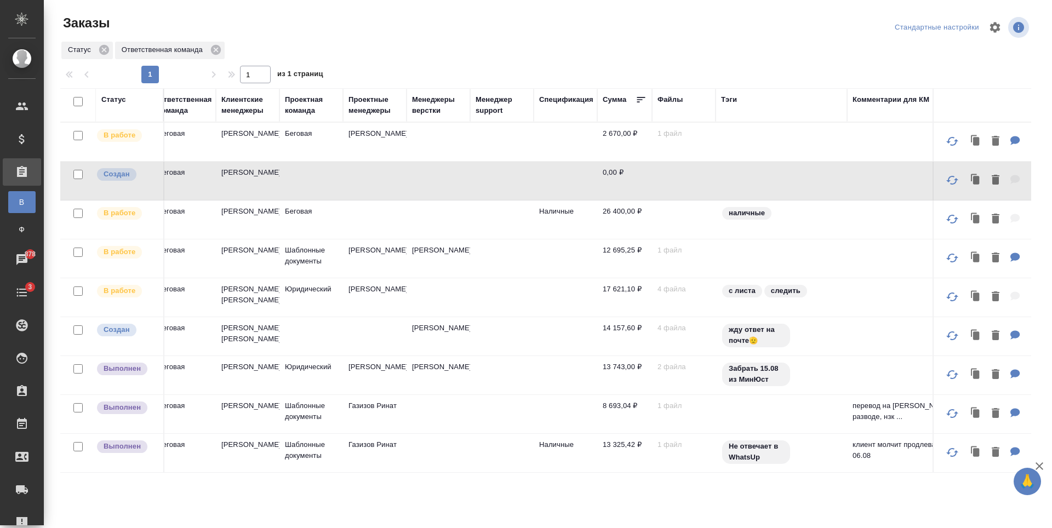
scroll to position [0, 872]
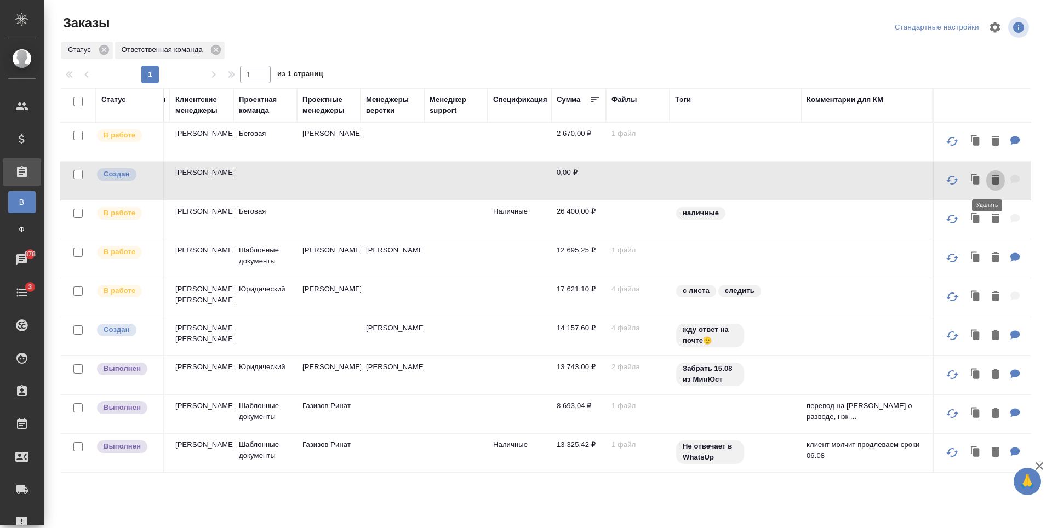
click at [992, 178] on icon "button" at bounding box center [996, 180] width 8 height 10
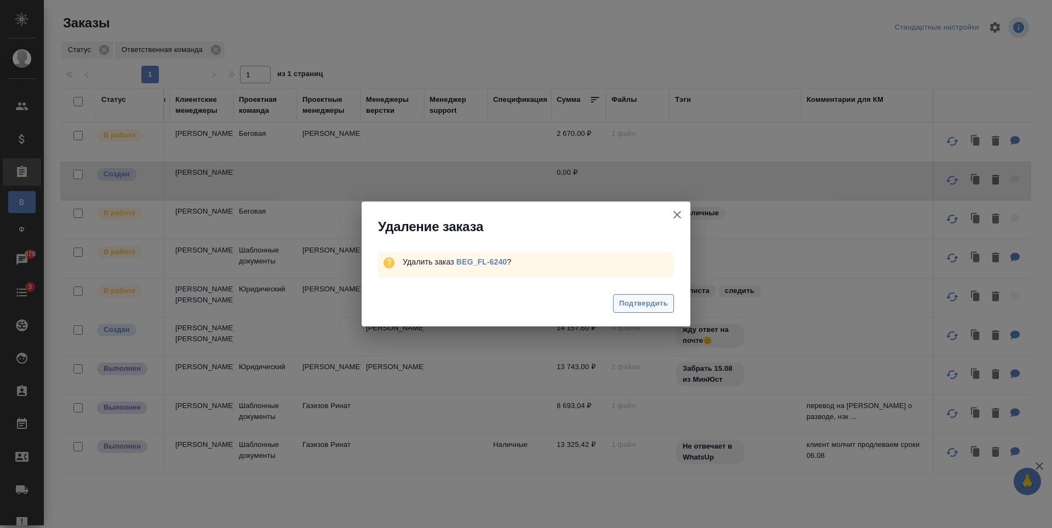
click at [640, 301] on span "Подтвердить" at bounding box center [643, 304] width 49 height 13
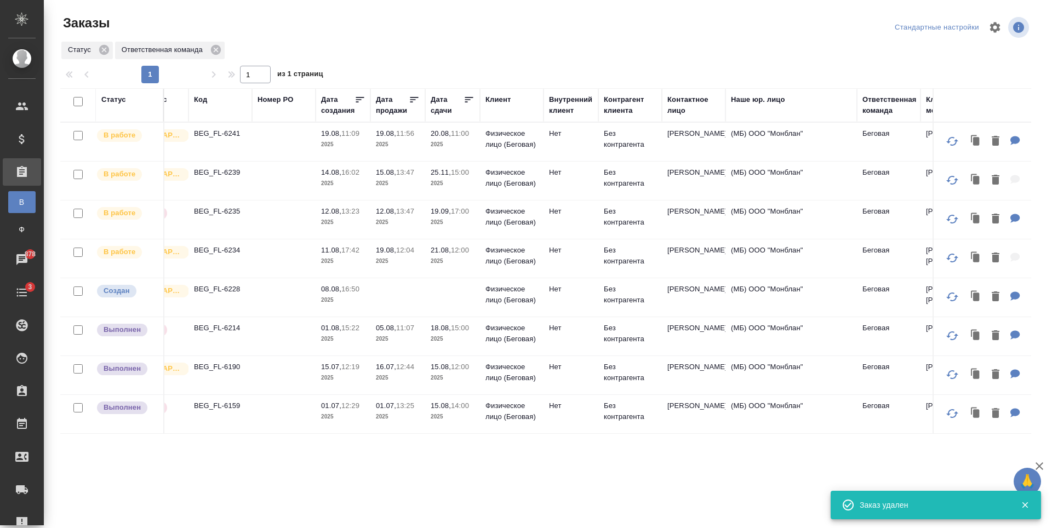
scroll to position [0, 0]
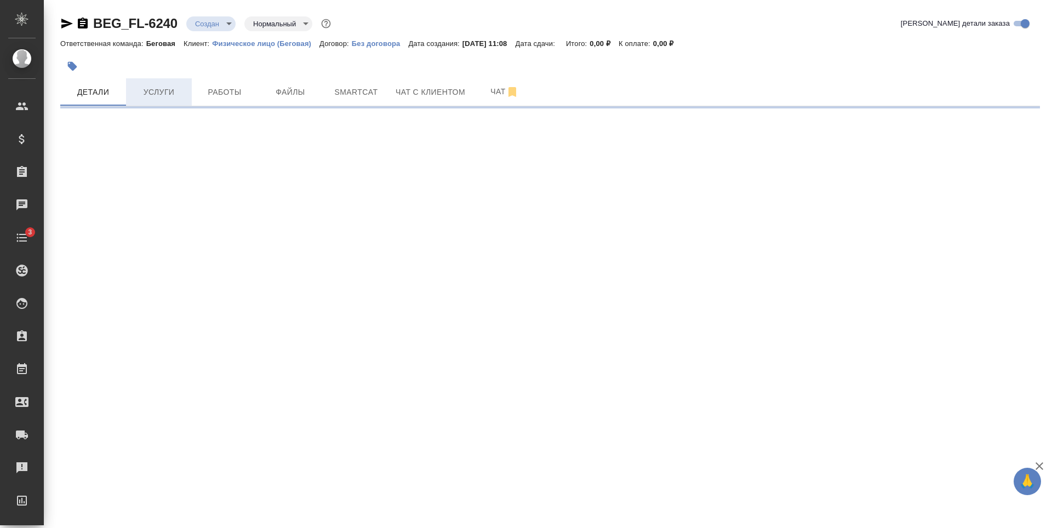
select select "RU"
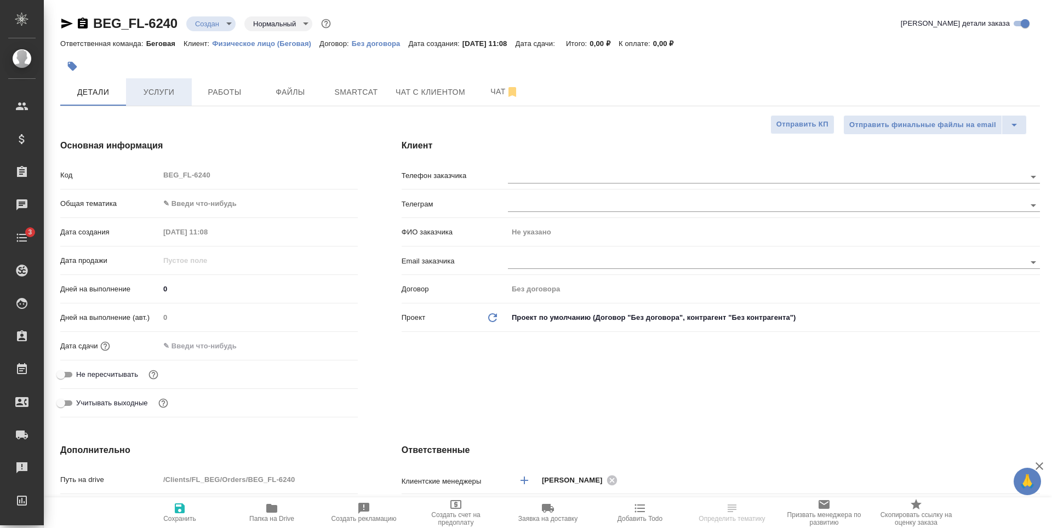
type textarea "x"
click at [160, 93] on span "Услуги" at bounding box center [159, 92] width 53 height 14
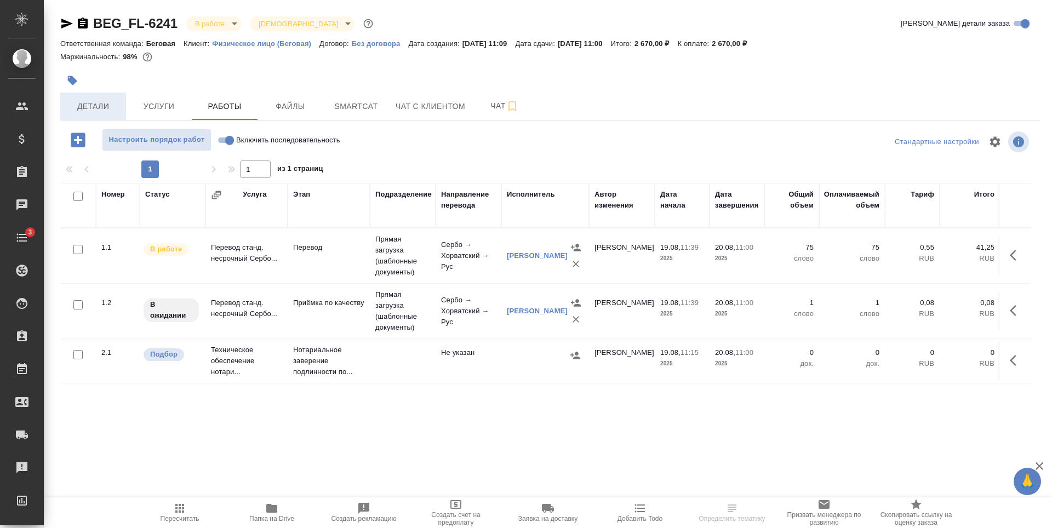
click at [108, 111] on span "Детали" at bounding box center [93, 107] width 53 height 14
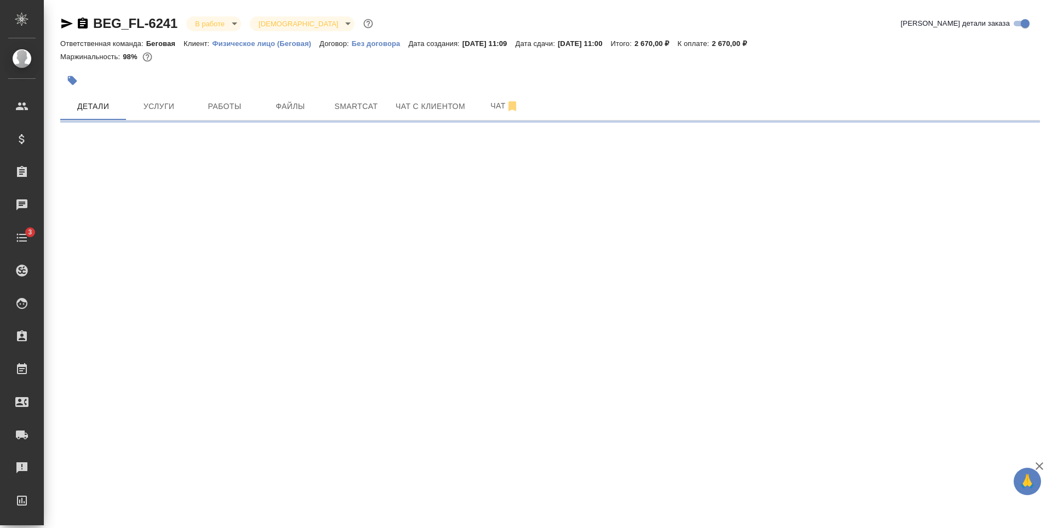
select select "RU"
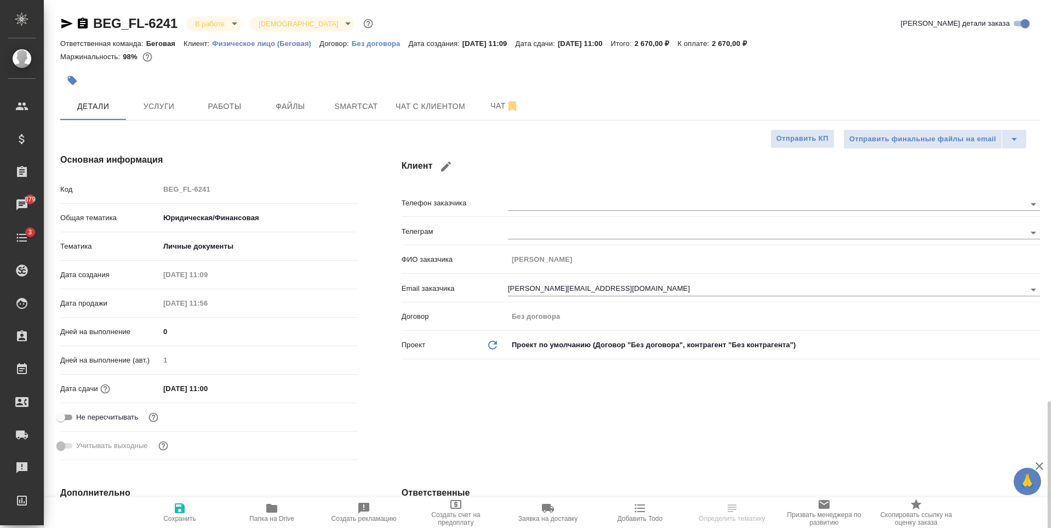
type textarea "x"
click at [133, 93] on button "Услуги" at bounding box center [159, 106] width 66 height 27
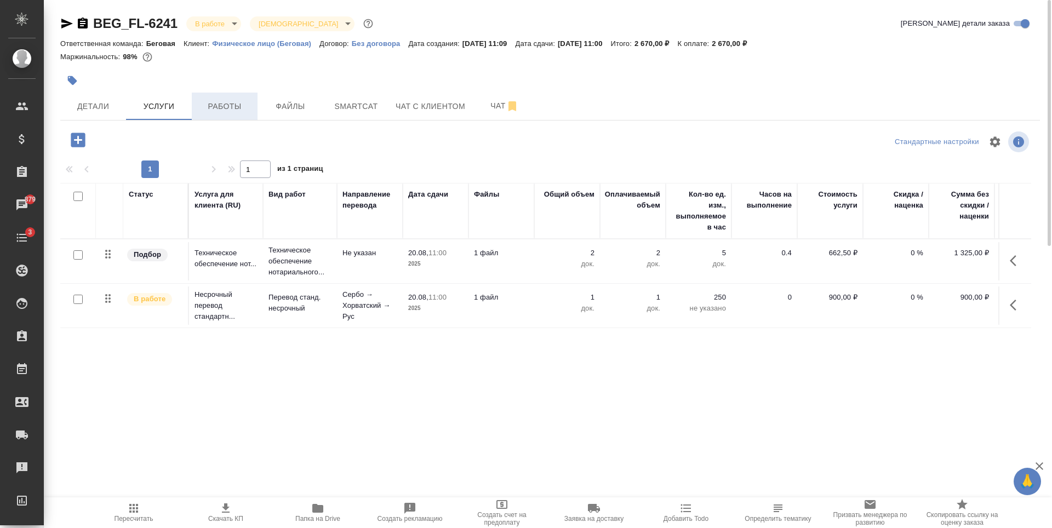
click at [222, 100] on span "Работы" at bounding box center [224, 107] width 53 height 14
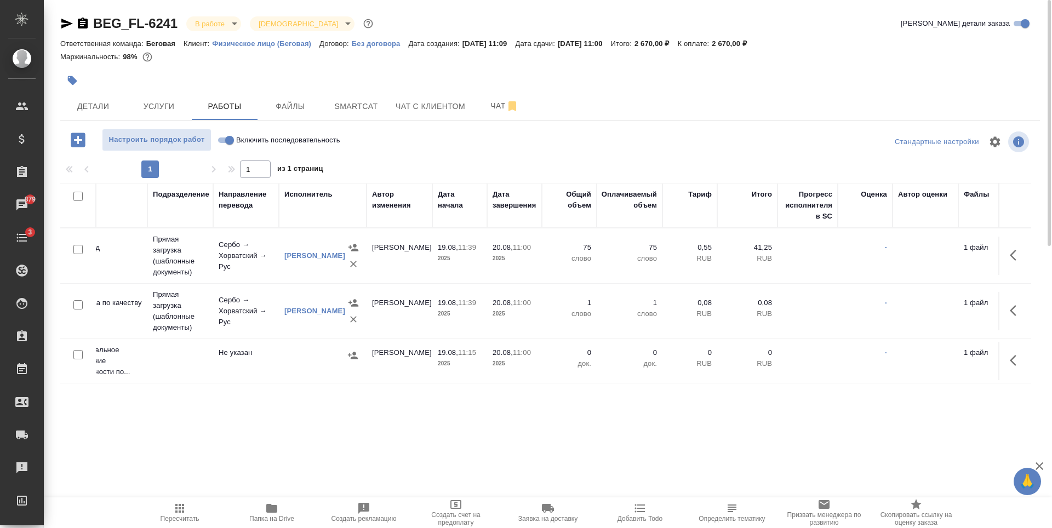
scroll to position [0, 229]
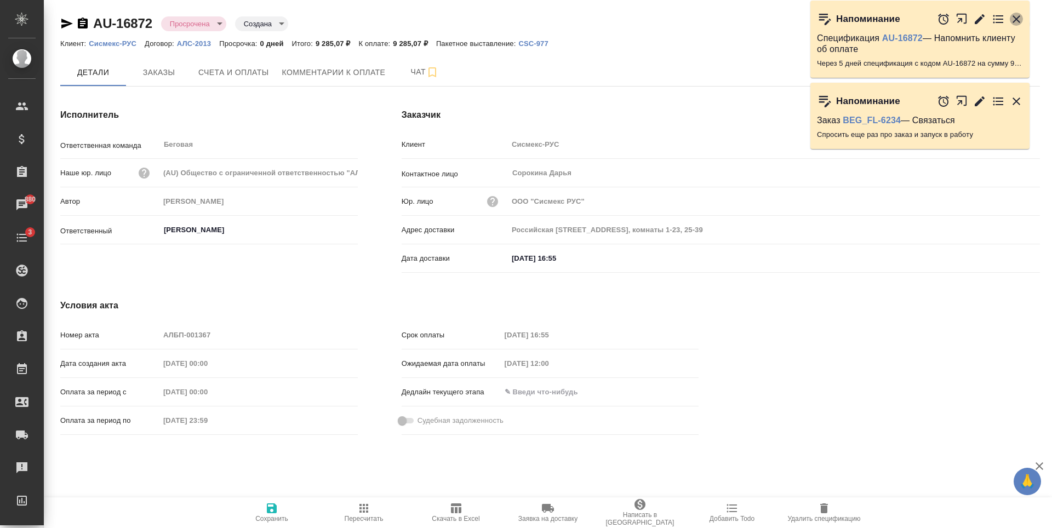
click at [1019, 19] on icon "button" at bounding box center [1016, 19] width 13 height 13
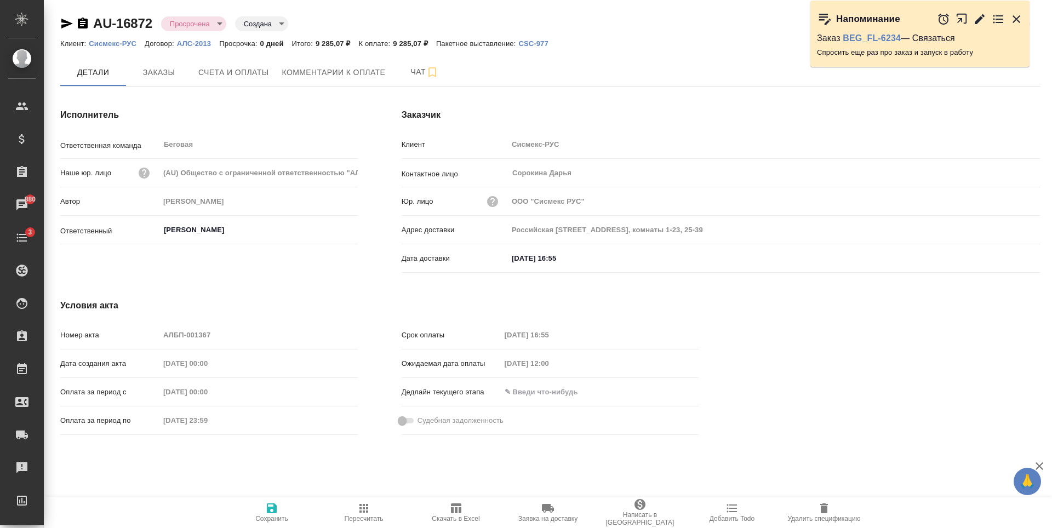
click at [1018, 19] on icon "button" at bounding box center [1017, 19] width 8 height 8
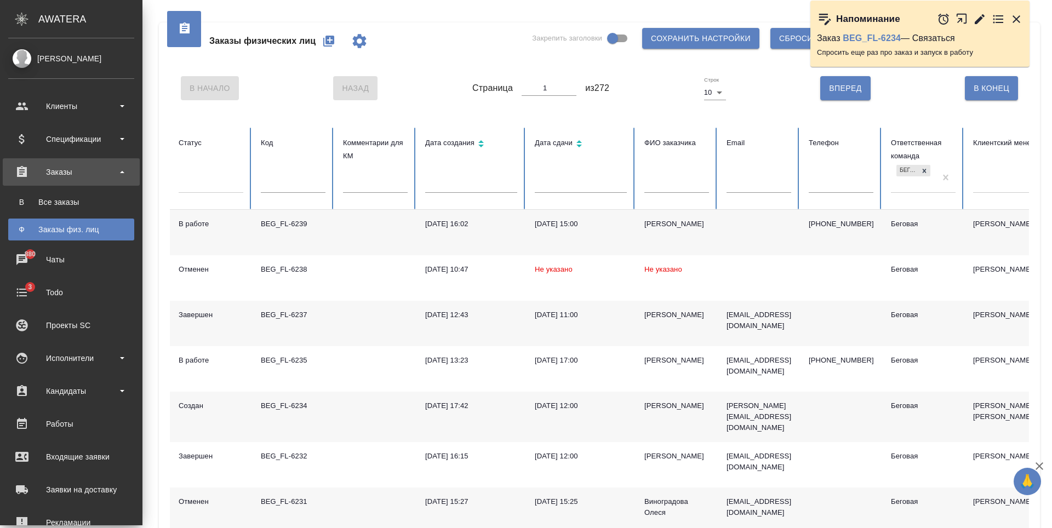
click at [26, 293] on div "Todo" at bounding box center [71, 292] width 126 height 16
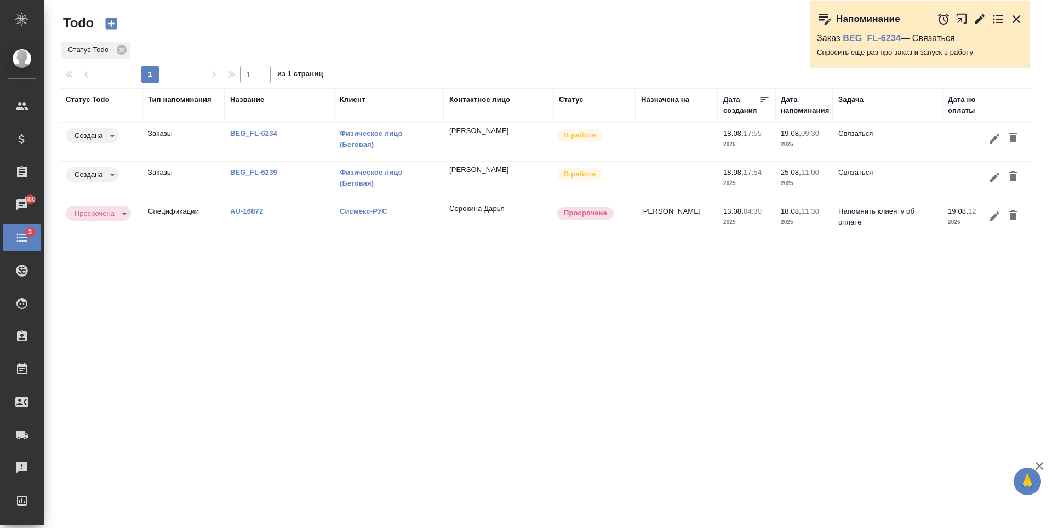
click at [101, 175] on body "🙏 .cls-1 fill:#fff; AWATERA Antonova Kristina Клиенты Спецификации Заказы 880 Ч…" at bounding box center [526, 264] width 1052 height 528
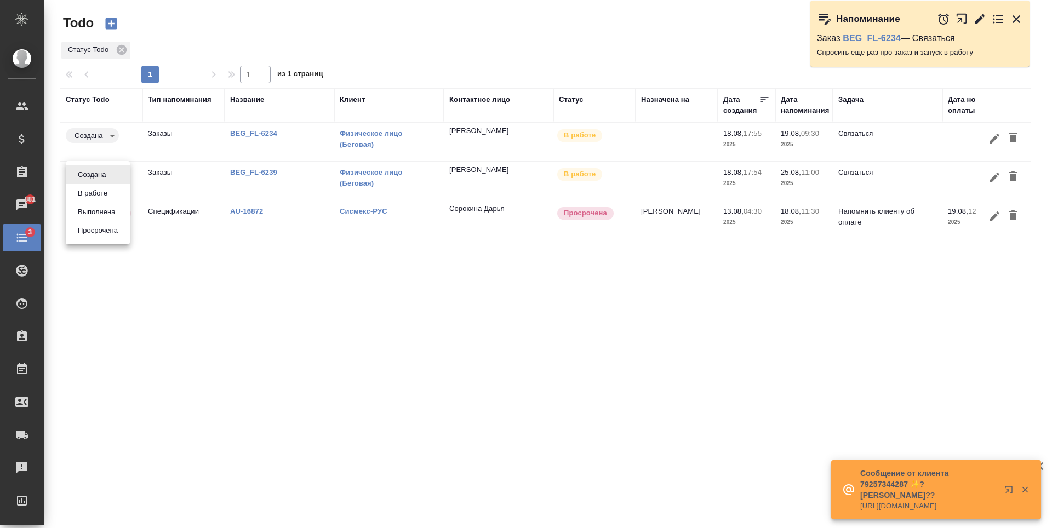
click at [271, 269] on div at bounding box center [526, 264] width 1052 height 528
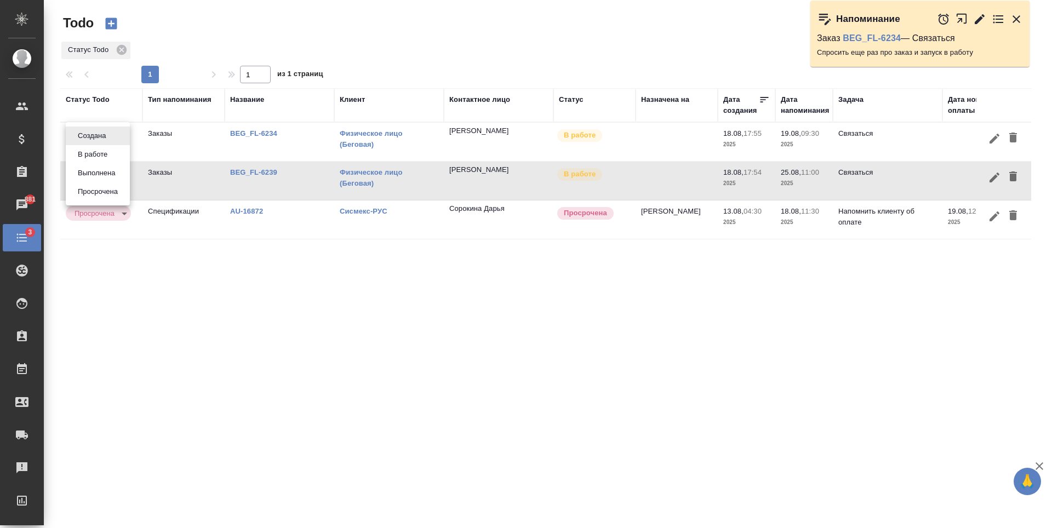
click at [106, 130] on body "🙏 .cls-1 fill:#fff; AWATERA Antonova Kristina Клиенты Спецификации Заказы 881 Ч…" at bounding box center [526, 264] width 1052 height 528
click at [107, 142] on button "Выполнена" at bounding box center [92, 136] width 35 height 12
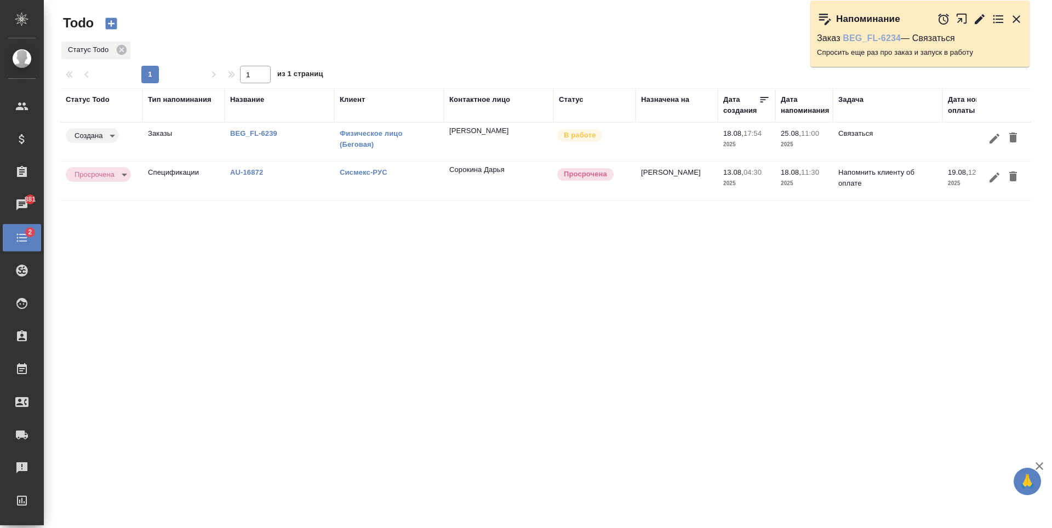
click at [882, 35] on link "BEG_FL-6234" at bounding box center [872, 37] width 58 height 9
click at [88, 101] on div "Статус Todo" at bounding box center [88, 99] width 44 height 11
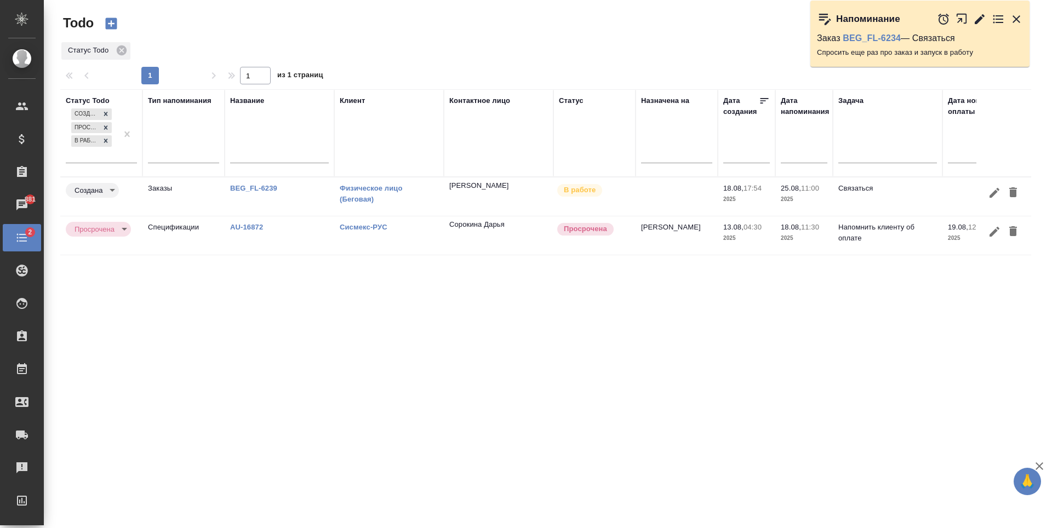
click at [88, 101] on div "Статус Todo" at bounding box center [88, 100] width 44 height 11
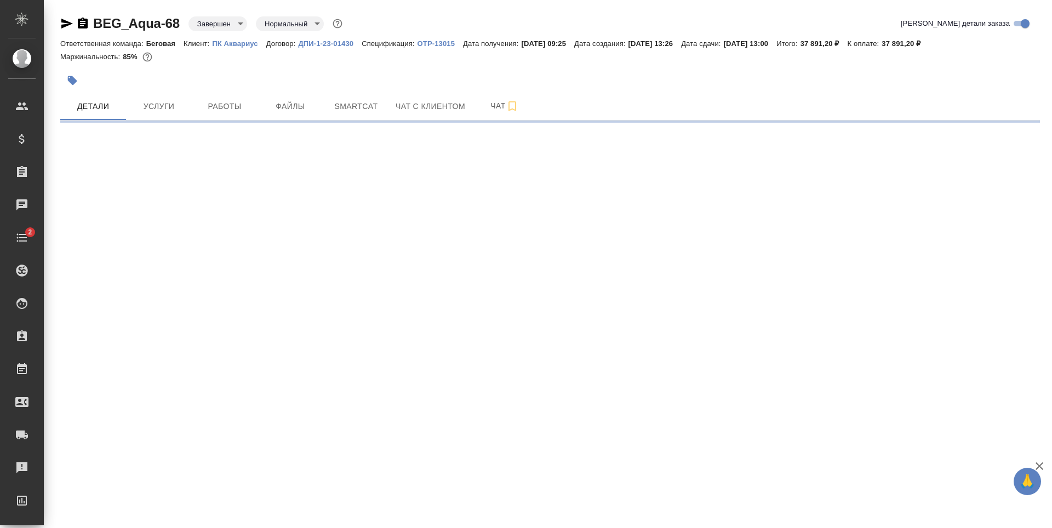
select select "RU"
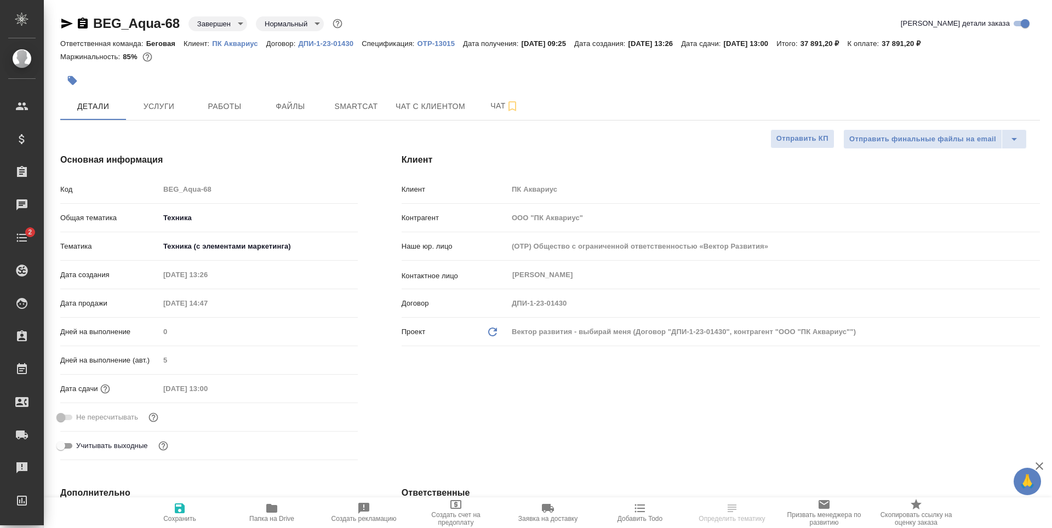
type textarea "x"
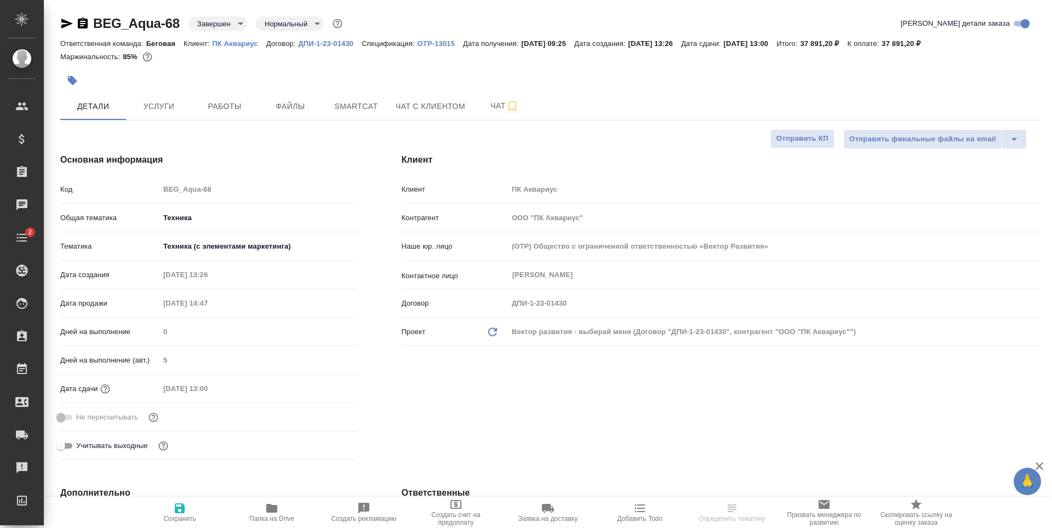
type textarea "x"
type input "[PERSON_NAME]"
click at [447, 39] on p "OTP-13015" at bounding box center [440, 43] width 45 height 8
type textarea "x"
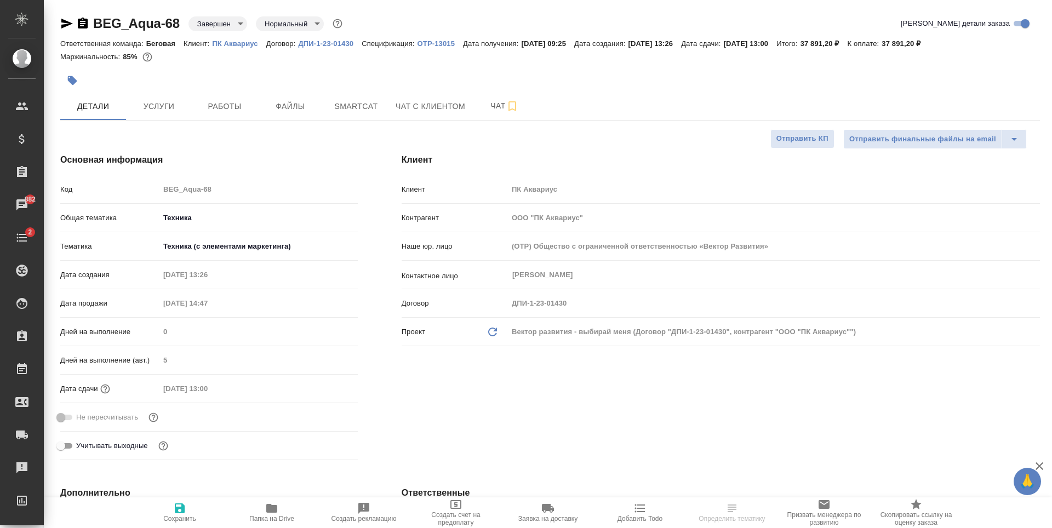
type textarea "x"
select select "RU"
type textarea "x"
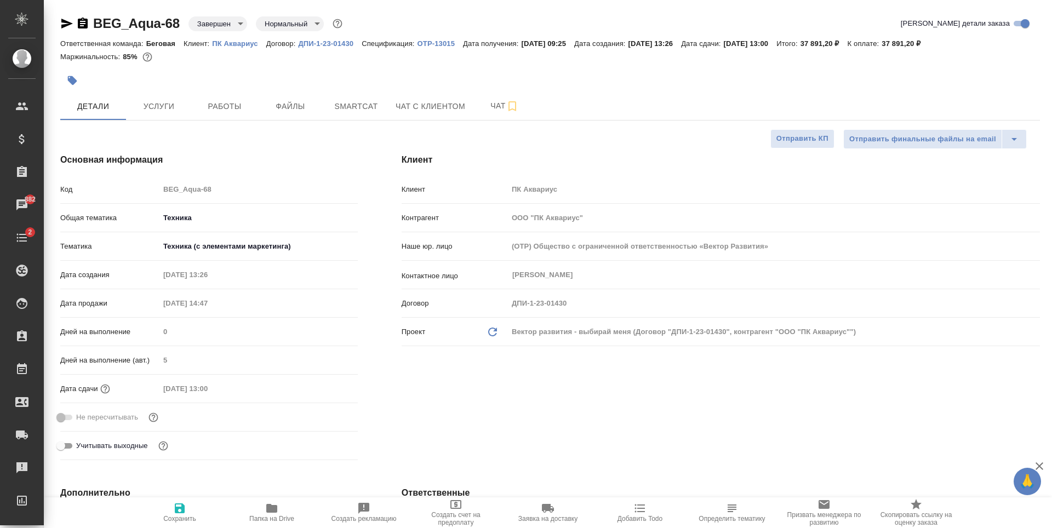
type textarea "x"
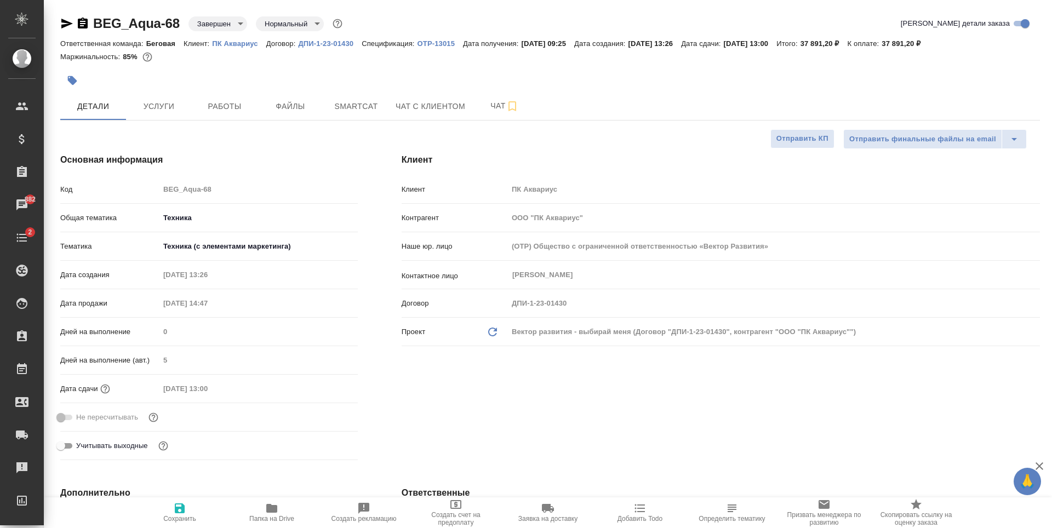
type textarea "x"
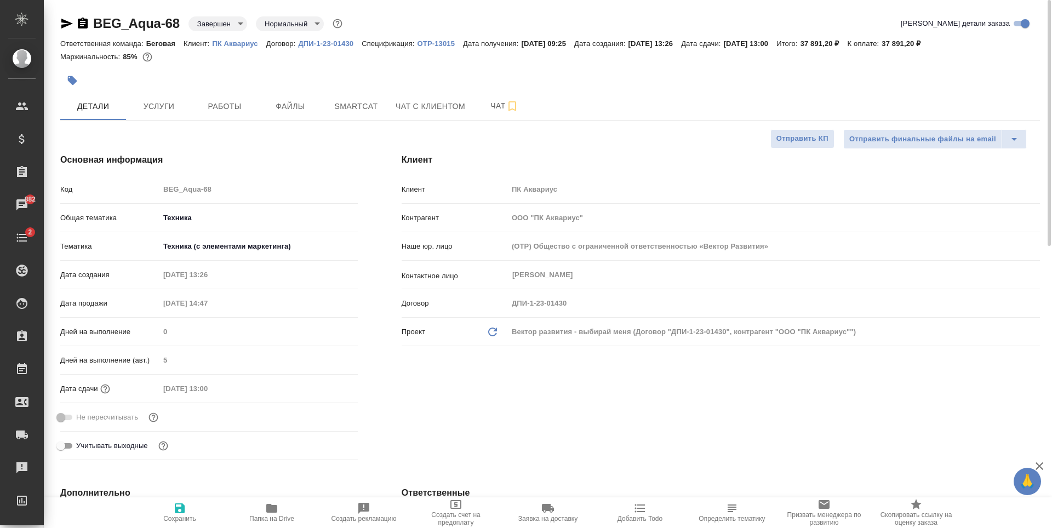
type textarea "x"
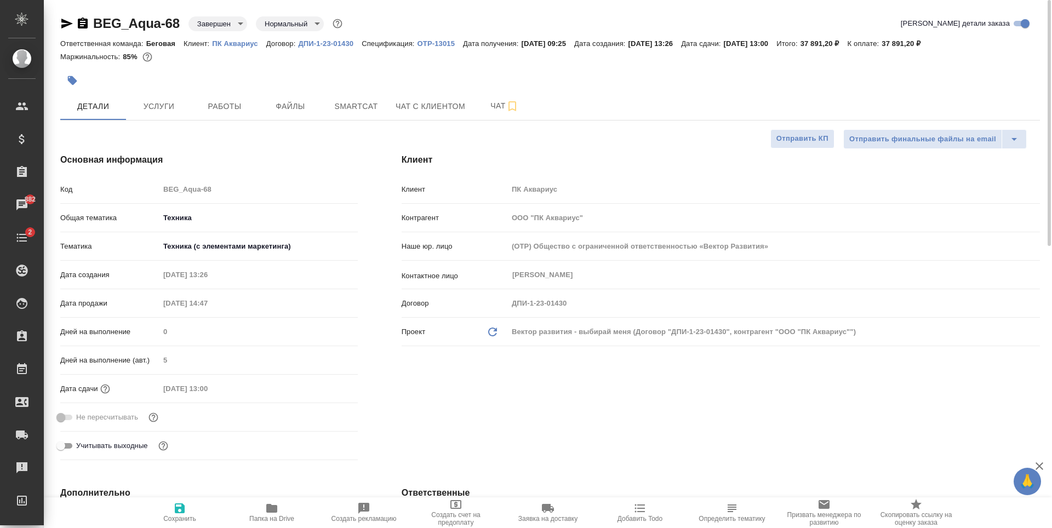
type textarea "x"
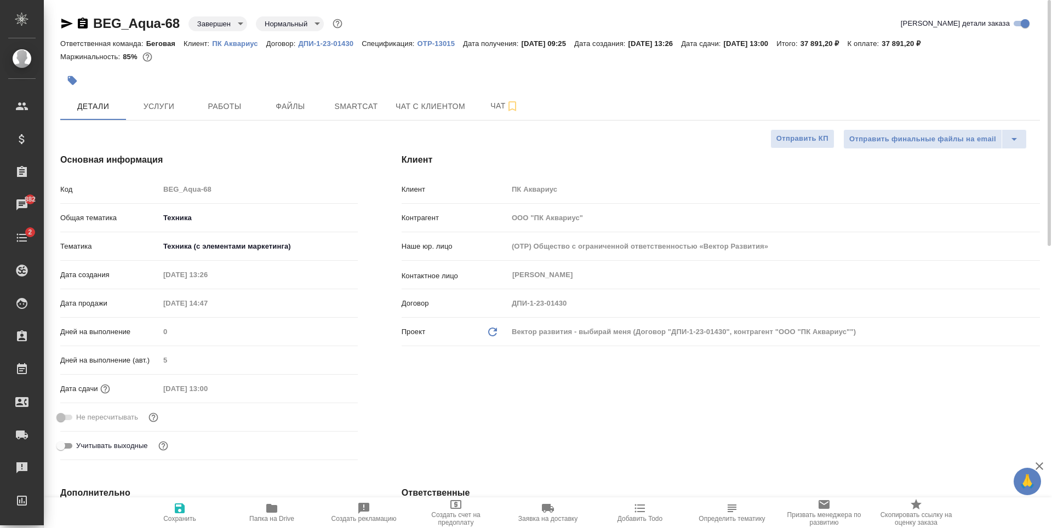
type textarea "x"
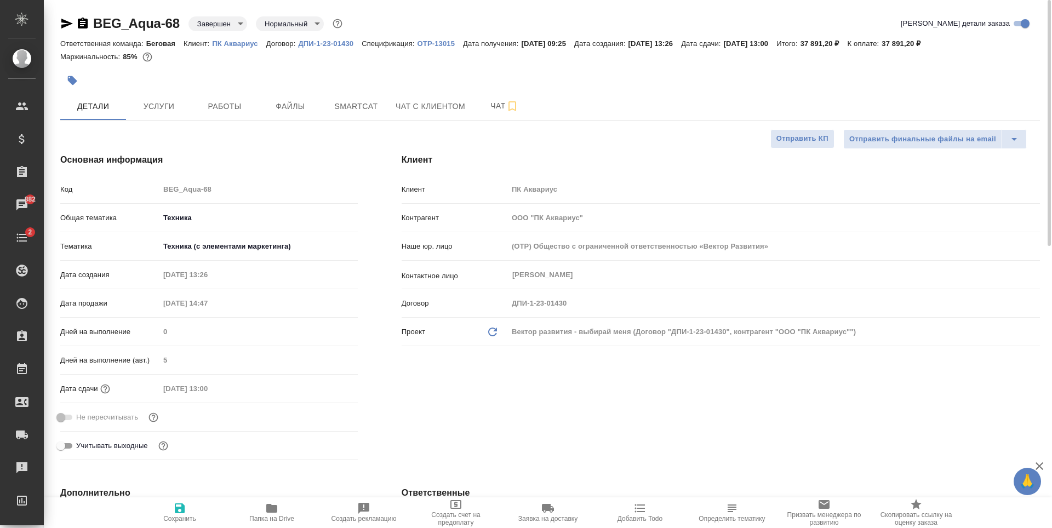
type textarea "x"
click at [231, 41] on p "ПК Аквариус" at bounding box center [239, 43] width 54 height 8
type textarea "x"
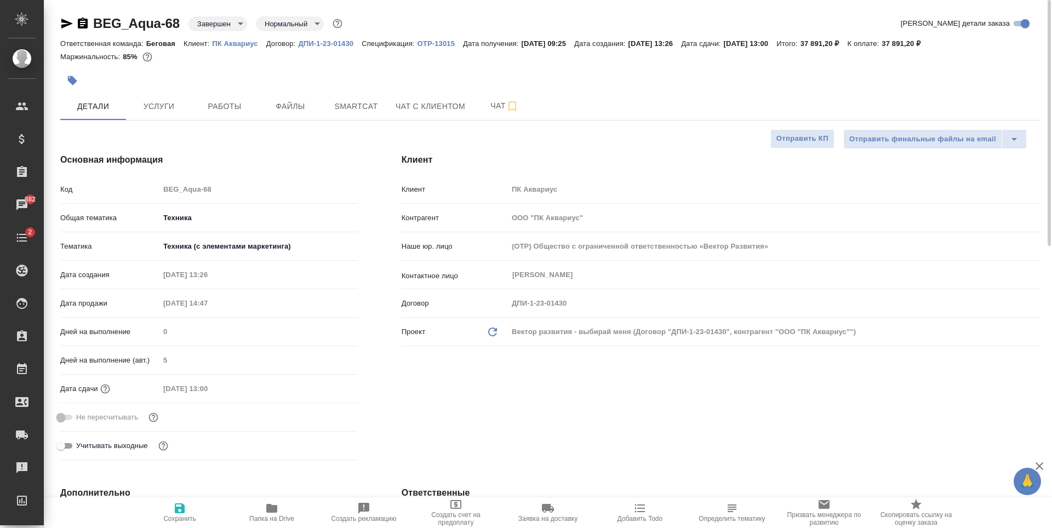
type textarea "x"
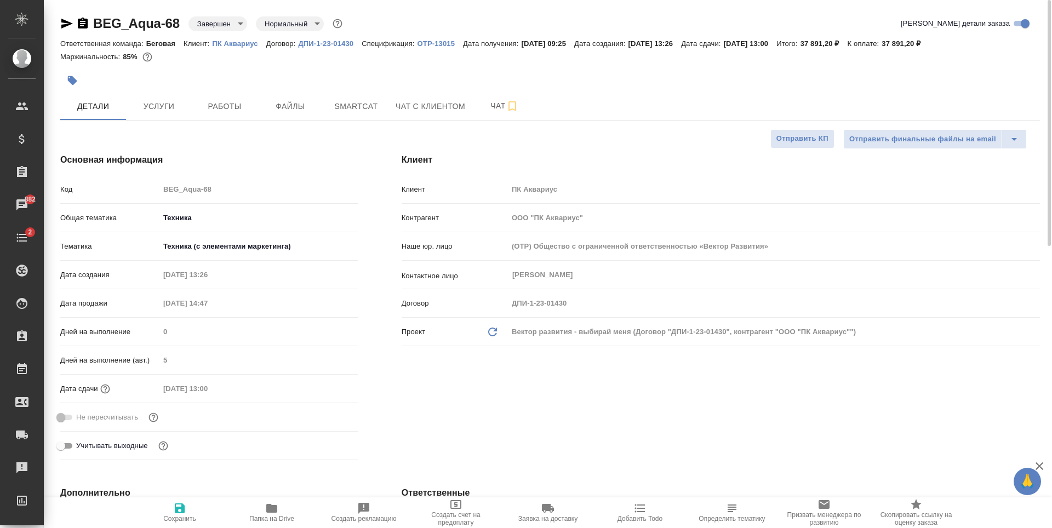
type textarea "x"
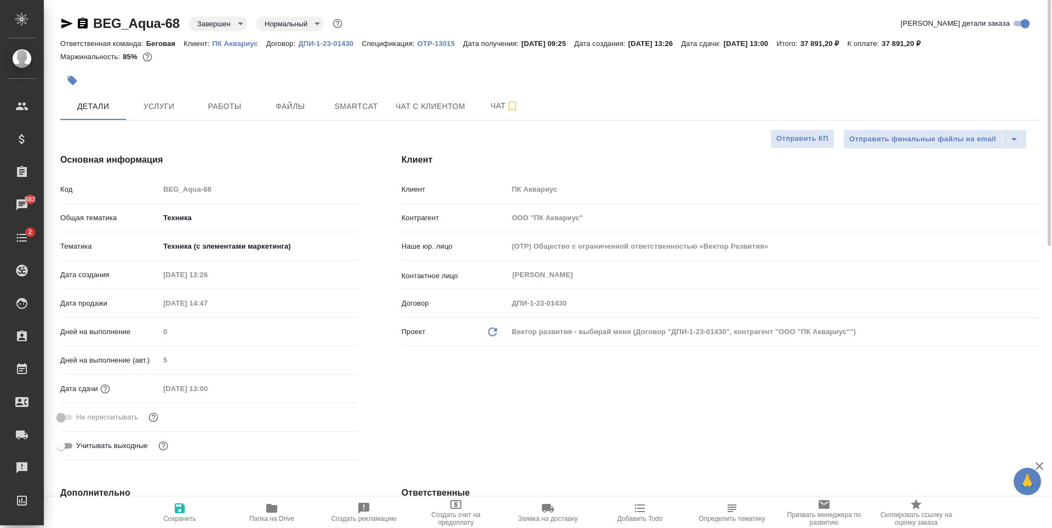
type textarea "x"
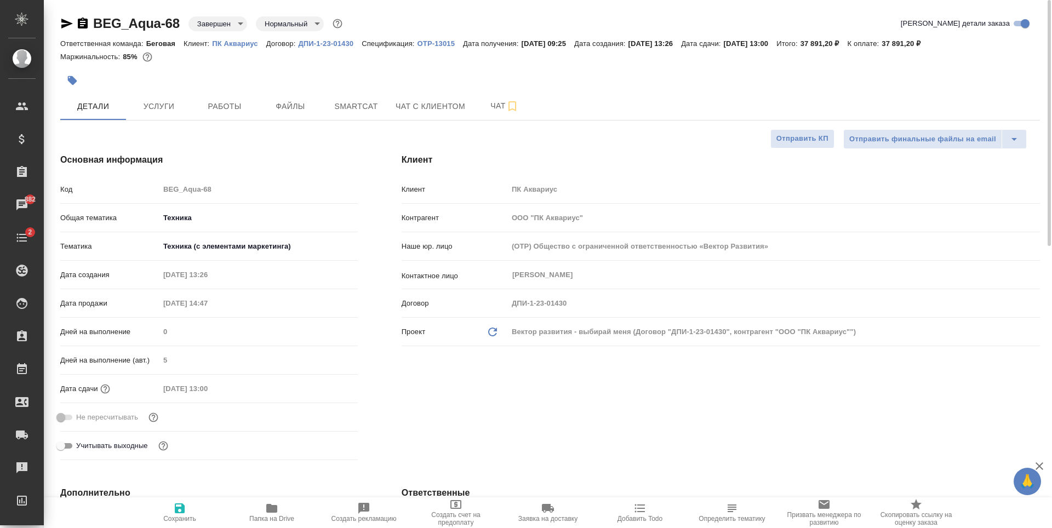
type textarea "x"
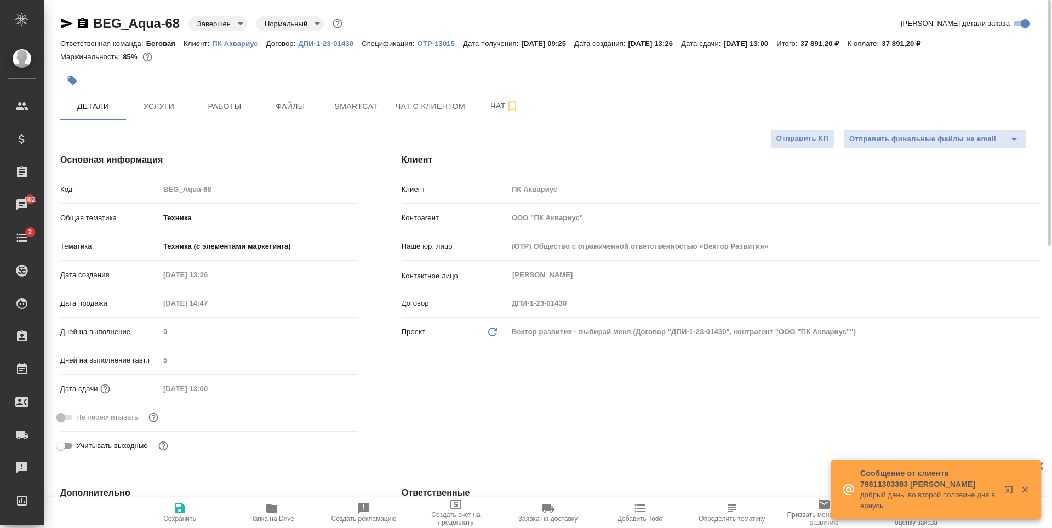
type textarea "x"
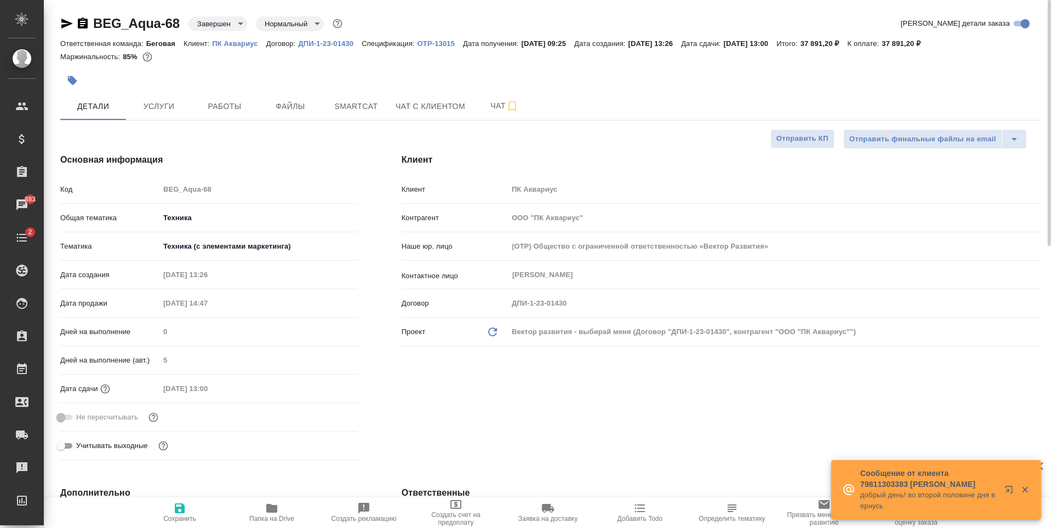
type textarea "x"
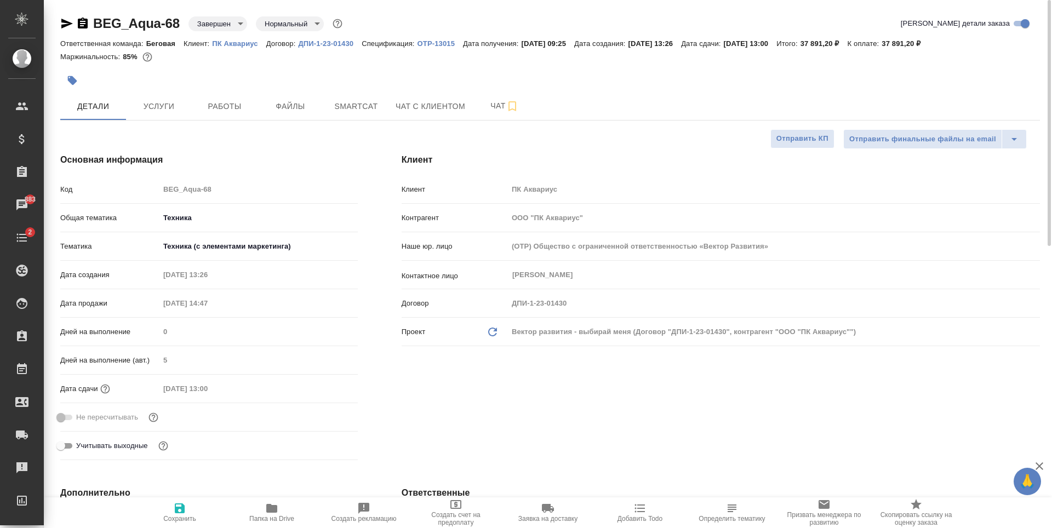
type textarea "x"
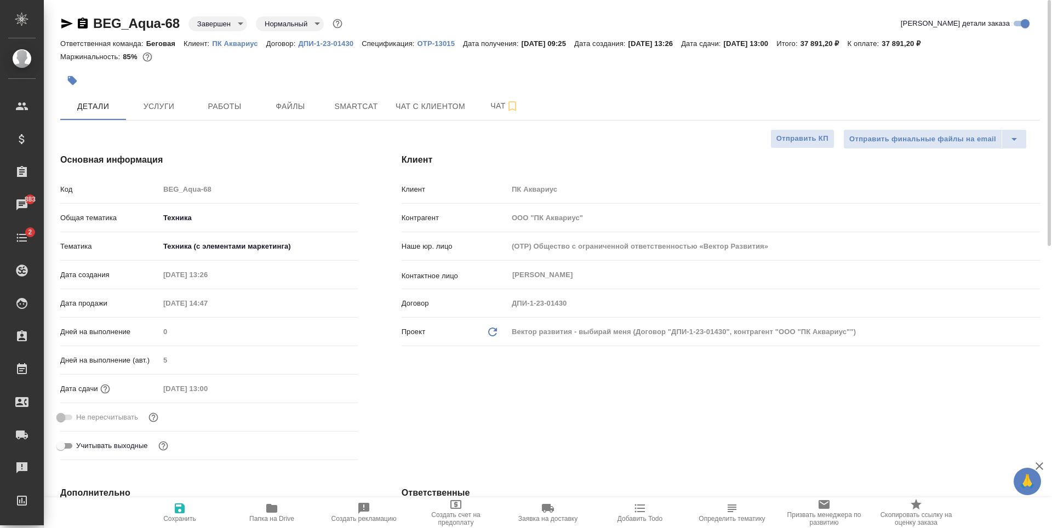
type textarea "x"
click at [338, 43] on p "ДПИ-1-23-01430" at bounding box center [330, 43] width 64 height 8
type textarea "x"
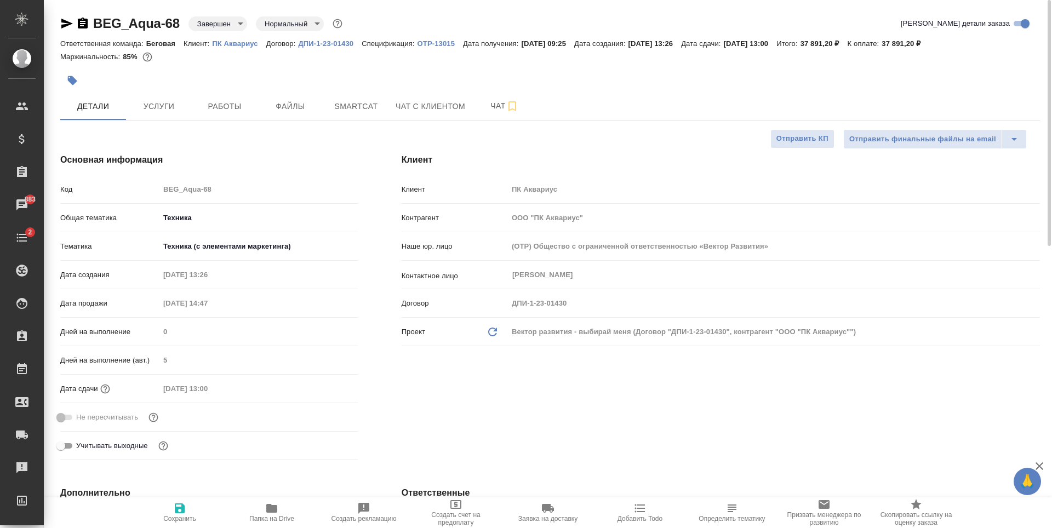
type textarea "x"
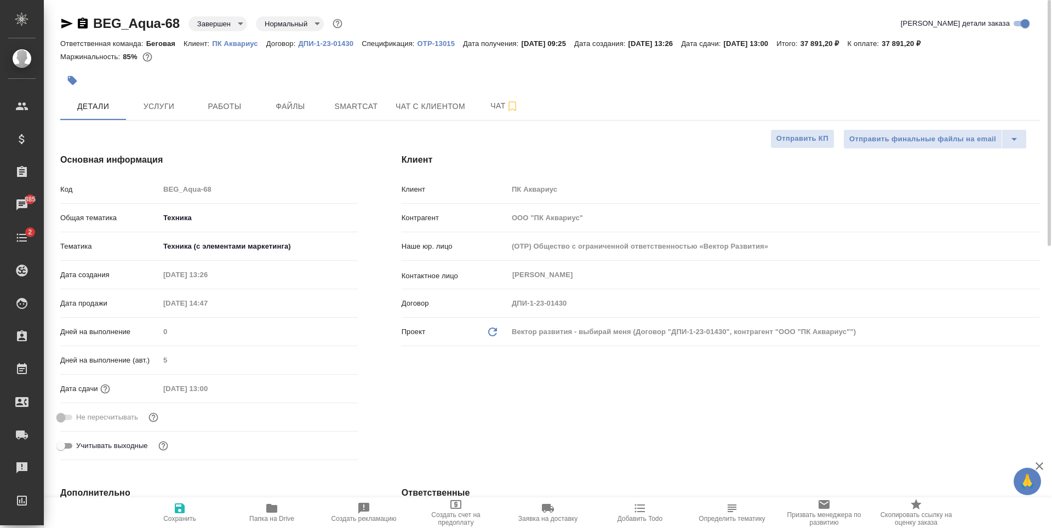
type textarea "x"
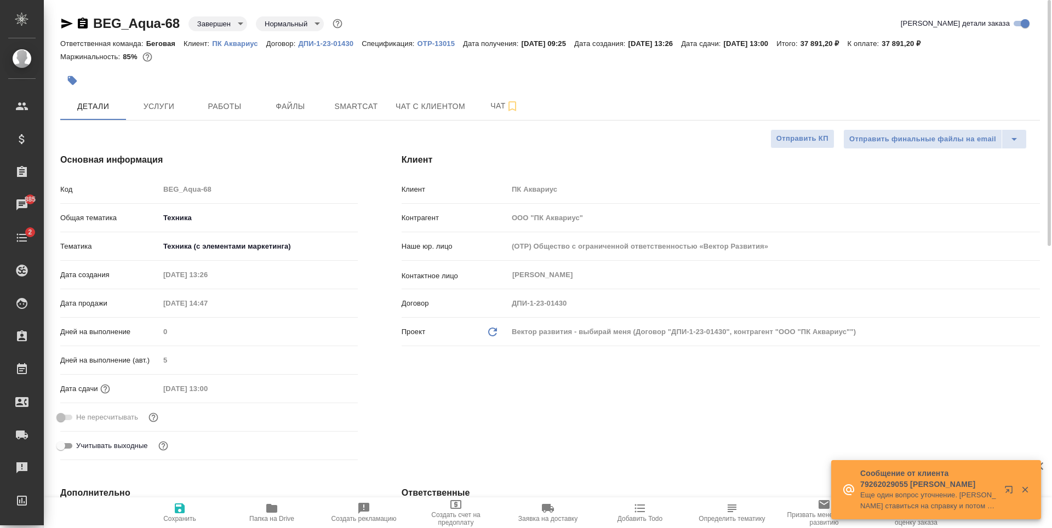
type textarea "x"
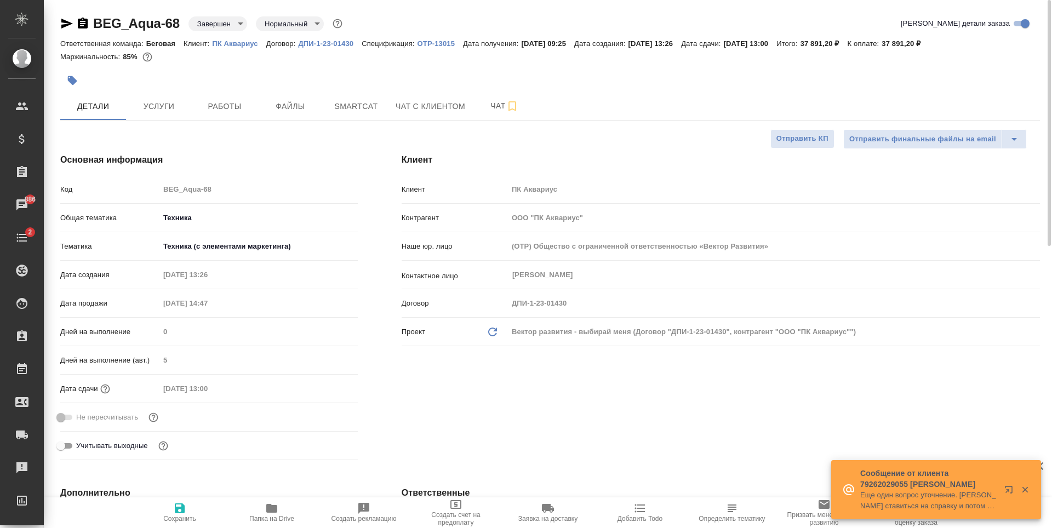
type textarea "x"
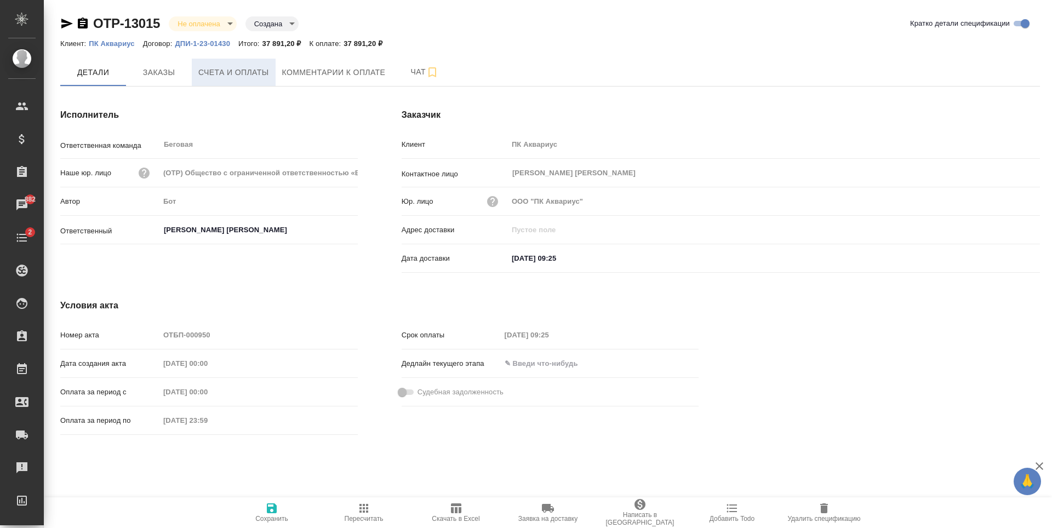
click at [270, 75] on button "Счета и оплаты" at bounding box center [234, 72] width 84 height 27
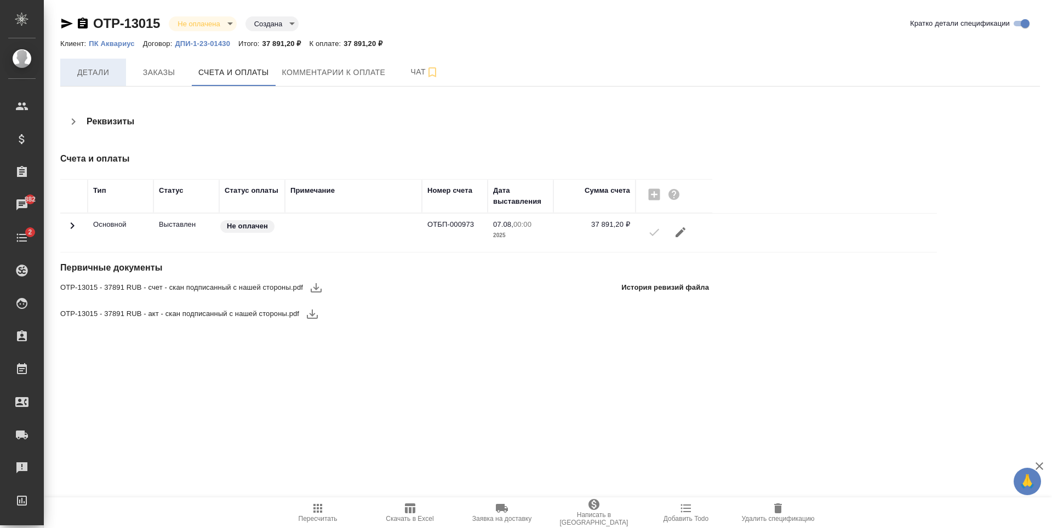
click at [125, 69] on button "Детали" at bounding box center [93, 72] width 66 height 27
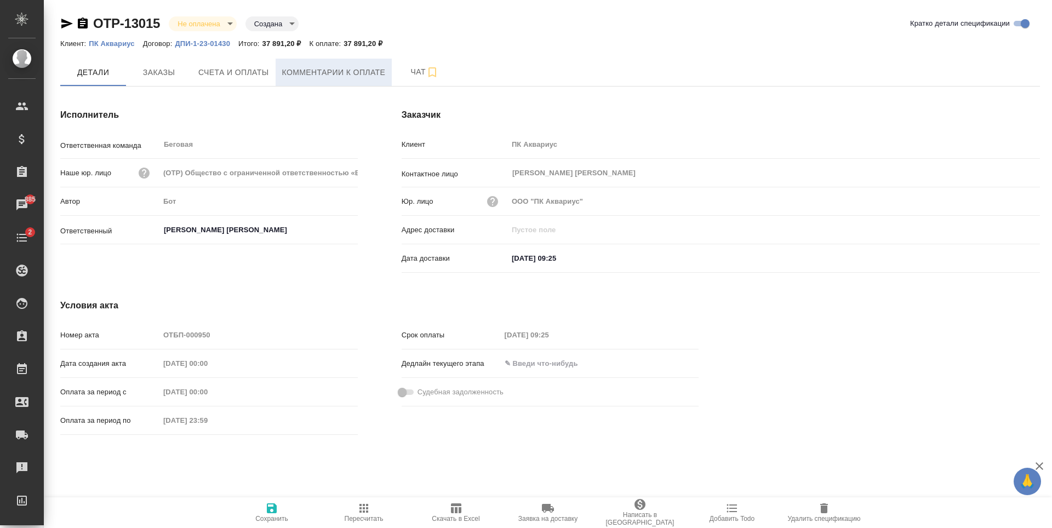
click at [319, 77] on span "Комментарии к оплате" at bounding box center [334, 73] width 104 height 14
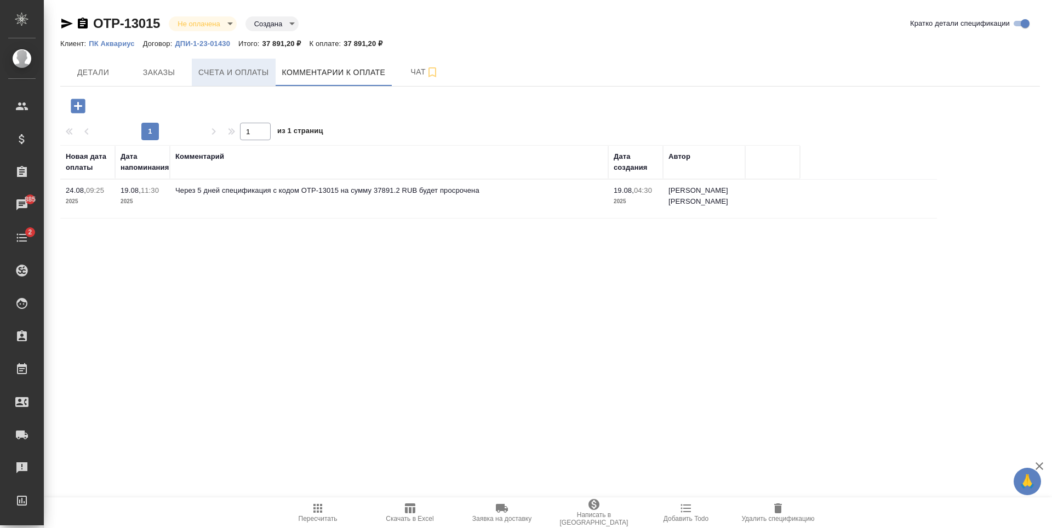
click at [233, 62] on button "Счета и оплаты" at bounding box center [234, 72] width 84 height 27
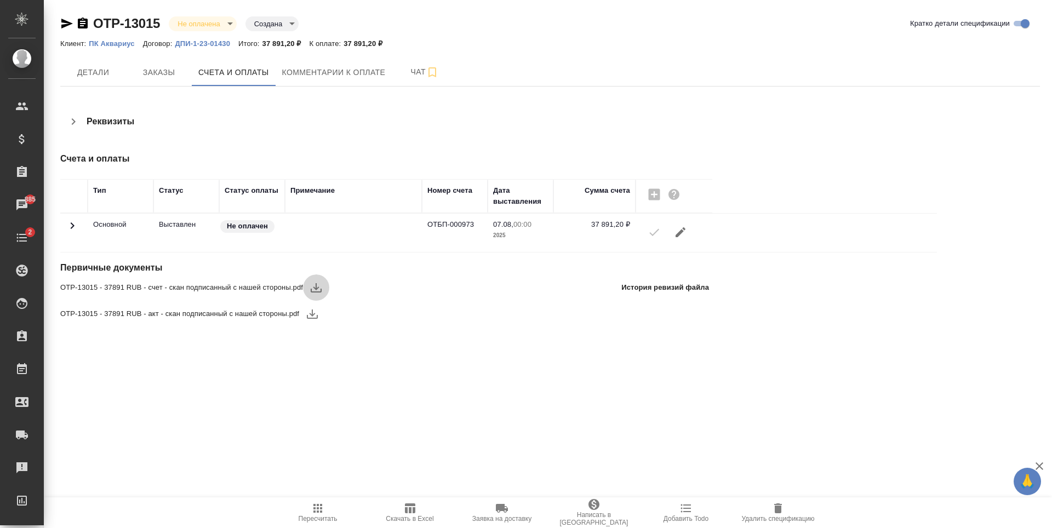
click at [312, 289] on icon "button" at bounding box center [316, 287] width 11 height 9
click at [310, 313] on icon "button" at bounding box center [312, 314] width 11 height 9
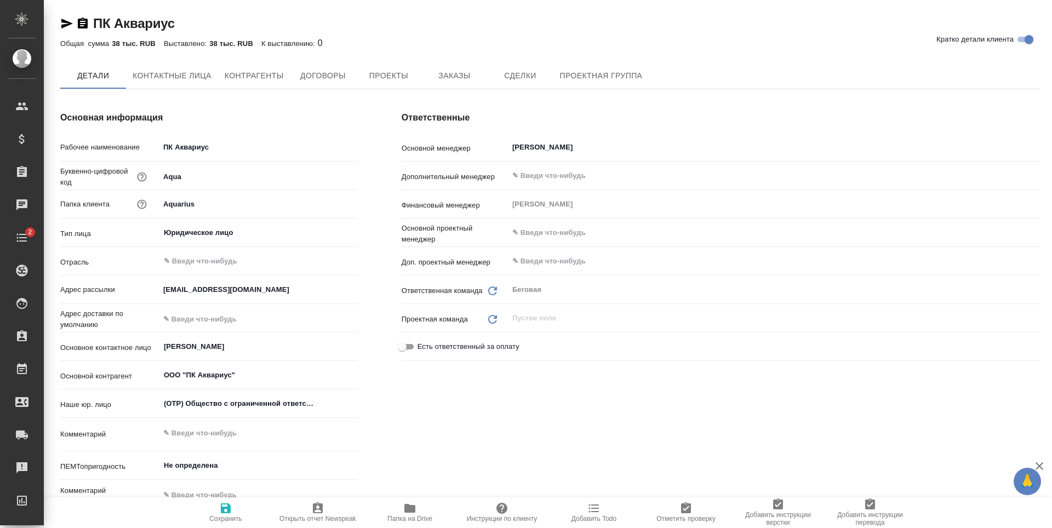
type textarea "x"
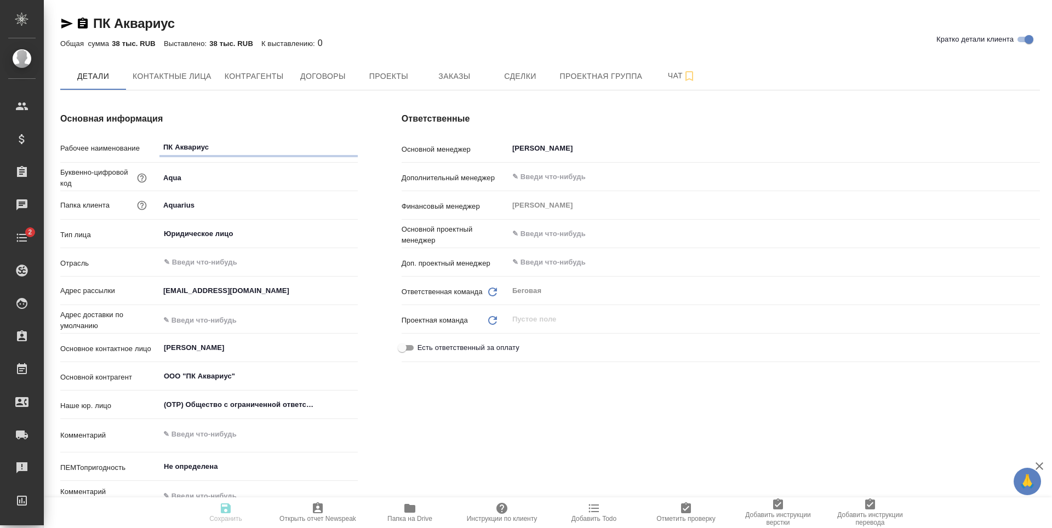
type textarea "x"
click at [179, 80] on span "Контактные лица" at bounding box center [172, 77] width 79 height 14
select select "RU"
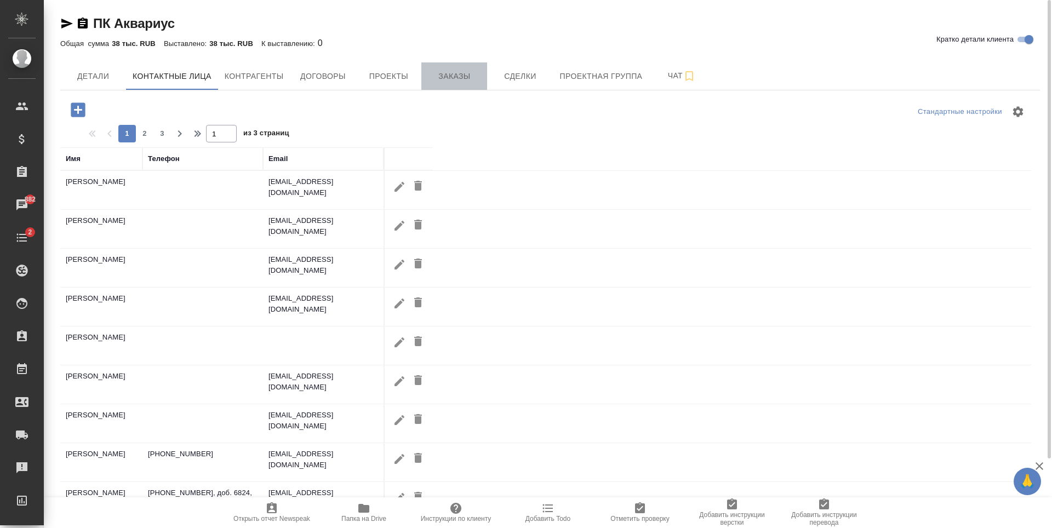
click at [471, 82] on span "Заказы" at bounding box center [454, 77] width 53 height 14
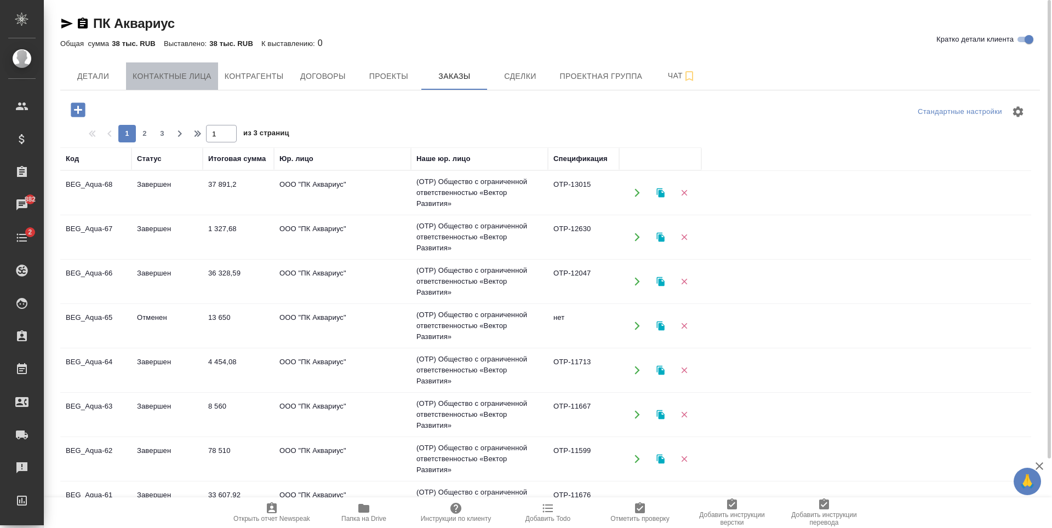
click at [174, 83] on span "Контактные лица" at bounding box center [172, 77] width 79 height 14
select select "RU"
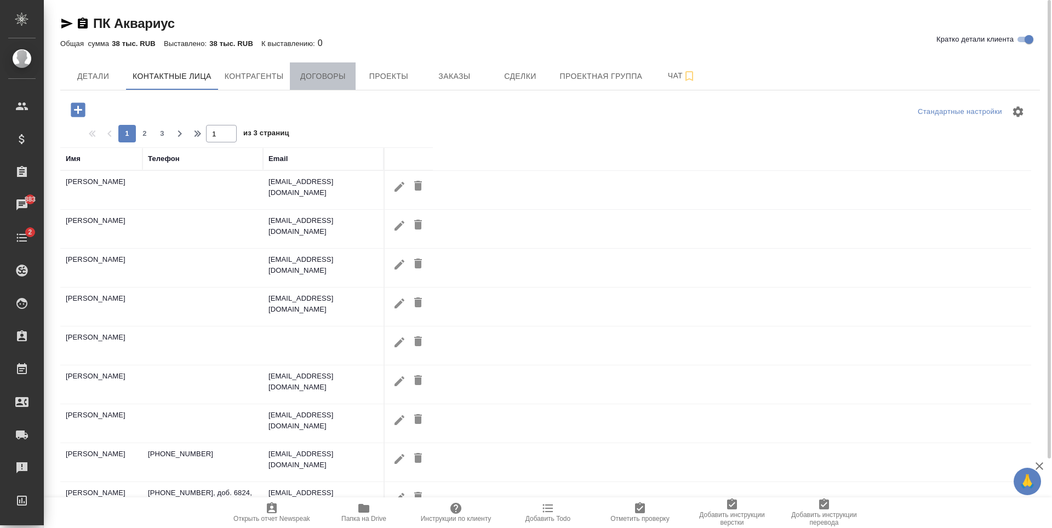
click at [307, 84] on button "Договоры" at bounding box center [323, 75] width 66 height 27
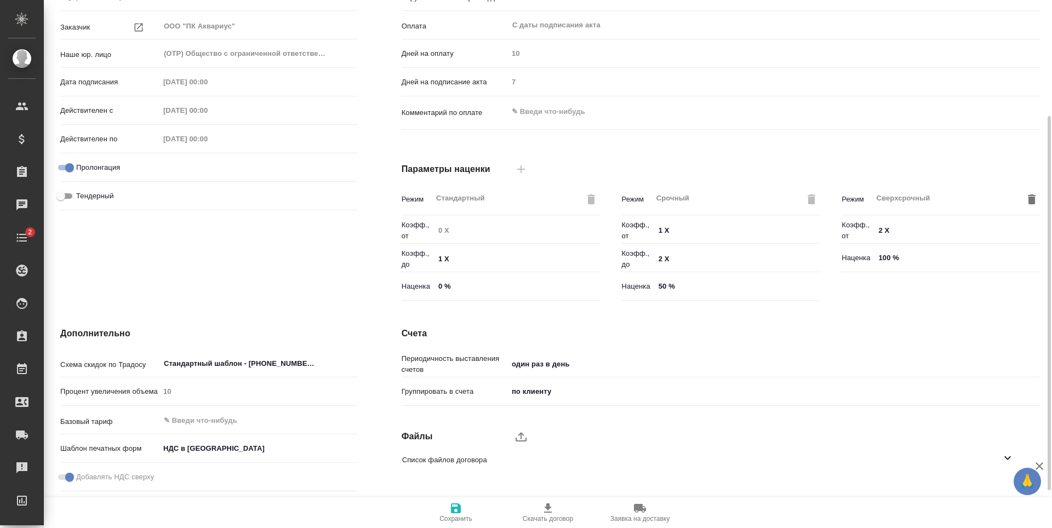
scroll to position [217, 0]
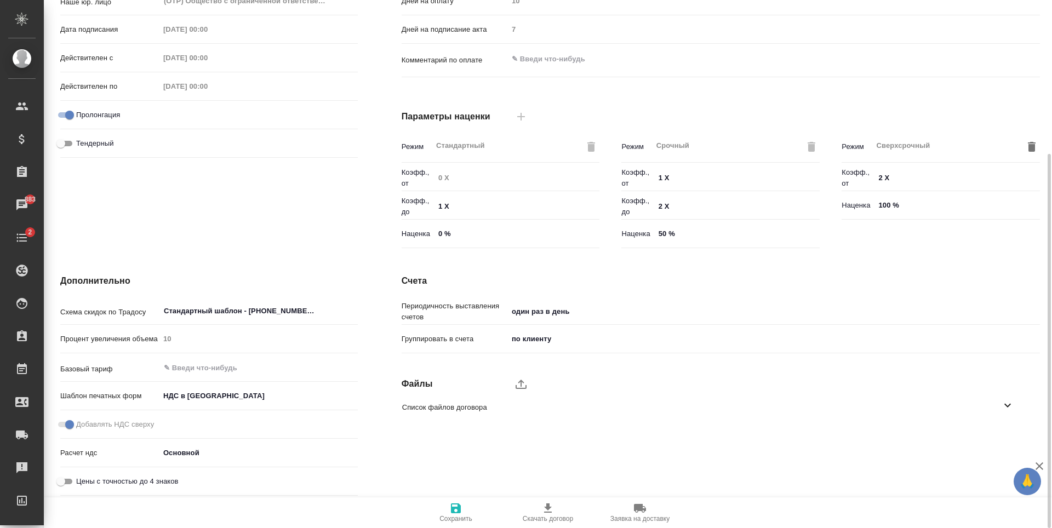
click at [482, 410] on span "Список файлов договора" at bounding box center [701, 407] width 599 height 11
click at [501, 424] on ul "3146 ВР.pdf" at bounding box center [712, 436] width 638 height 33
click at [496, 446] on div "3146 ВР.pdf" at bounding box center [712, 437] width 638 height 24
click at [404, 434] on span "3146 ВР.pdf" at bounding box center [703, 436] width 603 height 11
click at [988, 433] on icon "button" at bounding box center [994, 436] width 13 height 13
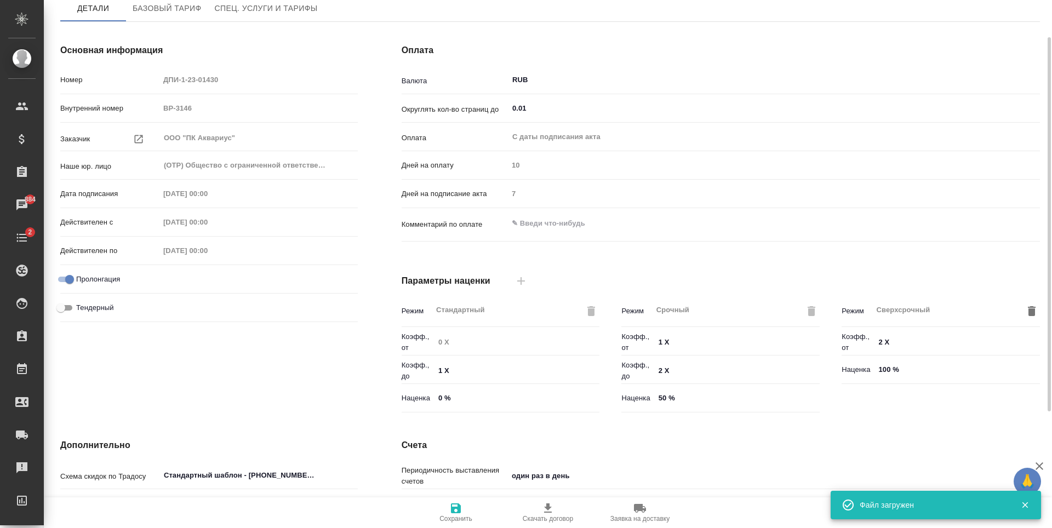
scroll to position [0, 0]
